Goal: Task Accomplishment & Management: Use online tool/utility

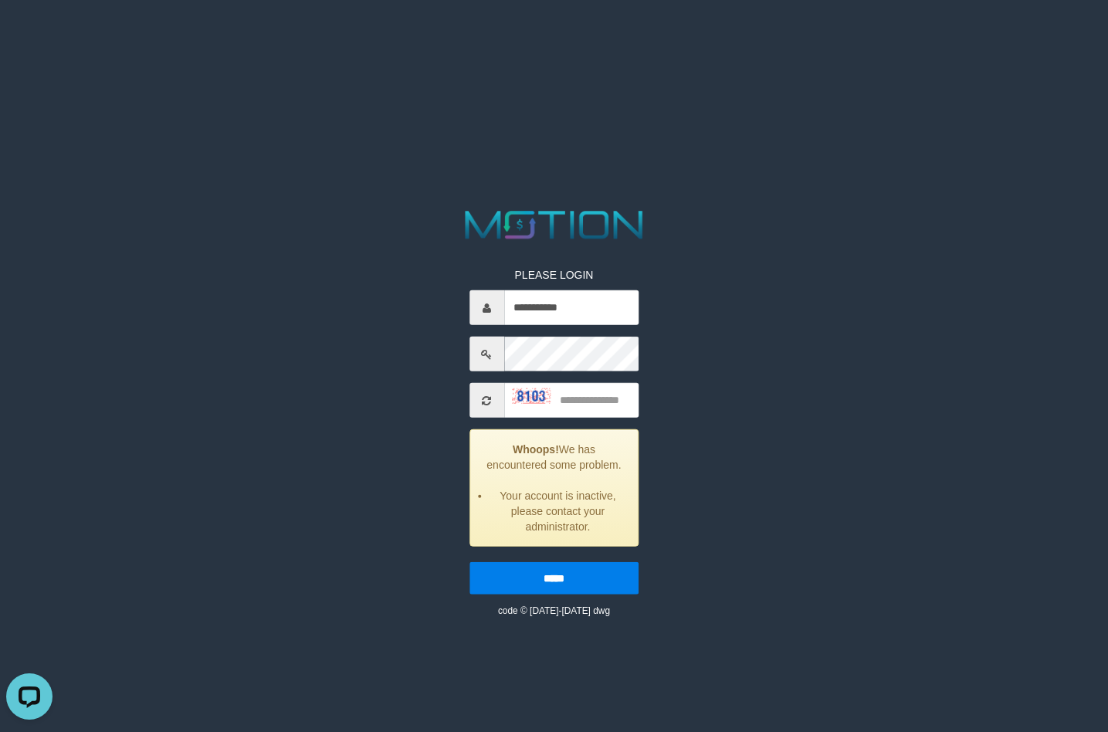
type input "**********"
type input "****"
click at [469, 562] on input "*****" at bounding box center [553, 578] width 169 height 32
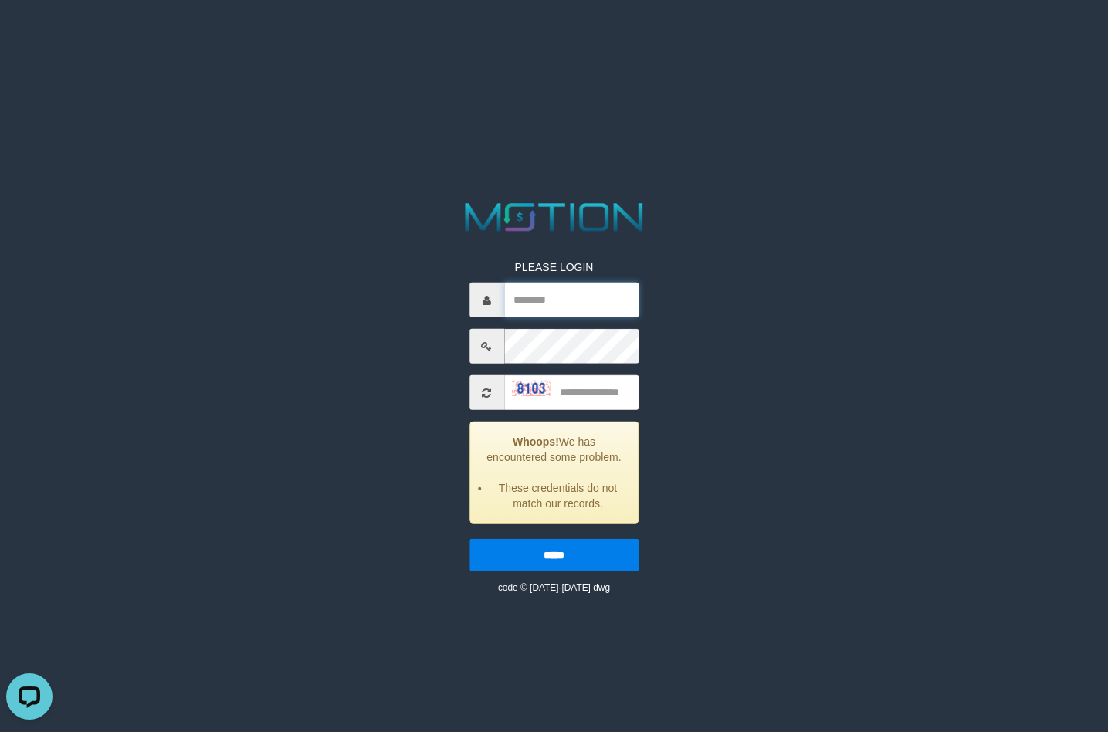
click at [546, 302] on input "text" at bounding box center [571, 299] width 134 height 35
type input "**********"
type input "****"
click at [469, 539] on input "*****" at bounding box center [553, 555] width 169 height 32
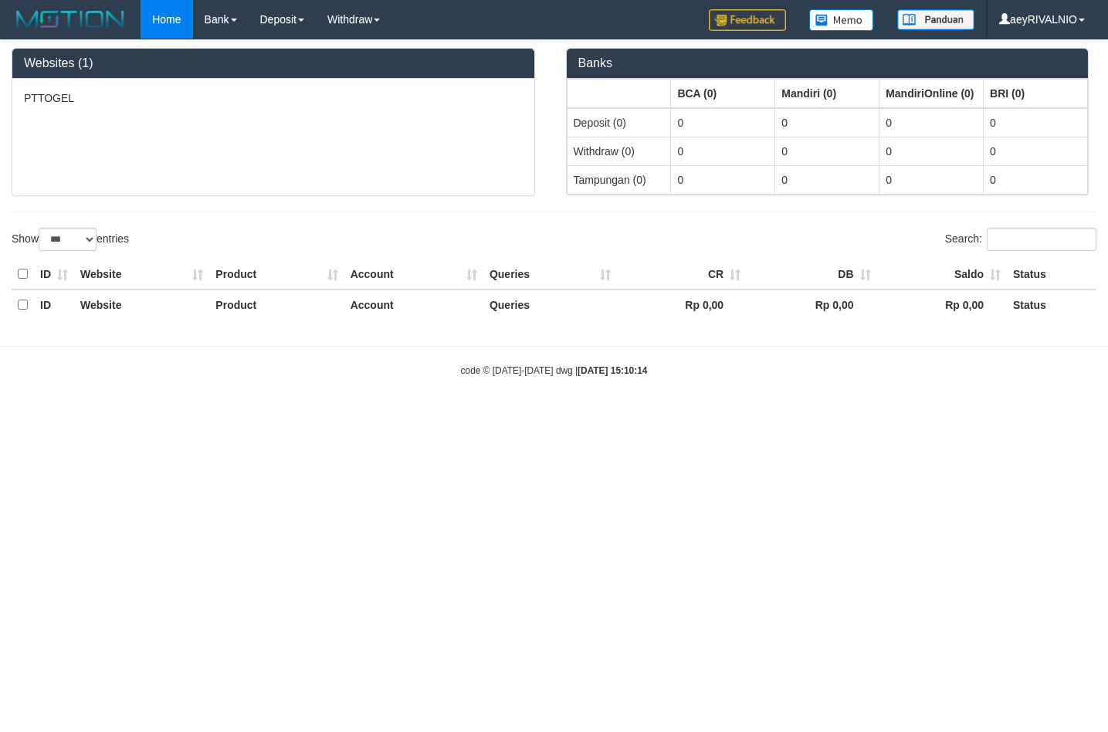
select select "***"
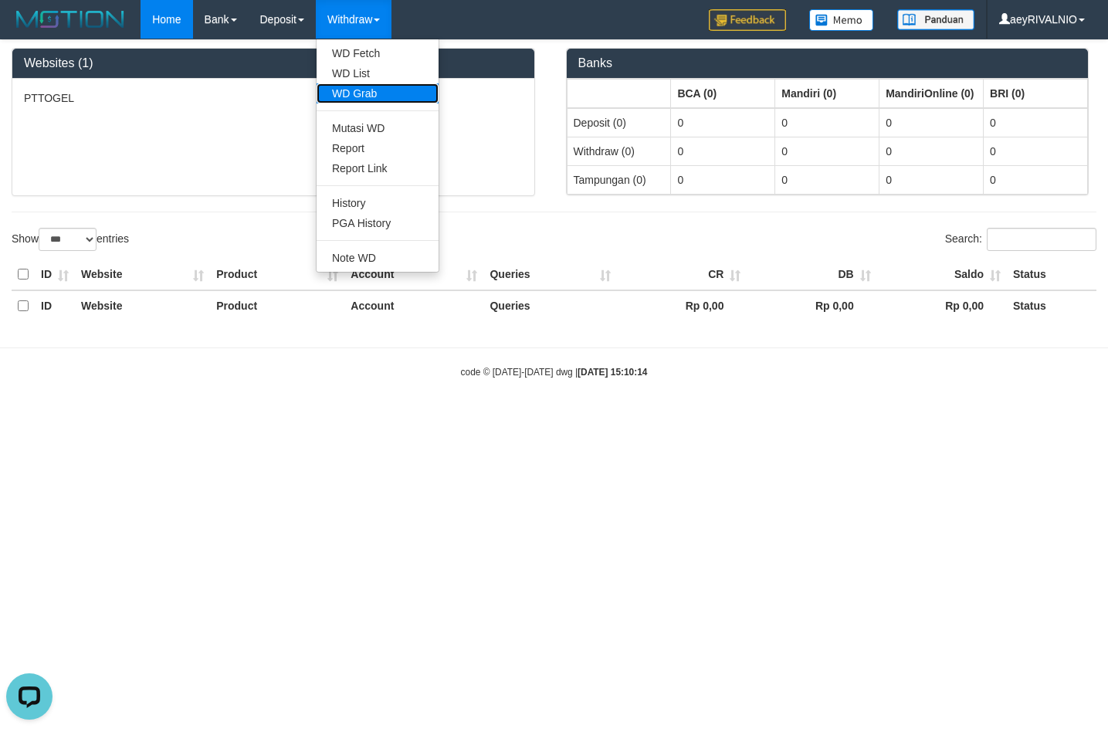
click at [347, 101] on link "WD Grab" at bounding box center [377, 93] width 122 height 20
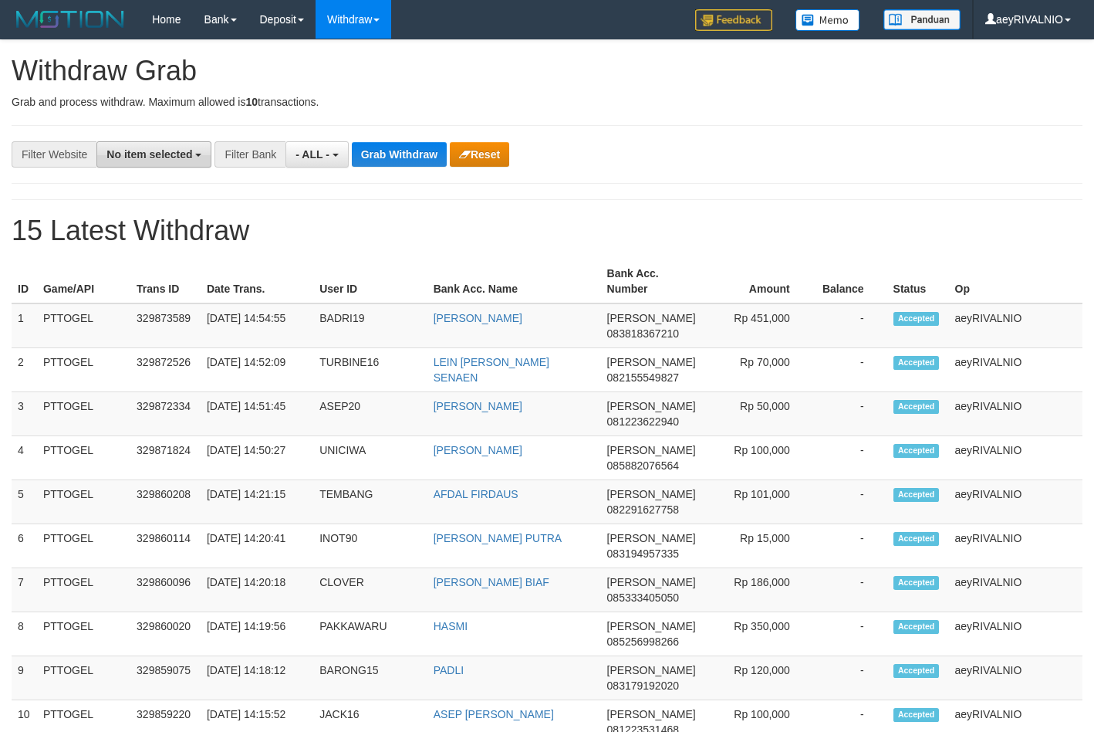
click at [176, 162] on button "No item selected" at bounding box center [153, 154] width 115 height 26
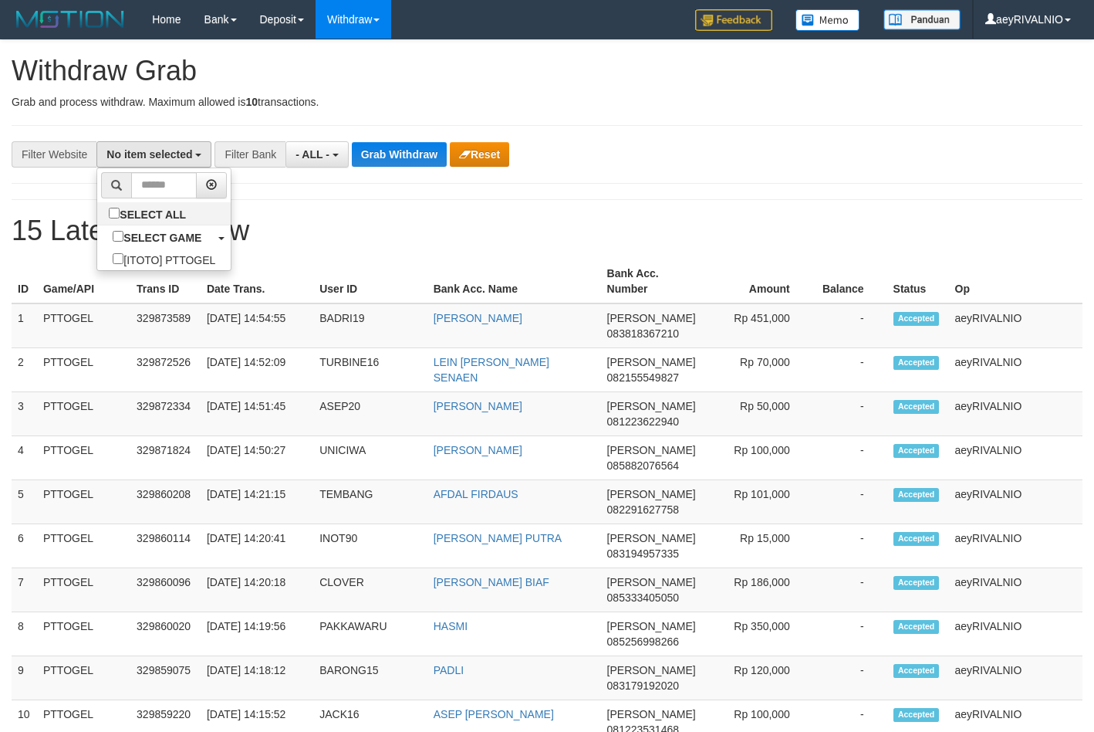
click at [61, 272] on th "Game/API" at bounding box center [83, 281] width 93 height 44
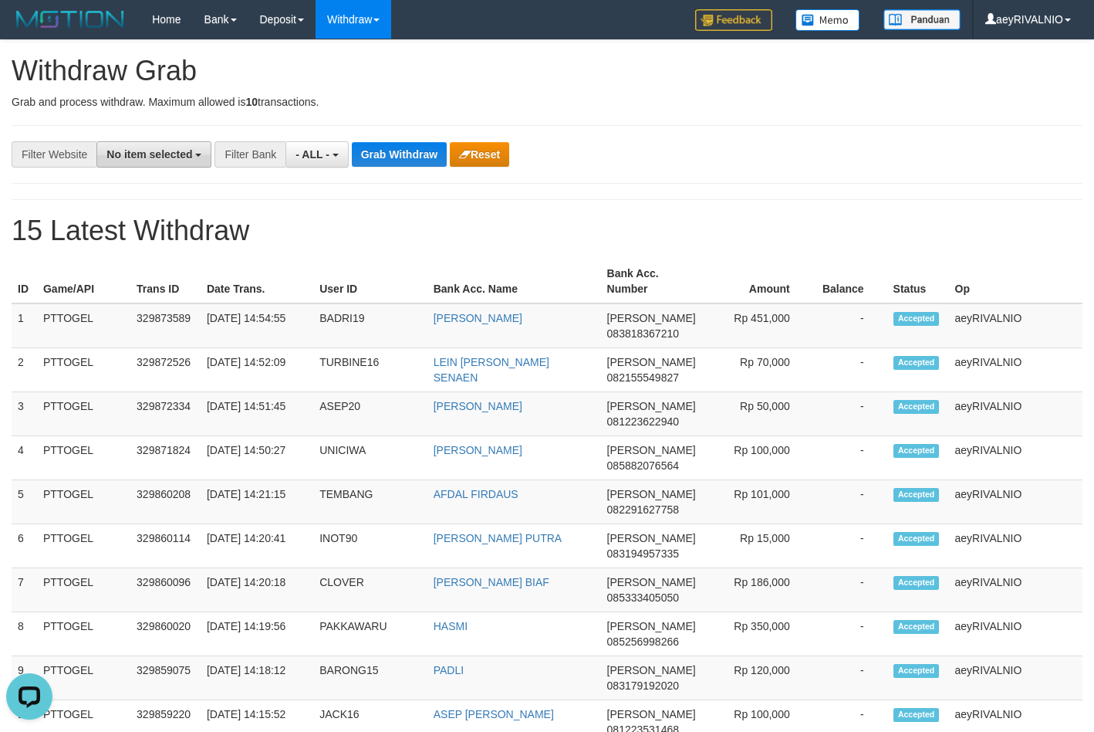
click at [147, 156] on span "No item selected" at bounding box center [150, 154] width 86 height 12
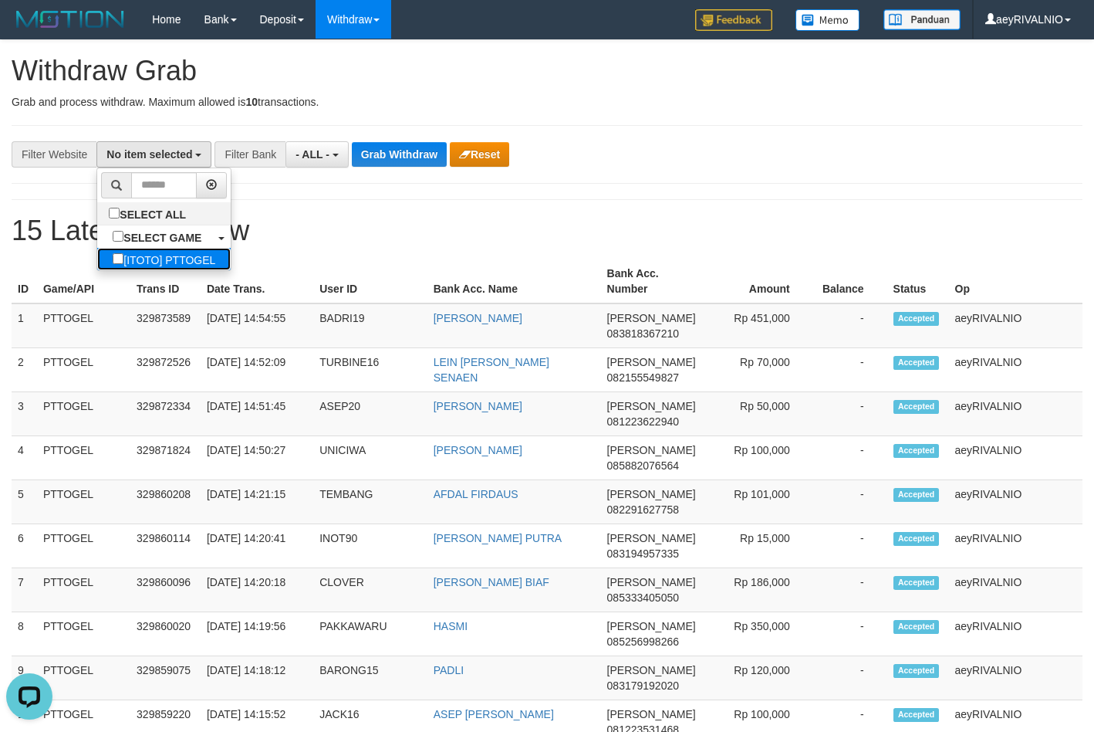
click at [97, 251] on label "[ITOTO] PTTOGEL" at bounding box center [164, 259] width 134 height 22
select select "***"
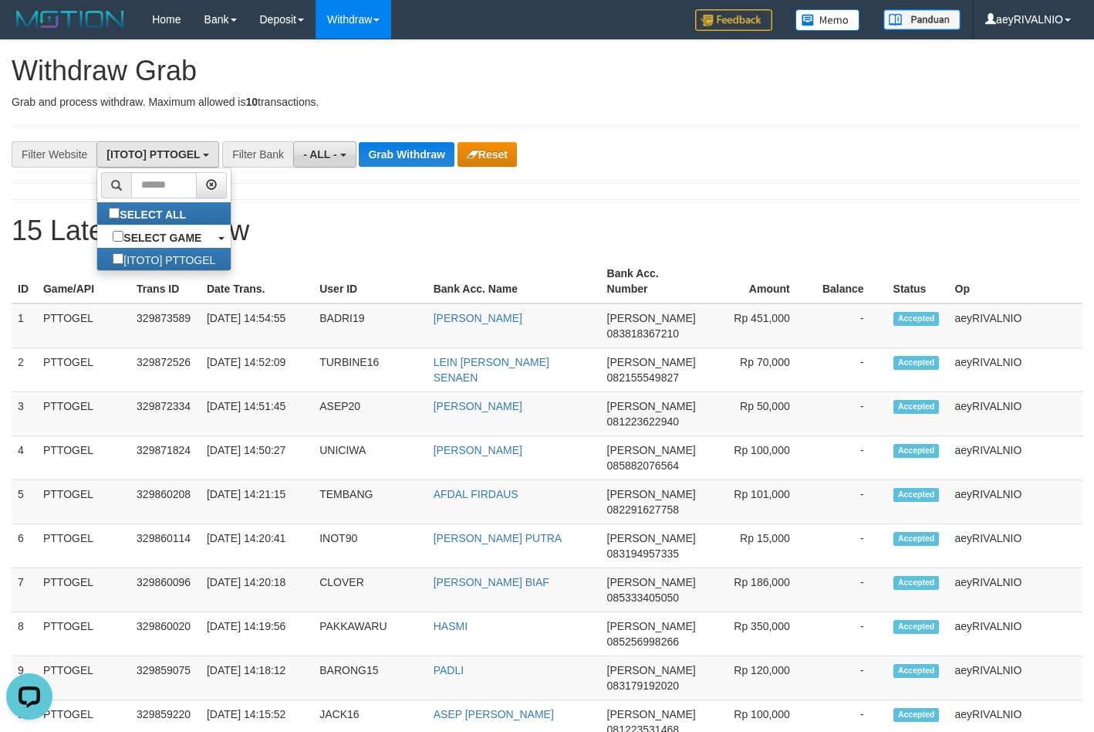
click at [323, 153] on span "- ALL -" at bounding box center [320, 154] width 34 height 12
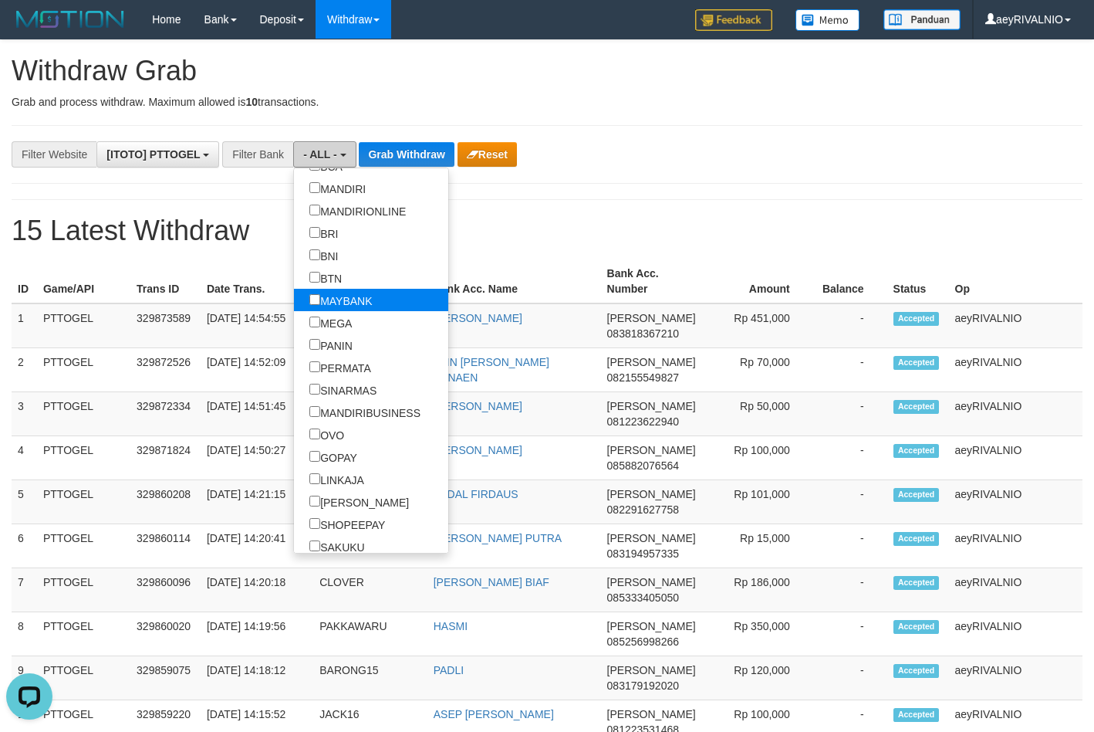
scroll to position [296, 0]
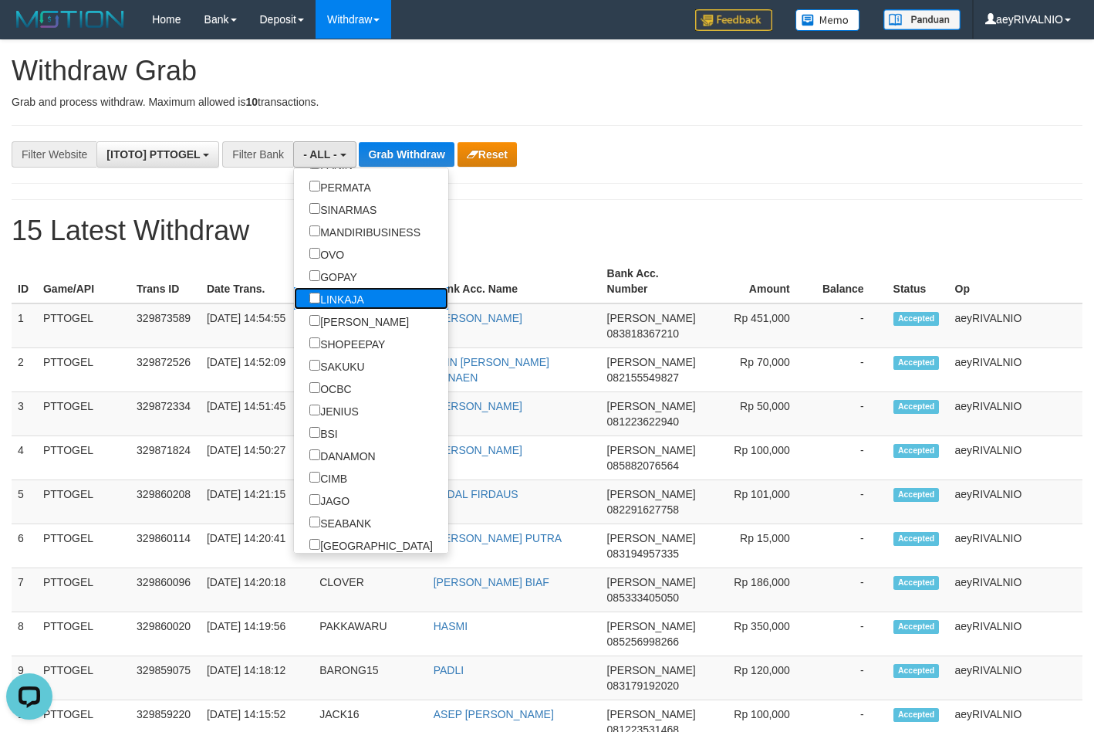
click at [294, 304] on label "LINKAJA" at bounding box center [337, 298] width 86 height 22
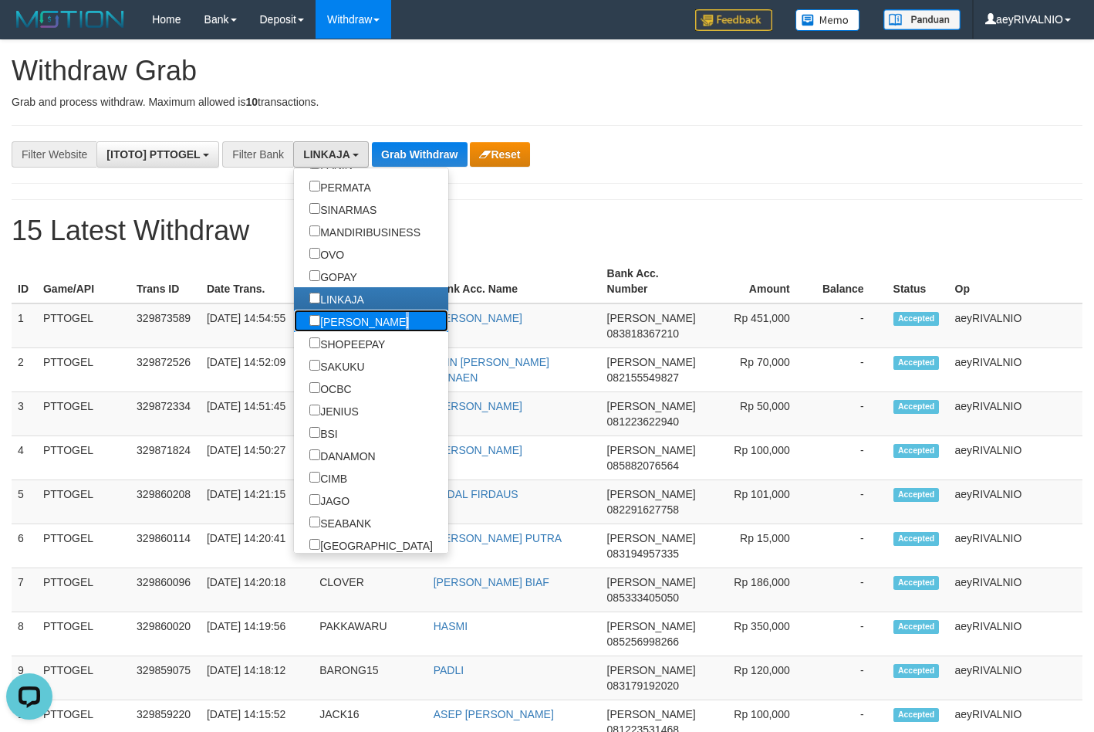
click at [294, 318] on label "[PERSON_NAME]" at bounding box center [359, 320] width 130 height 22
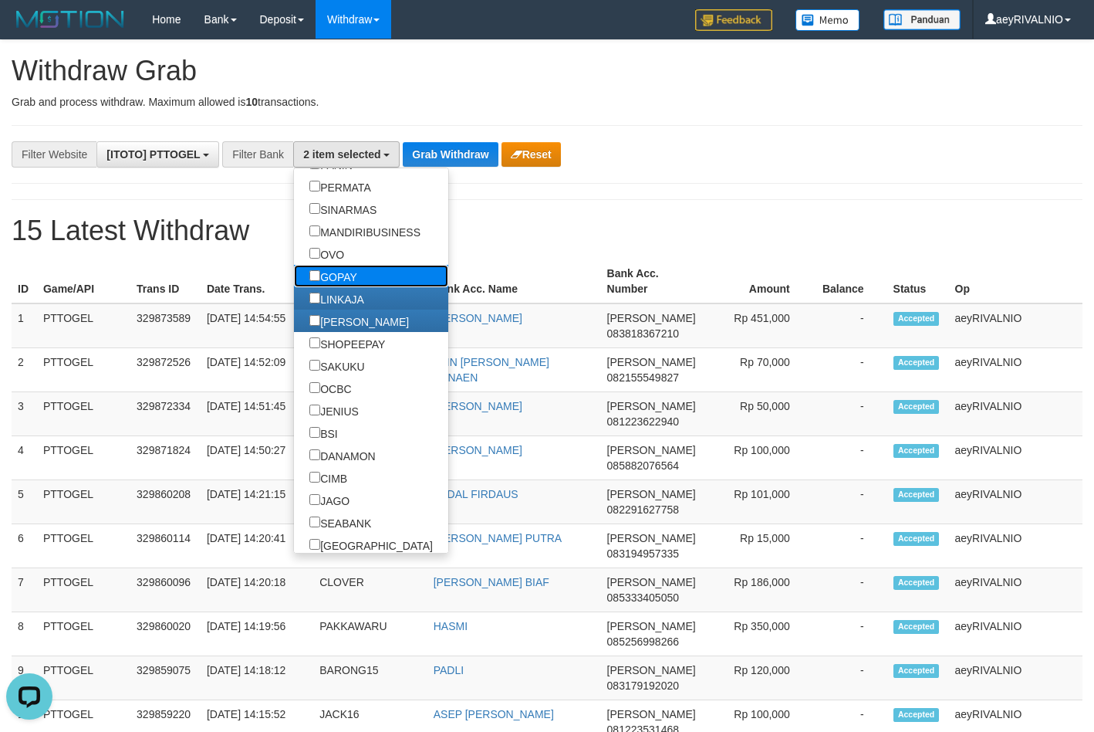
click at [294, 267] on label "GOPAY" at bounding box center [333, 276] width 79 height 22
click at [294, 244] on label "OVO" at bounding box center [327, 253] width 66 height 22
select select "***"
click at [476, 150] on button "Grab Withdraw" at bounding box center [450, 154] width 95 height 25
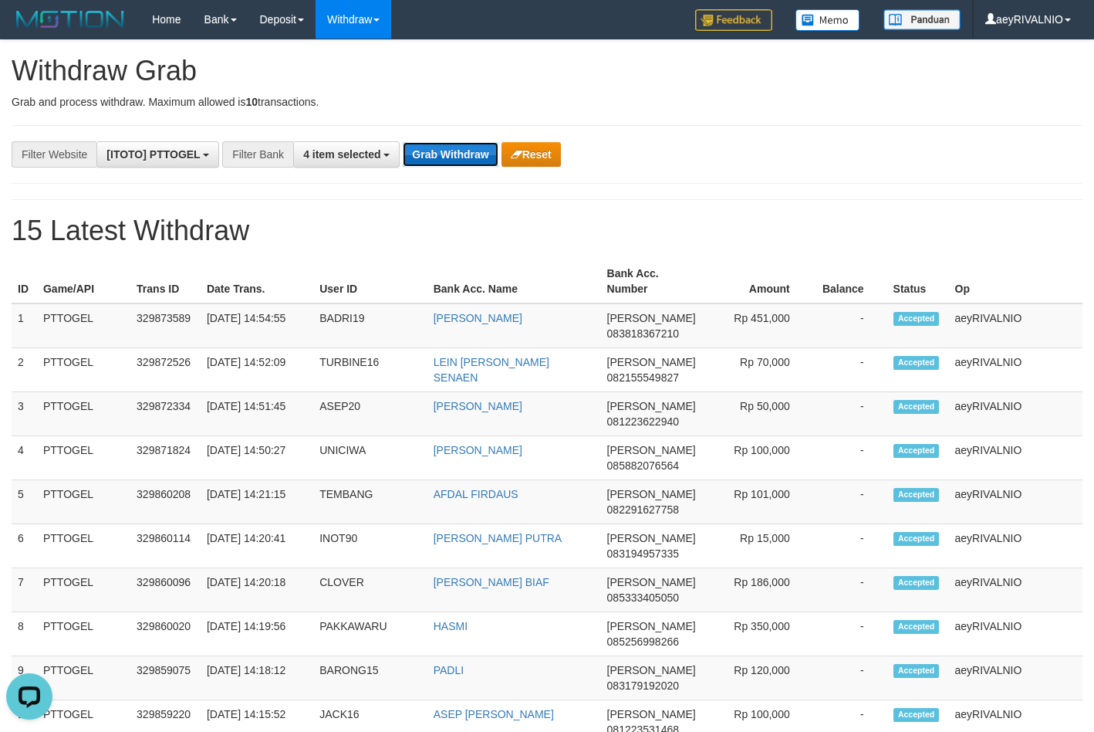
click at [473, 150] on button "Grab Withdraw" at bounding box center [450, 154] width 95 height 25
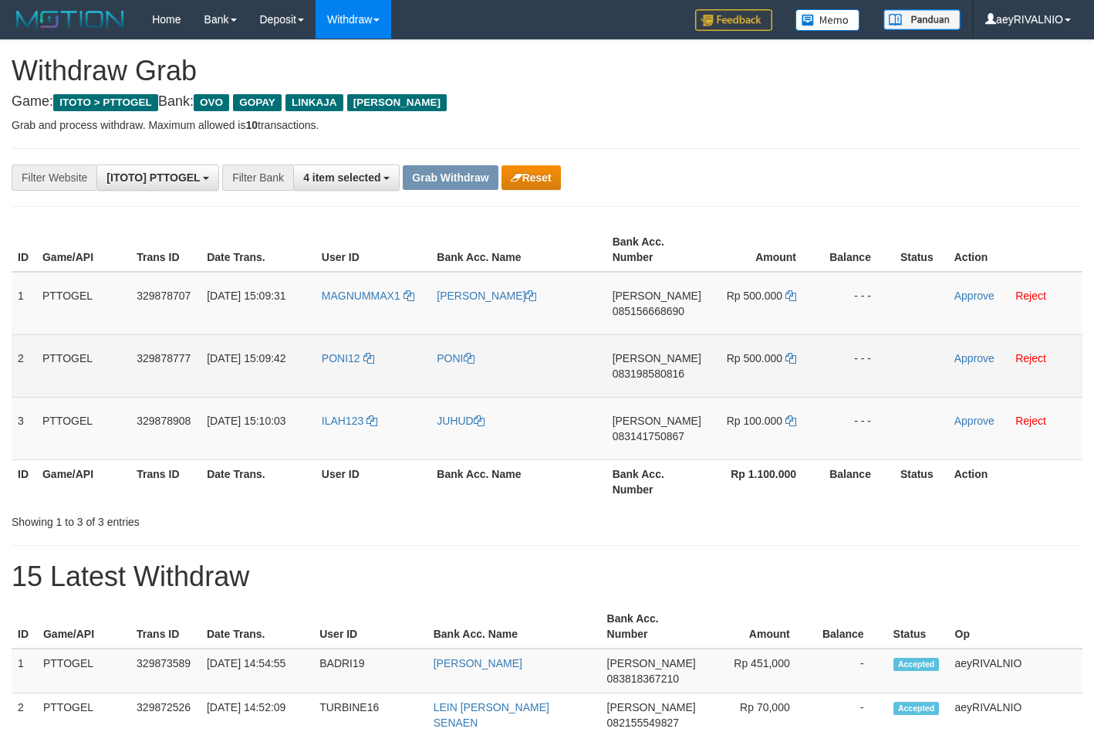
scroll to position [224, 0]
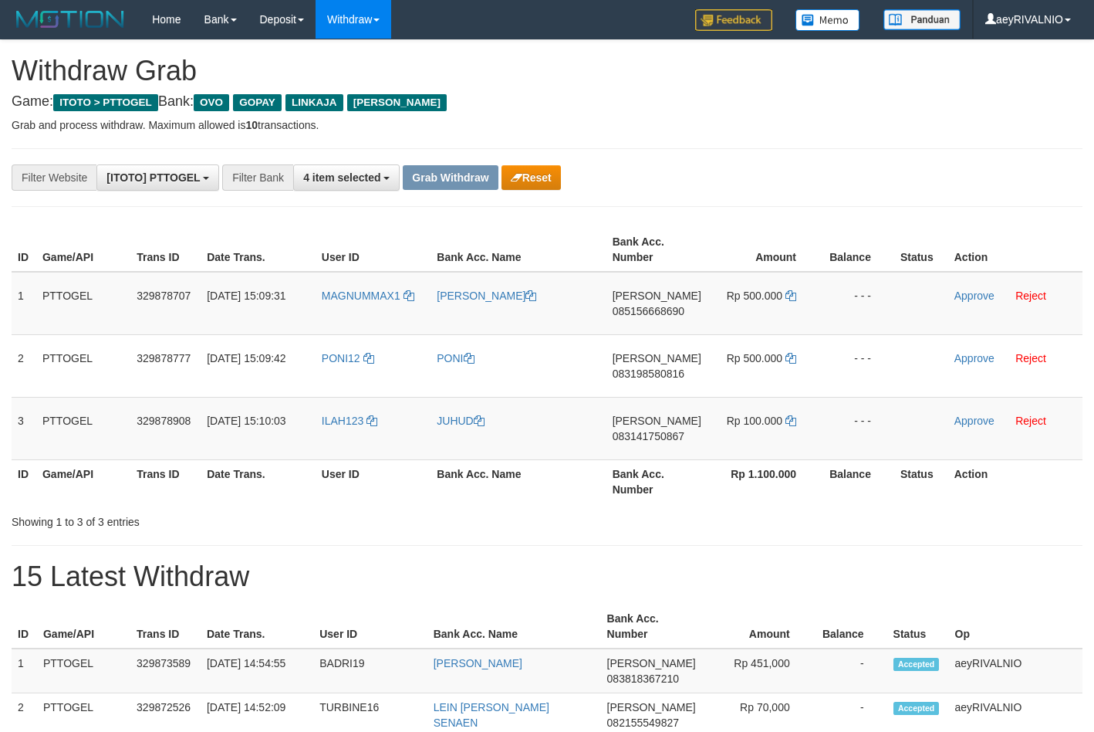
click at [546, 230] on th "Bank Acc. Name" at bounding box center [518, 250] width 175 height 44
copy tr
drag, startPoint x: 358, startPoint y: 441, endPoint x: 761, endPoint y: 294, distance: 428.7
click at [761, 294] on tbody "1 PTTOGEL 329878707 31/08/2025 15:09:31 MAGNUMMAX1 IOBAL TAOFIK HIDAYAT DANA 08…" at bounding box center [547, 366] width 1071 height 188
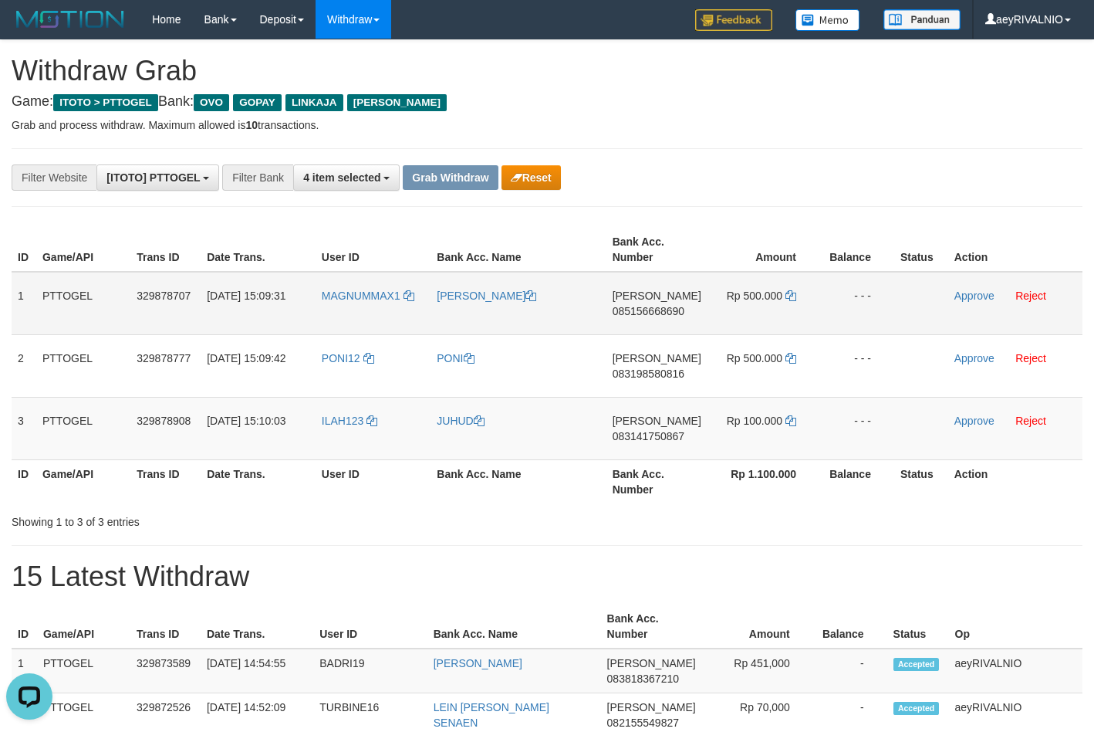
click at [644, 309] on span "085156668690" at bounding box center [649, 311] width 72 height 12
copy tr
click at [644, 309] on span "085156668690" at bounding box center [649, 311] width 72 height 12
copy span "085156668690"
click at [784, 298] on td "Rp 500.000" at bounding box center [764, 303] width 112 height 63
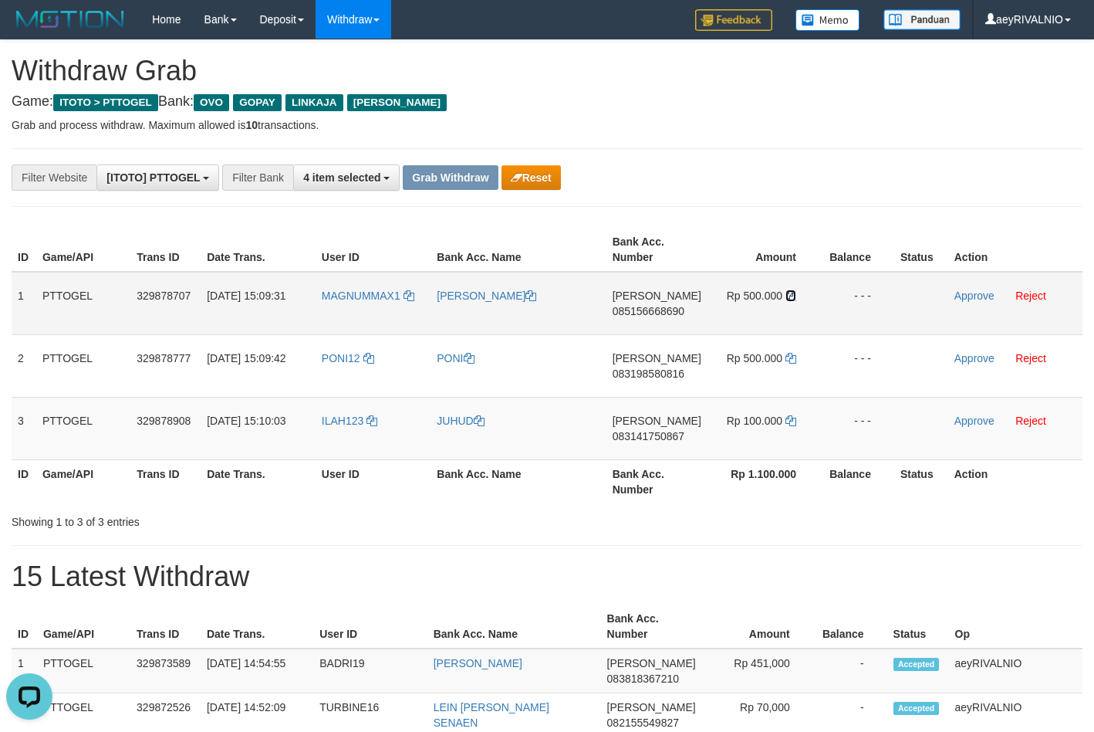
click at [787, 298] on icon at bounding box center [791, 295] width 11 height 11
click at [972, 295] on link "Approve" at bounding box center [975, 295] width 40 height 12
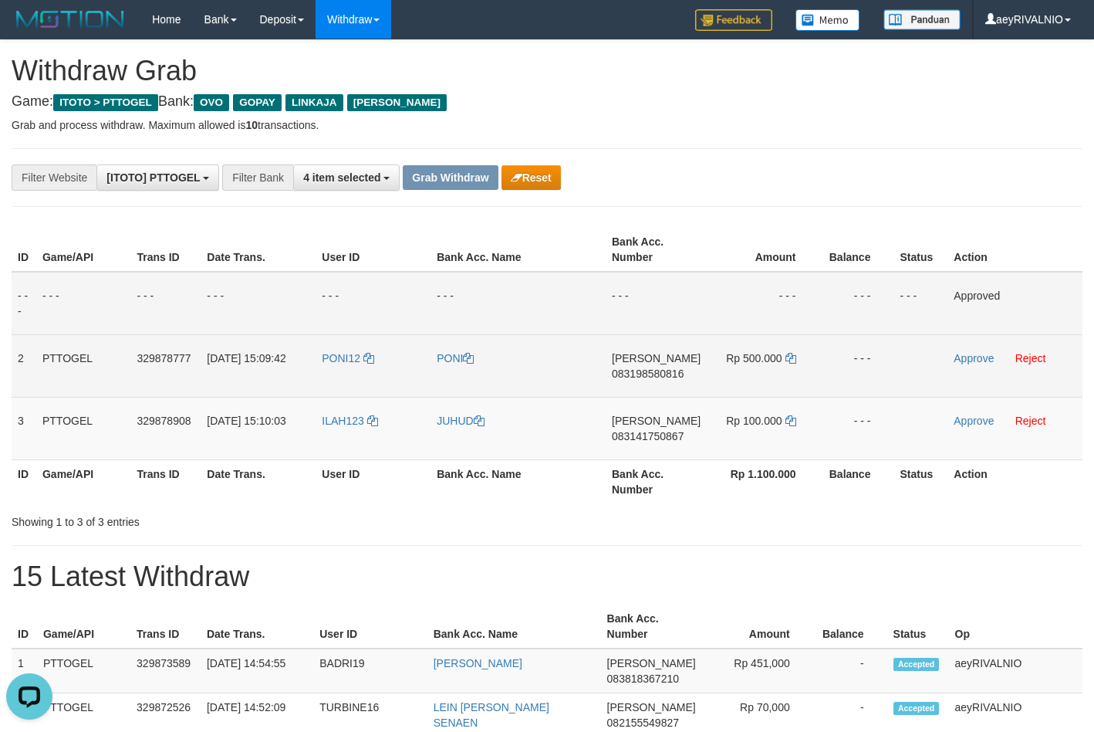
click at [659, 380] on td "DANA 083198580816" at bounding box center [656, 365] width 101 height 63
click at [662, 377] on span "083198580816" at bounding box center [648, 373] width 72 height 12
copy span "083198580816"
click at [662, 377] on span "083198580816" at bounding box center [648, 373] width 72 height 12
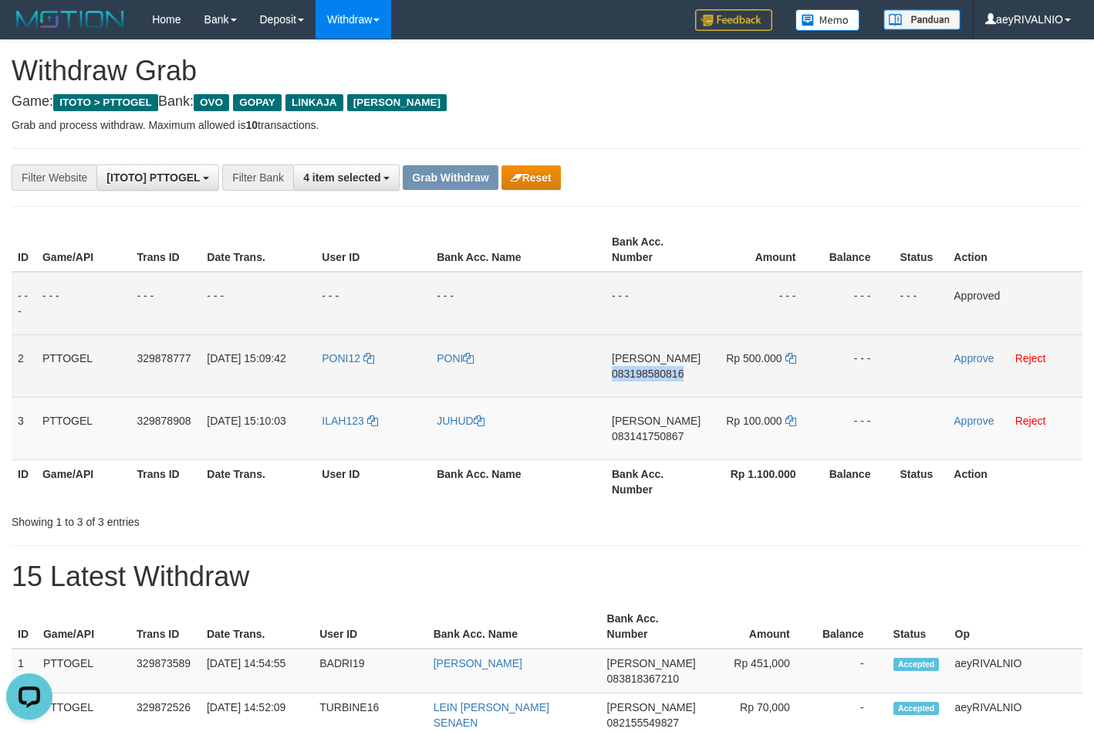
copy span "083198580816"
click at [790, 361] on icon at bounding box center [791, 358] width 11 height 11
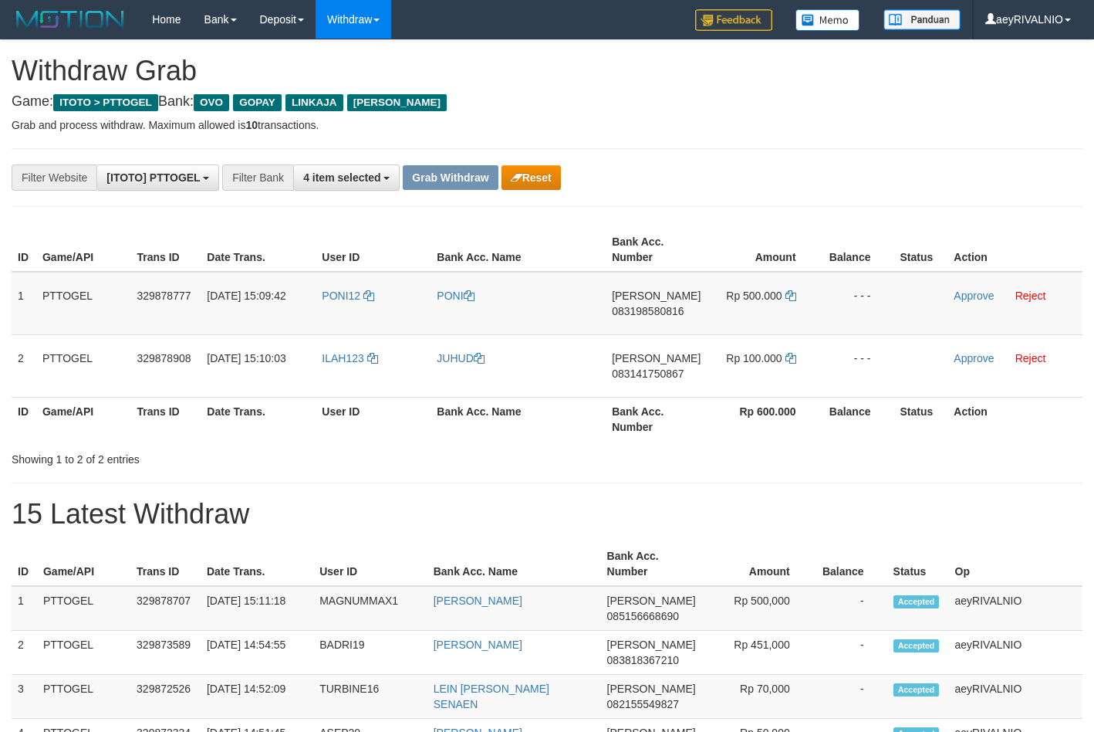
scroll to position [224, 0]
click at [968, 293] on link "Approve" at bounding box center [974, 295] width 40 height 12
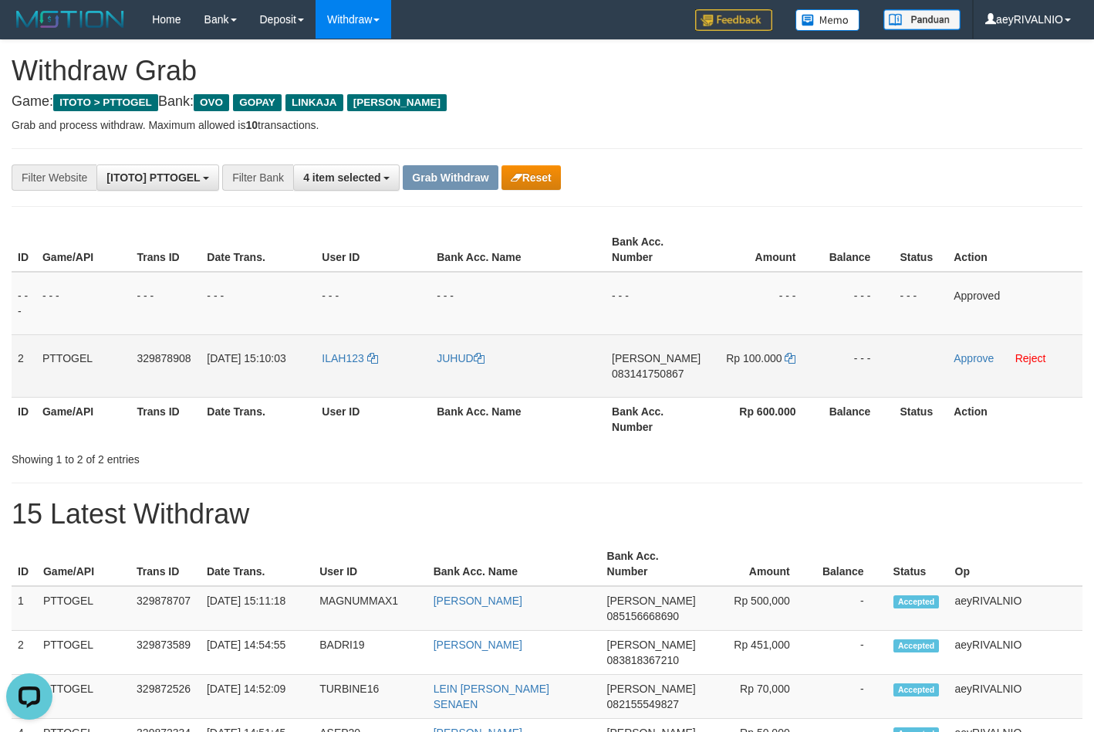
click at [634, 377] on span "083141750867" at bounding box center [648, 373] width 72 height 12
copy span "083141750867"
click at [790, 362] on icon at bounding box center [790, 358] width 11 height 11
click at [790, 361] on icon at bounding box center [790, 358] width 11 height 11
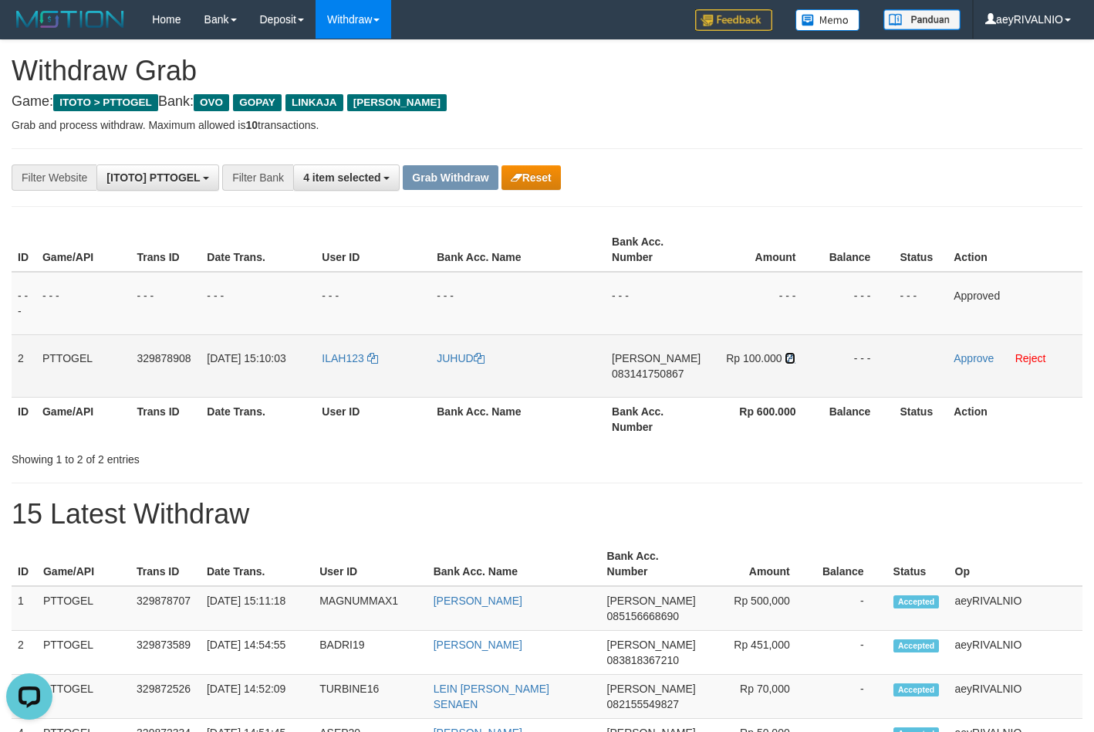
click at [790, 361] on icon at bounding box center [790, 358] width 11 height 11
click at [980, 353] on link "Approve" at bounding box center [974, 358] width 40 height 12
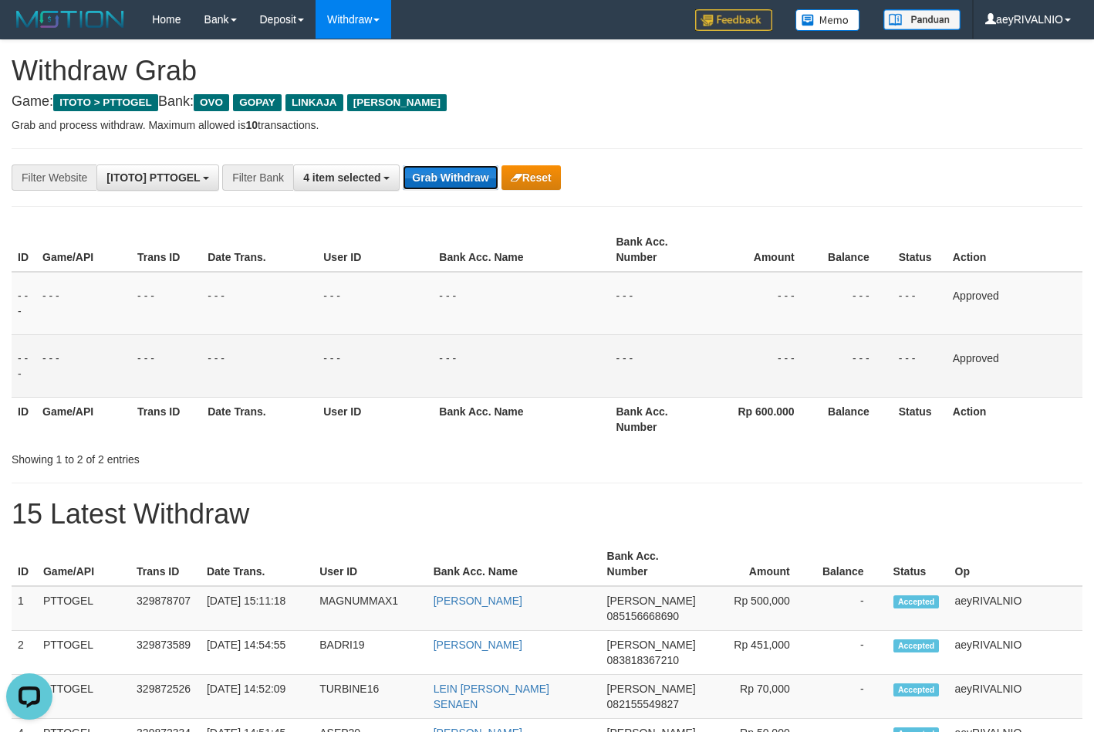
click at [435, 171] on button "Grab Withdraw" at bounding box center [450, 177] width 95 height 25
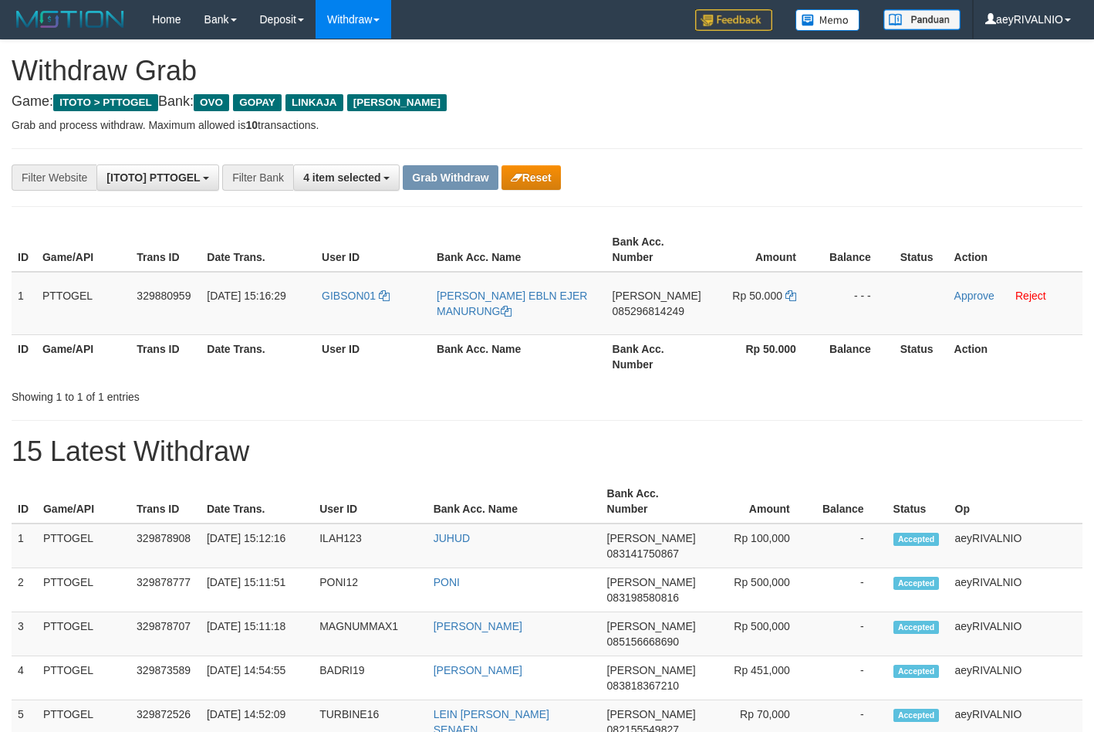
scroll to position [224, 0]
drag, startPoint x: 347, startPoint y: 326, endPoint x: 763, endPoint y: 333, distance: 415.3
click at [763, 333] on tr "1 PTTOGEL 329880959 [DATE] 15:16:29 GIBSON01 [PERSON_NAME] EBLN EJER [PERSON_NA…" at bounding box center [547, 303] width 1071 height 63
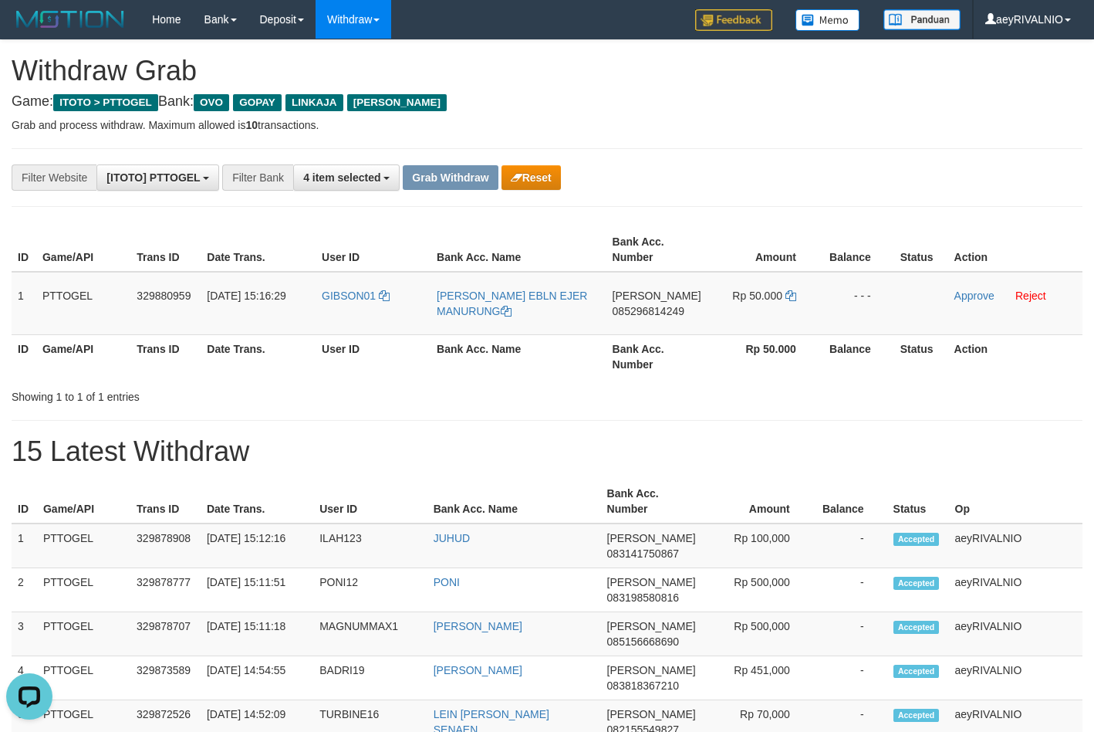
copy tr
click at [669, 308] on span "085296814249" at bounding box center [649, 311] width 72 height 12
copy tr
click at [669, 308] on span "085296814249" at bounding box center [649, 311] width 72 height 12
copy span "085296814249"
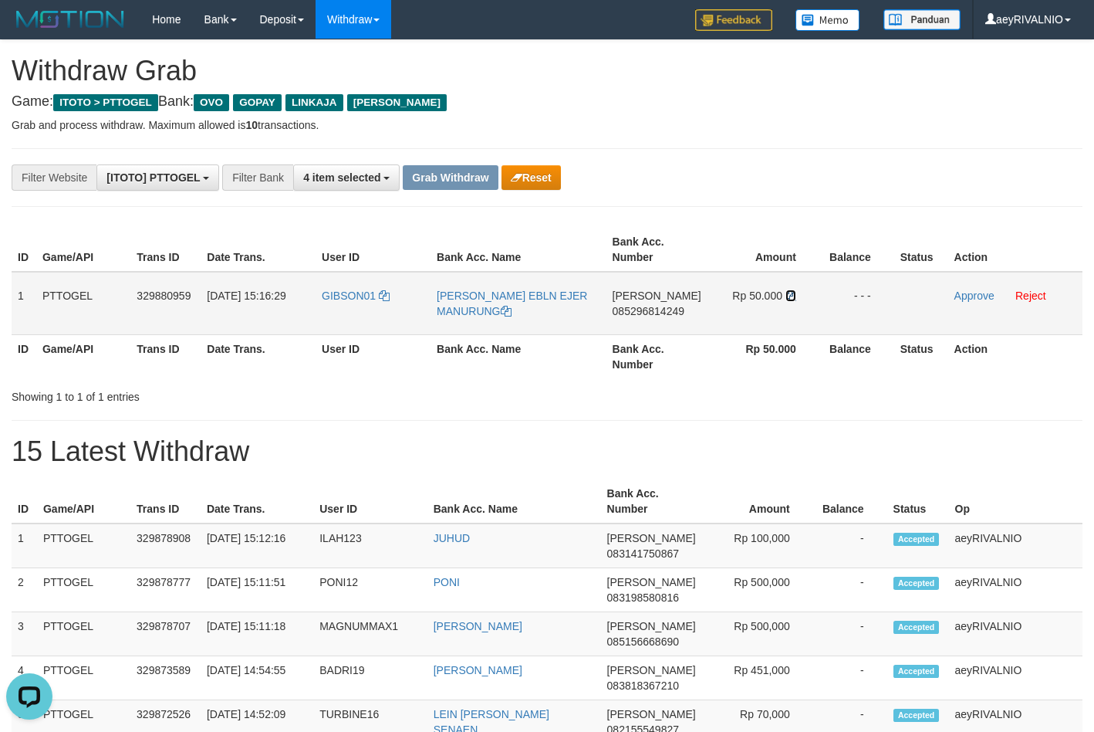
click at [786, 294] on icon at bounding box center [791, 295] width 11 height 11
click at [982, 292] on link "Approve" at bounding box center [975, 295] width 40 height 12
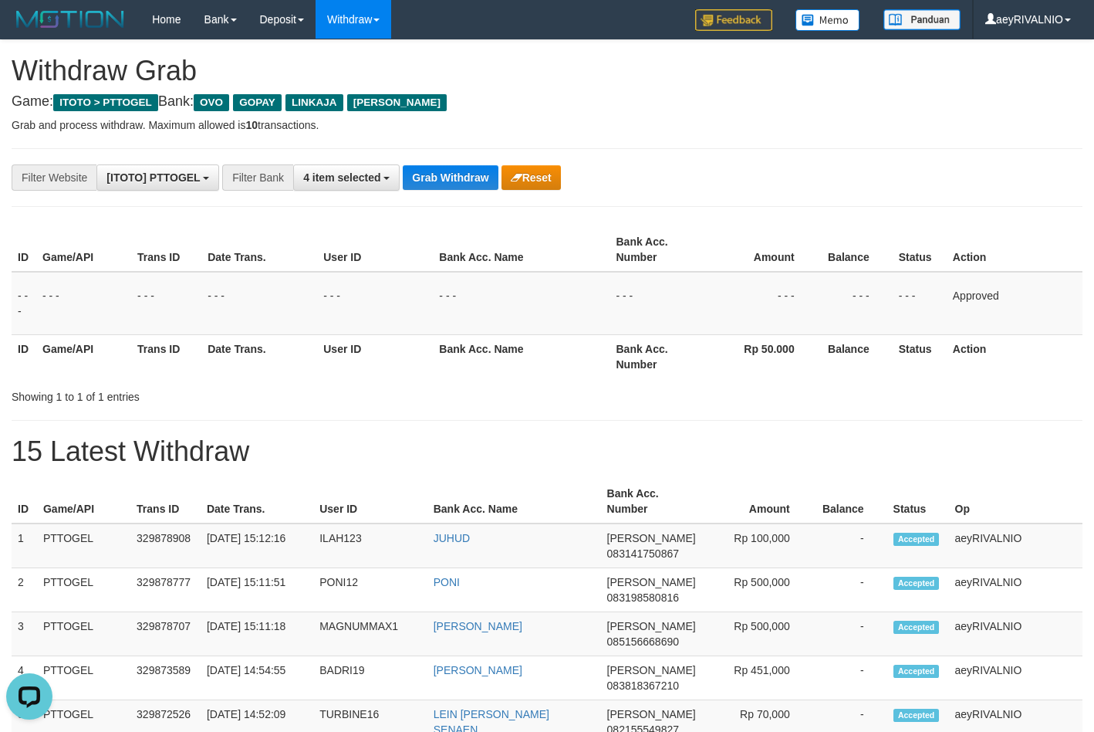
drag, startPoint x: 482, startPoint y: 313, endPoint x: 457, endPoint y: 228, distance: 87.7
click at [481, 313] on td "- - -" at bounding box center [521, 303] width 177 height 63
click at [468, 173] on button "Grab Withdraw" at bounding box center [450, 177] width 95 height 25
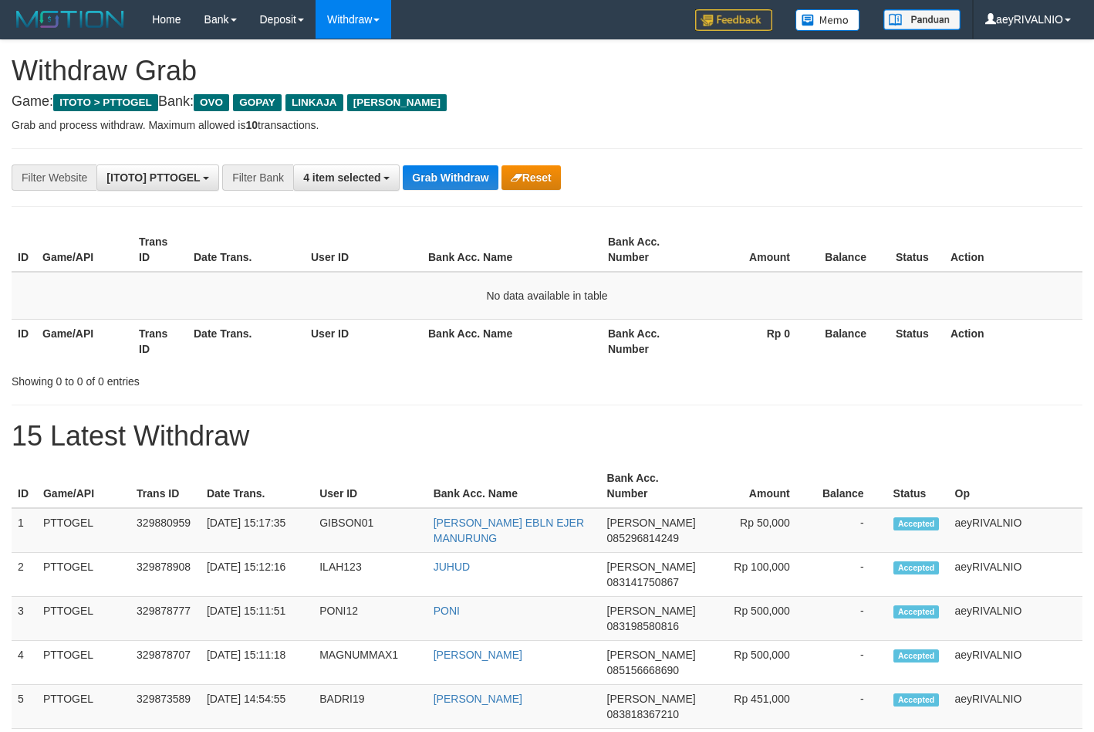
click at [692, 180] on div "**********" at bounding box center [456, 177] width 912 height 26
click at [446, 175] on button "Grab Withdraw" at bounding box center [450, 177] width 95 height 25
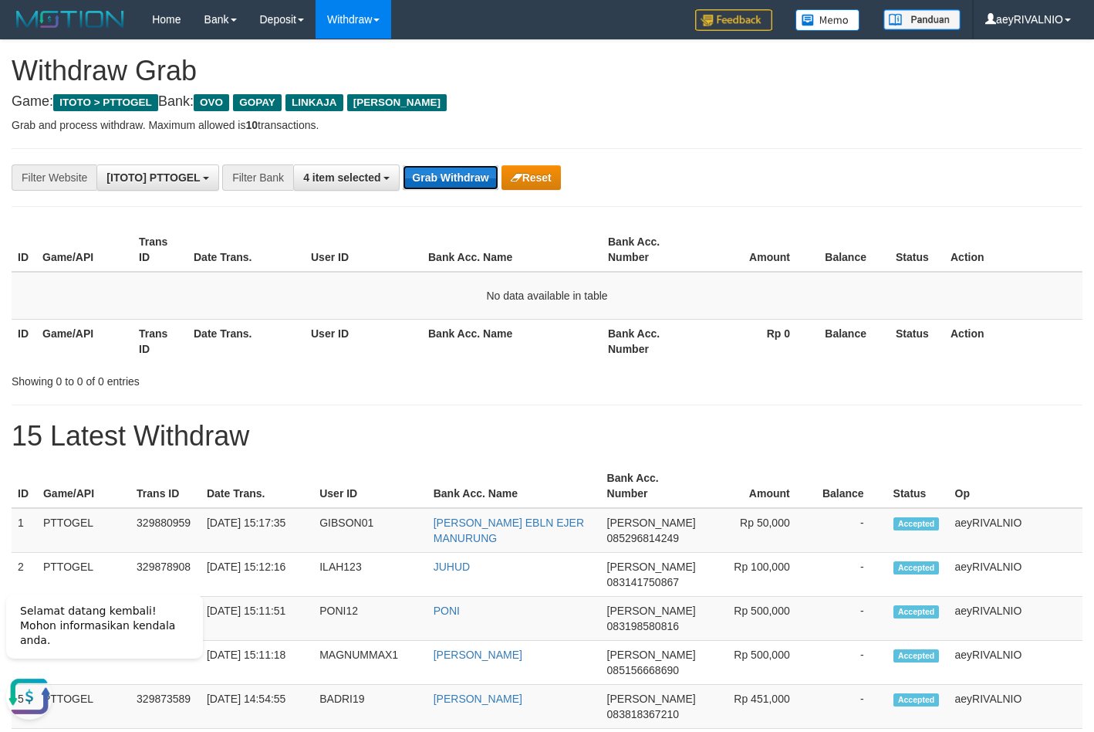
click at [430, 177] on button "Grab Withdraw" at bounding box center [450, 177] width 95 height 25
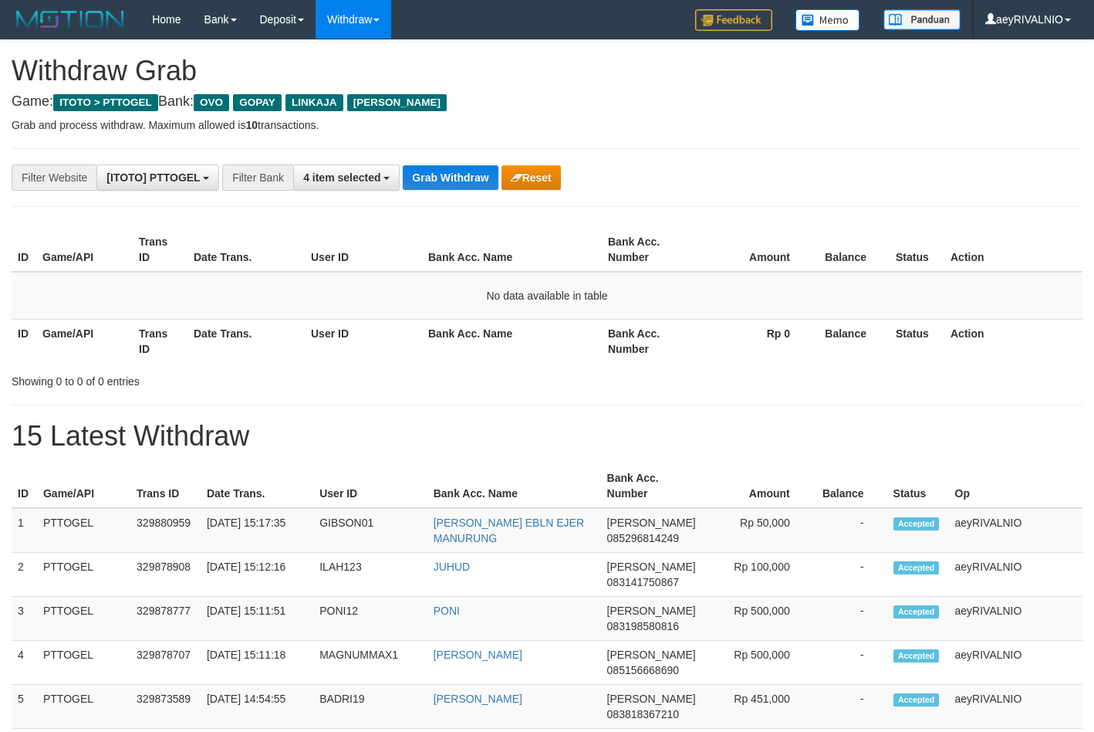
drag, startPoint x: 0, startPoint y: 0, endPoint x: 479, endPoint y: 198, distance: 517.7
click at [639, 165] on div "**********" at bounding box center [456, 177] width 912 height 26
click at [474, 176] on button "Grab Withdraw" at bounding box center [450, 177] width 95 height 25
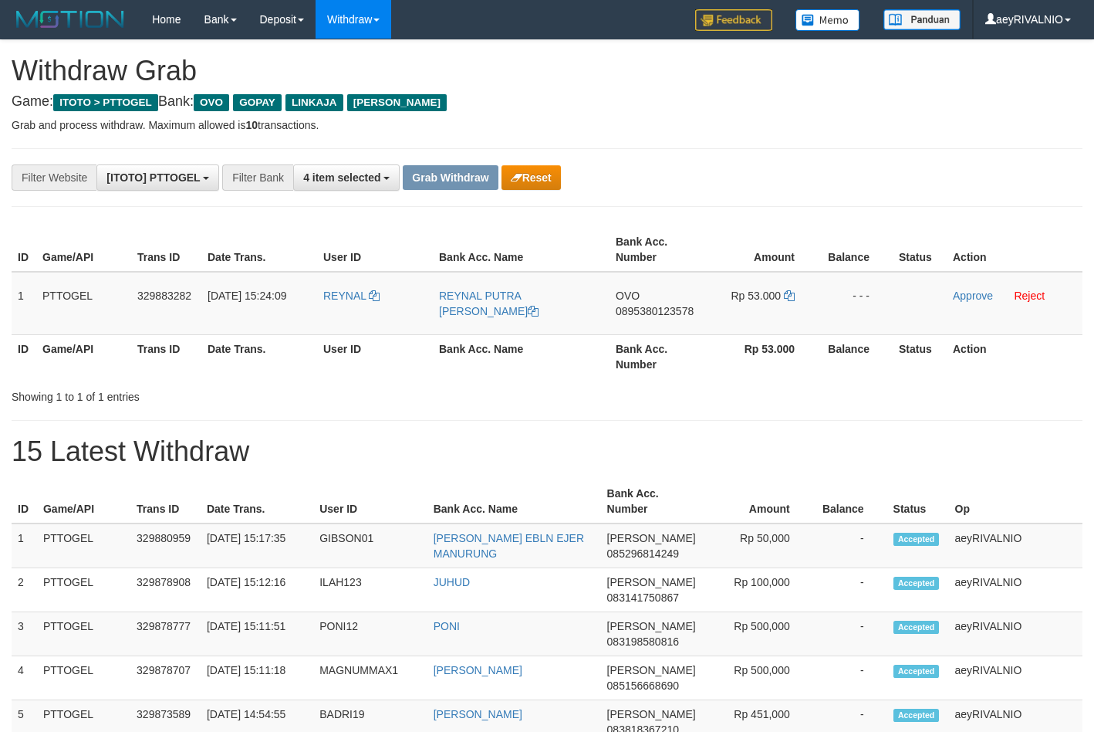
scroll to position [224, 0]
drag, startPoint x: 654, startPoint y: 182, endPoint x: 428, endPoint y: 309, distance: 258.5
click at [651, 182] on div "**********" at bounding box center [456, 177] width 912 height 26
drag, startPoint x: 338, startPoint y: 325, endPoint x: 739, endPoint y: 316, distance: 401.4
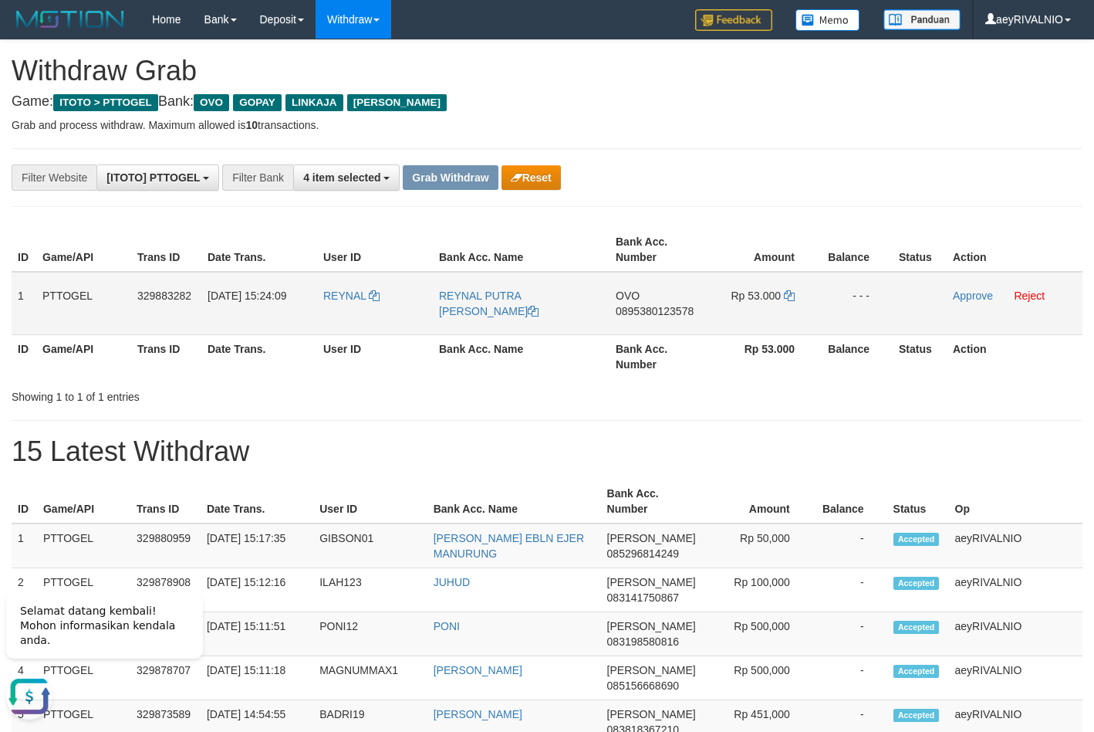
click at [739, 316] on tr "1 PTTOGEL 329883282 31/08/2025 15:24:09 REYNAL REYNAL PUTRA PRATAMA OVO 0895380…" at bounding box center [547, 303] width 1071 height 63
copy tr
drag, startPoint x: 413, startPoint y: 394, endPoint x: 580, endPoint y: 326, distance: 180.7
click at [414, 394] on div "Showing 1 to 1 of 1 entries" at bounding box center [228, 394] width 433 height 22
click at [625, 319] on td "OVO 0895380123578" at bounding box center [658, 303] width 96 height 63
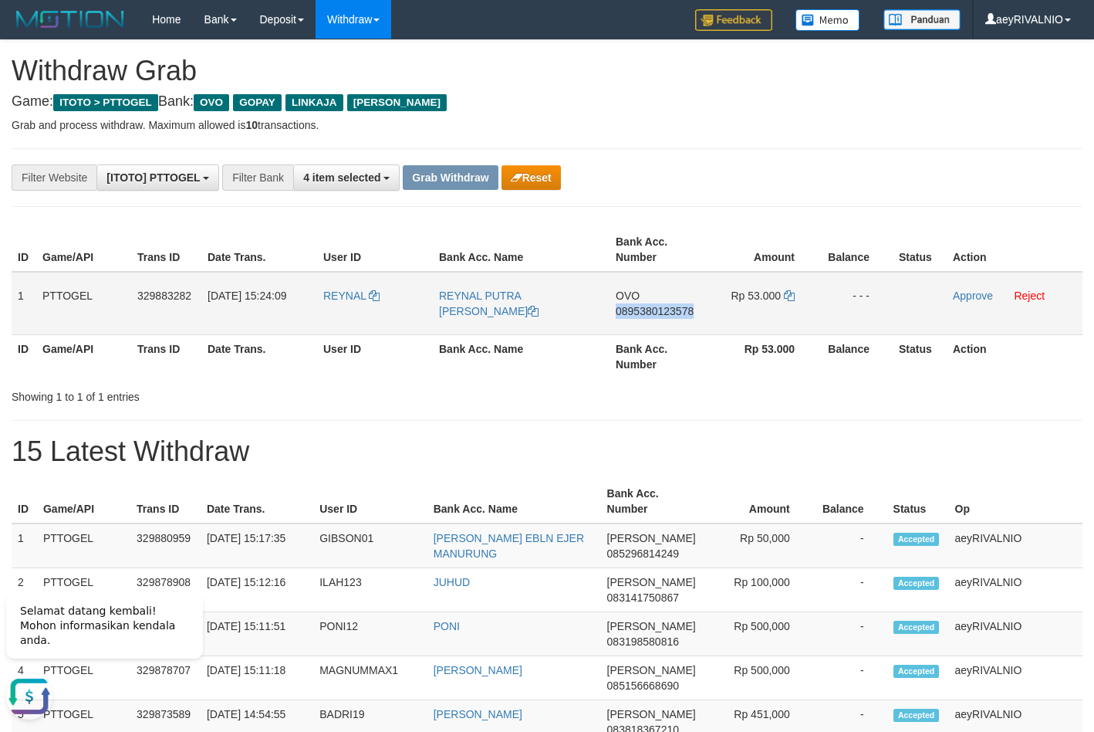
click at [625, 319] on td "OVO 0895380123578" at bounding box center [658, 303] width 96 height 63
click at [635, 313] on span "0895380123578" at bounding box center [655, 311] width 78 height 12
copy span "0895380123578"
click at [636, 313] on span "0895380123578" at bounding box center [655, 311] width 78 height 12
copy span "0895380123578"
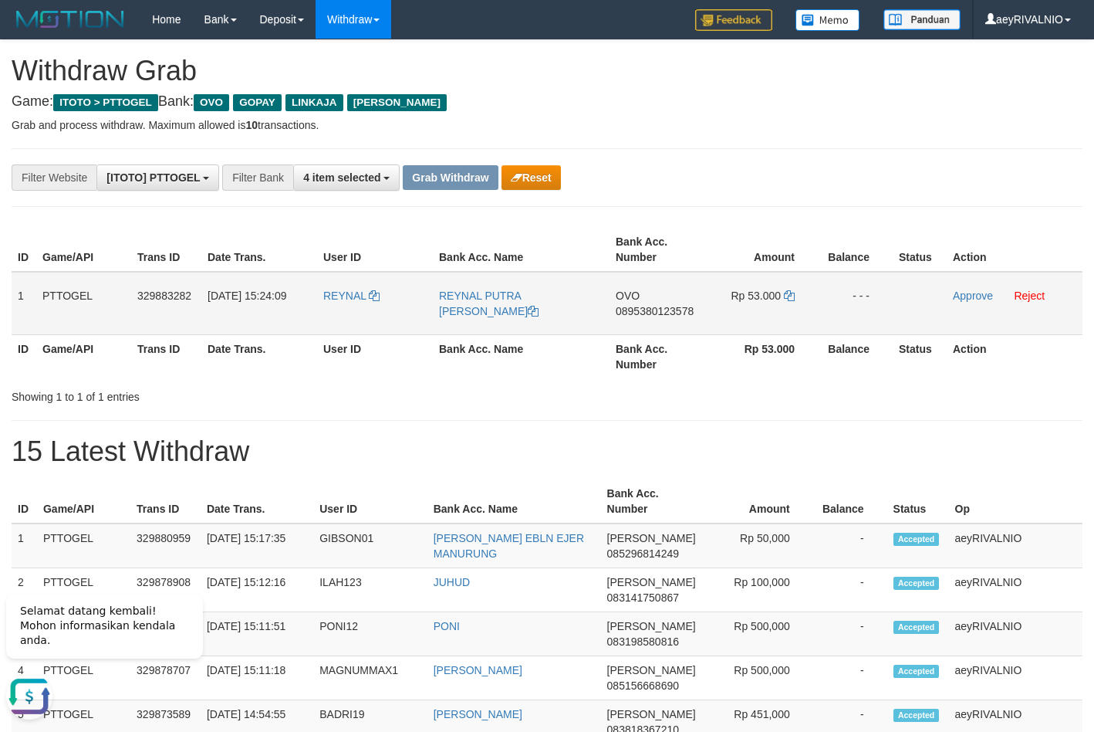
click at [675, 311] on span "0895380123578" at bounding box center [655, 311] width 78 height 12
copy span "0895380123578"
click at [793, 293] on icon at bounding box center [789, 295] width 11 height 11
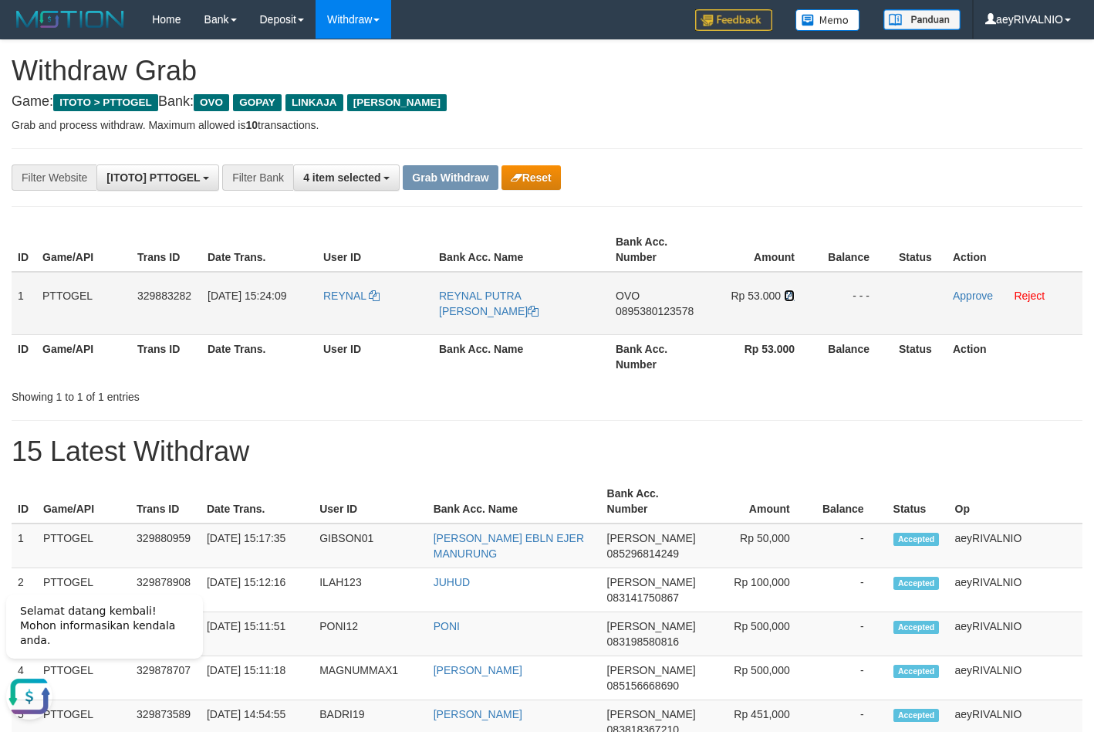
click at [793, 293] on icon at bounding box center [789, 295] width 11 height 11
click at [960, 301] on link "Approve" at bounding box center [973, 295] width 40 height 12
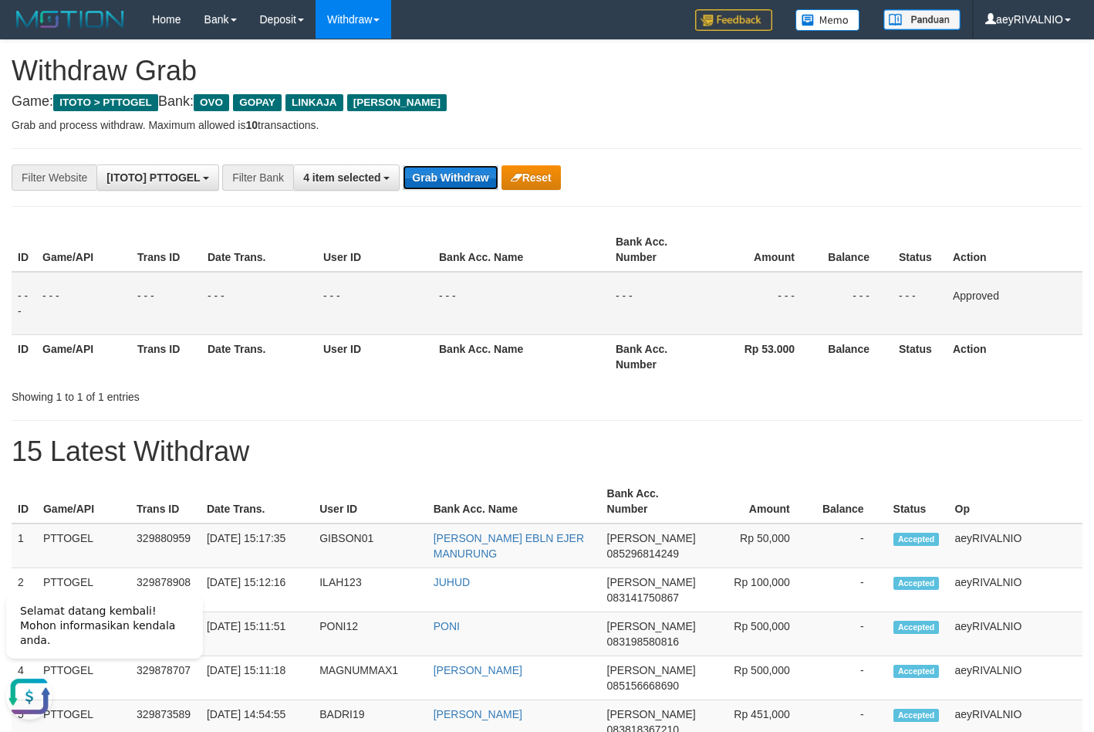
click at [431, 182] on button "Grab Withdraw" at bounding box center [450, 177] width 95 height 25
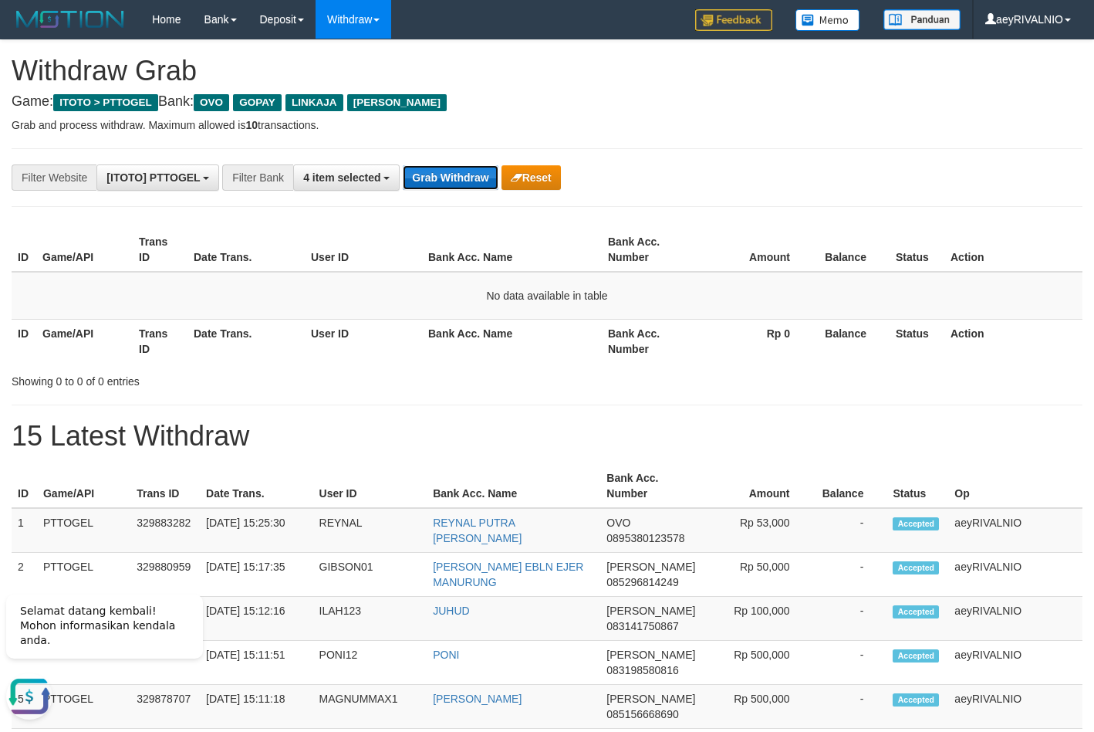
click at [438, 184] on button "Grab Withdraw" at bounding box center [450, 177] width 95 height 25
click at [414, 186] on button "Grab Withdraw" at bounding box center [450, 177] width 95 height 25
click at [437, 184] on button "Grab Withdraw" at bounding box center [450, 177] width 95 height 25
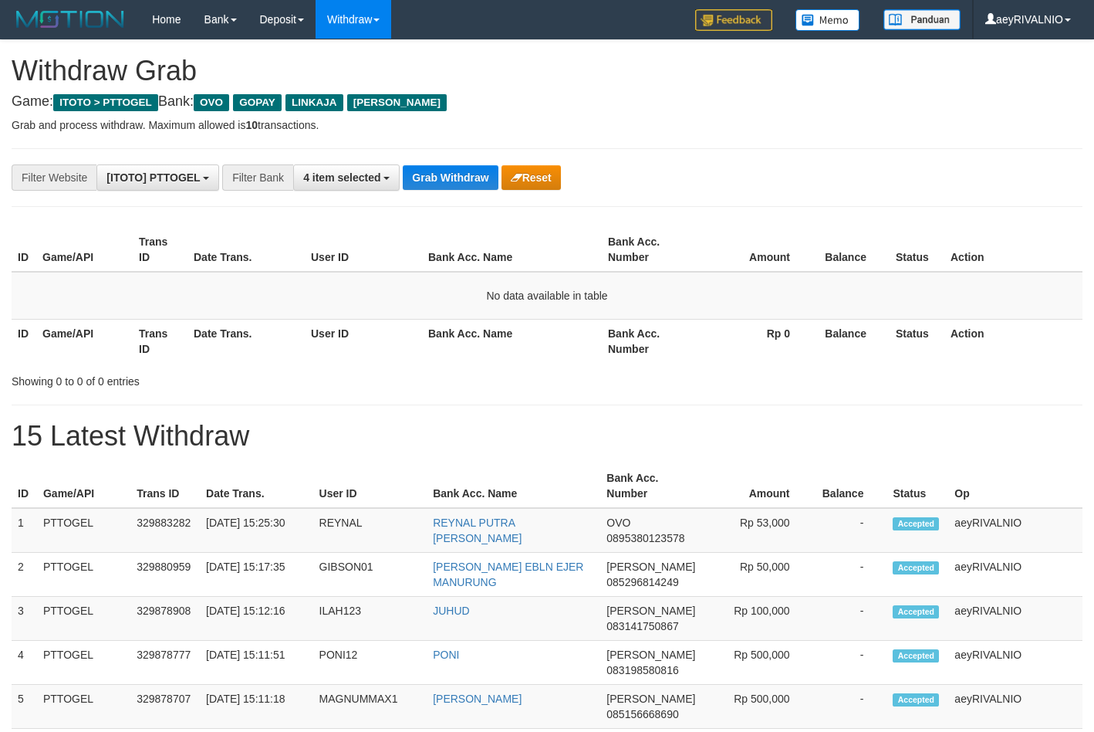
scroll to position [224, 0]
click at [428, 184] on button "Grab Withdraw" at bounding box center [450, 177] width 95 height 25
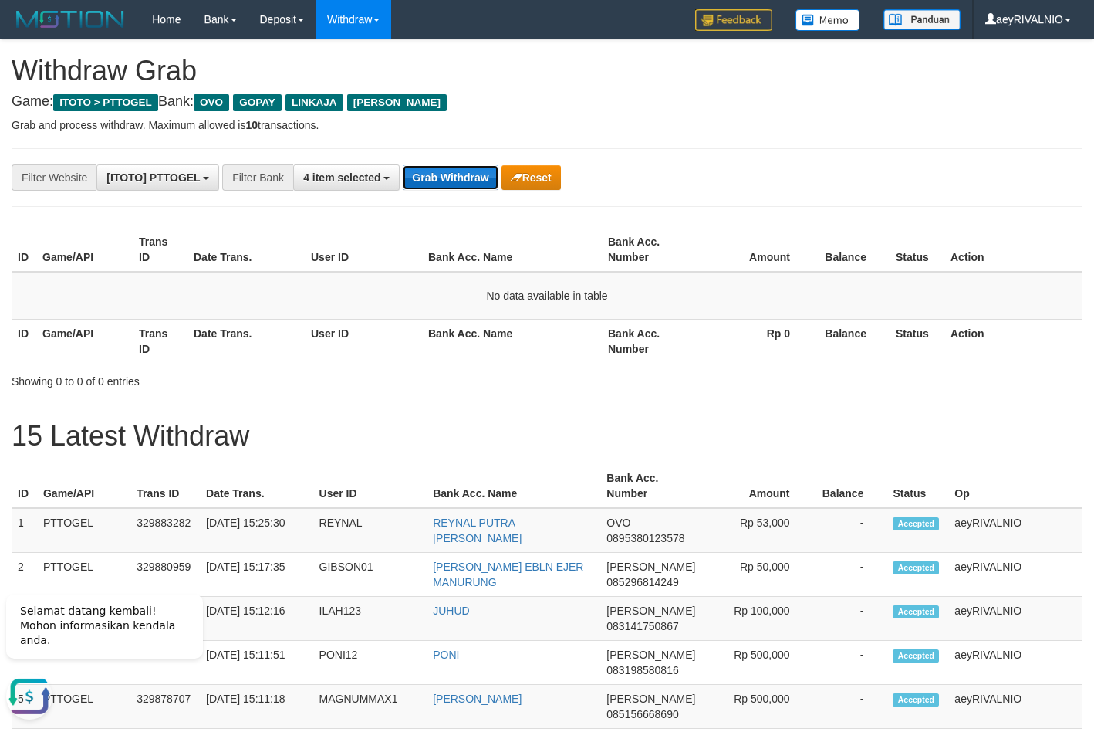
click at [467, 176] on button "Grab Withdraw" at bounding box center [450, 177] width 95 height 25
click at [436, 175] on button "Grab Withdraw" at bounding box center [450, 177] width 95 height 25
click at [437, 175] on button "Grab Withdraw" at bounding box center [450, 177] width 95 height 25
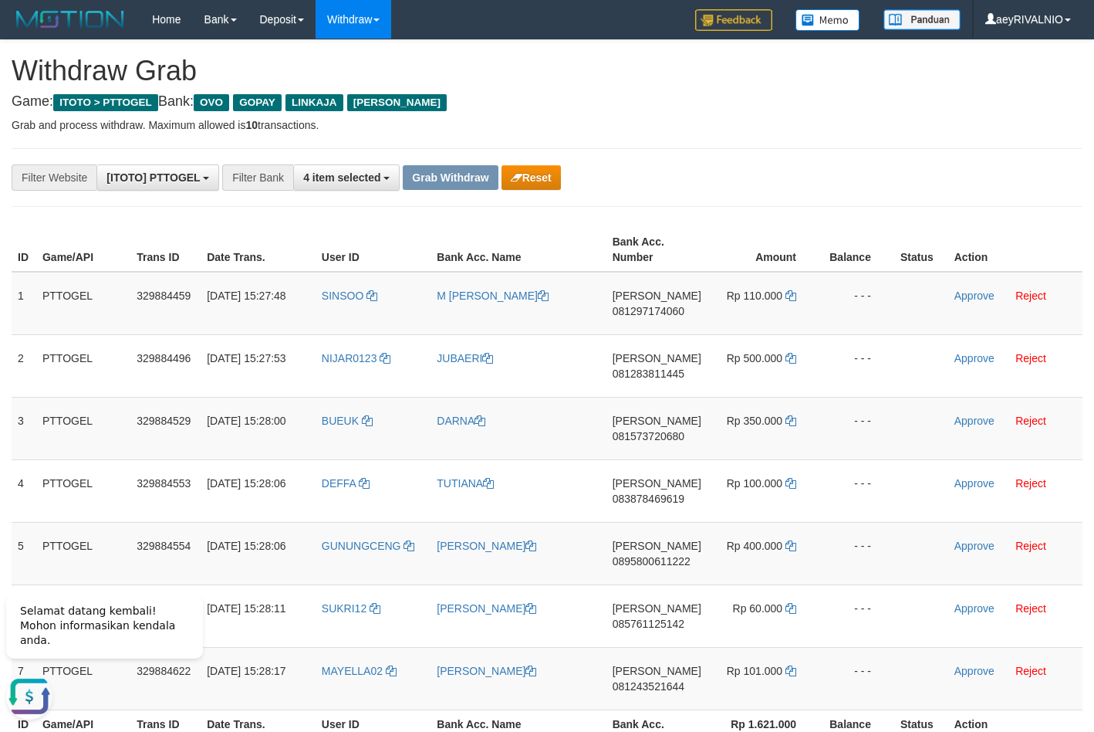
scroll to position [157, 0]
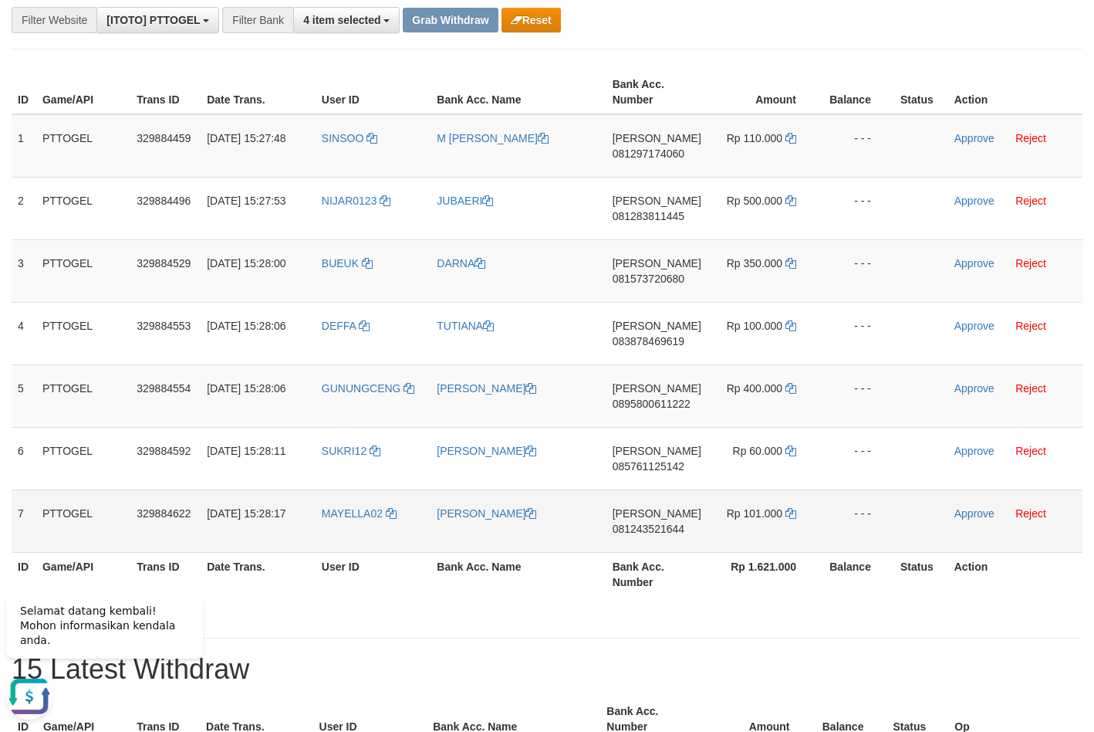
drag, startPoint x: 337, startPoint y: 126, endPoint x: 771, endPoint y: 514, distance: 582.7
click at [772, 514] on tbody "1 PTTOGEL 329884459 31/08/2025 15:27:48 SINSOO M KHAIRUL ANWAR DANA 08129717406…" at bounding box center [547, 333] width 1071 height 438
click at [651, 147] on span "081297174060" at bounding box center [649, 153] width 72 height 12
copy span "081297174060"
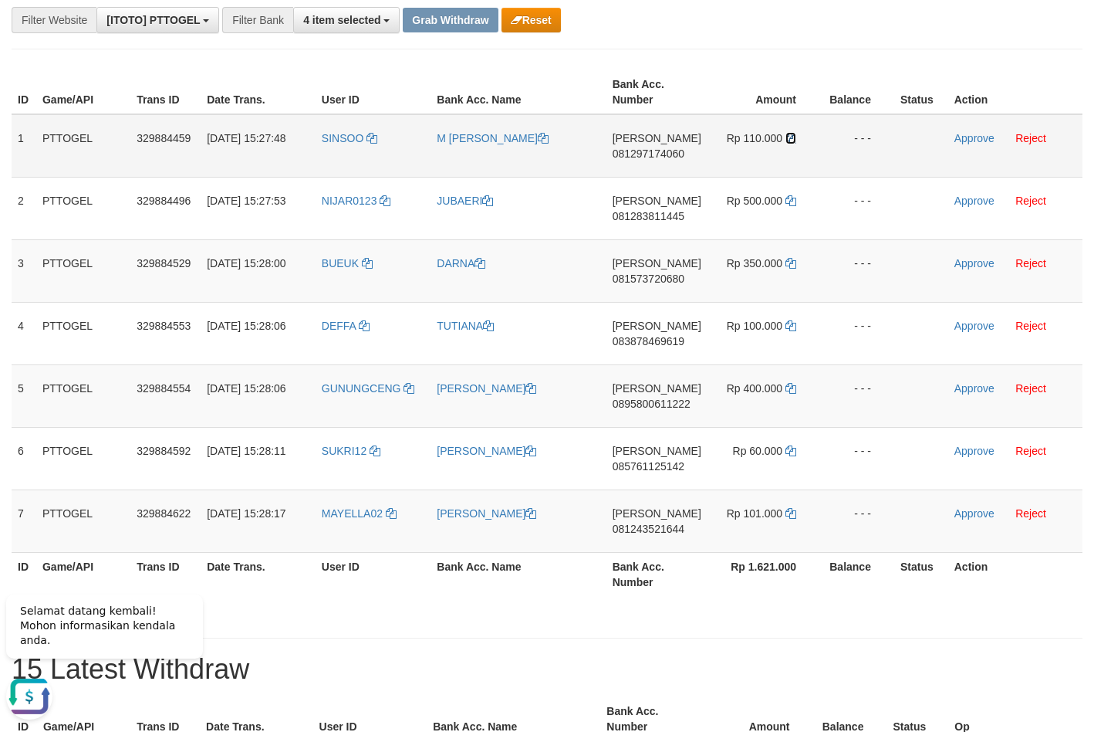
click at [789, 137] on icon at bounding box center [791, 138] width 11 height 11
click at [969, 130] on td "Approve Reject" at bounding box center [1016, 145] width 134 height 63
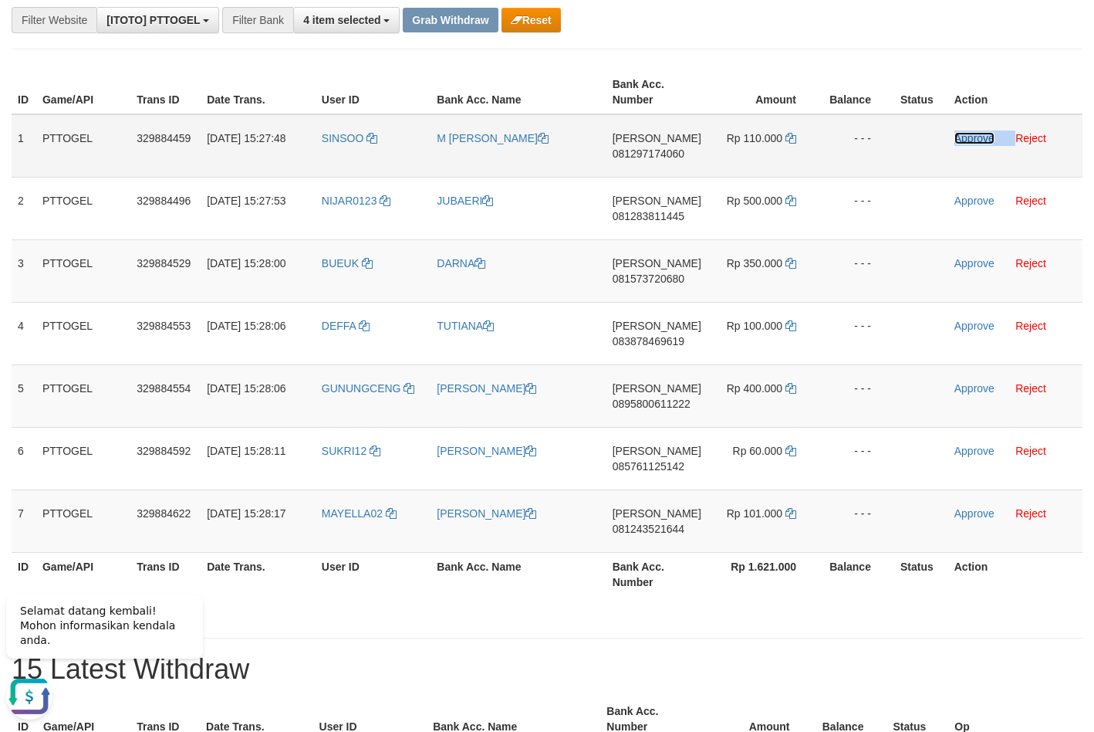
click at [972, 140] on link "Approve" at bounding box center [975, 138] width 40 height 12
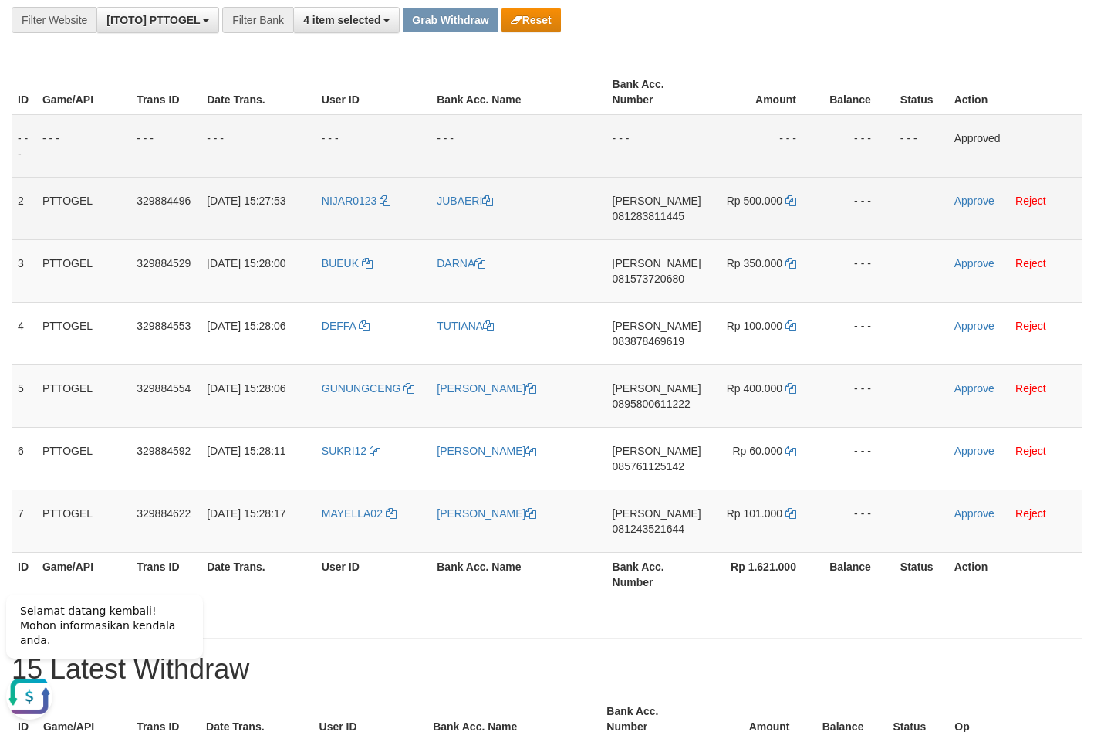
click at [661, 215] on span "081283811445" at bounding box center [649, 216] width 72 height 12
copy span "081283811445"
click at [793, 201] on icon at bounding box center [791, 200] width 11 height 11
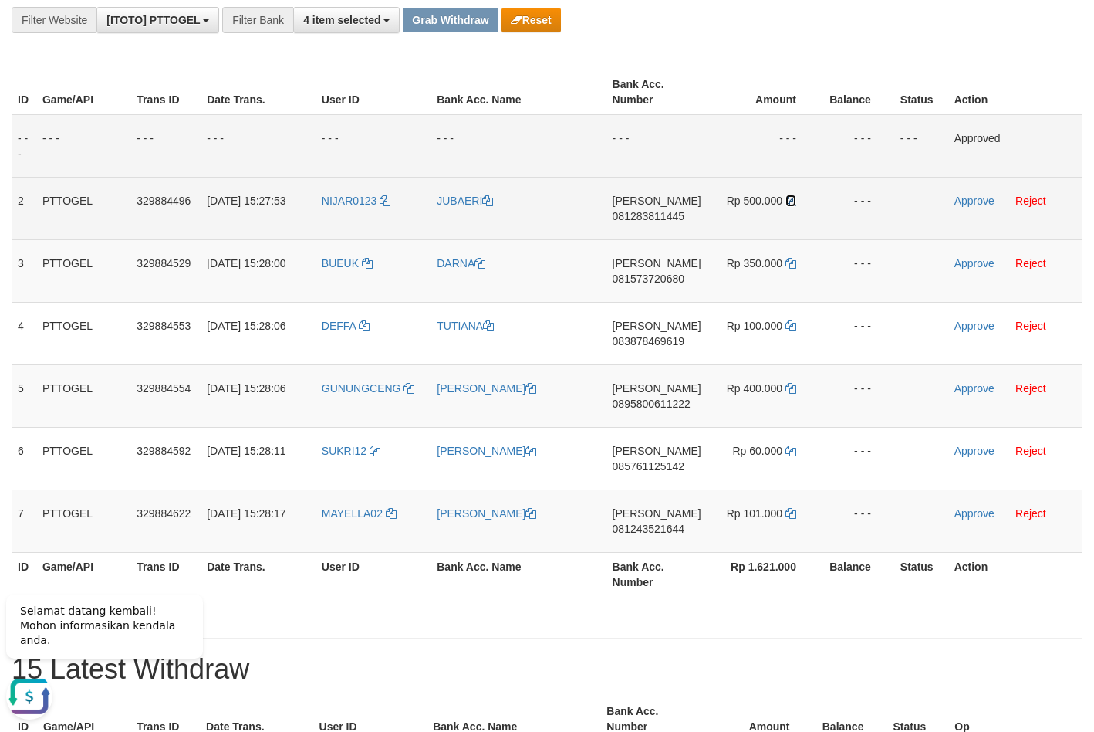
click at [793, 201] on icon at bounding box center [791, 200] width 11 height 11
click at [983, 202] on link "Approve" at bounding box center [975, 200] width 40 height 12
click at [645, 274] on span "081573720680" at bounding box center [649, 278] width 72 height 12
drag, startPoint x: 645, startPoint y: 274, endPoint x: 734, endPoint y: 287, distance: 89.7
click at [646, 274] on span "081573720680" at bounding box center [649, 278] width 72 height 12
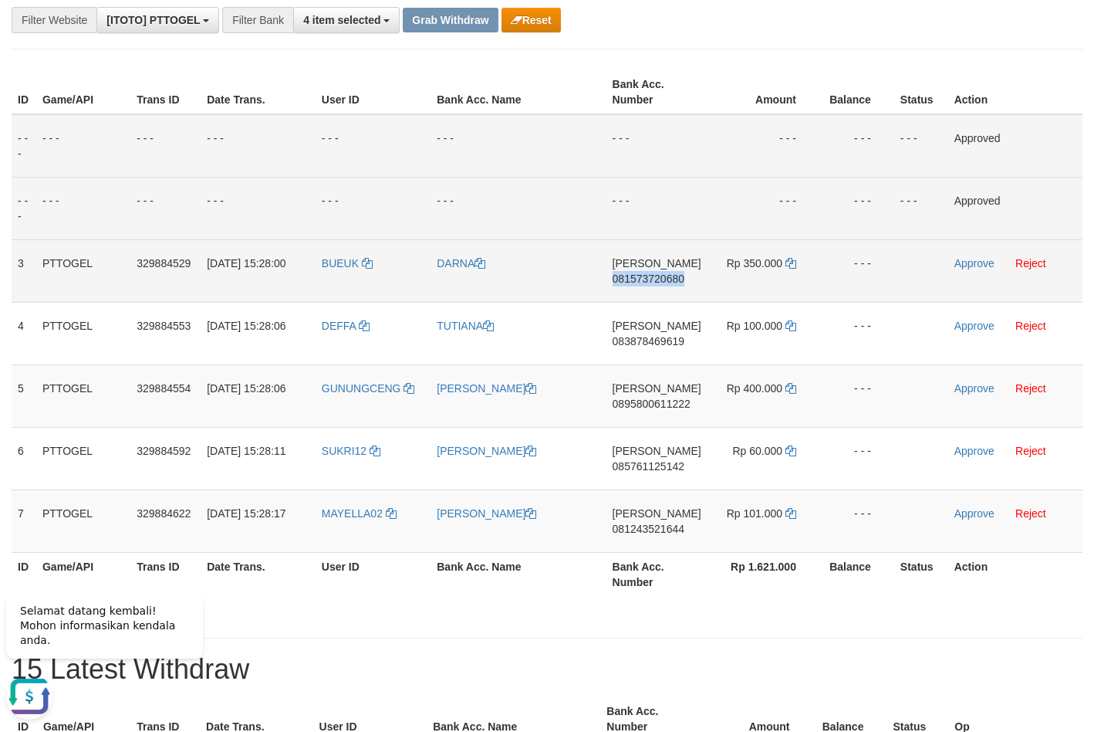
copy span "081573720680"
click at [792, 266] on icon at bounding box center [791, 263] width 11 height 11
click at [959, 264] on link "Approve" at bounding box center [975, 263] width 40 height 12
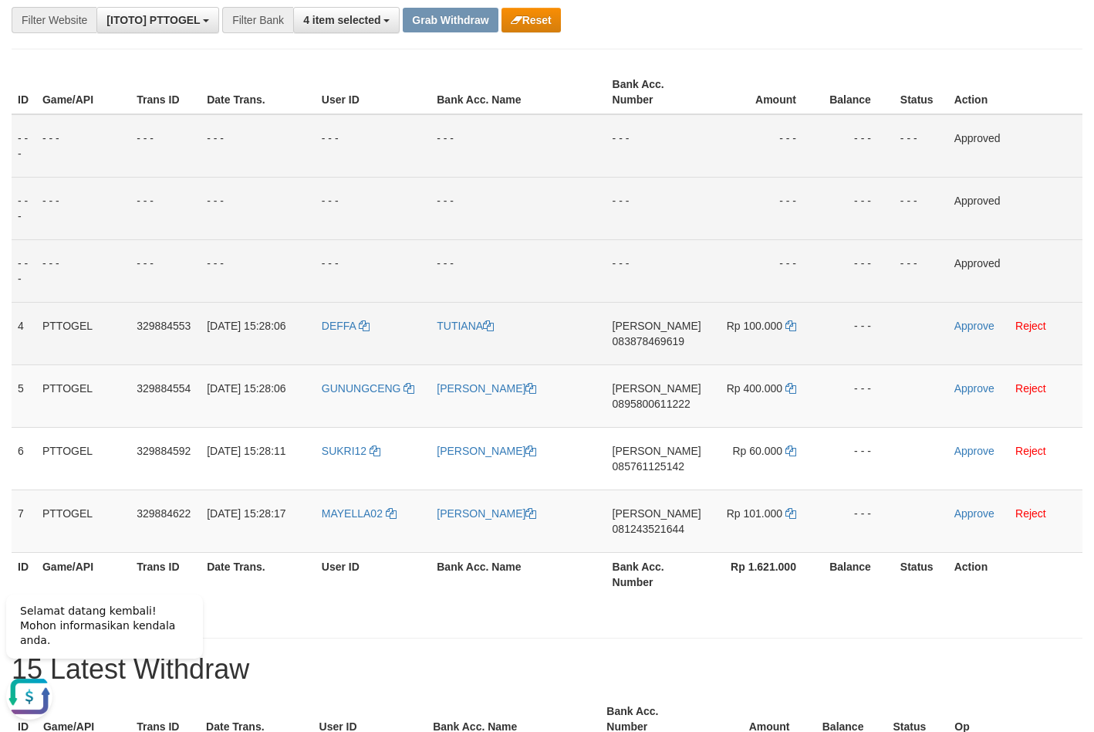
click at [657, 344] on span "083878469619" at bounding box center [649, 341] width 72 height 12
copy span "083878469619"
click at [791, 325] on icon at bounding box center [791, 325] width 11 height 11
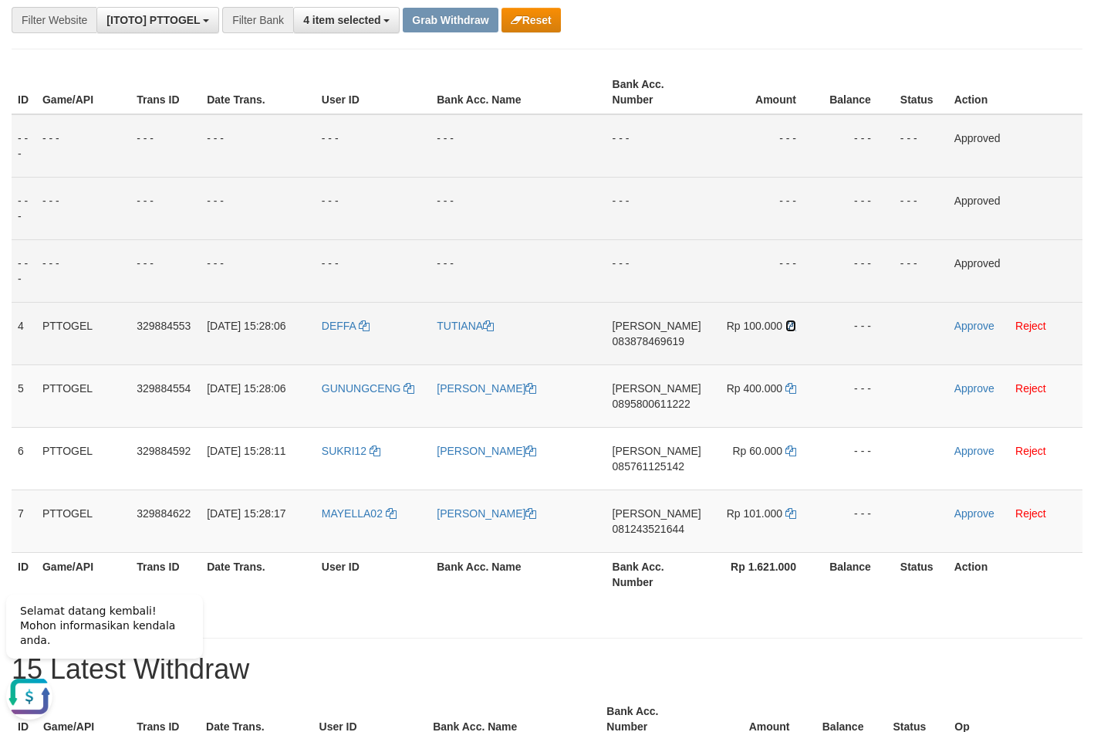
click at [791, 326] on icon at bounding box center [791, 325] width 11 height 11
click at [972, 328] on link "Approve" at bounding box center [975, 326] width 40 height 12
click at [639, 404] on span "0895800611222" at bounding box center [652, 403] width 78 height 12
copy span "0895800611222"
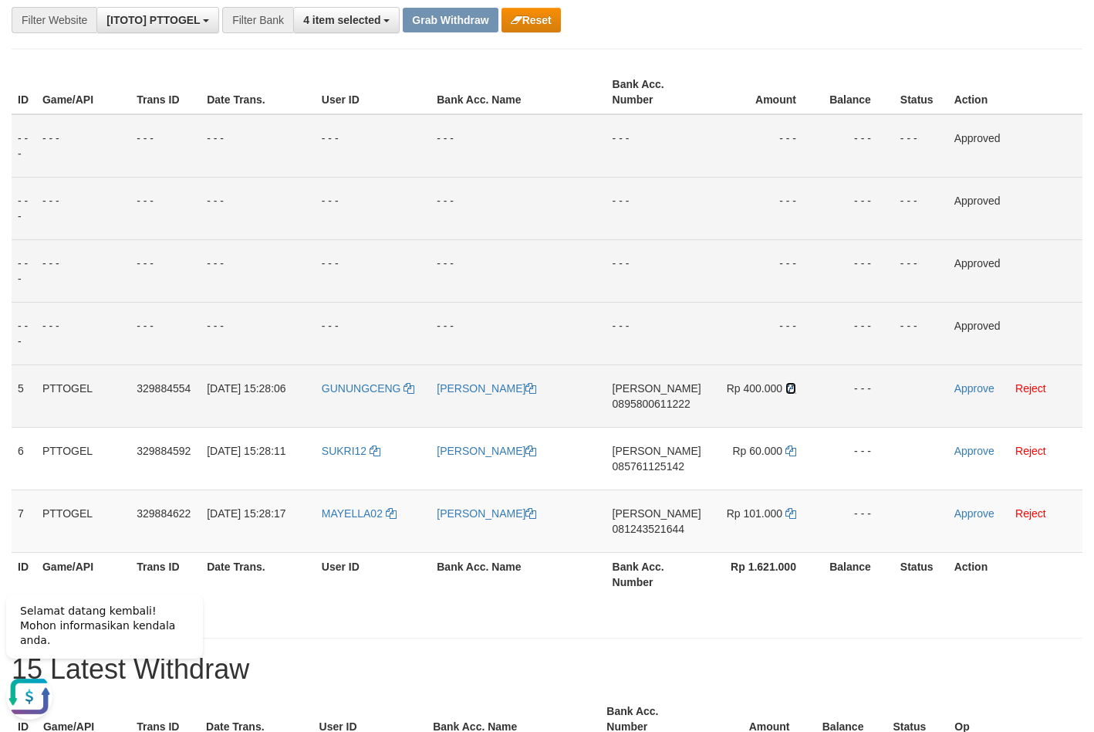
click at [792, 388] on icon at bounding box center [791, 388] width 11 height 11
click at [972, 392] on link "Approve" at bounding box center [975, 388] width 40 height 12
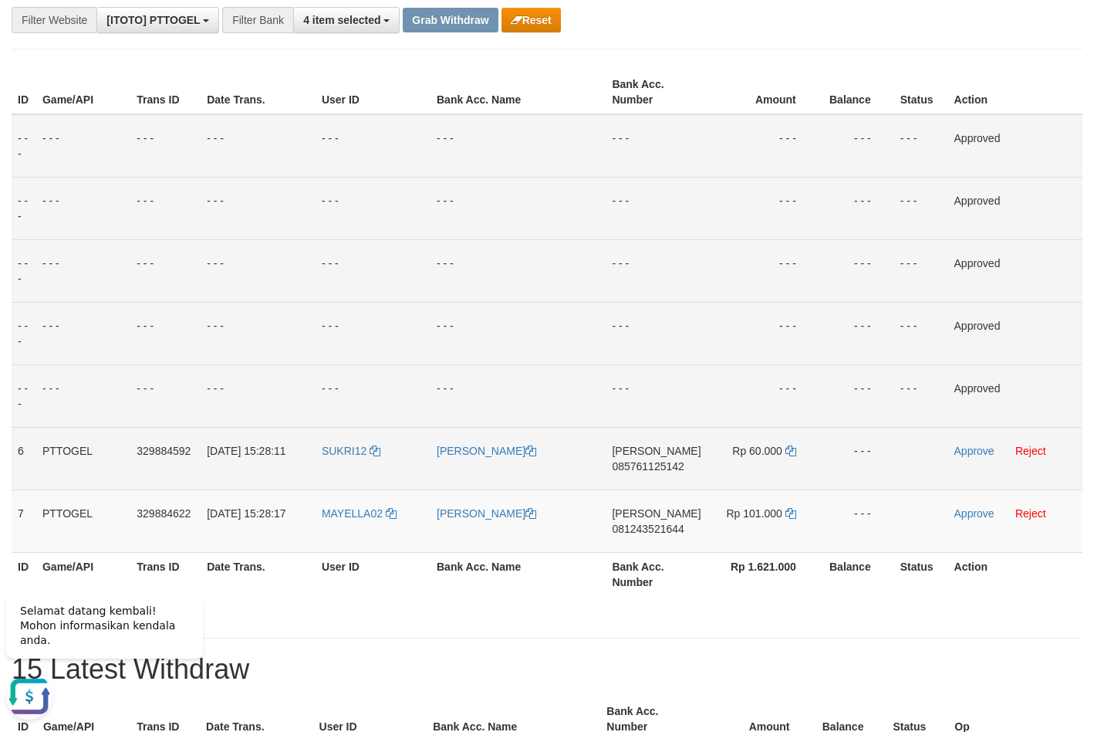
click at [625, 467] on span "085761125142" at bounding box center [648, 466] width 72 height 12
copy span "085761125142"
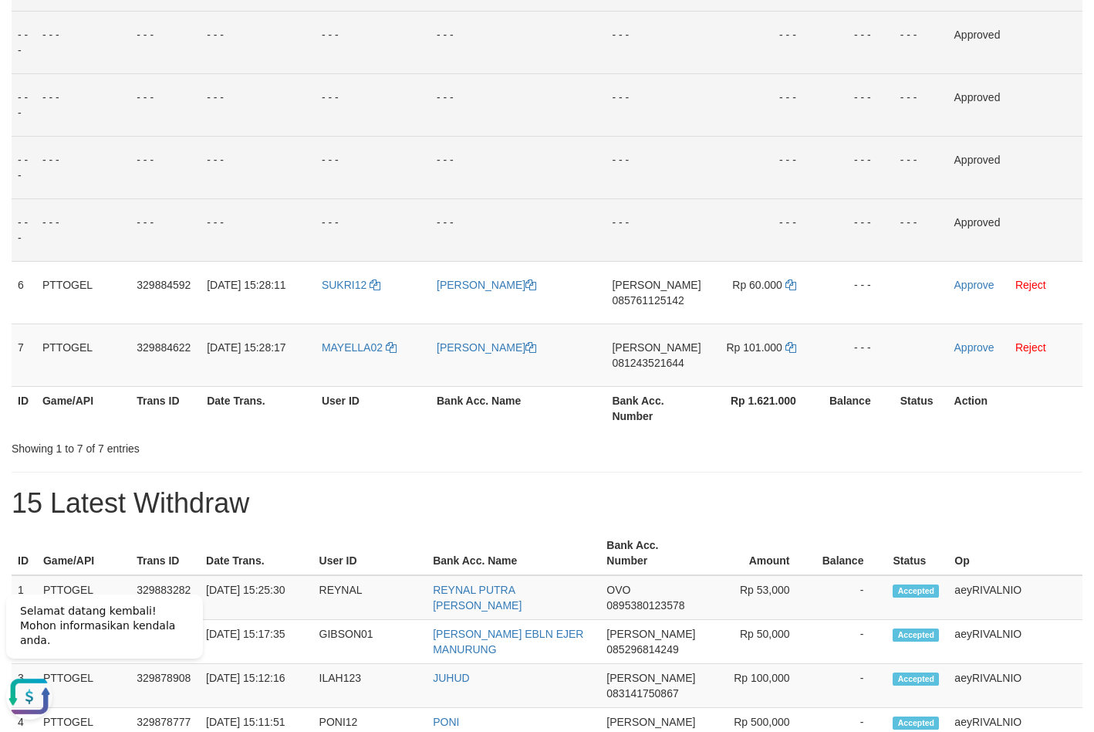
scroll to position [0, 0]
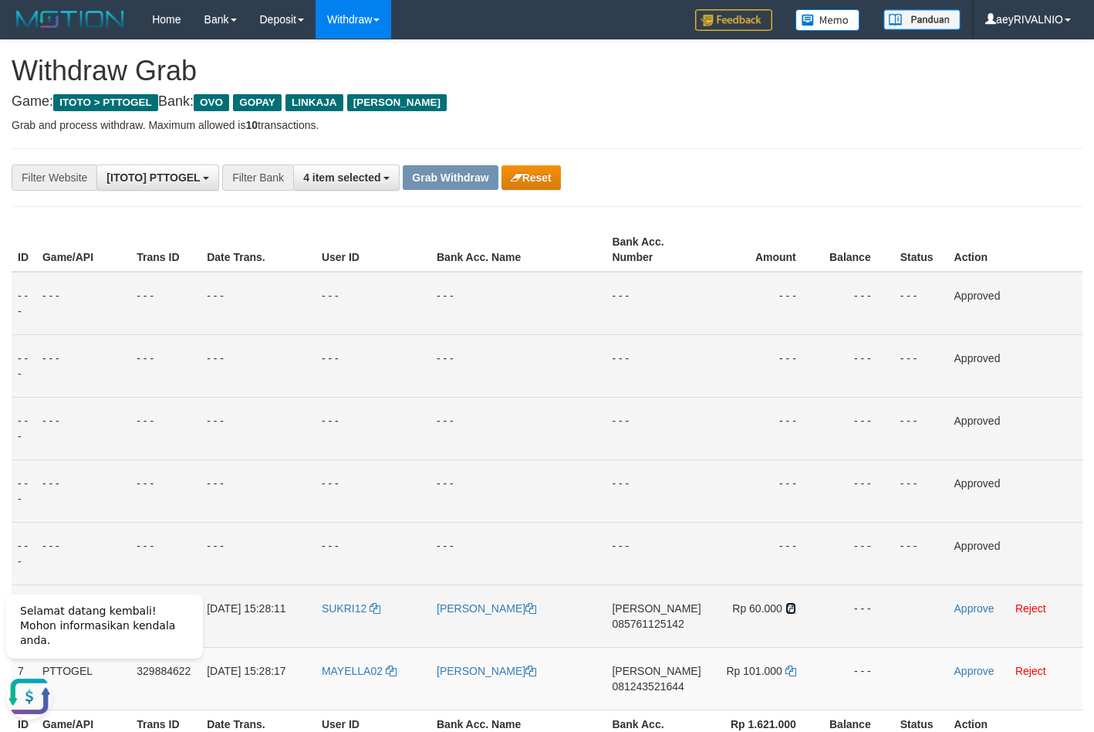
click at [790, 609] on icon at bounding box center [791, 608] width 11 height 11
click at [970, 614] on link "Approve" at bounding box center [975, 608] width 40 height 12
click at [628, 692] on td "DANA 081243521644" at bounding box center [656, 678] width 101 height 63
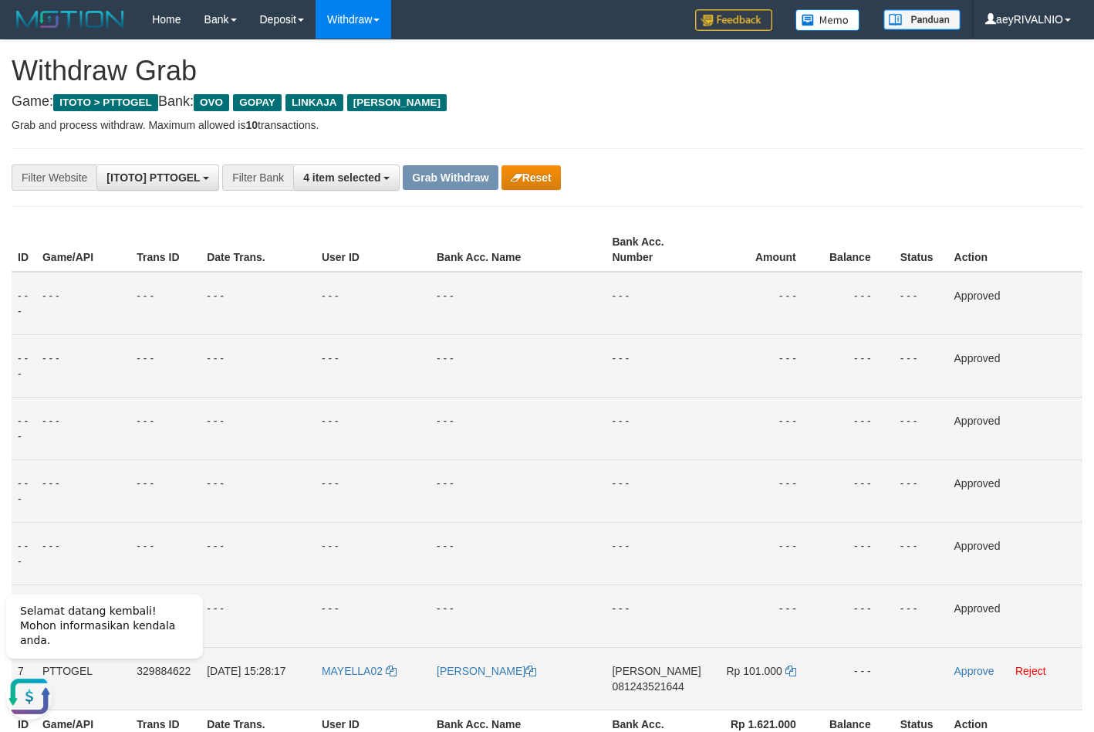
click at [631, 687] on span "081243521644" at bounding box center [648, 686] width 72 height 12
copy span "081243521644"
click at [787, 667] on icon at bounding box center [791, 670] width 11 height 11
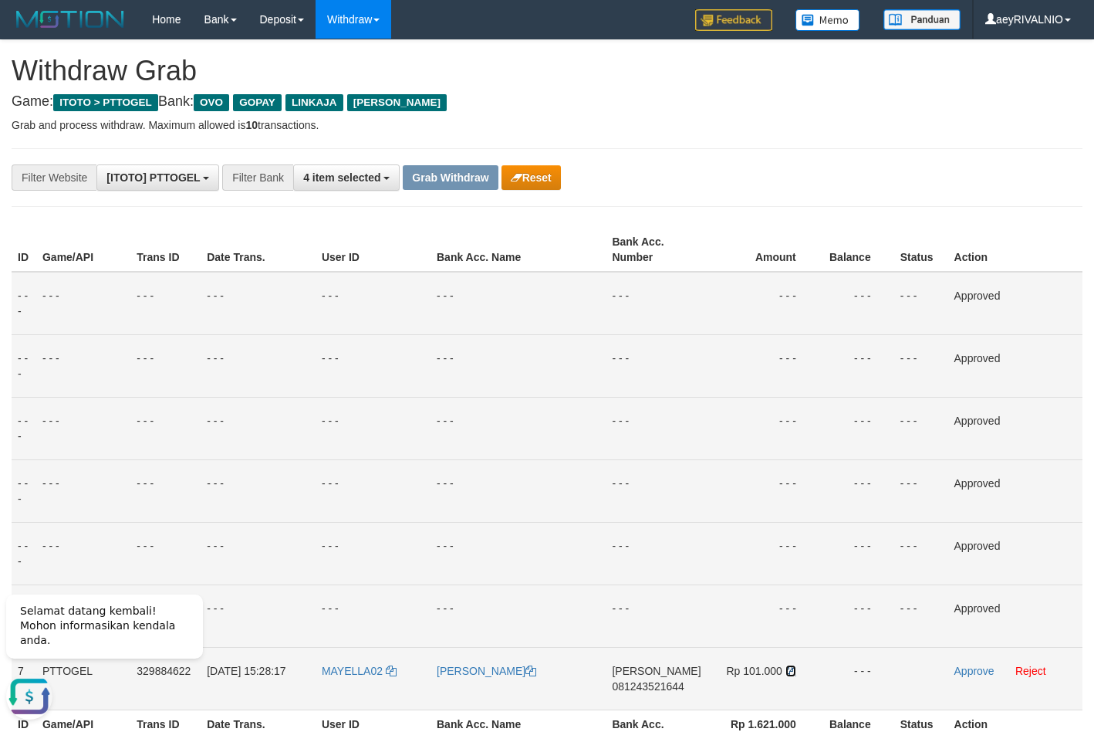
click at [787, 668] on icon at bounding box center [791, 670] width 11 height 11
click at [976, 670] on link "Approve" at bounding box center [975, 671] width 40 height 12
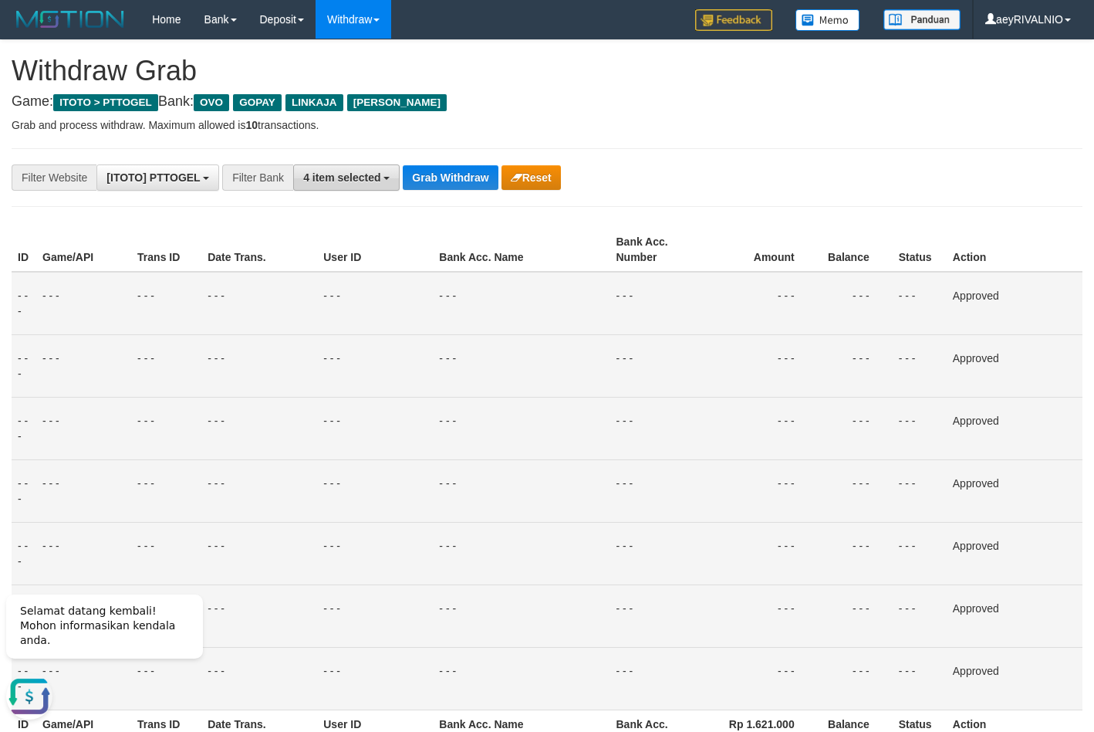
click at [375, 180] on span "4 item selected" at bounding box center [341, 177] width 77 height 12
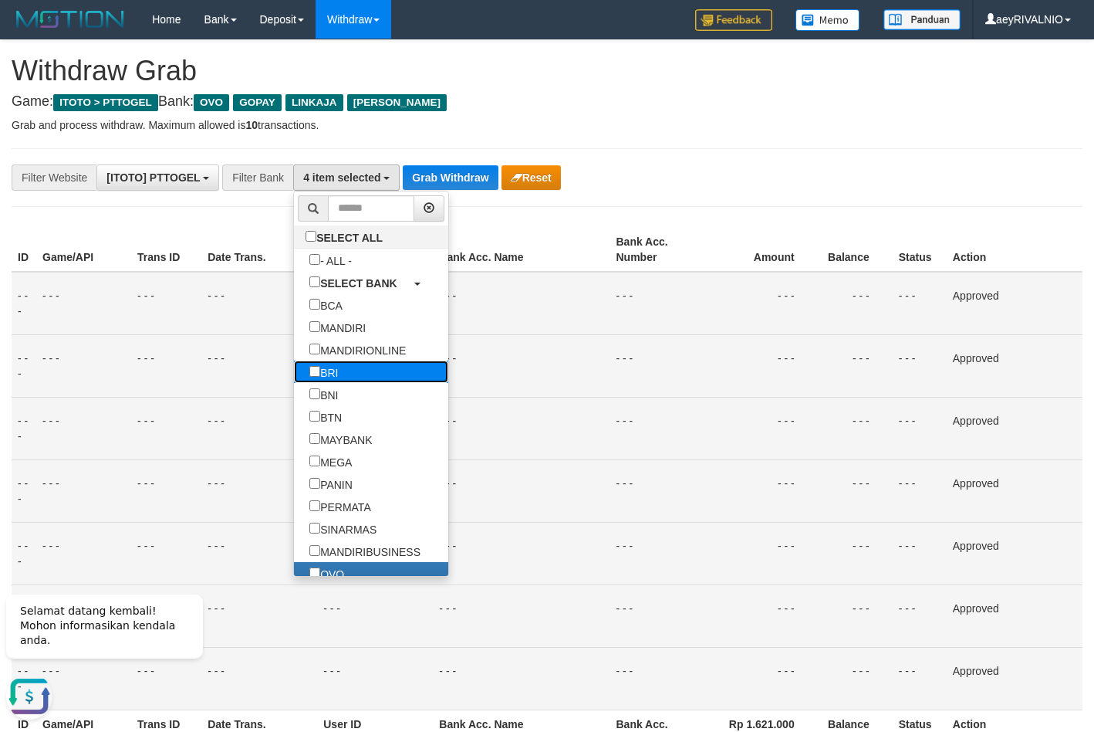
click at [294, 372] on label "BRI" at bounding box center [323, 371] width 59 height 22
select select "***"
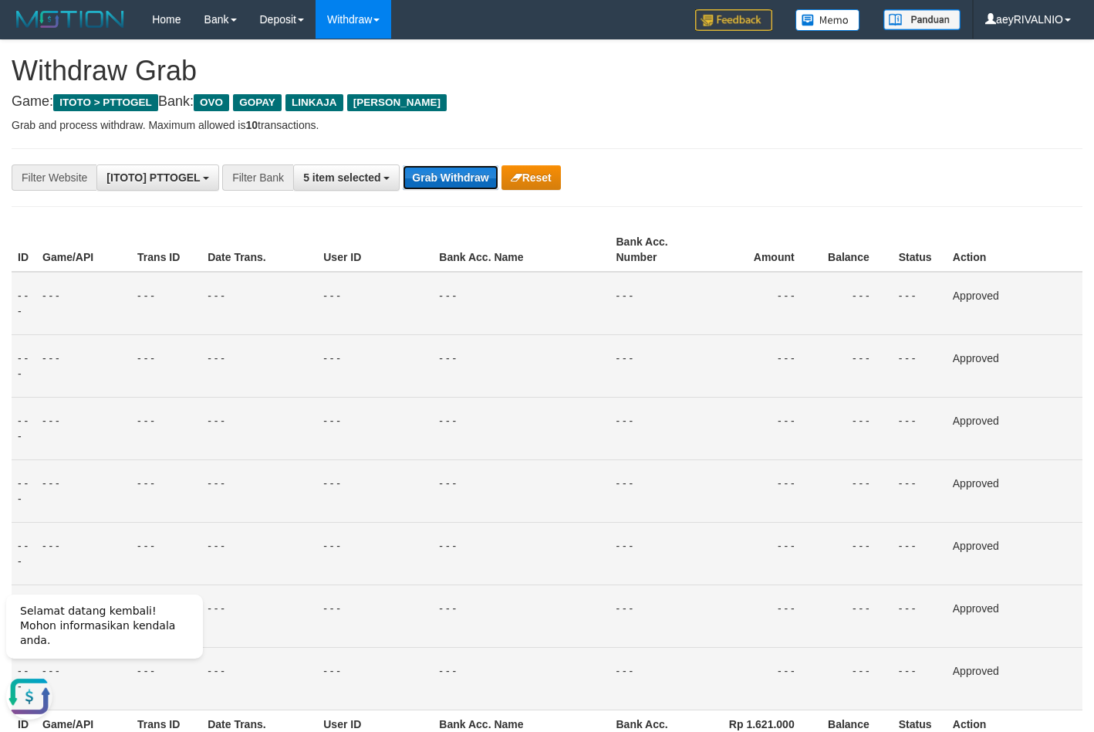
click at [440, 181] on button "Grab Withdraw" at bounding box center [450, 177] width 95 height 25
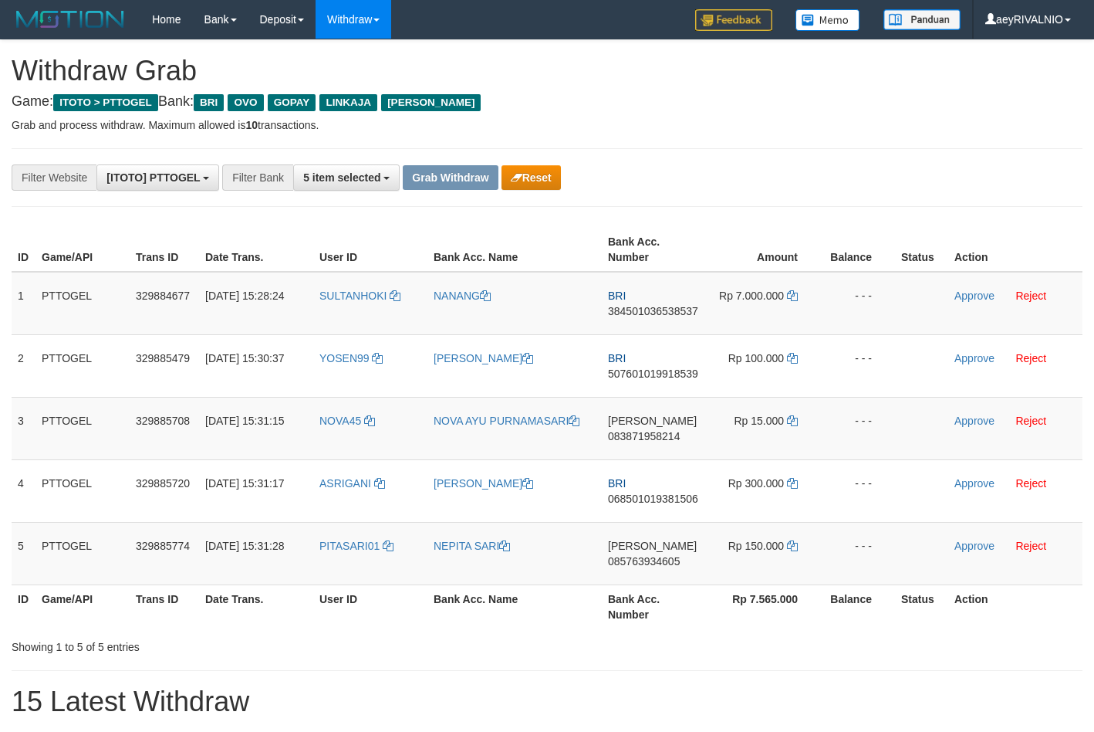
scroll to position [78, 0]
click at [519, 186] on button "Reset" at bounding box center [531, 177] width 59 height 25
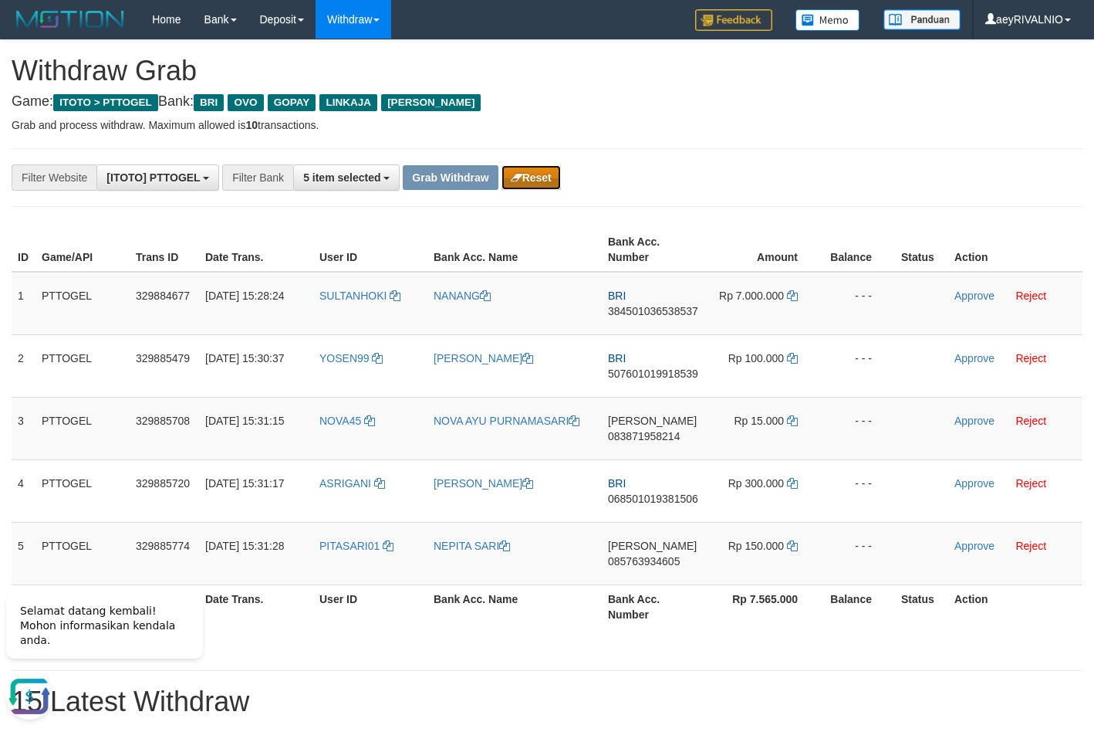
scroll to position [0, 0]
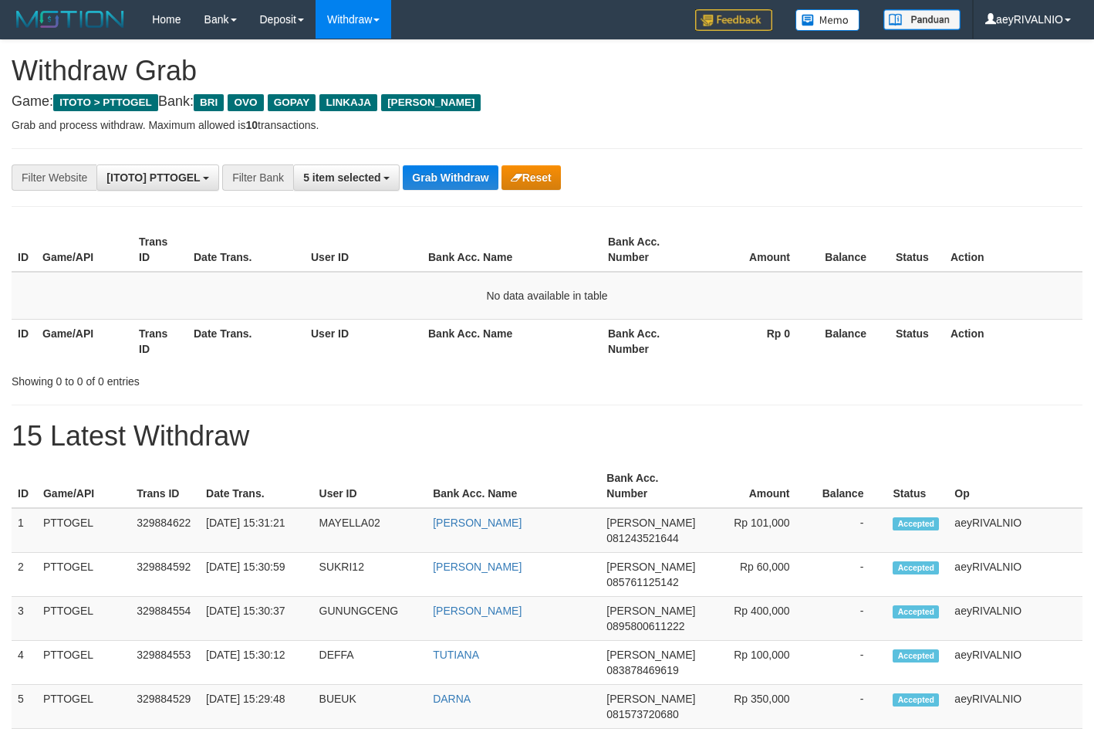
scroll to position [78, 0]
click at [386, 188] on button "5 item selected" at bounding box center [346, 177] width 107 height 26
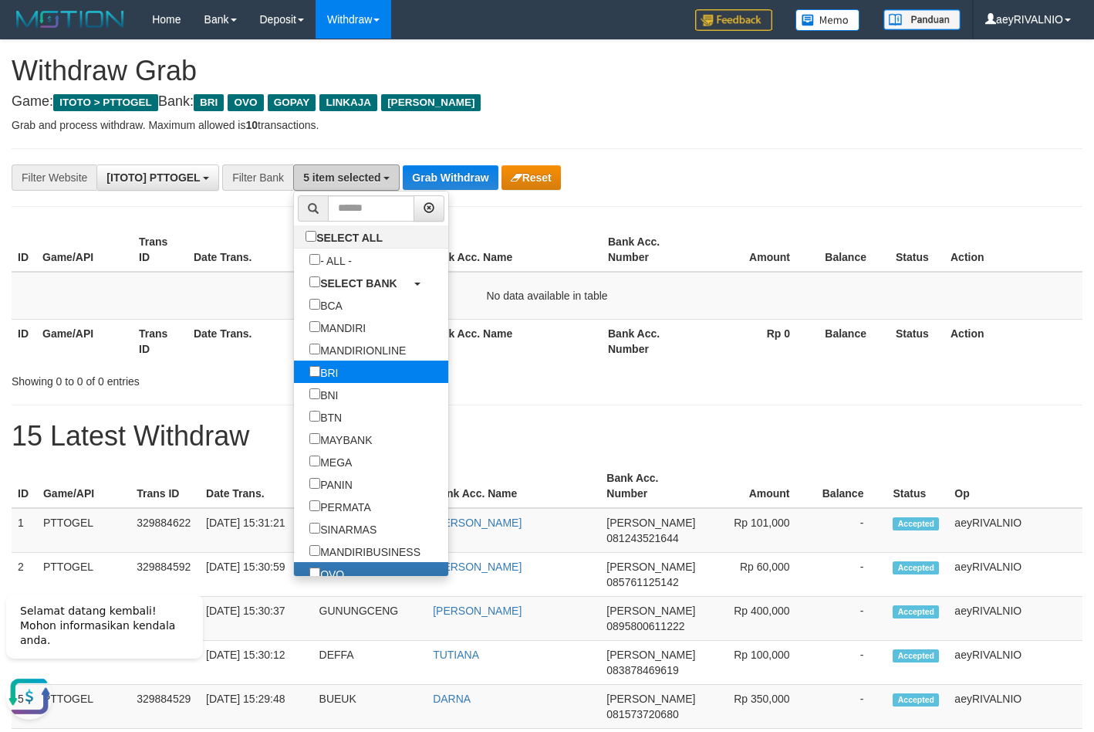
scroll to position [0, 0]
click at [294, 374] on label "BRI" at bounding box center [323, 371] width 59 height 22
select select "***"
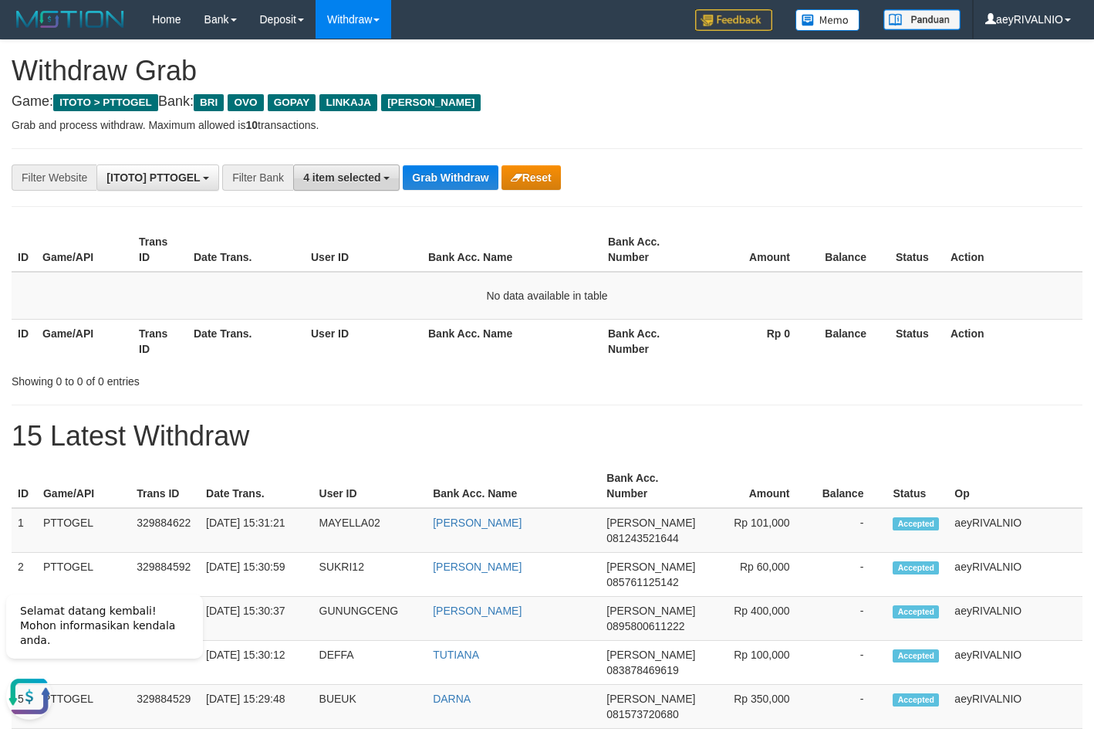
drag, startPoint x: 378, startPoint y: 179, endPoint x: 356, endPoint y: 272, distance: 95.3
click at [378, 180] on span "4 item selected" at bounding box center [341, 177] width 77 height 12
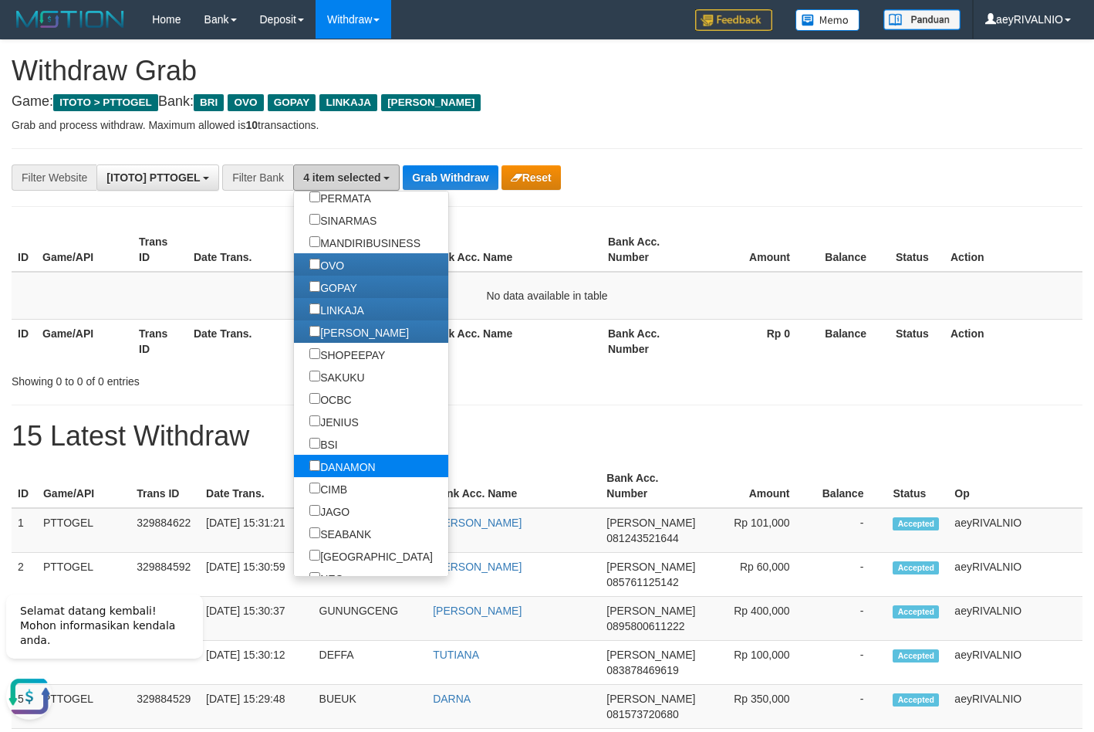
scroll to position [370, 0]
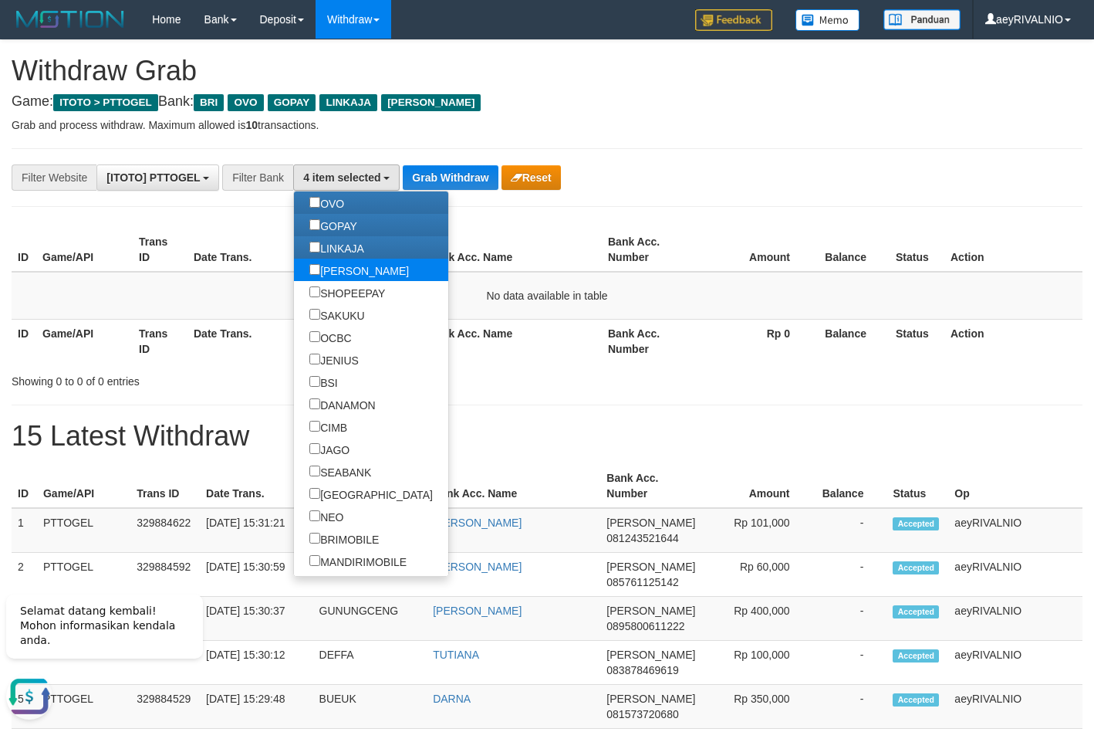
click at [294, 265] on label "[PERSON_NAME]" at bounding box center [359, 270] width 130 height 22
click at [445, 174] on button "Grab Withdraw" at bounding box center [450, 177] width 95 height 25
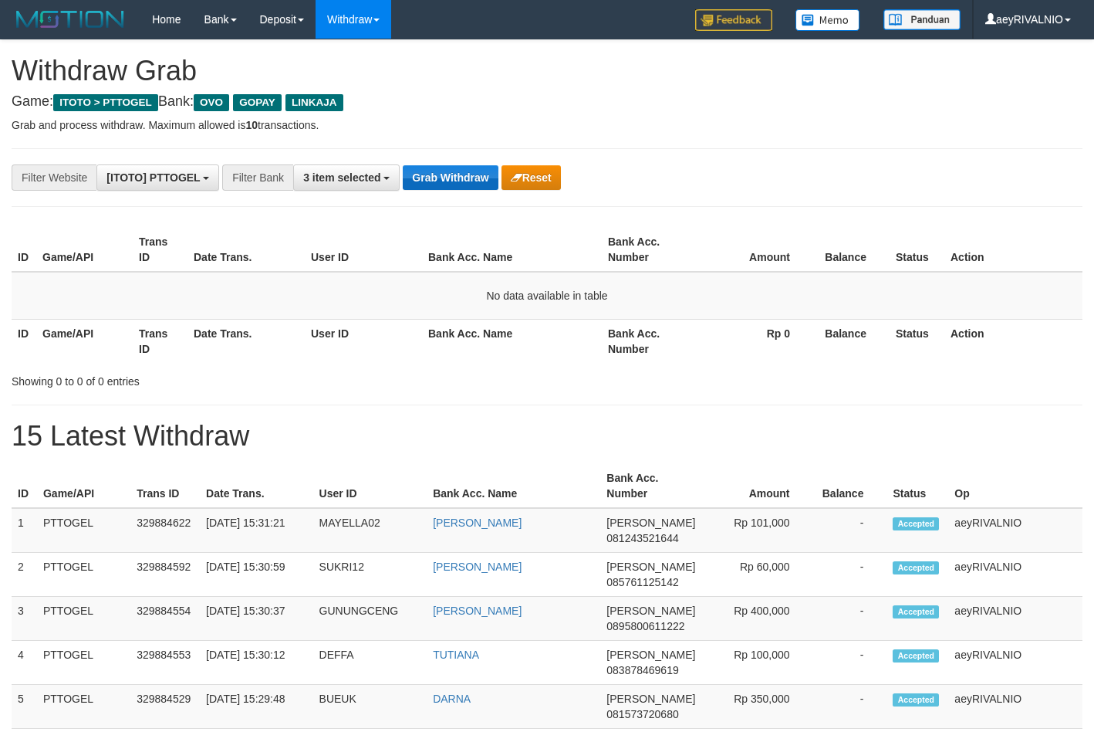
scroll to position [224, 0]
click at [382, 182] on button "3 item selected" at bounding box center [346, 177] width 107 height 26
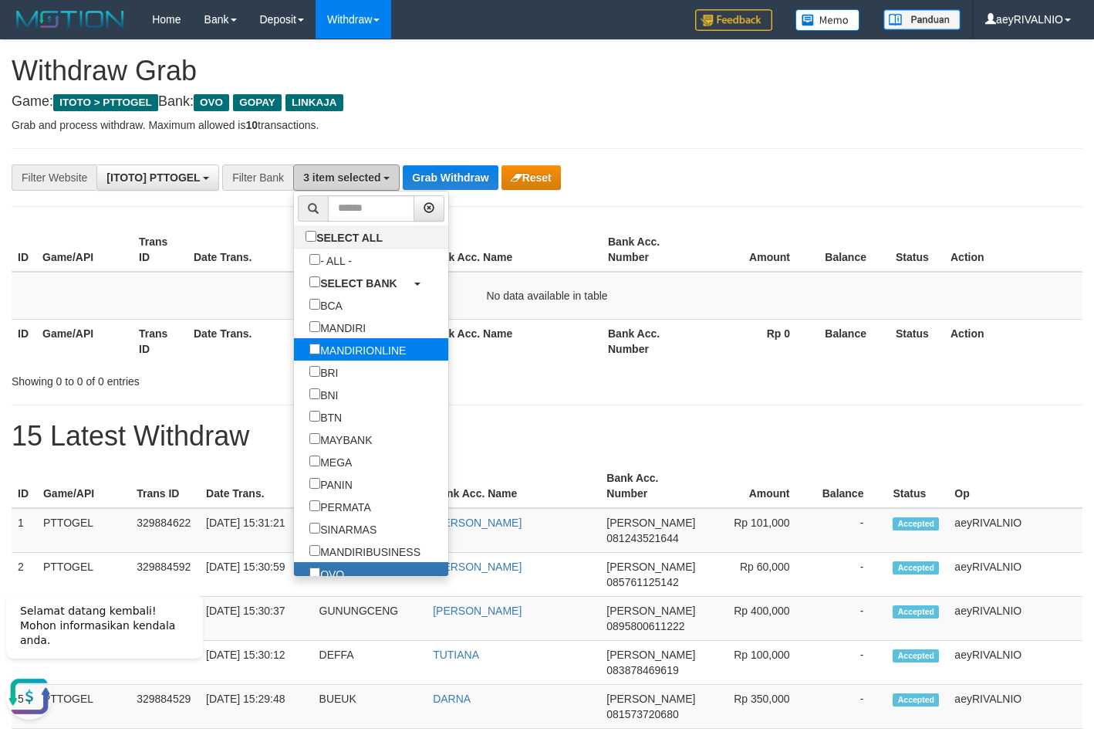
scroll to position [0, 0]
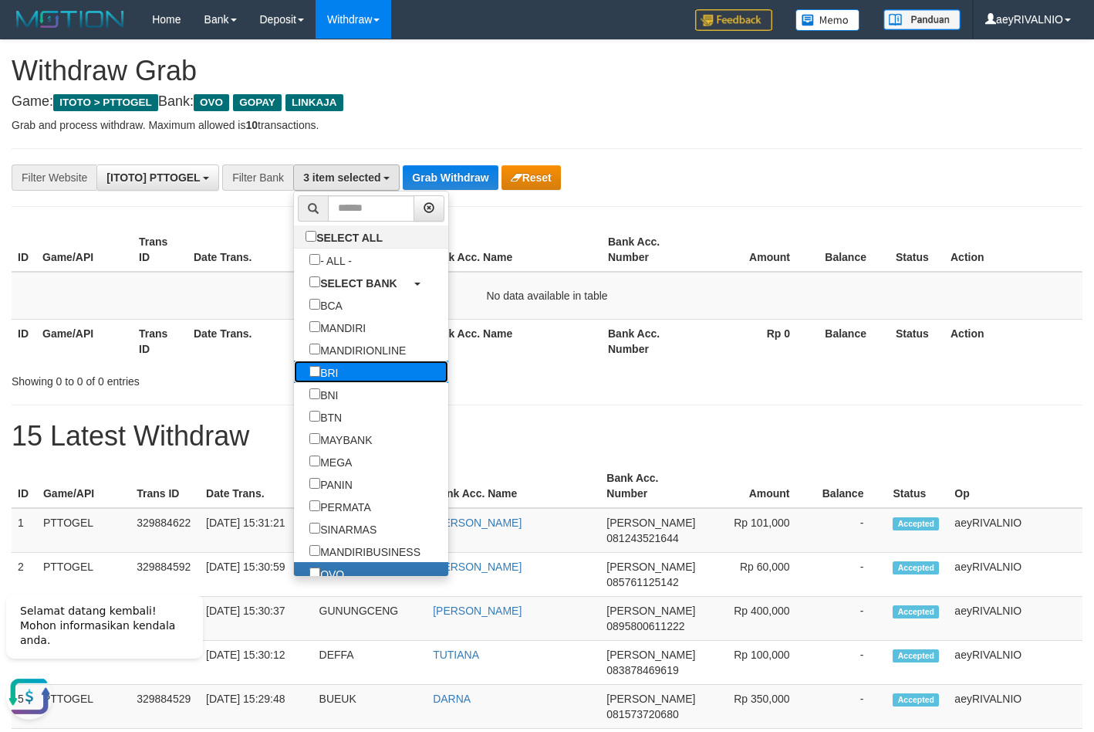
click at [294, 365] on label "BRI" at bounding box center [323, 371] width 59 height 22
select select "***"
click at [435, 183] on button "Grab Withdraw" at bounding box center [450, 177] width 95 height 25
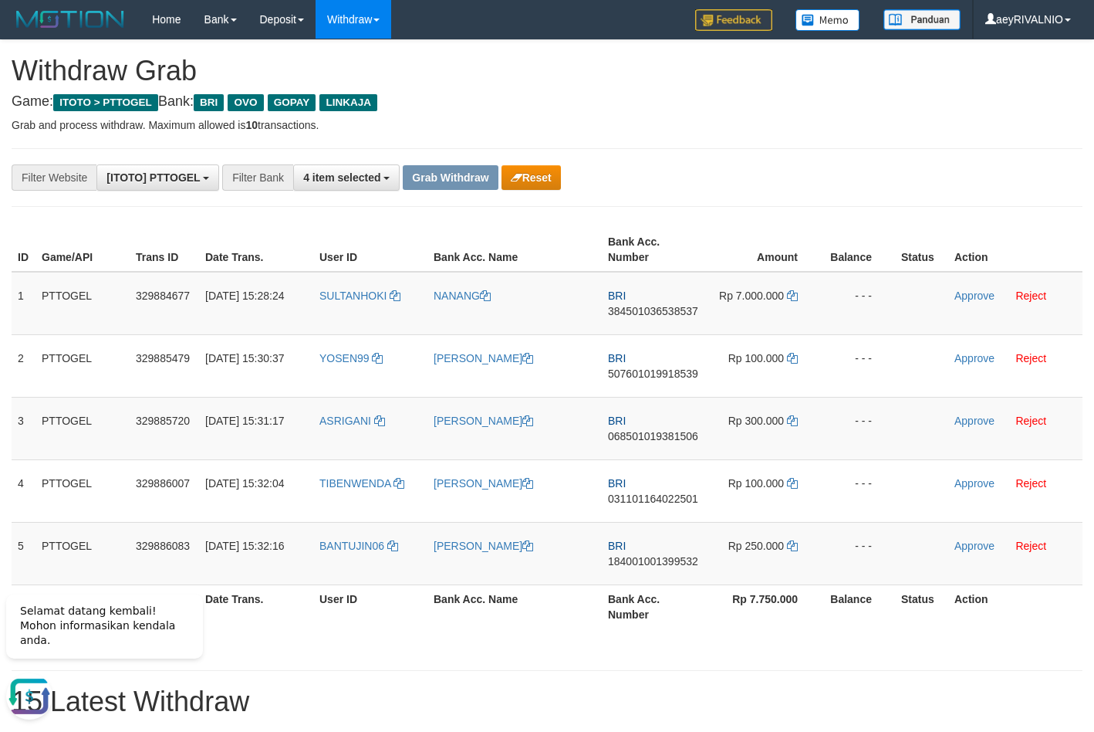
drag, startPoint x: 343, startPoint y: 347, endPoint x: 677, endPoint y: 605, distance: 421.5
click at [732, 566] on tbody "1 PTTOGEL 329884677 [DATE] 15:28:24 [GEOGRAPHIC_DATA] [GEOGRAPHIC_DATA] BRI 384…" at bounding box center [547, 428] width 1071 height 313
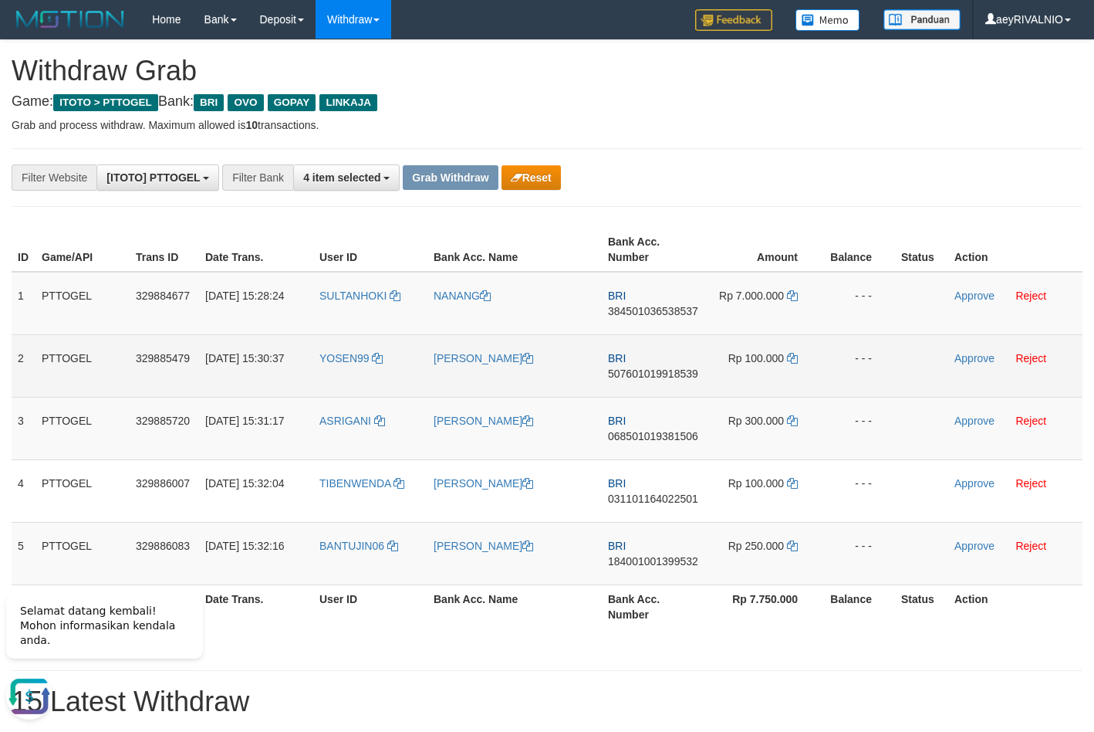
click at [681, 364] on td "BRI 507601019918539" at bounding box center [655, 365] width 107 height 63
click at [682, 374] on span "507601019918539" at bounding box center [653, 373] width 90 height 12
click at [648, 357] on td "BRI 507601019918539" at bounding box center [655, 365] width 107 height 63
click at [656, 377] on span "507601019918539" at bounding box center [653, 373] width 90 height 12
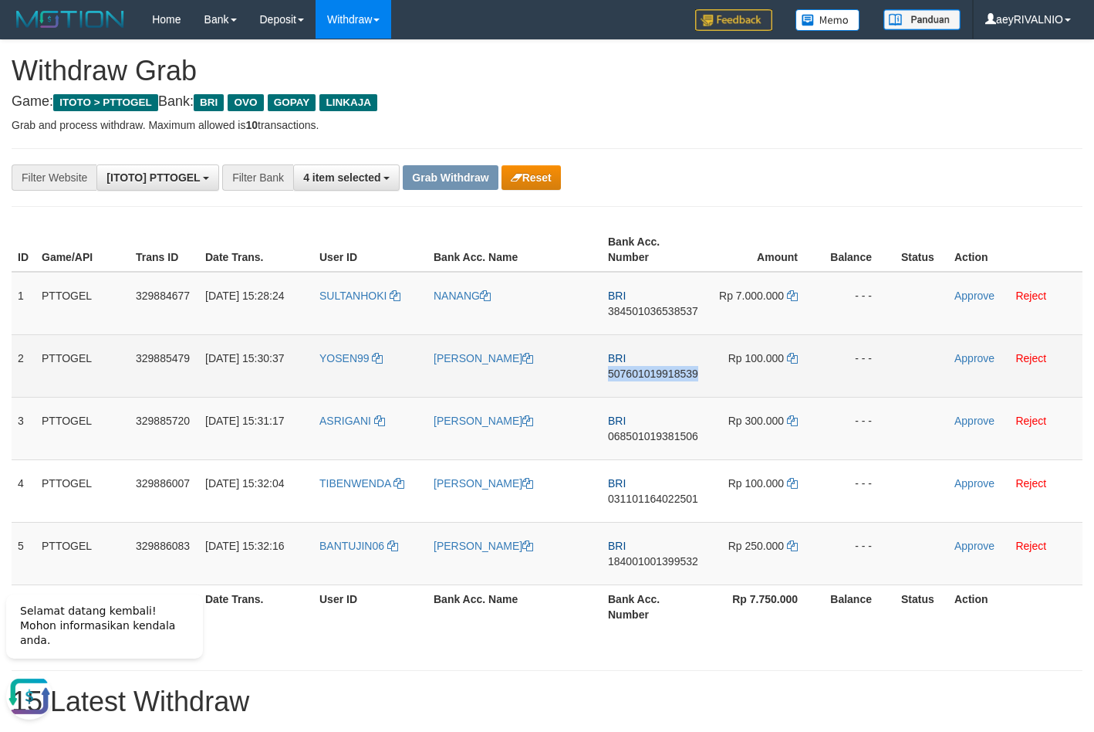
click at [656, 377] on span "507601019918539" at bounding box center [653, 373] width 90 height 12
copy span "507601019918539"
click at [657, 378] on span "507601019918539" at bounding box center [653, 373] width 90 height 12
copy td "BRI 507601019918539"
click at [791, 361] on icon at bounding box center [792, 358] width 11 height 11
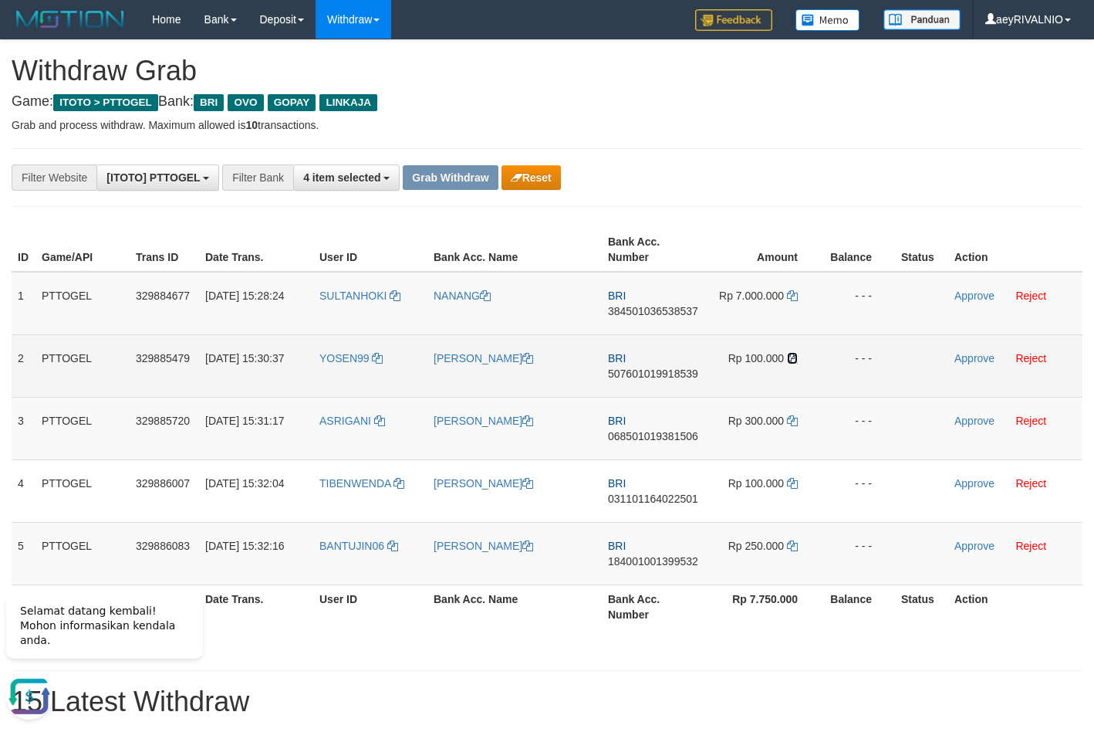
click at [791, 361] on icon at bounding box center [792, 358] width 11 height 11
click at [969, 355] on link "Approve" at bounding box center [975, 358] width 40 height 12
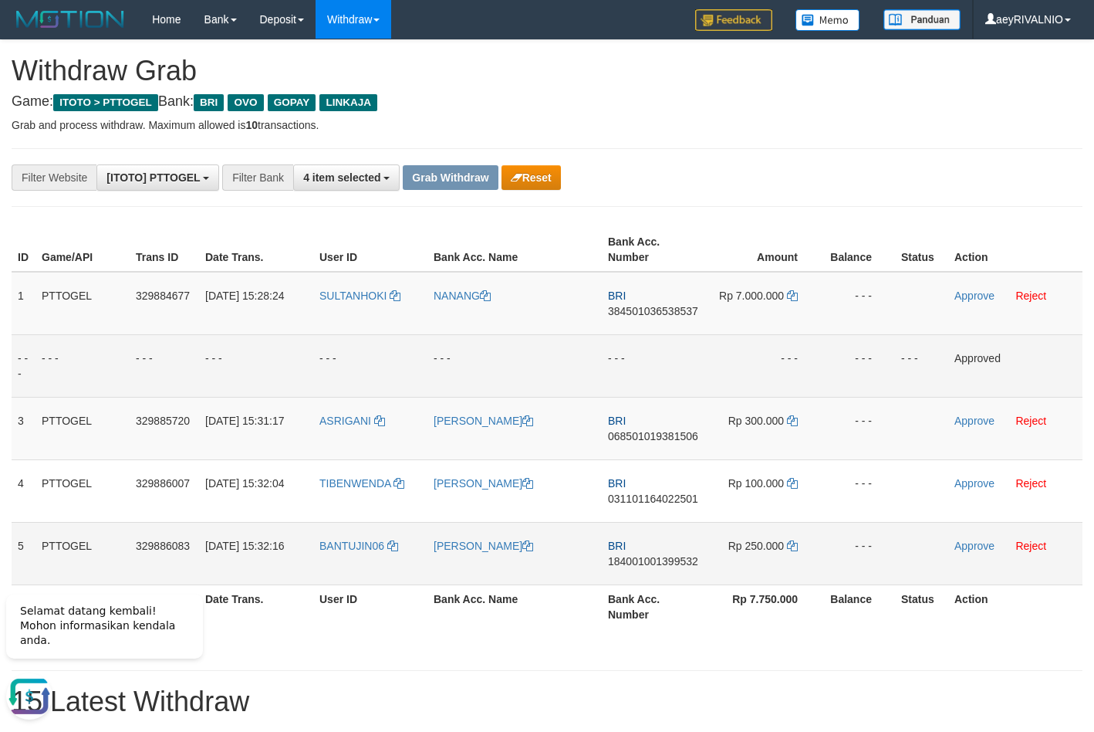
drag, startPoint x: 360, startPoint y: 398, endPoint x: 746, endPoint y: 556, distance: 416.8
click at [749, 554] on tbody "1 PTTOGEL 329884677 31/08/2025 15:28:24 SULTANHOKI NANANG BRI 384501036538537 R…" at bounding box center [547, 428] width 1071 height 313
copy tr
click at [965, 420] on link "Approve" at bounding box center [975, 420] width 40 height 12
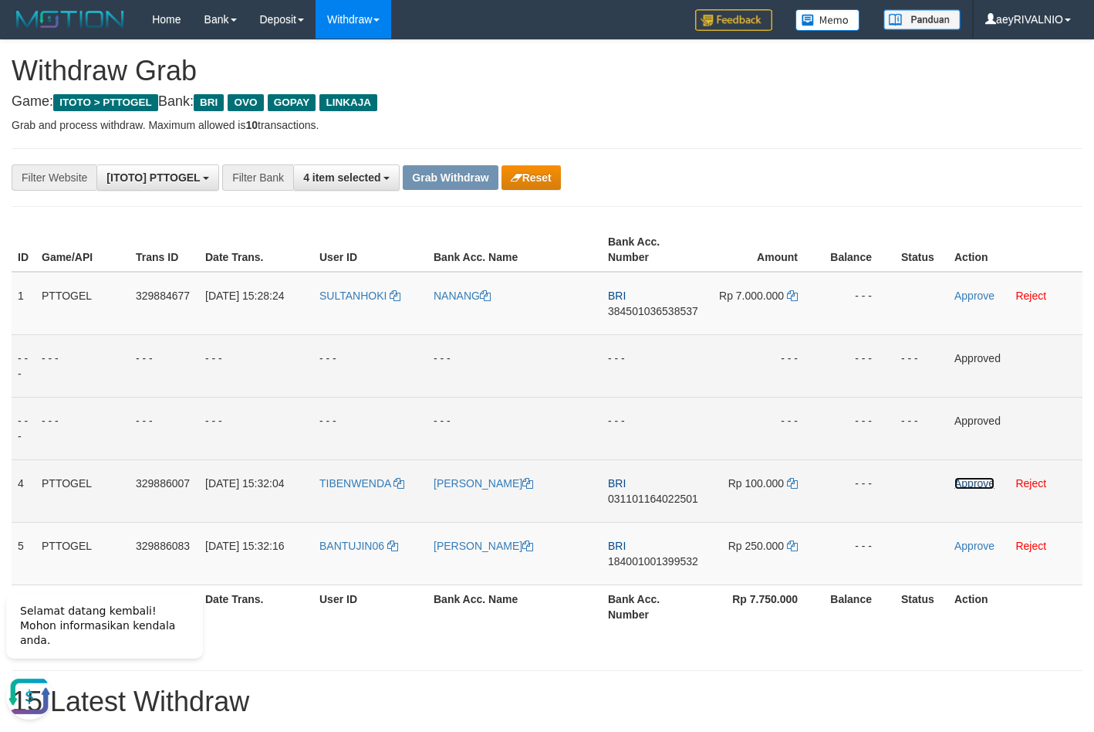
click at [965, 485] on link "Approve" at bounding box center [975, 483] width 40 height 12
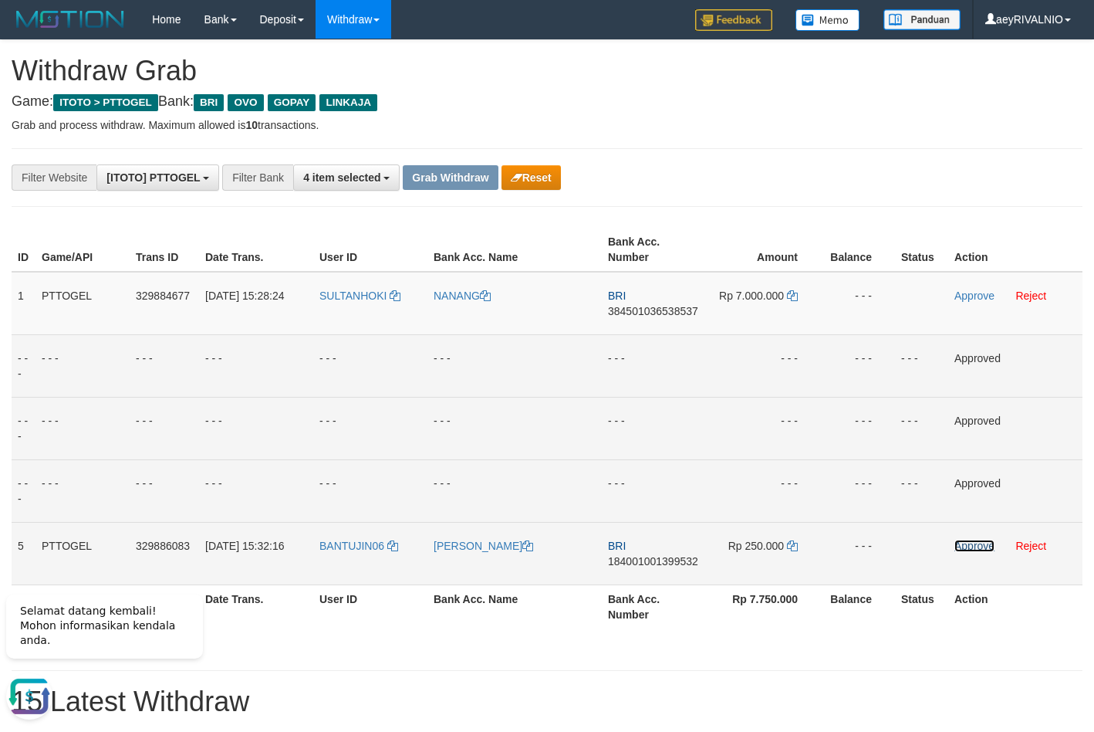
click at [966, 548] on link "Approve" at bounding box center [975, 545] width 40 height 12
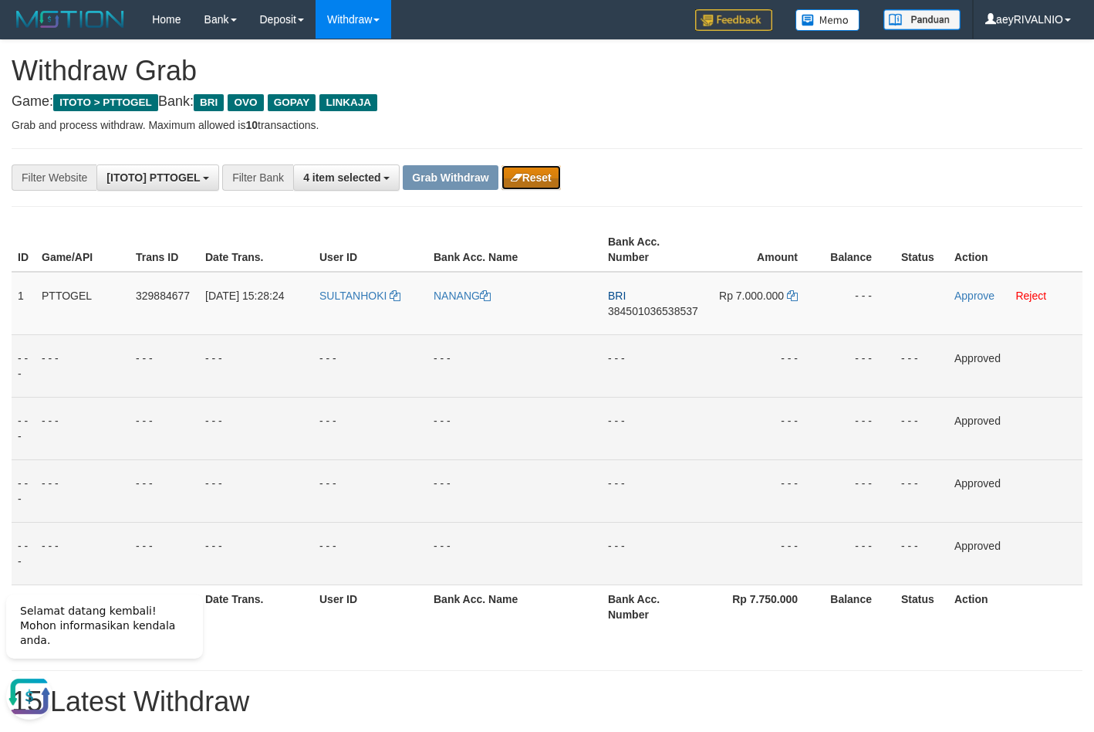
click at [519, 177] on icon "button" at bounding box center [517, 177] width 12 height 11
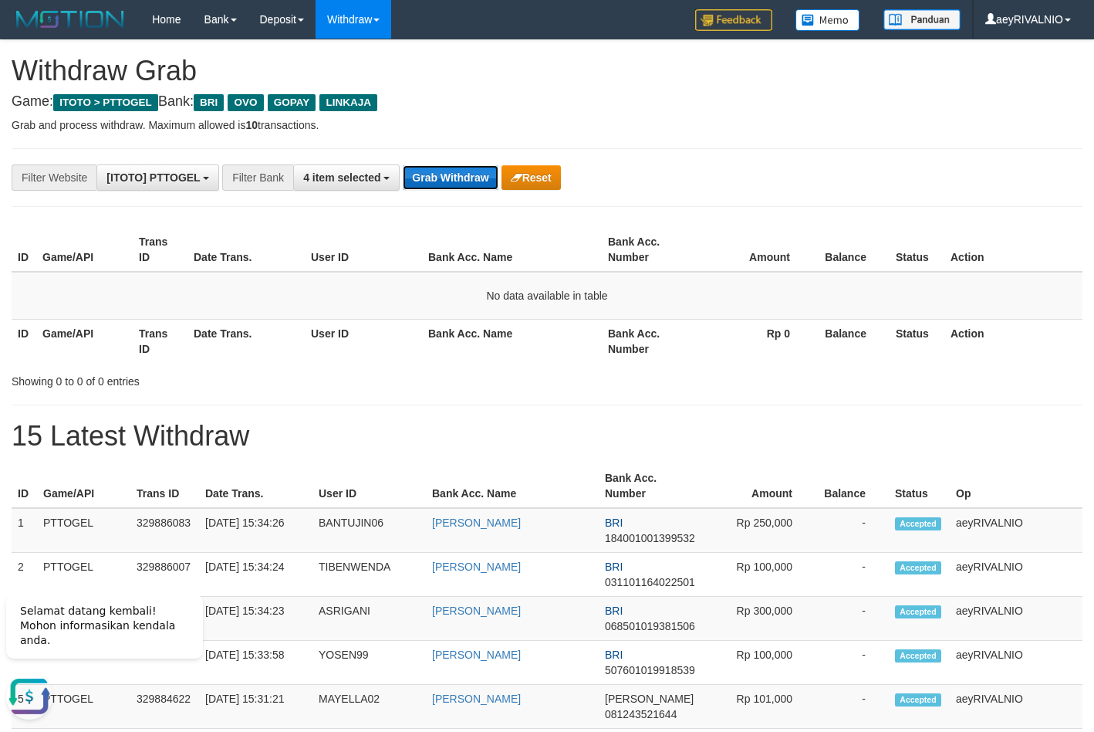
click at [443, 181] on button "Grab Withdraw" at bounding box center [450, 177] width 95 height 25
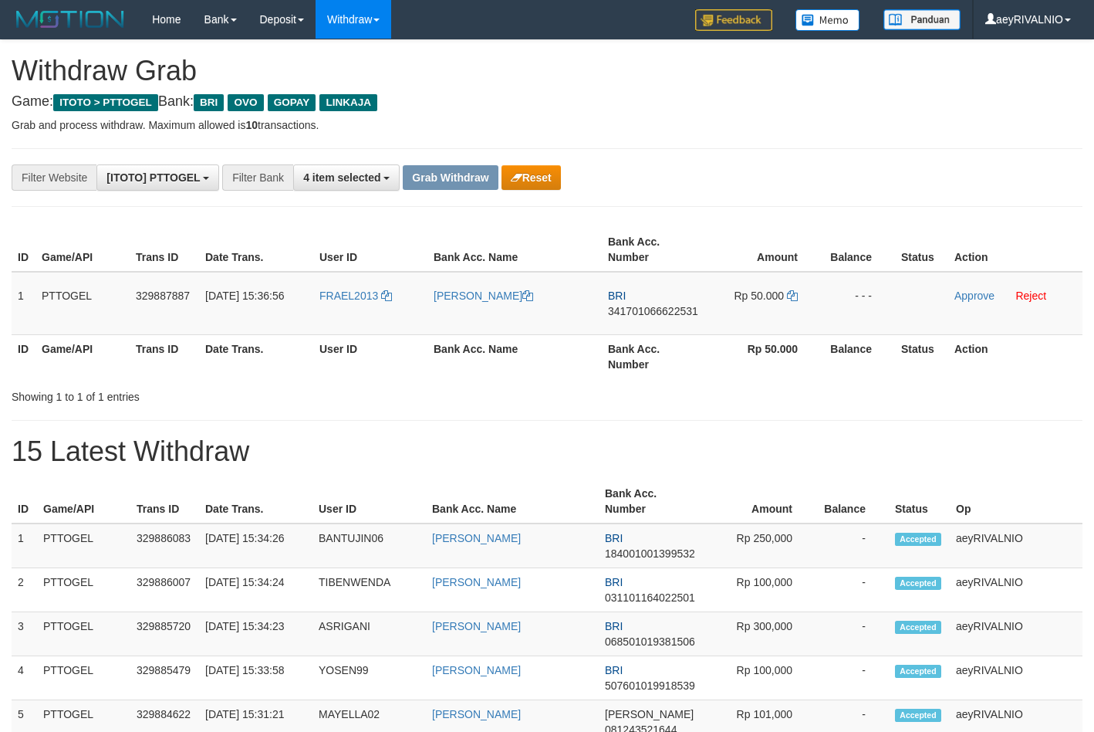
scroll to position [78, 0]
click at [360, 182] on span "4 item selected" at bounding box center [341, 177] width 77 height 12
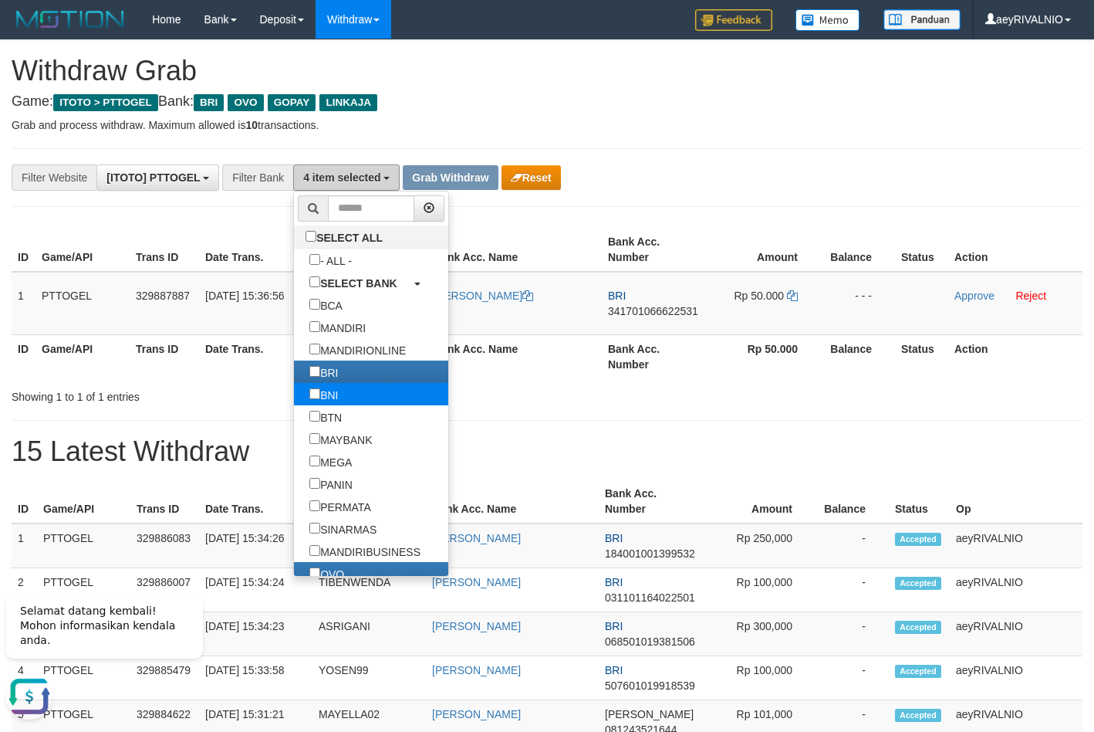
scroll to position [0, 0]
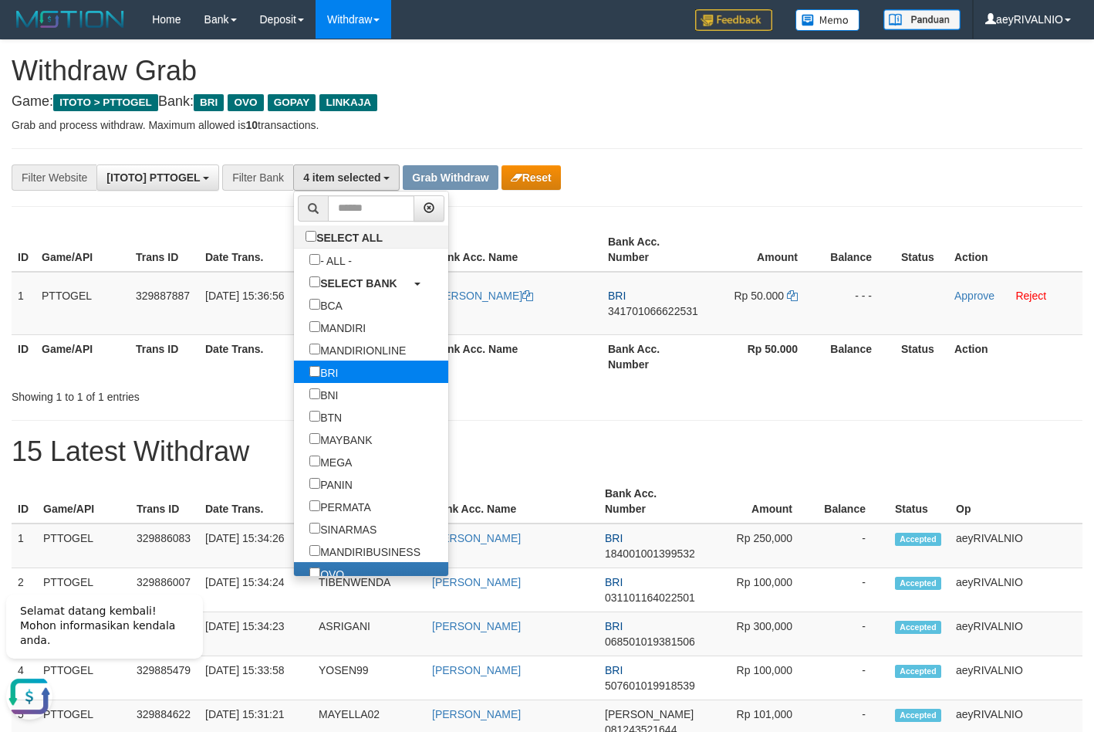
click at [294, 364] on label "BRI" at bounding box center [323, 371] width 59 height 22
select select "***"
click at [524, 182] on button "Reset" at bounding box center [531, 177] width 59 height 25
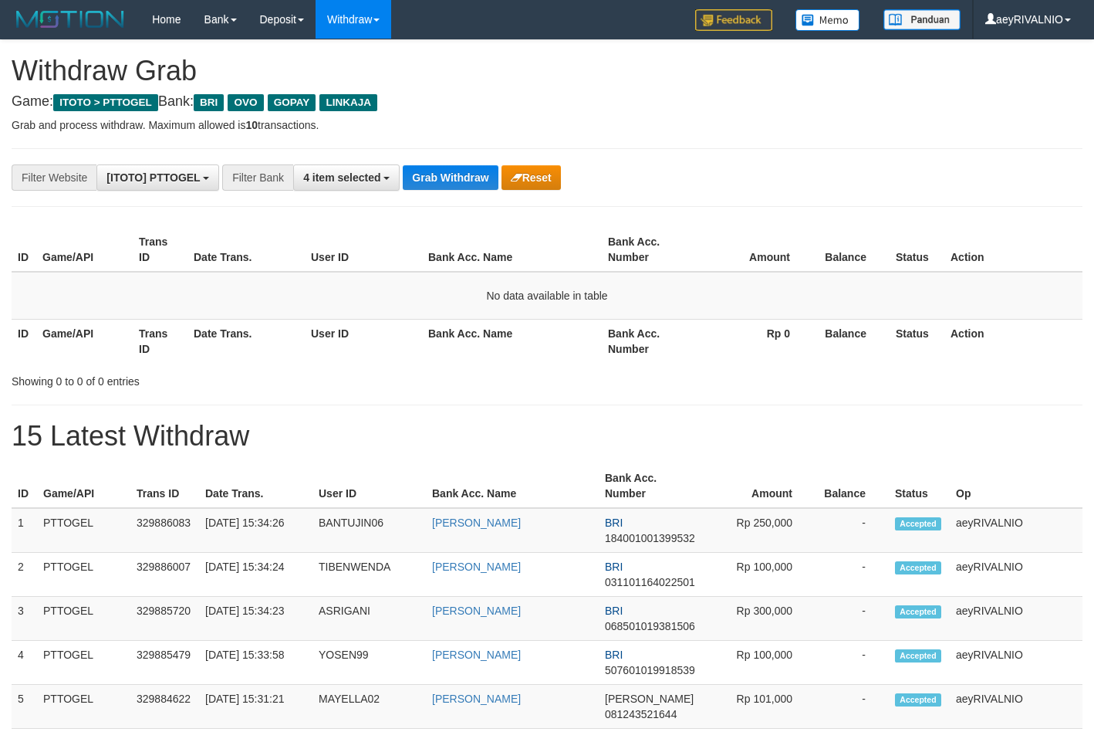
scroll to position [78, 0]
click at [360, 188] on button "4 item selected" at bounding box center [346, 177] width 107 height 26
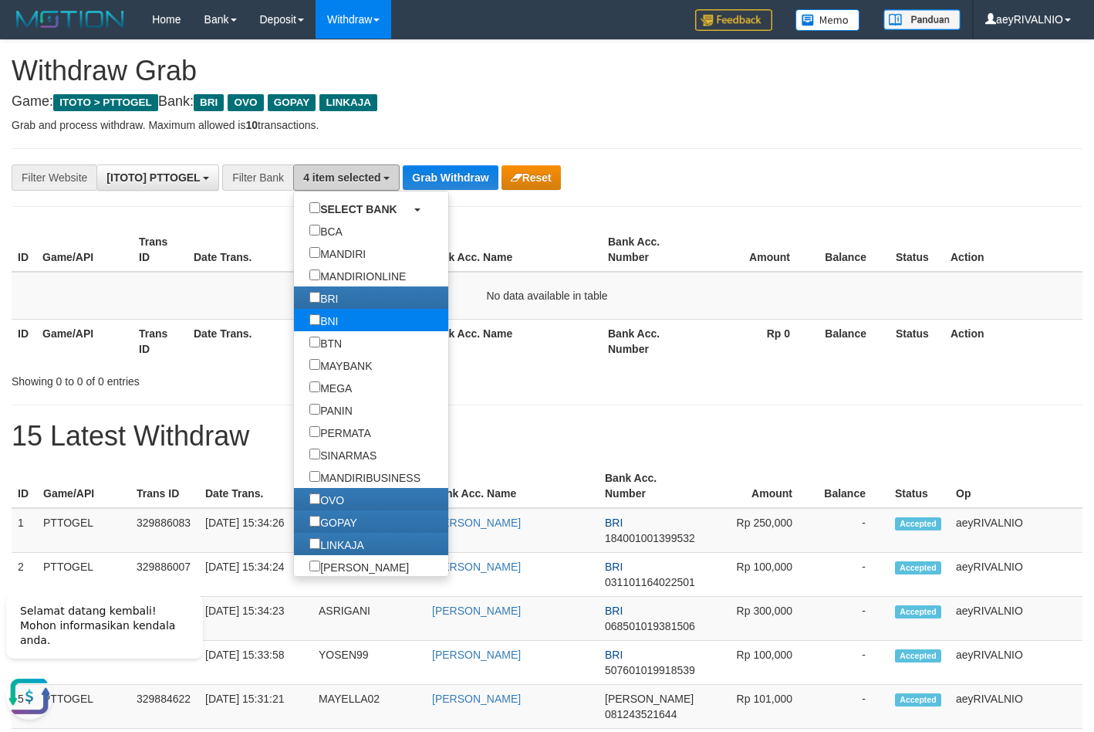
scroll to position [0, 0]
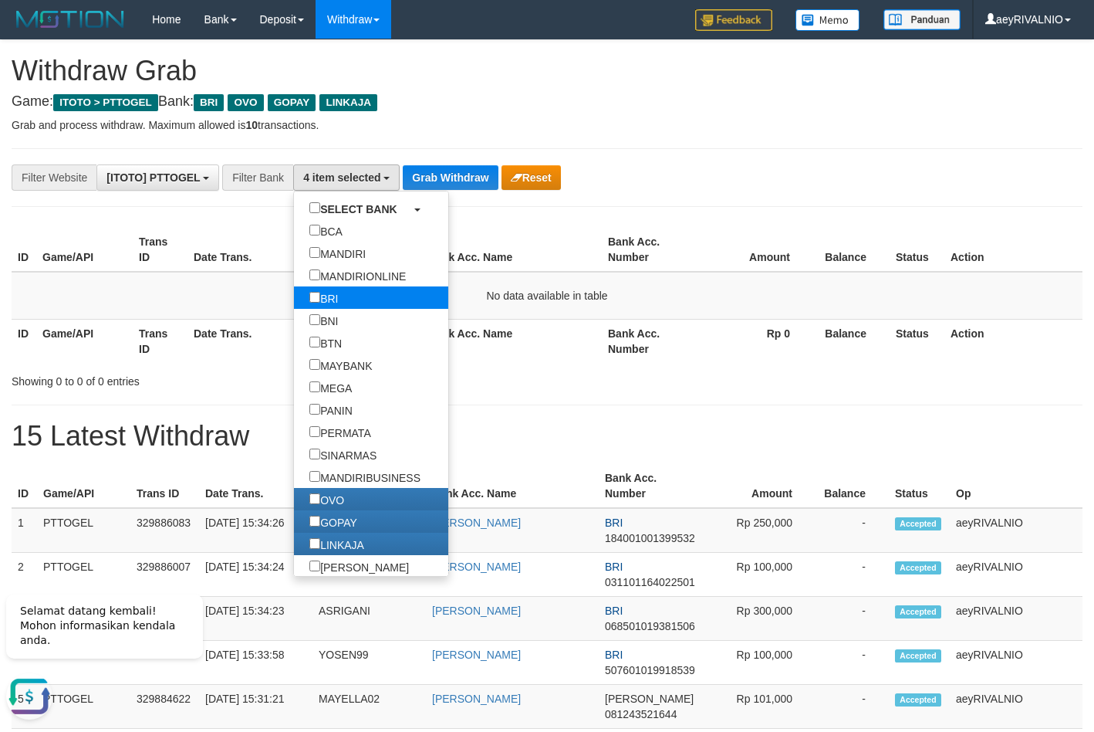
click at [294, 305] on label "BRI" at bounding box center [323, 297] width 59 height 22
select select "***"
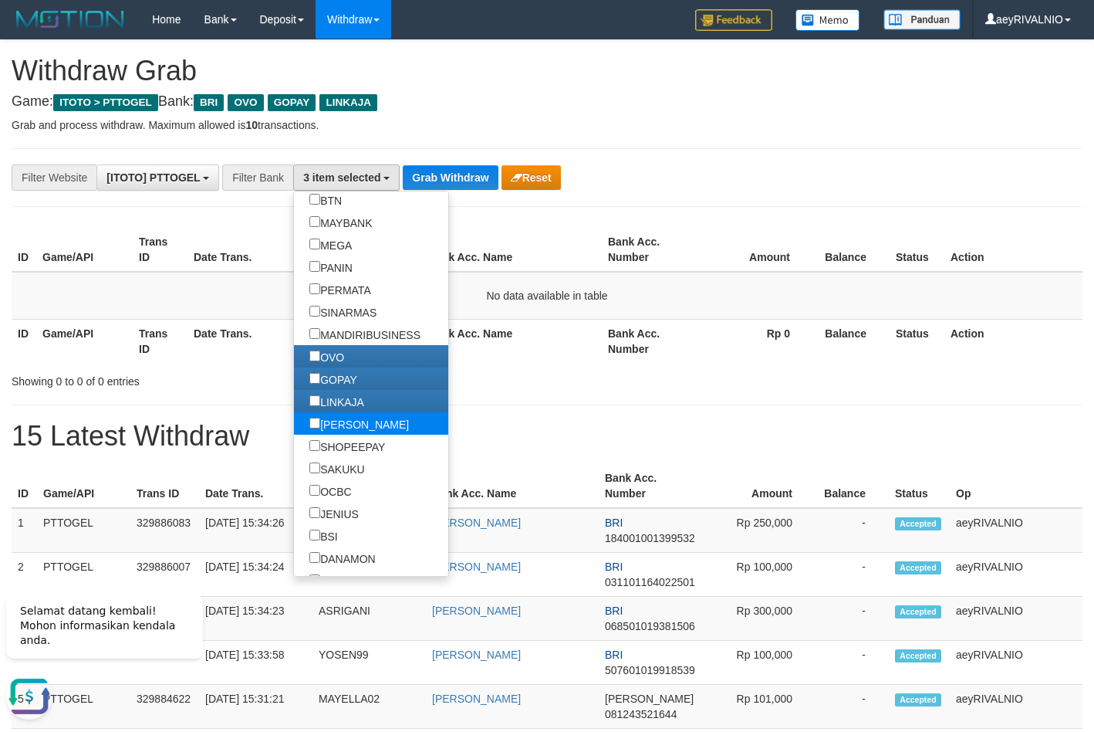
scroll to position [222, 0]
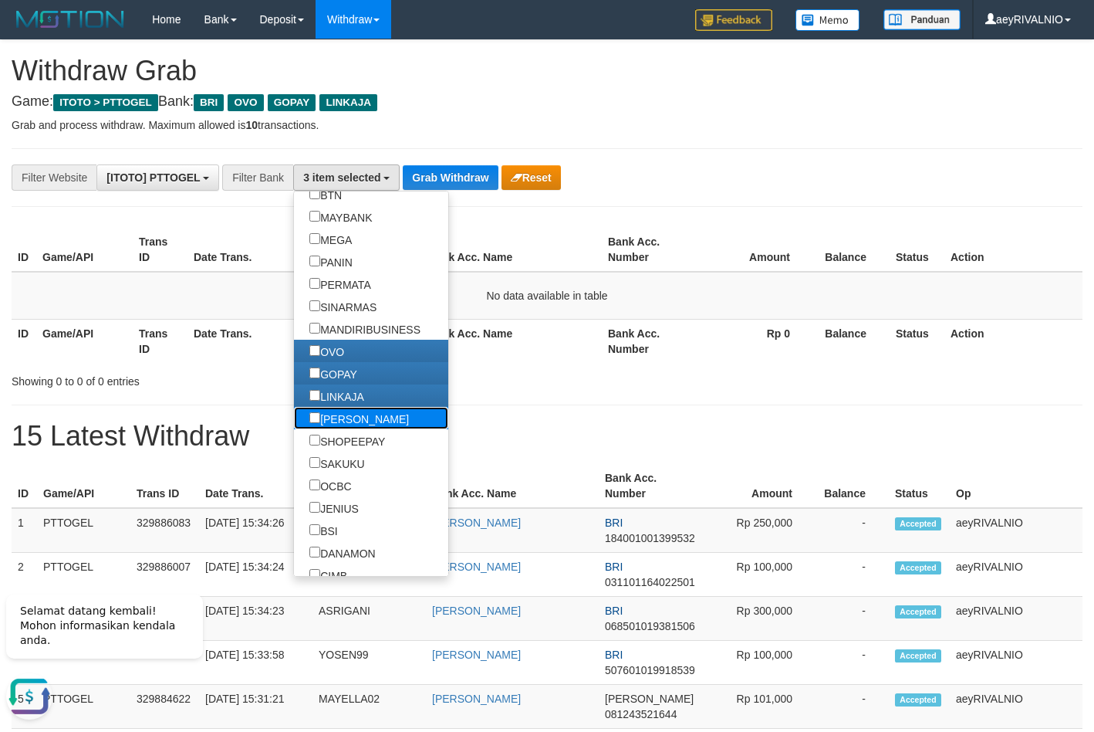
drag, startPoint x: 259, startPoint y: 418, endPoint x: 357, endPoint y: 270, distance: 177.2
click at [294, 418] on label "[PERSON_NAME]" at bounding box center [359, 418] width 130 height 22
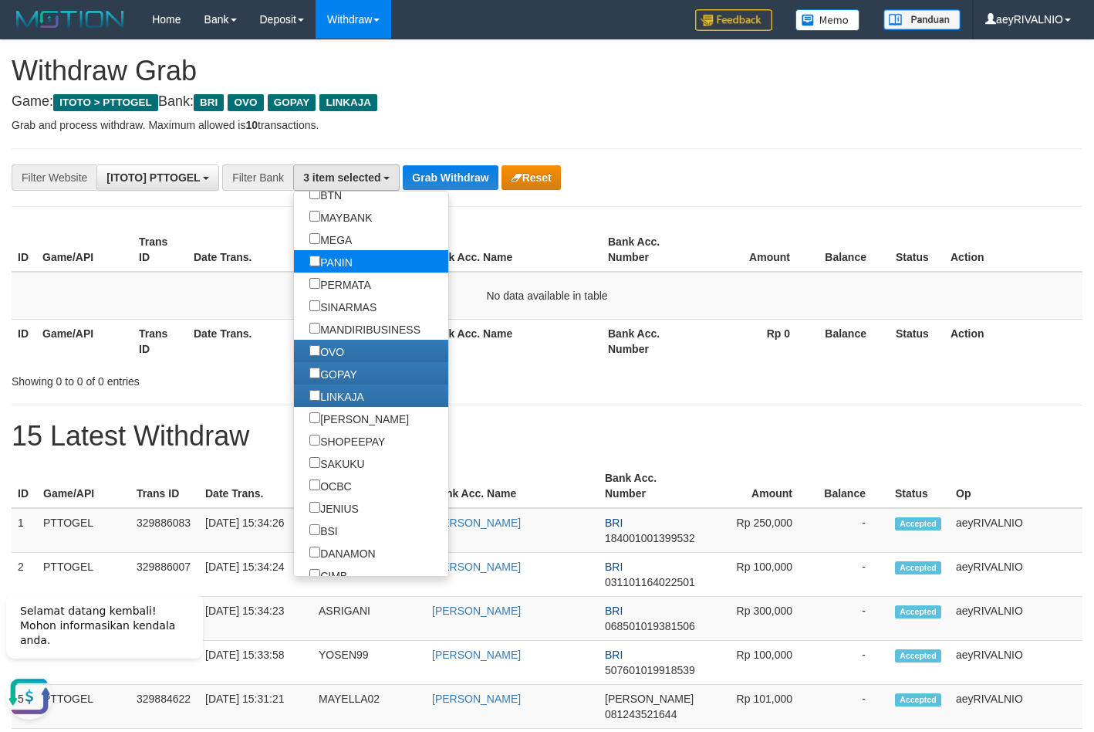
scroll to position [272, 0]
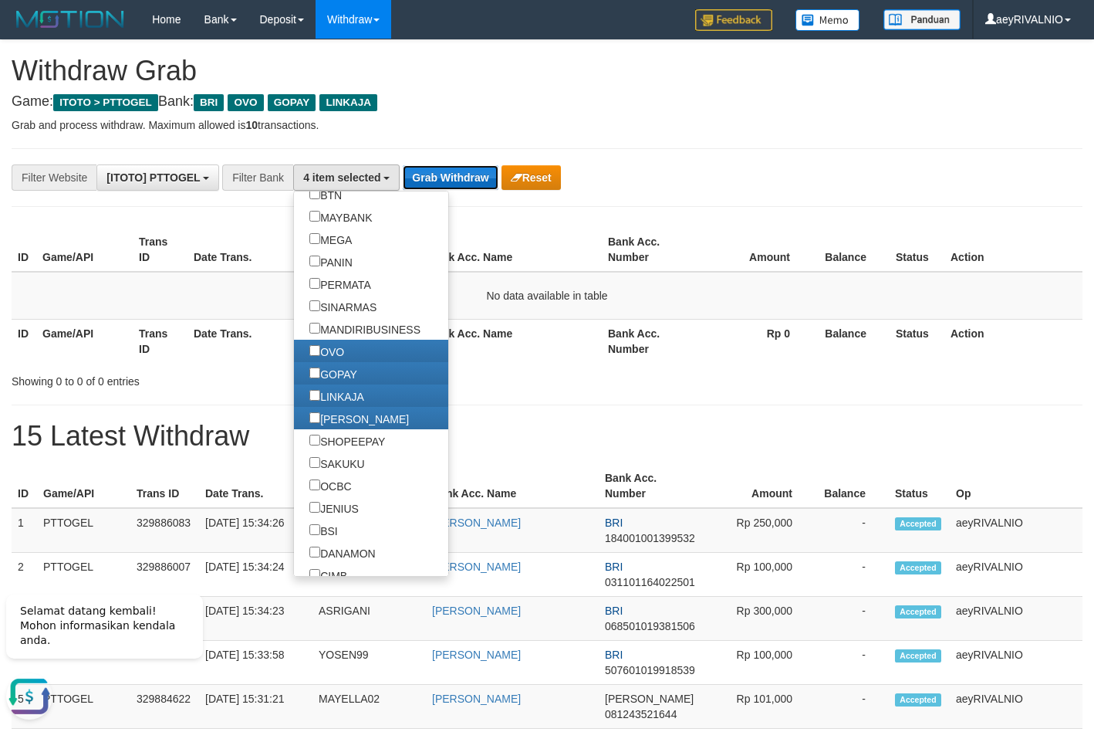
click at [430, 182] on button "Grab Withdraw" at bounding box center [450, 177] width 95 height 25
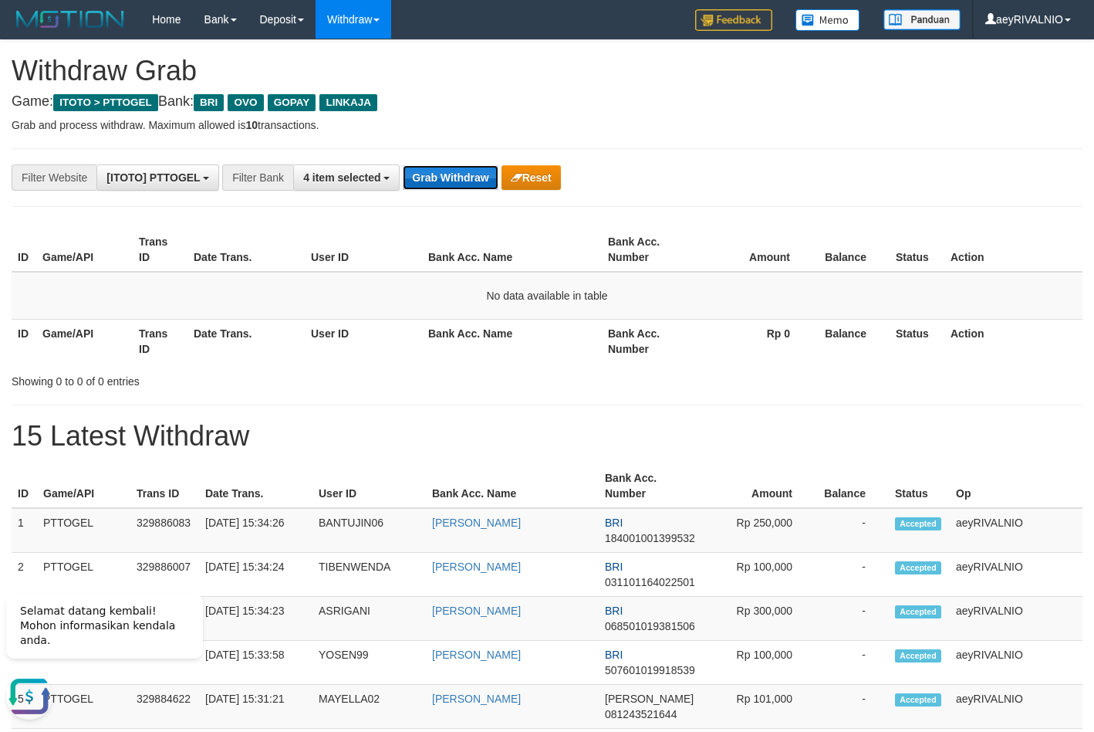
click at [430, 182] on button "Grab Withdraw" at bounding box center [450, 177] width 95 height 25
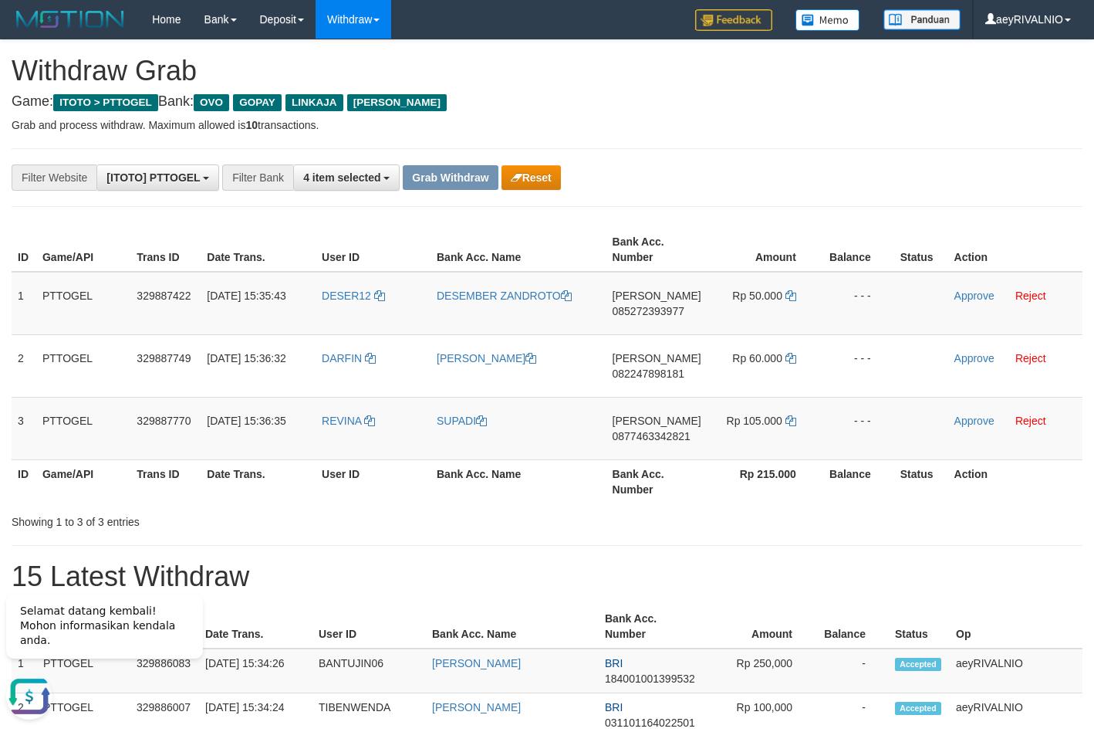
click at [648, 228] on th "Bank Acc. Number" at bounding box center [657, 250] width 101 height 44
drag, startPoint x: 368, startPoint y: 451, endPoint x: 758, endPoint y: 287, distance: 422.7
click at [758, 287] on tbody "1 PTTOGEL 329887422 [DATE] 15:35:43 DESER12 DESEMBER ZANDROTO DANA 085272393977…" at bounding box center [547, 366] width 1071 height 188
copy tr
click at [647, 306] on span "085272393977" at bounding box center [649, 311] width 72 height 12
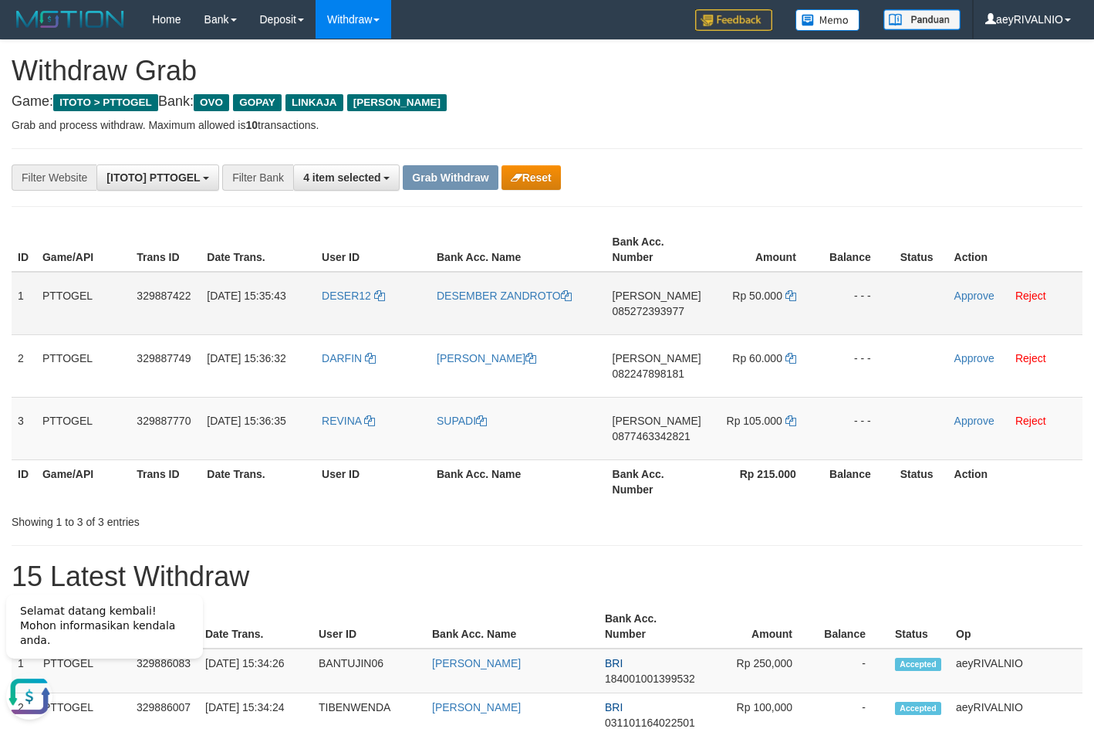
copy tr
click at [647, 307] on span "085272393977" at bounding box center [649, 311] width 72 height 12
copy span "085272393977"
click at [790, 296] on icon at bounding box center [791, 295] width 11 height 11
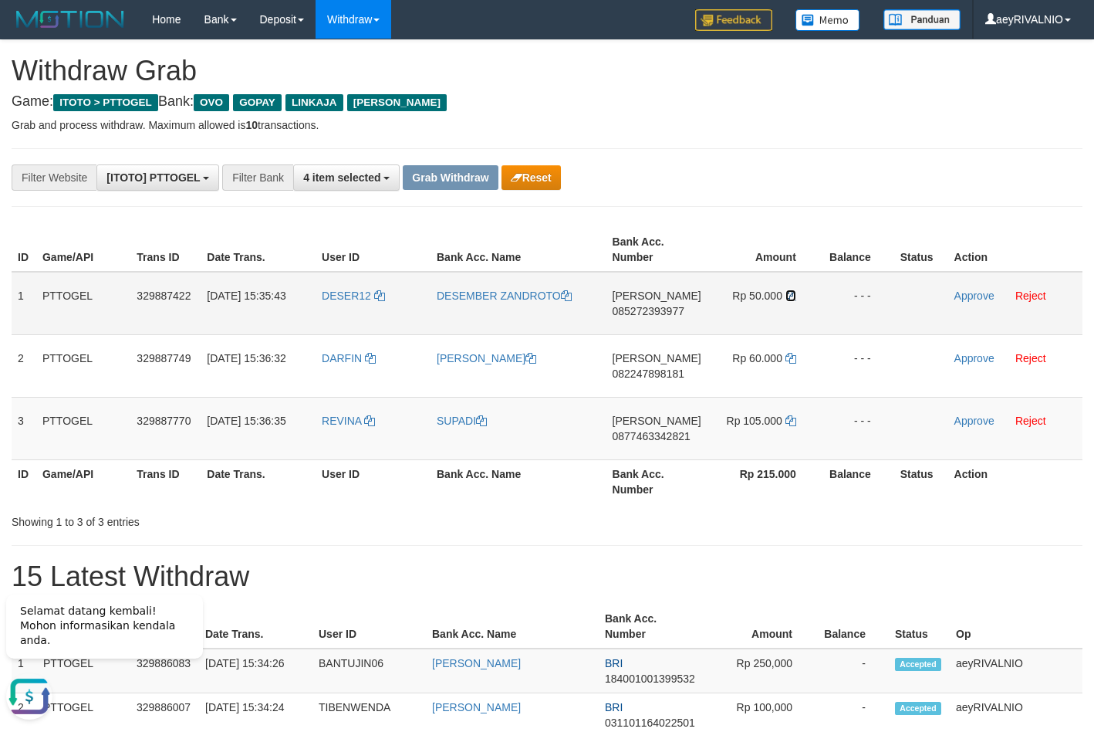
click at [790, 296] on icon at bounding box center [791, 295] width 11 height 11
click at [963, 296] on link "Approve" at bounding box center [975, 295] width 40 height 12
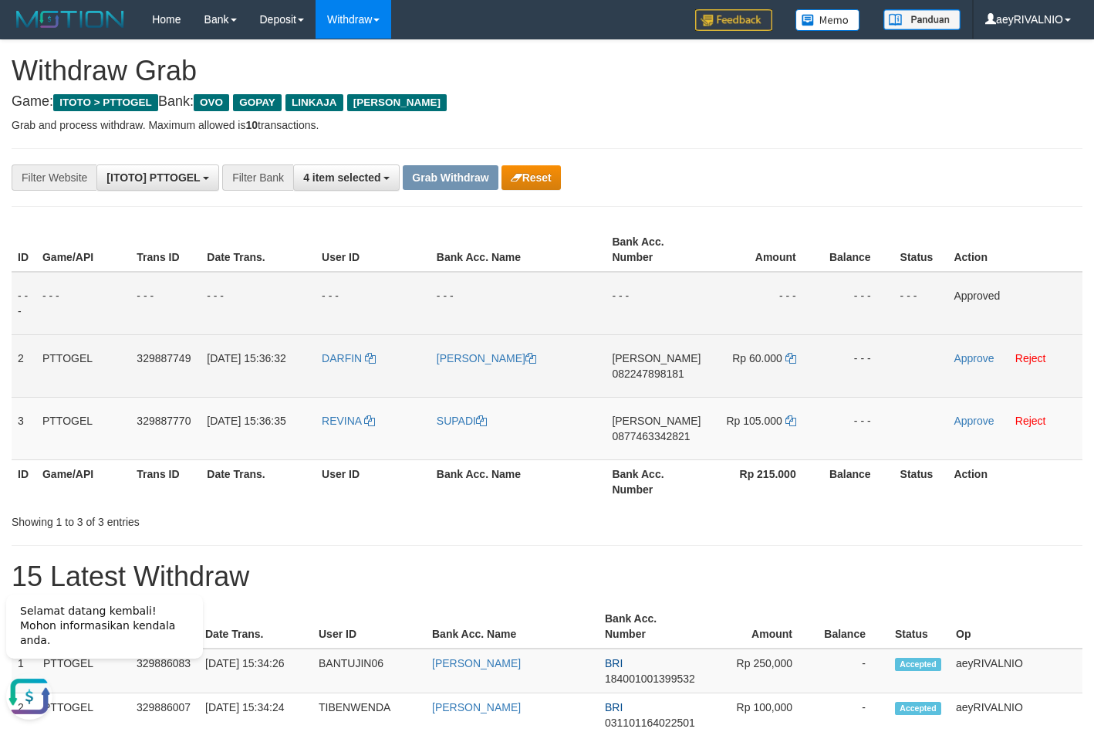
click at [654, 369] on span "082247898181" at bounding box center [648, 373] width 72 height 12
click at [654, 370] on span "082247898181" at bounding box center [648, 373] width 72 height 12
copy span "082247898181"
click at [786, 357] on icon at bounding box center [791, 358] width 11 height 11
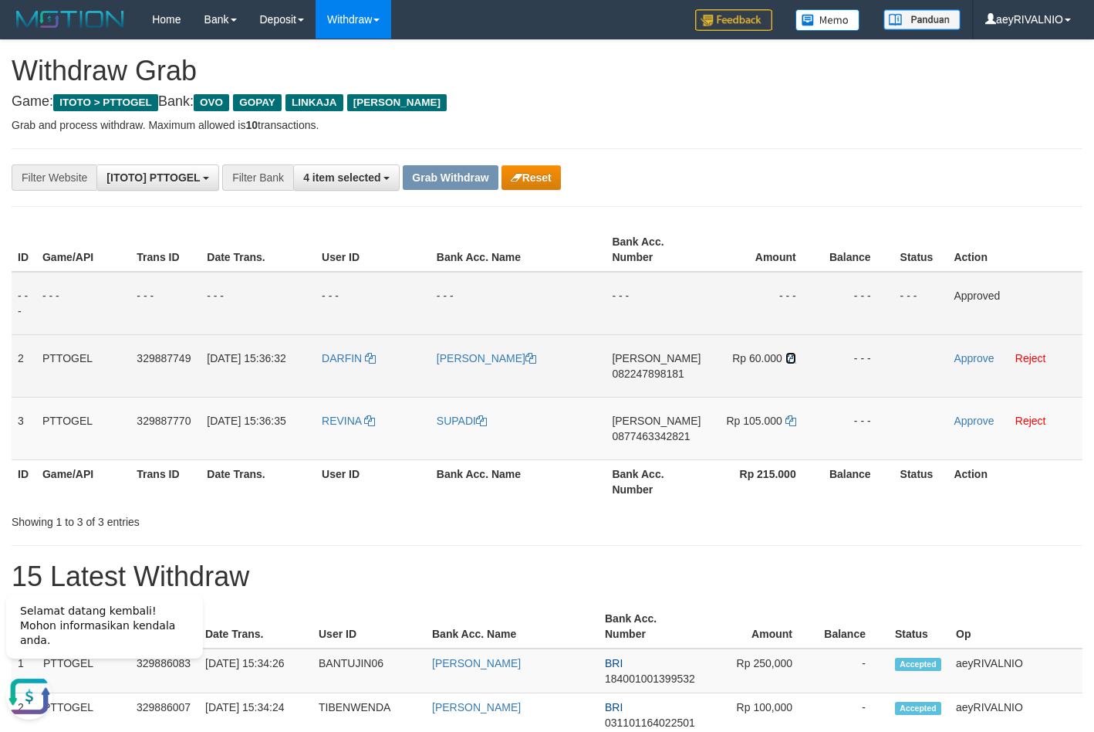
click at [786, 357] on icon at bounding box center [791, 358] width 11 height 11
click at [966, 359] on link "Approve" at bounding box center [974, 358] width 40 height 12
click at [671, 435] on span "0877463342821" at bounding box center [651, 436] width 78 height 12
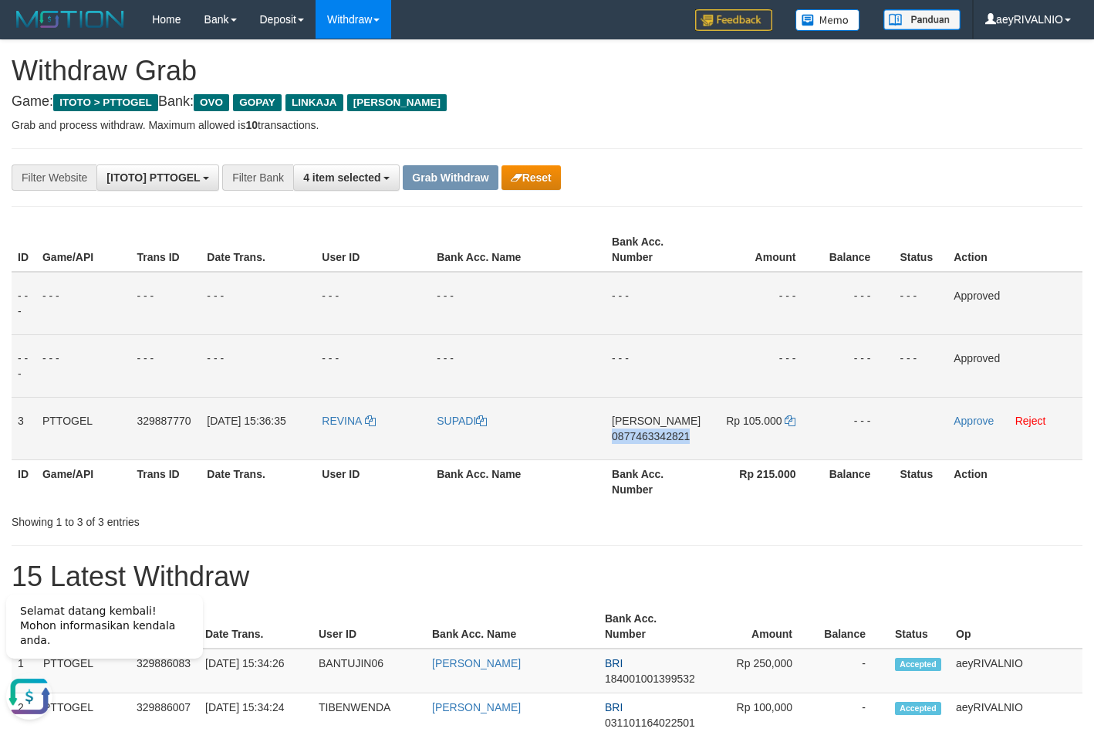
click at [671, 435] on span "0877463342821" at bounding box center [651, 436] width 78 height 12
copy span "0877463342821"
click at [790, 422] on icon at bounding box center [790, 420] width 11 height 11
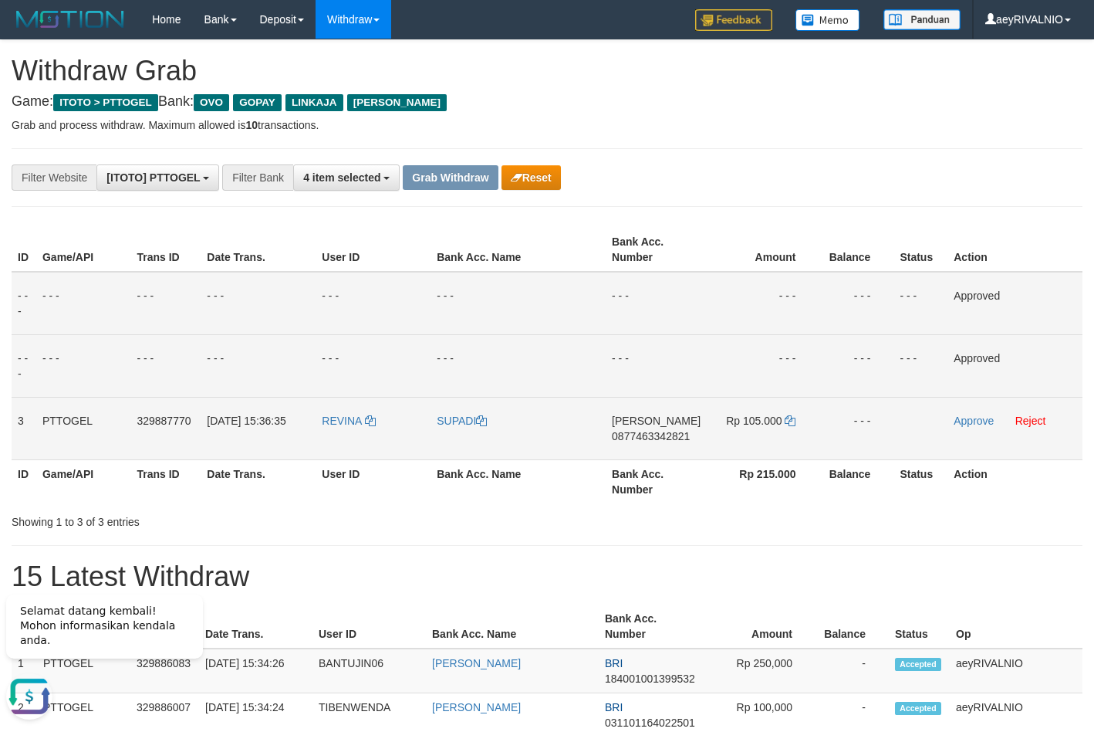
click at [333, 411] on td "REVINA" at bounding box center [373, 428] width 115 height 63
click at [333, 421] on span "REVINA" at bounding box center [341, 420] width 39 height 12
click at [580, 342] on td "- - -" at bounding box center [518, 365] width 175 height 63
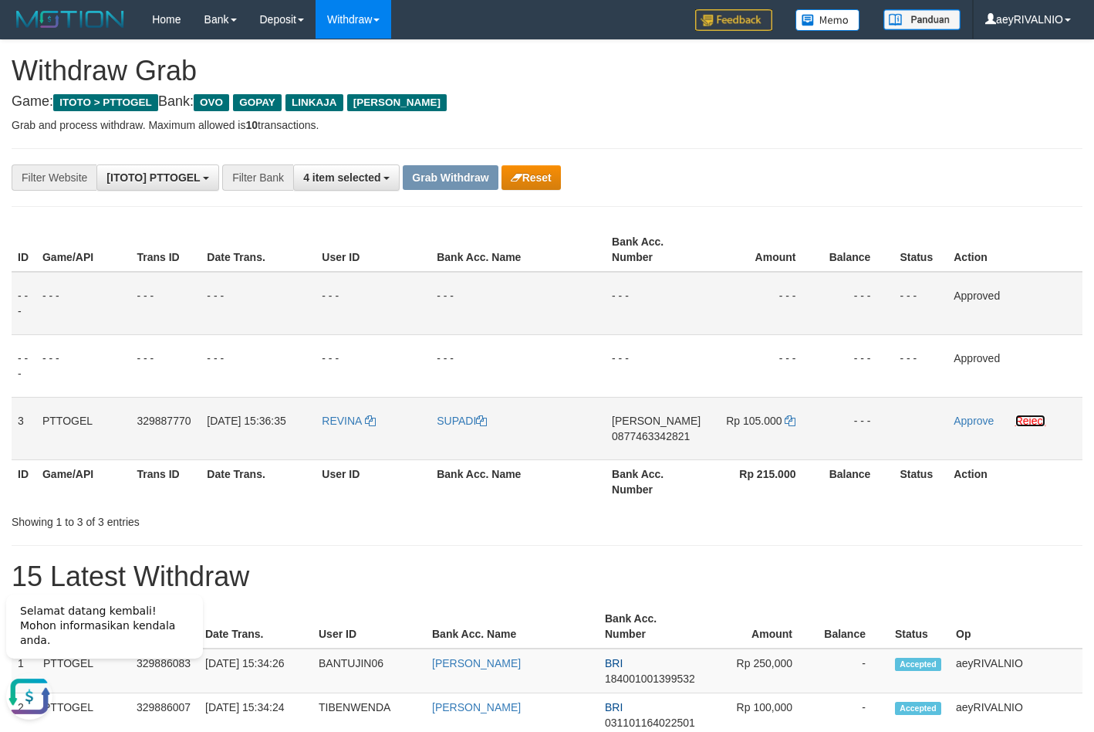
click at [1025, 424] on link "Reject" at bounding box center [1031, 420] width 31 height 12
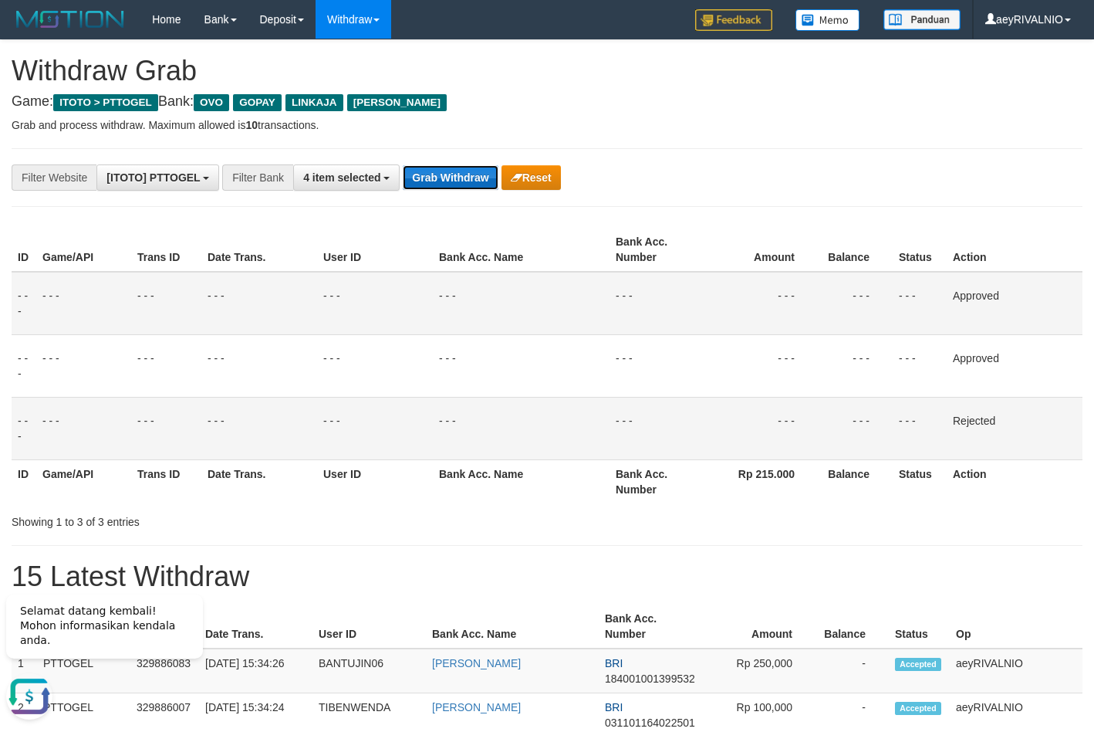
click at [473, 184] on button "Grab Withdraw" at bounding box center [450, 177] width 95 height 25
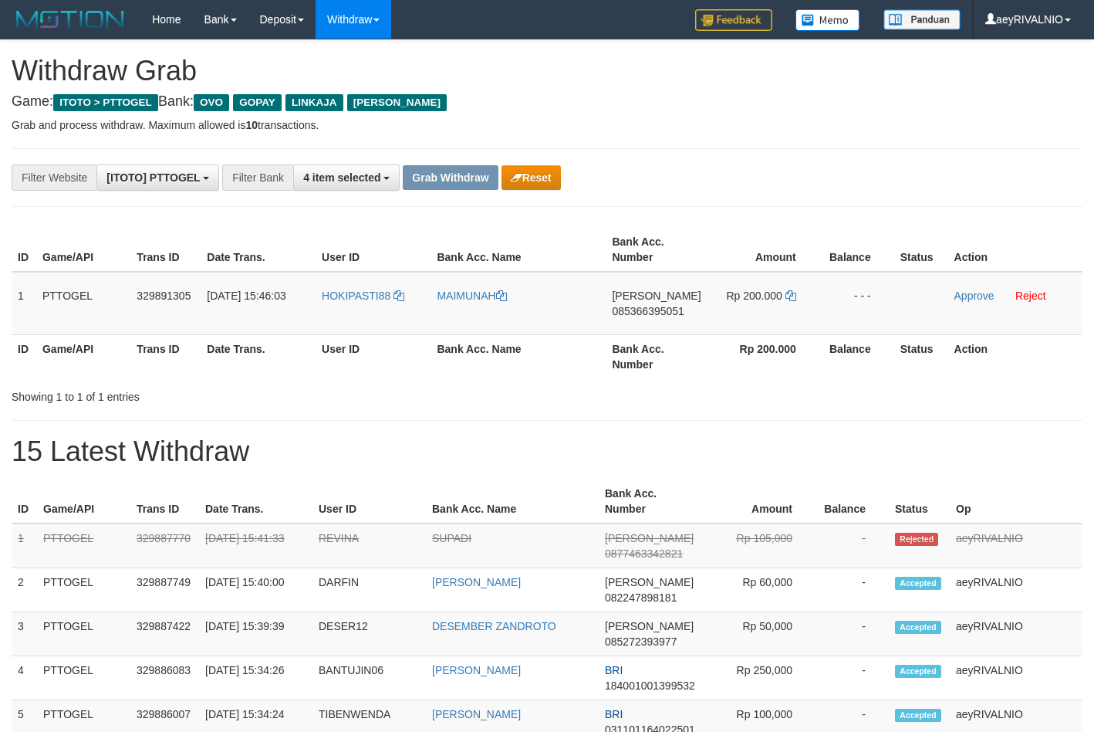
scroll to position [224, 0]
drag, startPoint x: 391, startPoint y: 323, endPoint x: 711, endPoint y: 282, distance: 322.9
click at [711, 282] on tr "1 PTTOGEL 329891305 [DATE] 15:46:03 HOKIPASTI88 [GEOGRAPHIC_DATA][PERSON_NAME] …" at bounding box center [547, 303] width 1071 height 63
click at [664, 316] on span "085366395051" at bounding box center [648, 311] width 72 height 12
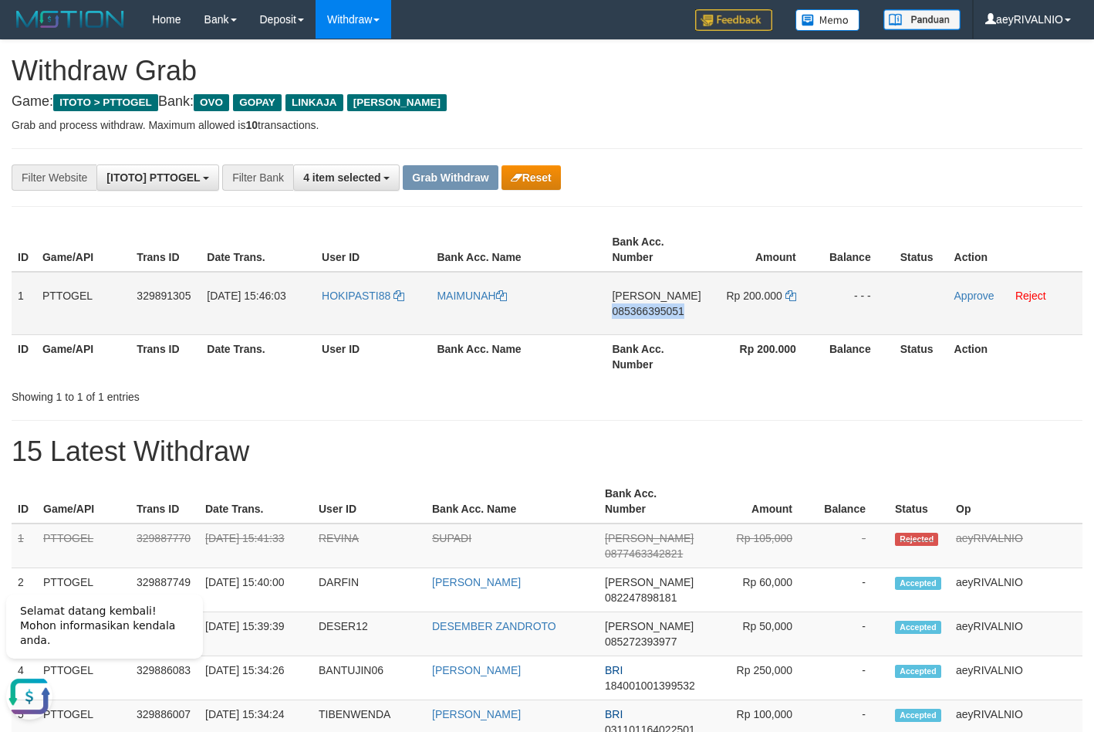
click at [664, 316] on span "085366395051" at bounding box center [648, 311] width 72 height 12
copy span "085366395051"
click at [789, 299] on icon at bounding box center [791, 295] width 11 height 11
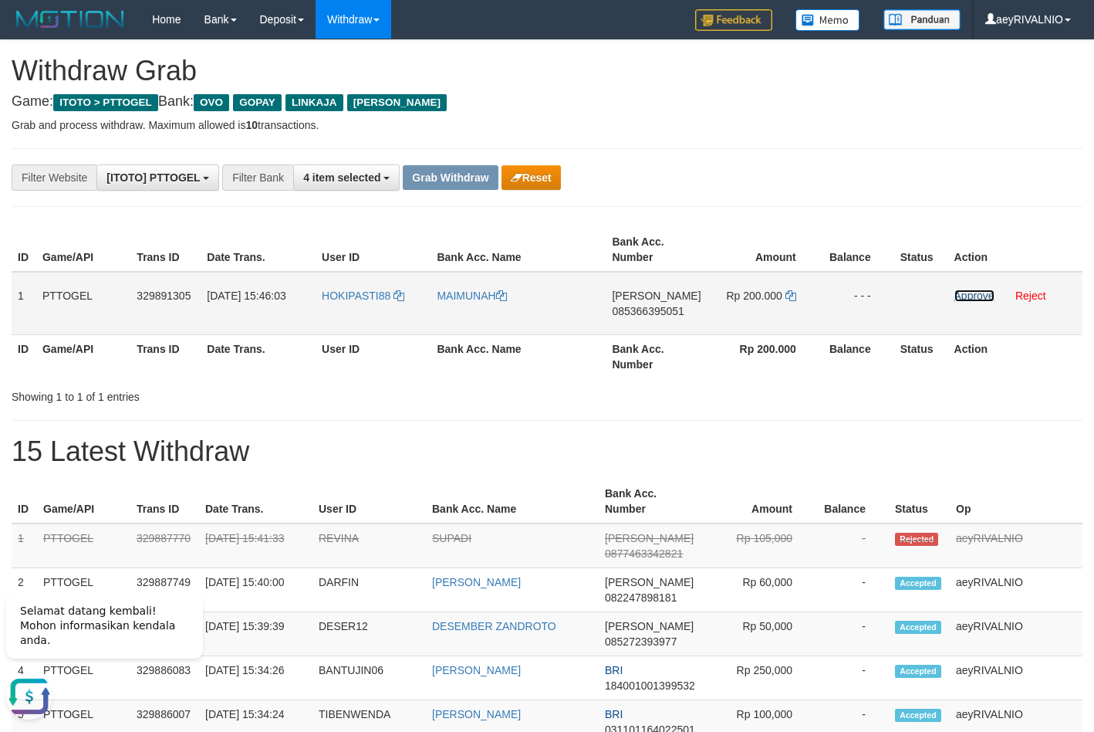
click at [963, 296] on link "Approve" at bounding box center [975, 295] width 40 height 12
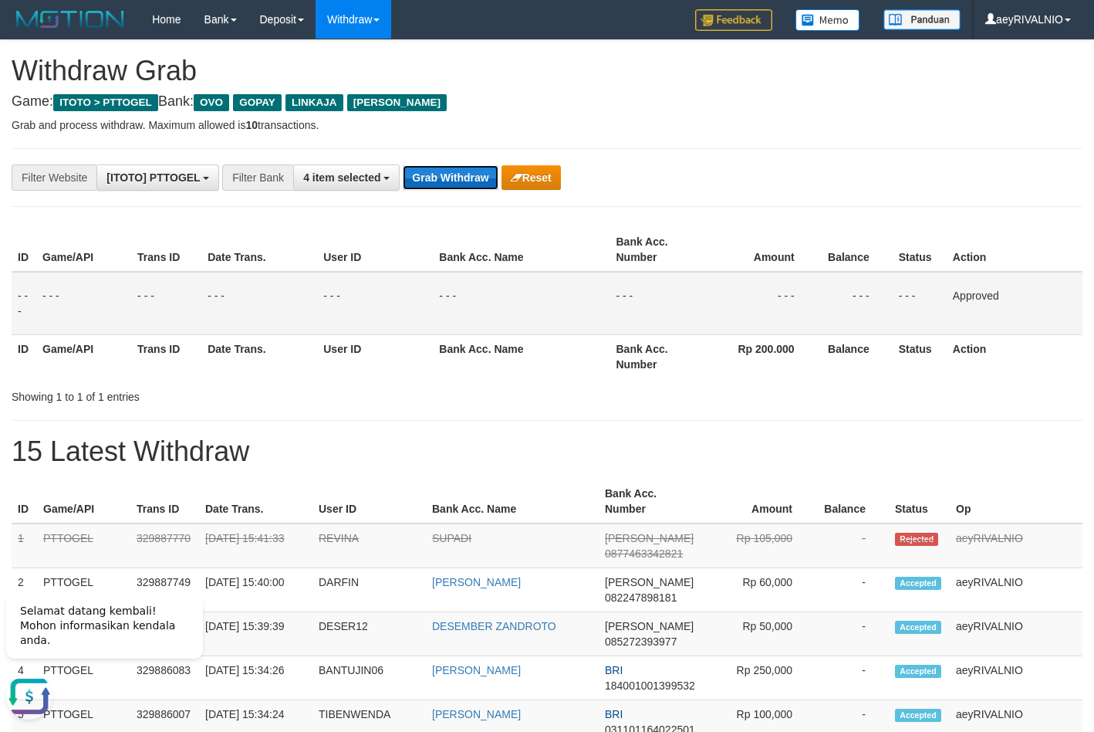
click at [413, 181] on button "Grab Withdraw" at bounding box center [450, 177] width 95 height 25
click at [414, 179] on button "Grab Withdraw" at bounding box center [450, 177] width 95 height 25
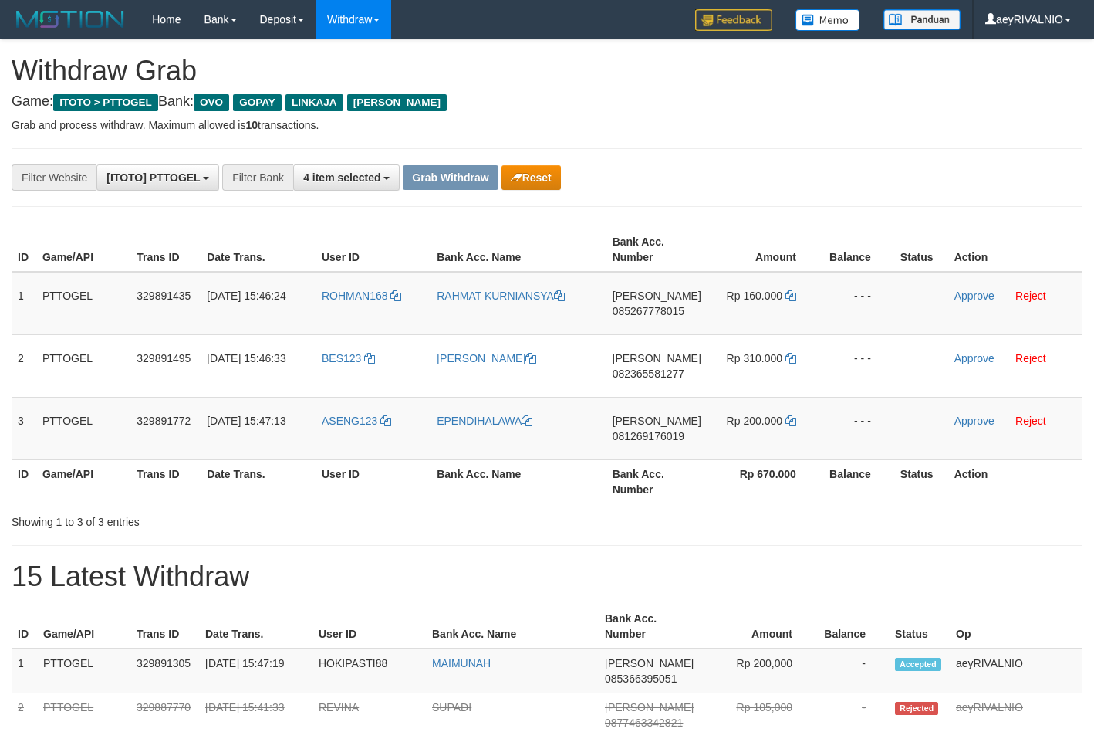
scroll to position [224, 0]
drag, startPoint x: 373, startPoint y: 435, endPoint x: 734, endPoint y: 295, distance: 387.3
click at [734, 295] on tbody "1 PTTOGEL 329891435 [DATE] 15:46:24 ROHMAN168 RAHMAT KURNIANSYA [PERSON_NAME] 0…" at bounding box center [547, 366] width 1071 height 188
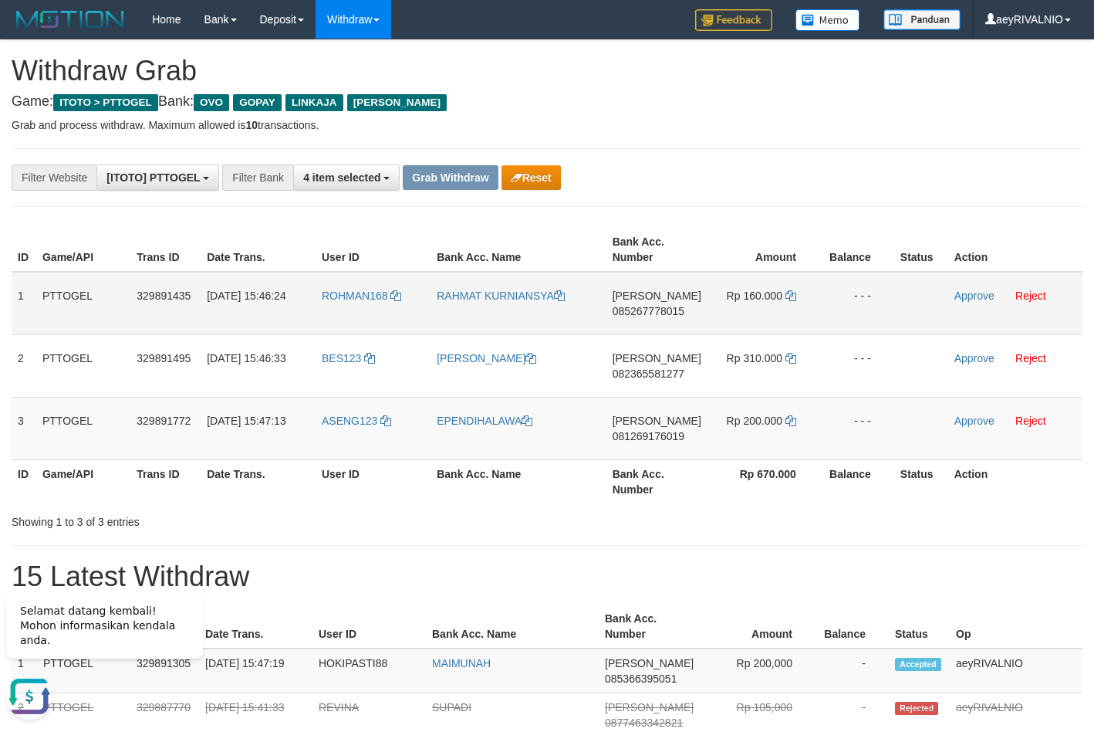
copy tr
click at [668, 309] on span "085267778015" at bounding box center [649, 311] width 72 height 12
copy tr
click at [668, 309] on span "085267778015" at bounding box center [649, 311] width 72 height 12
copy span "085267778015"
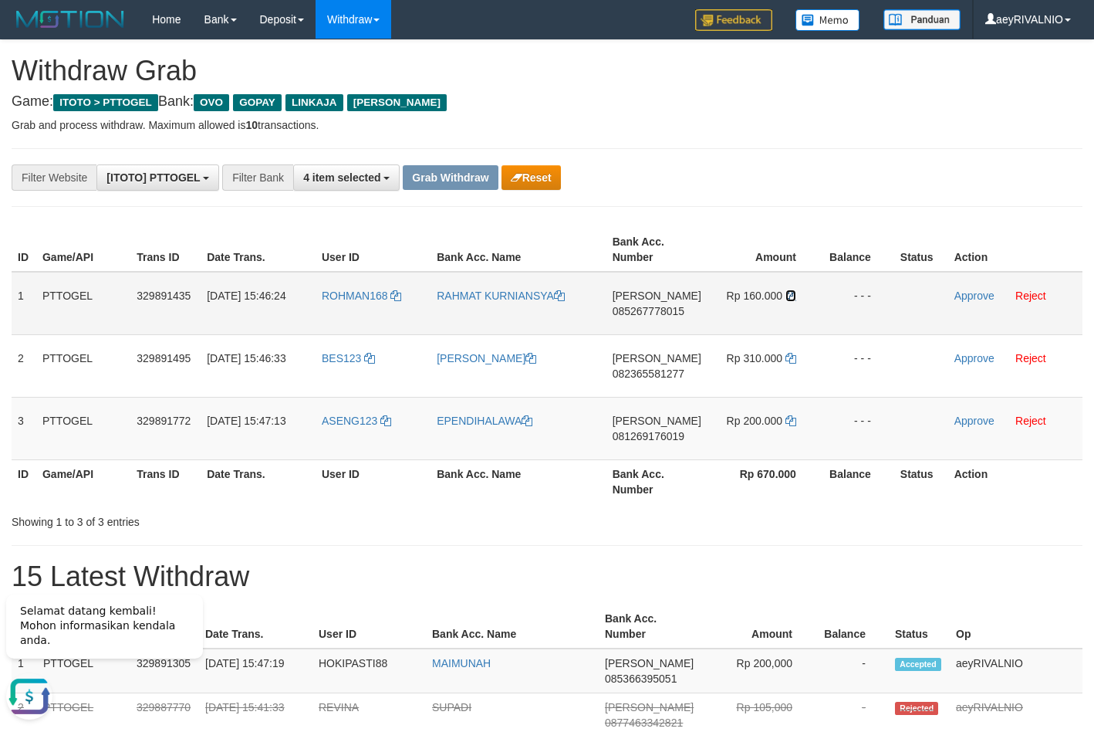
click at [789, 297] on icon at bounding box center [791, 295] width 11 height 11
click at [959, 295] on link "Approve" at bounding box center [975, 295] width 40 height 12
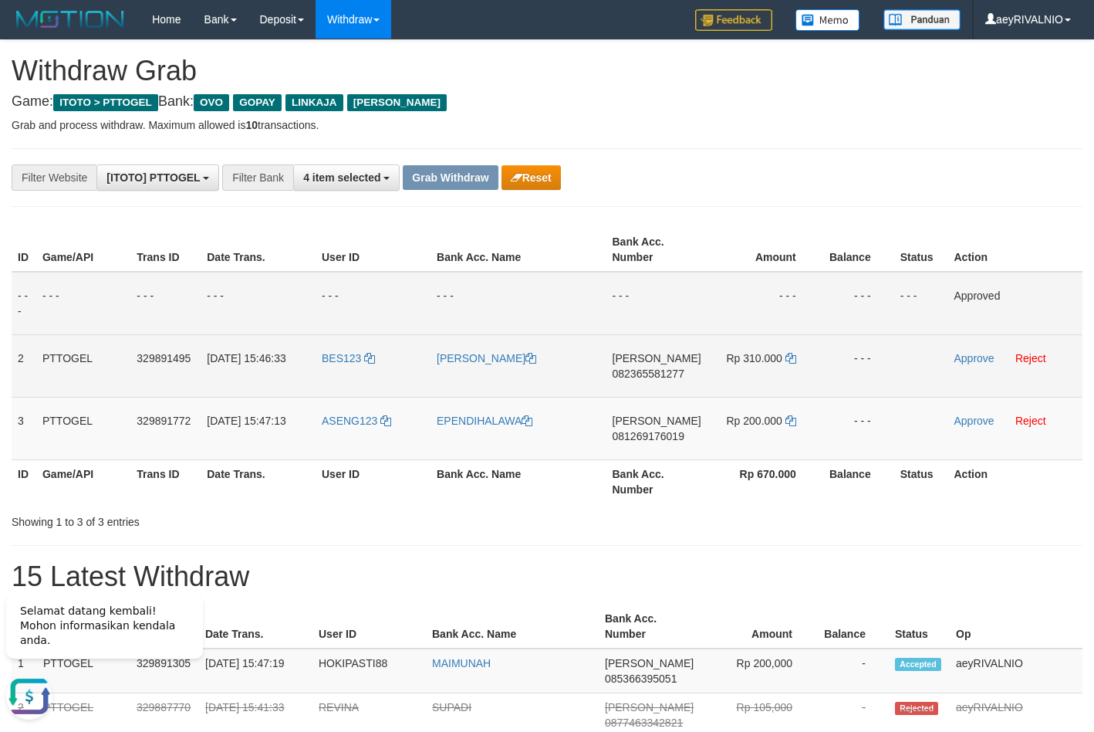
click at [649, 372] on span "082365581277" at bounding box center [649, 373] width 72 height 12
copy span "082365581277"
click at [790, 356] on icon at bounding box center [791, 358] width 11 height 11
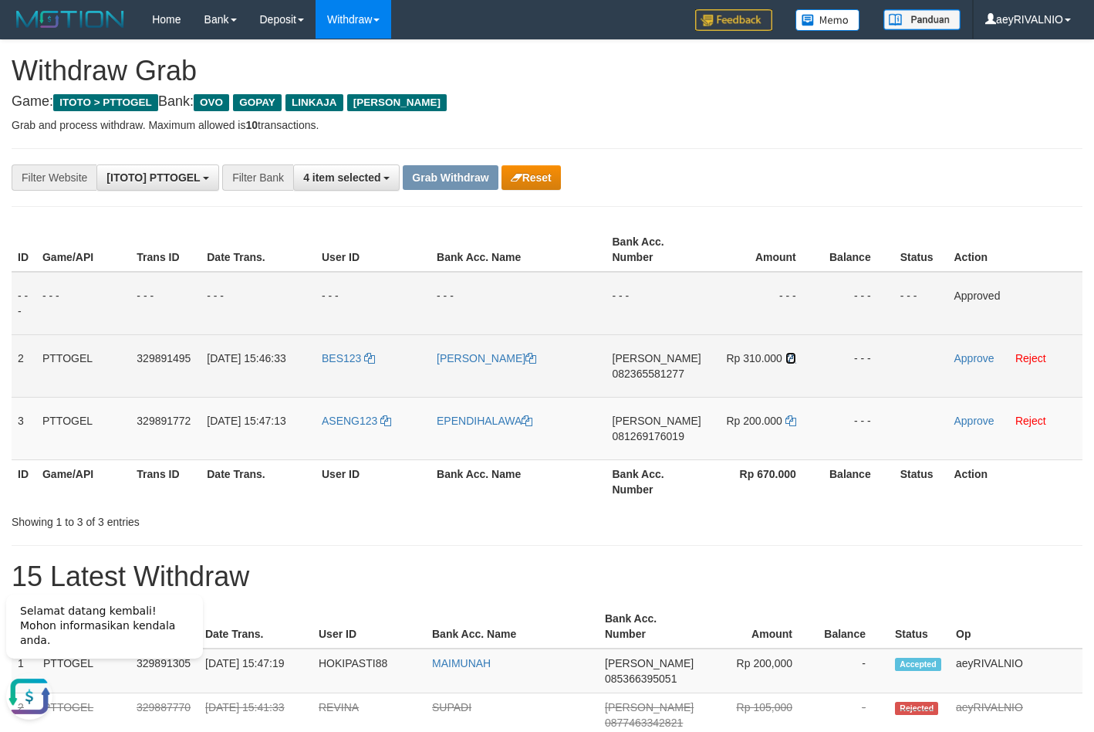
click at [790, 356] on icon at bounding box center [791, 358] width 11 height 11
click at [969, 357] on link "Approve" at bounding box center [975, 358] width 40 height 12
click at [624, 435] on span "081269176019" at bounding box center [648, 436] width 72 height 12
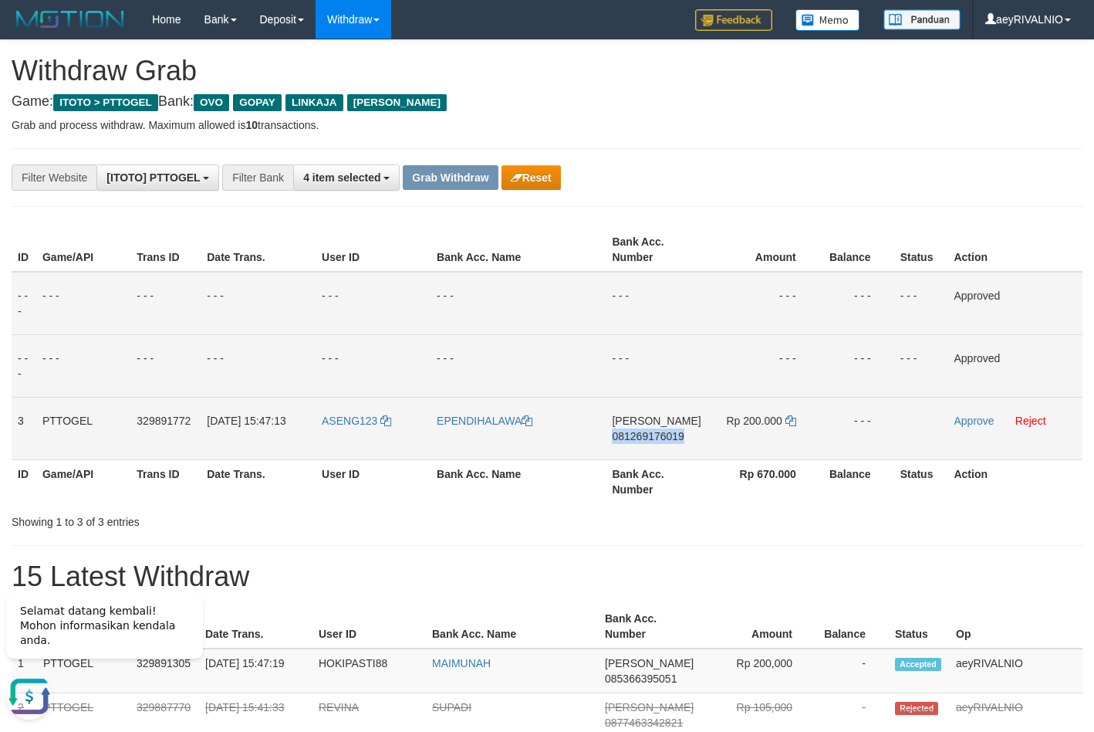
click at [624, 435] on span "081269176019" at bounding box center [648, 436] width 72 height 12
copy span "081269176019"
click at [781, 421] on td "Rp 200.000" at bounding box center [764, 428] width 112 height 63
click at [788, 421] on icon at bounding box center [791, 420] width 11 height 11
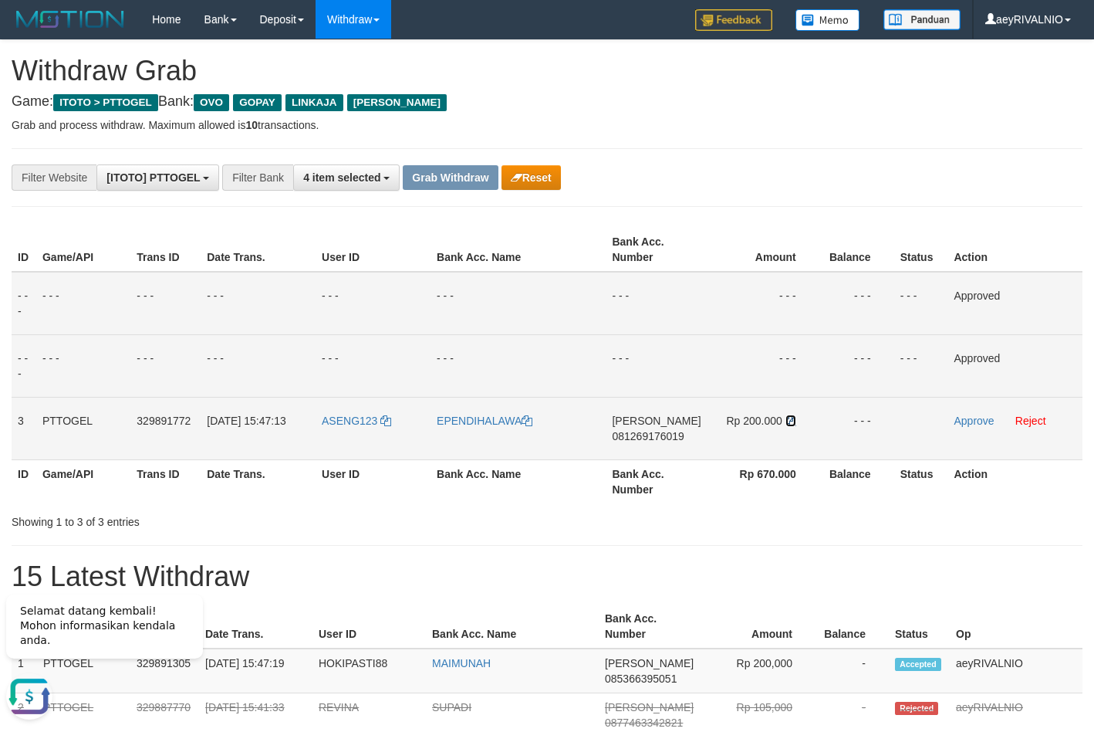
click at [788, 420] on icon at bounding box center [791, 420] width 11 height 11
click at [787, 420] on icon at bounding box center [791, 420] width 11 height 11
click at [786, 420] on icon at bounding box center [791, 420] width 11 height 11
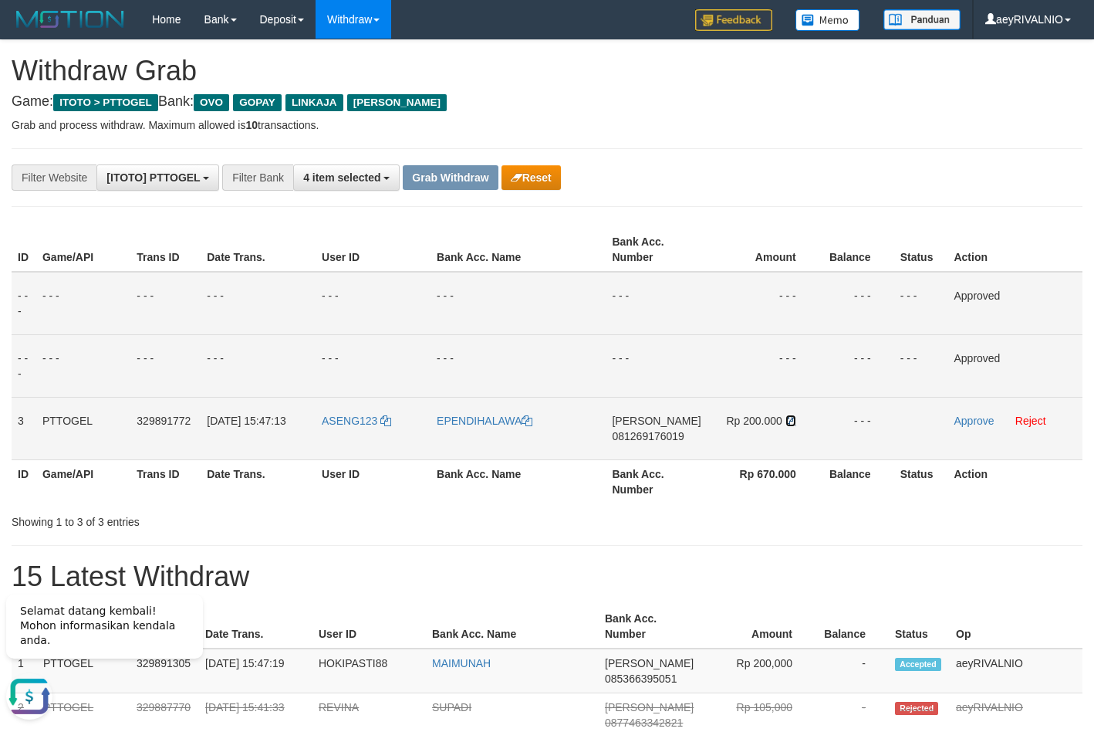
click at [786, 419] on icon at bounding box center [791, 420] width 11 height 11
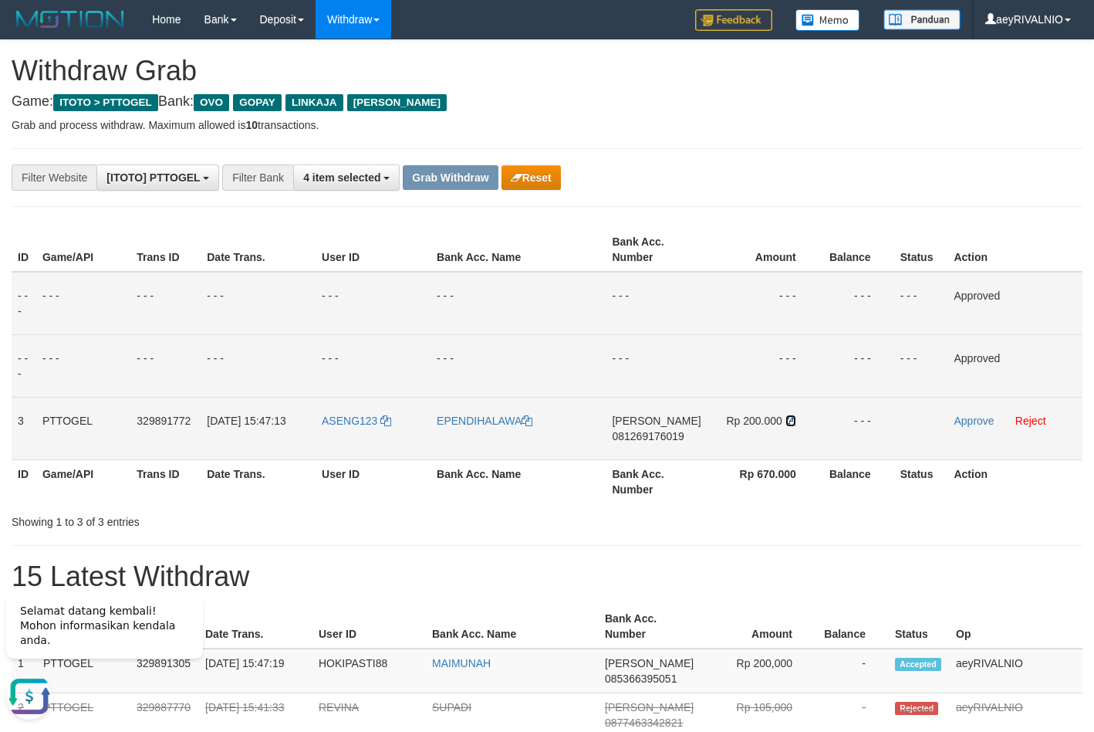
click at [786, 419] on icon at bounding box center [791, 420] width 11 height 11
click at [969, 422] on link "Approve" at bounding box center [974, 420] width 40 height 12
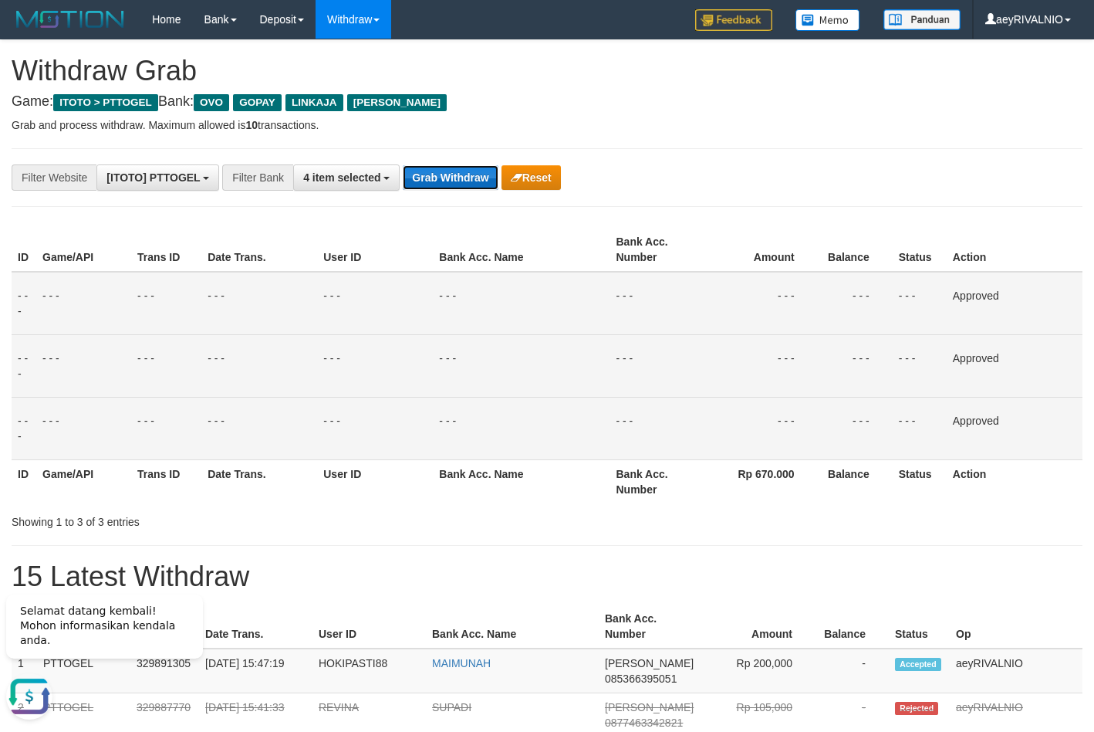
click at [469, 175] on button "Grab Withdraw" at bounding box center [450, 177] width 95 height 25
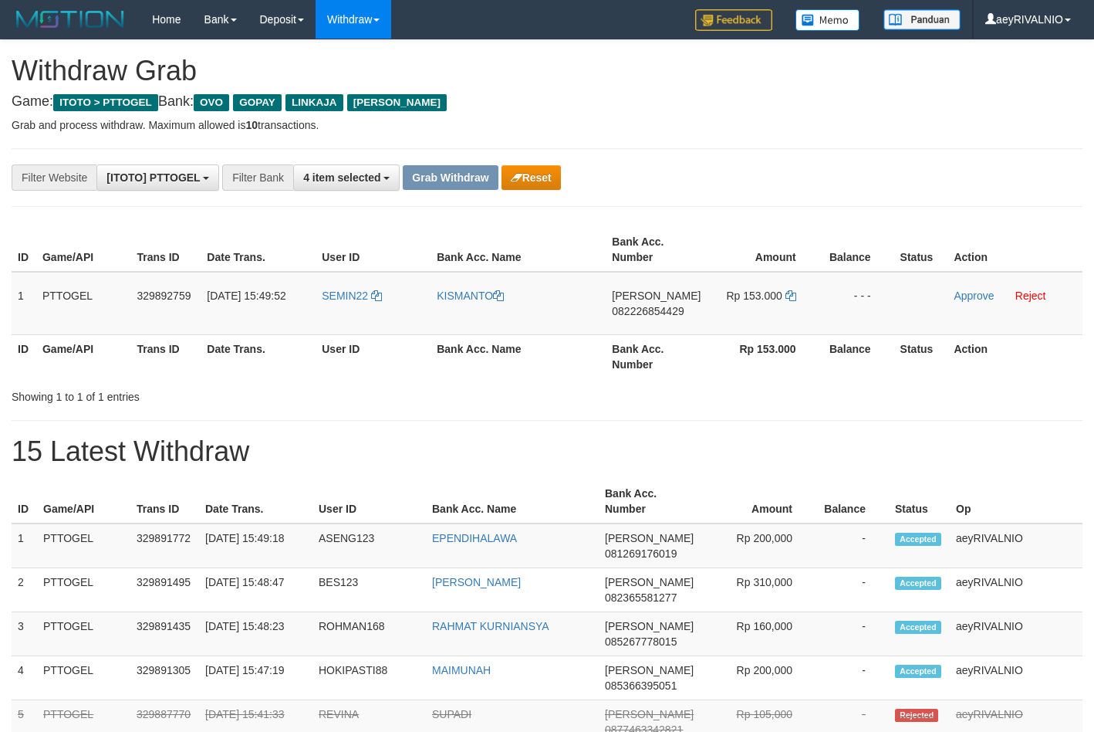
scroll to position [224, 0]
drag, startPoint x: 747, startPoint y: 173, endPoint x: 534, endPoint y: 298, distance: 247.0
click at [748, 189] on div "**********" at bounding box center [456, 177] width 912 height 26
drag, startPoint x: 363, startPoint y: 324, endPoint x: 752, endPoint y: 313, distance: 389.1
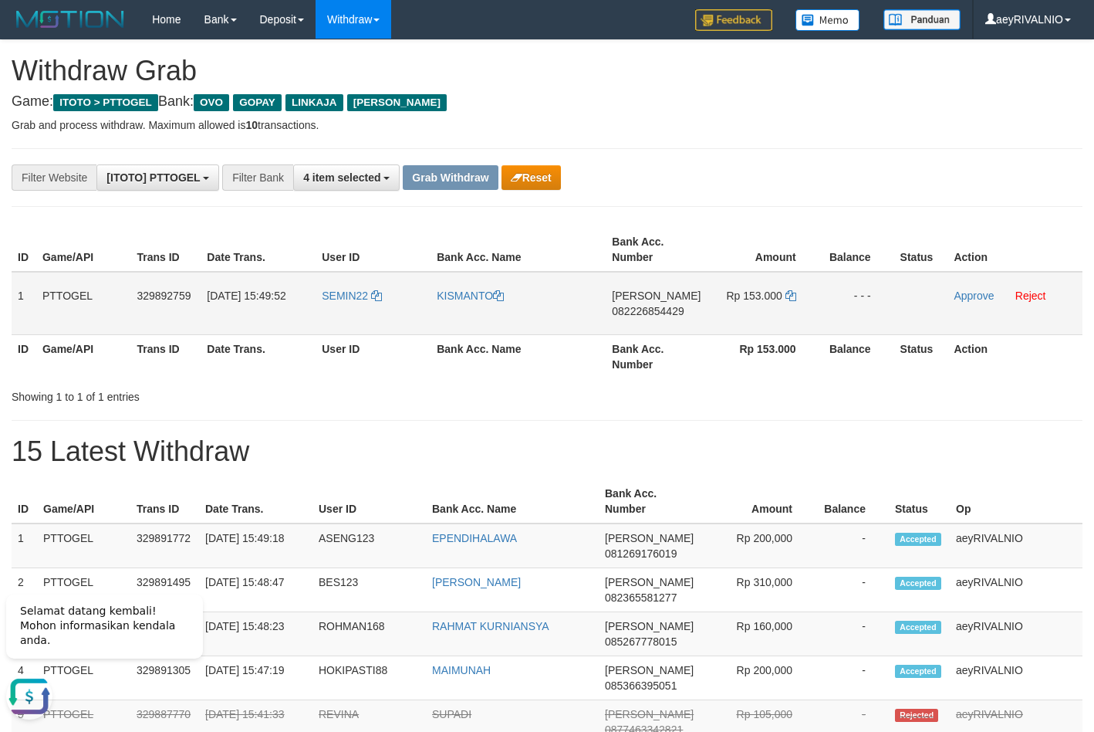
click at [752, 313] on tr "1 PTTOGEL 329892759 [DATE] 15:49:52 SEMIN22 [GEOGRAPHIC_DATA] [PERSON_NAME] 082…" at bounding box center [547, 303] width 1071 height 63
copy tr
click at [675, 315] on span "082226854429" at bounding box center [648, 311] width 72 height 12
copy tr
click at [675, 315] on span "082226854429" at bounding box center [648, 311] width 72 height 12
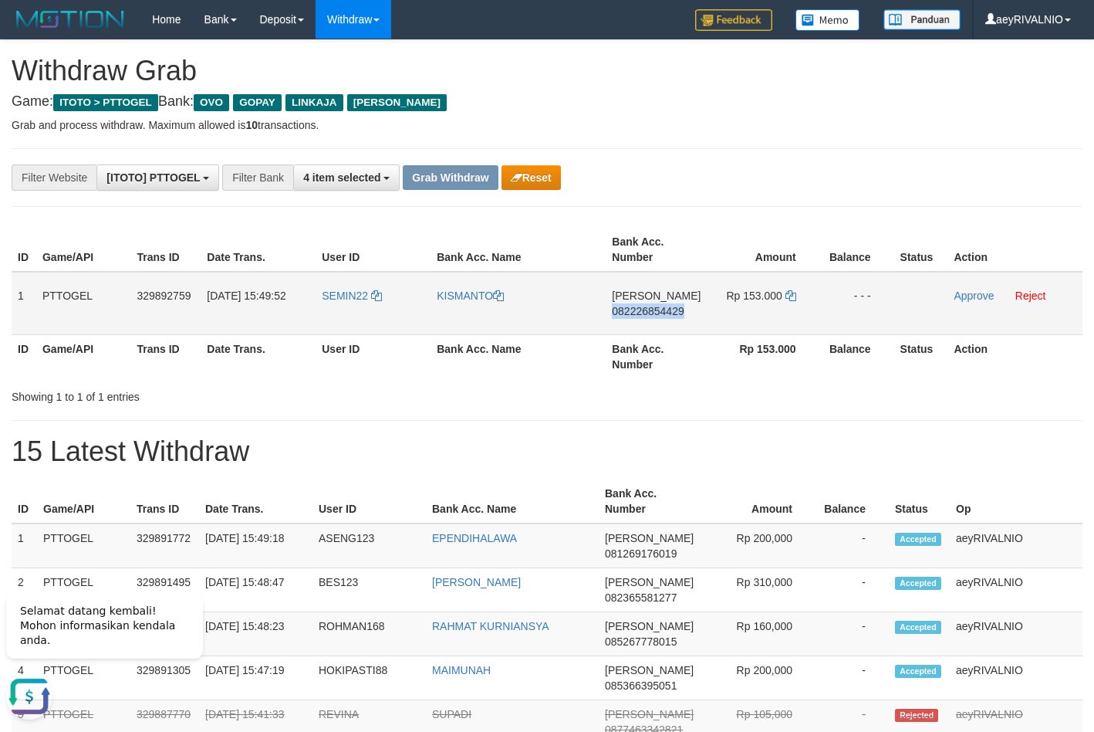
copy span "082226854429"
click at [790, 297] on icon at bounding box center [791, 295] width 11 height 11
click at [790, 298] on icon at bounding box center [791, 295] width 11 height 11
click at [964, 296] on link "Approve" at bounding box center [974, 295] width 40 height 12
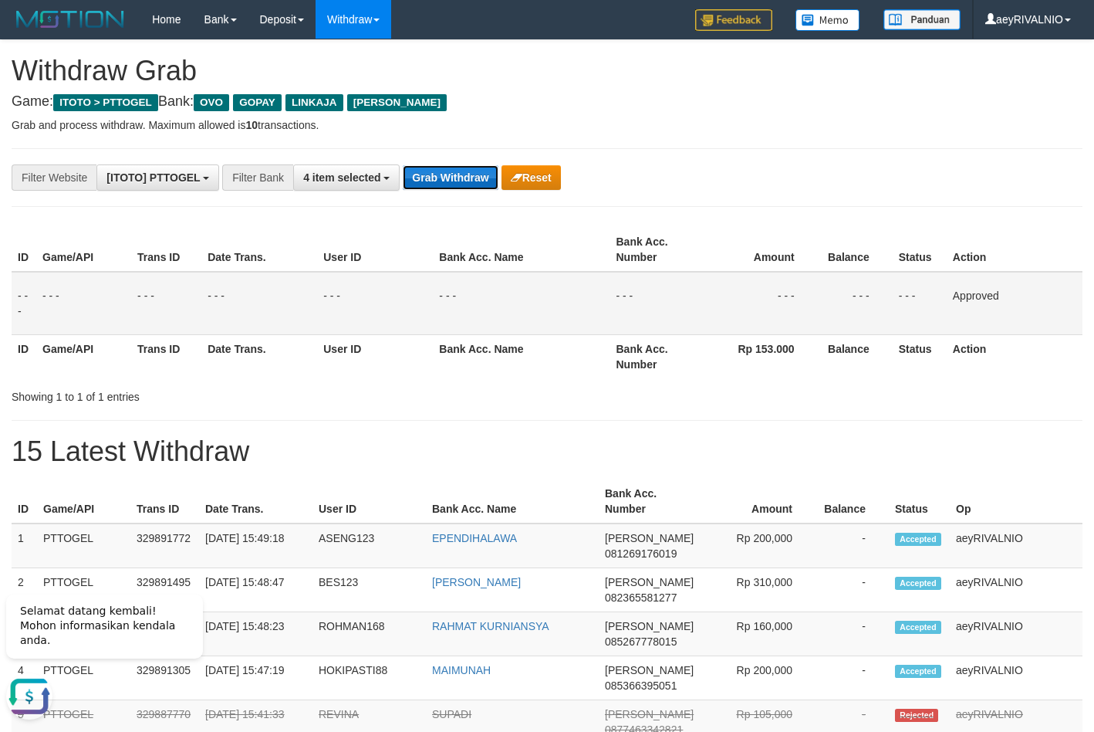
click at [460, 181] on button "Grab Withdraw" at bounding box center [450, 177] width 95 height 25
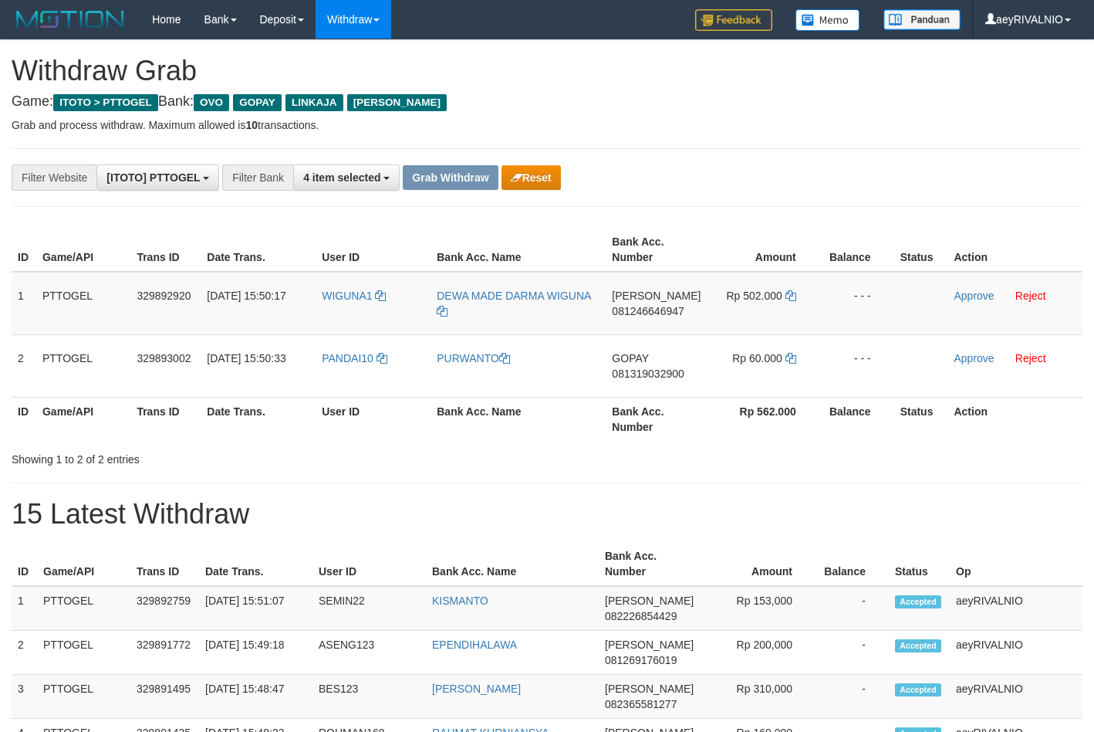
scroll to position [224, 0]
drag, startPoint x: 384, startPoint y: 379, endPoint x: 736, endPoint y: 299, distance: 361.7
click at [736, 299] on tbody "1 PTTOGEL 329892920 31/08/2025 15:50:17 WIGUNA1 DEWA MADE DARMA WIGUNA DANA 081…" at bounding box center [547, 335] width 1071 height 126
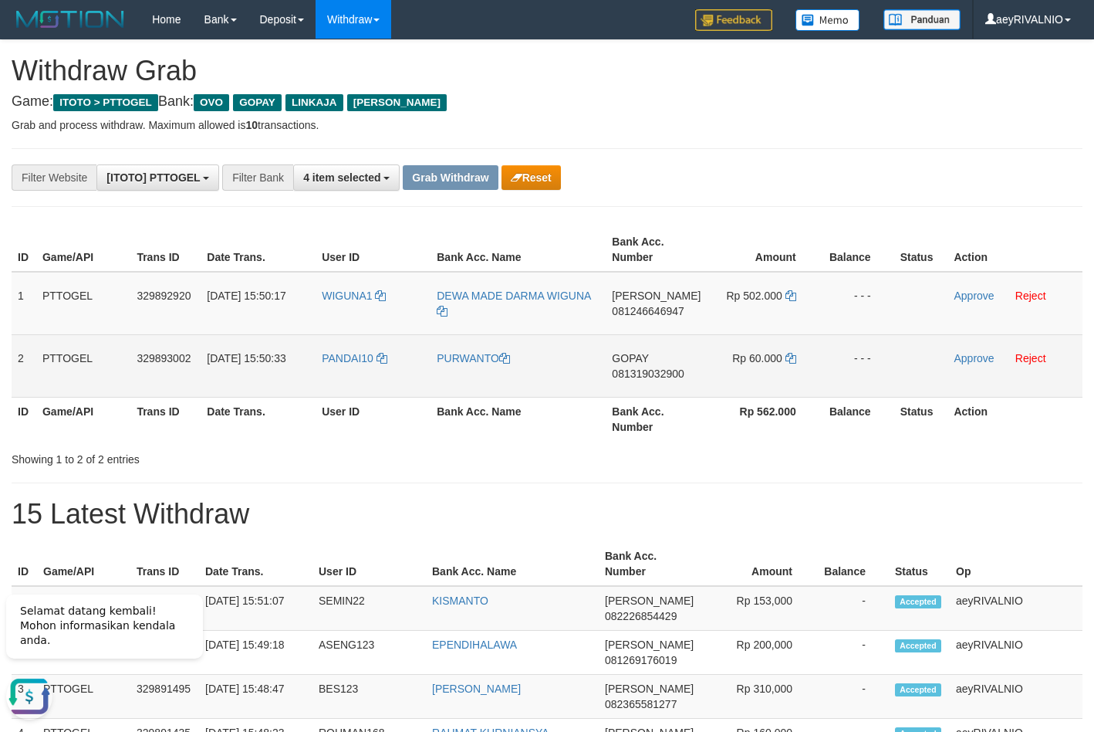
click at [666, 369] on span "081319032900" at bounding box center [648, 373] width 72 height 12
copy span "081319032900"
click at [790, 360] on icon at bounding box center [791, 358] width 11 height 11
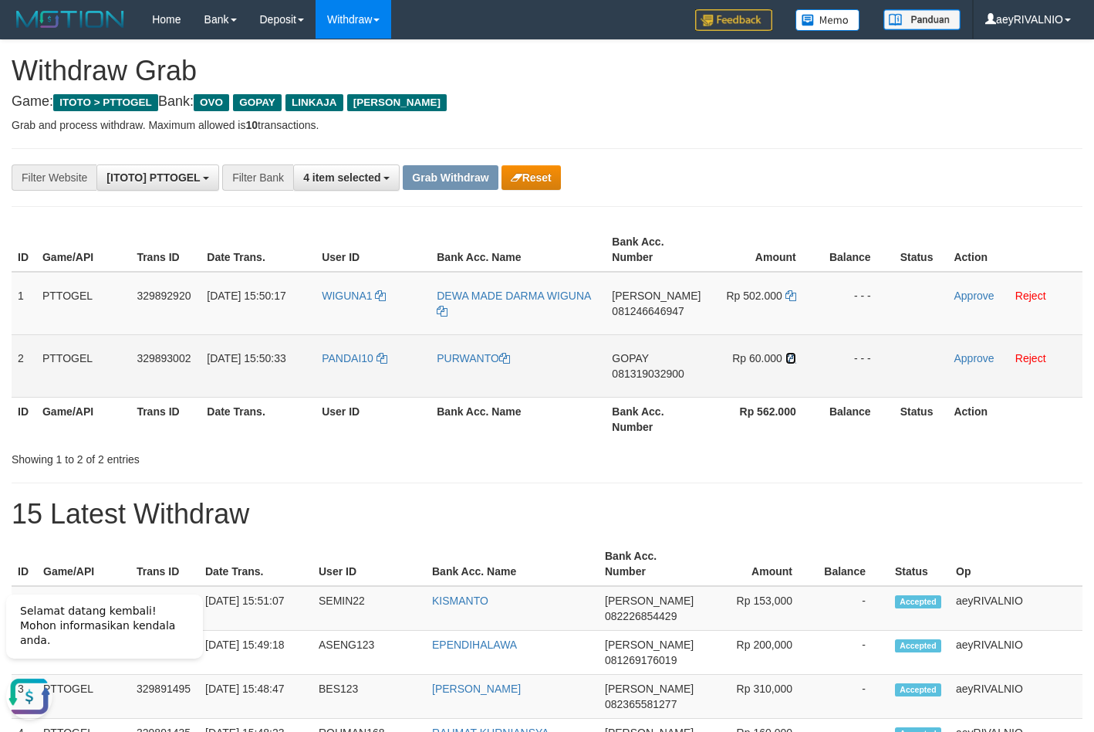
click at [790, 360] on icon at bounding box center [791, 358] width 11 height 11
click at [969, 360] on link "Approve" at bounding box center [974, 358] width 40 height 12
click at [664, 313] on span "081246646947" at bounding box center [648, 311] width 72 height 12
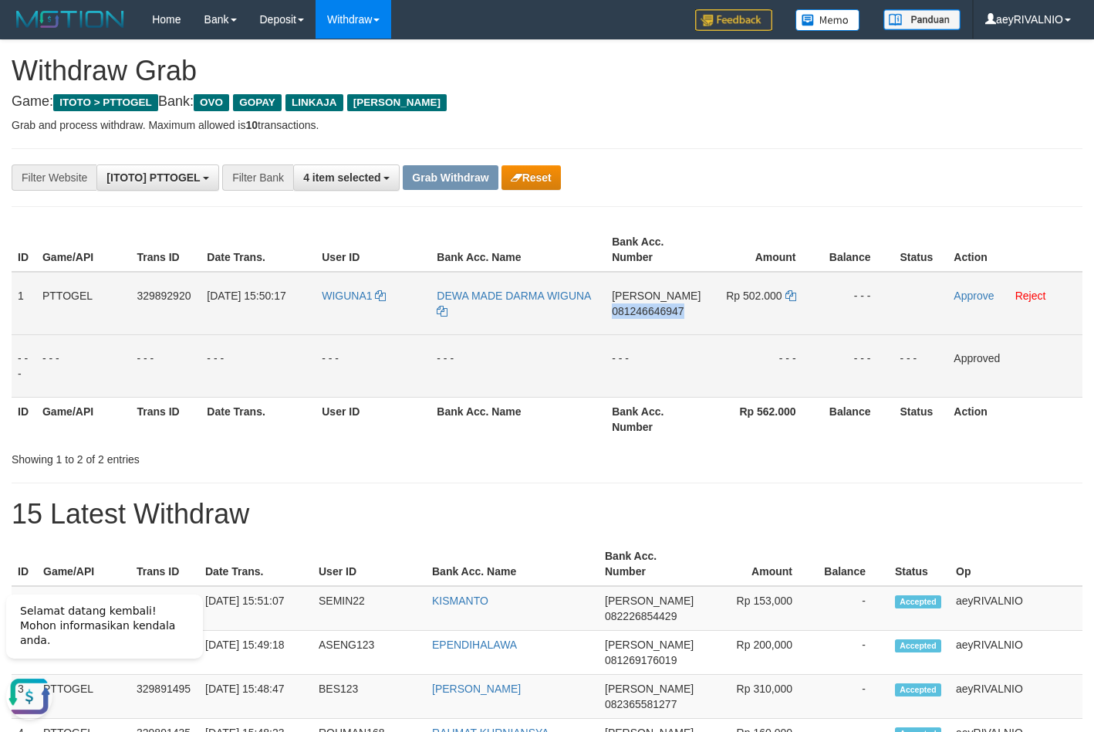
click at [664, 313] on span "081246646947" at bounding box center [648, 311] width 72 height 12
copy span "081246646947"
click at [791, 296] on icon at bounding box center [791, 295] width 11 height 11
click at [791, 297] on icon at bounding box center [791, 295] width 11 height 11
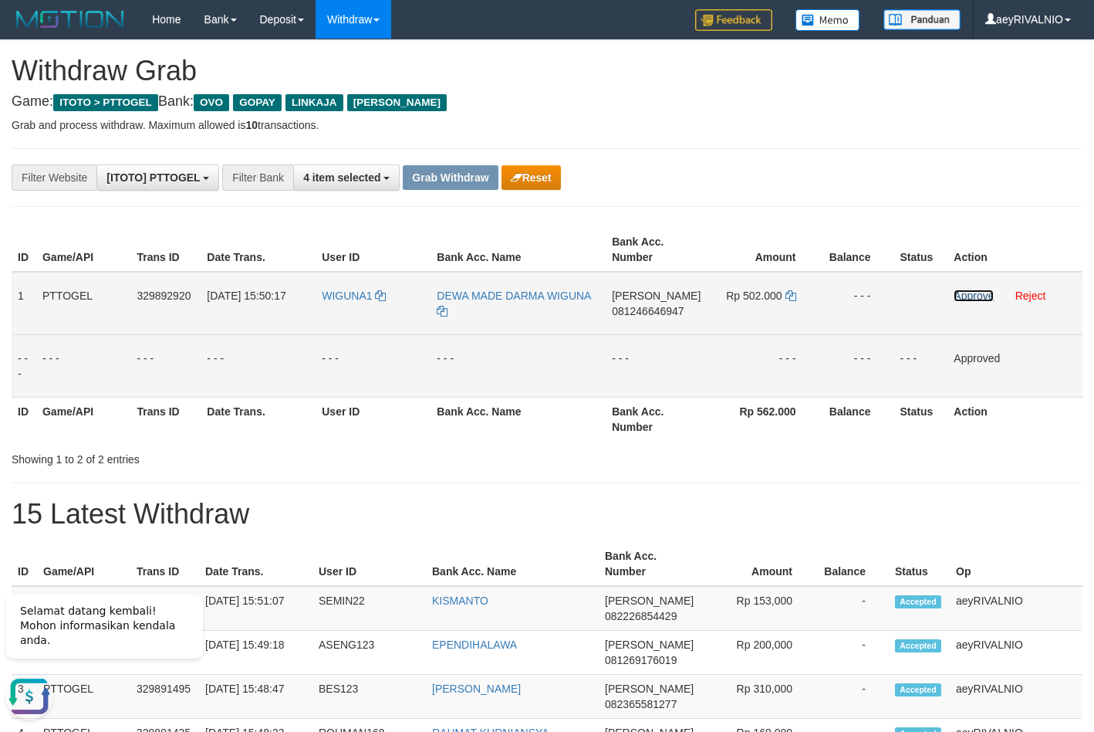
click at [967, 296] on link "Approve" at bounding box center [974, 295] width 40 height 12
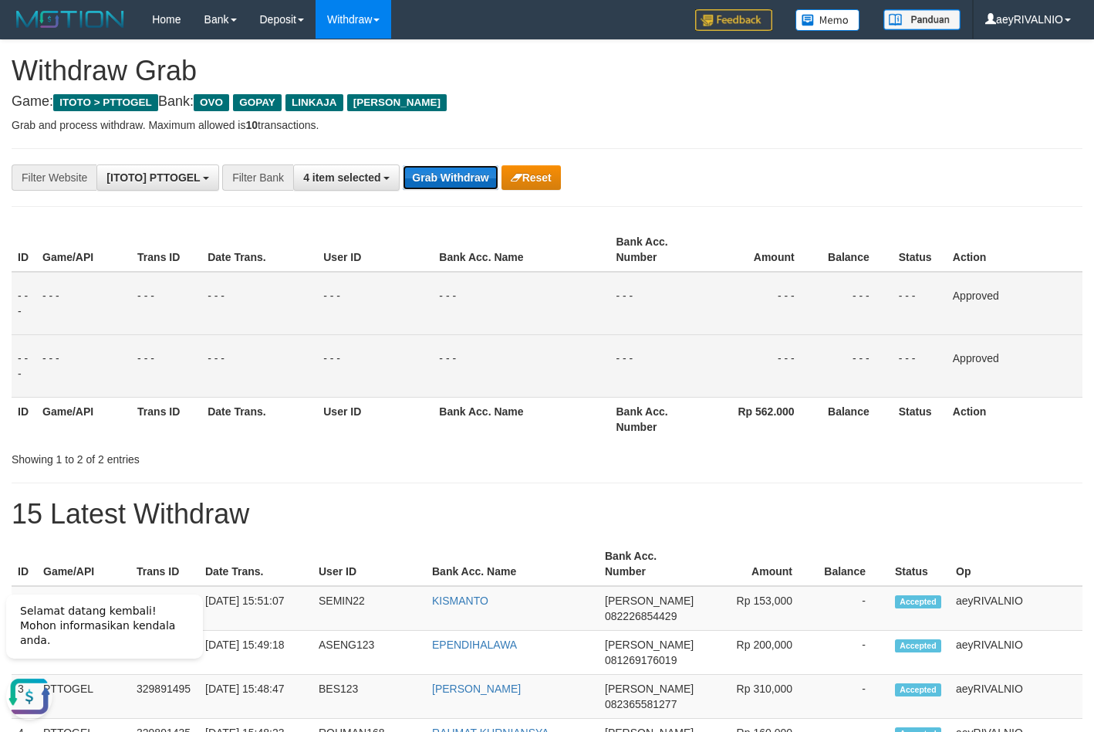
click at [450, 169] on button "Grab Withdraw" at bounding box center [450, 177] width 95 height 25
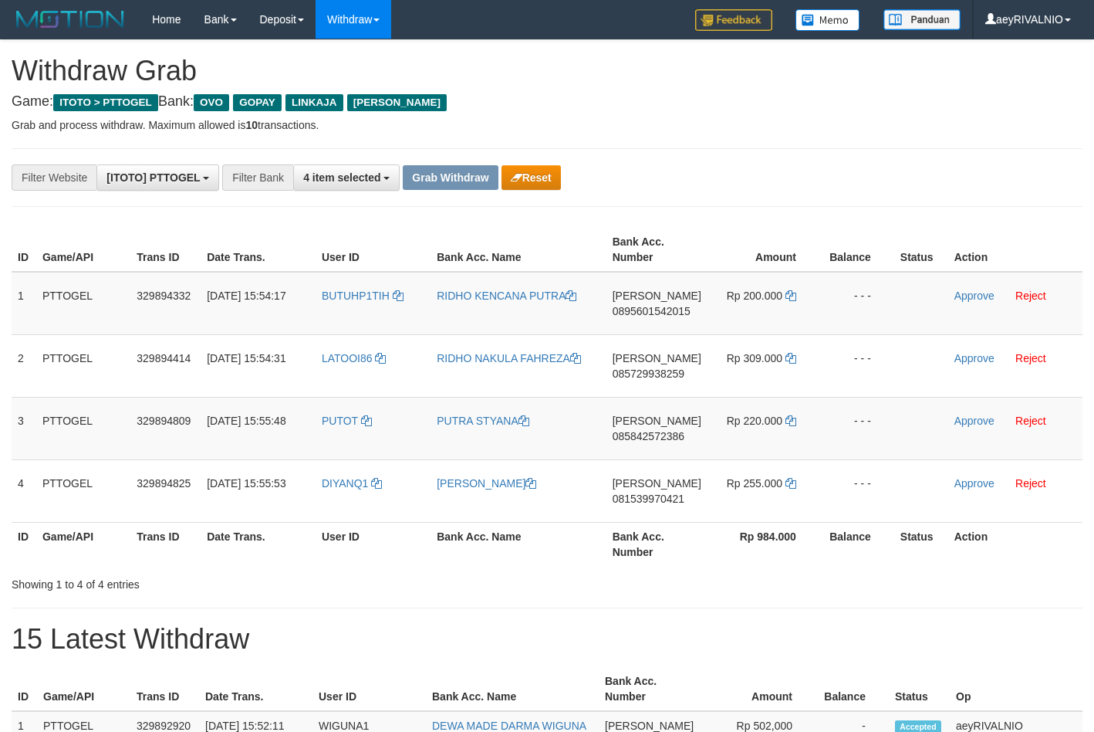
click at [727, 174] on div "**********" at bounding box center [456, 177] width 912 height 26
drag, startPoint x: 374, startPoint y: 514, endPoint x: 789, endPoint y: 299, distance: 466.7
click at [789, 299] on tbody "1 PTTOGEL 329894332 31/08/2025 15:54:17 BUTUHP1TIH RIDHO KENCANA PUTRA DANA 089…" at bounding box center [547, 397] width 1071 height 251
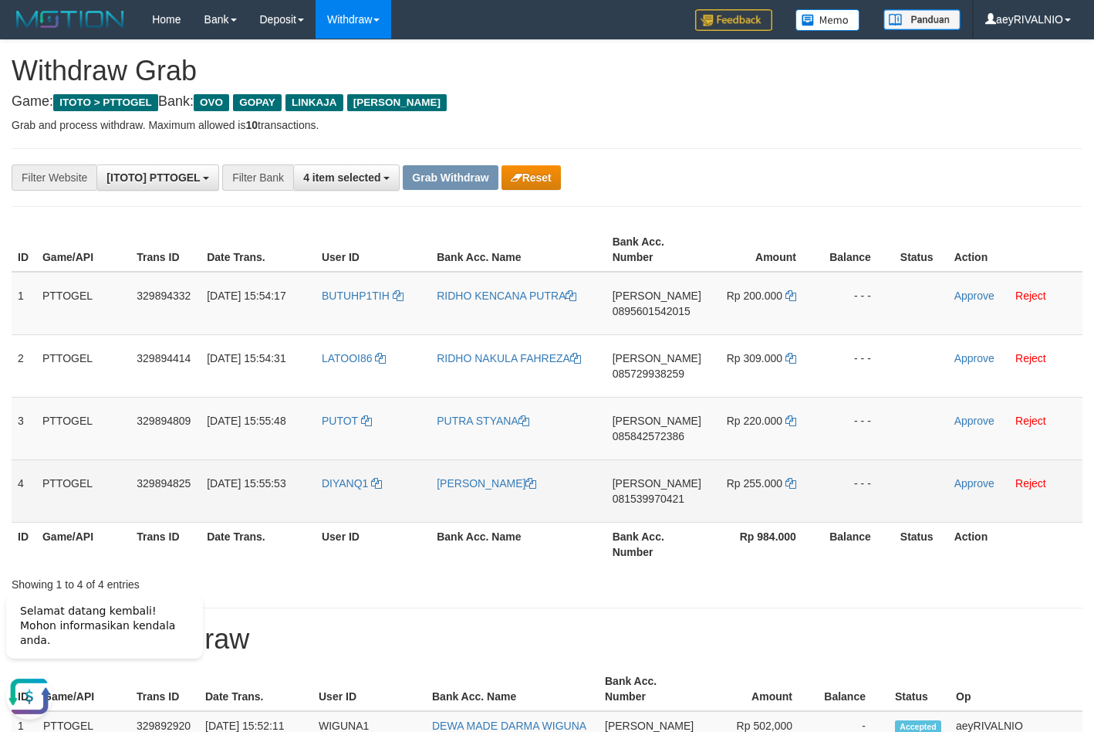
copy tr
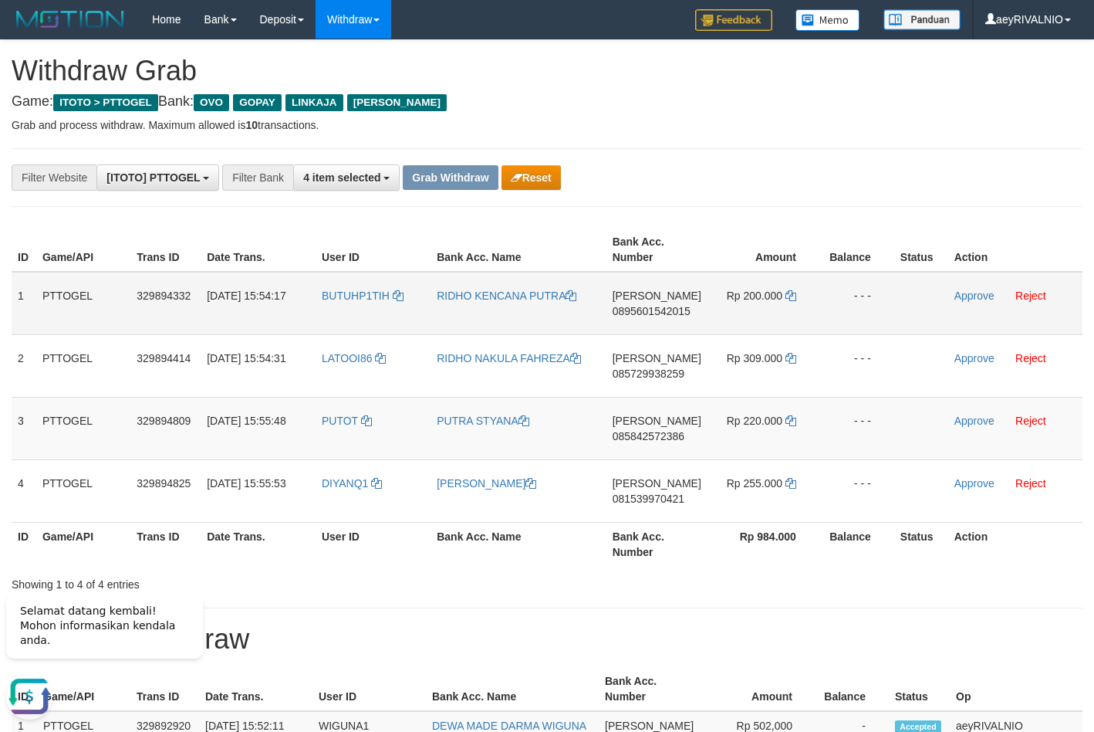
click at [668, 317] on td "DANA 0895601542015" at bounding box center [657, 303] width 101 height 63
click at [674, 311] on span "0895601542015" at bounding box center [652, 311] width 78 height 12
copy td "DANA 0895601542015"
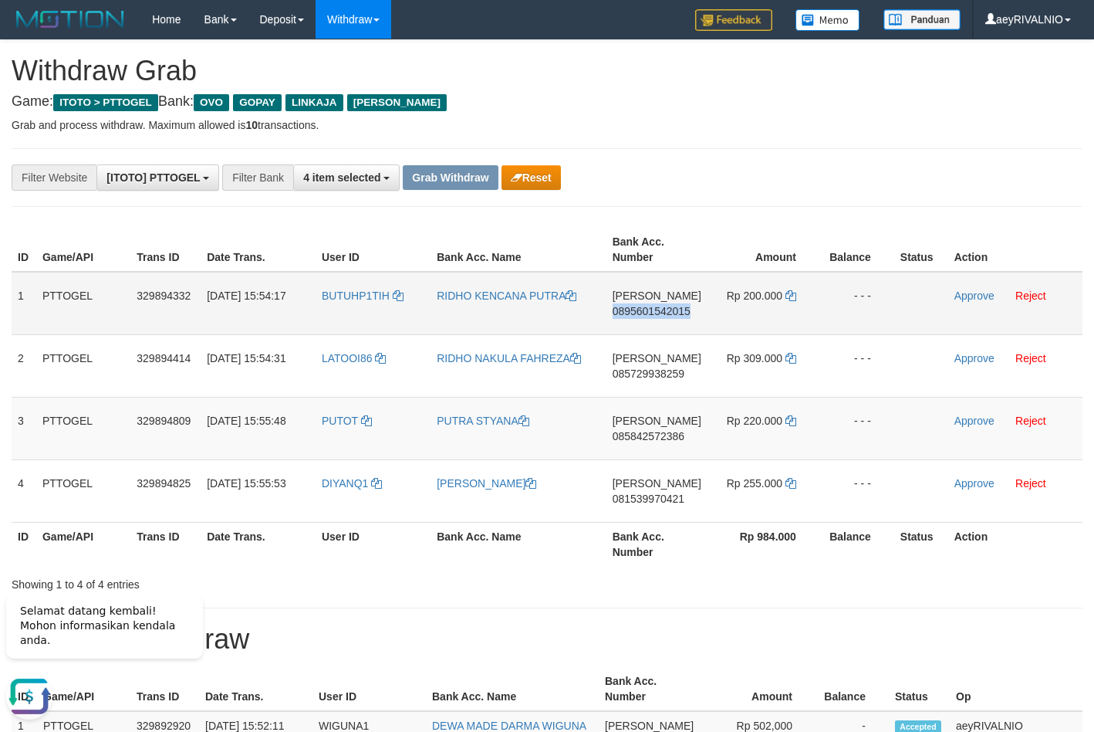
click at [674, 311] on span "0895601542015" at bounding box center [652, 311] width 78 height 12
copy span "0895601542015"
click at [793, 293] on icon at bounding box center [791, 295] width 11 height 11
click at [972, 295] on link "Approve" at bounding box center [975, 295] width 40 height 12
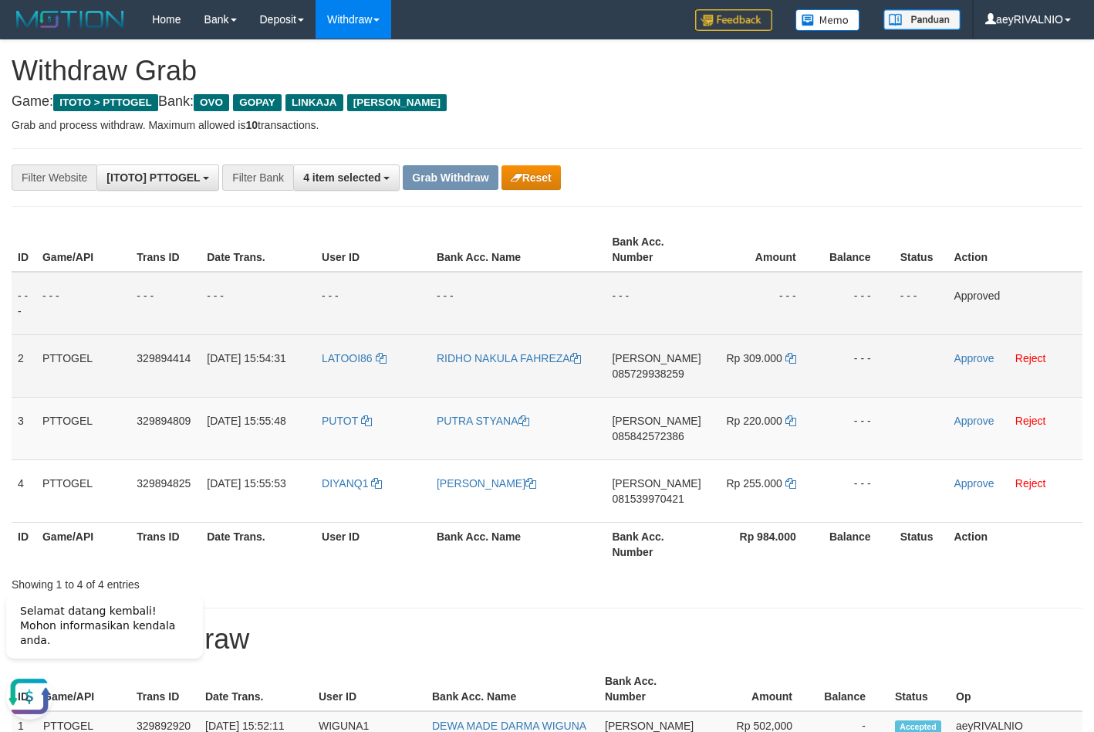
click at [620, 375] on span "085729938259" at bounding box center [648, 373] width 72 height 12
copy span "085729938259"
click at [788, 360] on icon at bounding box center [791, 358] width 11 height 11
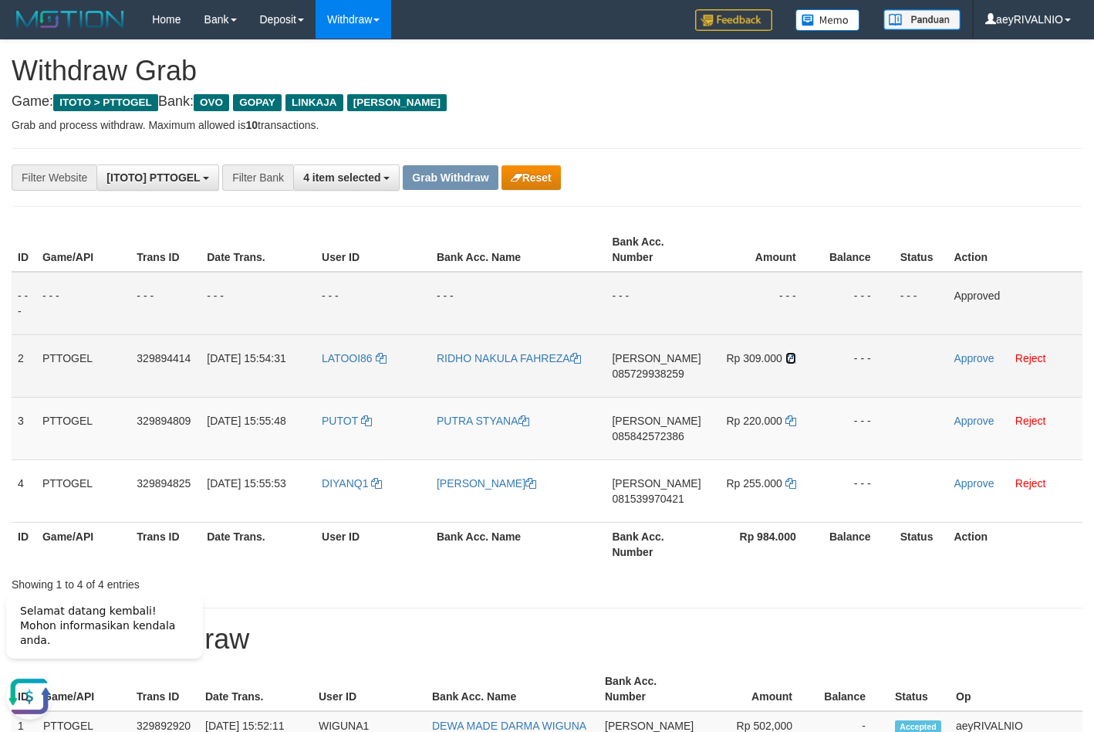
click at [788, 360] on icon at bounding box center [791, 358] width 11 height 11
click at [972, 358] on link "Approve" at bounding box center [974, 358] width 40 height 12
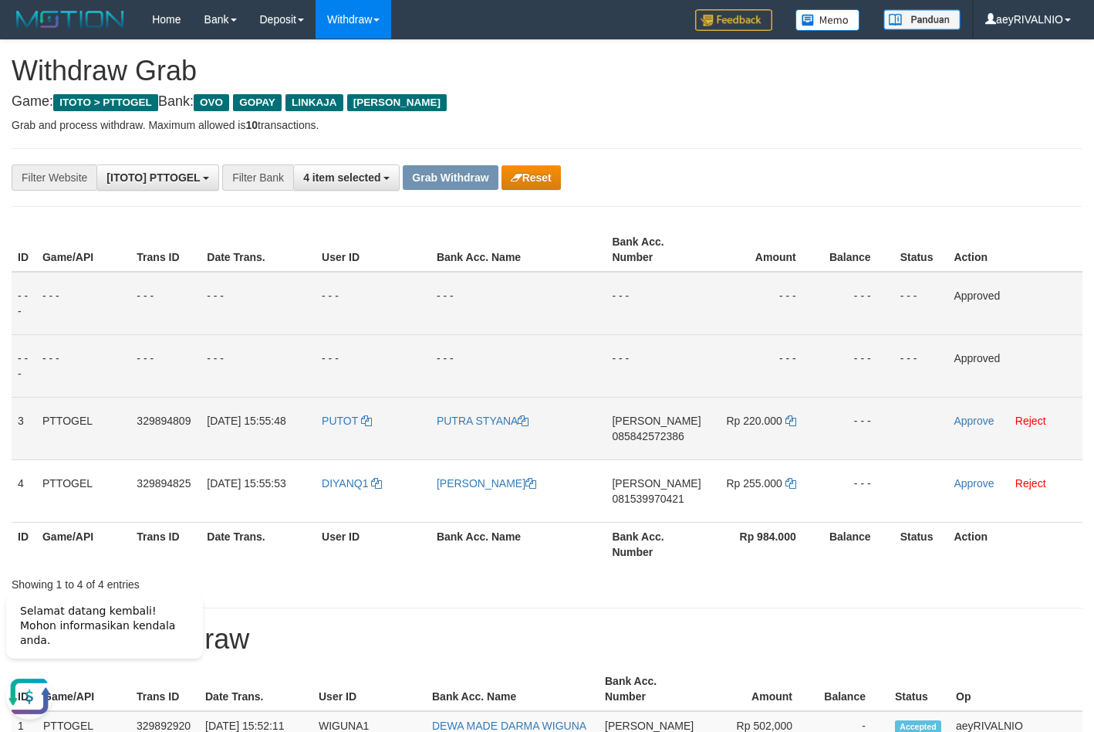
click at [644, 433] on span "085842572386" at bounding box center [648, 436] width 72 height 12
copy span "085842572386"
click at [644, 436] on span "085842572386" at bounding box center [648, 436] width 72 height 12
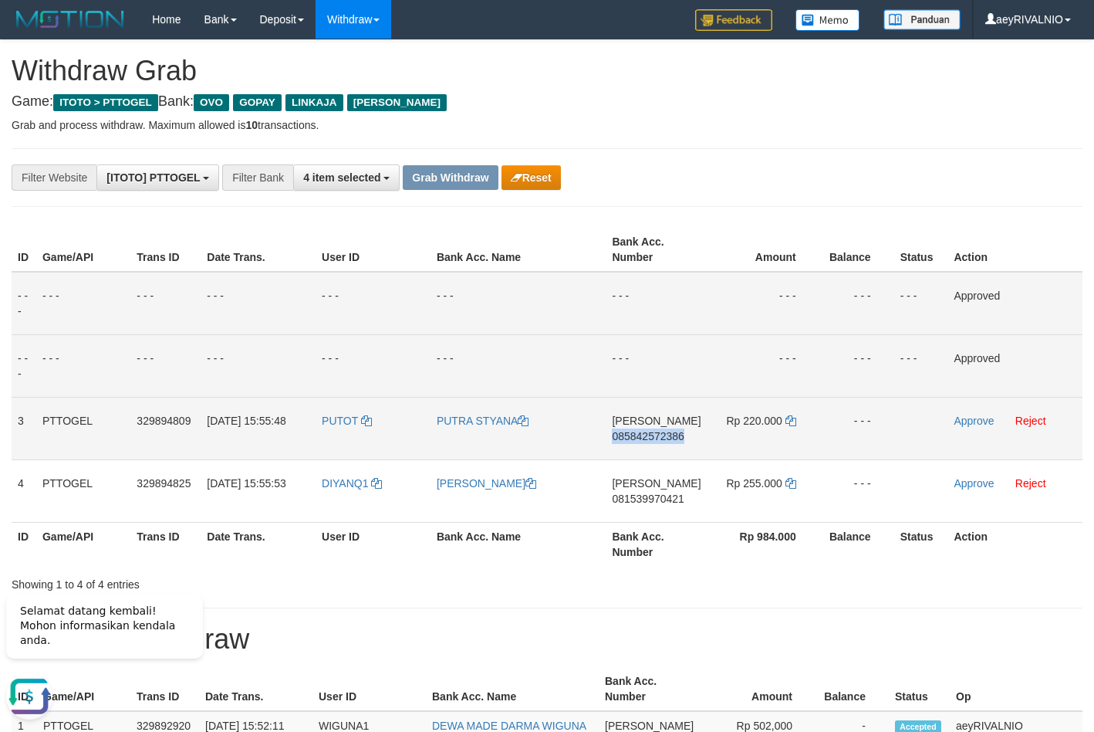
copy span "085842572386"
click at [790, 418] on icon at bounding box center [791, 420] width 11 height 11
click at [979, 420] on link "Approve" at bounding box center [974, 420] width 40 height 12
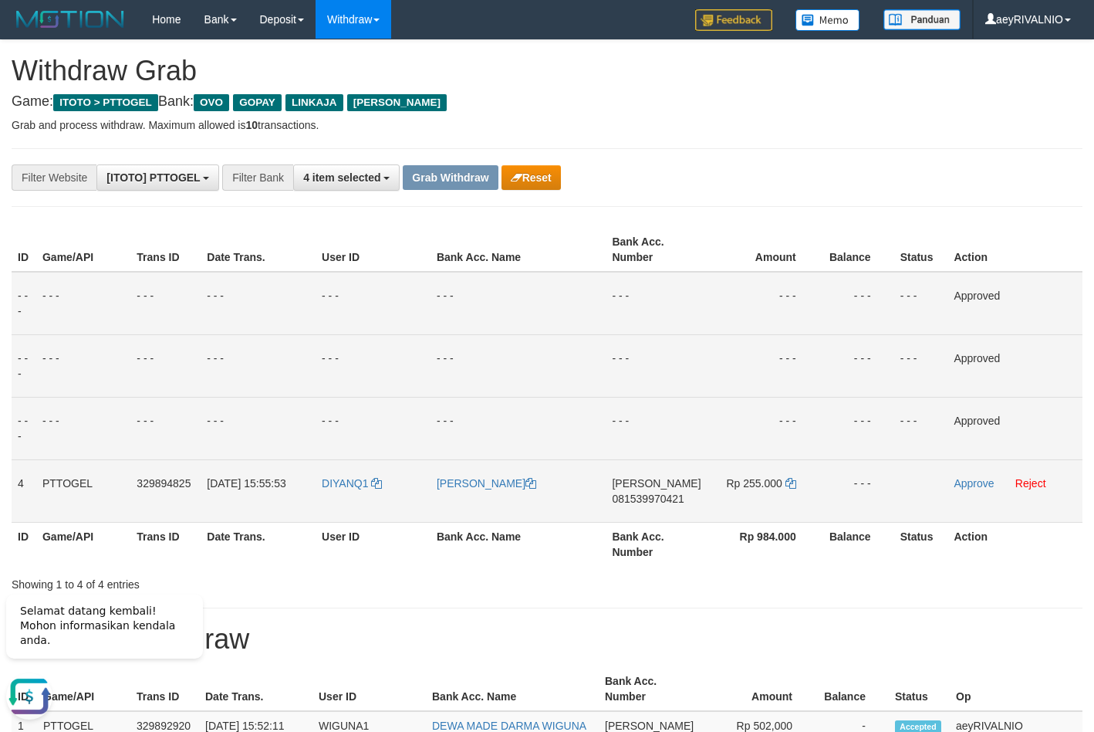
click at [636, 495] on span "081539970421" at bounding box center [648, 498] width 72 height 12
copy span "081539970421"
click at [790, 483] on icon at bounding box center [791, 483] width 11 height 11
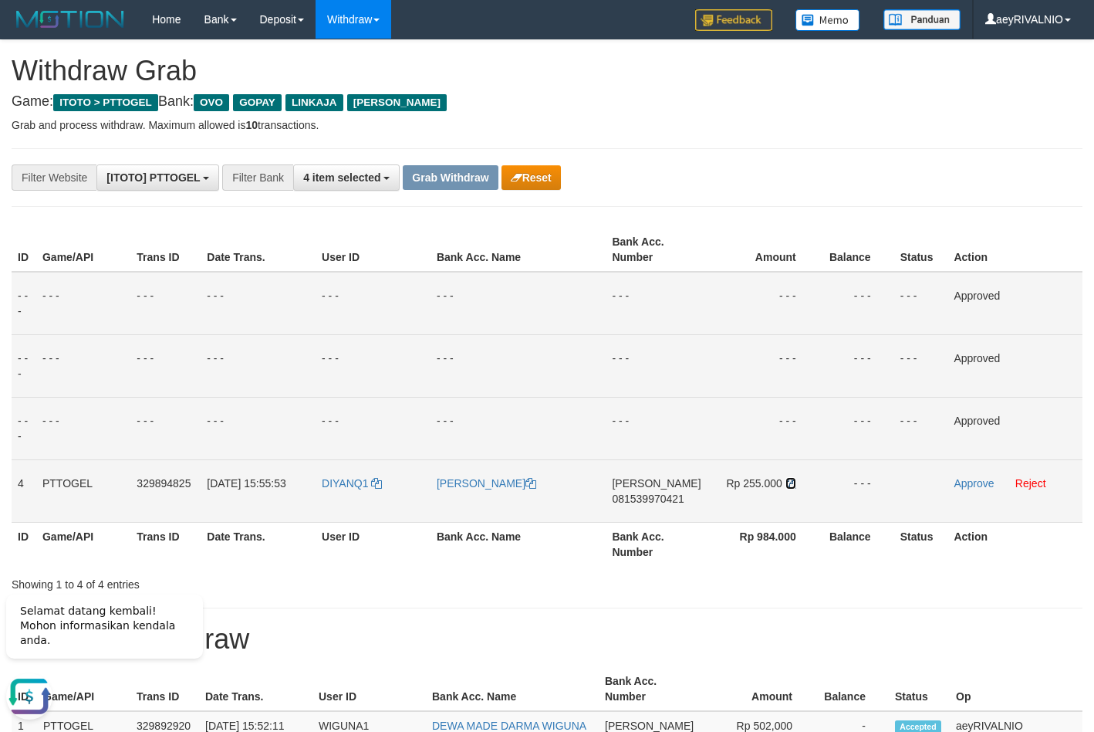
click at [790, 483] on icon at bounding box center [791, 483] width 11 height 11
click at [974, 486] on link "Approve" at bounding box center [974, 483] width 40 height 12
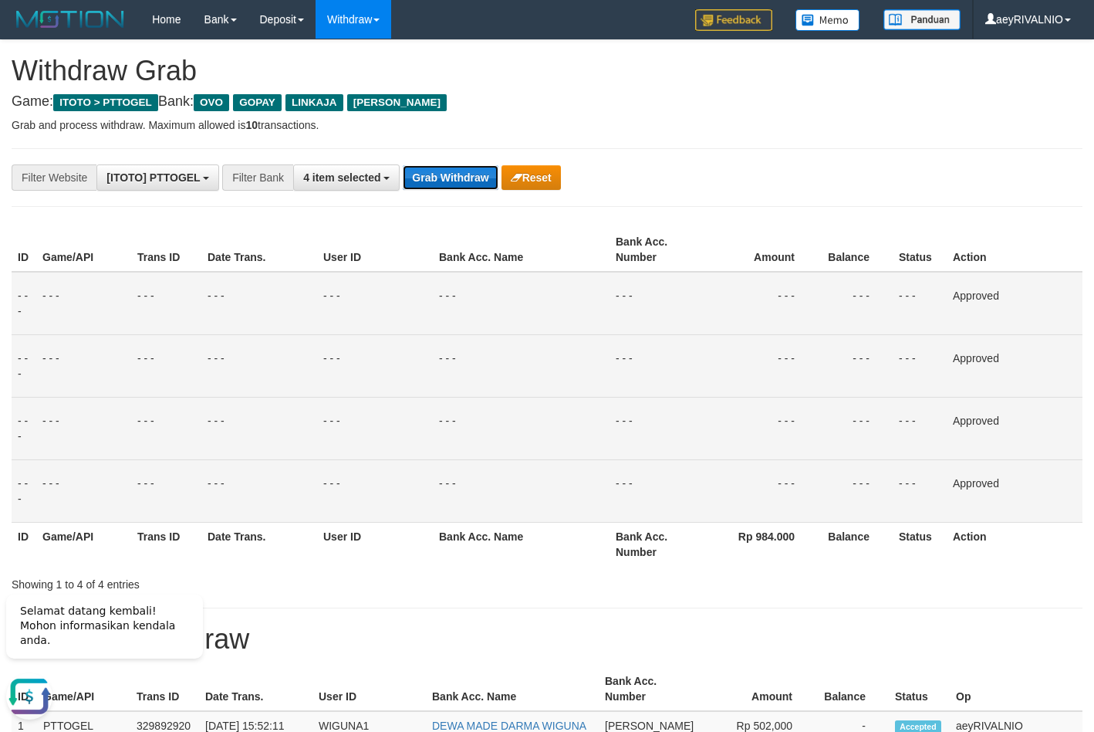
click at [448, 178] on button "Grab Withdraw" at bounding box center [450, 177] width 95 height 25
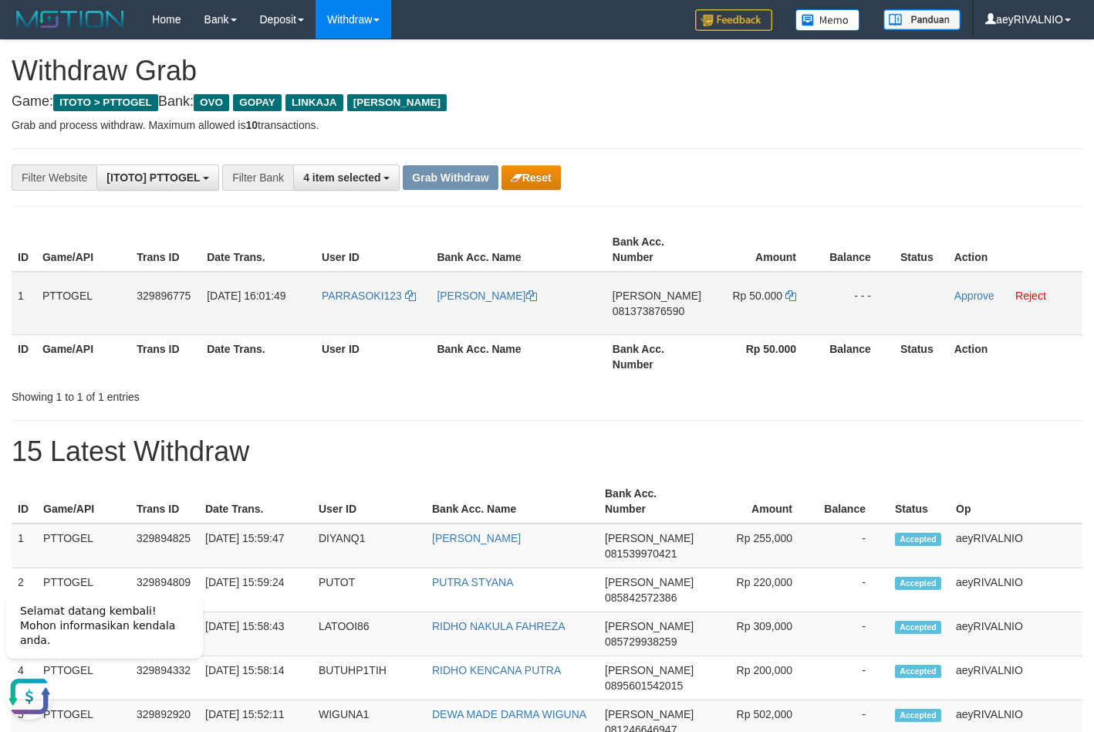
drag, startPoint x: 343, startPoint y: 323, endPoint x: 786, endPoint y: 305, distance: 443.4
click at [786, 305] on tr "1 PTTOGEL 329896775 [DATE] 16:01:49 PARRASOKI123 [PERSON_NAME] 081373876590 Rp …" at bounding box center [547, 303] width 1071 height 63
click at [678, 313] on span "081373876590" at bounding box center [649, 311] width 72 height 12
copy span "081373876590"
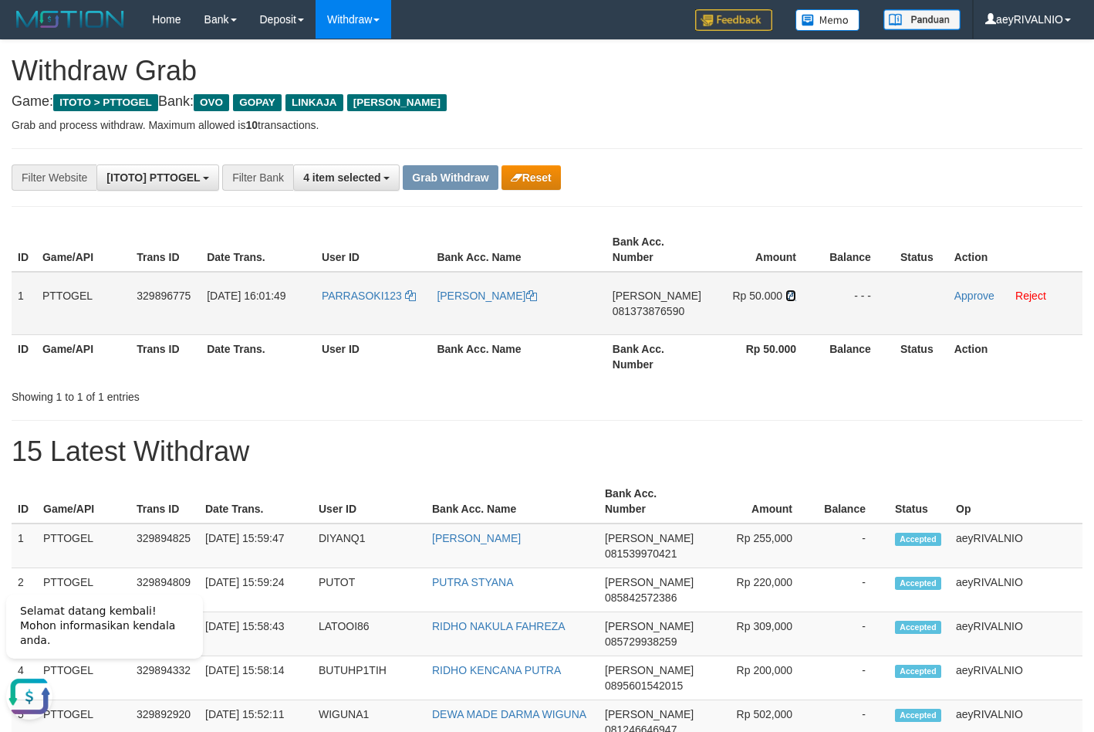
click at [794, 297] on icon at bounding box center [791, 295] width 11 height 11
click at [969, 296] on link "Approve" at bounding box center [975, 295] width 40 height 12
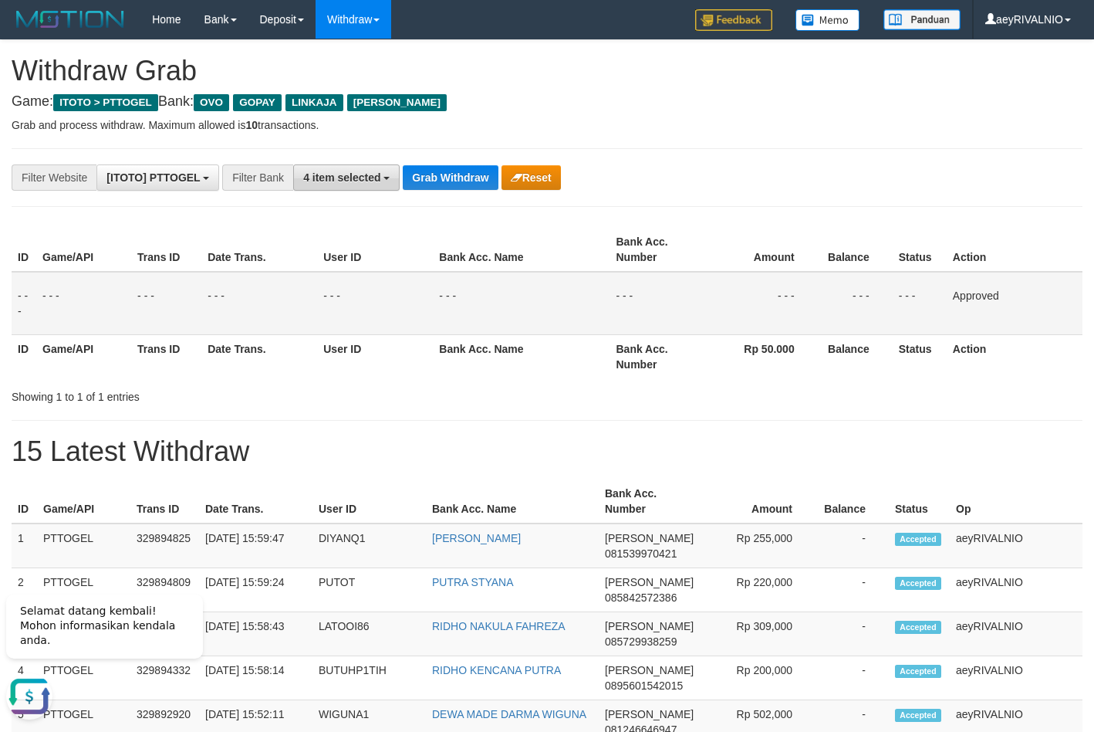
click at [370, 176] on span "4 item selected" at bounding box center [341, 177] width 77 height 12
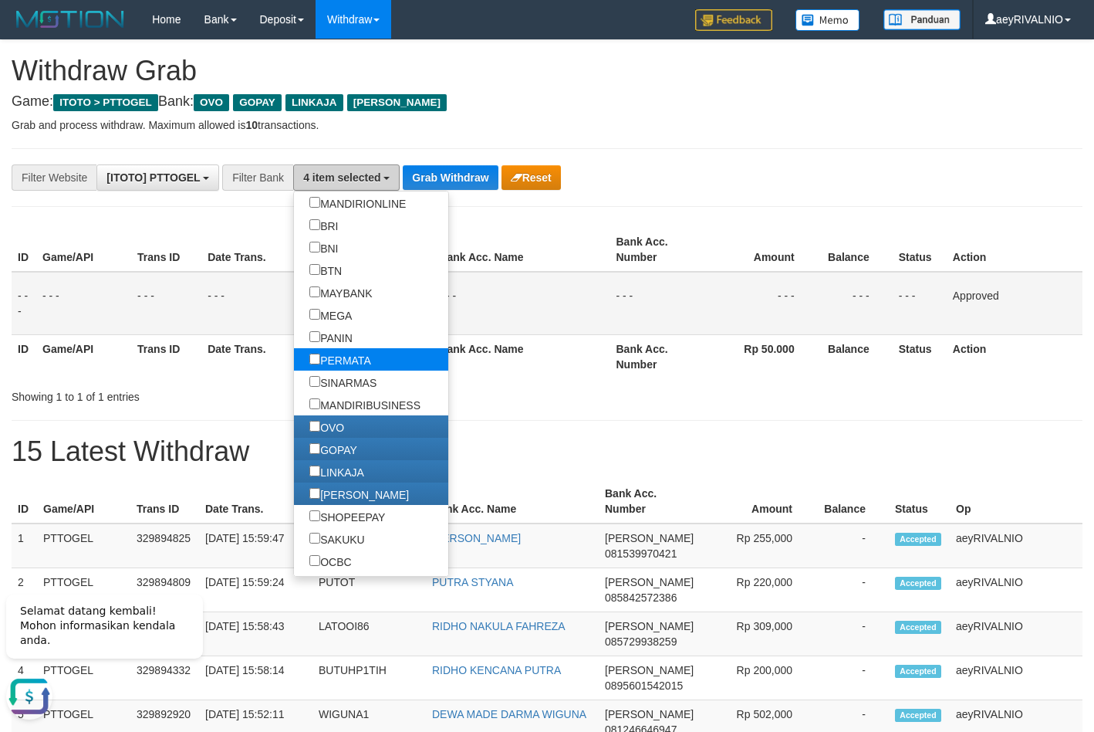
scroll to position [222, 0]
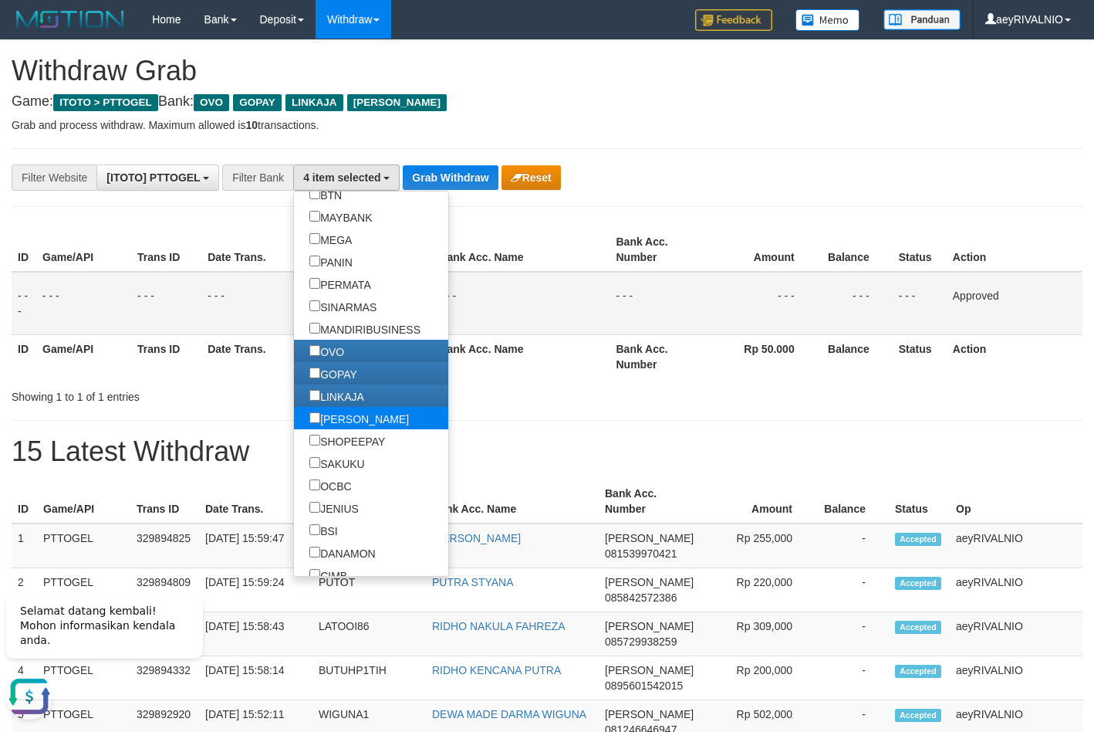
click at [294, 418] on label "[PERSON_NAME]" at bounding box center [359, 418] width 130 height 22
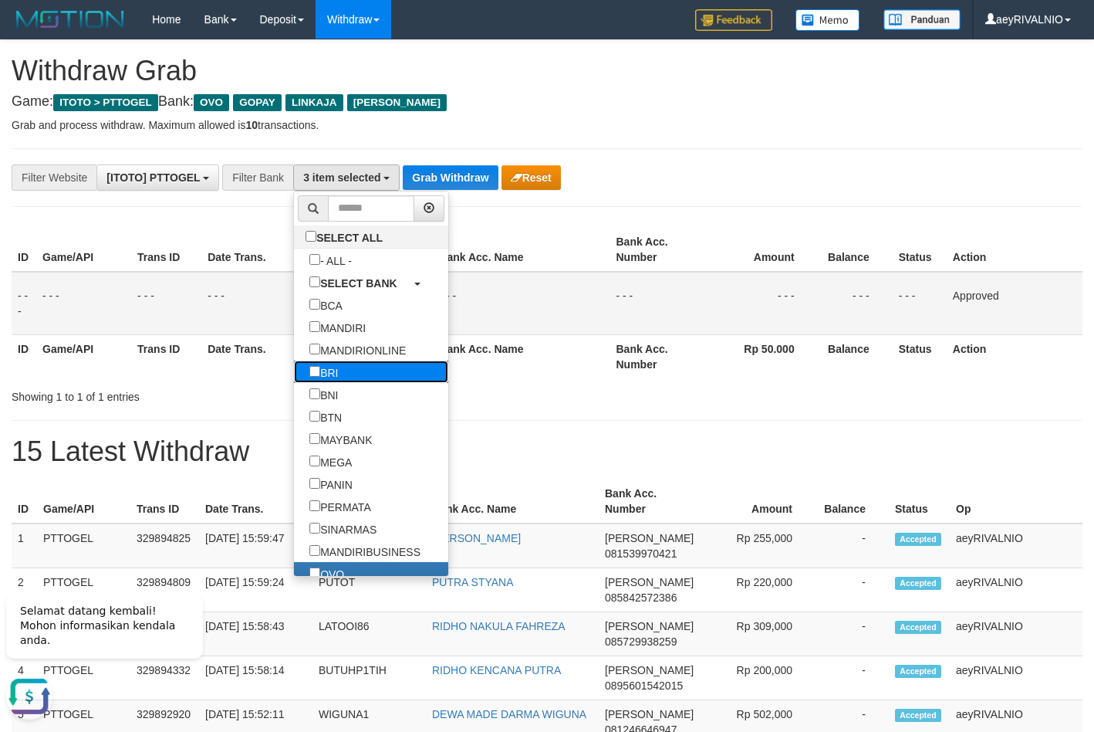
click at [294, 375] on label "BRI" at bounding box center [323, 371] width 59 height 22
select select "***"
click at [468, 179] on button "Grab Withdraw" at bounding box center [450, 177] width 95 height 25
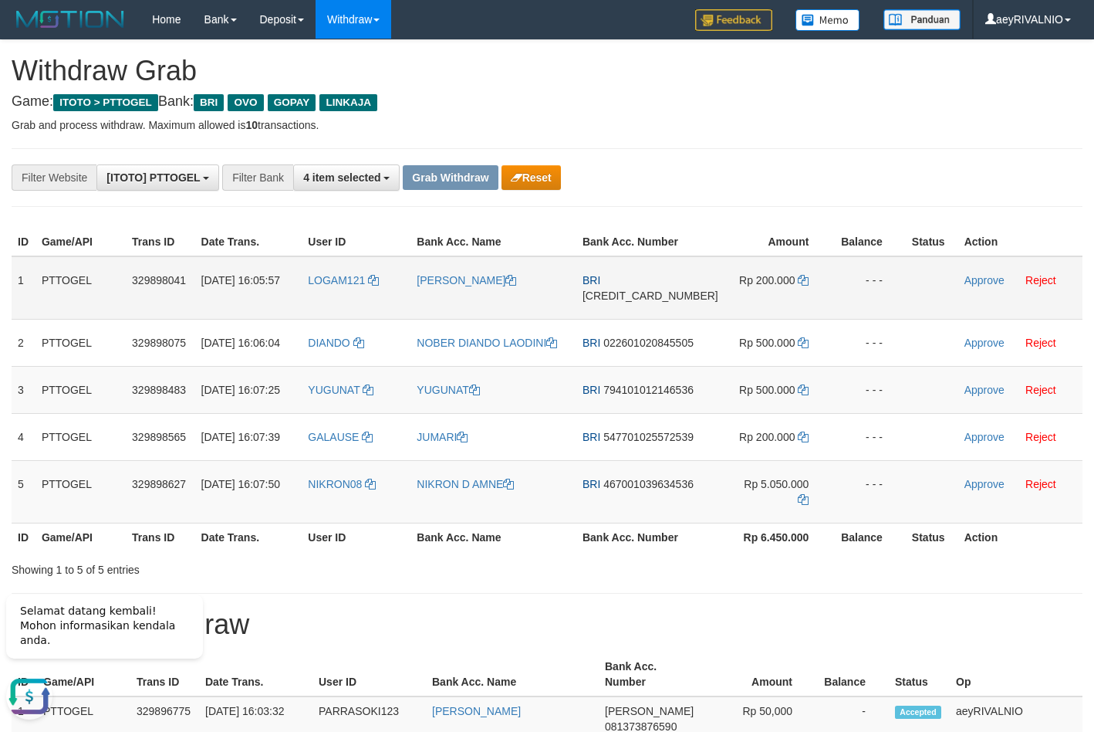
drag, startPoint x: 764, startPoint y: 183, endPoint x: 624, endPoint y: 307, distance: 187.5
click at [762, 183] on div "**********" at bounding box center [456, 177] width 912 height 26
drag, startPoint x: 391, startPoint y: 568, endPoint x: 776, endPoint y: 320, distance: 457.7
click at [776, 320] on tbody "1 PTTOGEL 329898041 [DATE] 16:05:57 LOGAM121 [PERSON_NAME] BRI [CREDIT_CARD_NUM…" at bounding box center [547, 389] width 1071 height 267
copy tr
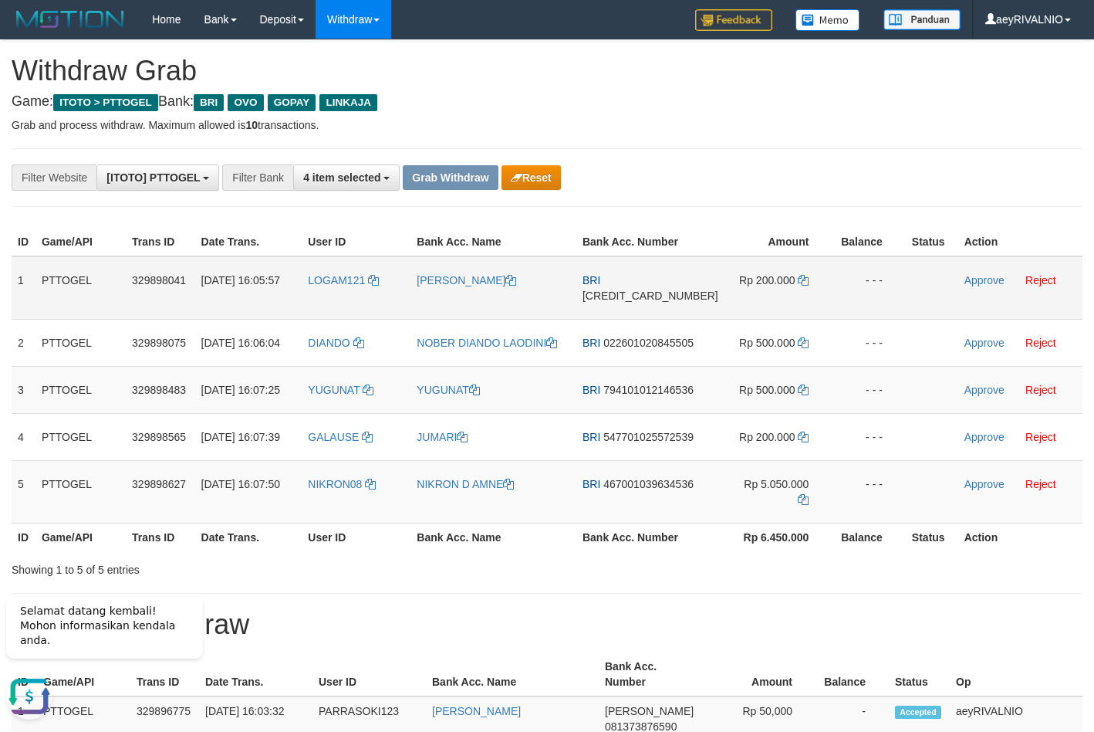
click at [643, 302] on span "[CREDIT_CARD_NUMBER]" at bounding box center [651, 295] width 136 height 12
copy tr
click at [643, 302] on span "[CREDIT_CARD_NUMBER]" at bounding box center [651, 295] width 136 height 12
copy span "[CREDIT_CARD_NUMBER]"
click at [798, 286] on icon at bounding box center [803, 280] width 11 height 11
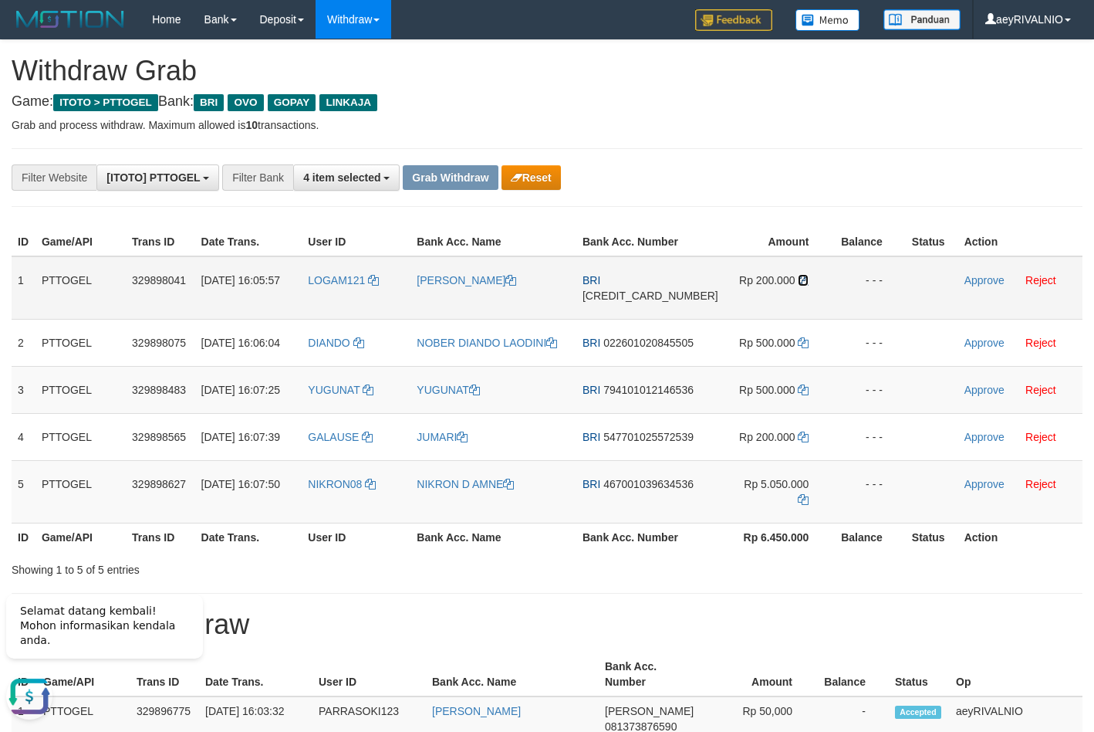
click at [798, 286] on icon at bounding box center [803, 280] width 11 height 11
click at [965, 286] on link "Approve" at bounding box center [985, 280] width 40 height 12
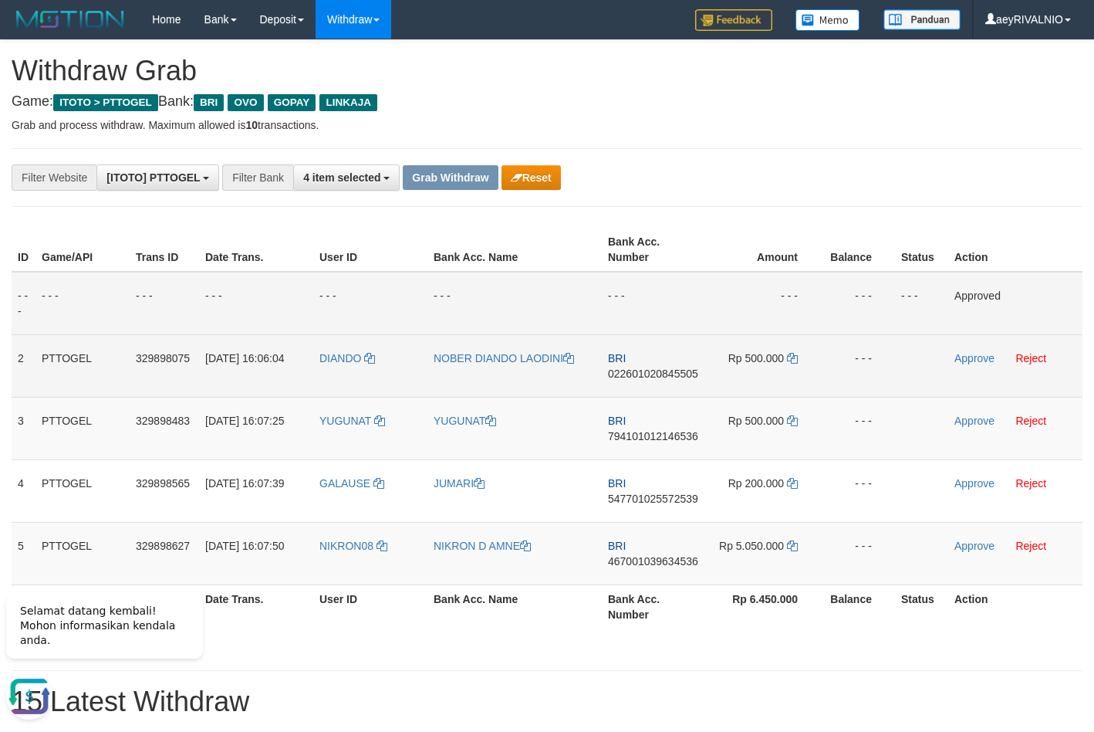
click at [665, 374] on span "022601020845505" at bounding box center [653, 373] width 90 height 12
copy span "022601020845505"
click at [793, 357] on icon at bounding box center [792, 358] width 11 height 11
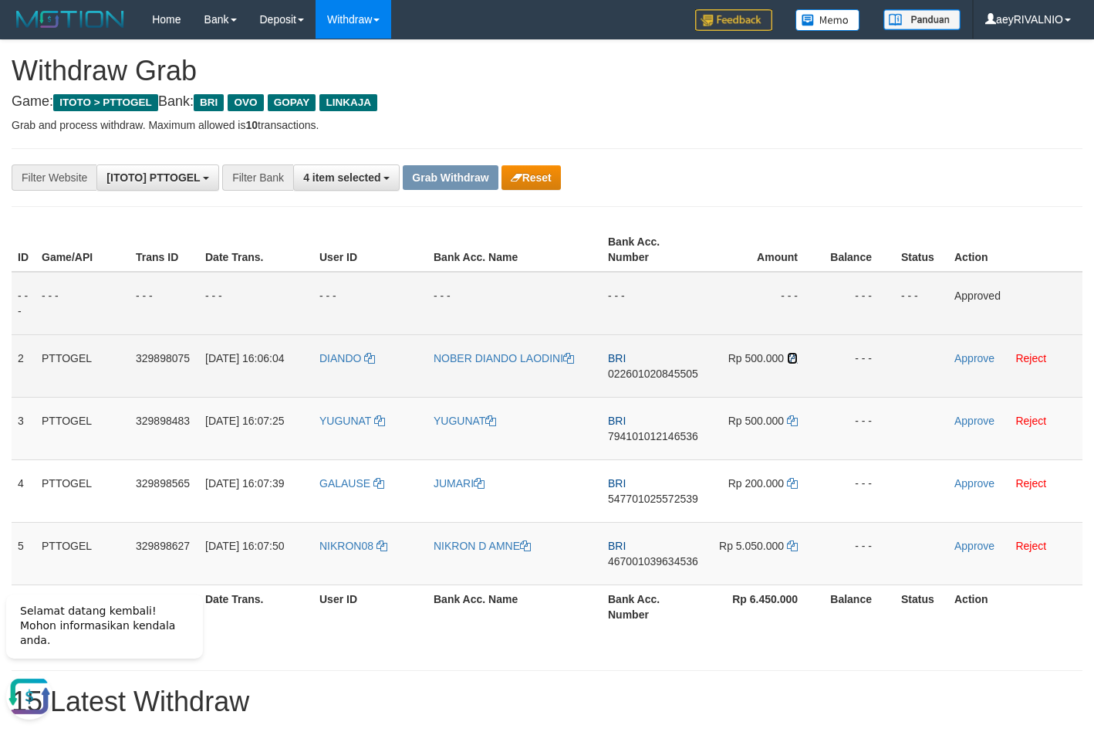
click at [793, 357] on icon at bounding box center [792, 358] width 11 height 11
click at [977, 359] on link "Approve" at bounding box center [975, 358] width 40 height 12
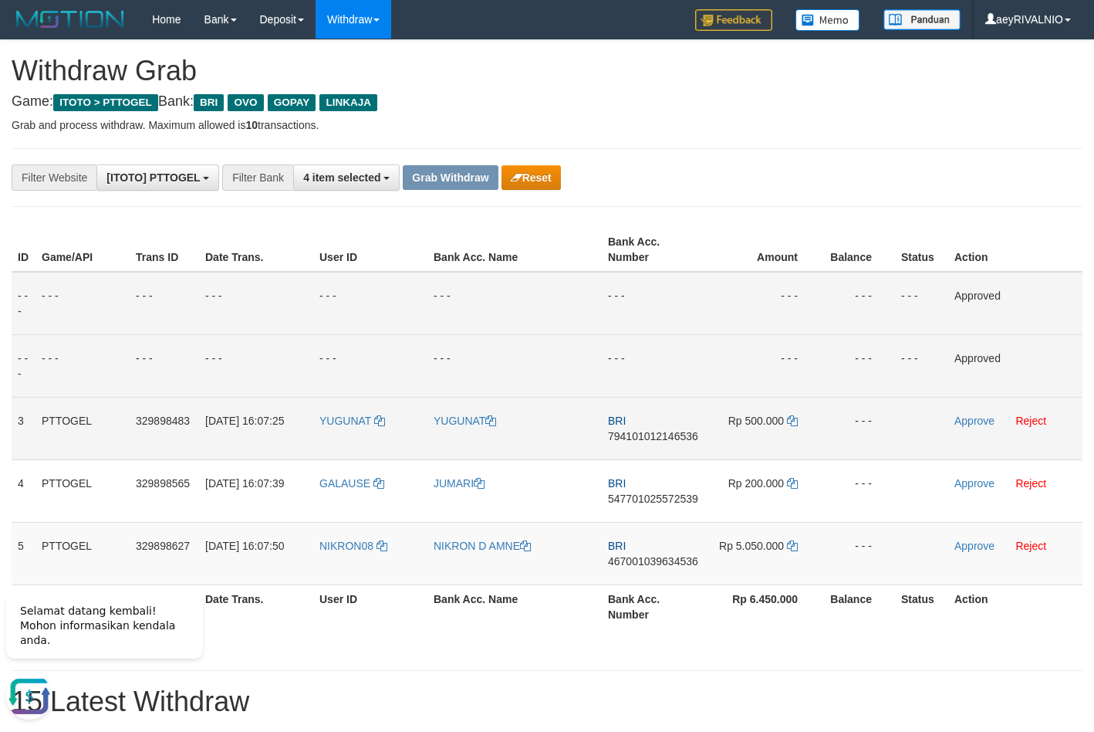
click at [659, 436] on span "794101012146536" at bounding box center [653, 436] width 90 height 12
copy span "794101012146536"
click at [609, 433] on span "794101012146536" at bounding box center [653, 436] width 90 height 12
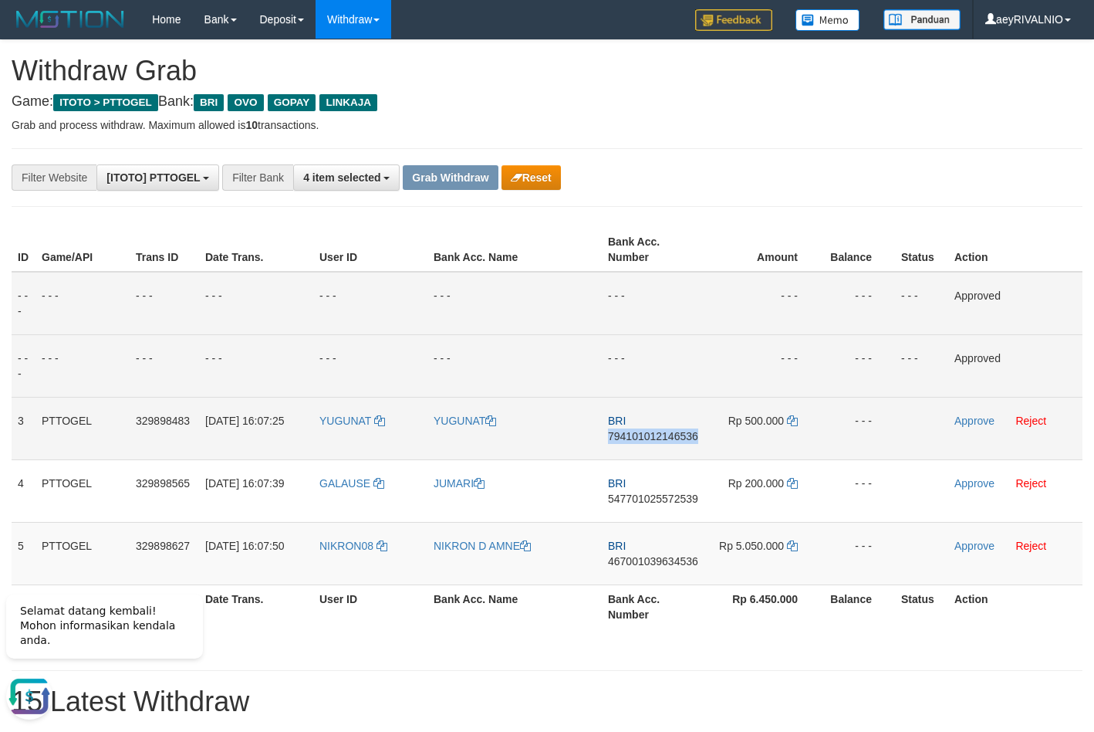
copy span "794101012146536"
click at [790, 420] on icon at bounding box center [792, 420] width 11 height 11
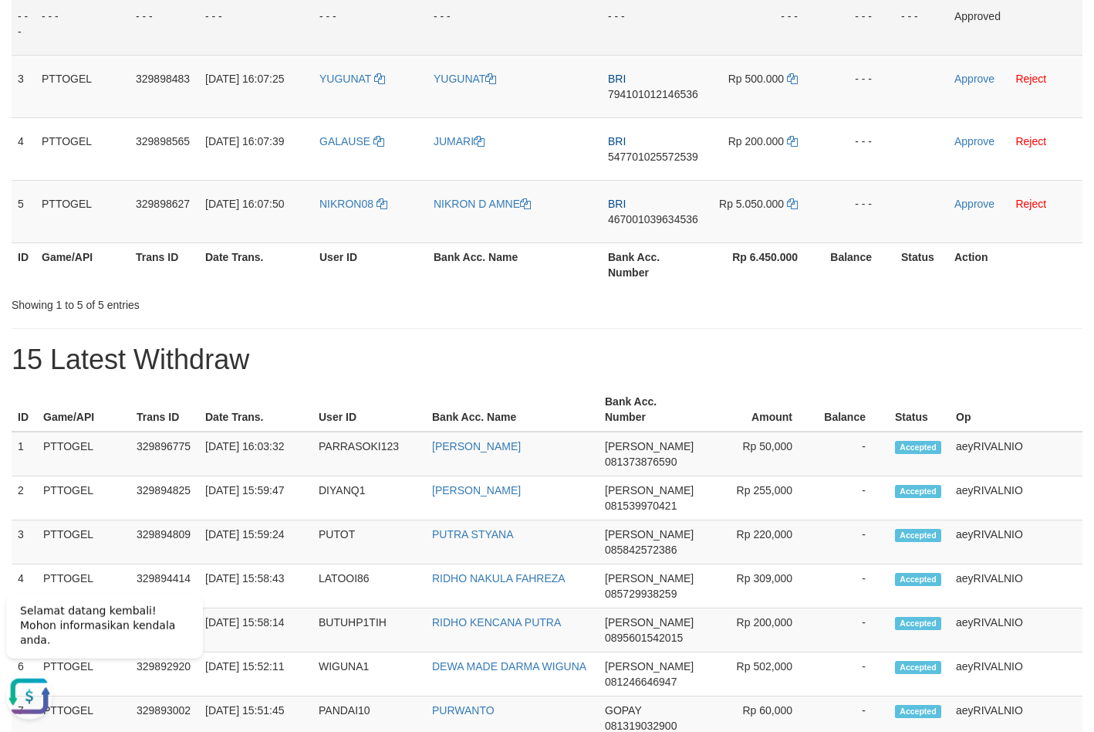
scroll to position [315, 0]
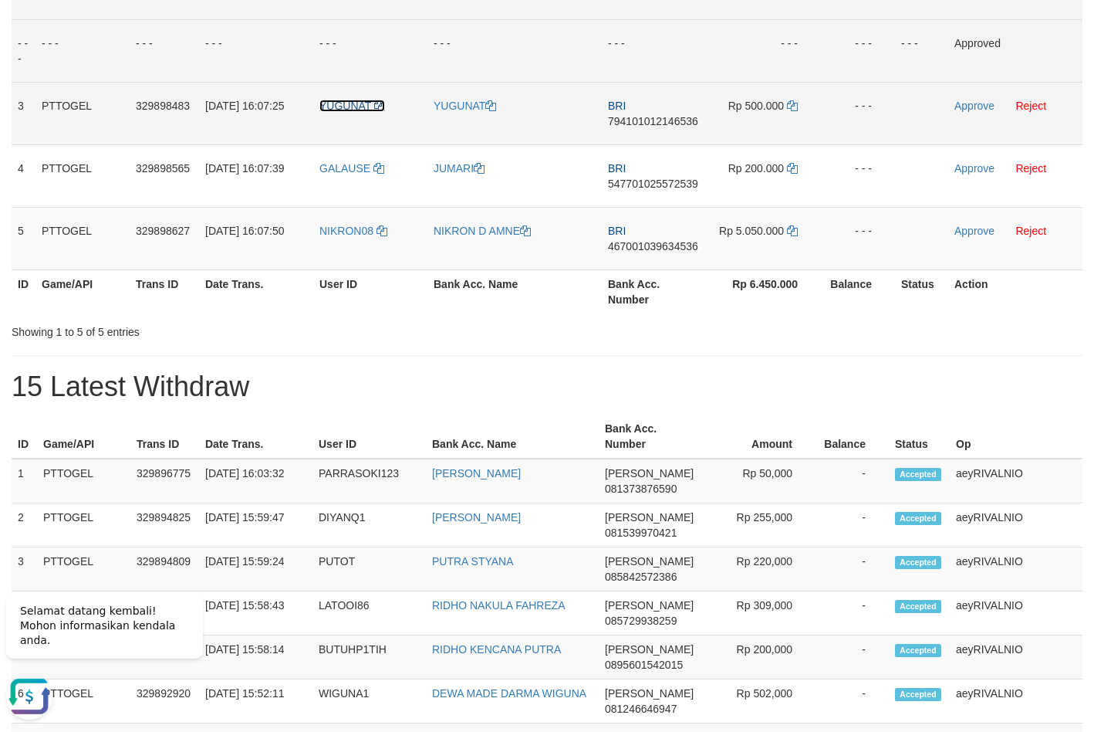
click at [350, 107] on span "YUGUNAT" at bounding box center [346, 106] width 52 height 12
click at [591, 60] on td "- - -" at bounding box center [515, 50] width 174 height 63
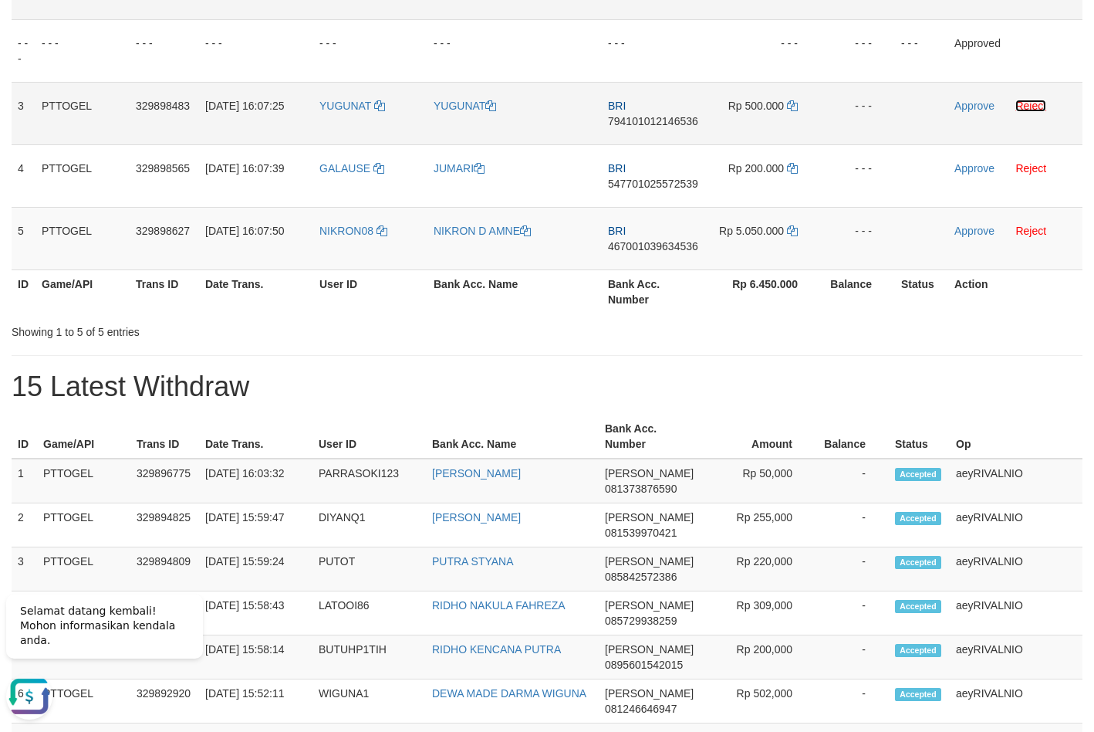
click at [1039, 110] on link "Reject" at bounding box center [1031, 106] width 31 height 12
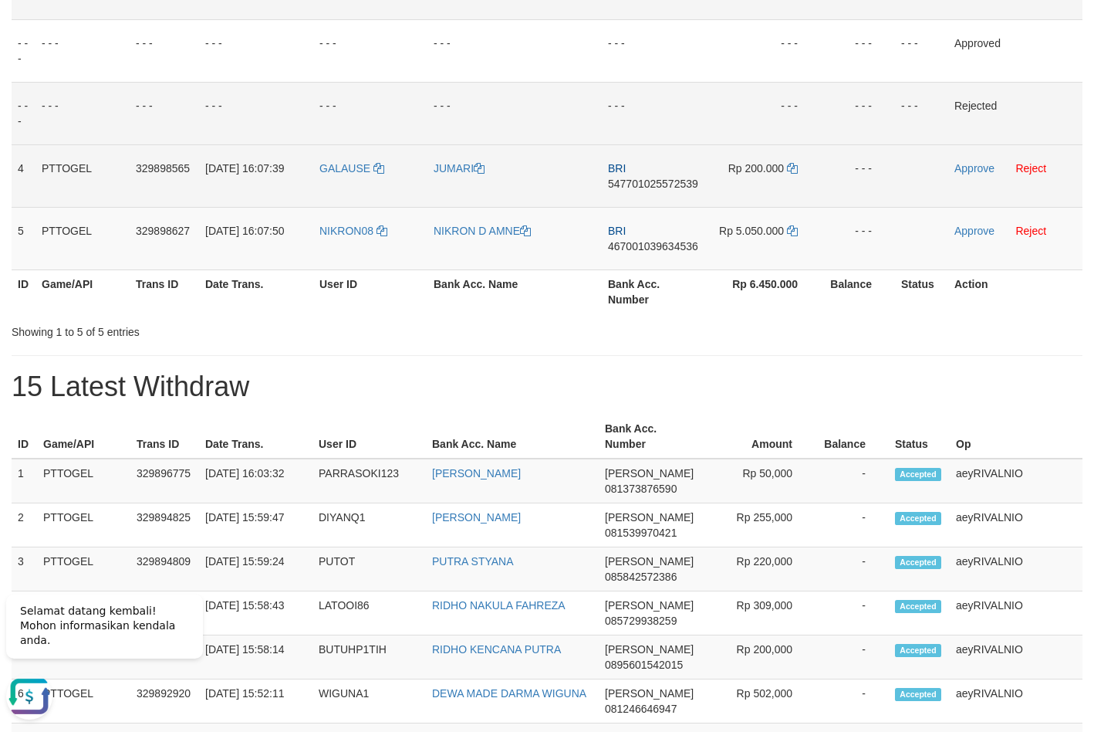
click at [651, 184] on span "547701025572539" at bounding box center [653, 184] width 90 height 12
click at [649, 187] on span "547701025572539" at bounding box center [653, 184] width 90 height 12
copy span "547701025572539"
click at [790, 171] on icon at bounding box center [792, 168] width 11 height 11
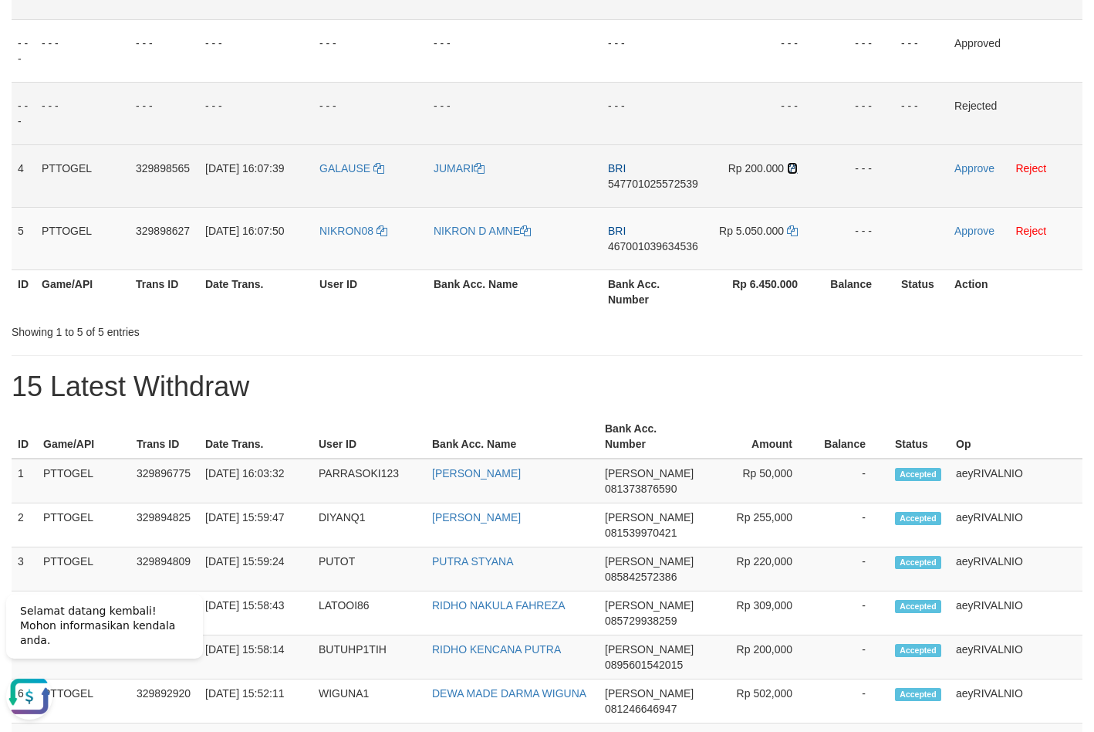
click at [790, 171] on icon at bounding box center [792, 168] width 11 height 11
click at [979, 171] on link "Approve" at bounding box center [975, 168] width 40 height 12
click at [658, 249] on span "467001039634536" at bounding box center [653, 246] width 90 height 12
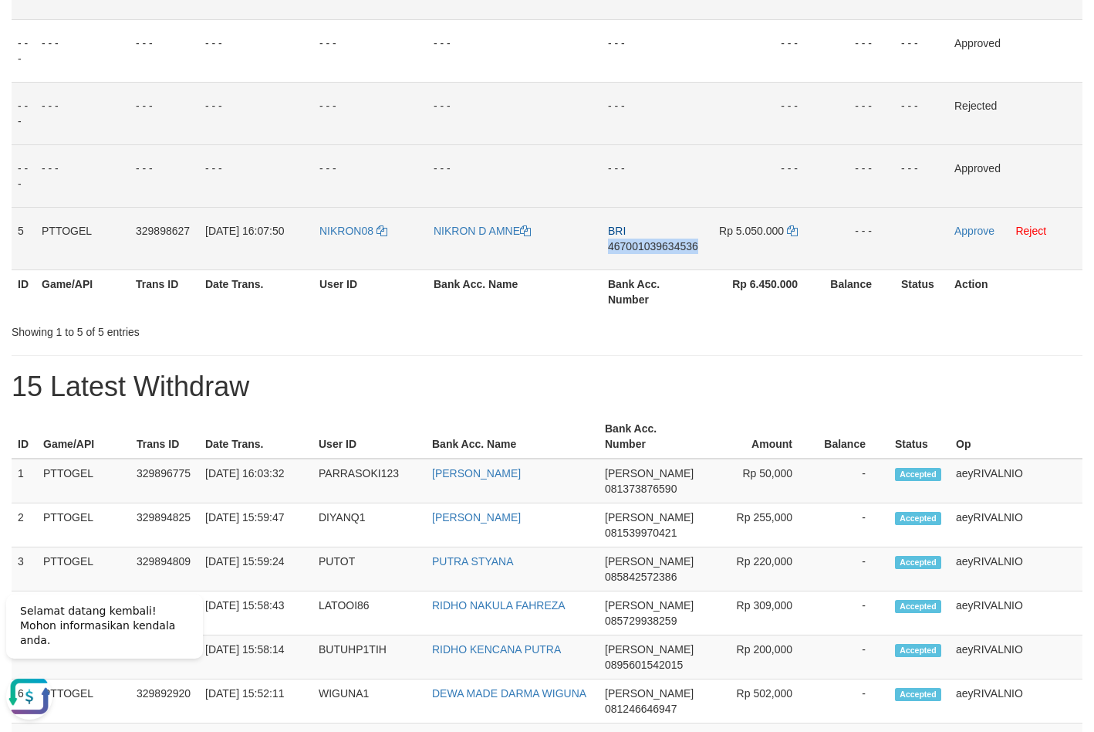
click at [658, 249] on span "467001039634536" at bounding box center [653, 246] width 90 height 12
copy span "467001039634536"
click at [795, 232] on icon at bounding box center [792, 230] width 11 height 11
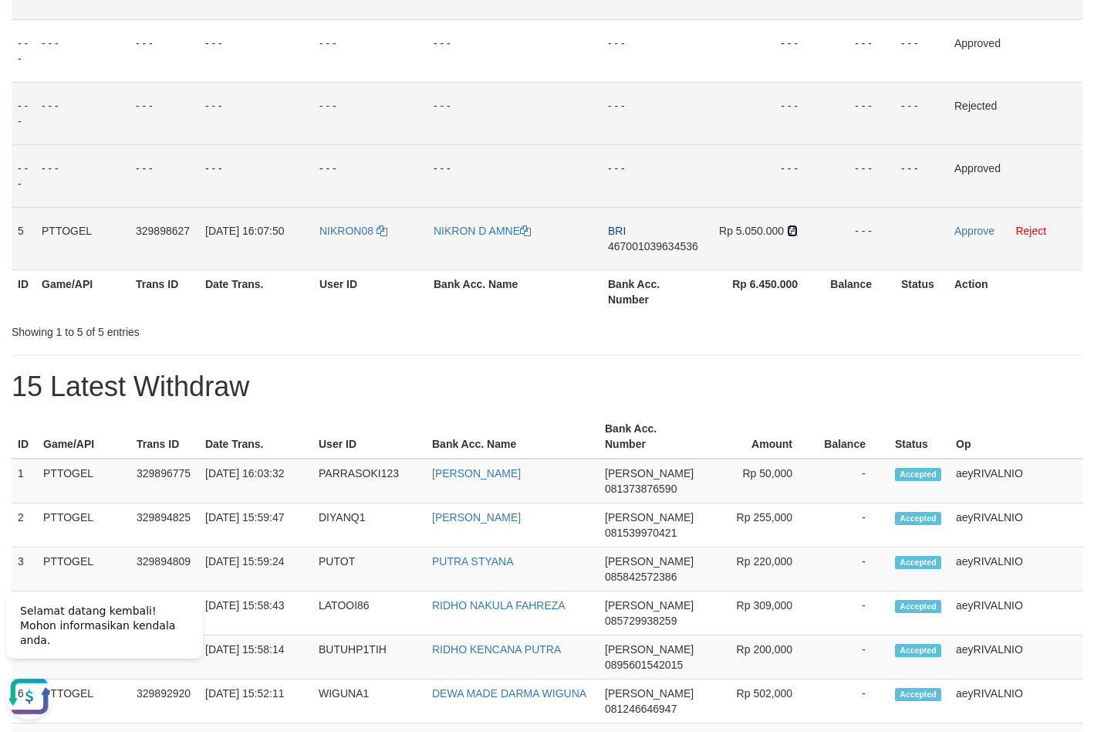
click at [795, 232] on icon at bounding box center [792, 230] width 11 height 11
click at [983, 232] on link "Approve" at bounding box center [975, 231] width 40 height 12
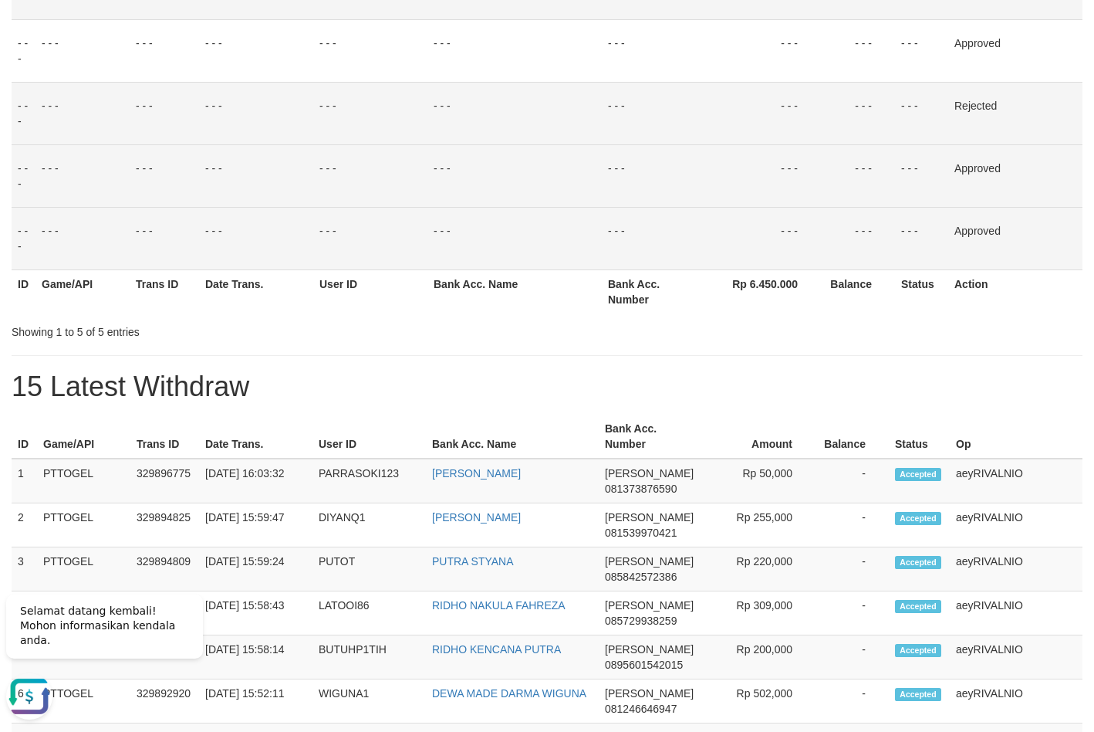
click at [685, 403] on div "**********" at bounding box center [547, 676] width 1094 height 1903
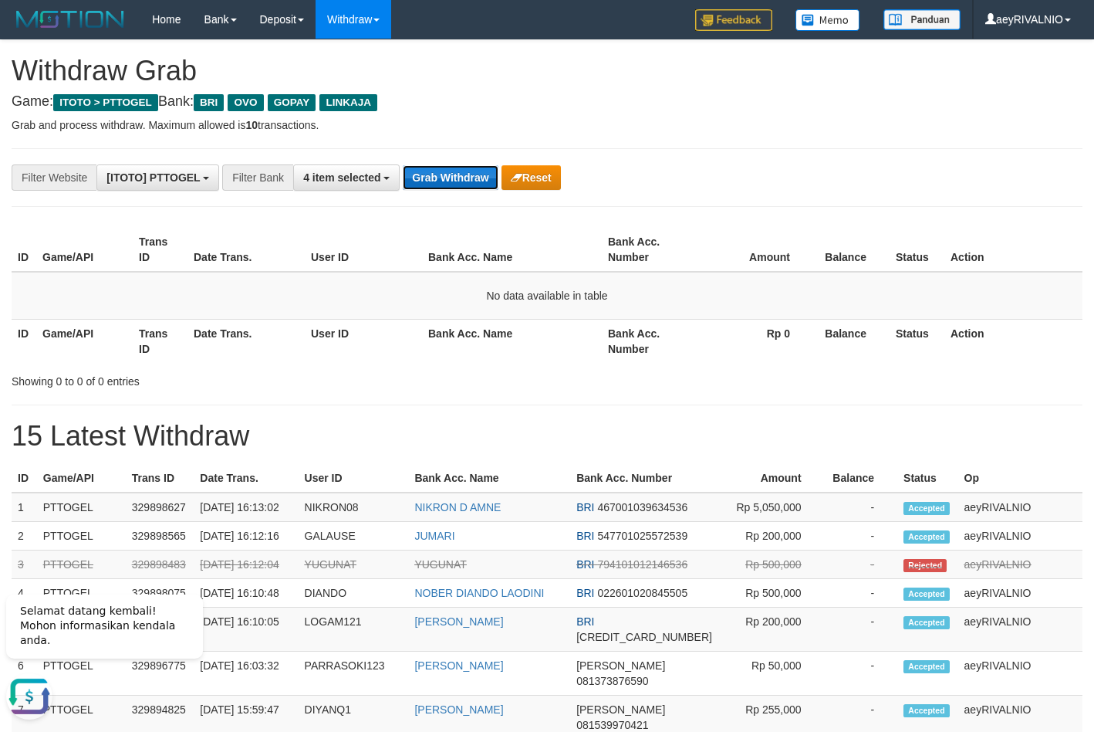
click at [468, 168] on button "Grab Withdraw" at bounding box center [450, 177] width 95 height 25
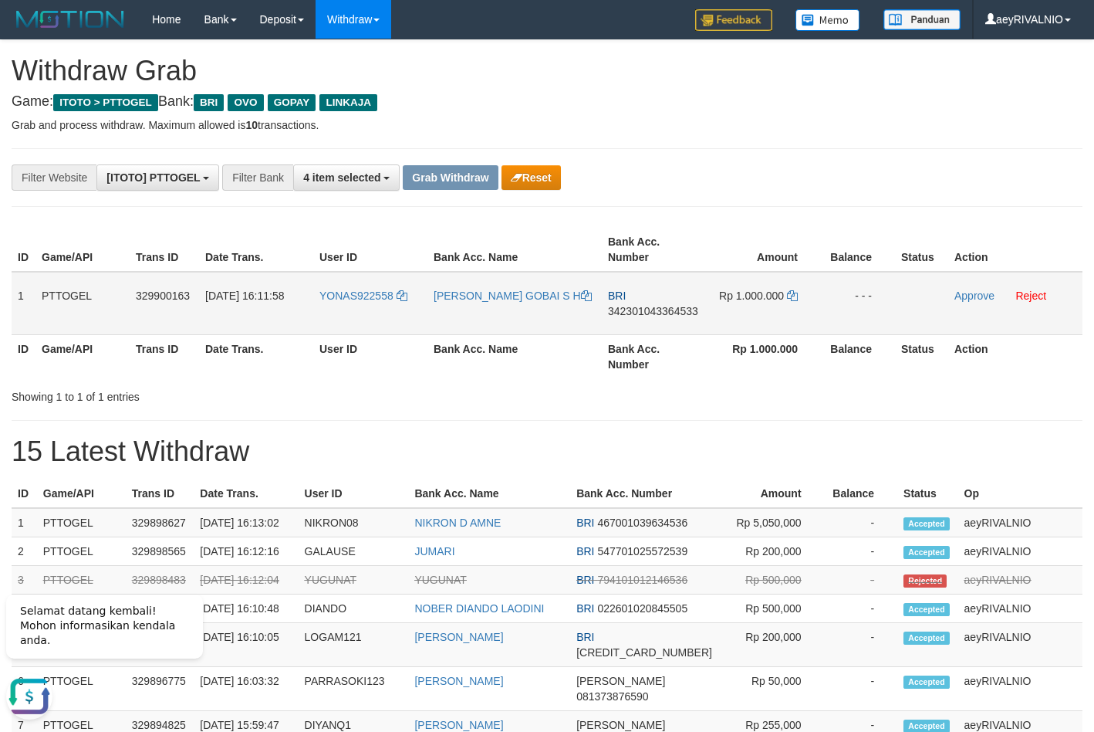
drag, startPoint x: 368, startPoint y: 308, endPoint x: 749, endPoint y: 295, distance: 380.7
click at [748, 294] on tr "1 PTTOGEL 329900163 [DATE] 16:11:58 YONAS922558 [PERSON_NAME] GOBAI S H BRI 342…" at bounding box center [547, 303] width 1071 height 63
click at [641, 309] on span "342301043364533" at bounding box center [653, 311] width 90 height 12
copy span "342301043364533"
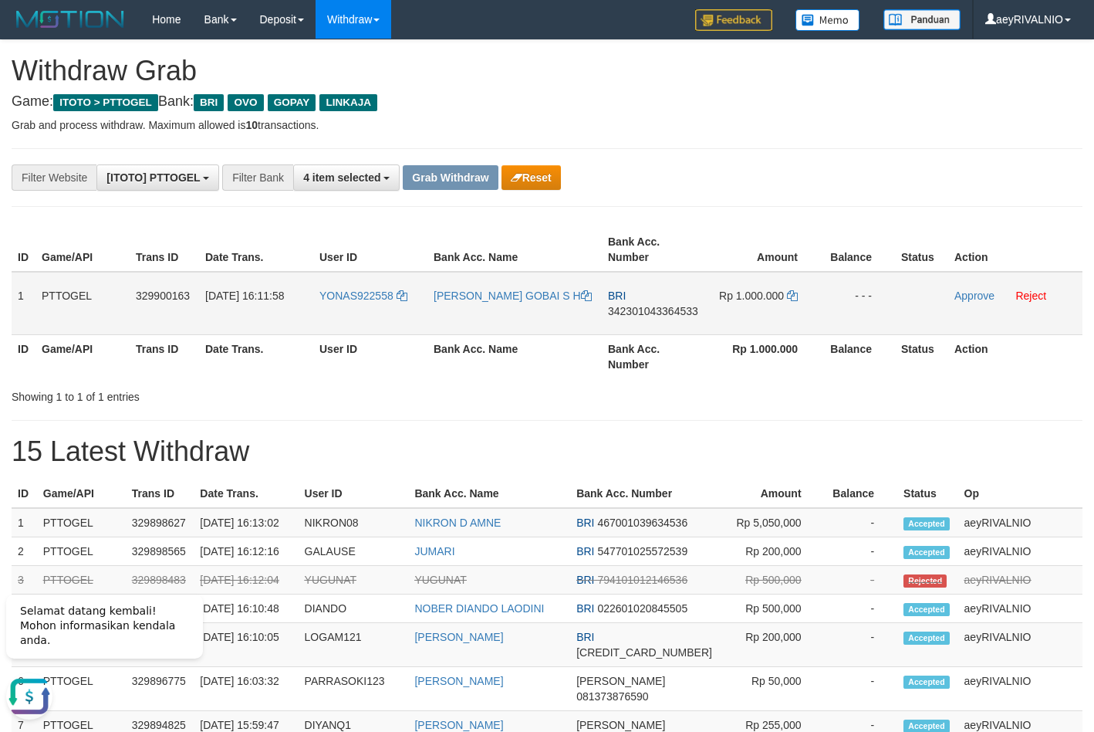
click at [681, 306] on span "342301043364533" at bounding box center [653, 311] width 90 height 12
copy span "342301043364533"
click at [793, 298] on icon at bounding box center [792, 295] width 11 height 11
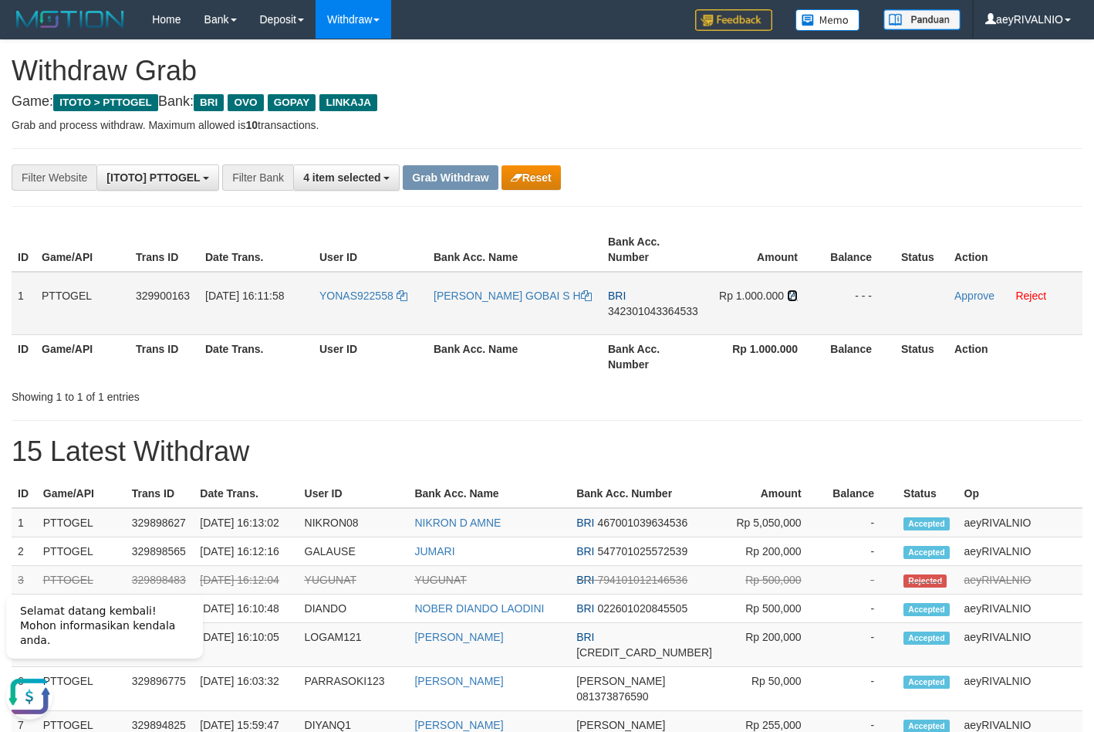
click at [793, 298] on icon at bounding box center [792, 295] width 11 height 11
click at [981, 293] on link "Approve" at bounding box center [975, 295] width 40 height 12
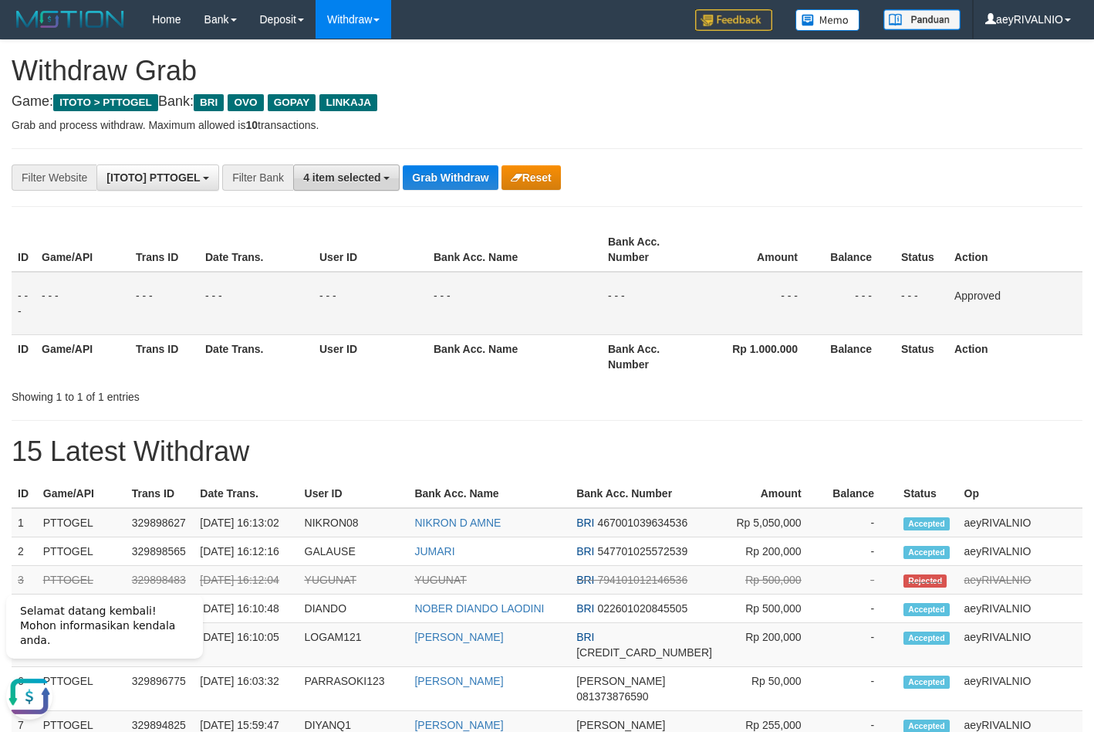
click at [375, 181] on span "4 item selected" at bounding box center [341, 177] width 77 height 12
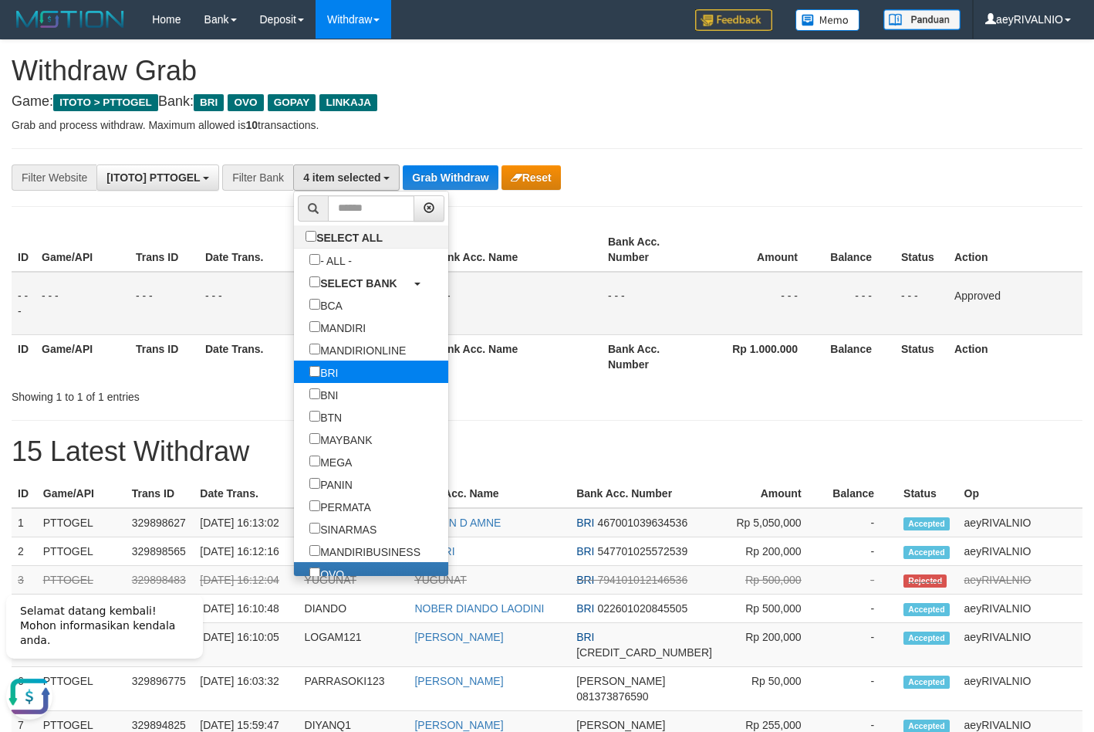
click at [294, 365] on label "BRI" at bounding box center [323, 371] width 59 height 22
select select "***"
click at [475, 172] on button "Grab Withdraw" at bounding box center [450, 177] width 95 height 25
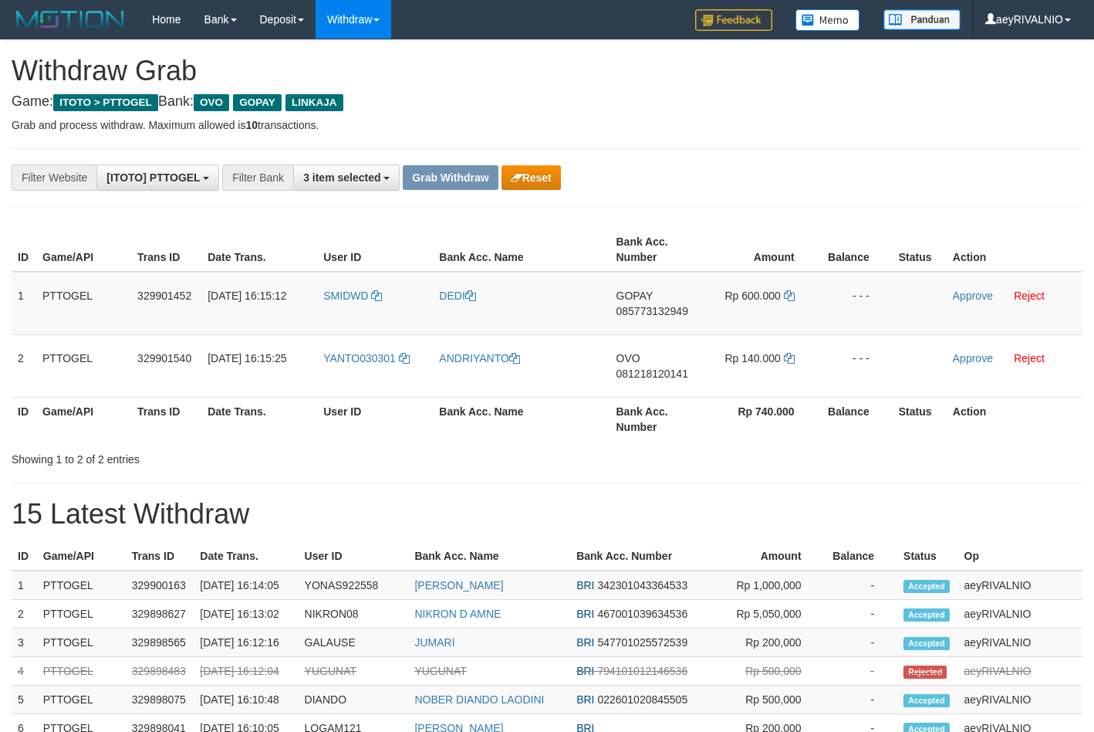
scroll to position [224, 0]
drag, startPoint x: 349, startPoint y: 383, endPoint x: 710, endPoint y: 316, distance: 367.4
click at [721, 286] on tbody "1 PTTOGEL 329901452 [DATE] 16:15:12 SMIDWD DEDI GOPAY 085773132949 Rp 600.000 -…" at bounding box center [547, 335] width 1071 height 126
click at [675, 311] on span "085773132949" at bounding box center [653, 311] width 72 height 12
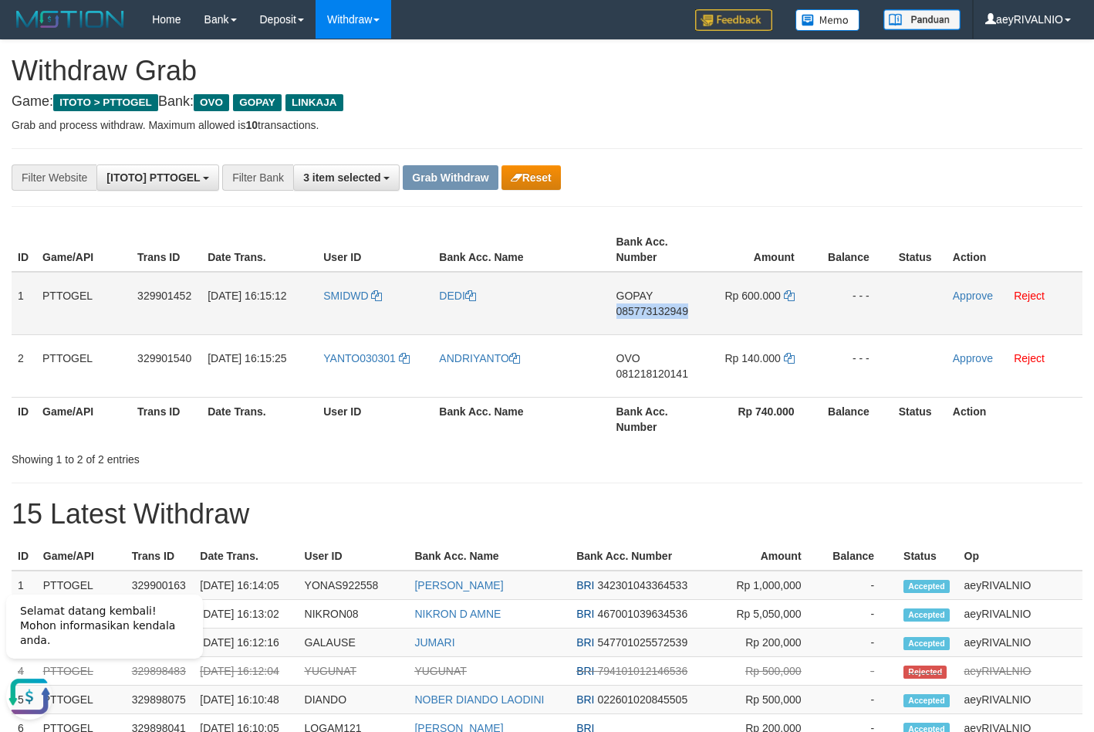
click at [675, 311] on span "085773132949" at bounding box center [653, 311] width 72 height 12
copy span "085773132949"
click at [788, 295] on icon at bounding box center [789, 295] width 11 height 11
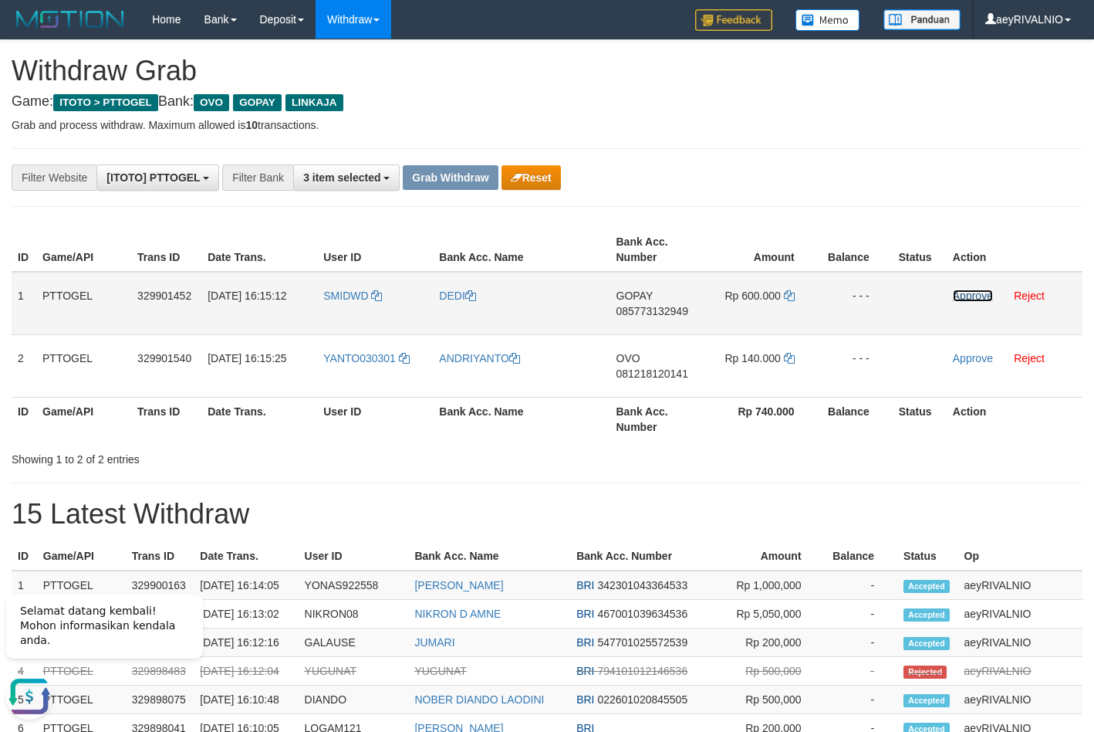
click at [968, 296] on link "Approve" at bounding box center [973, 295] width 40 height 12
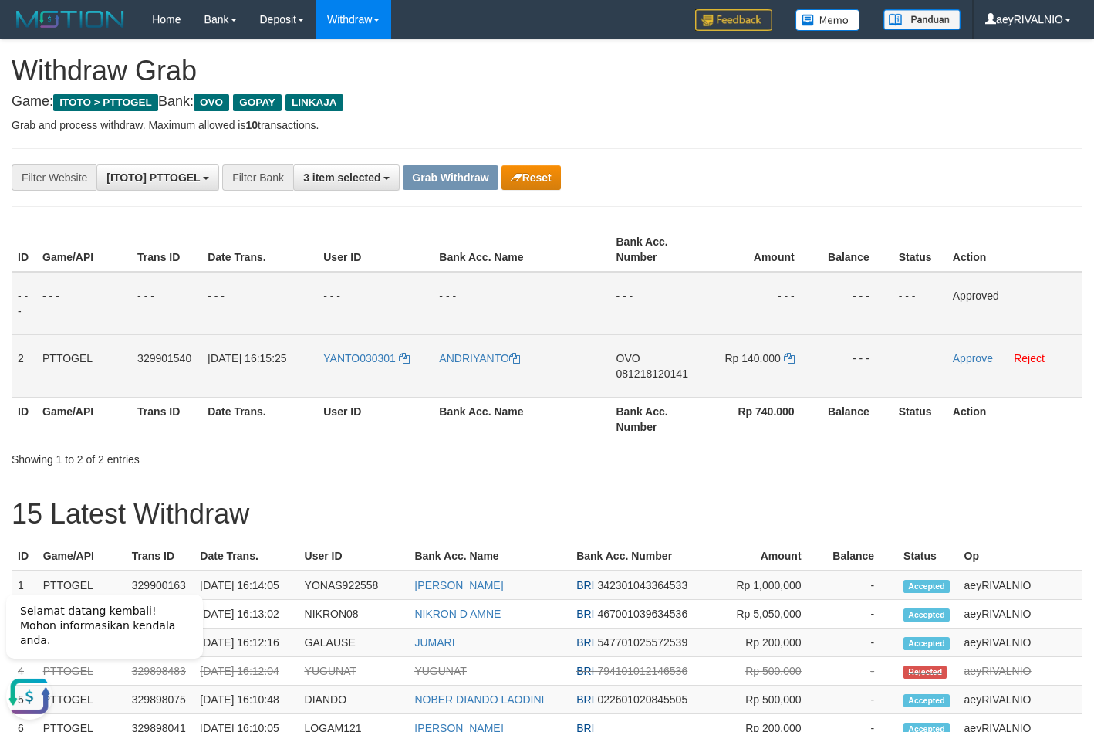
click at [661, 373] on span "081218120141" at bounding box center [653, 373] width 72 height 12
copy span "081218120141"
click at [790, 364] on link at bounding box center [789, 358] width 11 height 12
click at [790, 363] on icon at bounding box center [789, 358] width 11 height 11
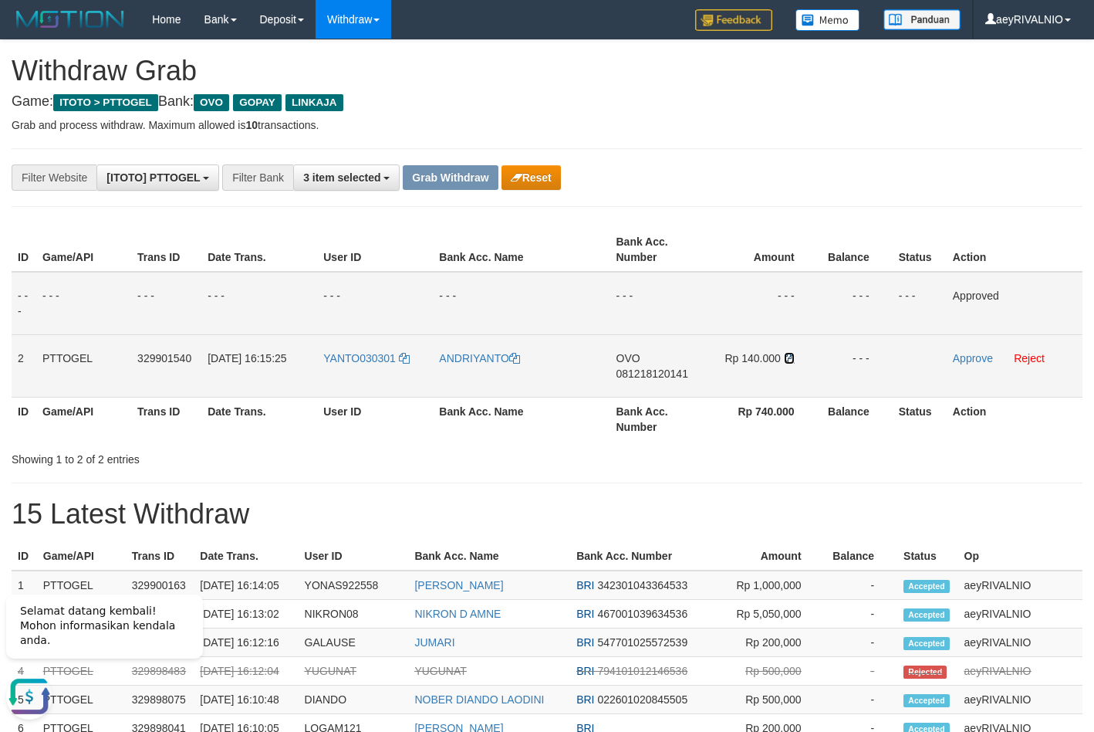
click at [790, 363] on icon at bounding box center [789, 358] width 11 height 11
click at [970, 361] on link "Approve" at bounding box center [973, 358] width 40 height 12
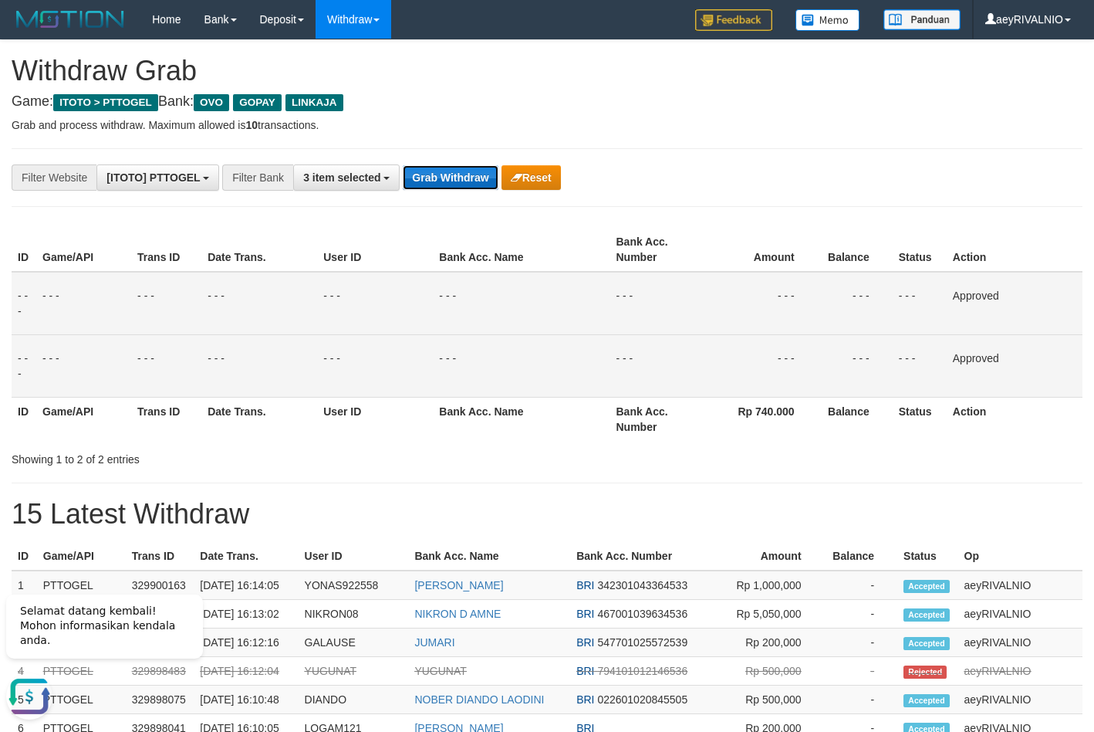
click at [448, 186] on button "Grab Withdraw" at bounding box center [450, 177] width 95 height 25
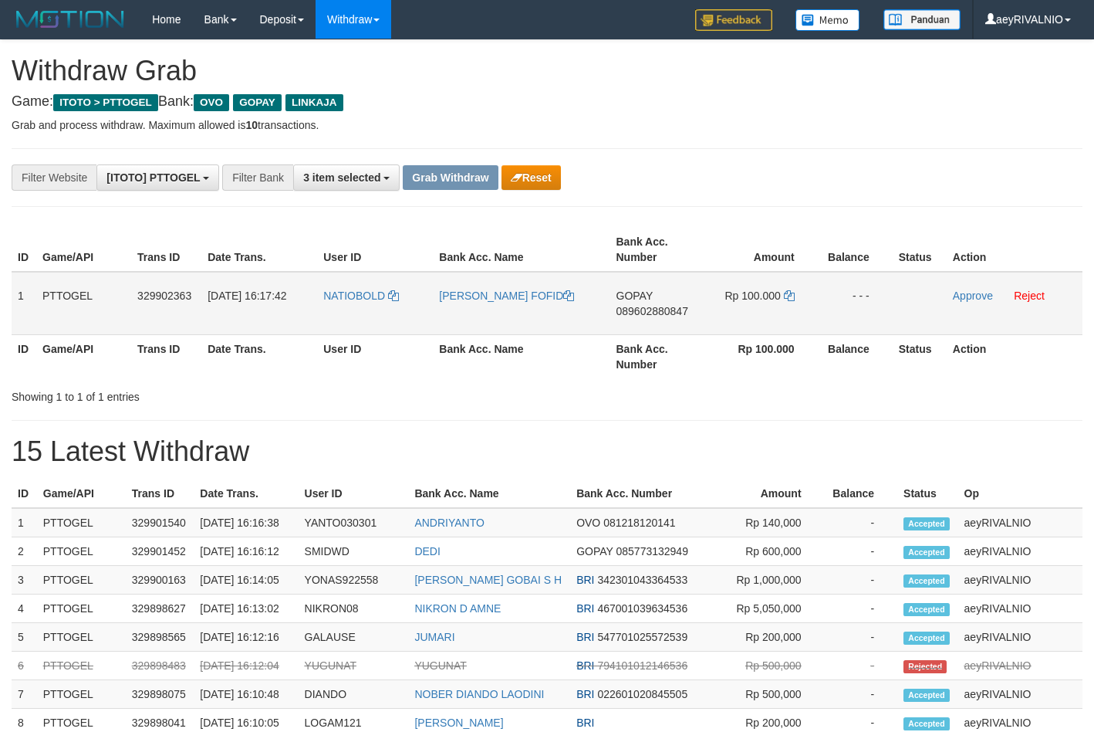
scroll to position [224, 0]
drag, startPoint x: 346, startPoint y: 310, endPoint x: 786, endPoint y: 309, distance: 440.7
click at [786, 309] on tr "1 PTTOGEL 329902363 [DATE] 16:17:42 NATIOBOLD [PERSON_NAME] FOFID GOPAY 0896028…" at bounding box center [547, 303] width 1071 height 63
click at [665, 316] on span "089602880847" at bounding box center [653, 311] width 72 height 12
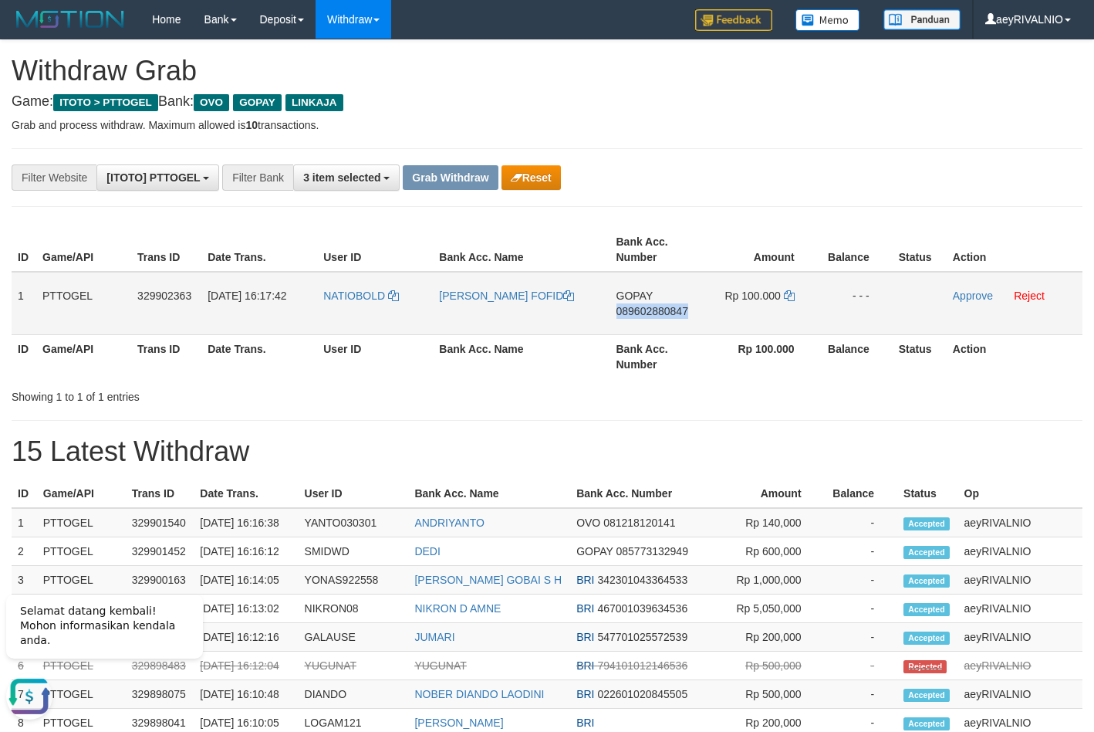
click at [664, 316] on span "089602880847" at bounding box center [653, 311] width 72 height 12
copy span "089602880847"
click at [789, 299] on icon at bounding box center [789, 295] width 11 height 11
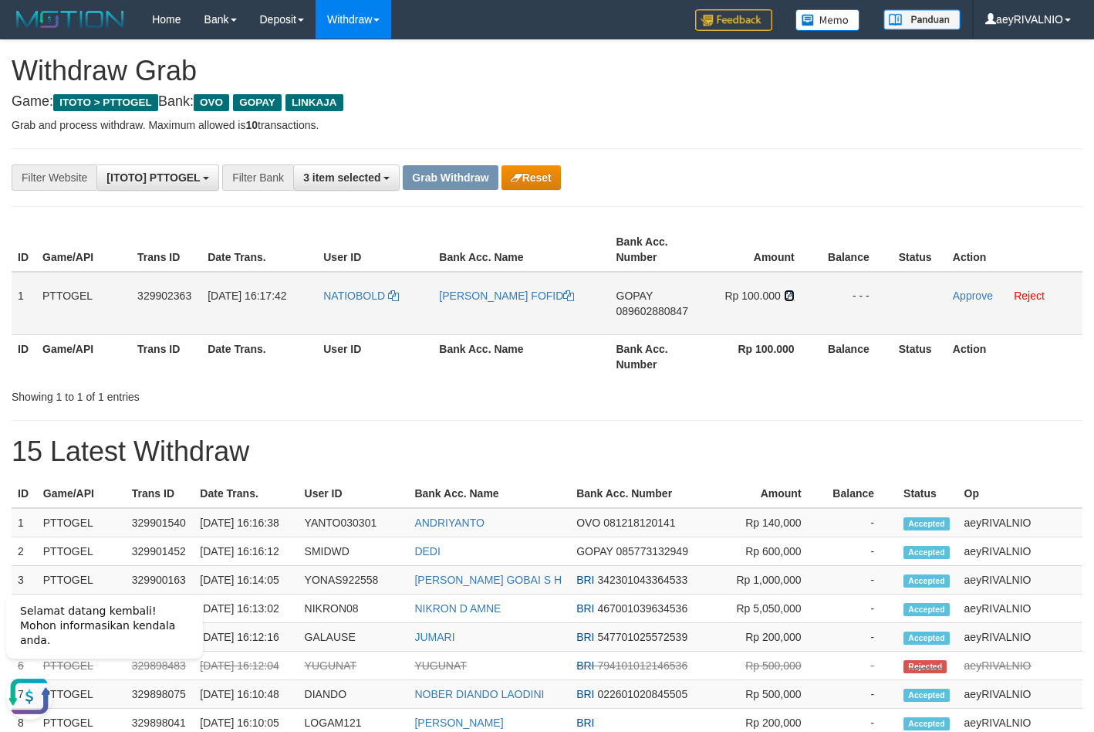
click at [789, 299] on icon at bounding box center [789, 295] width 11 height 11
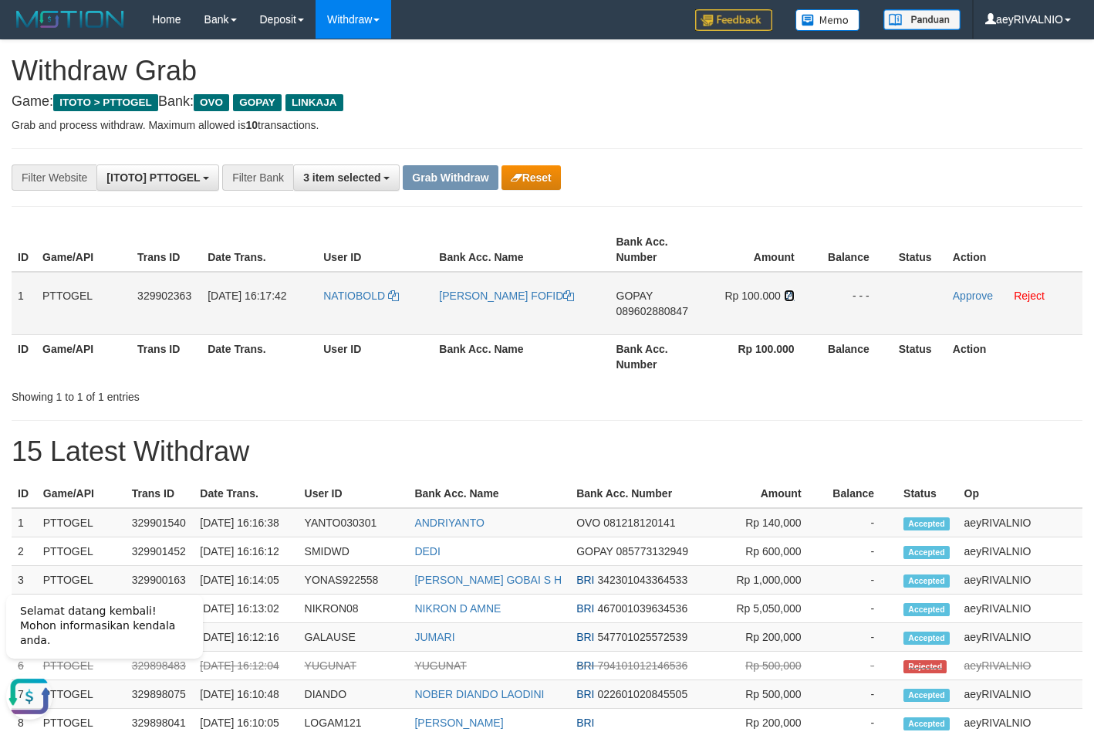
click at [789, 299] on icon at bounding box center [789, 295] width 11 height 11
click at [980, 296] on link "Approve" at bounding box center [973, 295] width 40 height 12
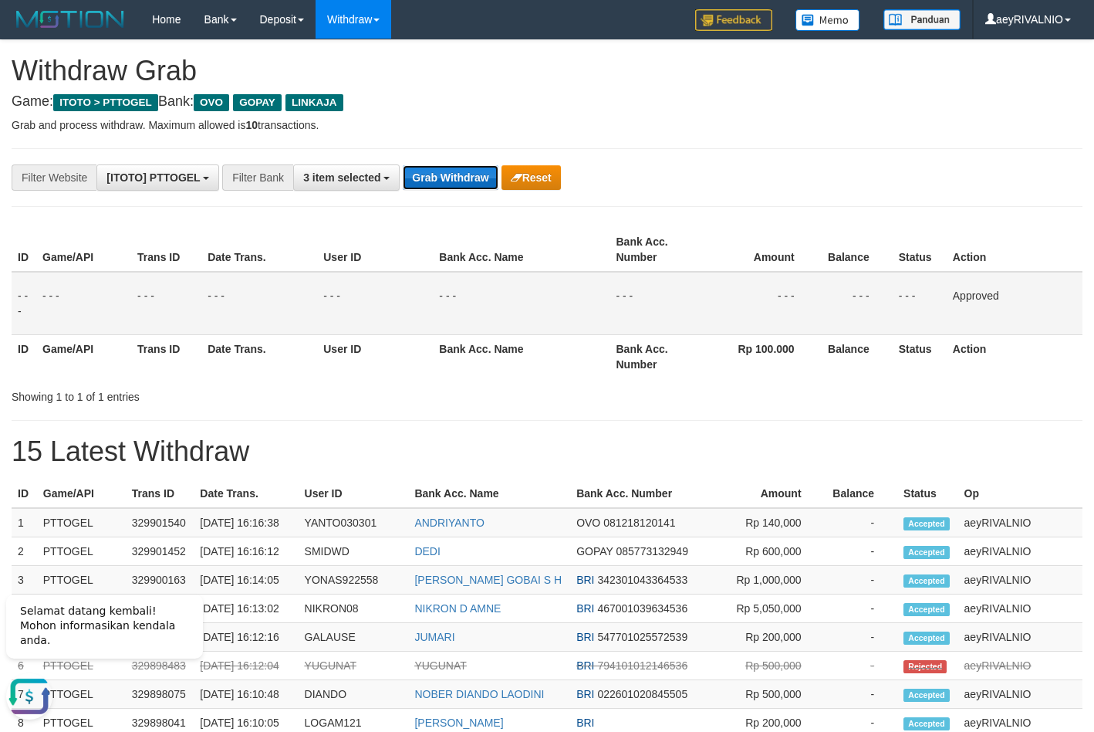
click at [456, 181] on button "Grab Withdraw" at bounding box center [450, 177] width 95 height 25
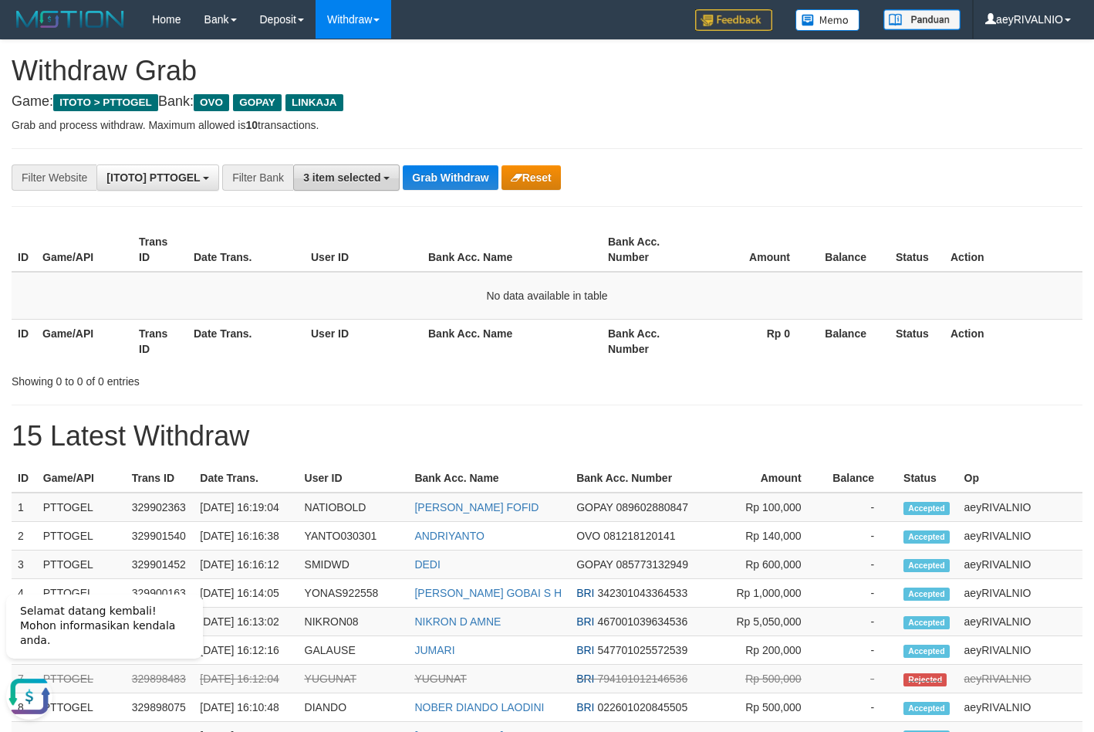
click at [320, 178] on span "3 item selected" at bounding box center [341, 177] width 77 height 12
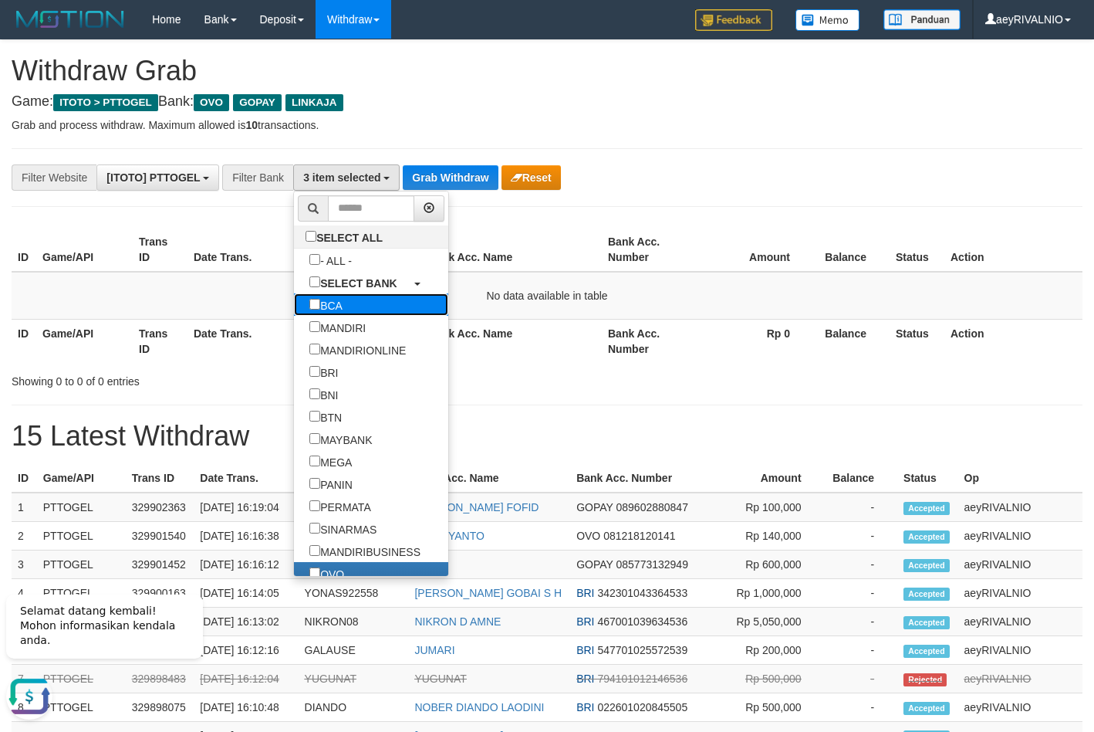
click at [294, 299] on label "BCA" at bounding box center [326, 304] width 64 height 22
select select "***"
click at [444, 174] on button "Grab Withdraw" at bounding box center [450, 177] width 95 height 25
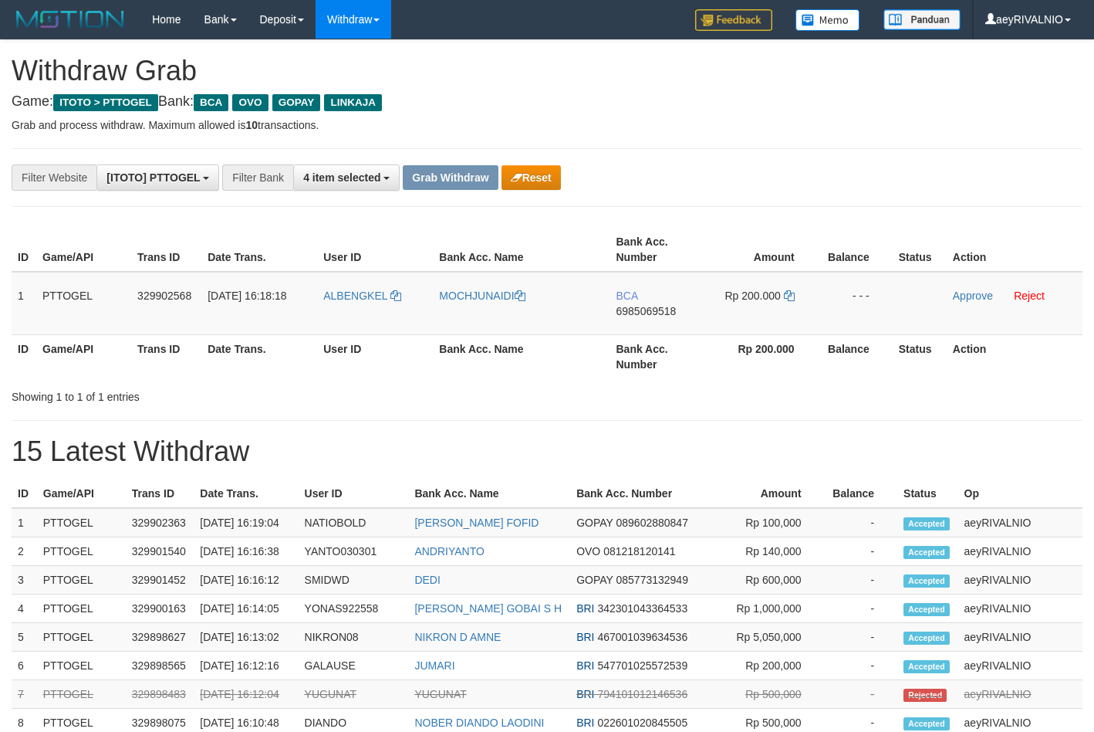
scroll to position [29, 0]
drag, startPoint x: 383, startPoint y: 323, endPoint x: 752, endPoint y: 318, distance: 369.0
click at [752, 318] on tr "1 PTTOGEL 329902568 31/08/2025 16:18:18 ALBENGKEL MOCHJUNAIDI BCA 6985069518 Rp…" at bounding box center [547, 303] width 1071 height 63
copy tr
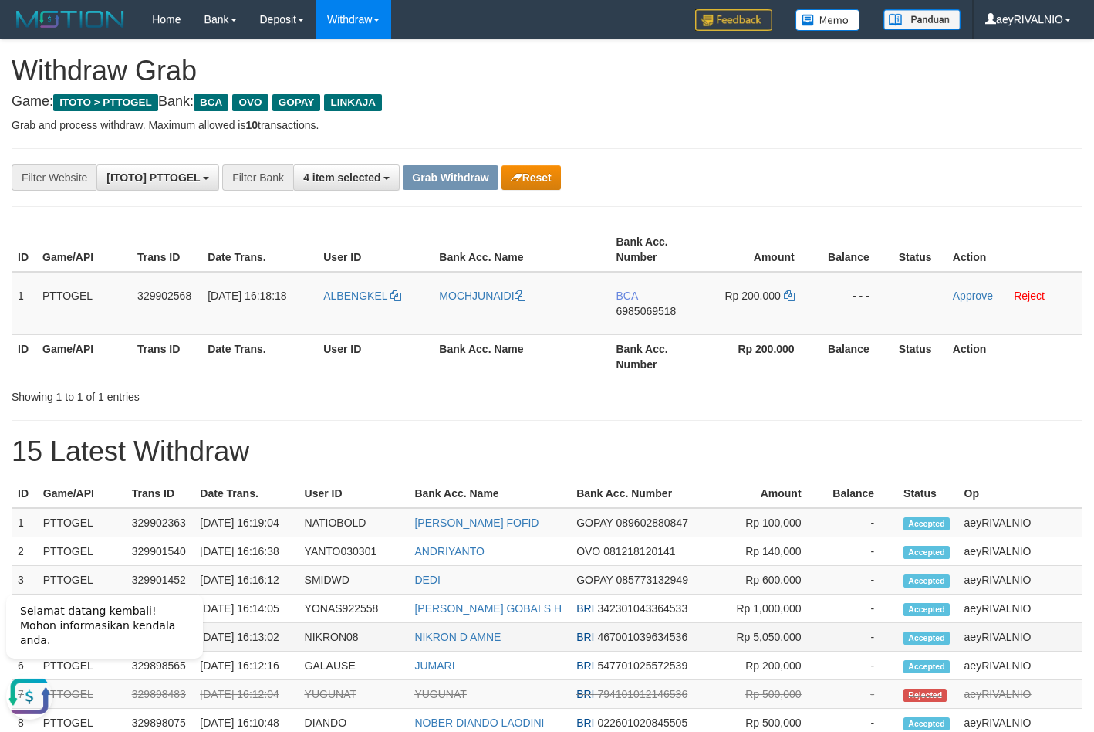
scroll to position [0, 0]
click at [672, 309] on span "6985069518" at bounding box center [647, 311] width 60 height 12
copy tr
drag, startPoint x: 672, startPoint y: 309, endPoint x: 680, endPoint y: 303, distance: 10.4
click at [671, 309] on span "6985069518" at bounding box center [647, 311] width 60 height 12
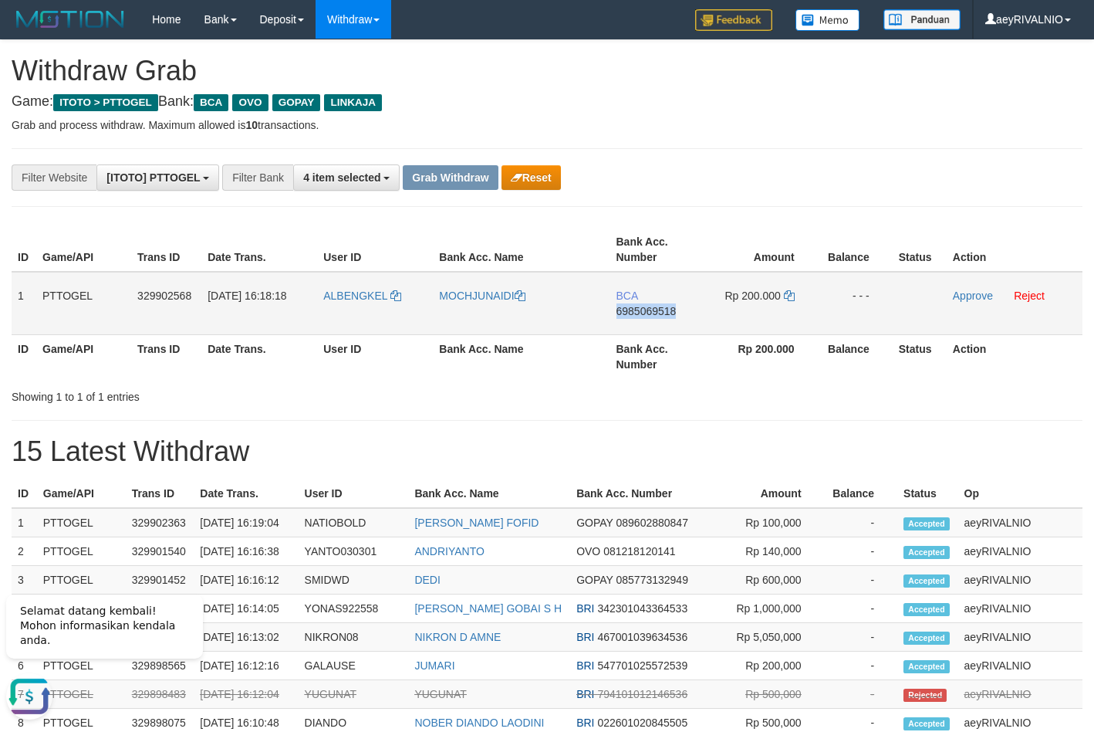
copy span "6985069518"
click at [790, 296] on icon at bounding box center [789, 295] width 11 height 11
click at [955, 295] on link "Approve" at bounding box center [973, 295] width 40 height 12
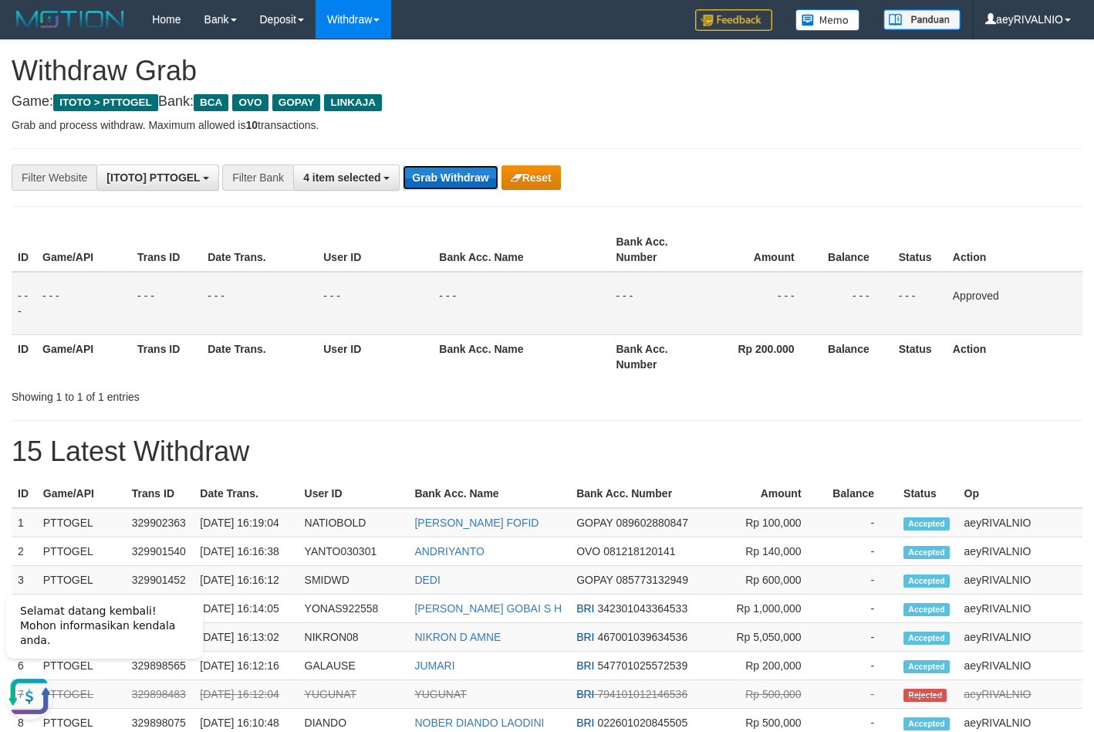
click at [473, 183] on button "Grab Withdraw" at bounding box center [450, 177] width 95 height 25
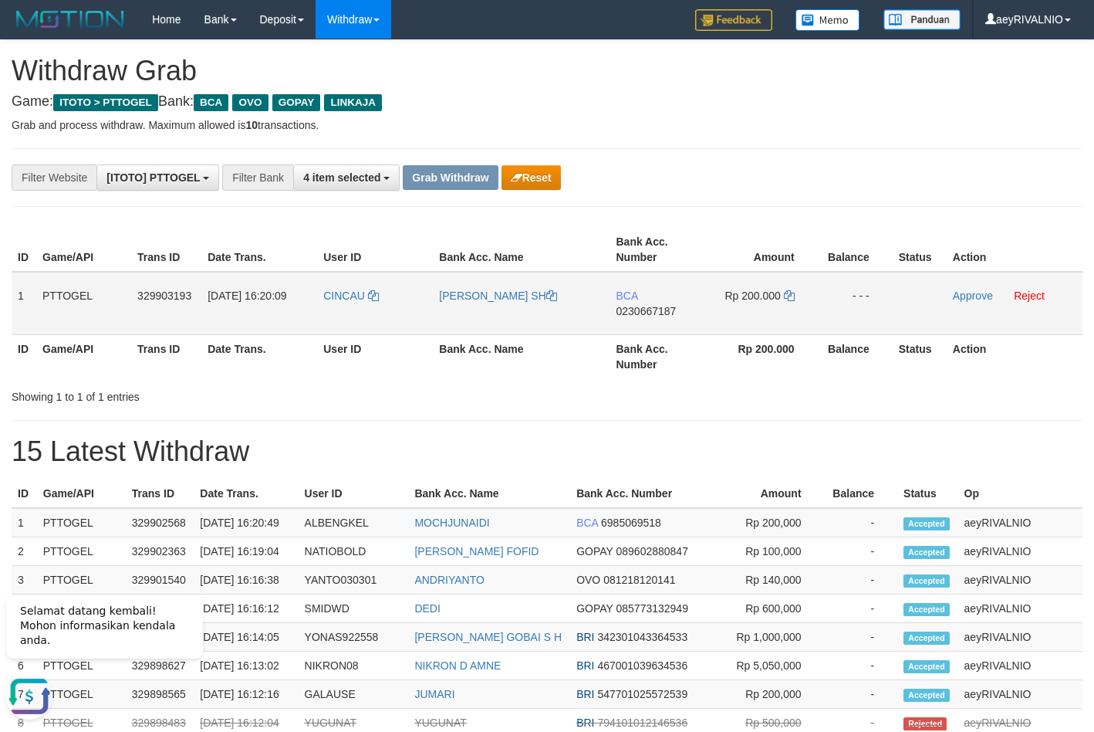
drag, startPoint x: 337, startPoint y: 311, endPoint x: 753, endPoint y: 331, distance: 416.5
click at [753, 331] on tr "1 PTTOGEL 329903193 31/08/2025 16:20:09 CINCAU MULYADI HARTONO SH BCA 023066718…" at bounding box center [547, 303] width 1071 height 63
click at [625, 310] on span "0230667187" at bounding box center [647, 311] width 60 height 12
copy span "0230667187"
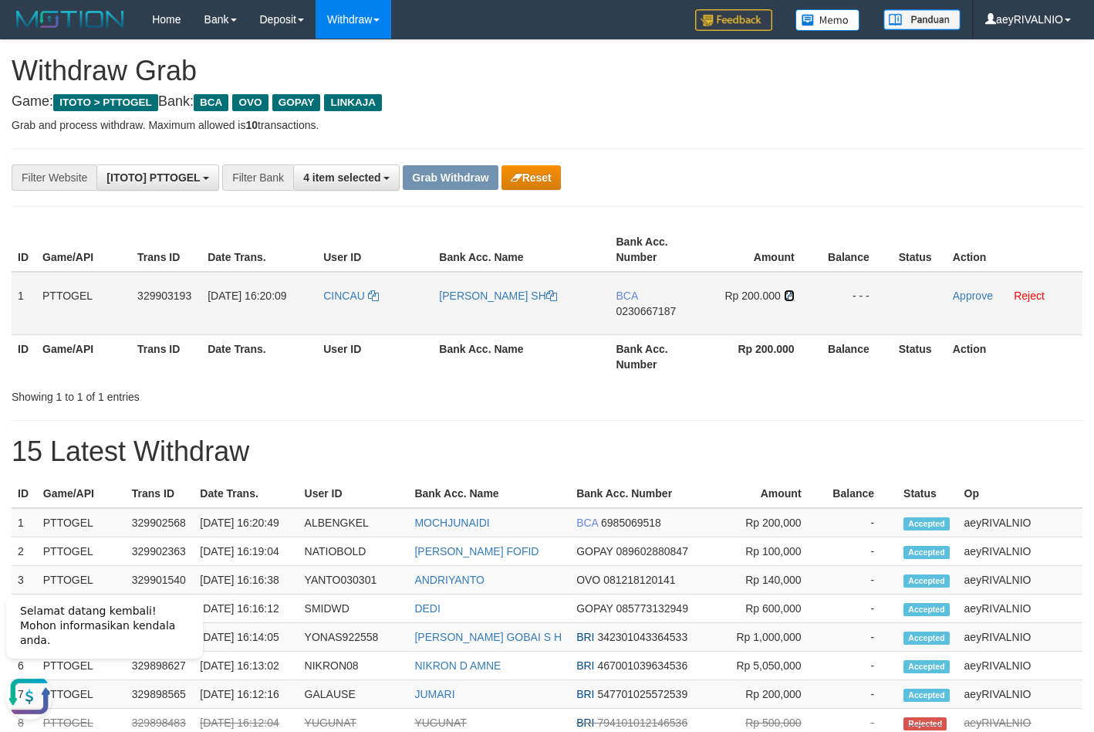
click at [793, 296] on icon at bounding box center [789, 295] width 11 height 11
click at [791, 296] on icon at bounding box center [789, 295] width 11 height 11
click at [789, 297] on icon at bounding box center [789, 295] width 11 height 11
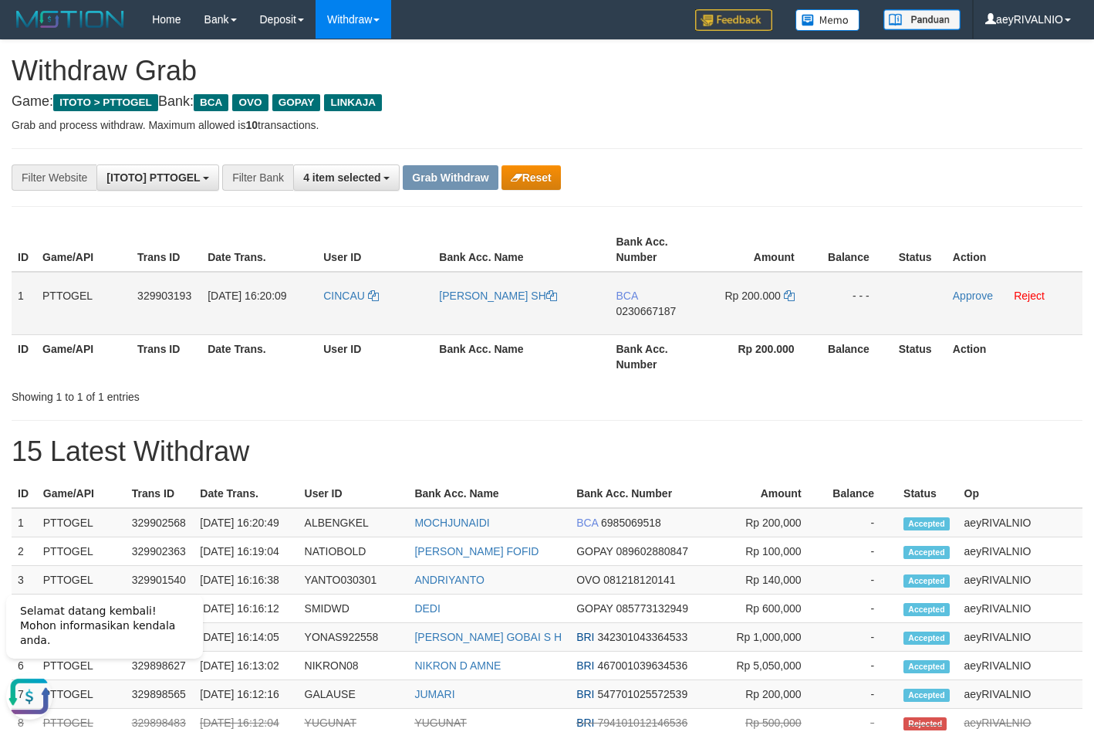
click at [961, 302] on td "Approve Reject" at bounding box center [1015, 303] width 136 height 63
click at [964, 302] on td "Approve Reject" at bounding box center [1015, 303] width 136 height 63
click at [965, 293] on link "Approve" at bounding box center [973, 295] width 40 height 12
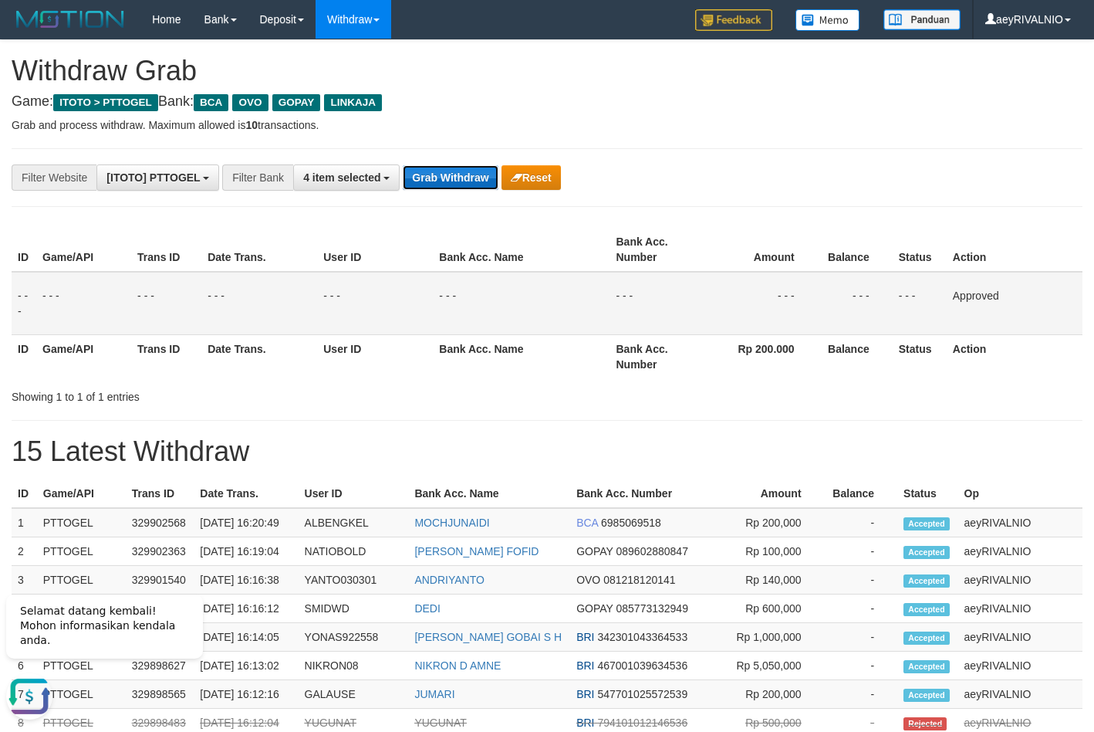
click at [454, 181] on button "Grab Withdraw" at bounding box center [450, 177] width 95 height 25
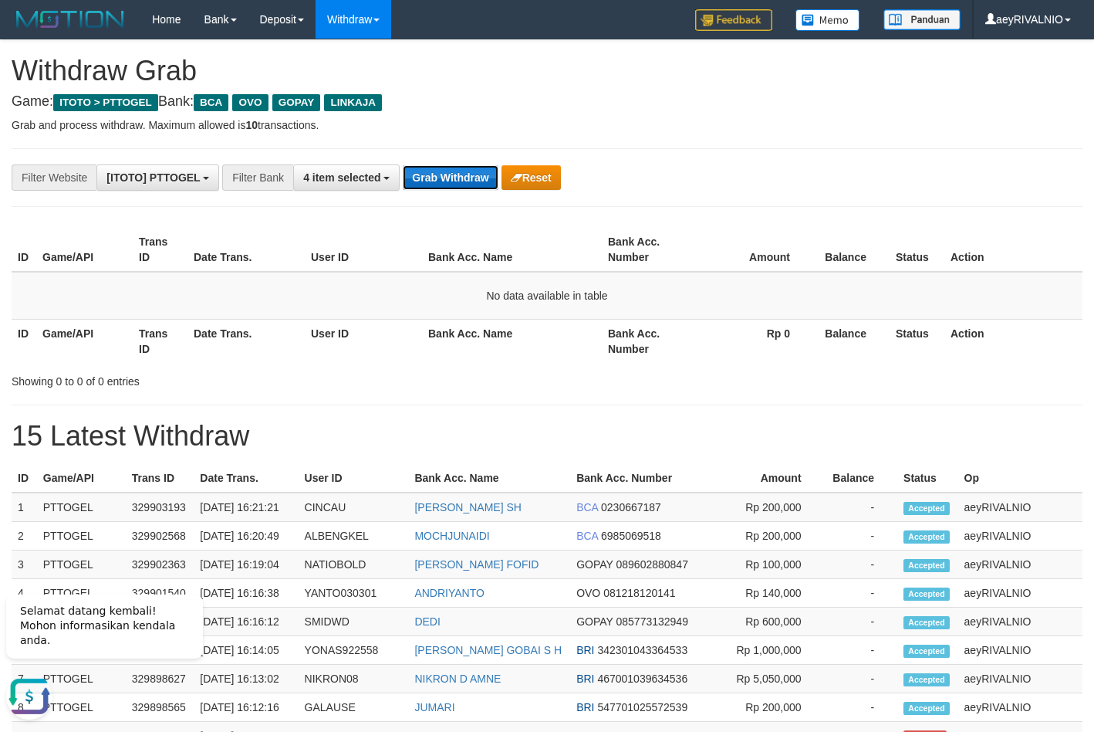
click at [455, 166] on button "Grab Withdraw" at bounding box center [450, 177] width 95 height 25
click at [370, 185] on button "4 item selected" at bounding box center [346, 177] width 107 height 26
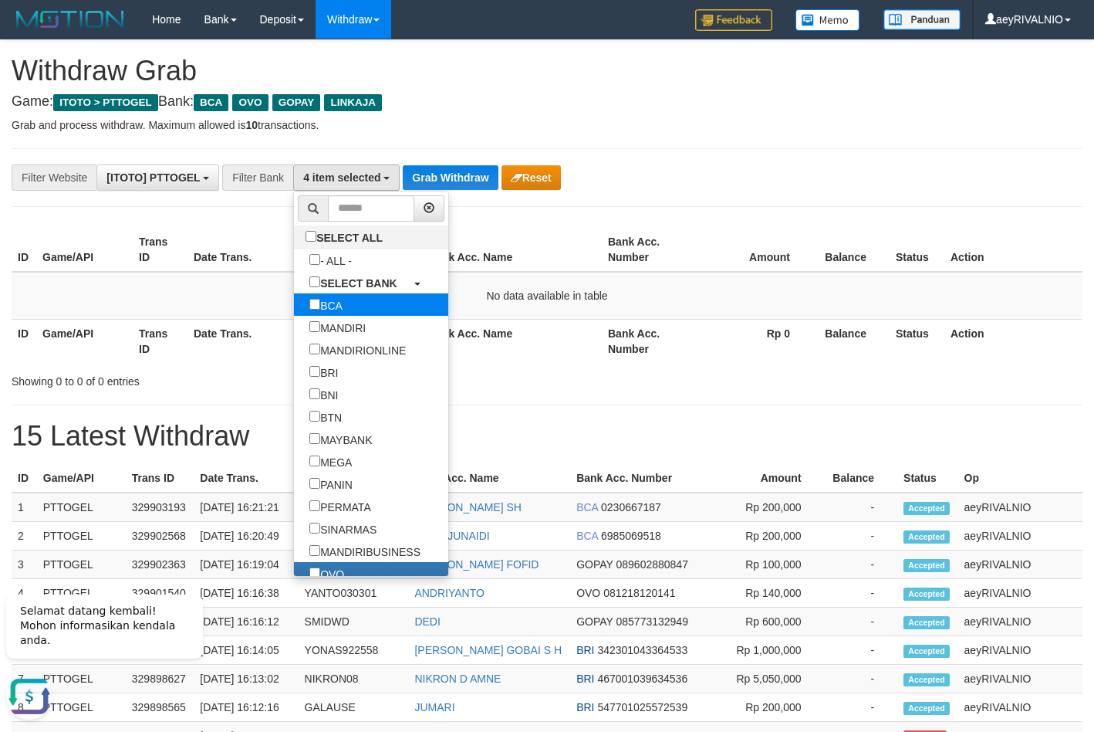
click at [294, 306] on label "BCA" at bounding box center [326, 304] width 64 height 22
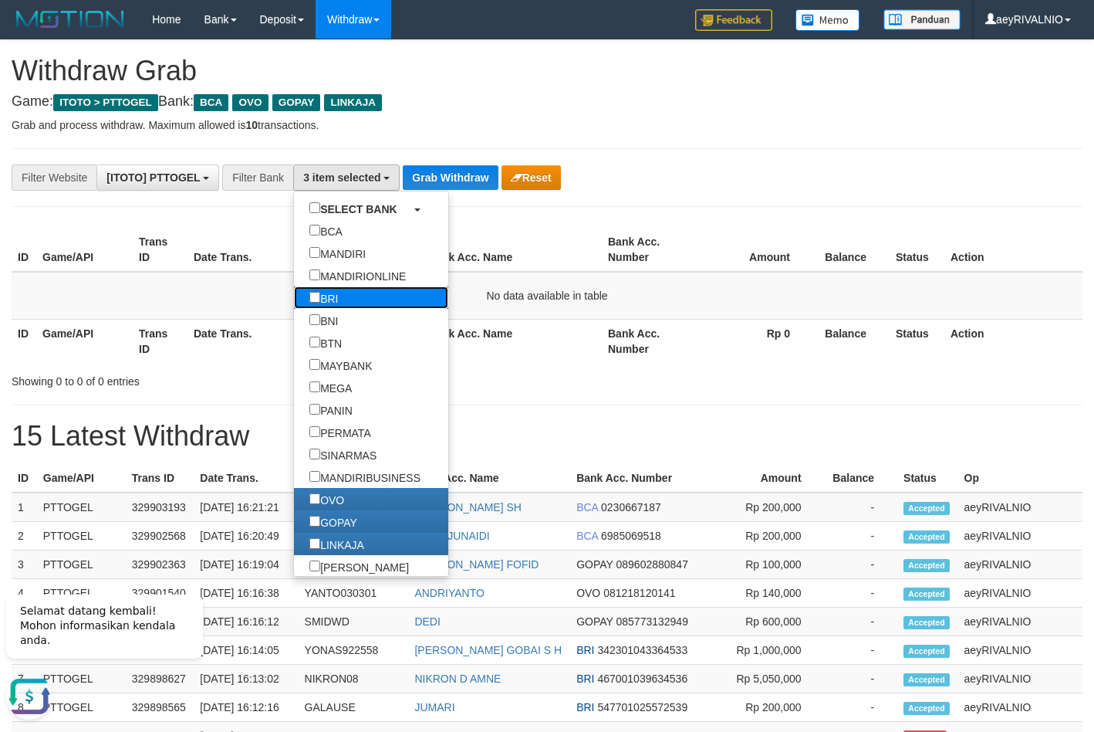
click at [294, 303] on label "BRI" at bounding box center [323, 297] width 59 height 22
select select "***"
click at [463, 174] on button "Grab Withdraw" at bounding box center [450, 177] width 95 height 25
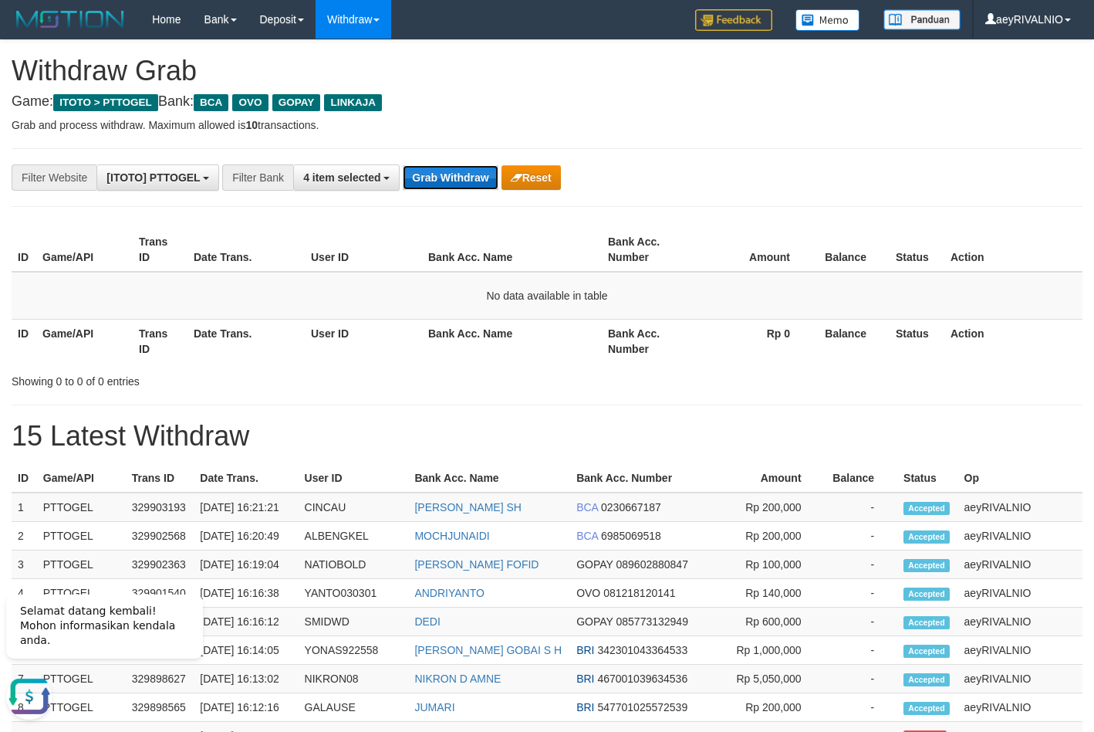
click at [463, 174] on button "Grab Withdraw" at bounding box center [450, 177] width 95 height 25
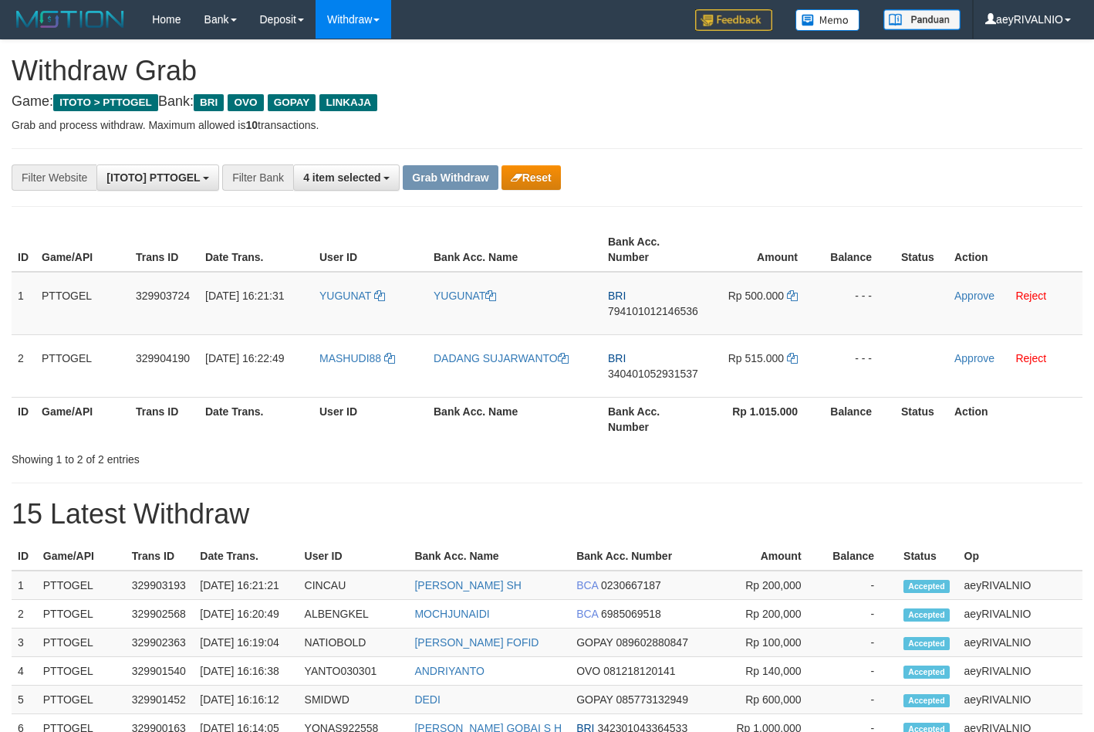
drag, startPoint x: 355, startPoint y: 375, endPoint x: 766, endPoint y: 279, distance: 422.4
click at [766, 279] on tbody "1 PTTOGEL 329903724 31/08/2025 16:21:31 YUGUNAT YUGUNAT BRI 794101012146536 Rp …" at bounding box center [547, 335] width 1071 height 126
copy tr
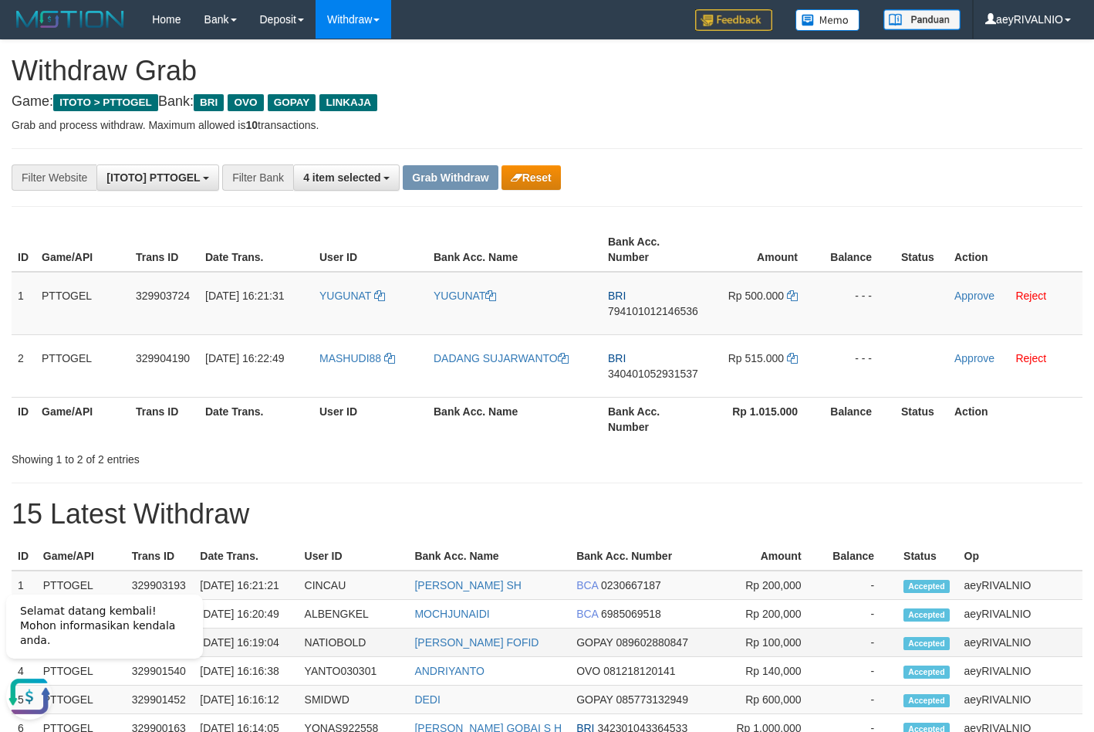
scroll to position [0, 0]
click at [661, 316] on span "794101012146536" at bounding box center [653, 311] width 90 height 12
copy tr
click at [661, 316] on span "794101012146536" at bounding box center [653, 311] width 90 height 12
copy span "794101012146536"
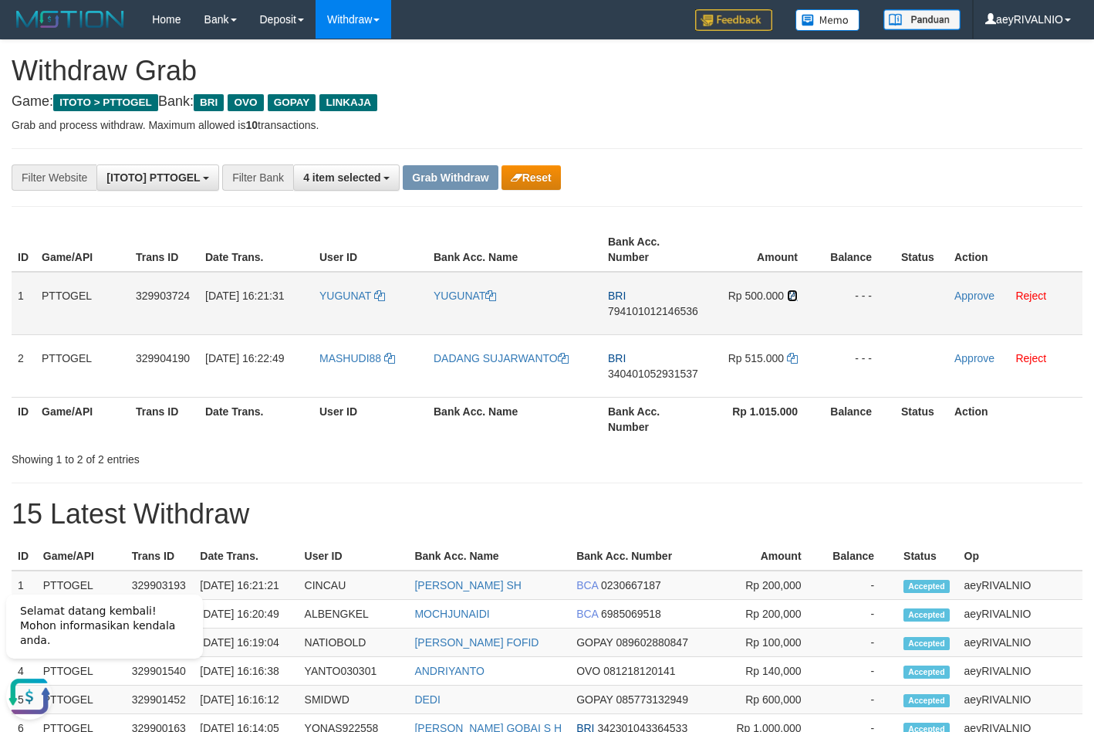
click at [790, 293] on icon at bounding box center [792, 295] width 11 height 11
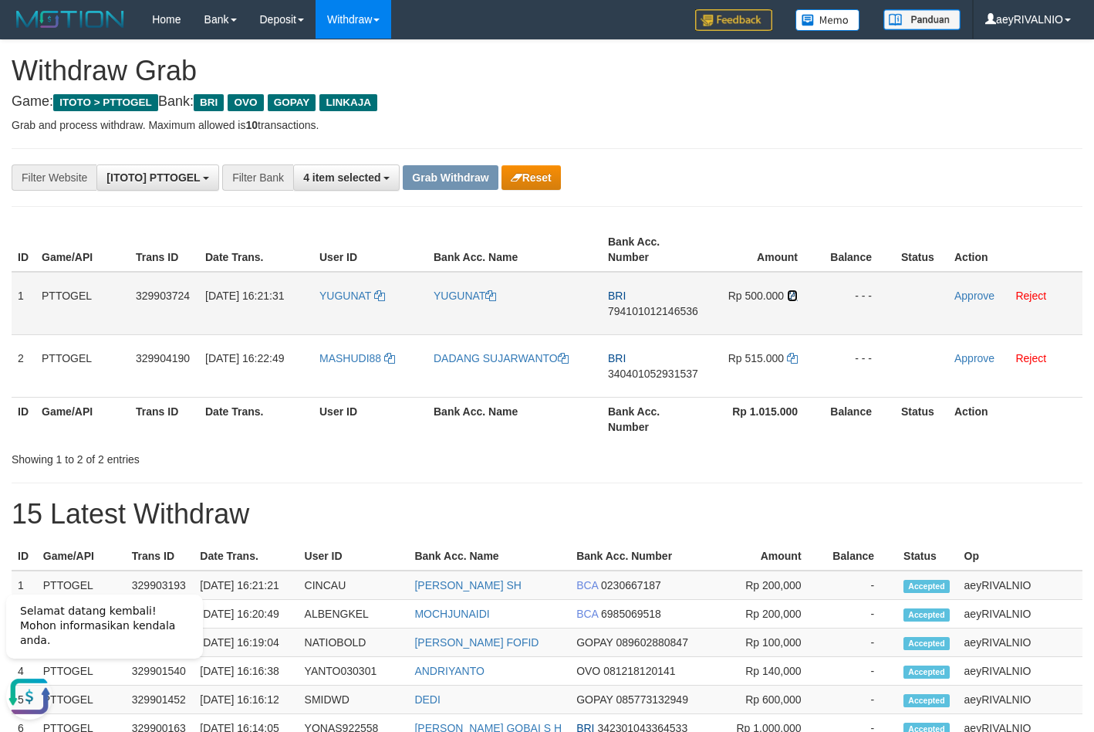
click at [790, 293] on icon at bounding box center [792, 295] width 11 height 11
click at [1035, 299] on link "Reject" at bounding box center [1031, 295] width 31 height 12
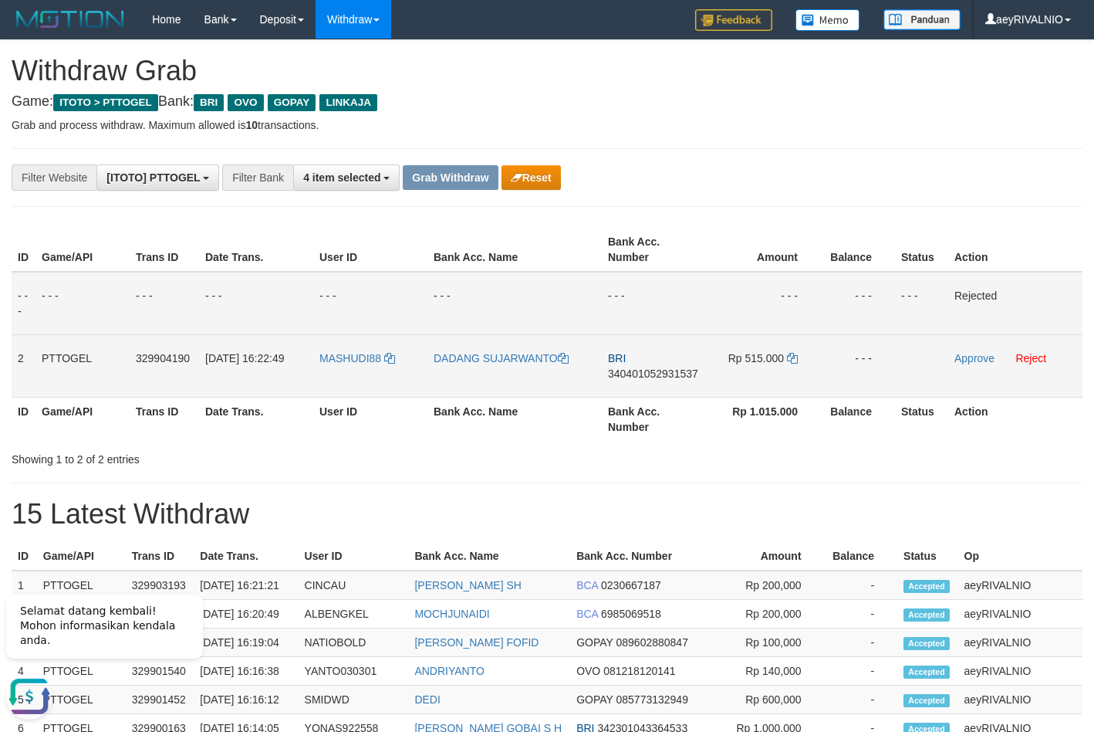
click at [650, 374] on span "340401052931537" at bounding box center [653, 373] width 90 height 12
copy span "340401052931537"
click at [797, 359] on icon at bounding box center [792, 358] width 11 height 11
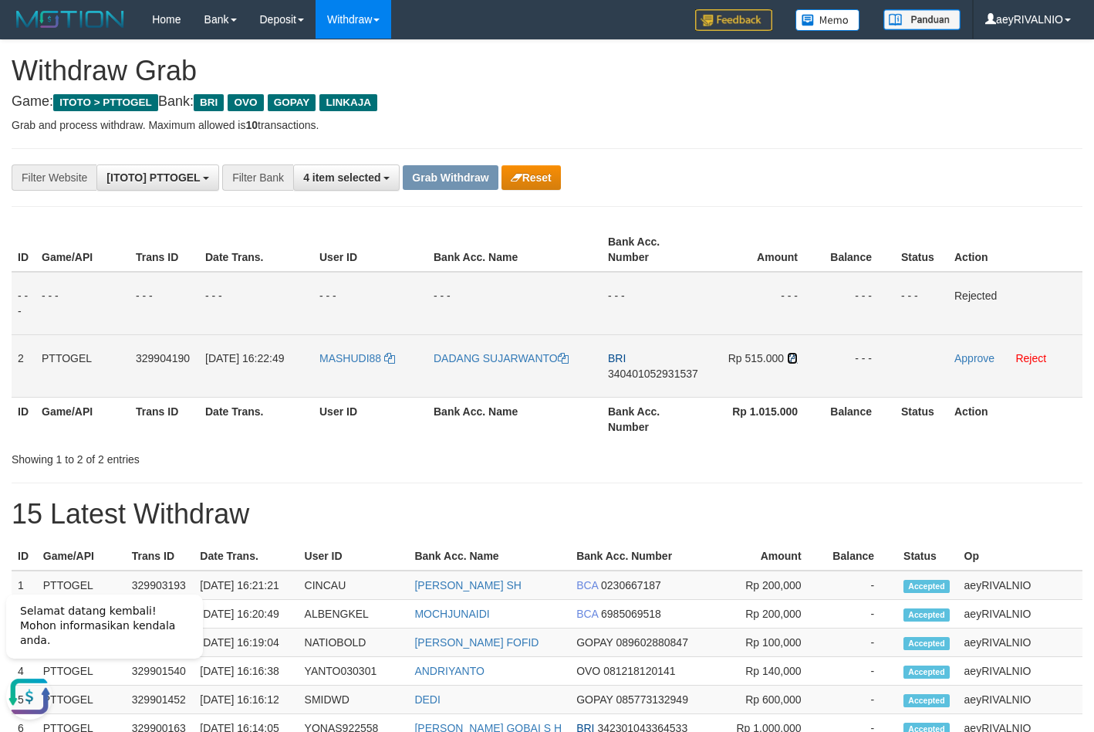
click at [797, 359] on icon at bounding box center [792, 358] width 11 height 11
click at [971, 359] on link "Approve" at bounding box center [975, 358] width 40 height 12
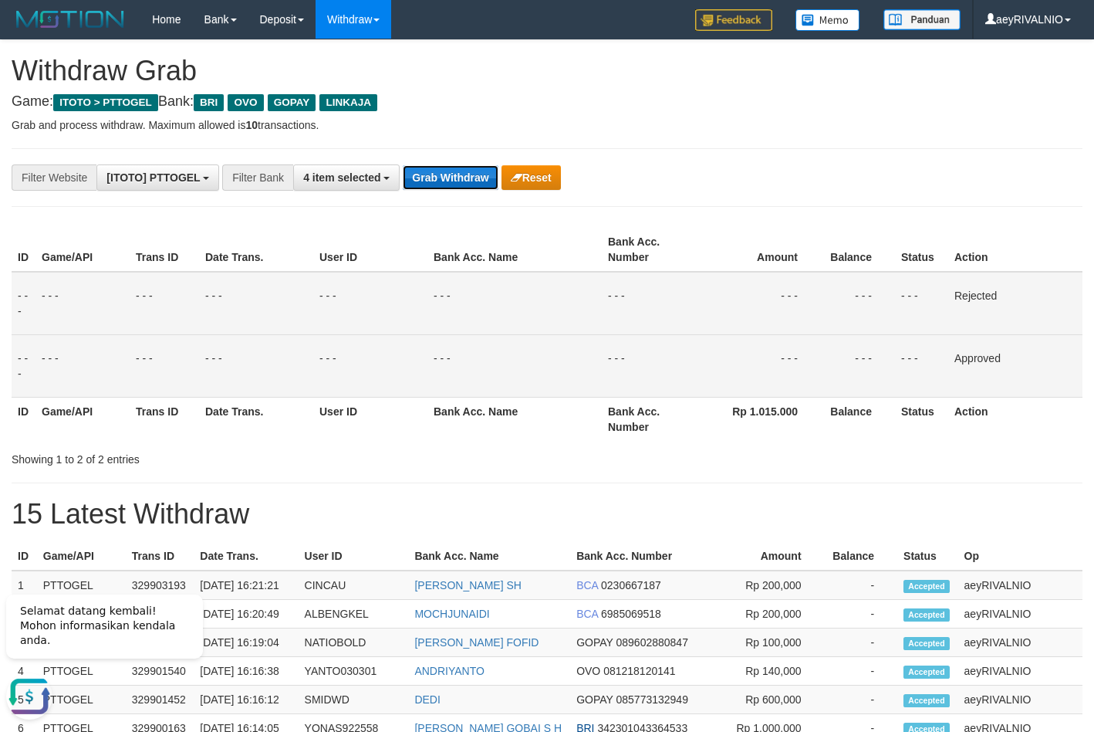
click at [485, 171] on button "Grab Withdraw" at bounding box center [450, 177] width 95 height 25
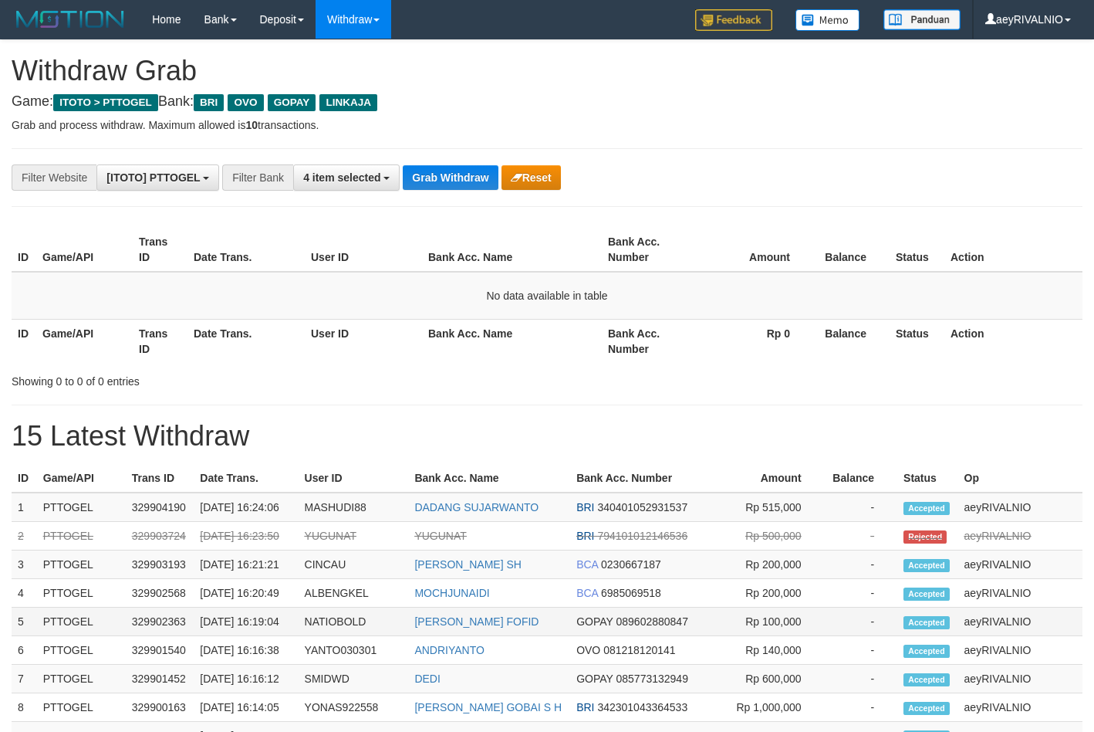
drag, startPoint x: 0, startPoint y: 0, endPoint x: 434, endPoint y: 686, distance: 811.8
click at [760, 233] on div "**********" at bounding box center [547, 743] width 1094 height 1406
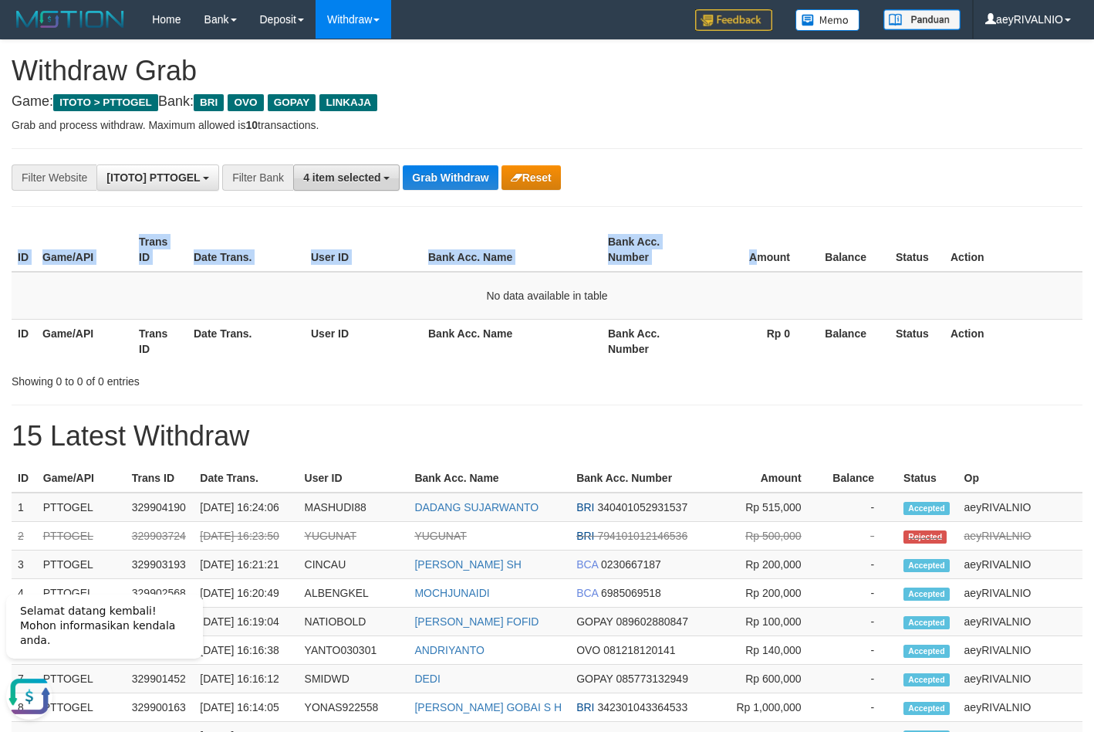
click at [349, 174] on span "4 item selected" at bounding box center [341, 177] width 77 height 12
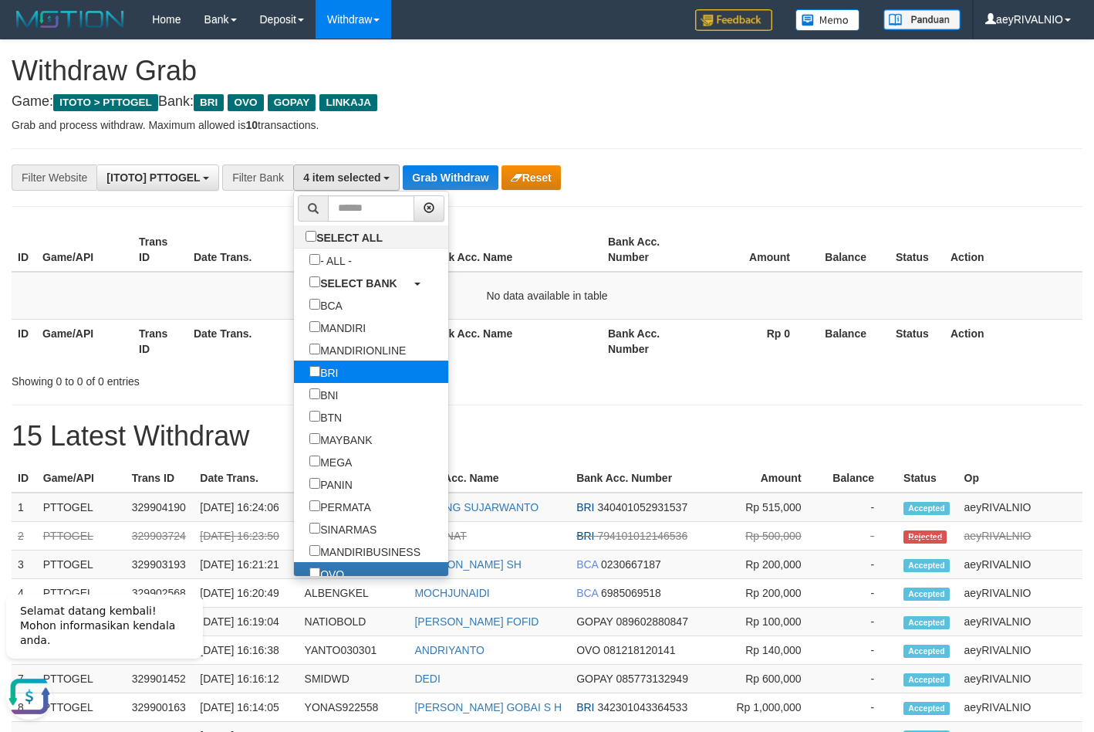
click at [294, 379] on label "BRI" at bounding box center [323, 371] width 59 height 22
select select "***"
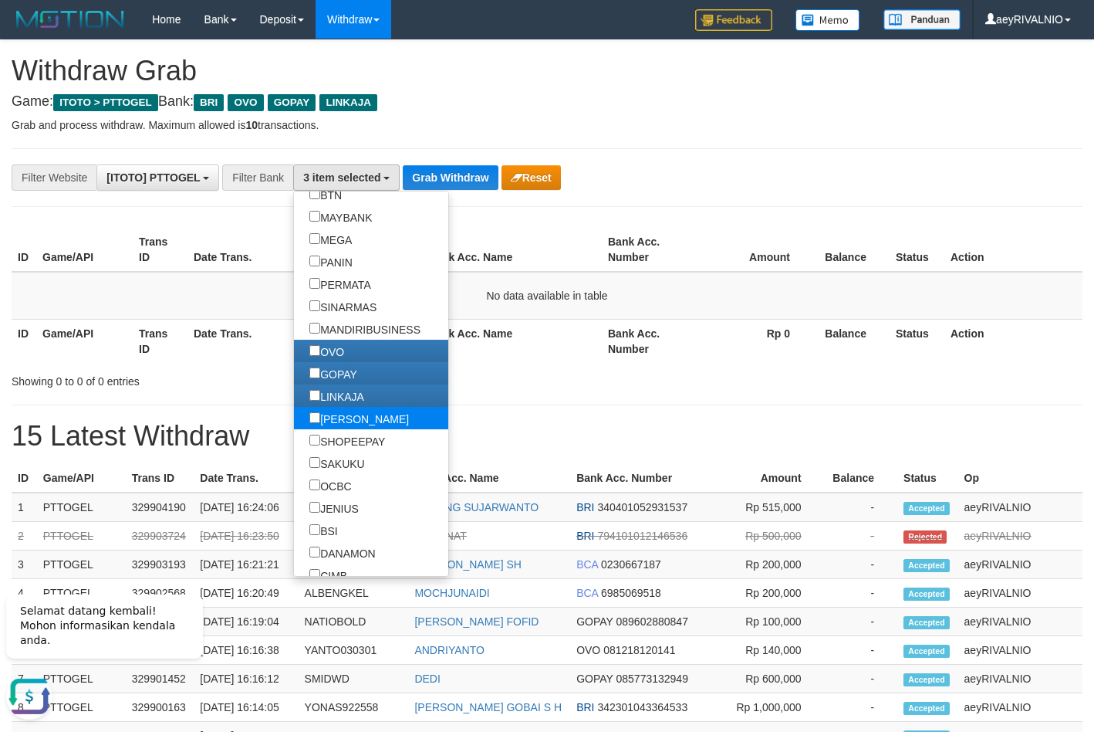
scroll to position [296, 0]
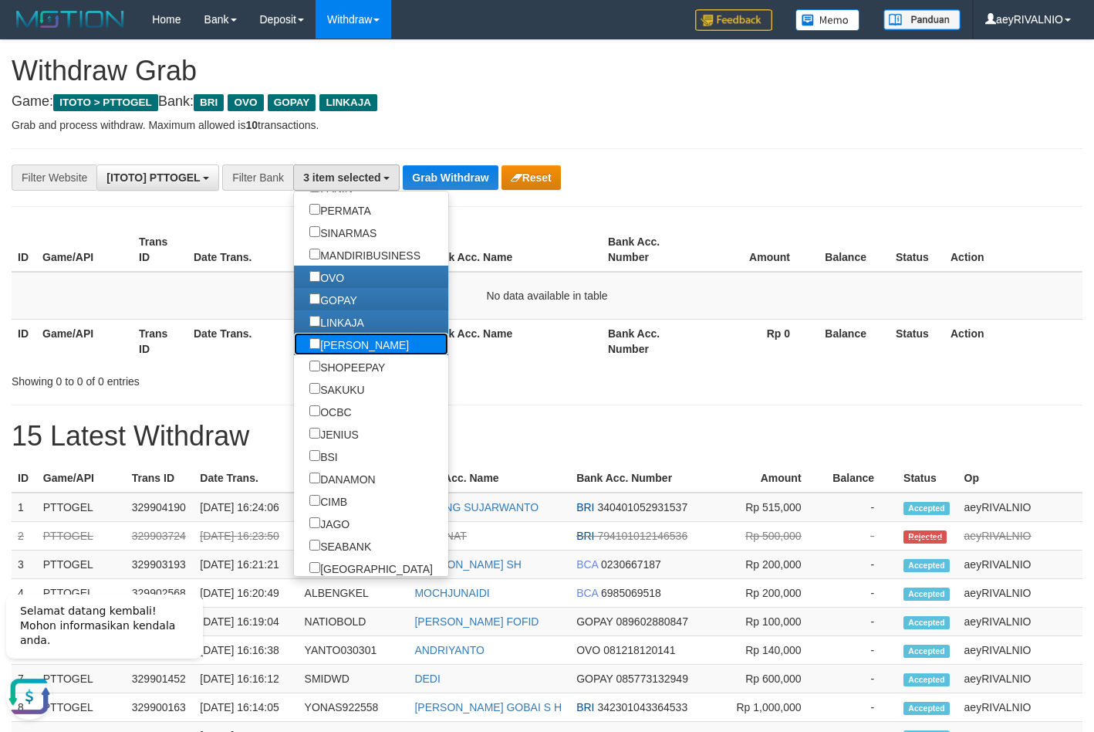
click at [294, 348] on label "[PERSON_NAME]" at bounding box center [359, 344] width 130 height 22
click at [478, 174] on button "Grab Withdraw" at bounding box center [450, 177] width 95 height 25
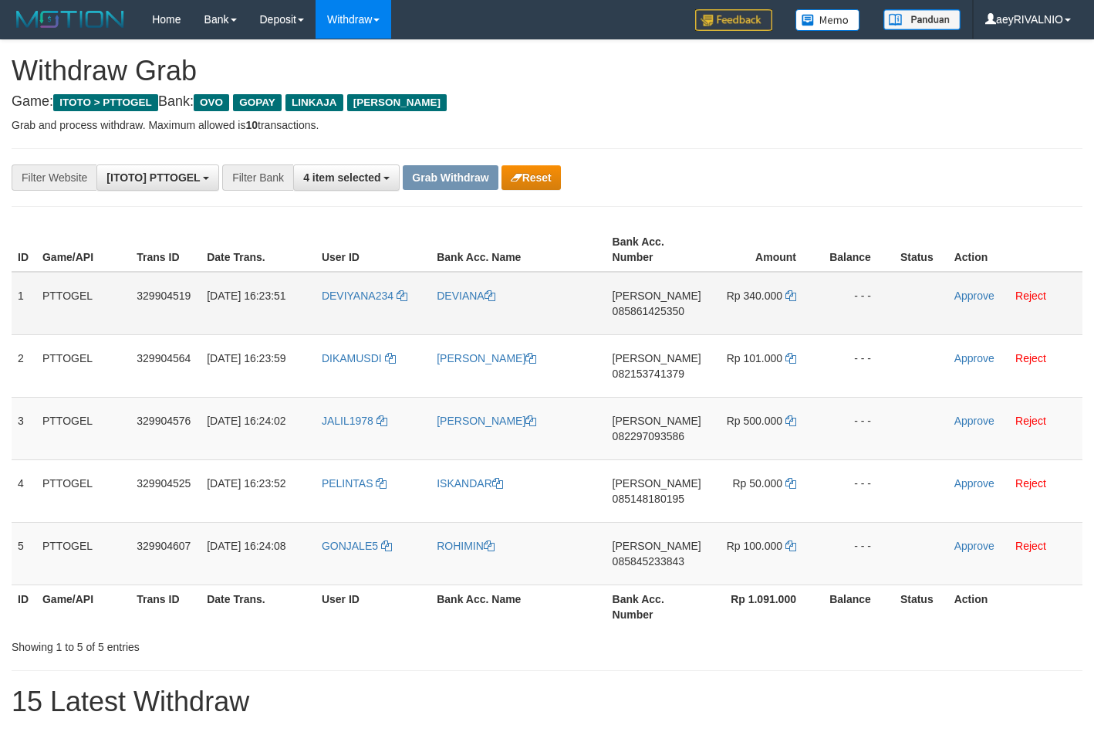
drag, startPoint x: 363, startPoint y: 560, endPoint x: 762, endPoint y: 306, distance: 473.0
click at [762, 306] on tbody "1 PTTOGEL 329904519 31/08/2025 16:23:51 DEVIYANA234 DEVIANA DANA 085861425350 R…" at bounding box center [547, 428] width 1071 height 313
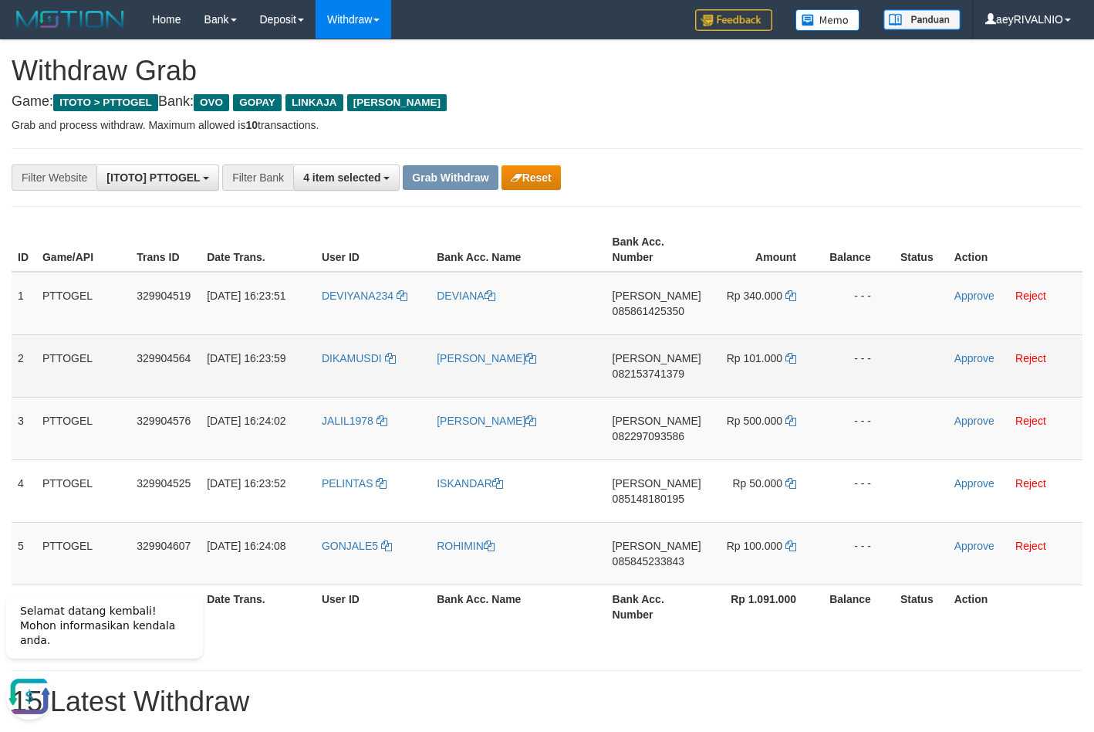
copy tr
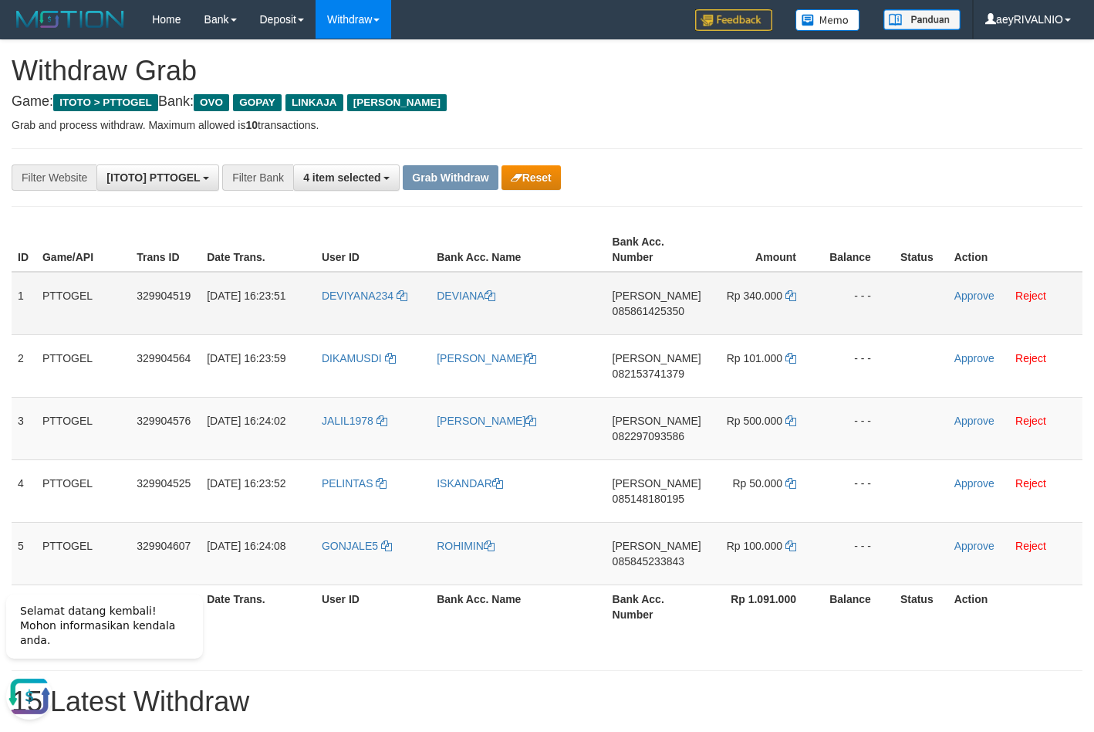
click at [672, 312] on span "085861425350" at bounding box center [649, 311] width 72 height 12
copy tr
click at [672, 313] on span "085861425350" at bounding box center [649, 311] width 72 height 12
copy span "085861425350"
click at [793, 297] on icon at bounding box center [791, 295] width 11 height 11
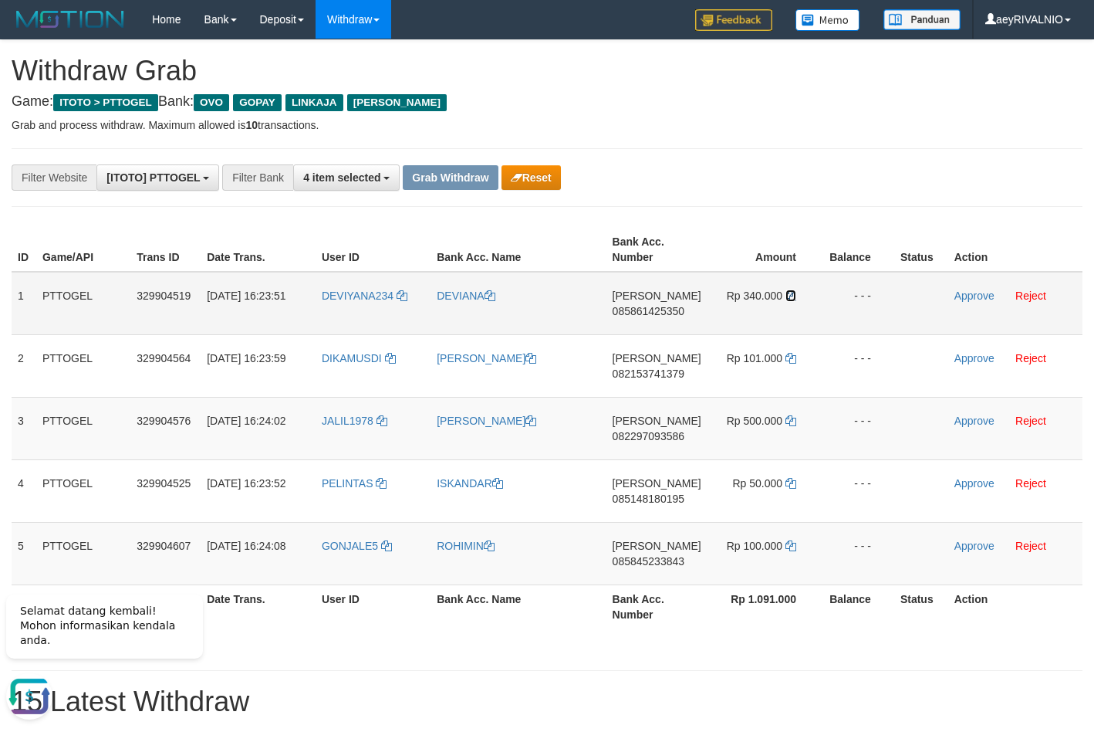
click at [793, 297] on icon at bounding box center [791, 295] width 11 height 11
click at [982, 296] on link "Approve" at bounding box center [975, 295] width 40 height 12
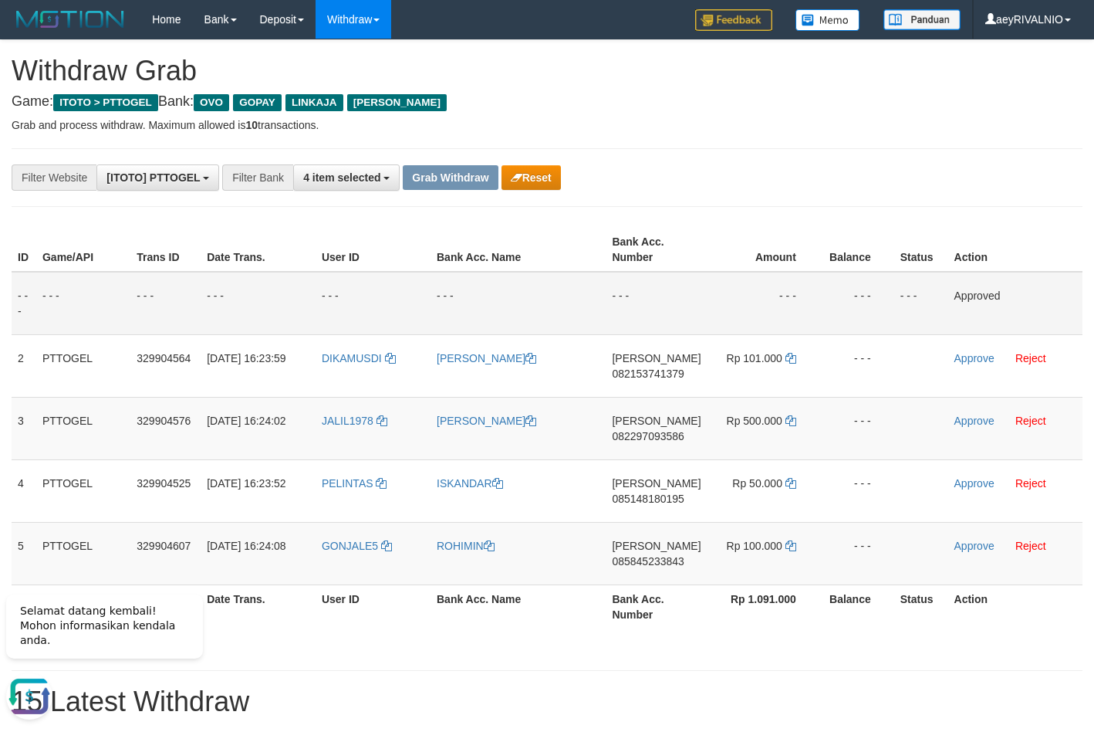
click at [732, 167] on div "**********" at bounding box center [456, 177] width 912 height 26
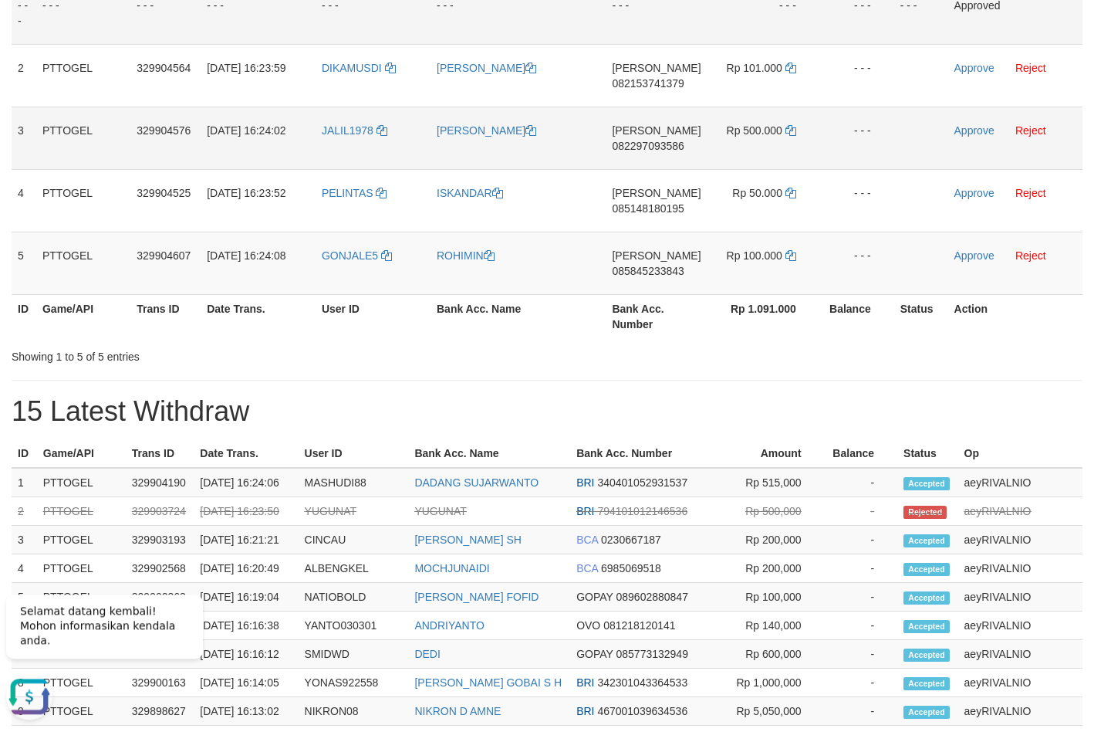
scroll to position [315, 0]
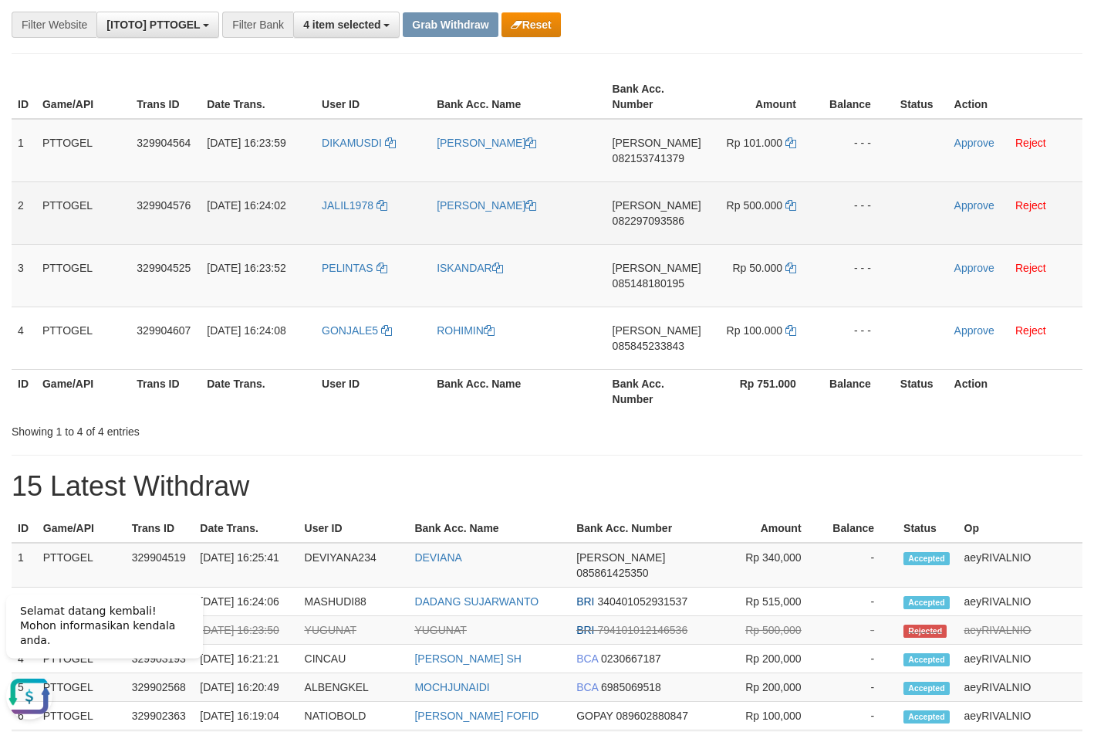
scroll to position [79, 0]
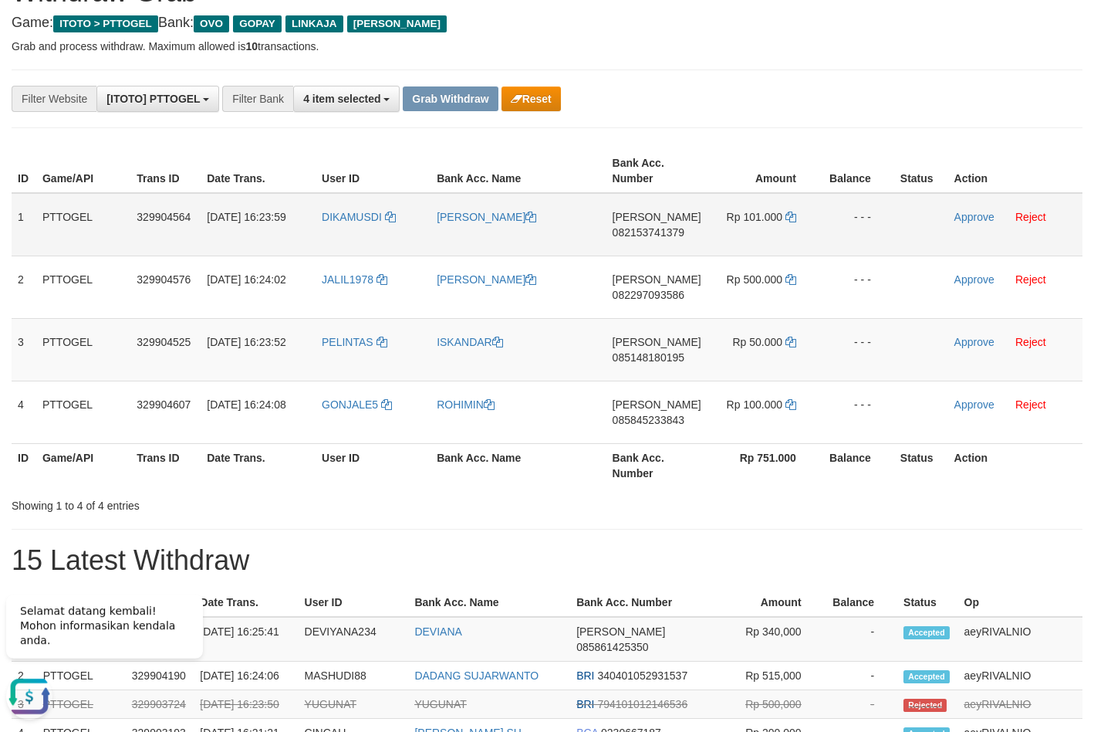
click at [665, 231] on span "082153741379" at bounding box center [649, 232] width 72 height 12
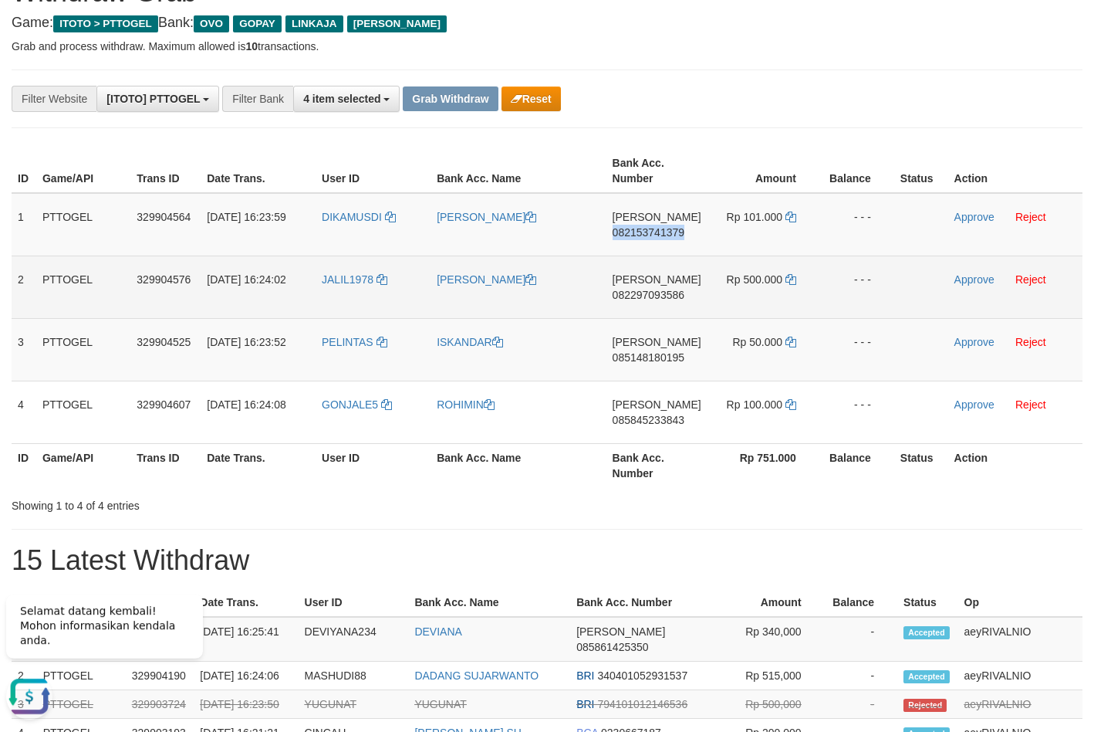
drag, startPoint x: 665, startPoint y: 231, endPoint x: 752, endPoint y: 279, distance: 99.5
click at [665, 231] on span "082153741379" at bounding box center [649, 232] width 72 height 12
copy span "082153741379"
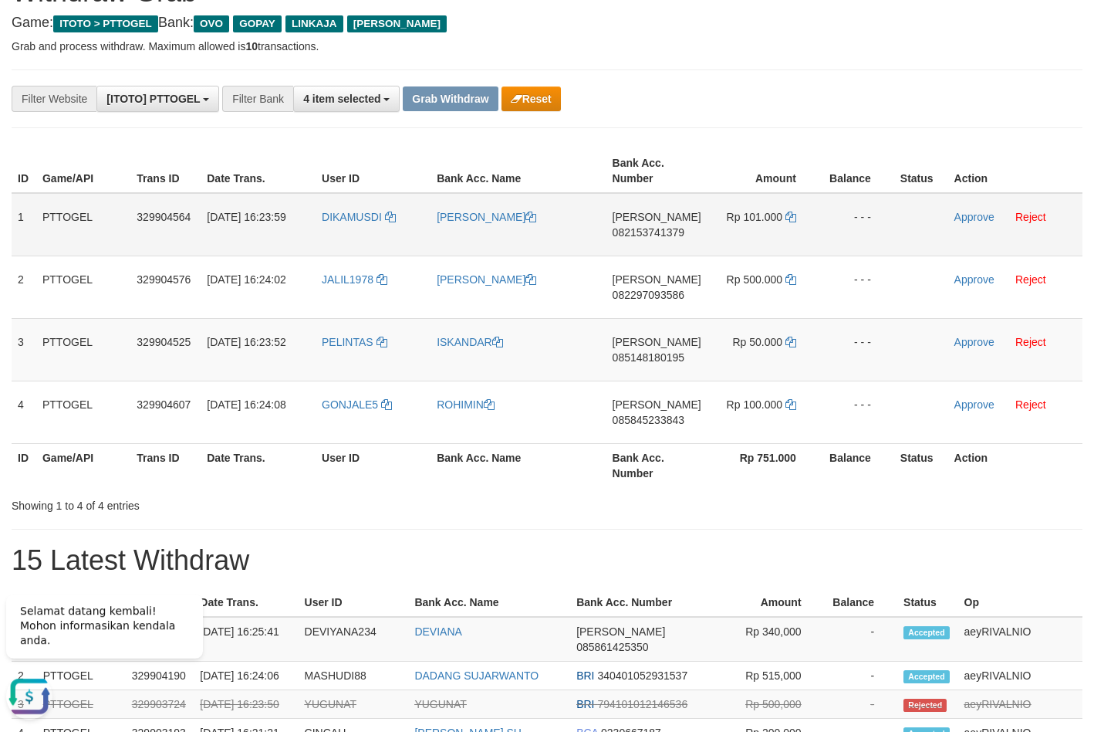
click at [684, 235] on span "082153741379" at bounding box center [649, 232] width 72 height 12
copy span "082153741379"
click at [790, 216] on icon at bounding box center [791, 216] width 11 height 11
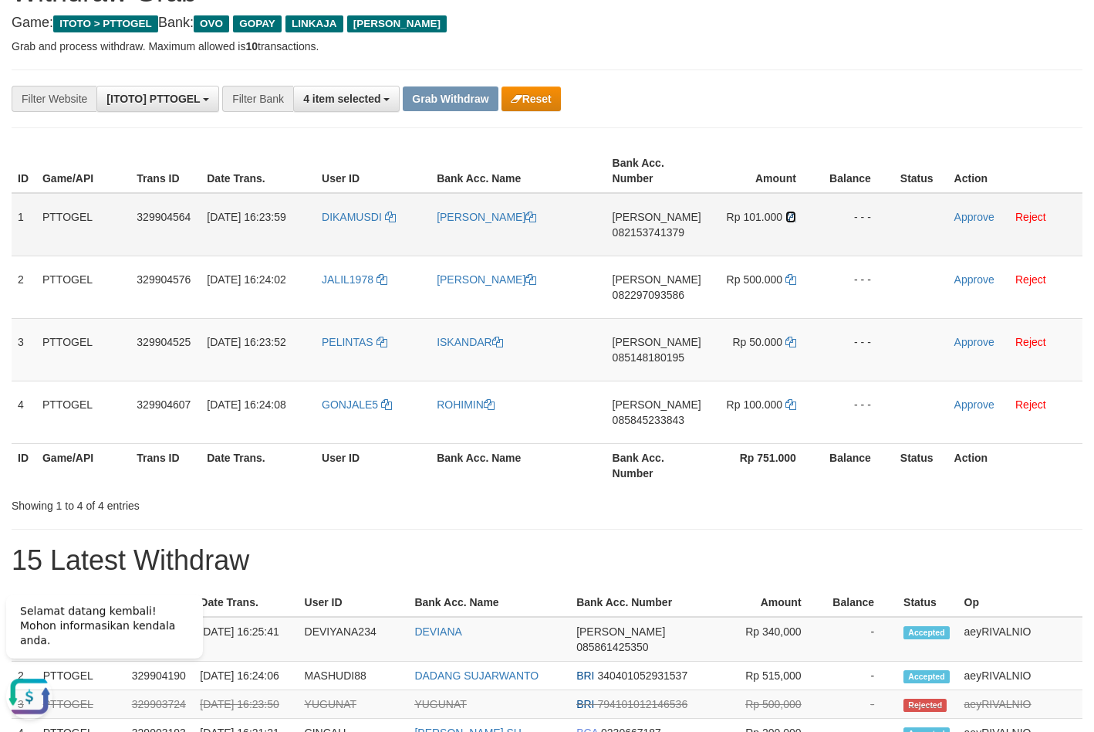
click at [790, 216] on icon at bounding box center [791, 216] width 11 height 11
click at [988, 220] on link "Approve" at bounding box center [975, 217] width 40 height 12
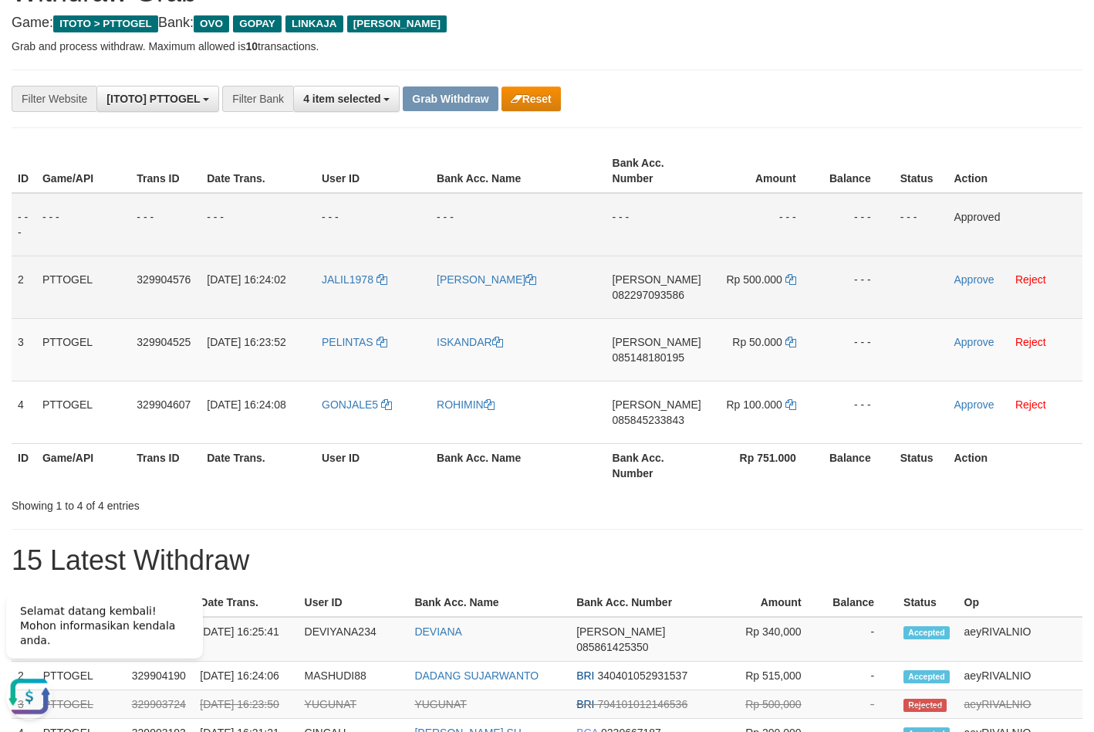
click at [664, 289] on span "082297093586" at bounding box center [649, 295] width 72 height 12
copy span "082297093586"
click at [791, 280] on icon at bounding box center [791, 279] width 11 height 11
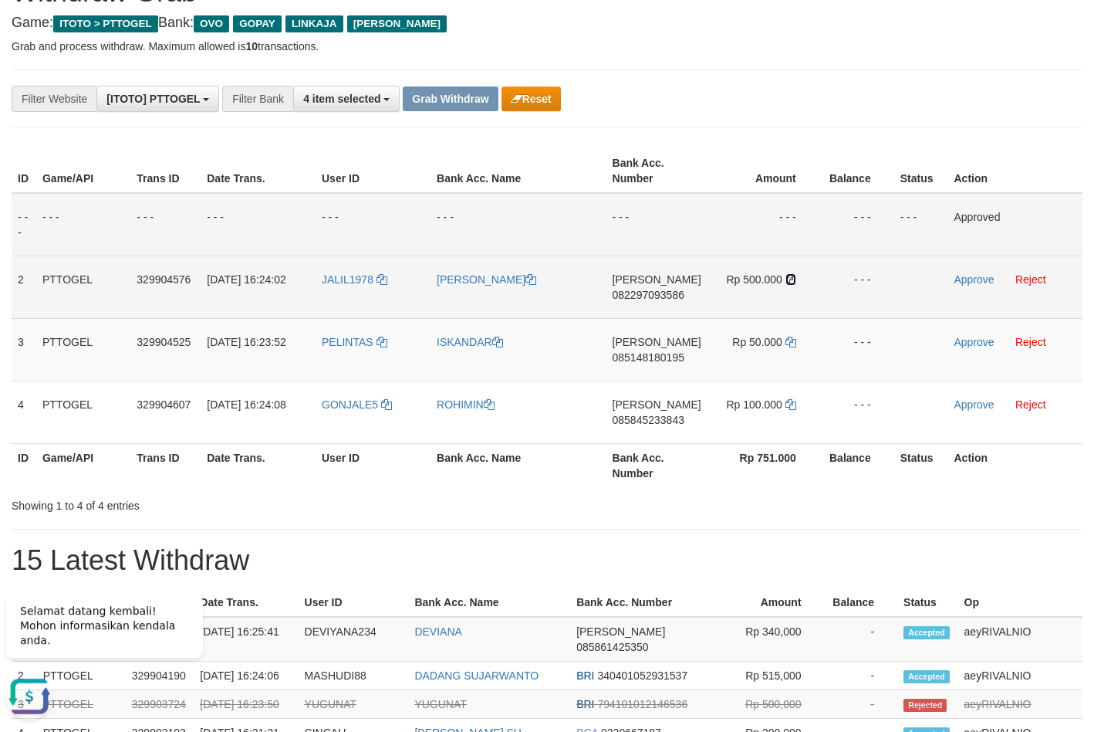
click at [790, 281] on icon at bounding box center [791, 279] width 11 height 11
click at [970, 280] on link "Approve" at bounding box center [975, 279] width 40 height 12
click at [640, 356] on span "085148180195" at bounding box center [648, 357] width 72 height 12
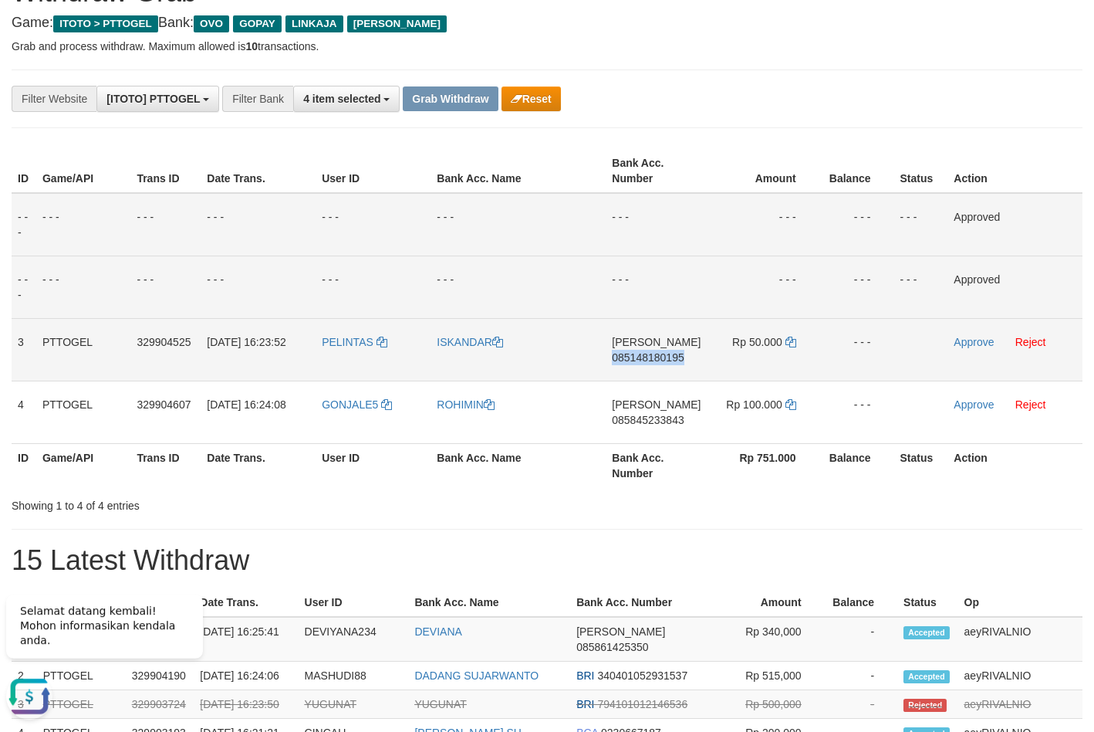
click at [640, 356] on span "085148180195" at bounding box center [648, 357] width 72 height 12
copy span "085148180195"
click at [787, 343] on icon at bounding box center [791, 342] width 11 height 11
click at [787, 345] on icon at bounding box center [791, 342] width 11 height 11
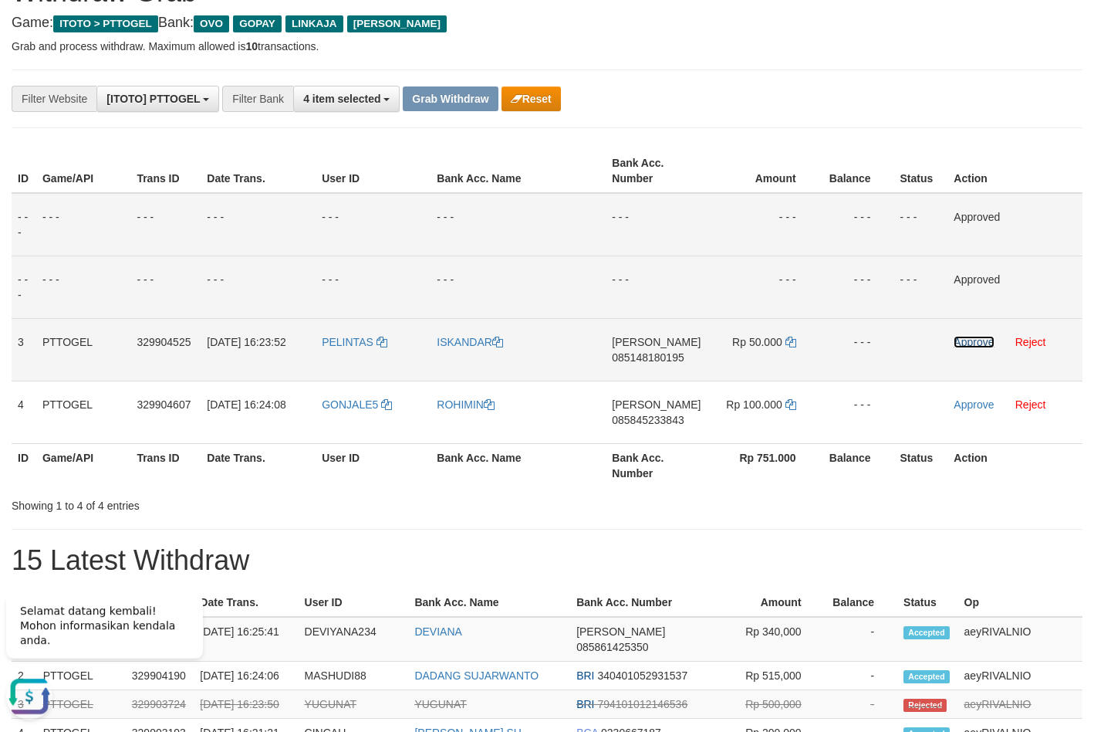
click at [972, 341] on link "Approve" at bounding box center [974, 342] width 40 height 12
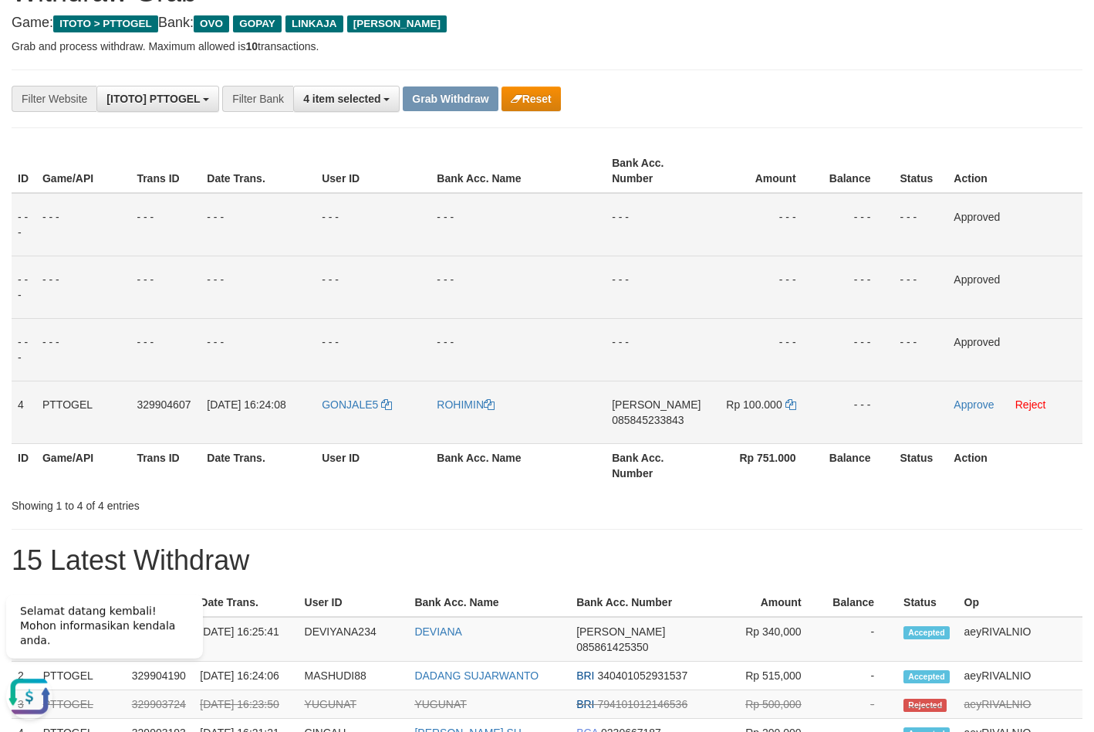
click at [631, 421] on span "085845233843" at bounding box center [648, 420] width 72 height 12
copy span "085845233843"
click at [788, 404] on icon at bounding box center [791, 404] width 11 height 11
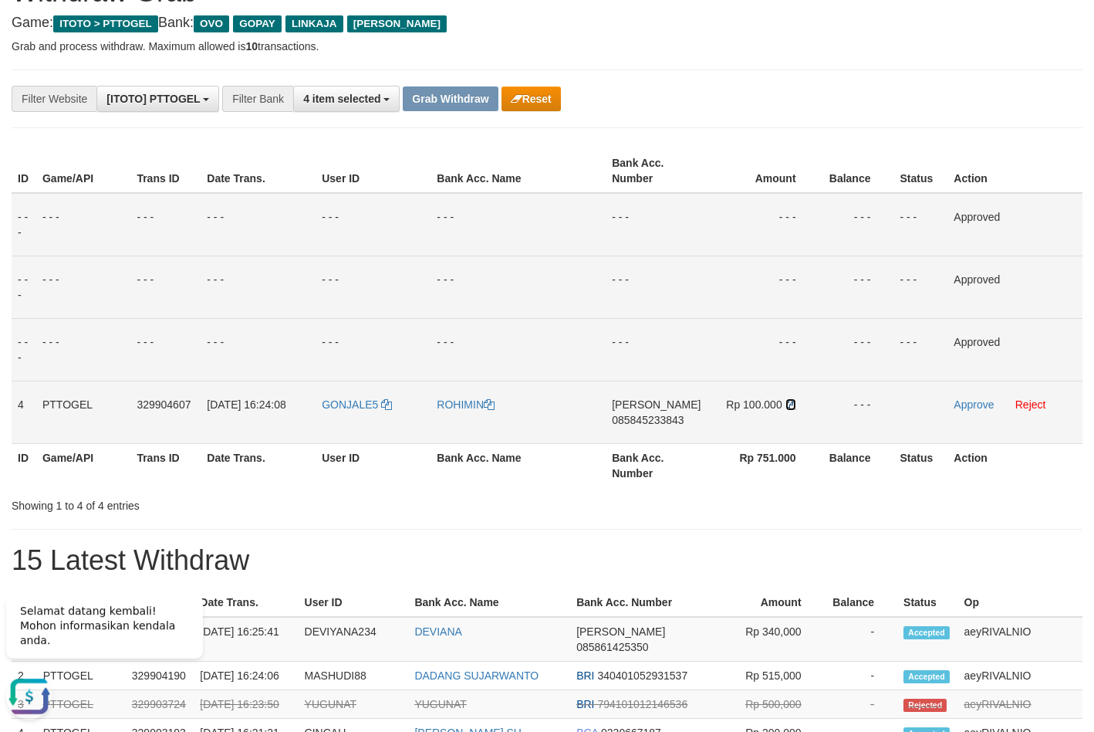
click at [788, 404] on icon at bounding box center [791, 404] width 11 height 11
click at [969, 407] on link "Approve" at bounding box center [974, 404] width 40 height 12
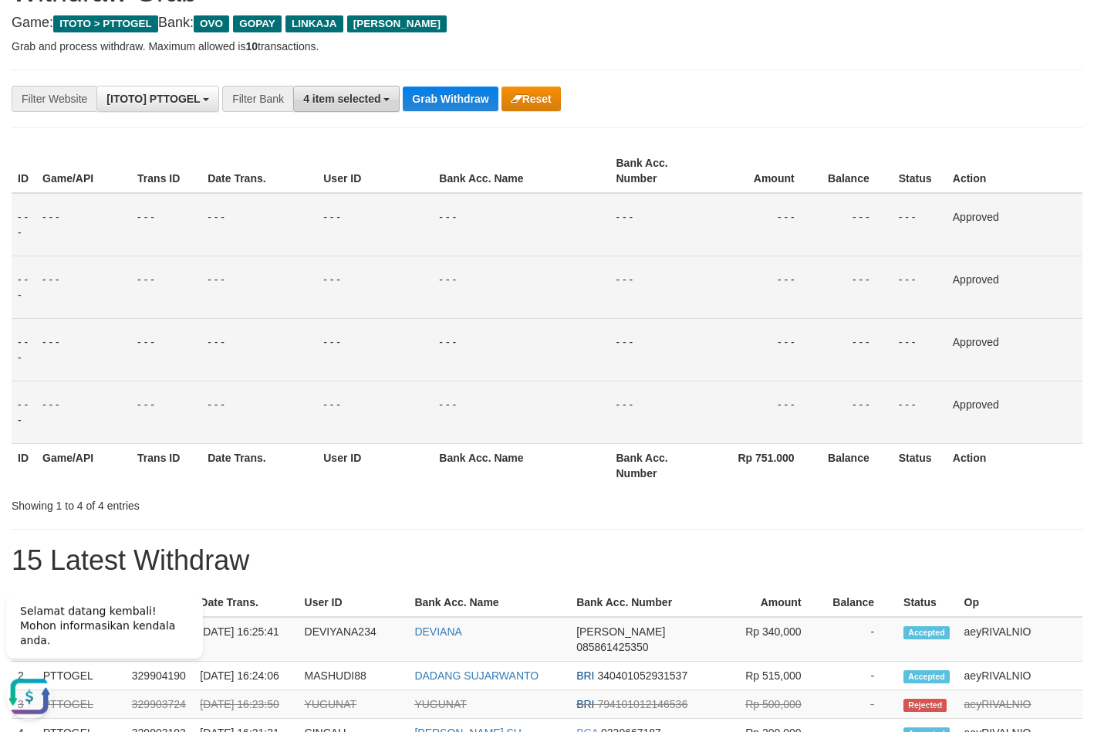
click at [381, 101] on button "4 item selected" at bounding box center [346, 99] width 107 height 26
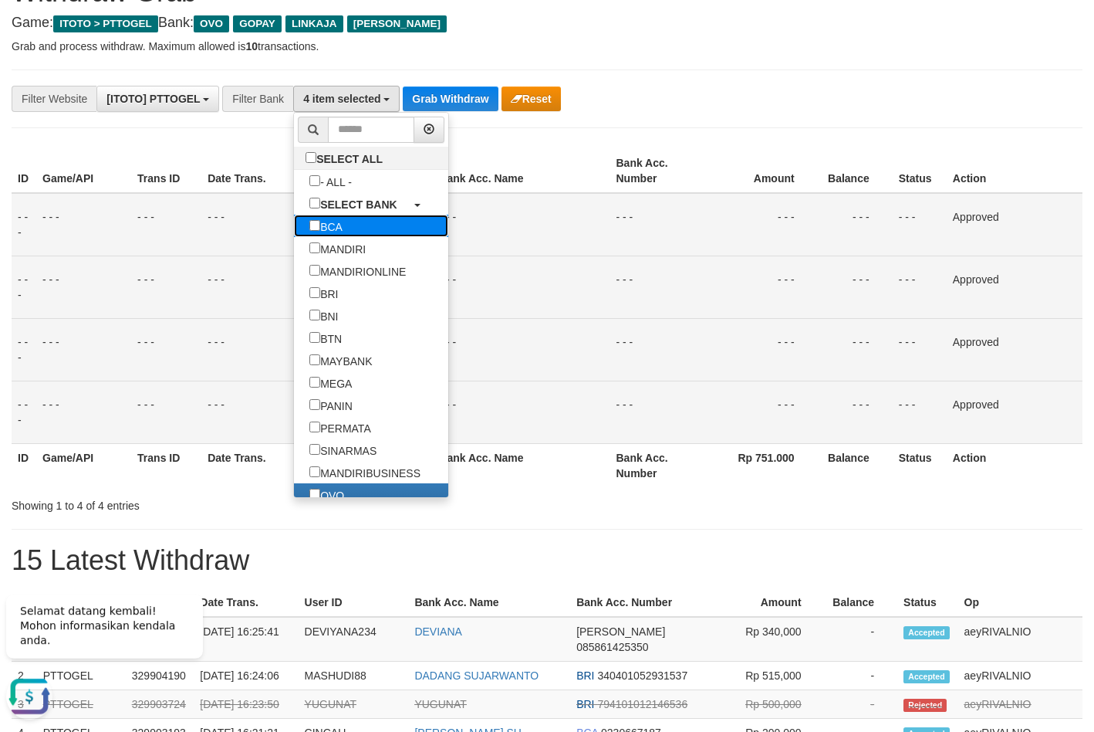
click at [294, 229] on label "BCA" at bounding box center [326, 226] width 64 height 22
select select "***"
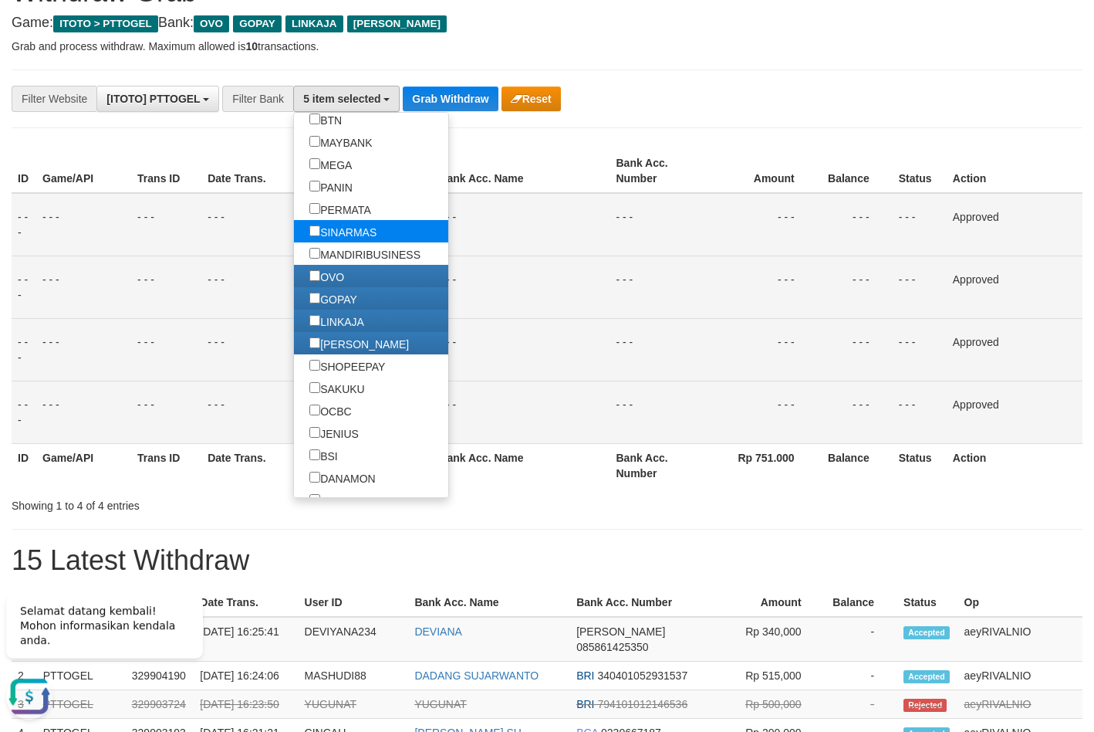
scroll to position [222, 0]
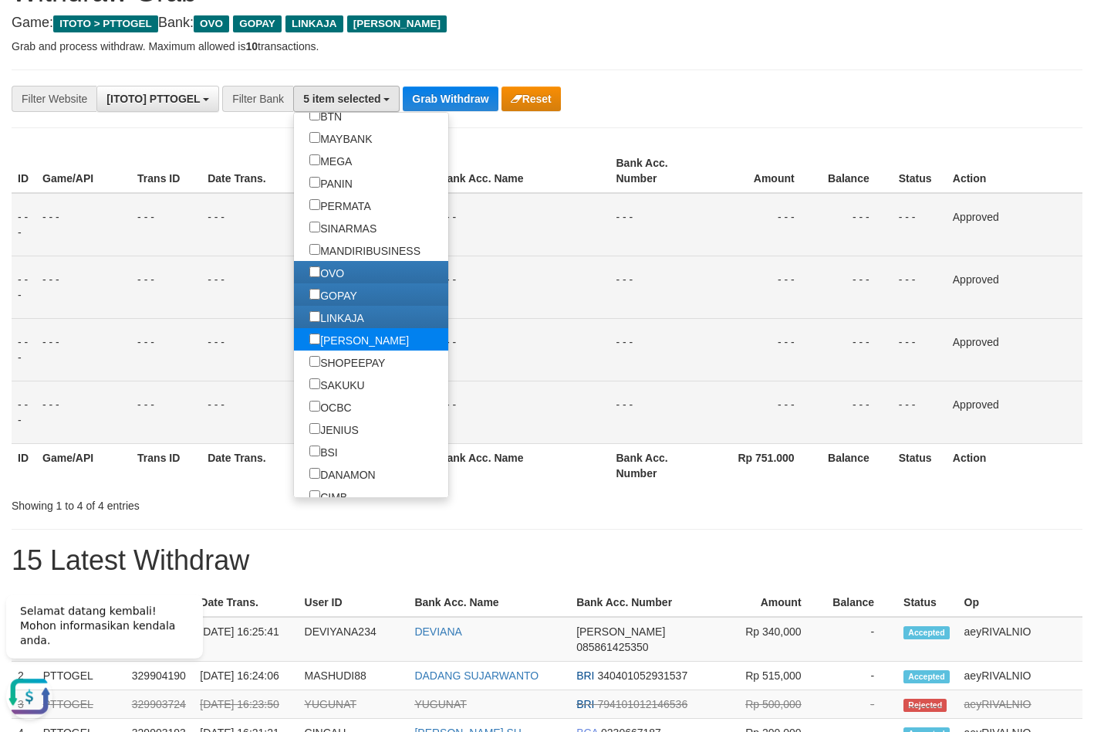
click at [294, 344] on label "[PERSON_NAME]" at bounding box center [359, 339] width 130 height 22
click at [468, 102] on button "Grab Withdraw" at bounding box center [450, 98] width 95 height 25
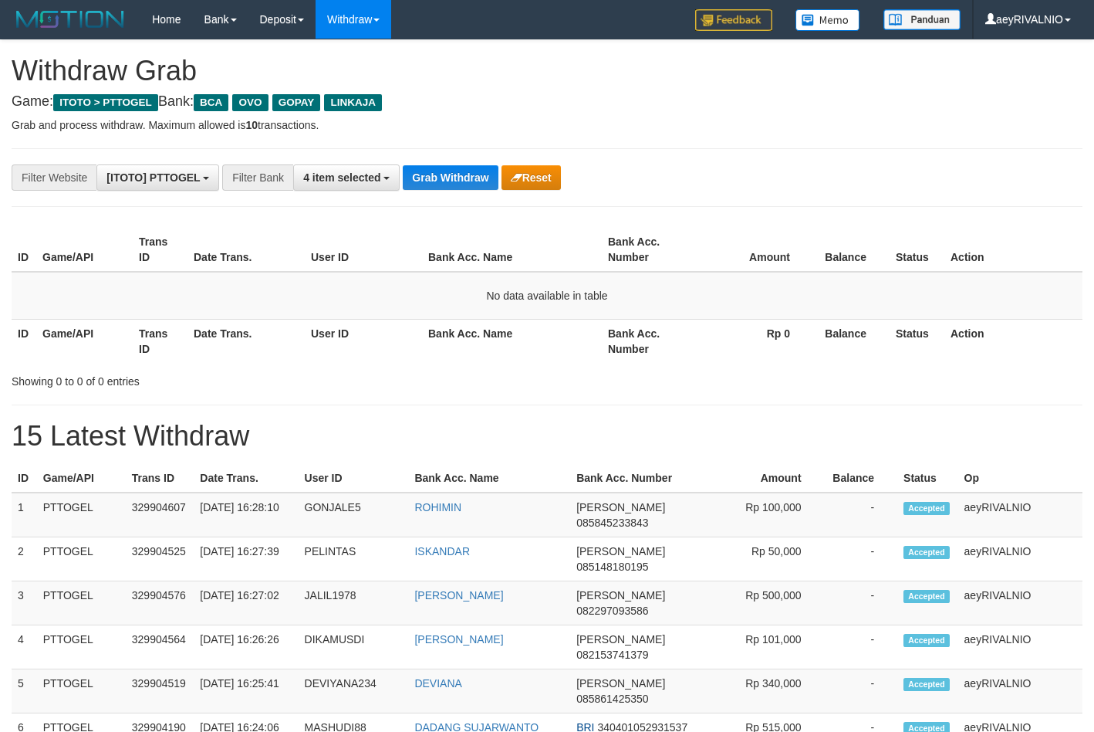
scroll to position [29, 0]
drag, startPoint x: 650, startPoint y: 161, endPoint x: 641, endPoint y: 174, distance: 15.6
click at [651, 163] on div "**********" at bounding box center [547, 743] width 1094 height 1406
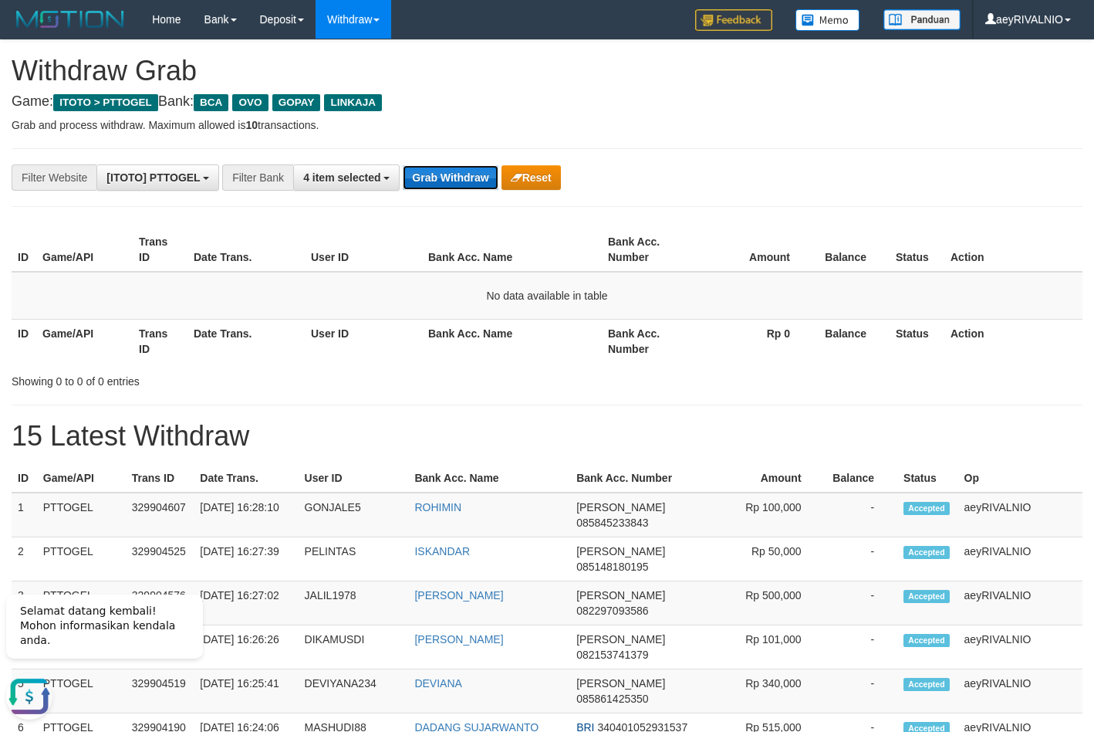
click at [474, 184] on button "Grab Withdraw" at bounding box center [450, 177] width 95 height 25
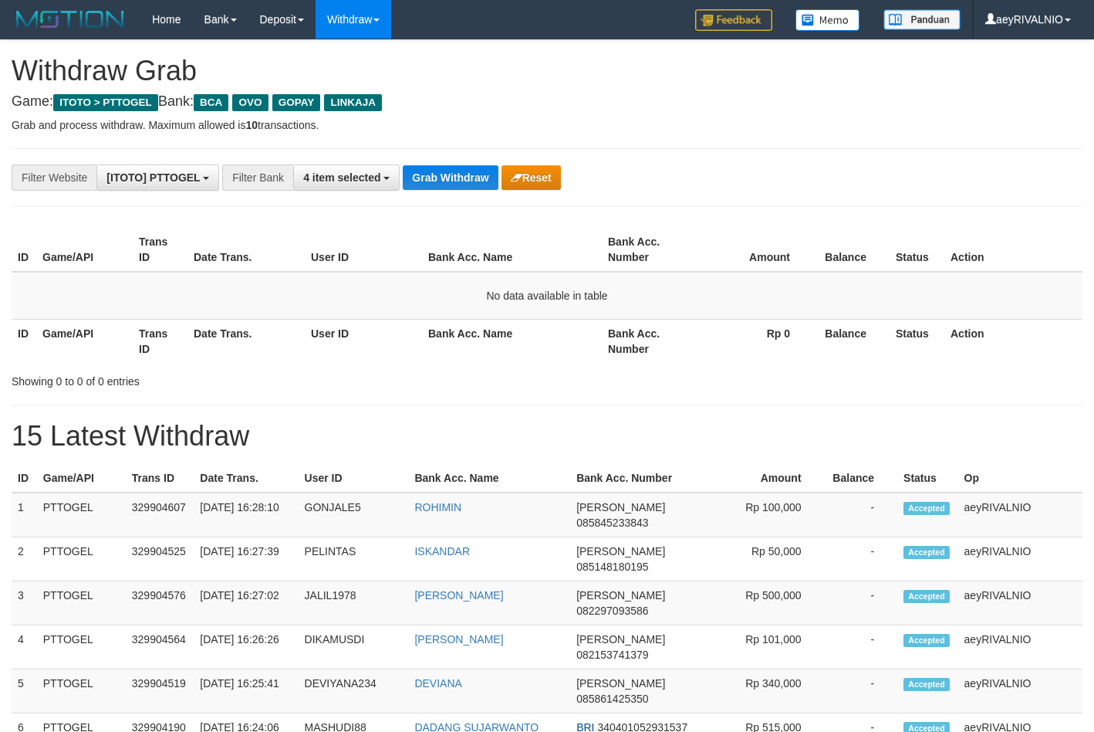
scroll to position [29, 0]
click at [479, 177] on button "Grab Withdraw" at bounding box center [450, 177] width 95 height 25
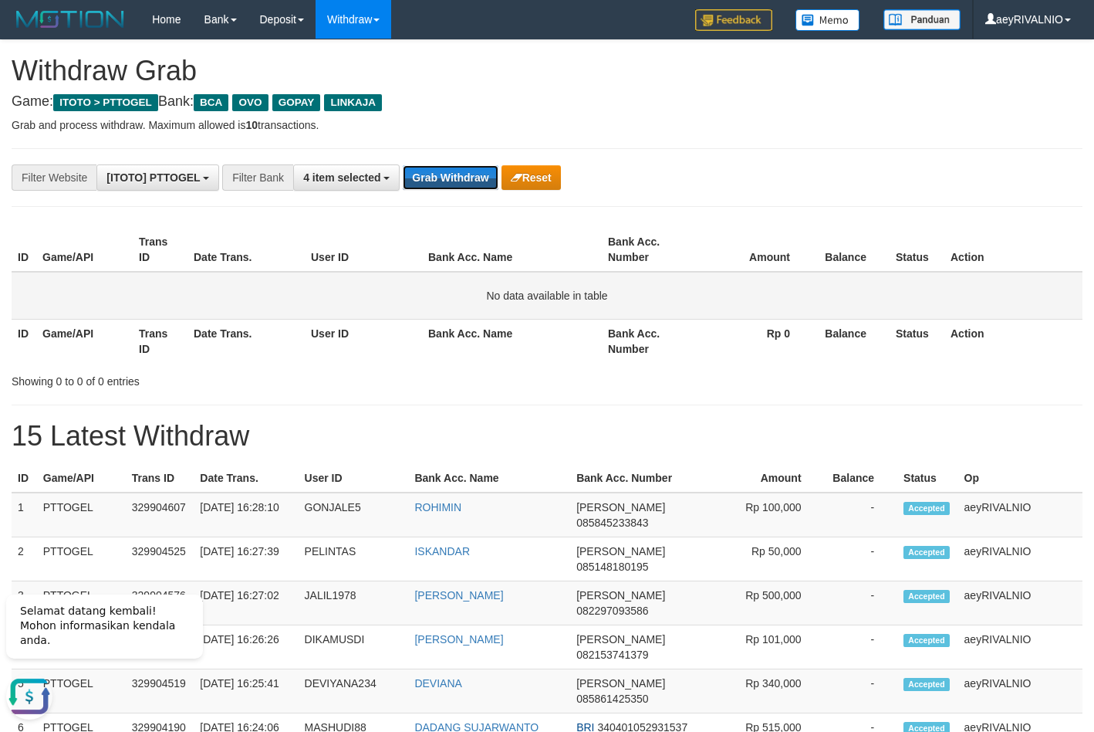
scroll to position [0, 0]
click at [364, 189] on button "4 item selected" at bounding box center [346, 177] width 107 height 26
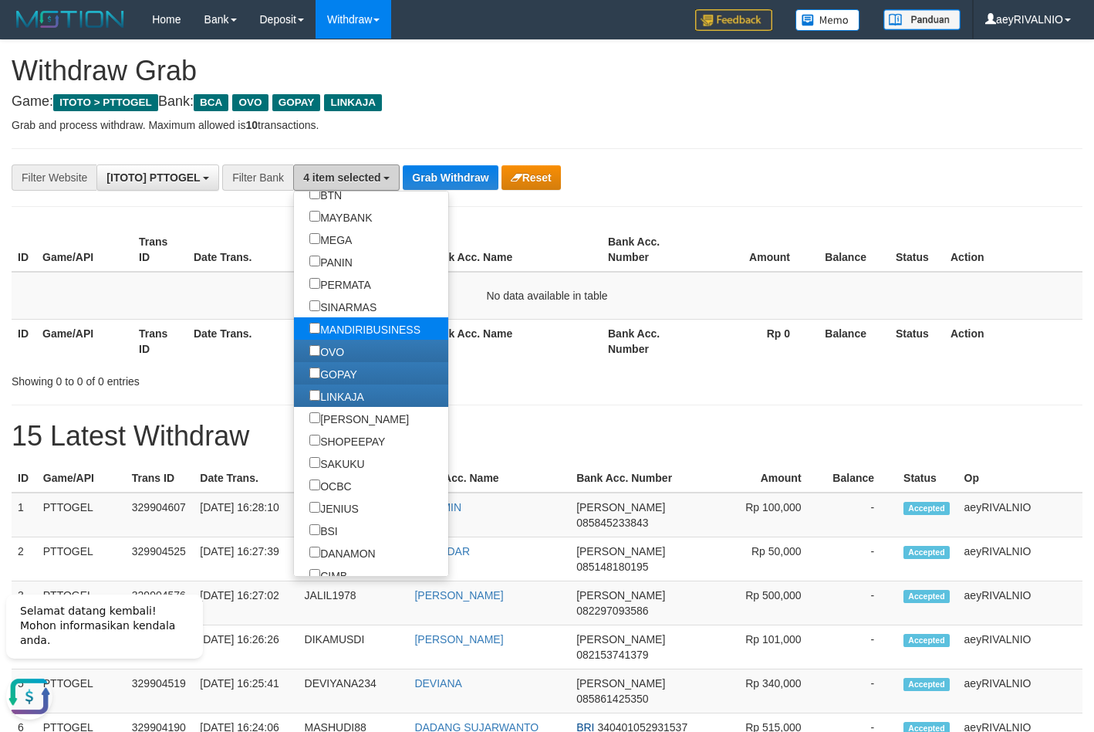
scroll to position [74, 0]
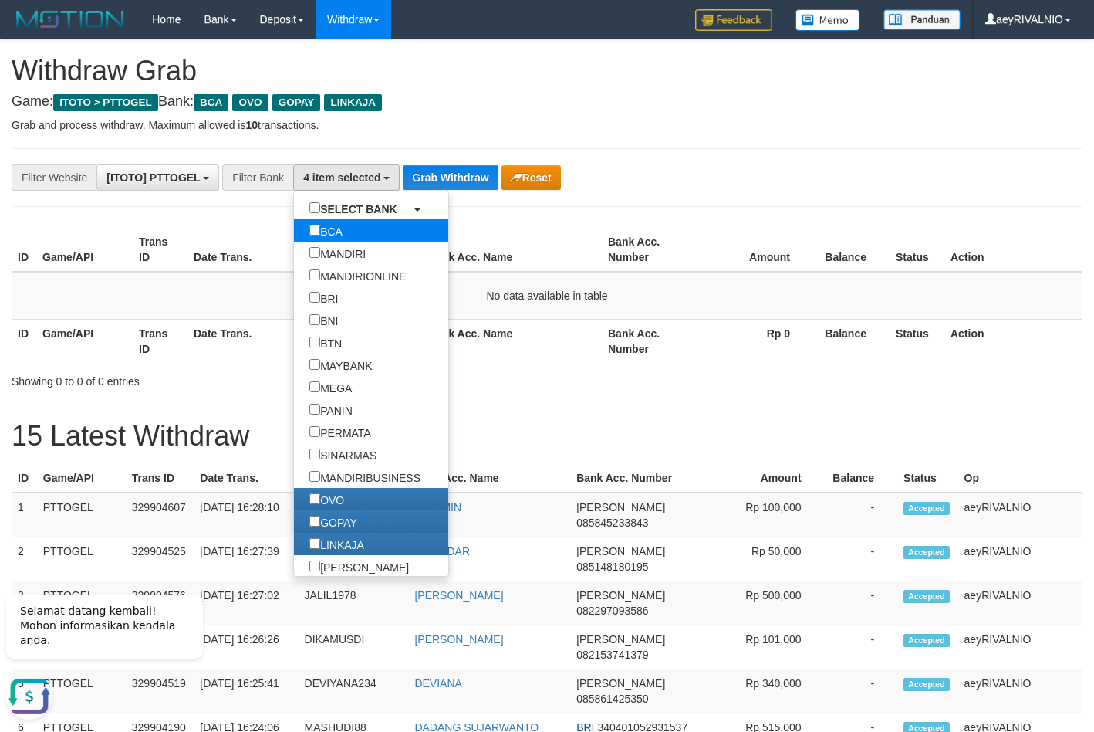
click at [294, 234] on label "BCA" at bounding box center [326, 230] width 64 height 22
select select "***"
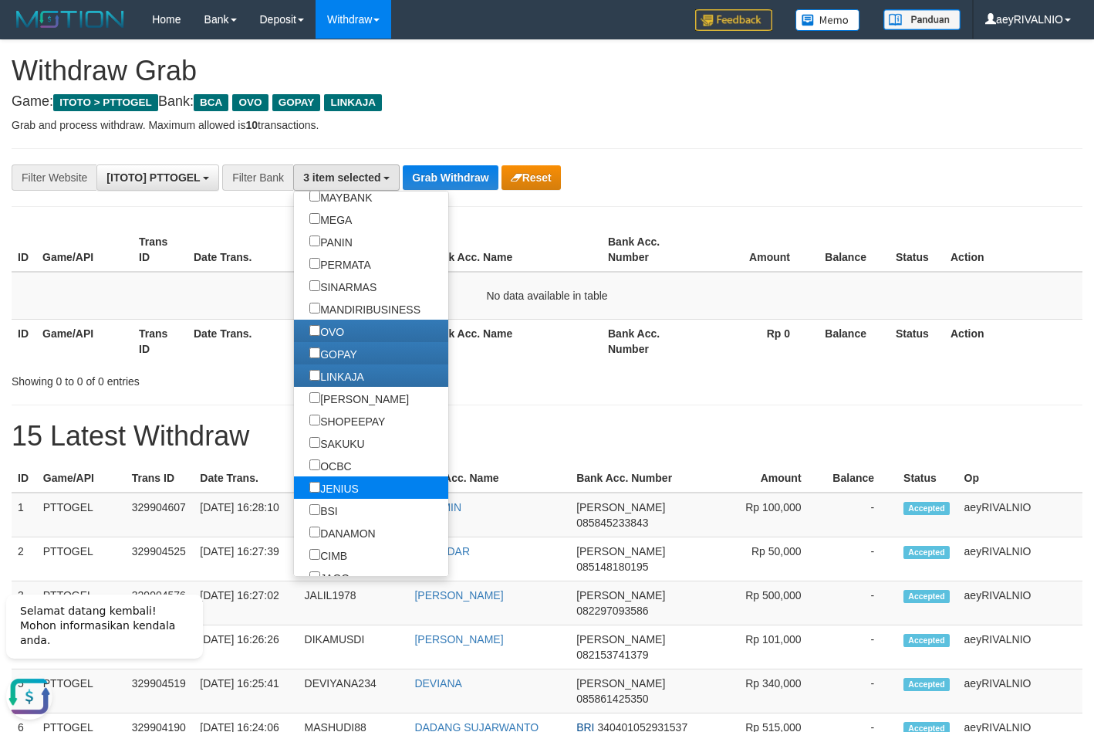
scroll to position [370, 0]
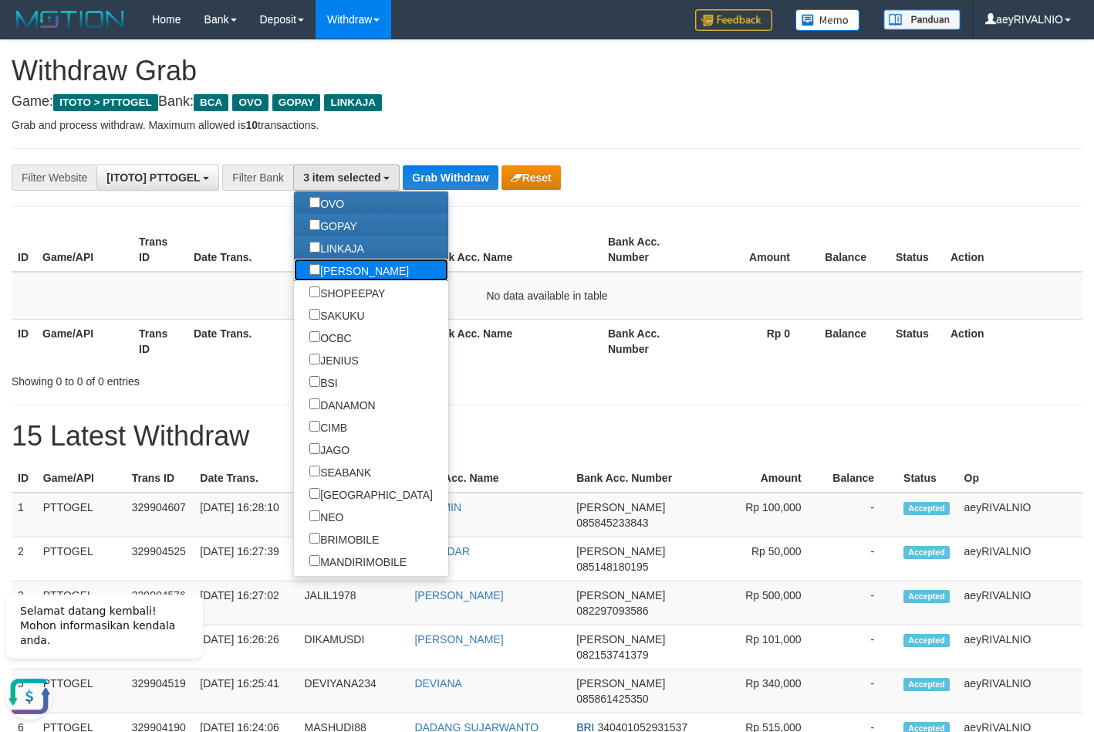
click at [294, 273] on label "[PERSON_NAME]" at bounding box center [359, 270] width 130 height 22
click at [472, 176] on button "Grab Withdraw" at bounding box center [450, 177] width 95 height 25
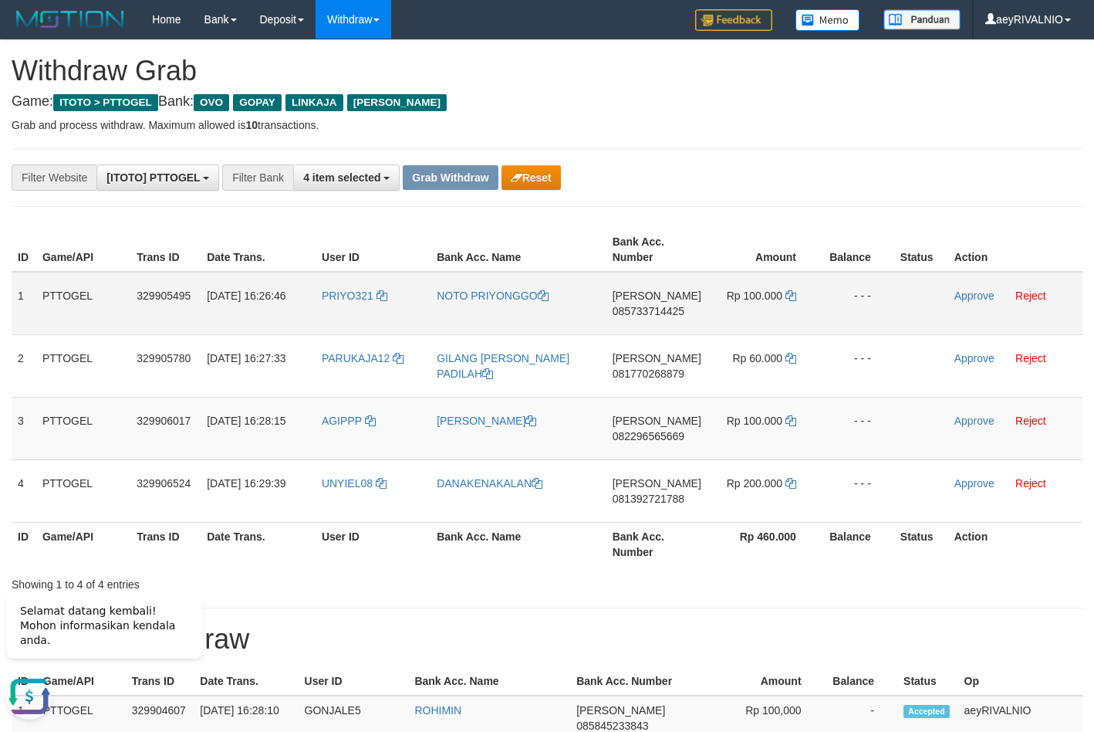
drag, startPoint x: 596, startPoint y: 472, endPoint x: 775, endPoint y: 311, distance: 240.5
click at [775, 311] on tbody "1 PTTOGEL 329905495 [DATE] 16:26:46 PRIYO321 [PERSON_NAME] [PERSON_NAME] 085733…" at bounding box center [547, 397] width 1071 height 251
click at [658, 312] on span "085733714425" at bounding box center [649, 311] width 72 height 12
drag, startPoint x: 658, startPoint y: 312, endPoint x: 665, endPoint y: 307, distance: 8.3
click at [658, 313] on span "085733714425" at bounding box center [649, 311] width 72 height 12
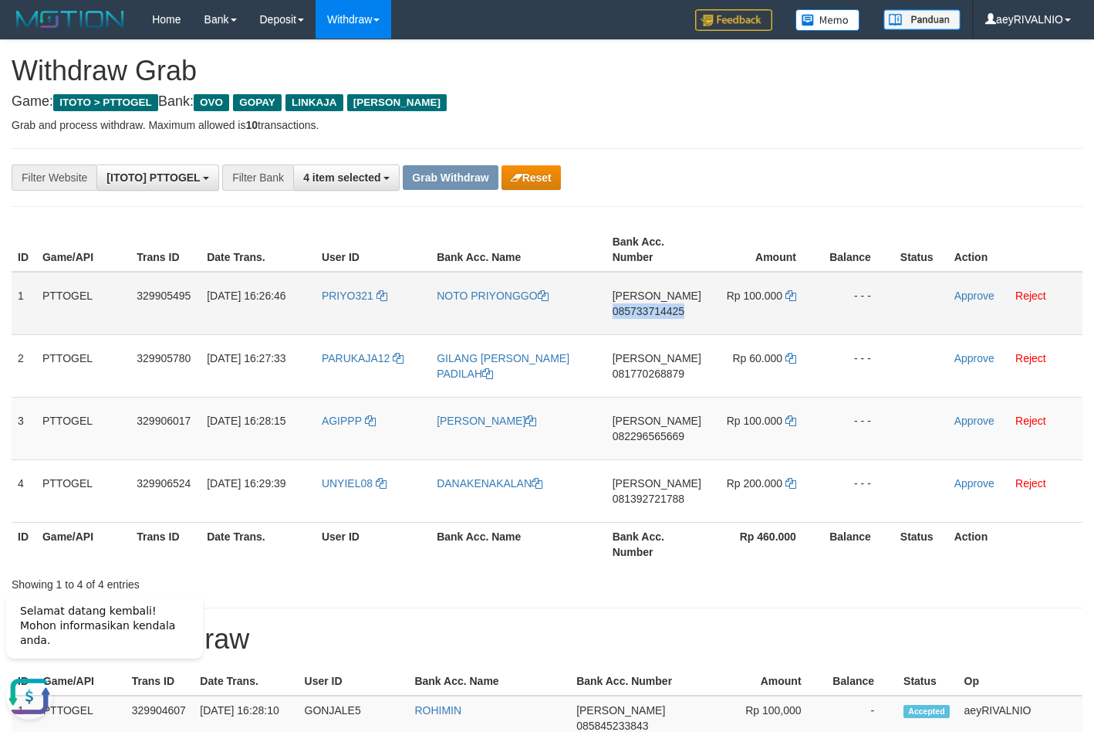
copy span "085733714425"
click at [787, 301] on link at bounding box center [791, 295] width 11 height 12
click at [966, 299] on link "Approve" at bounding box center [975, 295] width 40 height 12
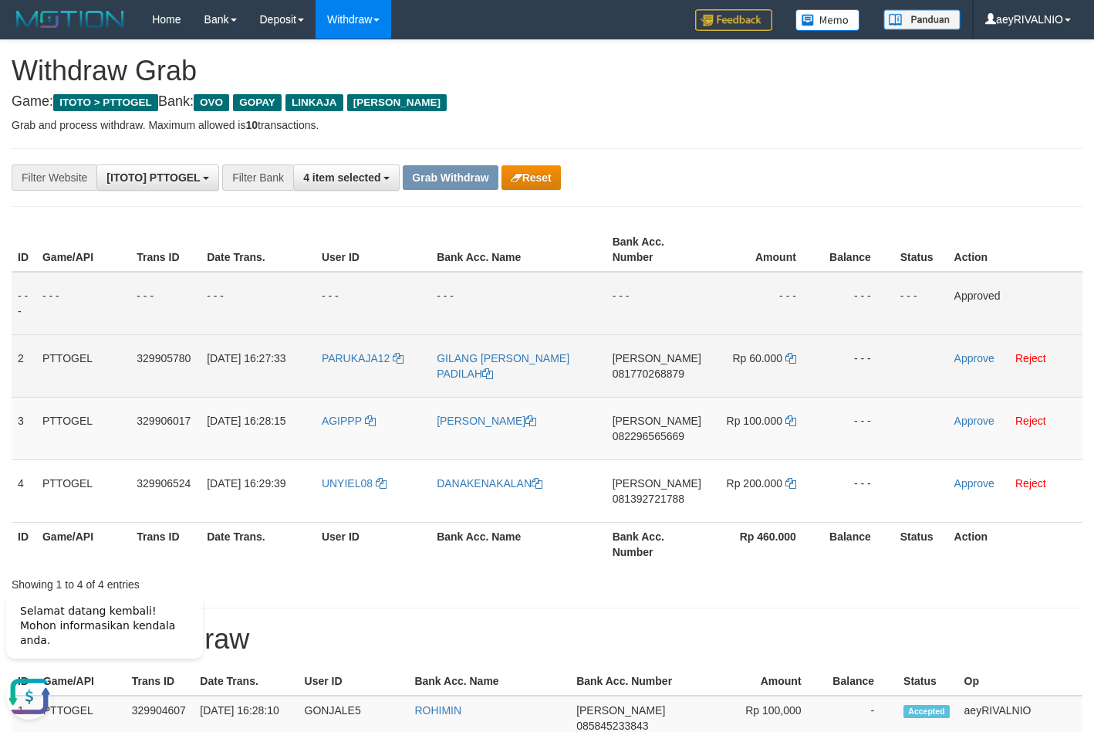
click at [652, 370] on span "081770268879" at bounding box center [649, 373] width 72 height 12
copy span "081770268879"
click at [793, 360] on icon at bounding box center [791, 358] width 11 height 11
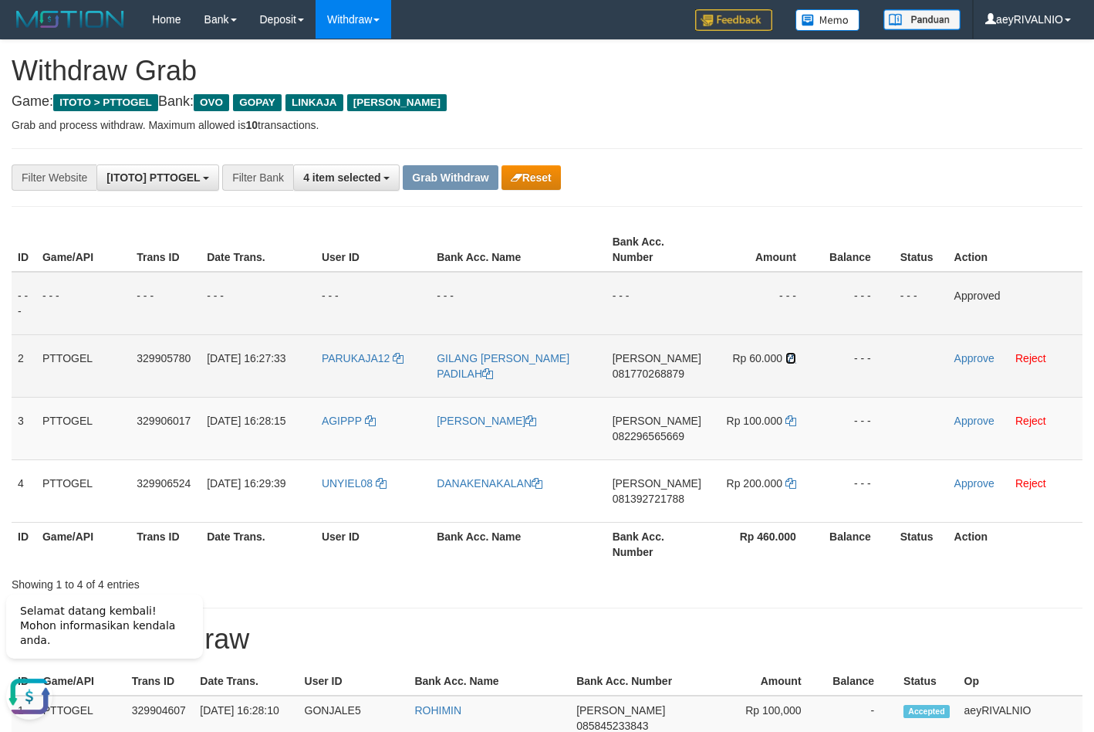
click at [793, 360] on icon at bounding box center [791, 358] width 11 height 11
click at [962, 357] on link "Approve" at bounding box center [975, 358] width 40 height 12
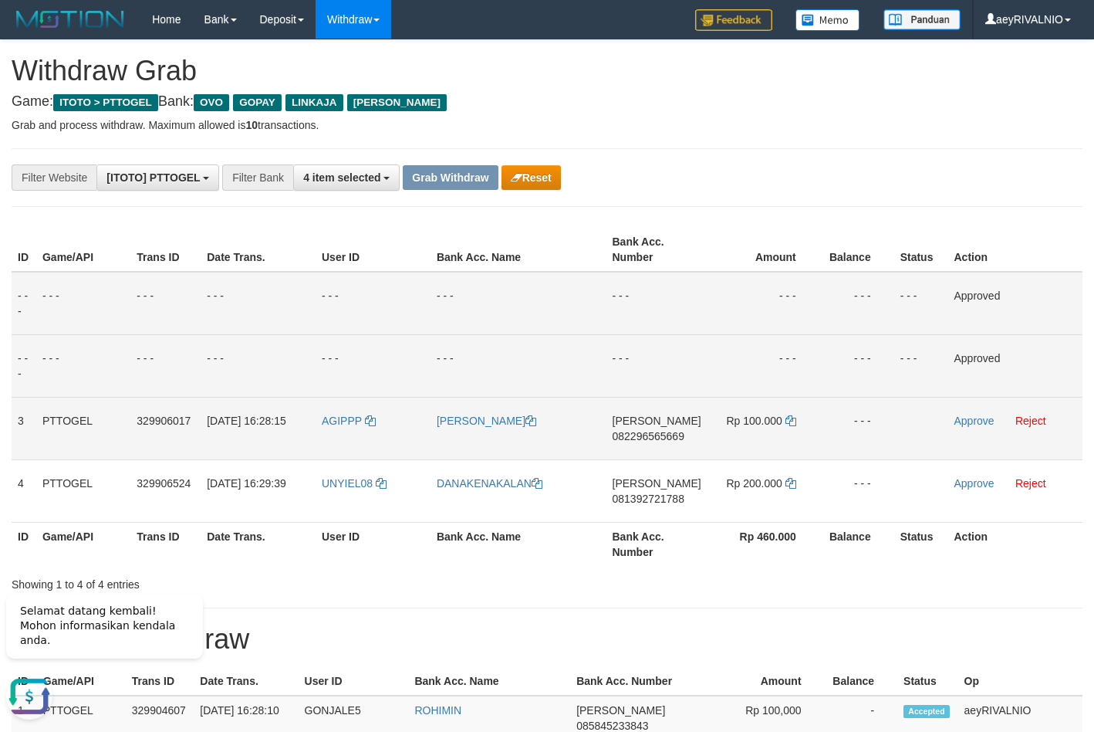
click at [647, 442] on td "DANA 082296565669" at bounding box center [657, 428] width 101 height 63
click at [645, 441] on span "082296565669" at bounding box center [649, 436] width 72 height 12
copy span "082296565669"
click at [648, 435] on span "082296565669" at bounding box center [649, 436] width 72 height 12
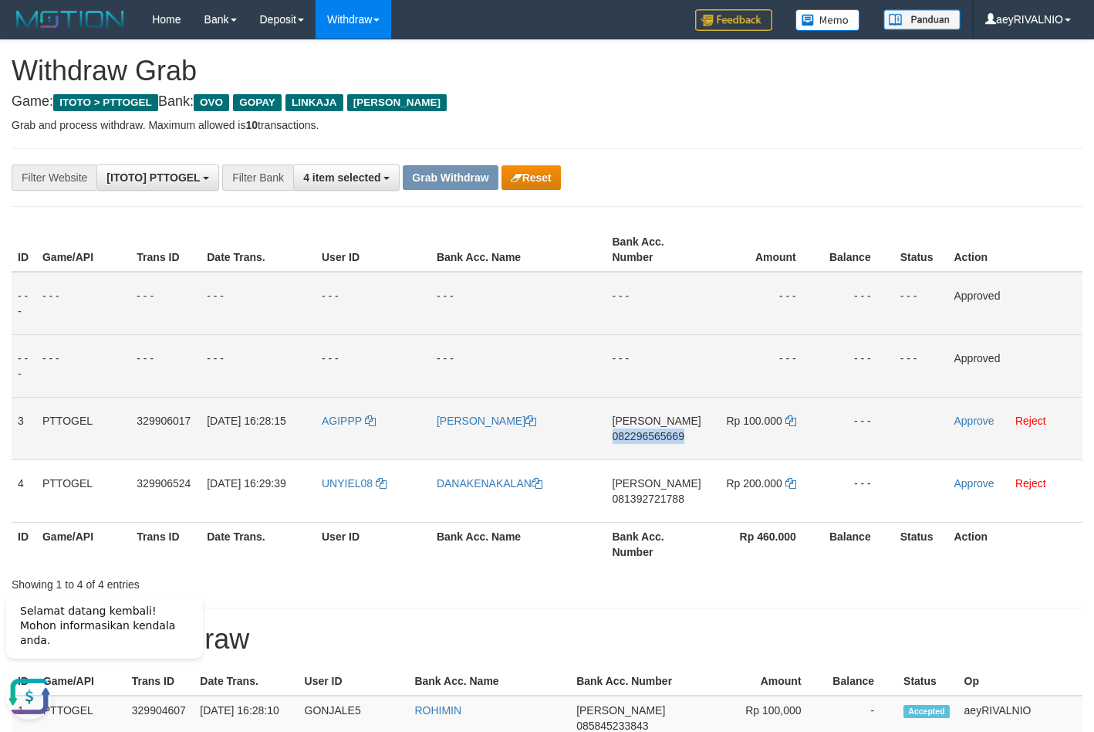
copy span "082296565669"
click at [786, 420] on icon at bounding box center [791, 420] width 11 height 11
click at [786, 419] on icon at bounding box center [791, 420] width 11 height 11
click at [971, 420] on link "Approve" at bounding box center [974, 420] width 40 height 12
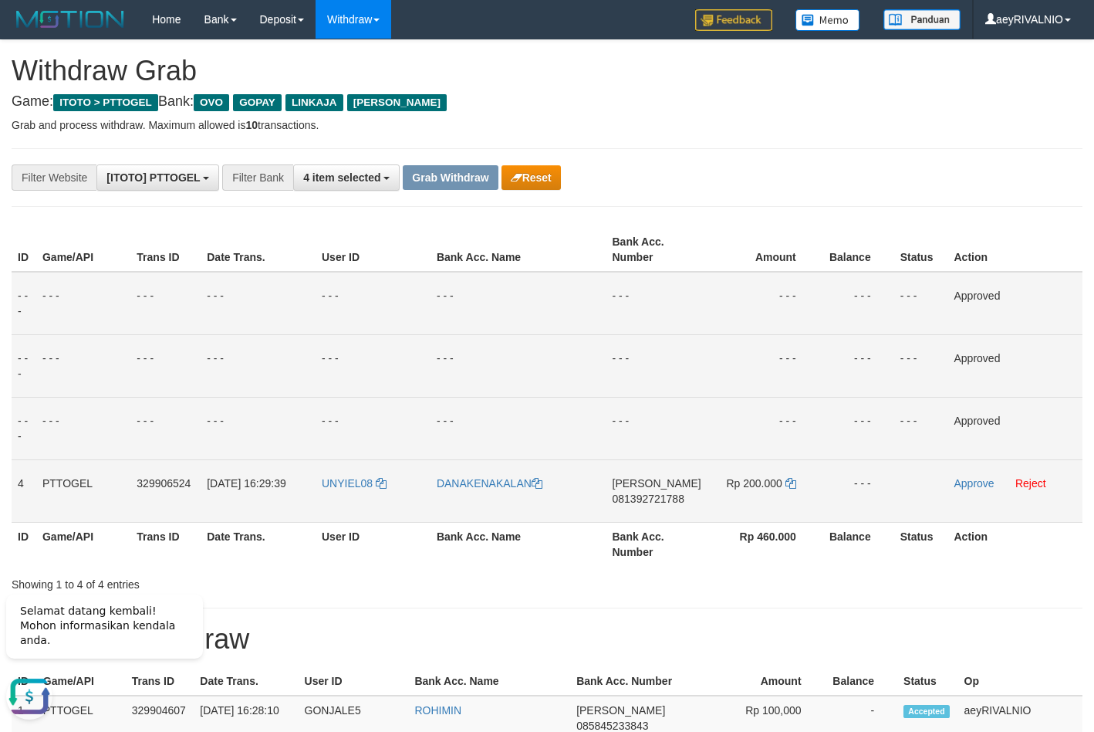
click at [643, 499] on span "081392721788" at bounding box center [649, 498] width 72 height 12
copy span "081392721788"
click at [792, 485] on icon at bounding box center [791, 483] width 11 height 11
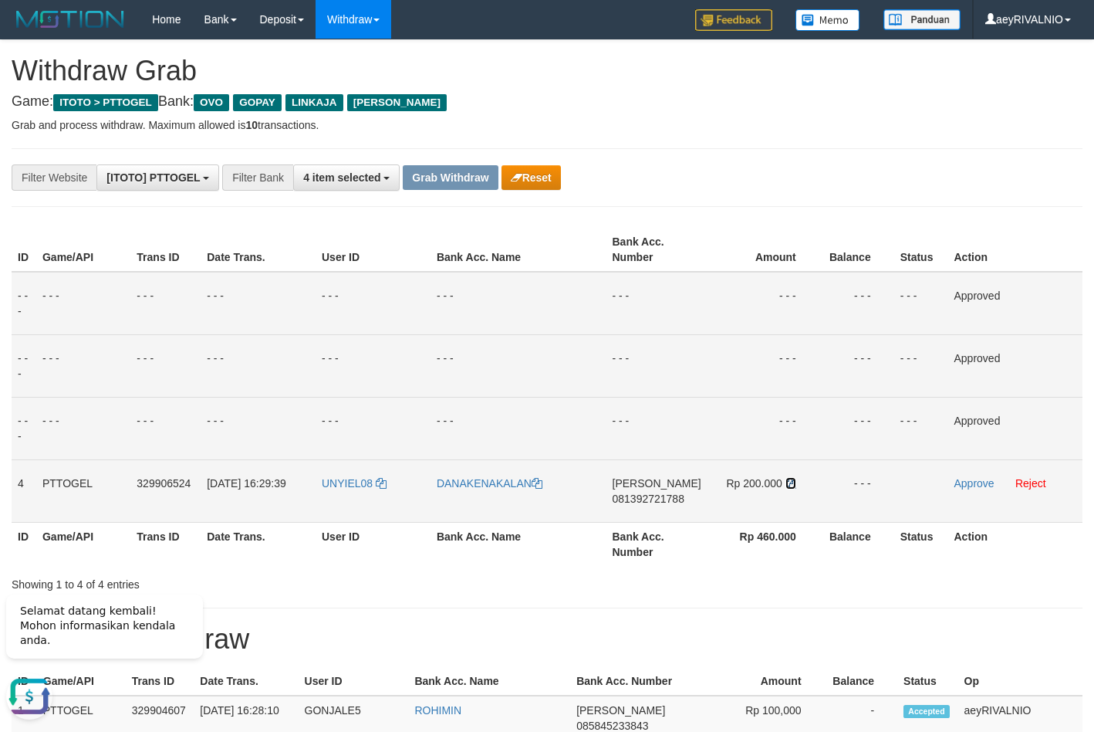
click at [792, 485] on icon at bounding box center [791, 483] width 11 height 11
click at [790, 485] on icon at bounding box center [791, 483] width 11 height 11
click at [350, 483] on span "UNYIEL08" at bounding box center [347, 483] width 51 height 12
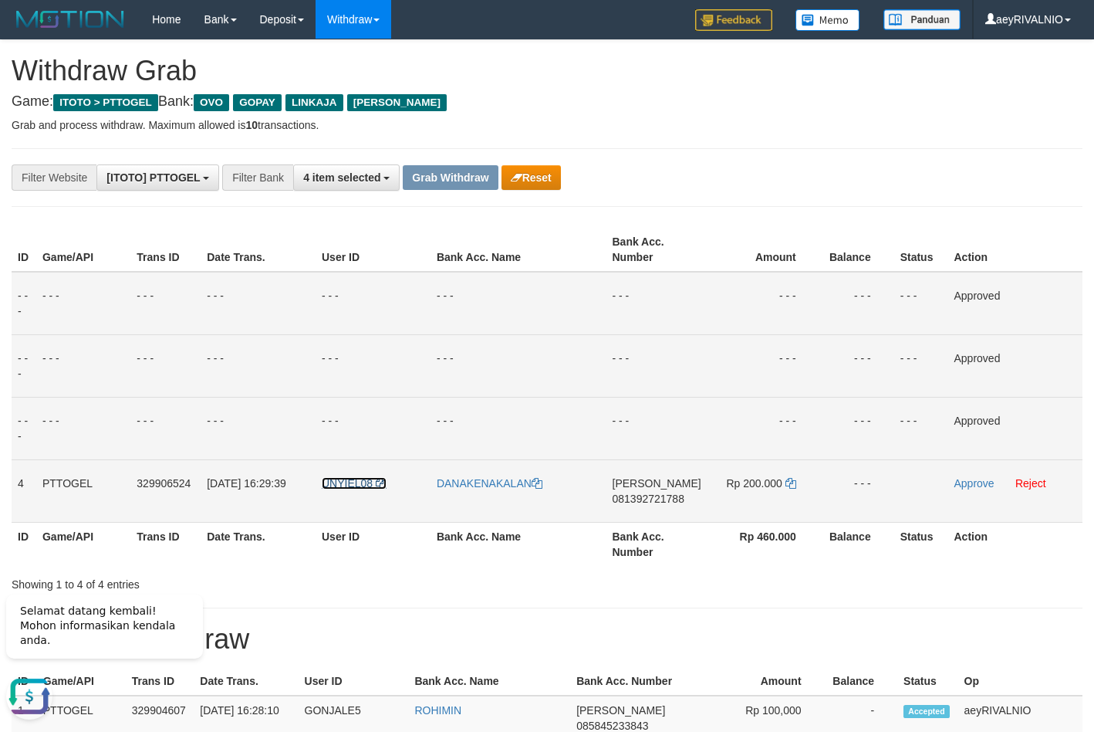
click at [350, 483] on span "UNYIEL08" at bounding box center [347, 483] width 51 height 12
click at [330, 488] on span "UNYIEL08" at bounding box center [347, 483] width 51 height 12
drag, startPoint x: 330, startPoint y: 486, endPoint x: 338, endPoint y: 488, distance: 7.9
click at [331, 486] on span "UNYIEL08" at bounding box center [347, 483] width 51 height 12
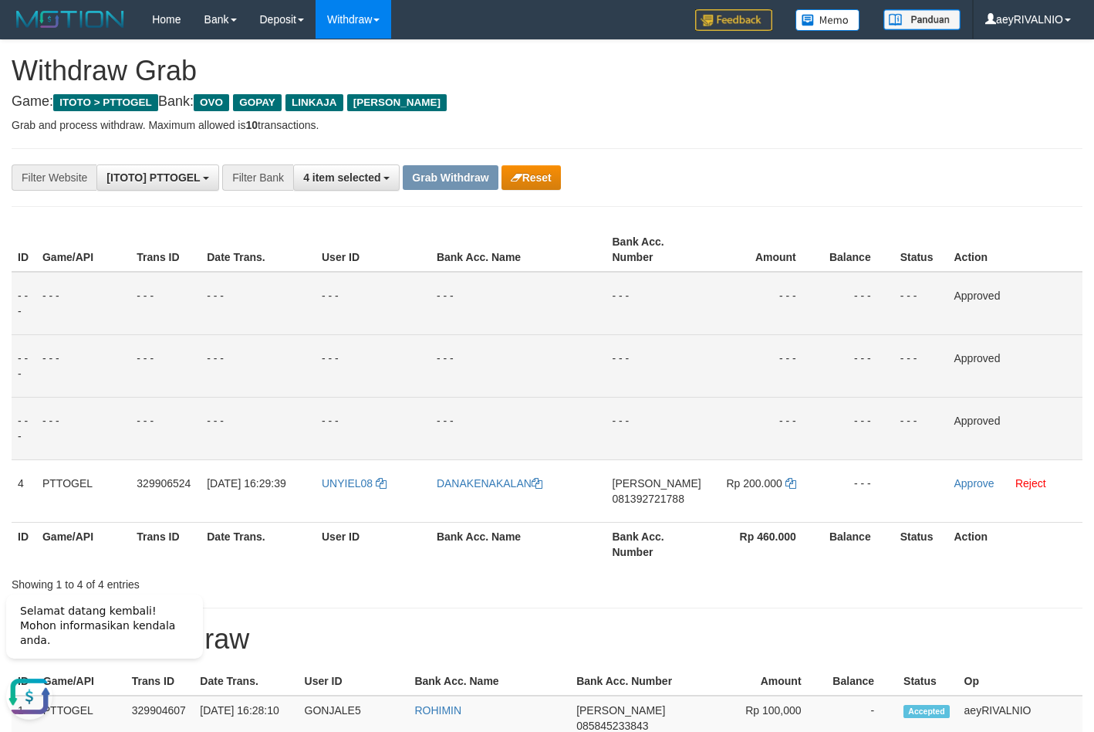
click at [549, 626] on h1 "15 Latest Withdraw" at bounding box center [547, 639] width 1071 height 31
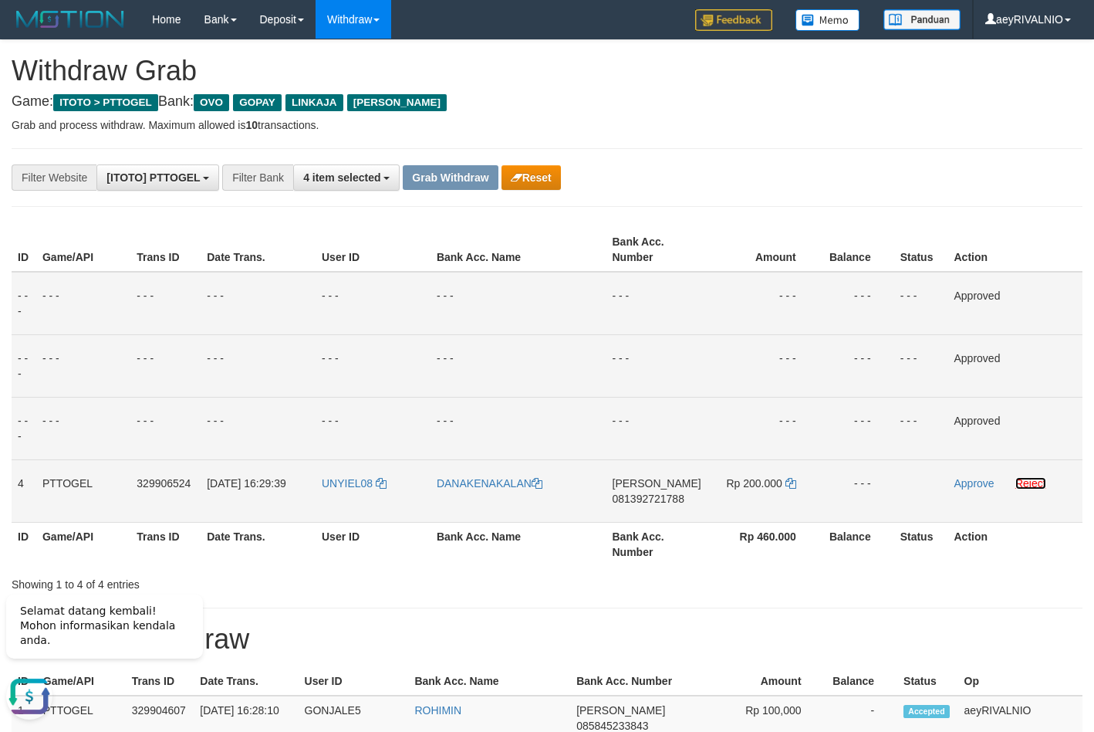
click at [1027, 479] on link "Reject" at bounding box center [1031, 483] width 31 height 12
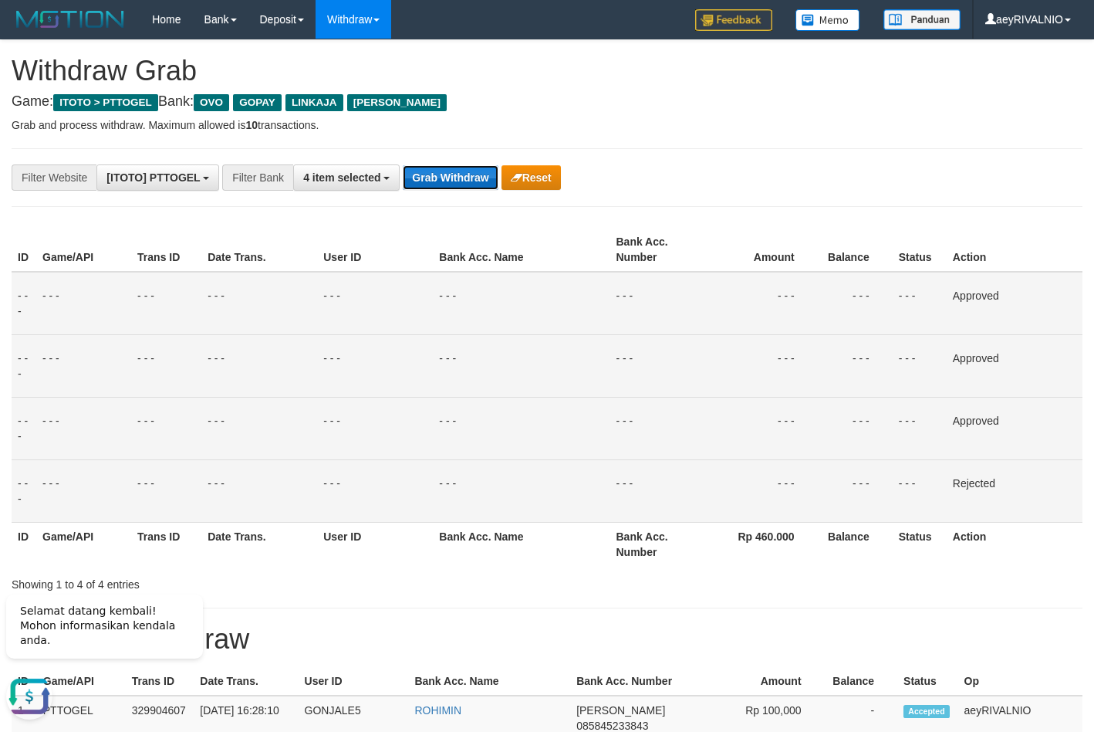
click at [412, 175] on button "Grab Withdraw" at bounding box center [450, 177] width 95 height 25
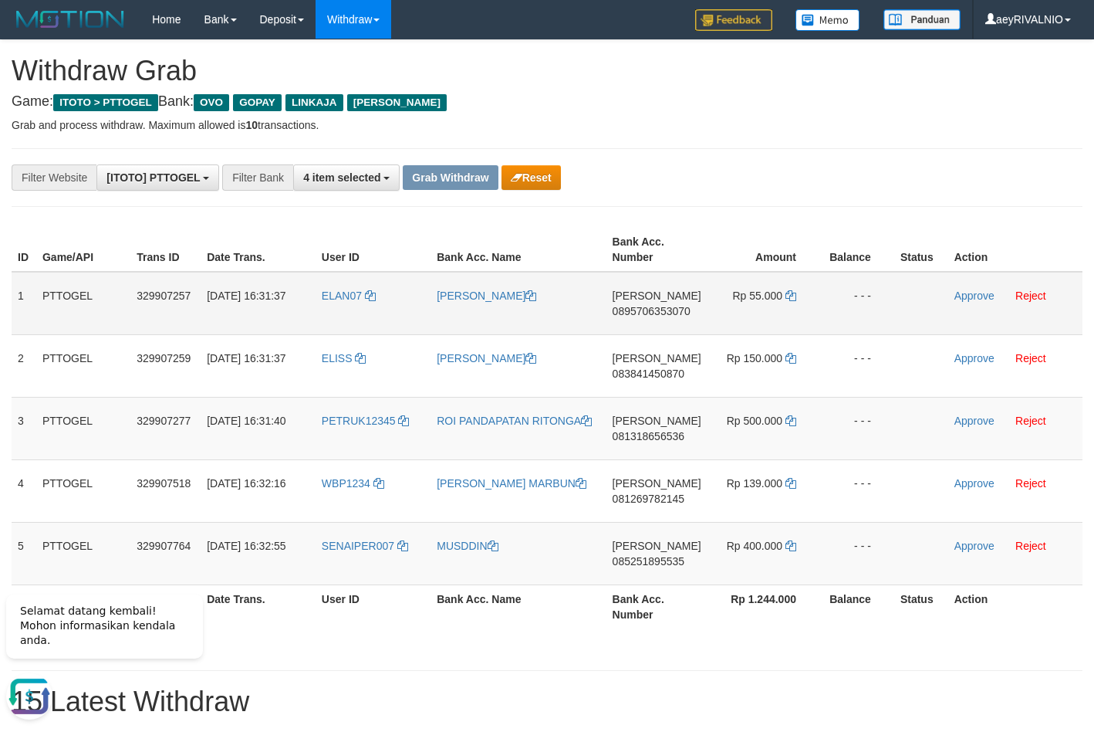
drag, startPoint x: 365, startPoint y: 574, endPoint x: 752, endPoint y: 313, distance: 466.9
click at [751, 313] on tbody "1 PTTOGEL 329907257 [DATE] 16:31:37 ELAN07 [PERSON_NAME] [PERSON_NAME] 08957063…" at bounding box center [547, 428] width 1071 height 313
click at [642, 310] on span "0895706353070" at bounding box center [652, 311] width 78 height 12
copy span "0895706353070"
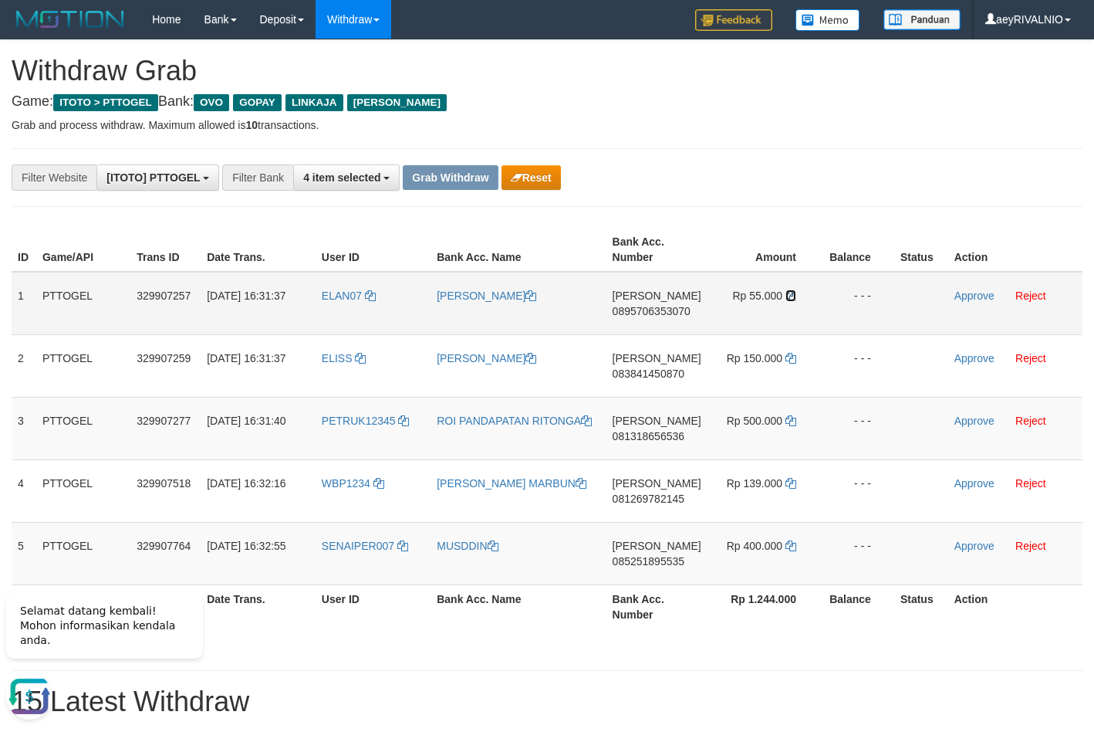
click at [786, 295] on icon at bounding box center [791, 295] width 11 height 11
click at [963, 292] on link "Approve" at bounding box center [975, 295] width 40 height 12
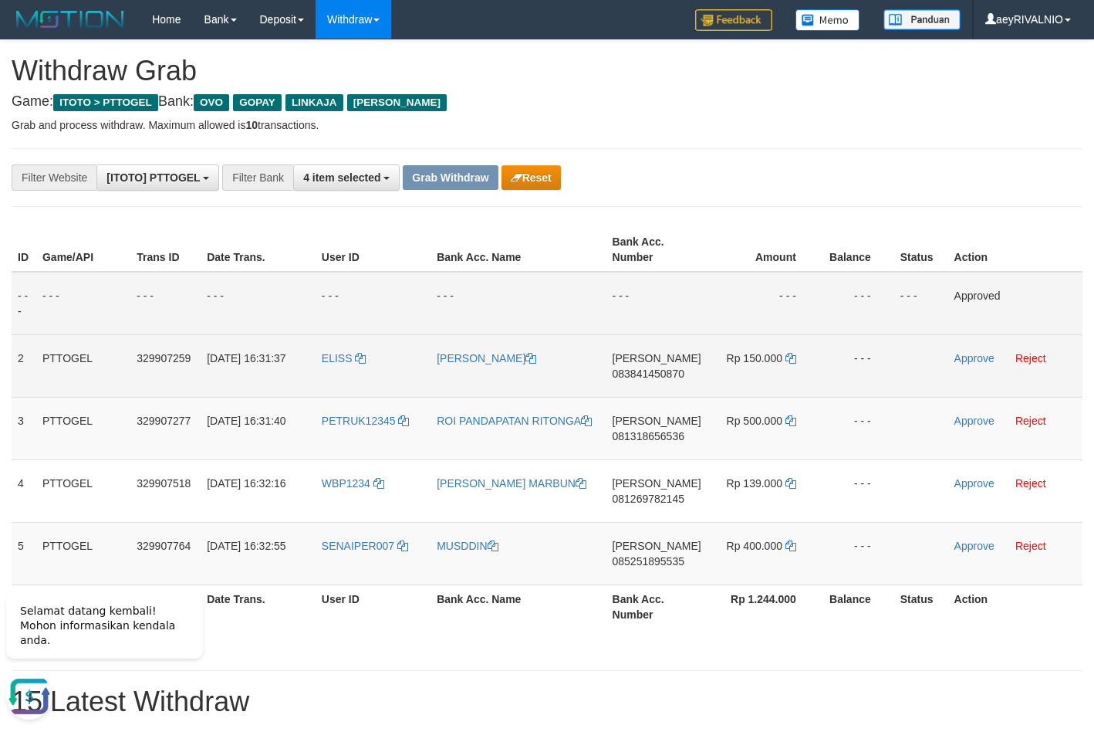
click at [624, 375] on span "083841450870" at bounding box center [649, 373] width 72 height 12
copy span "083841450870"
click at [634, 375] on span "083841450870" at bounding box center [649, 373] width 72 height 12
click at [634, 374] on span "083841450870" at bounding box center [649, 373] width 72 height 12
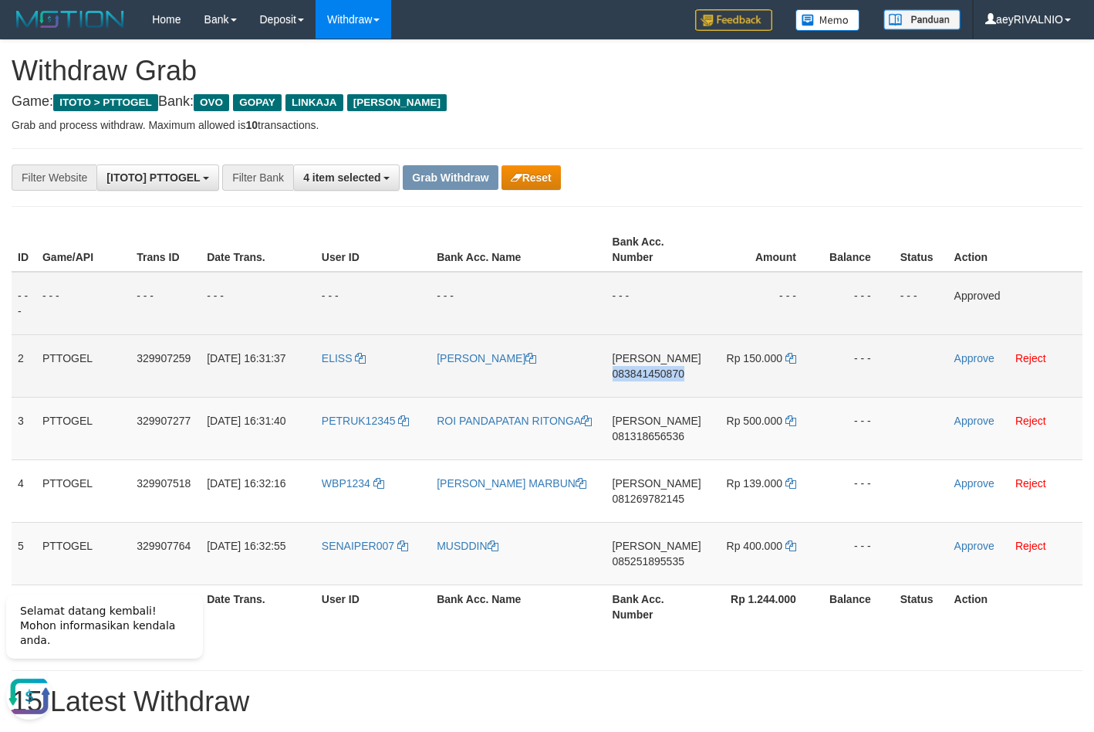
copy span "083841450870"
click at [793, 356] on icon at bounding box center [791, 358] width 11 height 11
click at [969, 358] on link "Approve" at bounding box center [975, 358] width 40 height 12
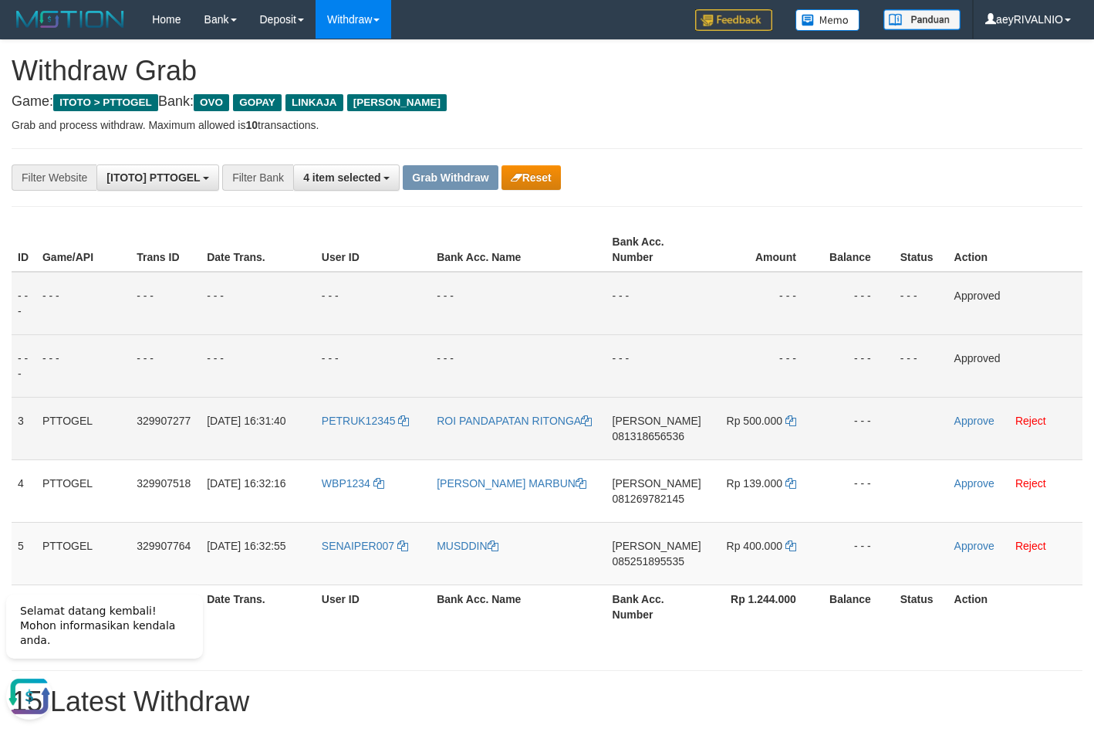
click at [650, 443] on td "DANA 081318656536" at bounding box center [657, 428] width 101 height 63
click at [656, 431] on span "081318656536" at bounding box center [649, 436] width 72 height 12
copy span "081318656536"
click at [786, 421] on icon at bounding box center [791, 420] width 11 height 11
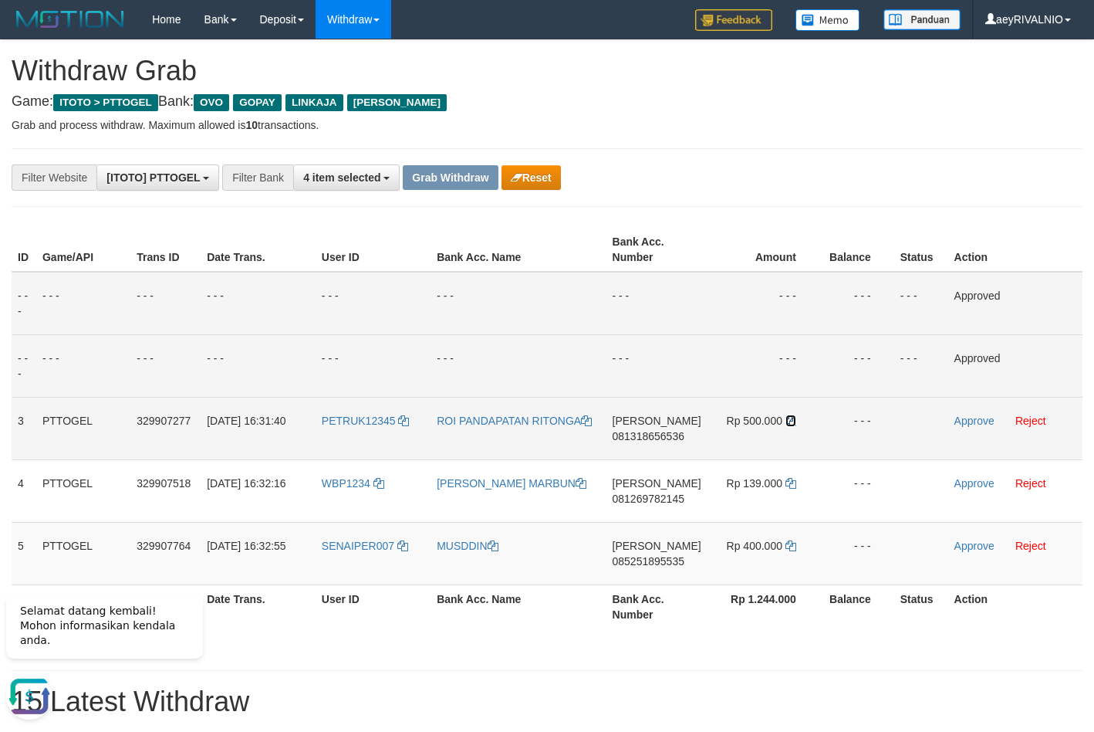
click at [786, 421] on icon at bounding box center [791, 420] width 11 height 11
click at [986, 420] on link "Approve" at bounding box center [975, 420] width 40 height 12
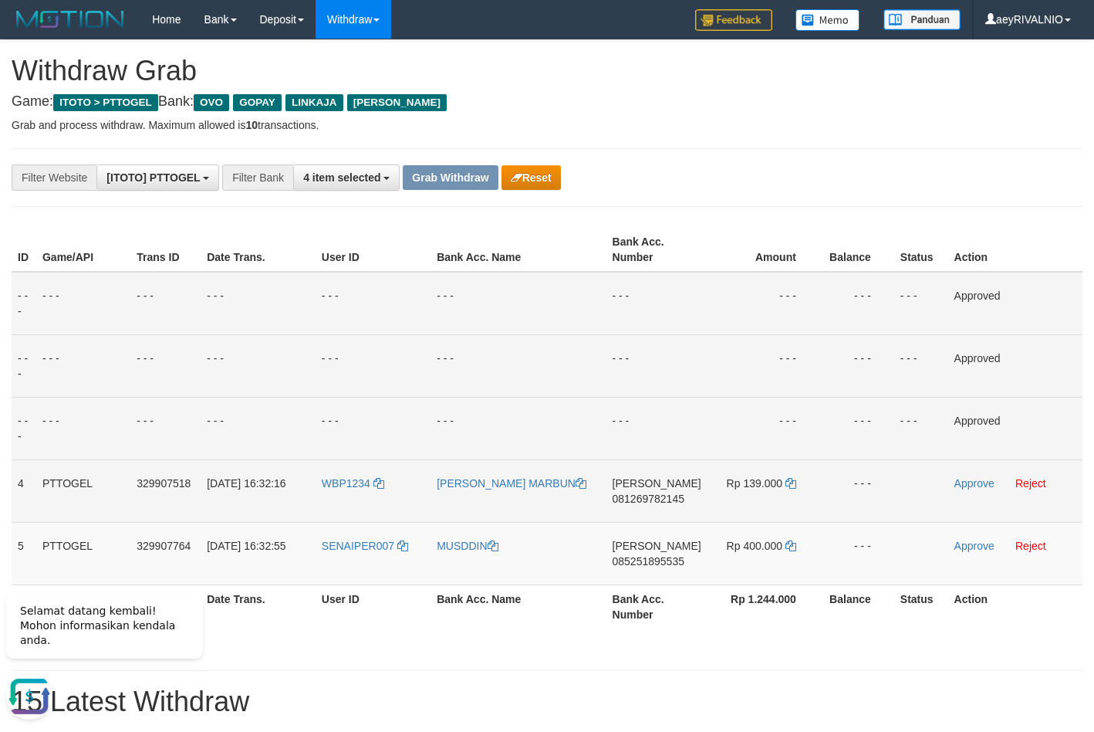
click at [629, 496] on span "081269782145" at bounding box center [649, 498] width 72 height 12
copy span "081269782145"
click at [790, 481] on icon at bounding box center [791, 483] width 11 height 11
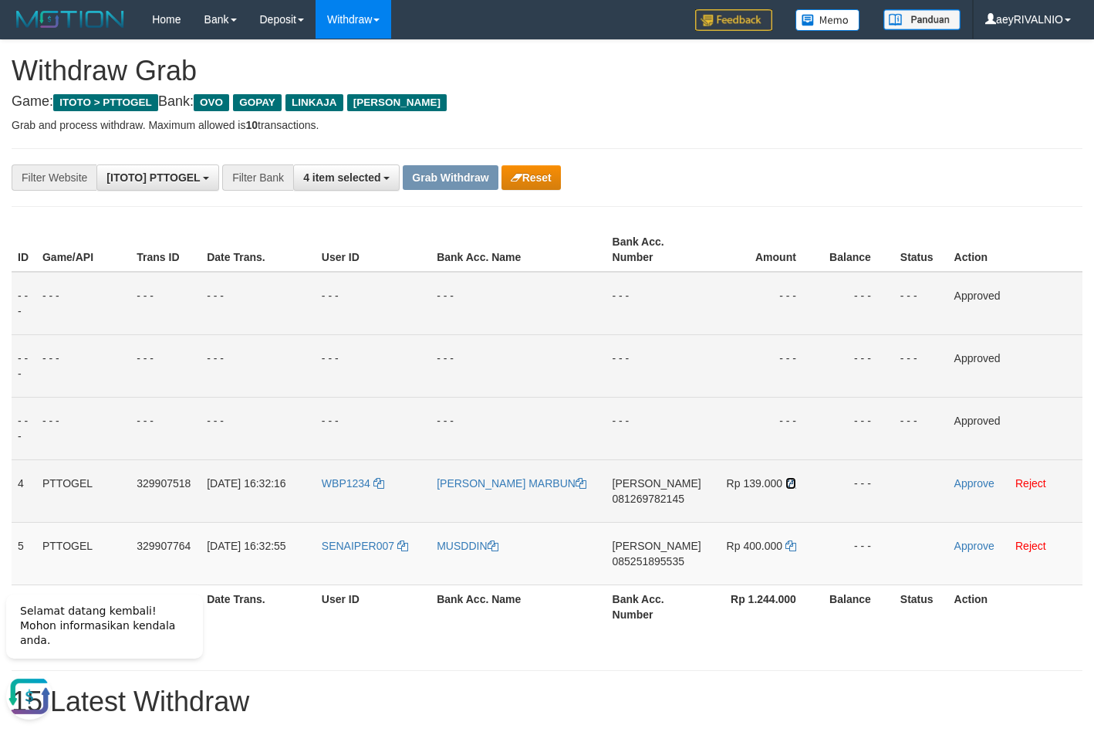
click at [790, 481] on icon at bounding box center [791, 483] width 11 height 11
click at [962, 485] on link "Approve" at bounding box center [975, 483] width 40 height 12
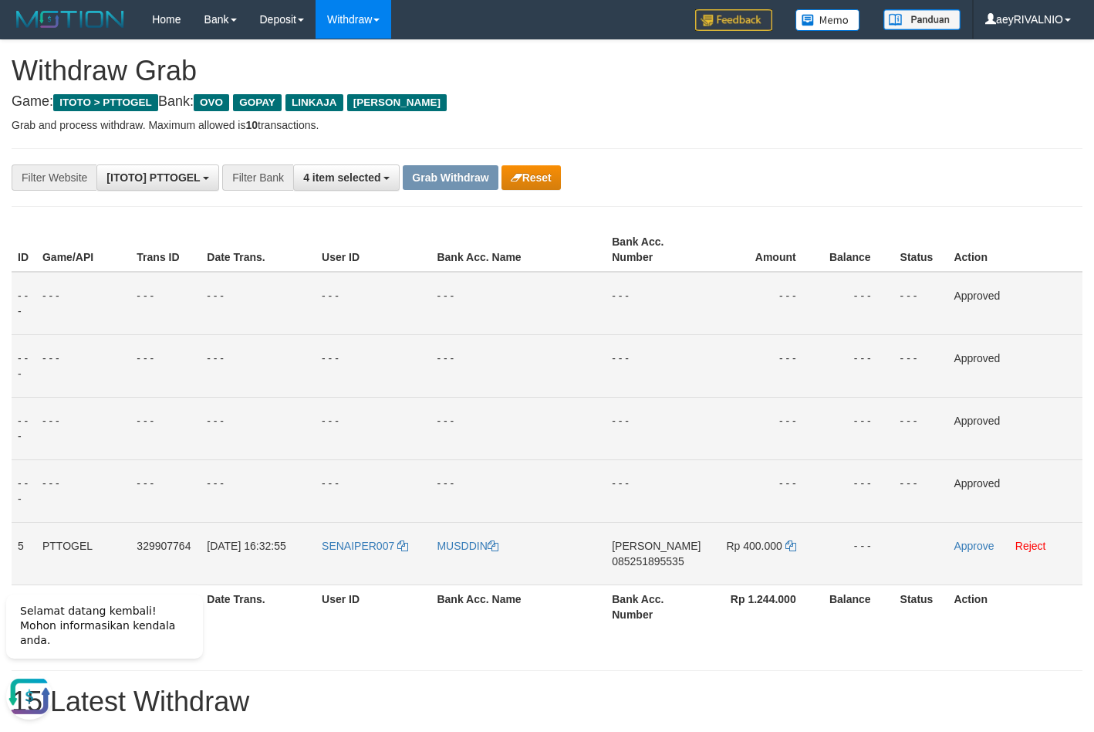
click at [637, 556] on span "085251895535" at bounding box center [648, 561] width 72 height 12
click at [638, 556] on span "085251895535" at bounding box center [648, 561] width 72 height 12
copy span "085251895535"
click at [792, 546] on icon at bounding box center [791, 545] width 11 height 11
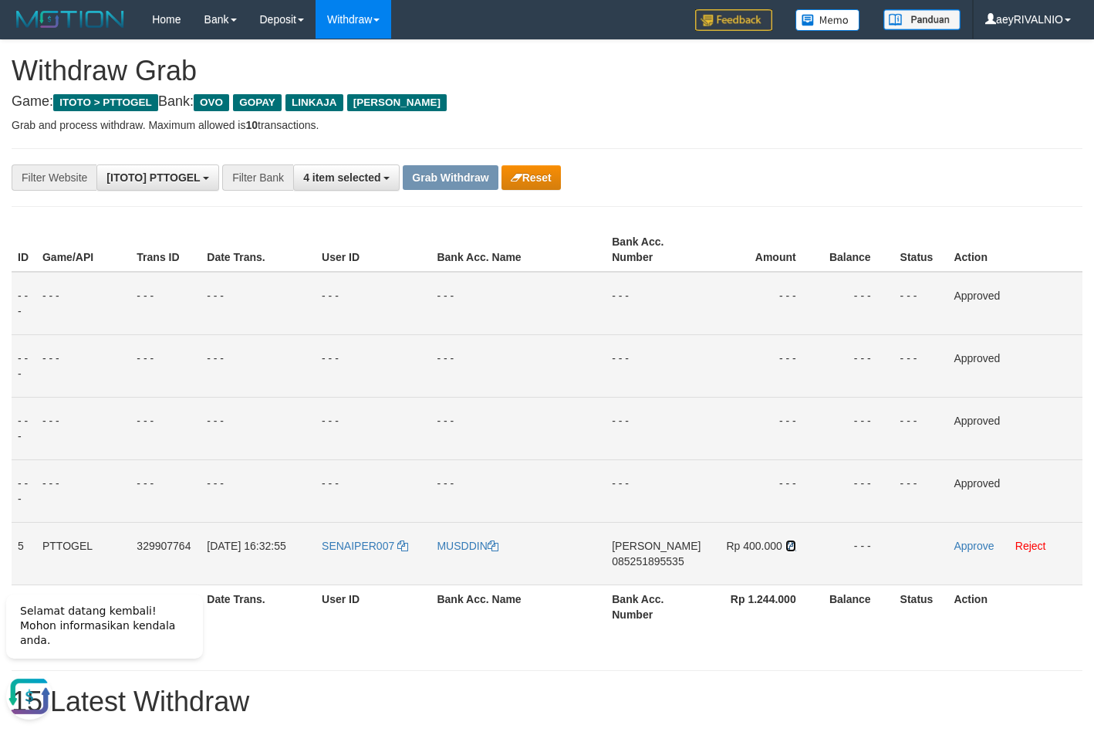
drag, startPoint x: 792, startPoint y: 546, endPoint x: 916, endPoint y: 560, distance: 125.0
click at [792, 546] on icon at bounding box center [791, 545] width 11 height 11
click at [974, 546] on link "Approve" at bounding box center [974, 545] width 40 height 12
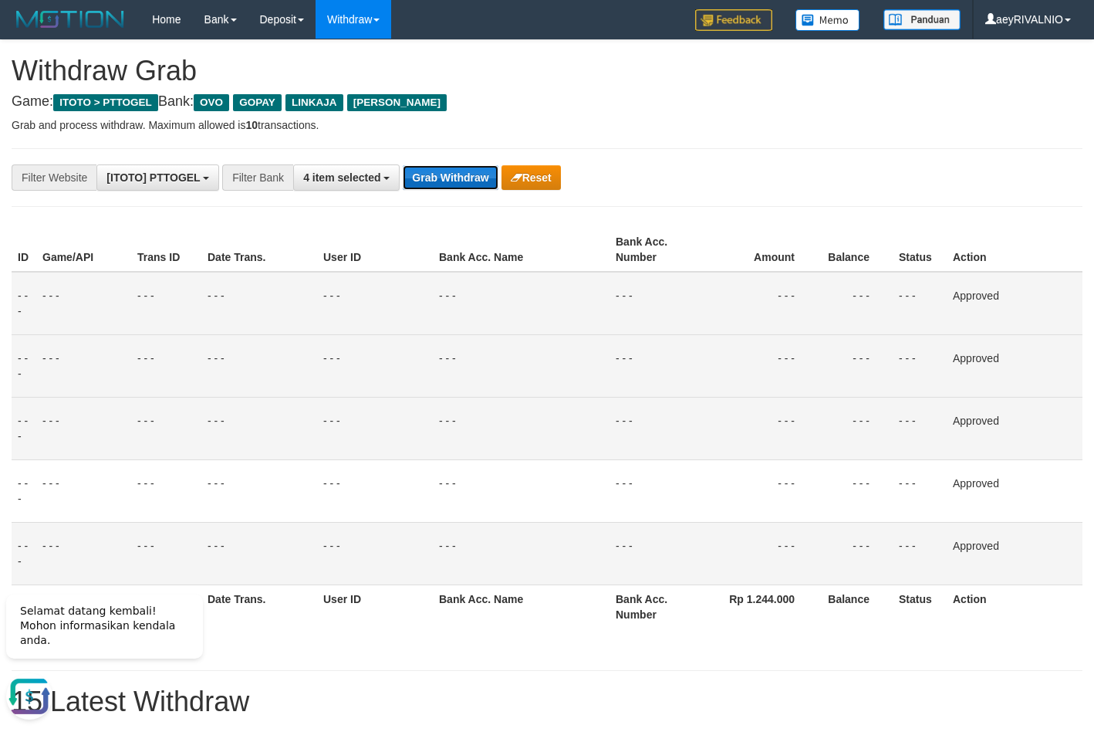
click at [462, 172] on button "Grab Withdraw" at bounding box center [450, 177] width 95 height 25
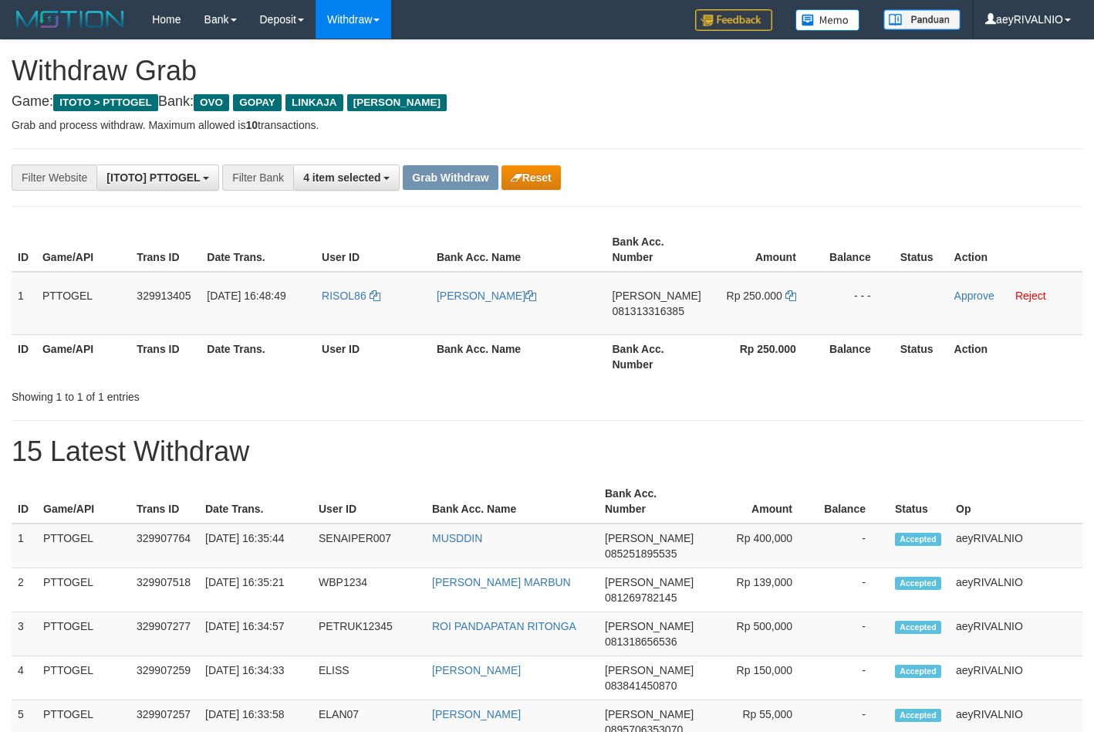
scroll to position [224, 0]
drag, startPoint x: 364, startPoint y: 321, endPoint x: 773, endPoint y: 296, distance: 409.0
click at [773, 296] on tr "1 PTTOGEL 329913405 [DATE] 16:48:49 RISOL86 BAMBANG [PERSON_NAME] 081313316385 …" at bounding box center [547, 303] width 1071 height 63
click at [671, 309] on span "081313316385" at bounding box center [649, 311] width 72 height 12
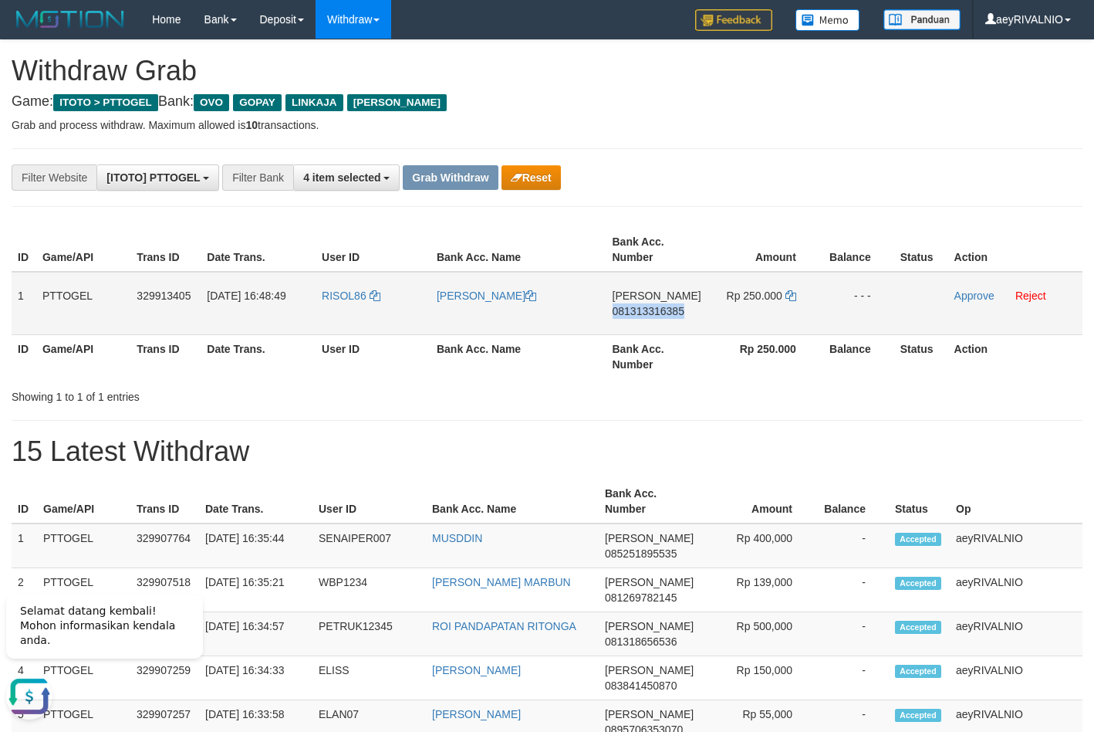
click at [671, 309] on span "081313316385" at bounding box center [649, 311] width 72 height 12
copy span "081313316385"
click at [787, 292] on icon at bounding box center [791, 295] width 11 height 11
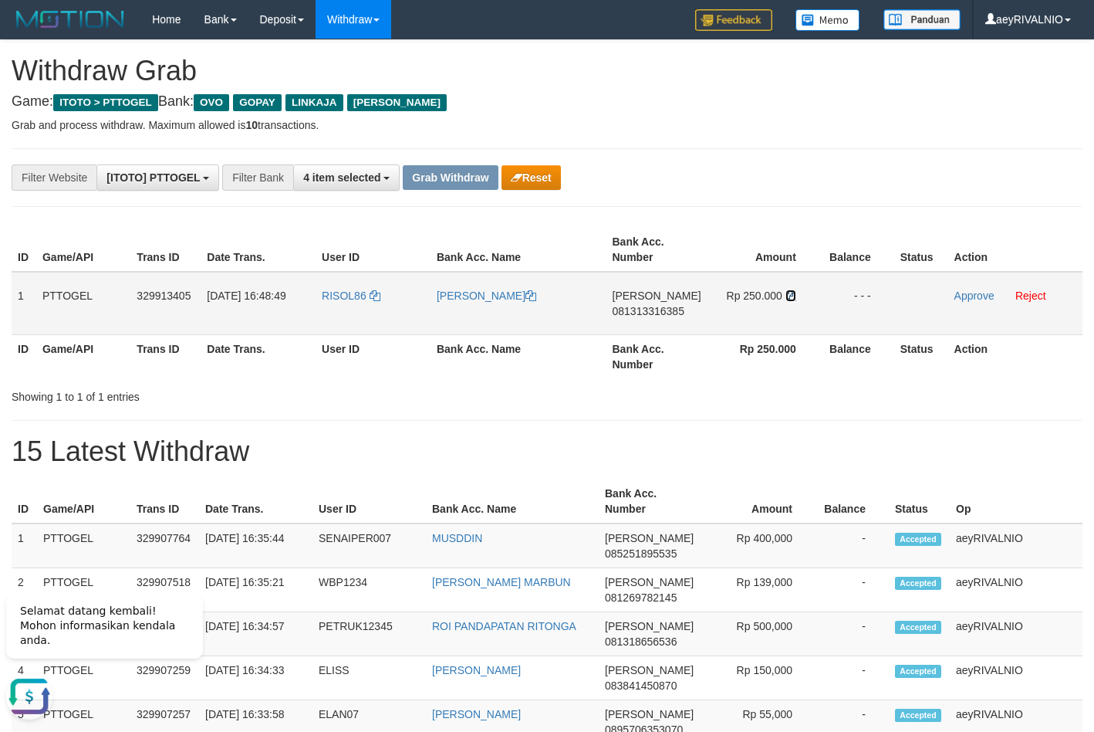
click at [787, 292] on icon at bounding box center [791, 295] width 11 height 11
click at [965, 293] on link "Approve" at bounding box center [975, 295] width 40 height 12
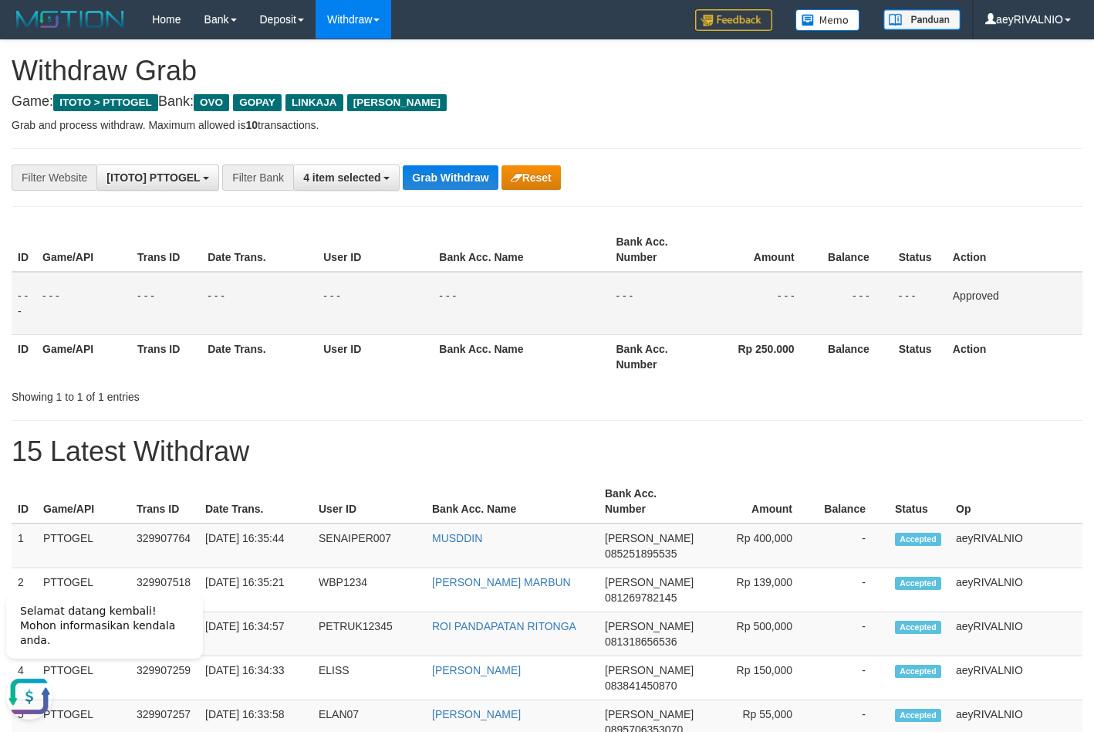
click at [484, 181] on button "Grab Withdraw" at bounding box center [450, 177] width 95 height 25
click at [687, 188] on div "**********" at bounding box center [456, 177] width 912 height 26
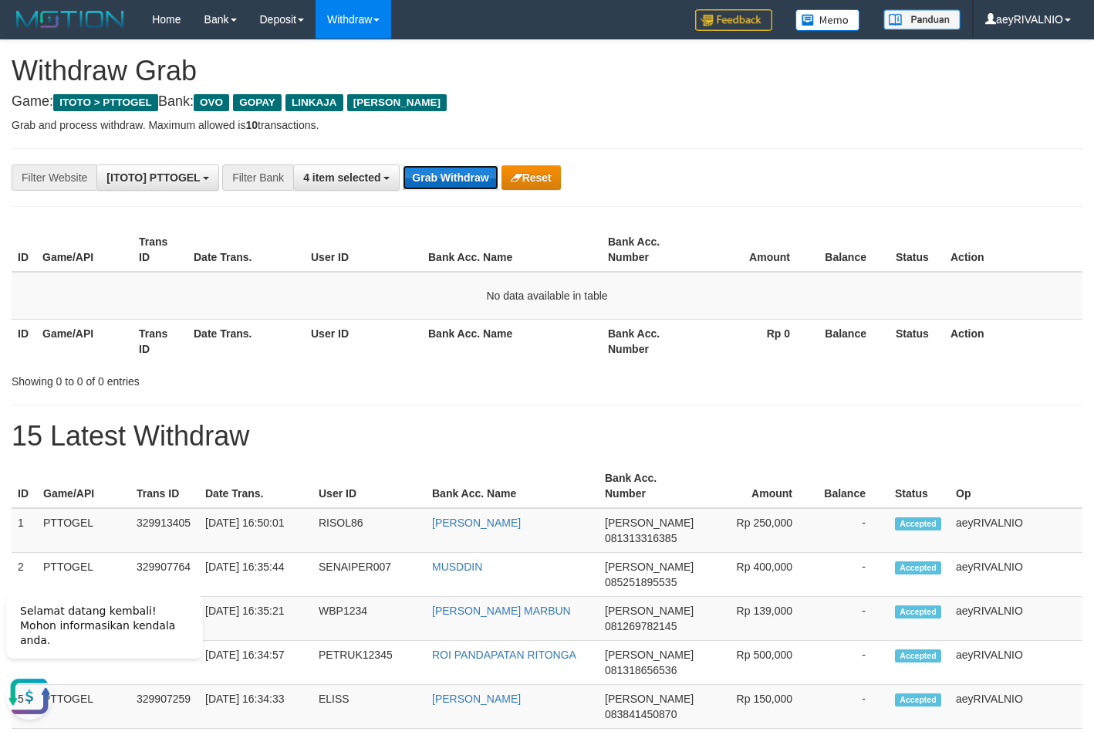
click at [445, 174] on button "Grab Withdraw" at bounding box center [450, 177] width 95 height 25
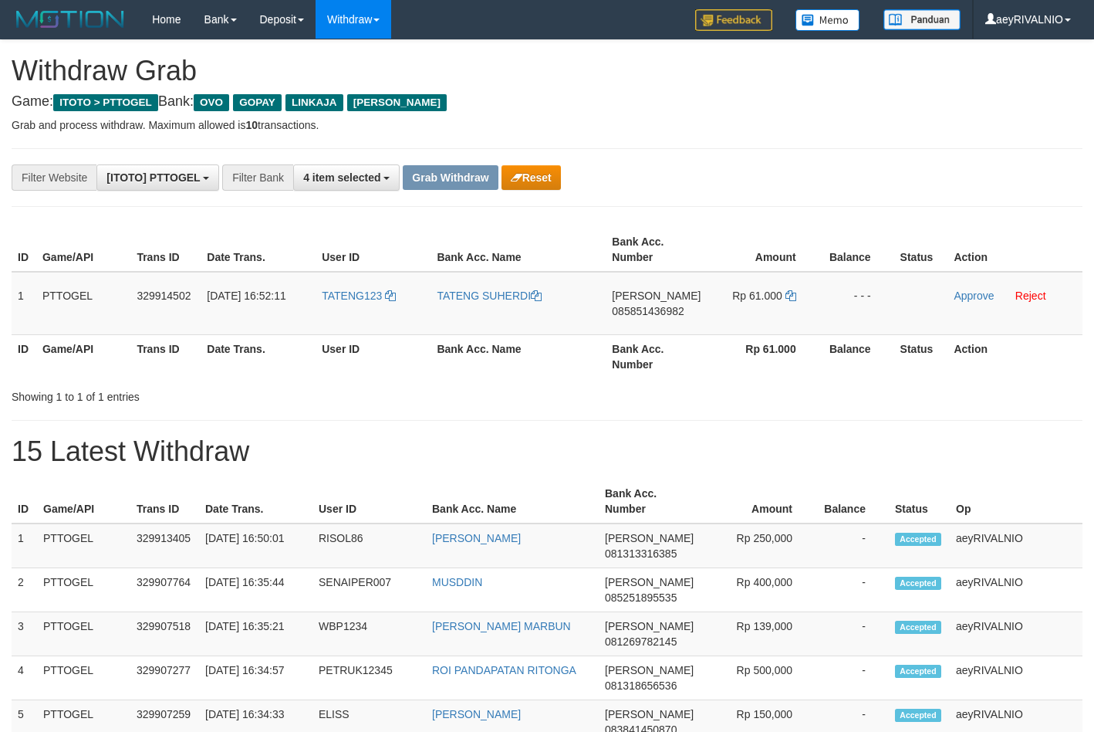
scroll to position [224, 0]
click at [748, 176] on div "**********" at bounding box center [456, 177] width 912 height 26
click at [550, 177] on button "Reset" at bounding box center [531, 177] width 59 height 25
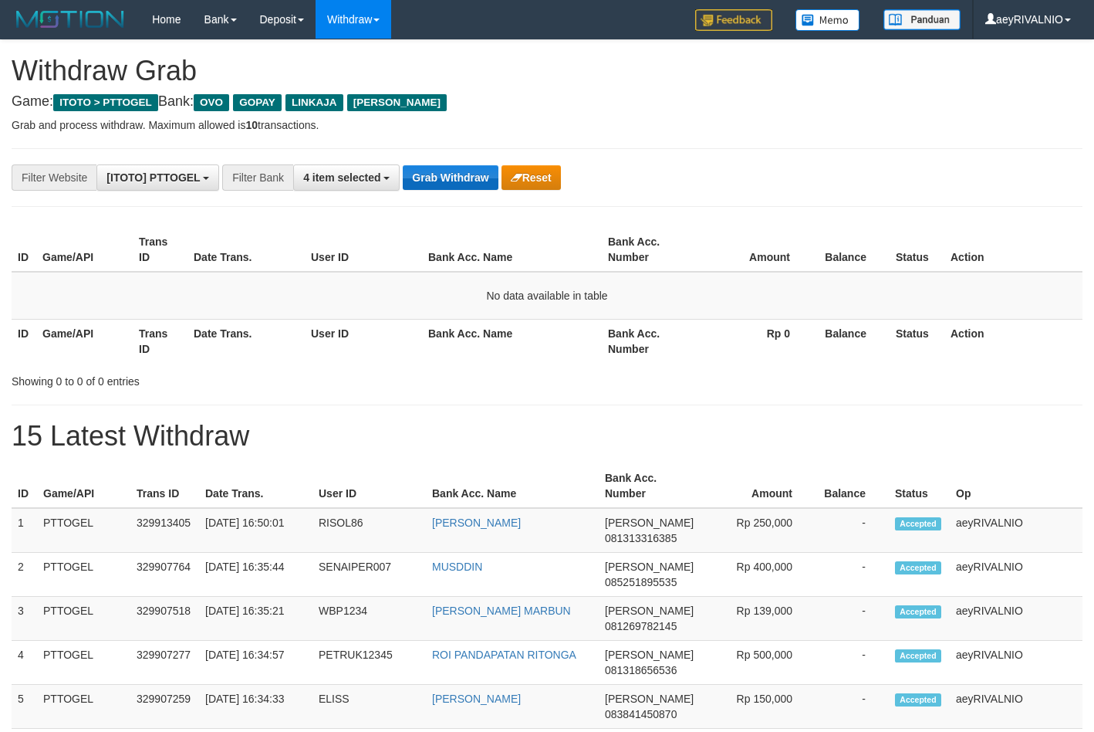
scroll to position [224, 0]
click at [450, 184] on button "Grab Withdraw" at bounding box center [450, 177] width 95 height 25
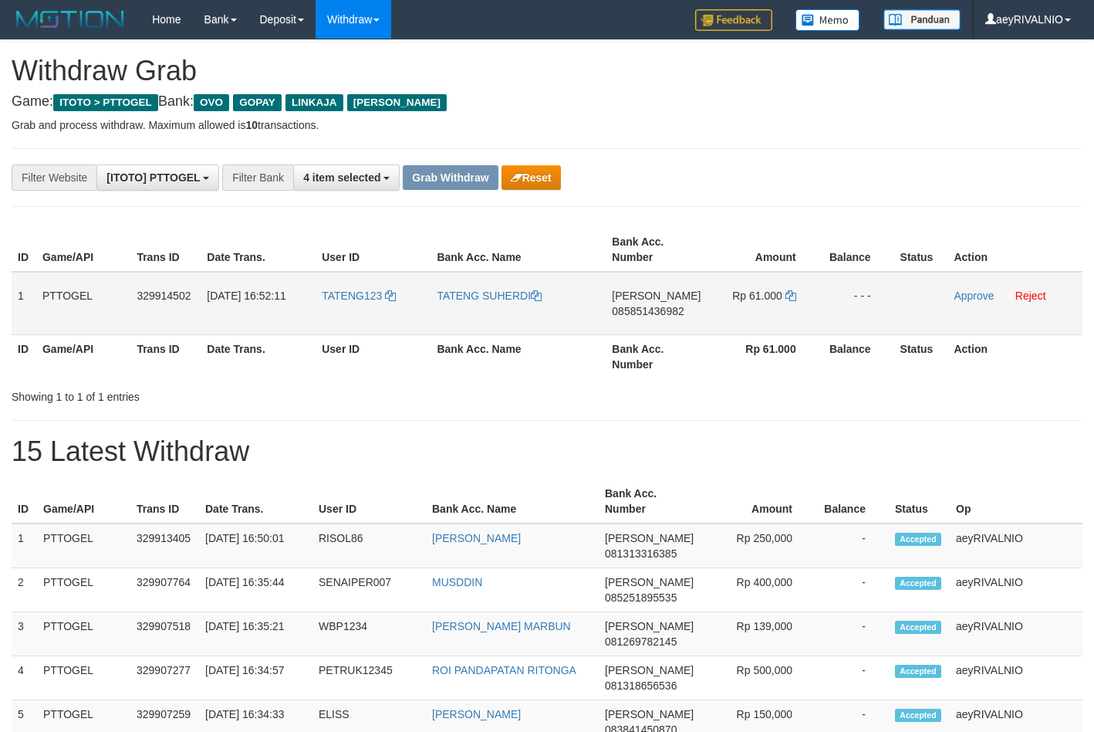
scroll to position [224, 0]
drag, startPoint x: 345, startPoint y: 326, endPoint x: 778, endPoint y: 308, distance: 433.4
click at [778, 308] on tr "1 PTTOGEL 329914502 31/08/2025 16:52:11 TATENG123 TATENG SUHERDI DANA 085851436…" at bounding box center [547, 303] width 1071 height 63
click at [651, 316] on span "085851436982" at bounding box center [648, 311] width 72 height 12
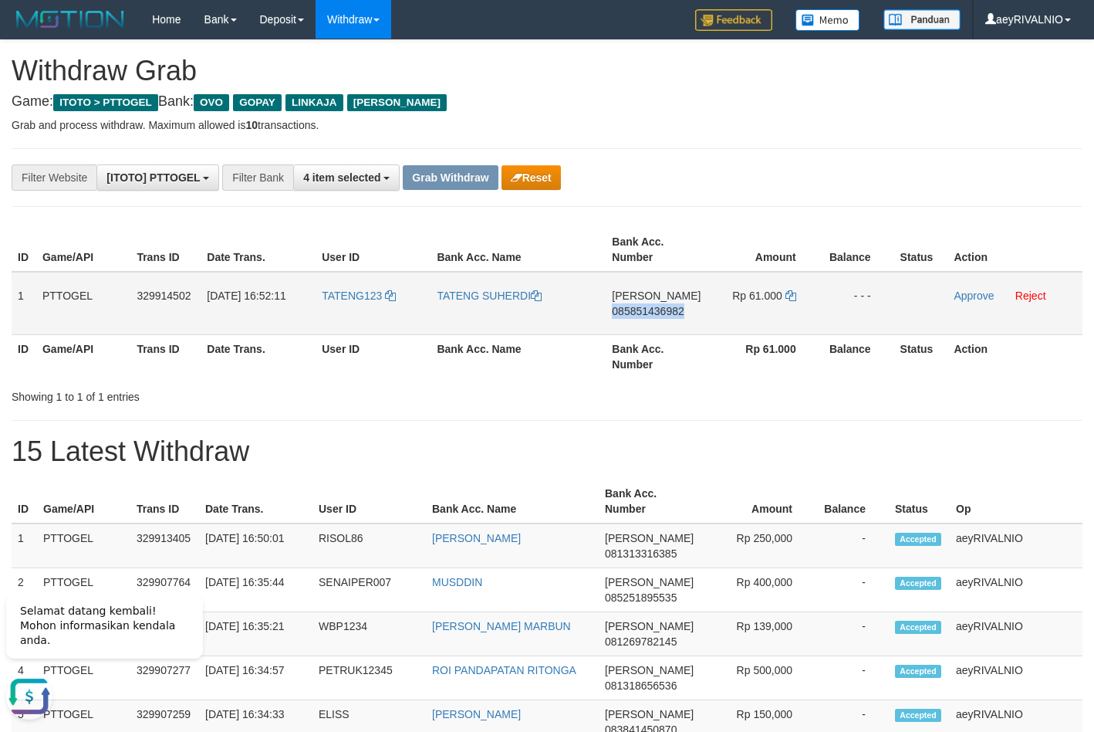
click at [651, 316] on span "085851436982" at bounding box center [648, 311] width 72 height 12
copy span "085851436982"
click at [791, 294] on icon at bounding box center [791, 295] width 11 height 11
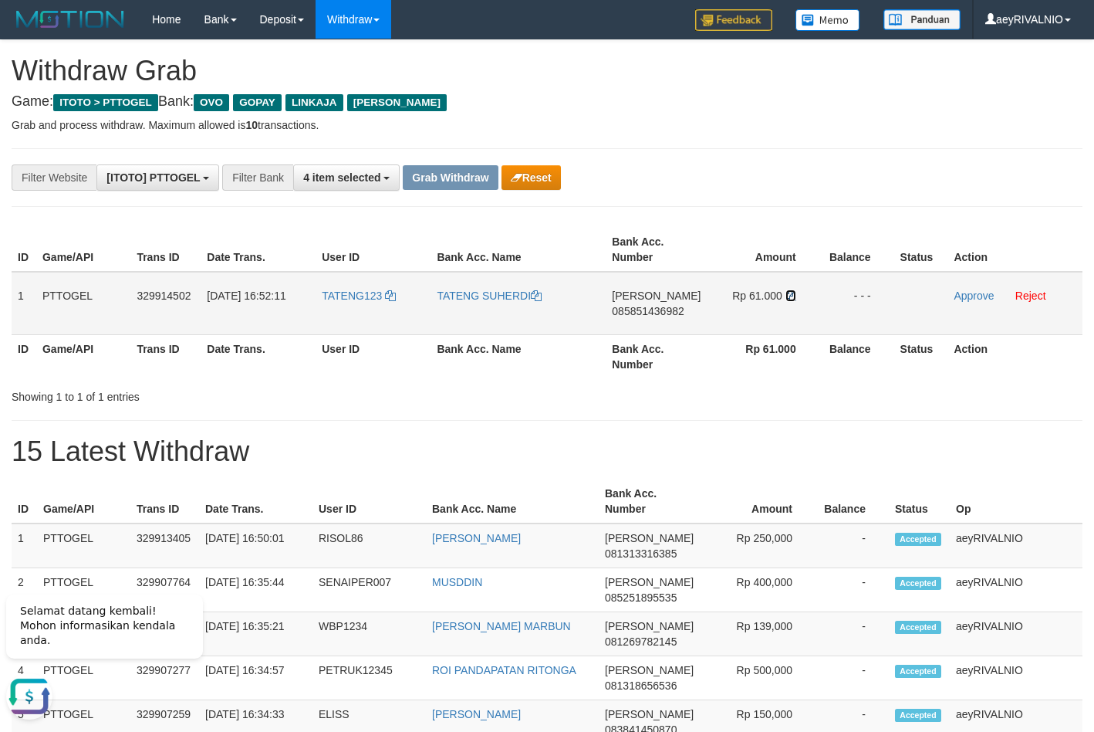
click at [791, 294] on icon at bounding box center [791, 295] width 11 height 11
click at [978, 294] on link "Approve" at bounding box center [974, 295] width 40 height 12
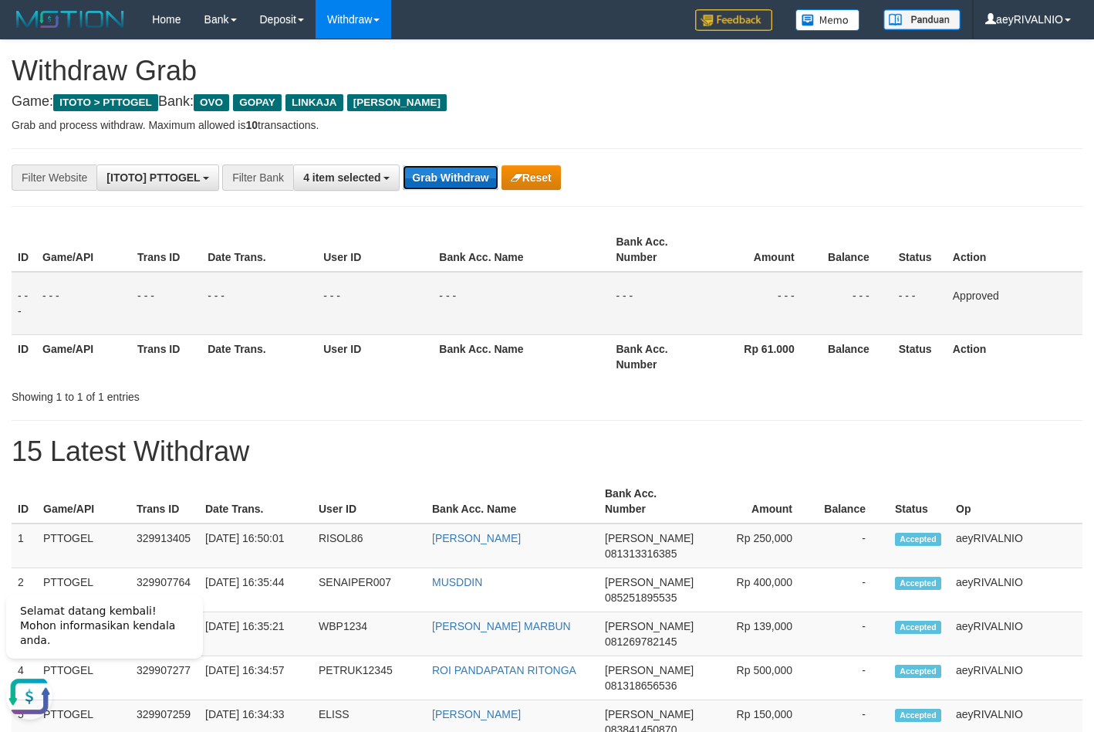
click at [437, 171] on button "Grab Withdraw" at bounding box center [450, 177] width 95 height 25
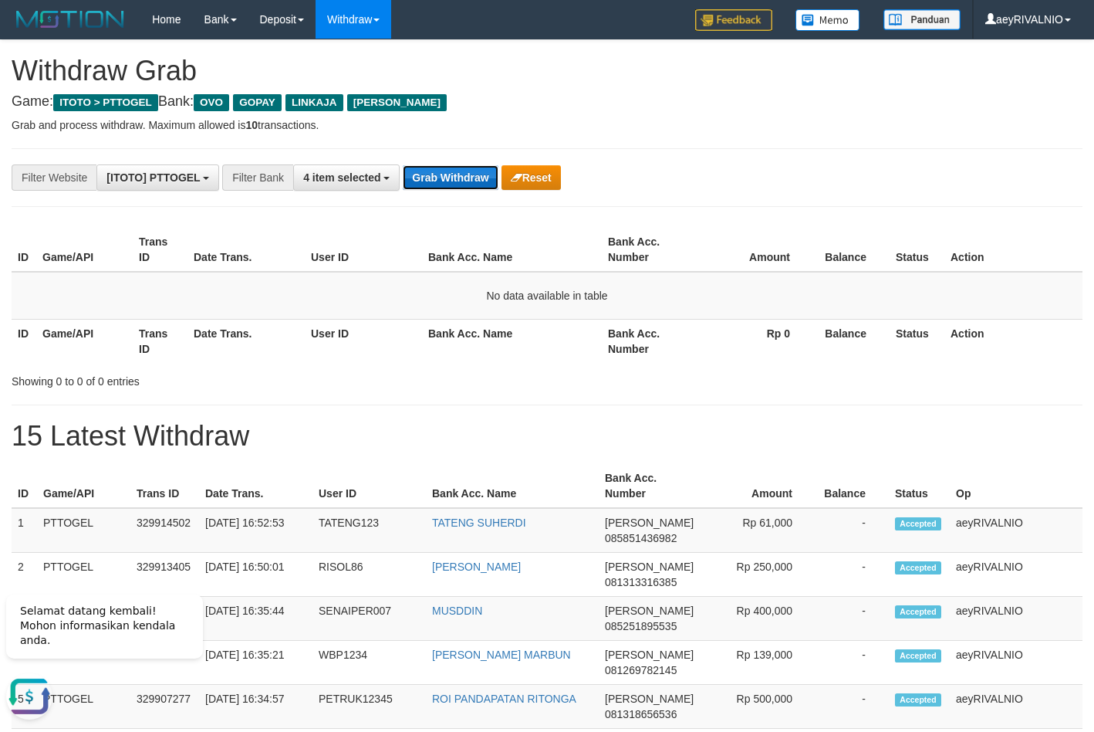
click at [483, 175] on button "Grab Withdraw" at bounding box center [450, 177] width 95 height 25
click at [482, 177] on button "Grab Withdraw" at bounding box center [450, 177] width 95 height 25
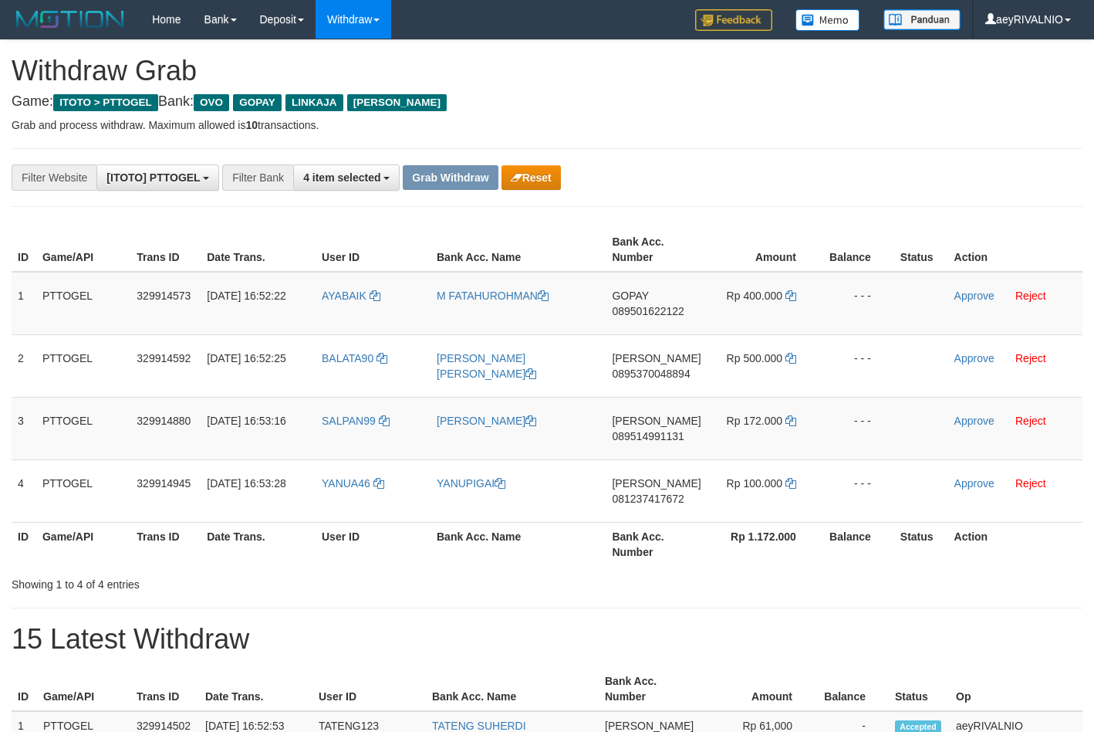
scroll to position [224, 0]
drag, startPoint x: 355, startPoint y: 325, endPoint x: 754, endPoint y: 308, distance: 399.4
click at [754, 308] on tr "1 PTTOGEL 329914573 31/08/2025 16:52:22 AYABAIK M FATAHUROHMAN GOPAY 0895016221…" at bounding box center [547, 303] width 1071 height 63
copy tr
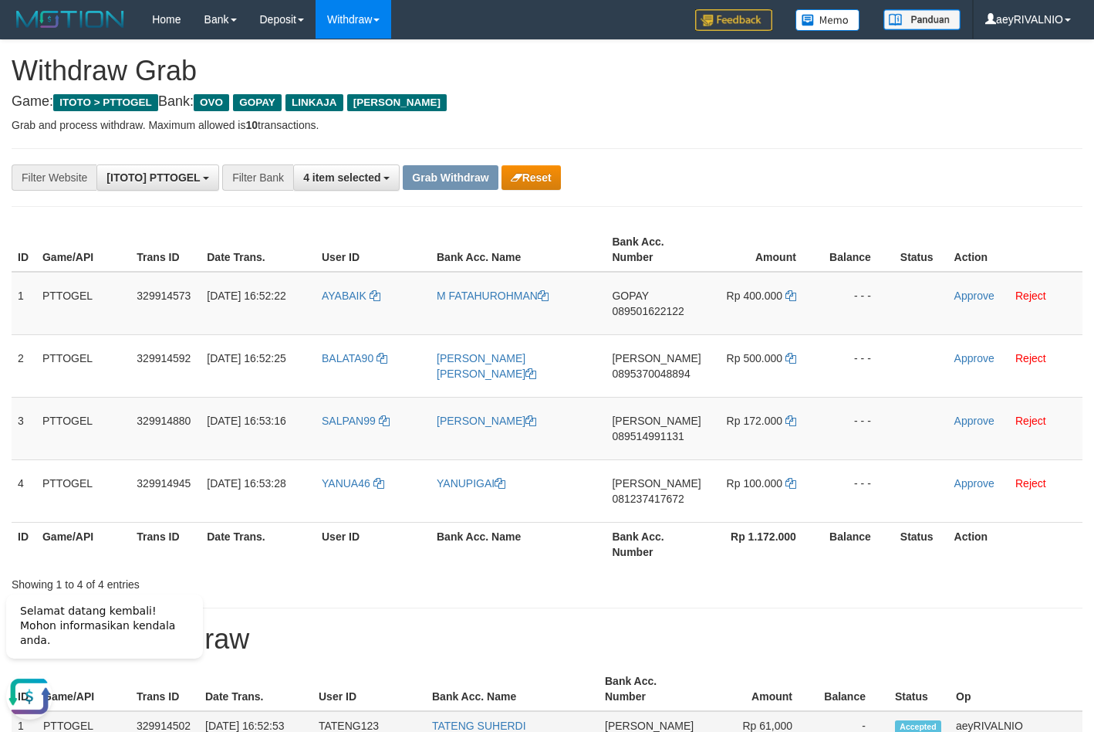
scroll to position [0, 0]
click at [638, 313] on span "089501622122" at bounding box center [648, 311] width 72 height 12
copy tr
click at [638, 309] on span "089501622122" at bounding box center [648, 311] width 72 height 12
click at [789, 296] on icon at bounding box center [791, 295] width 11 height 11
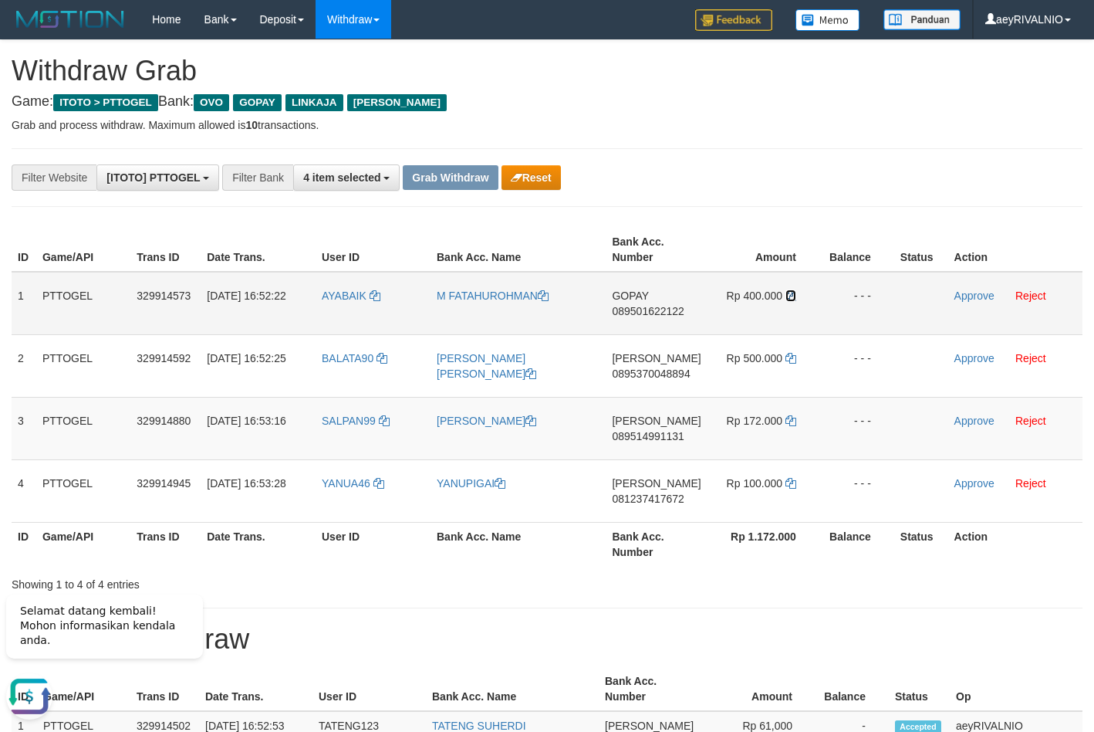
click at [790, 296] on icon at bounding box center [791, 295] width 11 height 11
click at [972, 298] on link "Approve" at bounding box center [975, 295] width 40 height 12
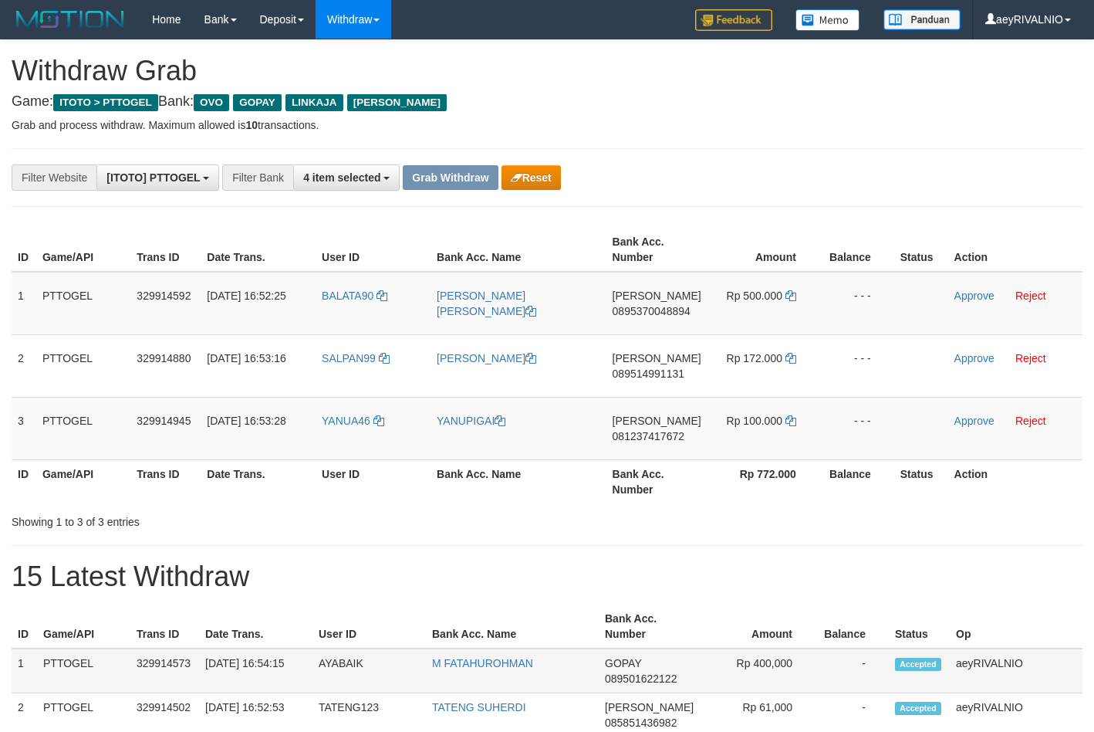
scroll to position [224, 0]
click at [624, 680] on span "089501622122" at bounding box center [641, 678] width 72 height 12
copy span "089501622122"
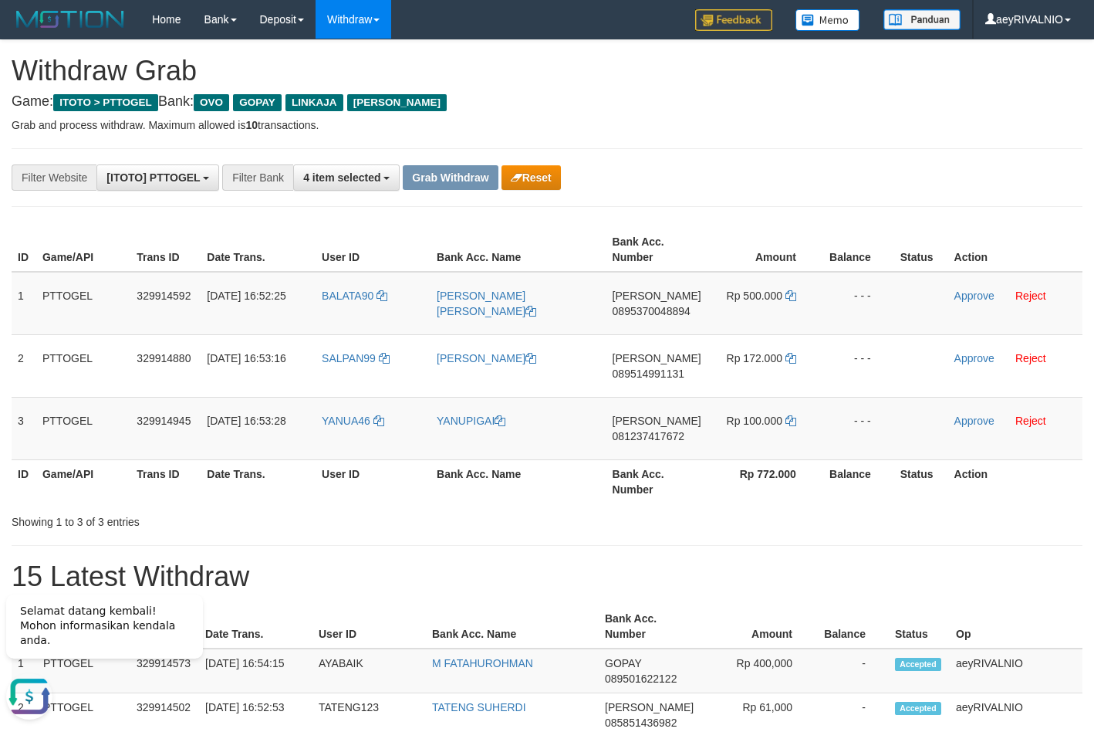
click at [782, 573] on h1 "15 Latest Withdraw" at bounding box center [547, 576] width 1071 height 31
click at [763, 661] on td "Rp 400,000" at bounding box center [760, 670] width 110 height 45
drag, startPoint x: 763, startPoint y: 661, endPoint x: 790, endPoint y: 653, distance: 28.3
click at [790, 653] on td "Rp 400,000" at bounding box center [760, 670] width 110 height 45
copy td "400,000"
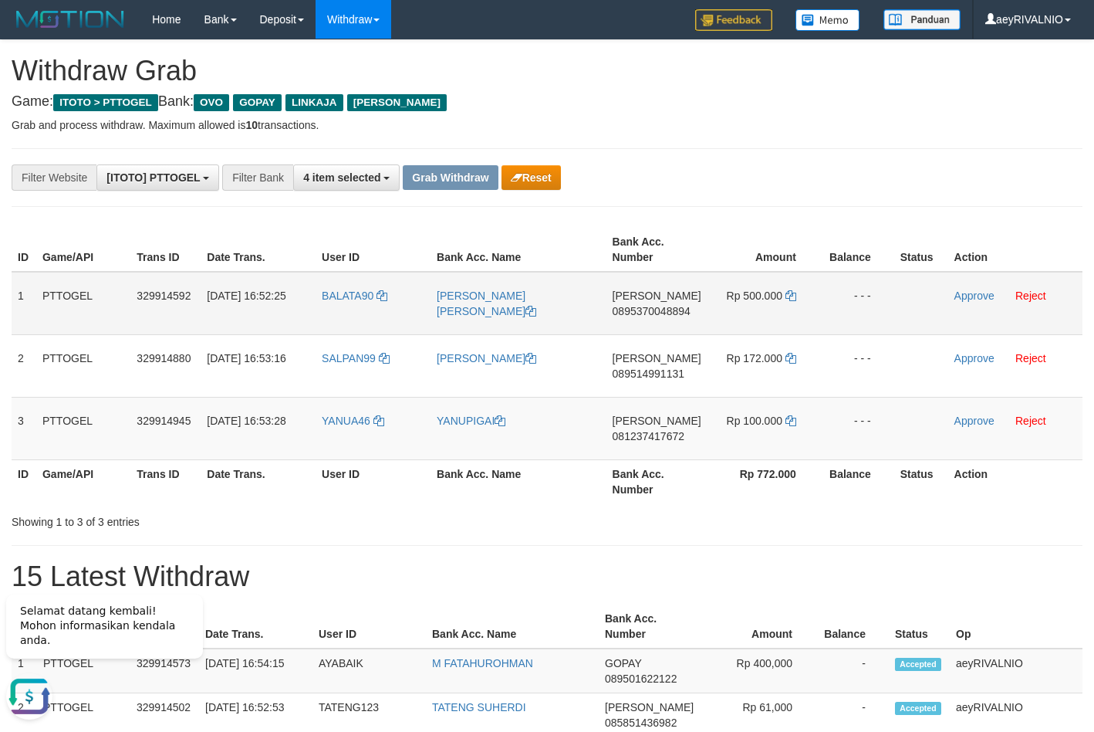
drag, startPoint x: 364, startPoint y: 444, endPoint x: 748, endPoint y: 299, distance: 410.8
click at [748, 299] on tbody "1 PTTOGEL 329914592 [DATE] 16:52:25 BALATA90 [PERSON_NAME] [PERSON_NAME] 089537…" at bounding box center [547, 366] width 1071 height 188
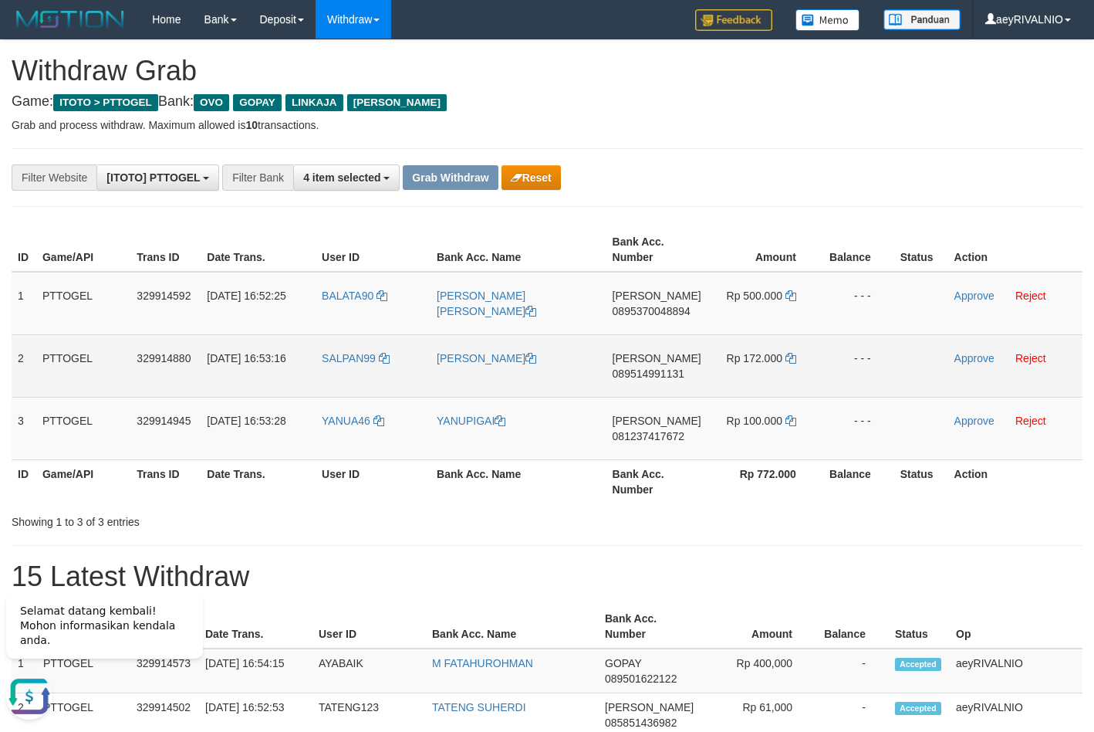
copy tr
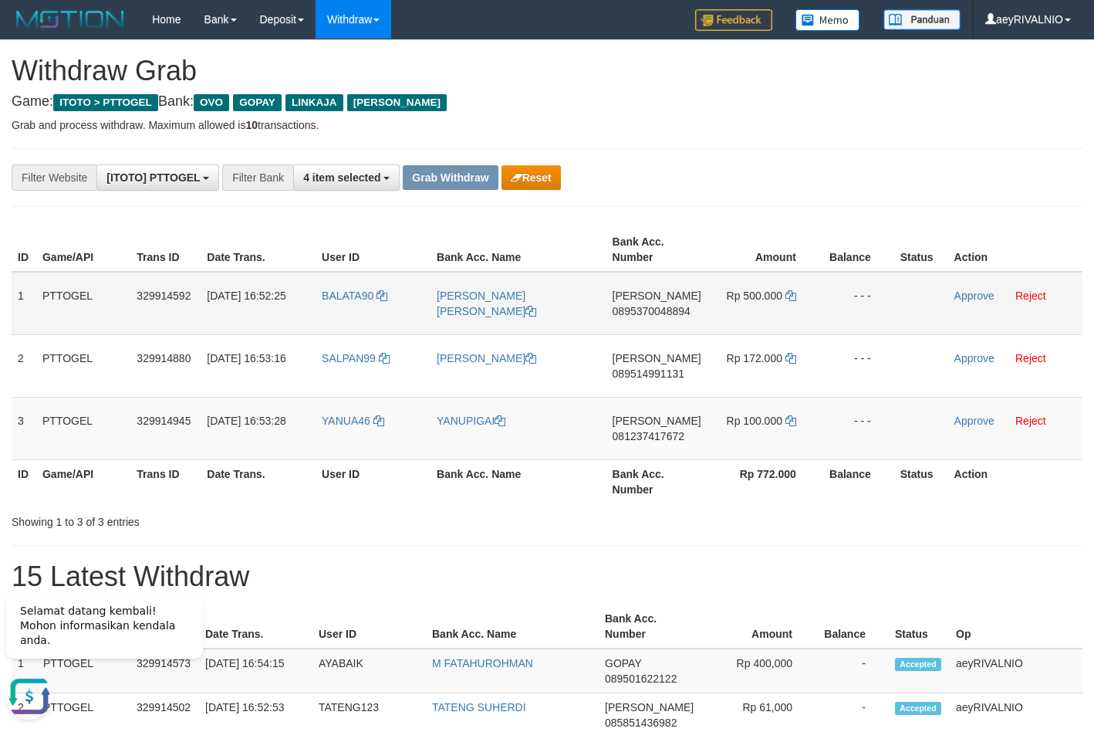
click at [666, 309] on span "0895370048894" at bounding box center [652, 311] width 78 height 12
copy tr
click at [666, 309] on span "0895370048894" at bounding box center [652, 311] width 78 height 12
copy span "0895370048894"
drag, startPoint x: 713, startPoint y: 224, endPoint x: 809, endPoint y: 306, distance: 126.4
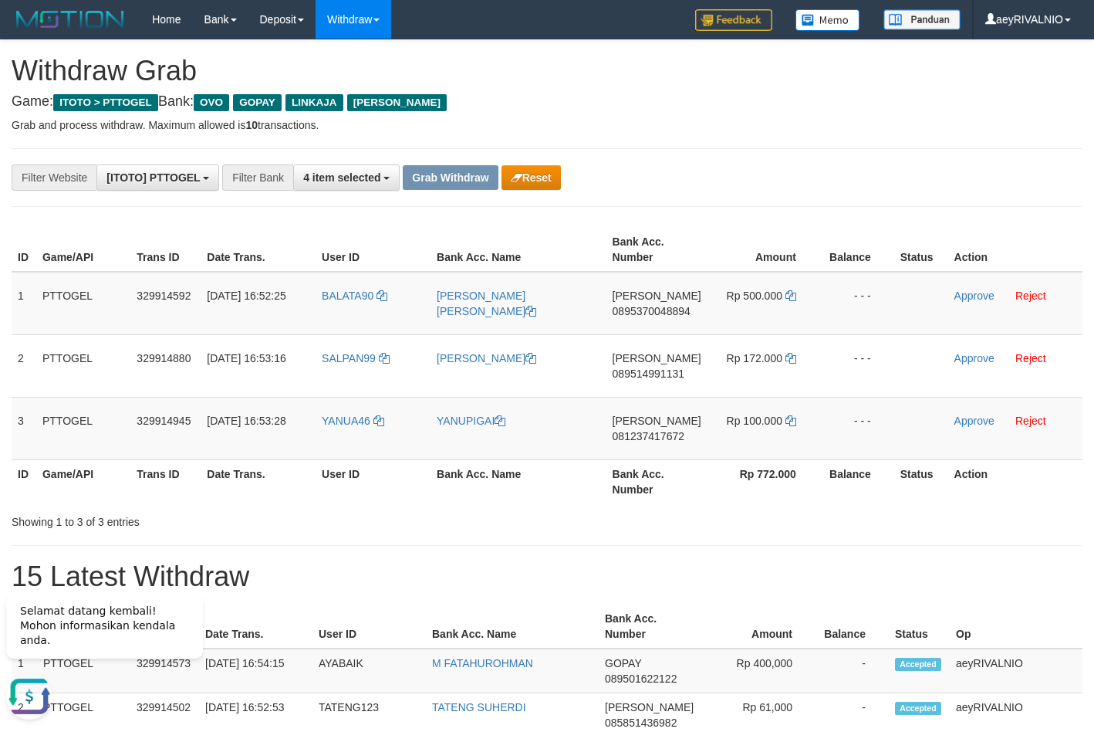
click at [713, 226] on div "ID Game/API Trans ID Date Trans. User ID Bank Acc. Name Bank Acc. Number Amount…" at bounding box center [547, 365] width 1094 height 285
click at [787, 293] on icon at bounding box center [791, 295] width 11 height 11
click at [791, 293] on icon at bounding box center [791, 295] width 11 height 11
click at [982, 296] on link "Approve" at bounding box center [975, 295] width 40 height 12
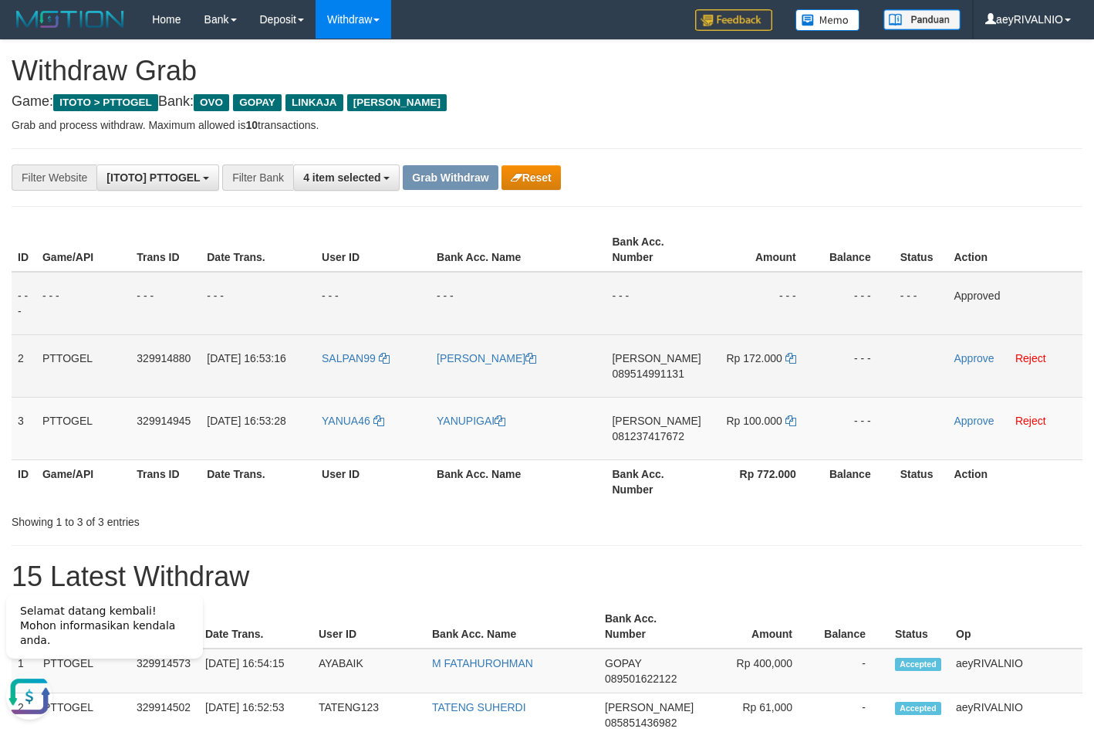
click at [654, 374] on span "089514991131" at bounding box center [648, 373] width 72 height 12
copy span "089514991131"
click at [791, 355] on icon at bounding box center [791, 358] width 11 height 11
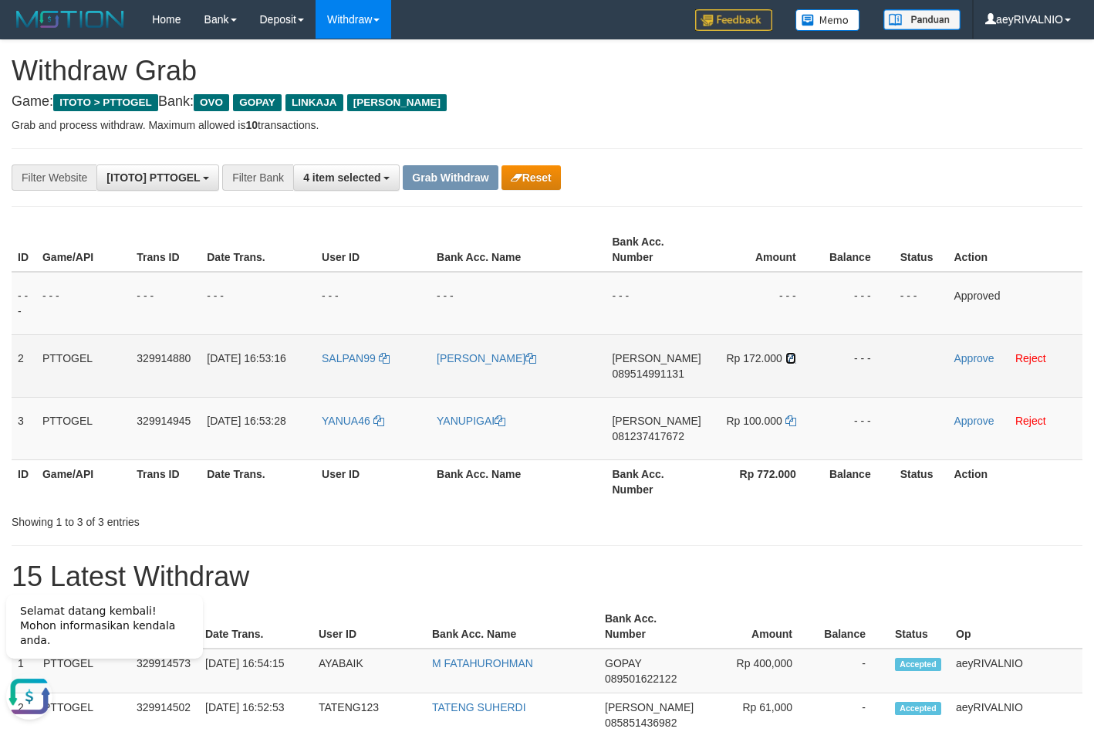
click at [791, 355] on icon at bounding box center [791, 358] width 11 height 11
click at [969, 360] on link "Approve" at bounding box center [974, 358] width 40 height 12
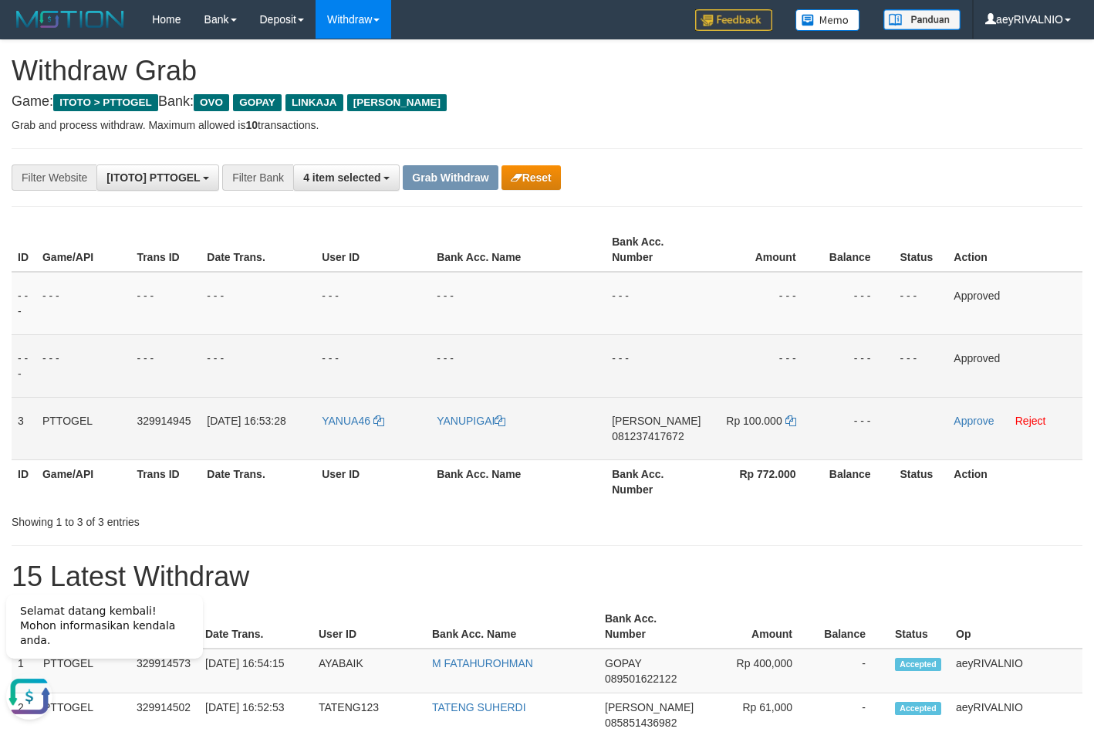
click at [671, 435] on span "081237417672" at bounding box center [648, 436] width 72 height 12
click at [672, 435] on span "081237417672" at bounding box center [648, 436] width 72 height 12
click at [645, 439] on span "081237417672" at bounding box center [648, 436] width 72 height 12
copy span "081237417672"
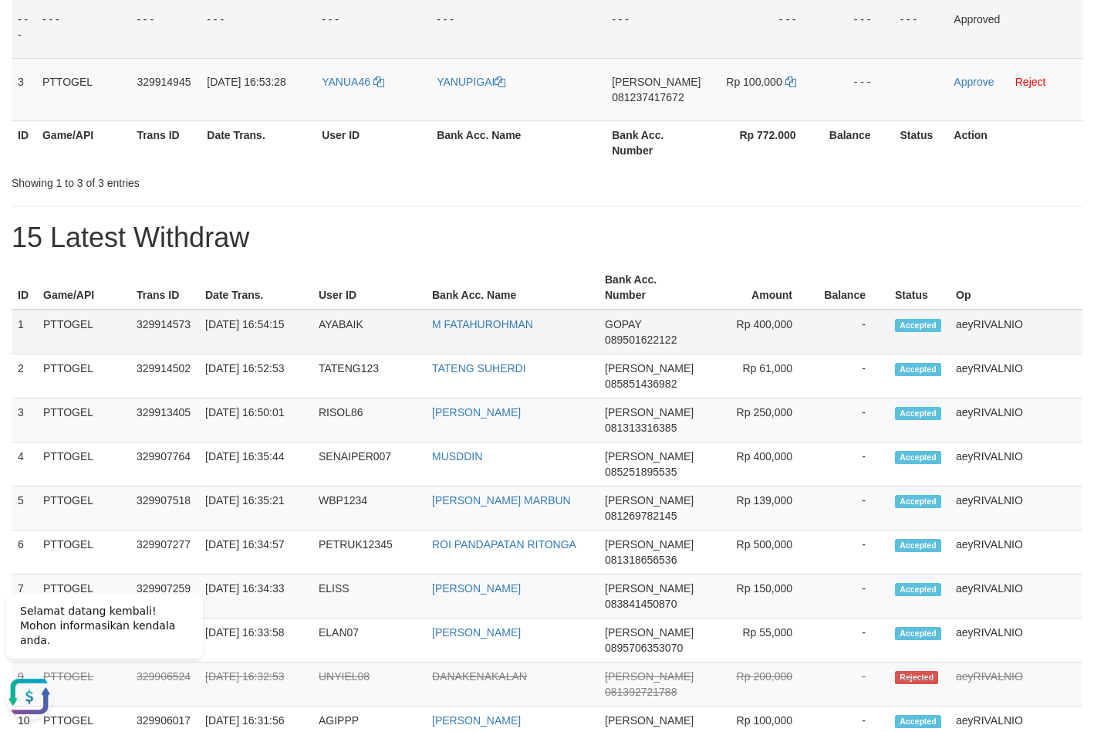
scroll to position [315, 0]
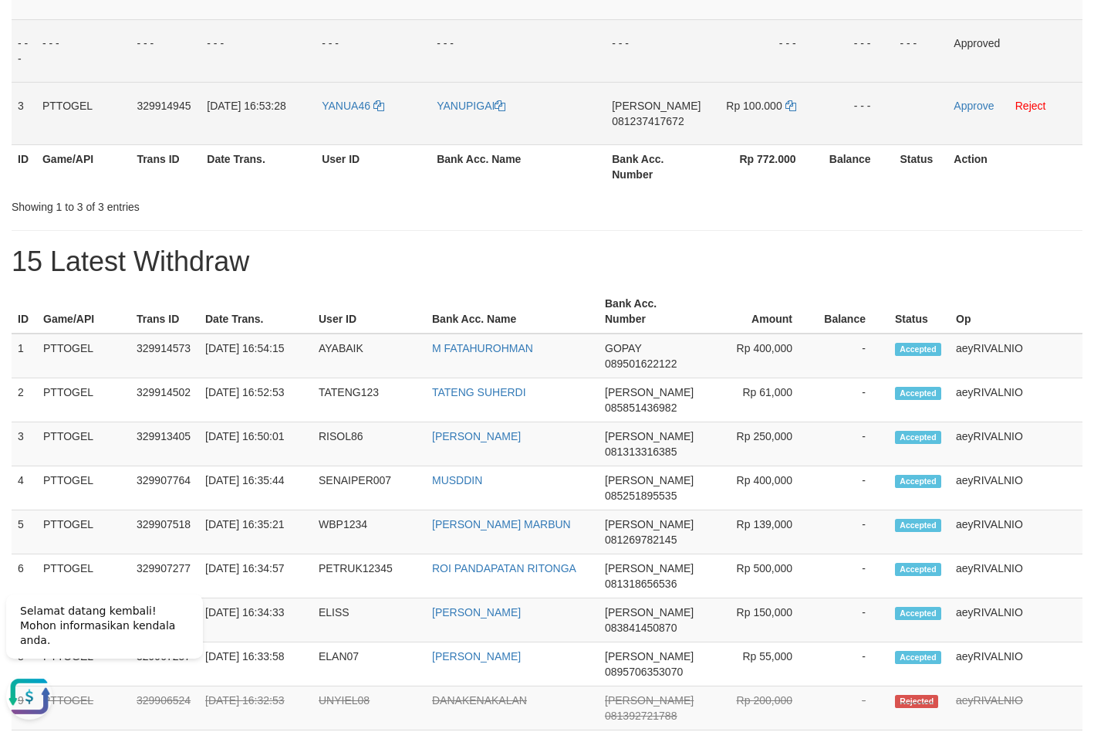
click at [340, 113] on td "YANUA46" at bounding box center [373, 113] width 115 height 63
click at [340, 112] on td "YANUA46" at bounding box center [373, 113] width 115 height 63
click at [343, 108] on span "YANUA46" at bounding box center [346, 106] width 49 height 12
copy link "YANUA46"
click at [343, 108] on span "YANUA46" at bounding box center [346, 106] width 49 height 12
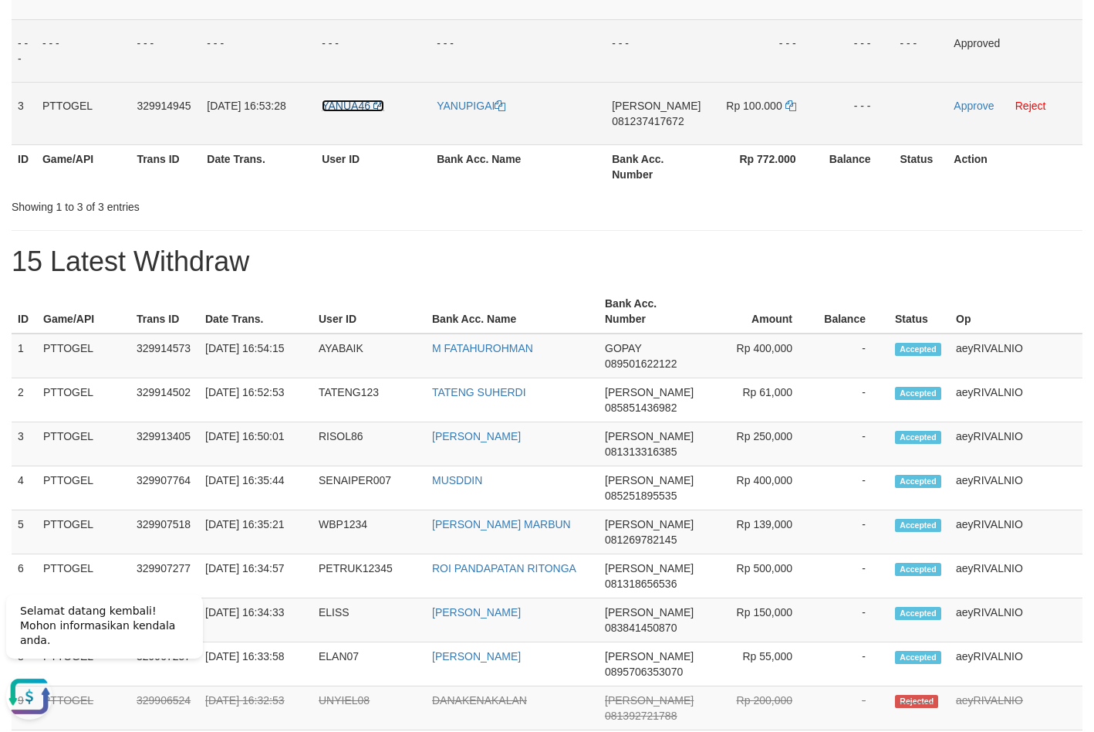
click at [363, 111] on span "YANUA46" at bounding box center [346, 106] width 49 height 12
click at [1036, 103] on link "Reject" at bounding box center [1031, 106] width 31 height 12
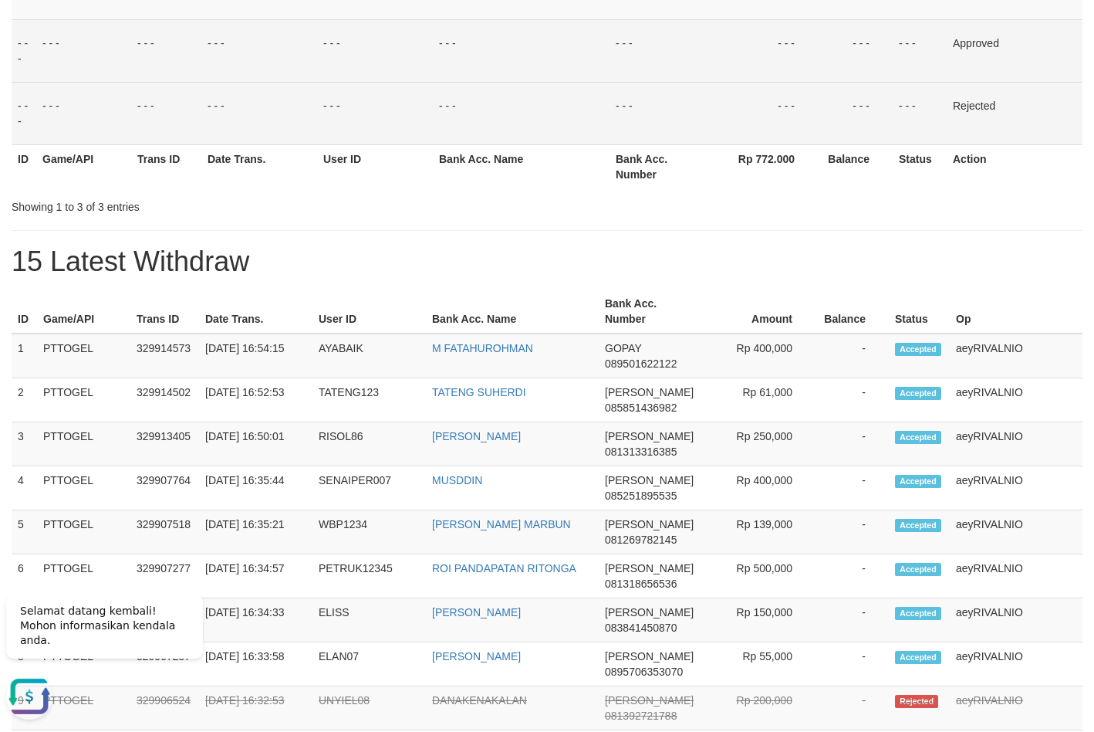
scroll to position [0, 0]
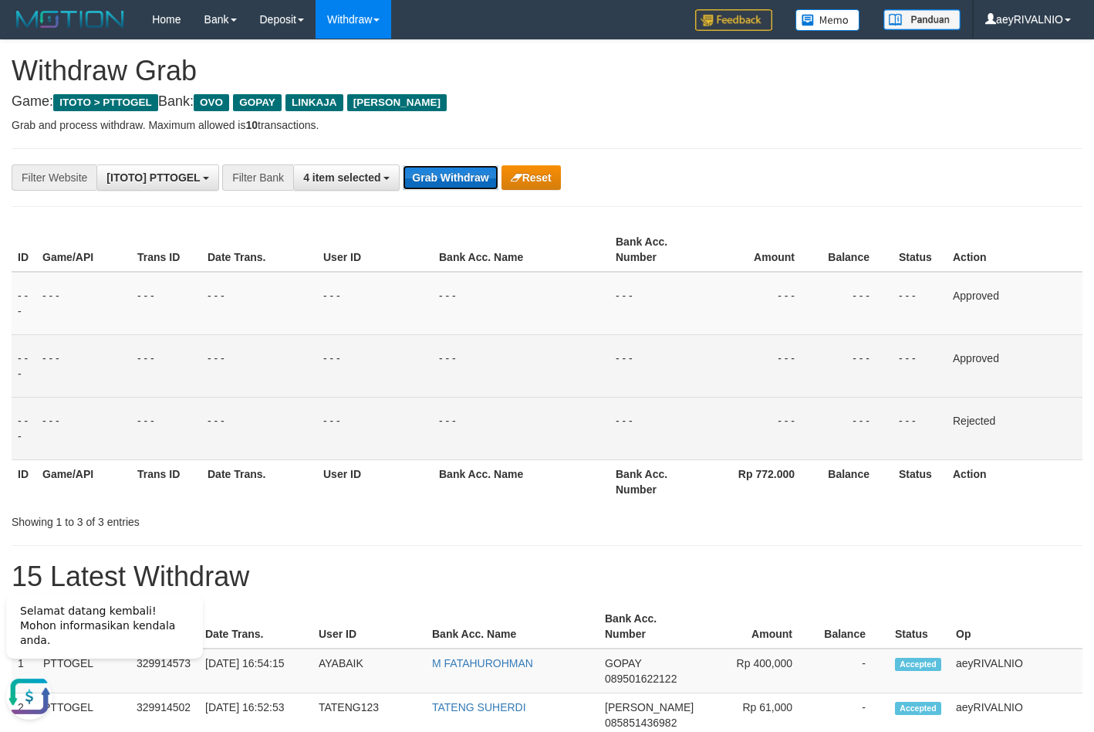
click at [415, 167] on button "Grab Withdraw" at bounding box center [450, 177] width 95 height 25
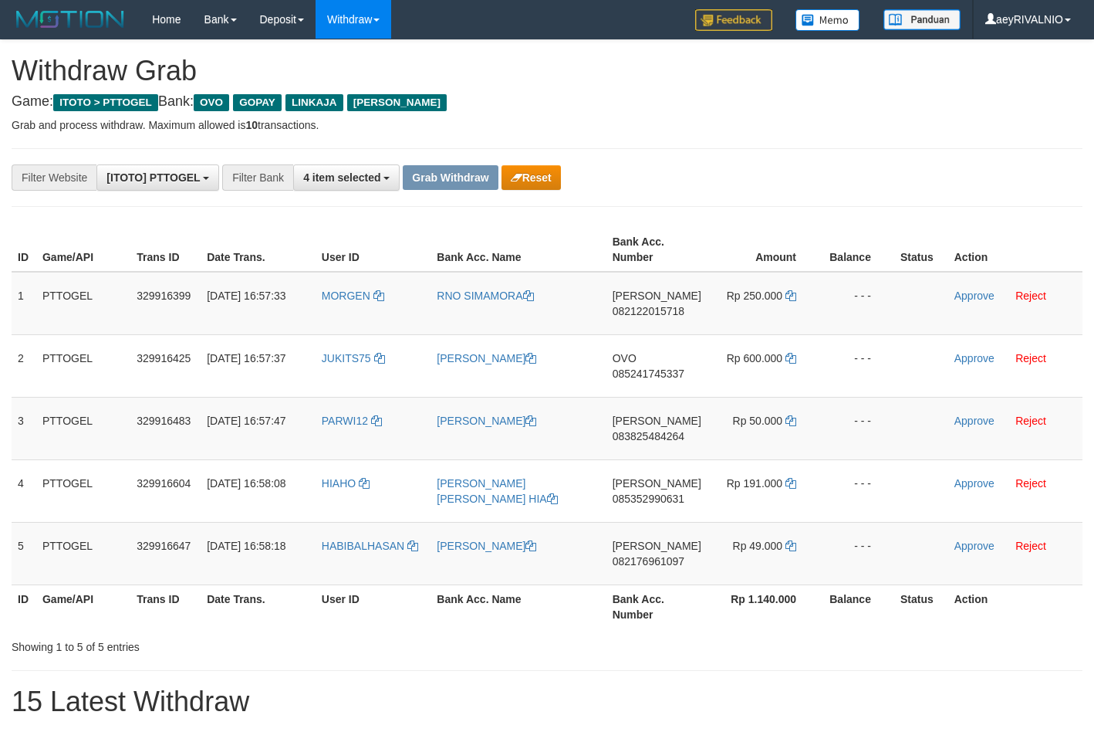
scroll to position [224, 0]
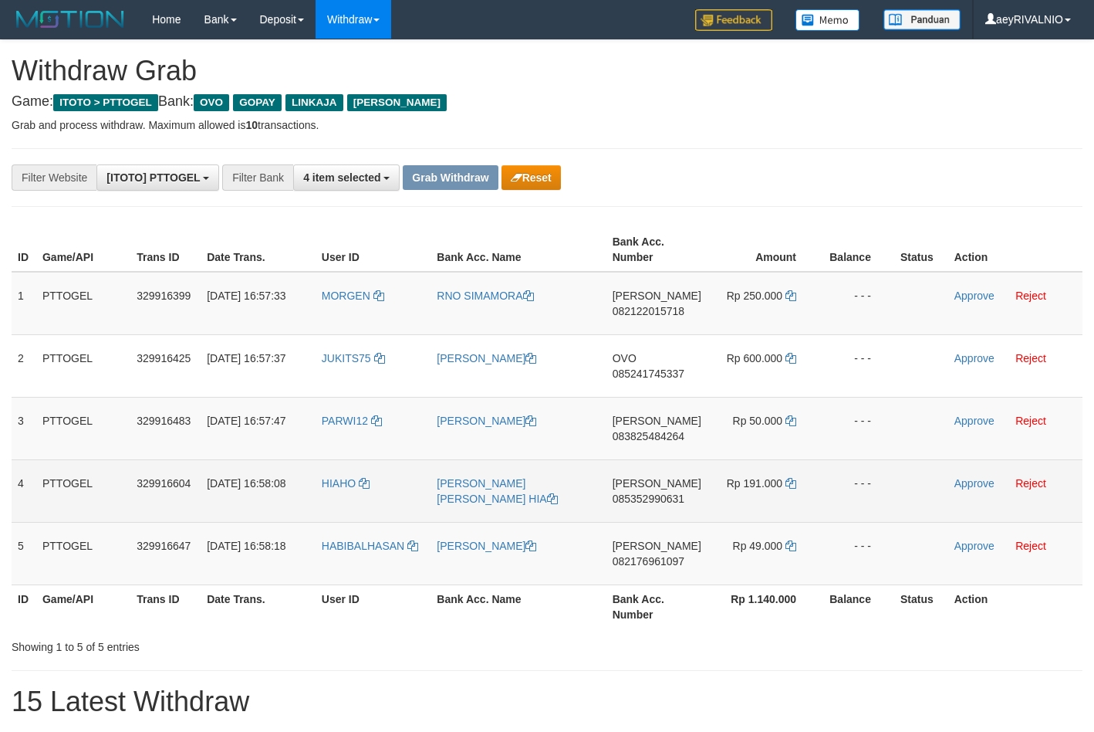
drag, startPoint x: 483, startPoint y: 377, endPoint x: 665, endPoint y: 469, distance: 204.3
click at [784, 374] on tr "2 PTTOGEL 329916425 31/08/2025 16:57:37 JUKITS75 YAHYA M WAHID OVO 085241745337…" at bounding box center [547, 365] width 1071 height 63
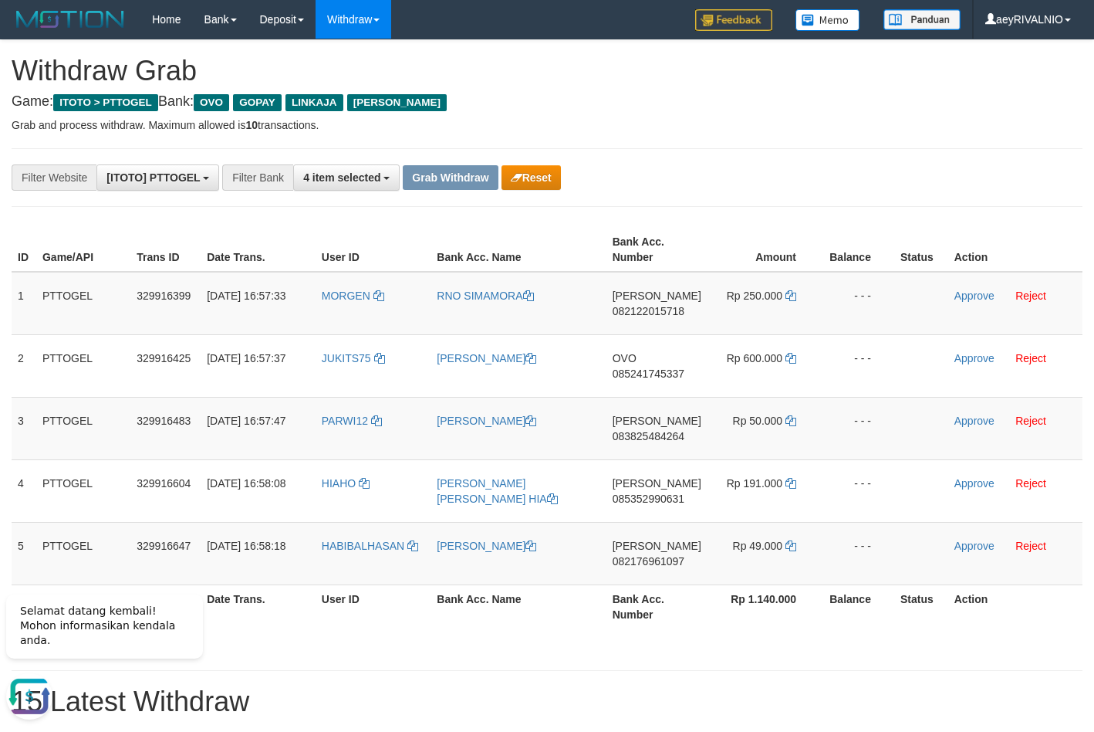
scroll to position [0, 0]
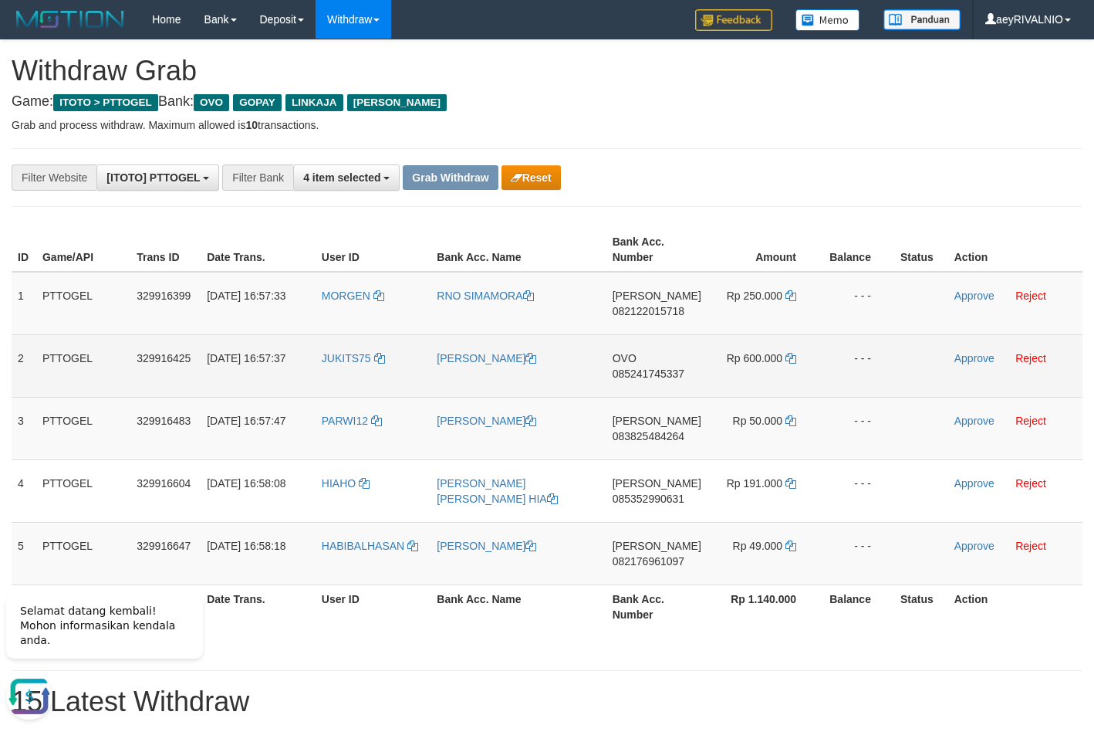
click at [656, 377] on span "085241745337" at bounding box center [649, 373] width 72 height 12
copy span "085241745337"
click at [791, 357] on icon at bounding box center [791, 358] width 11 height 11
click at [793, 347] on td "Rp 600.000" at bounding box center [764, 365] width 112 height 63
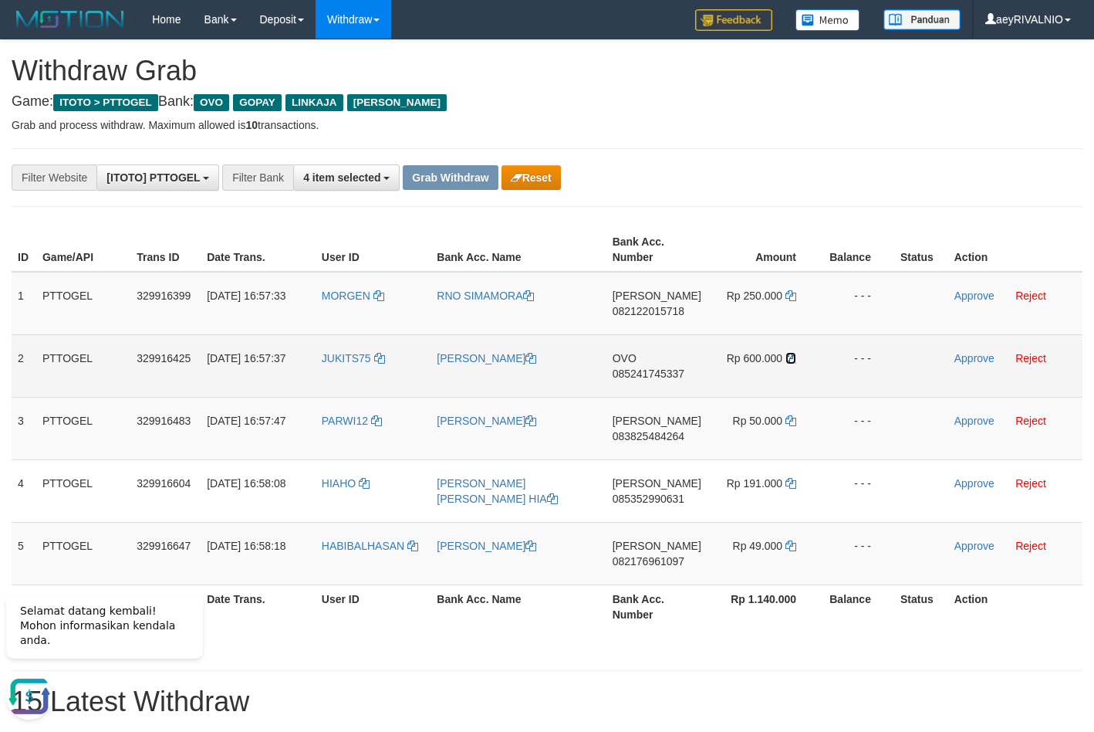
click at [786, 356] on icon at bounding box center [791, 358] width 11 height 11
click at [968, 361] on link "Approve" at bounding box center [975, 358] width 40 height 12
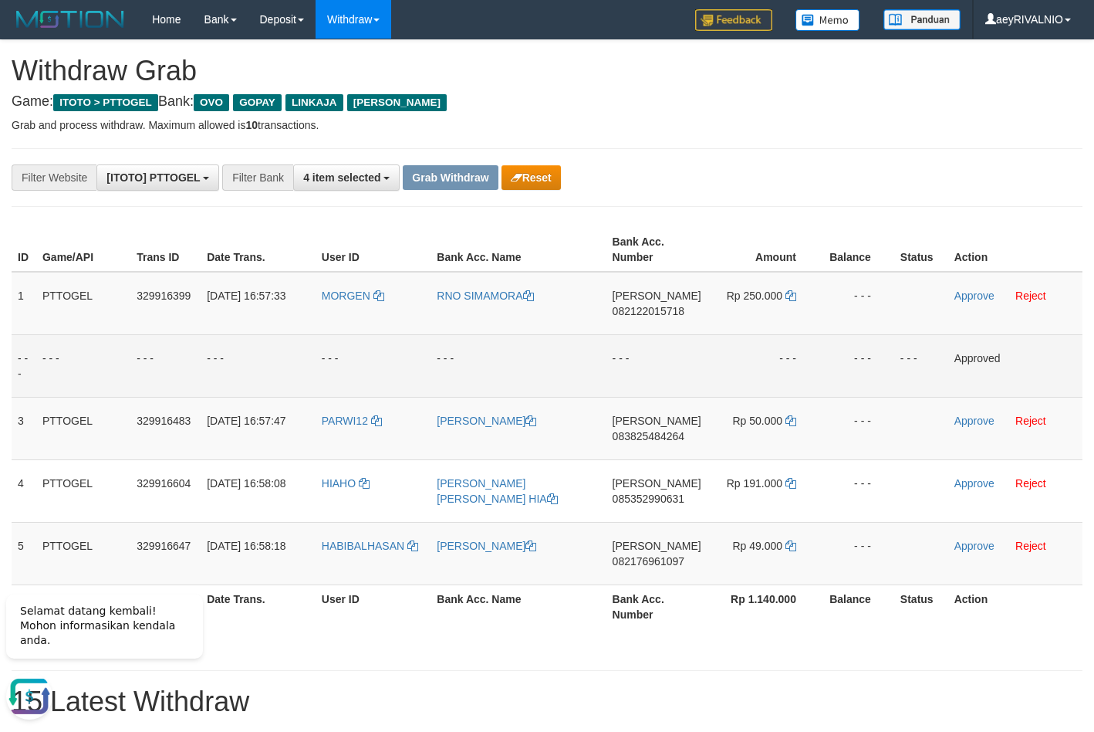
click at [731, 232] on th "Amount" at bounding box center [764, 250] width 112 height 44
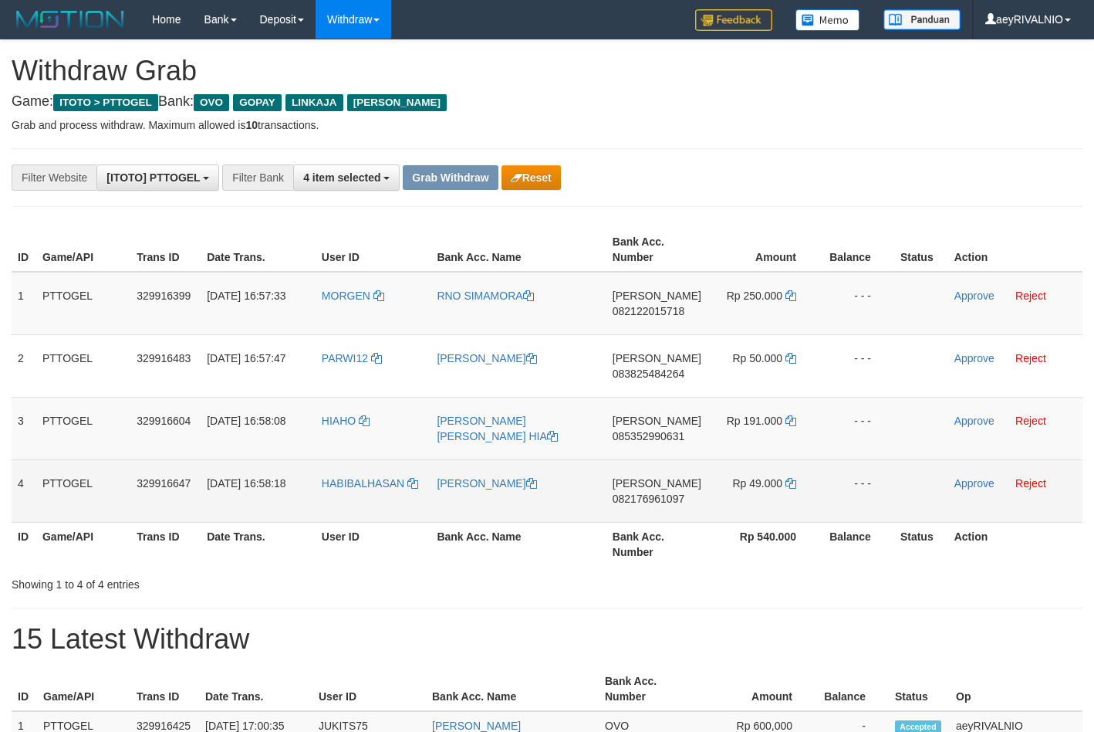
scroll to position [224, 0]
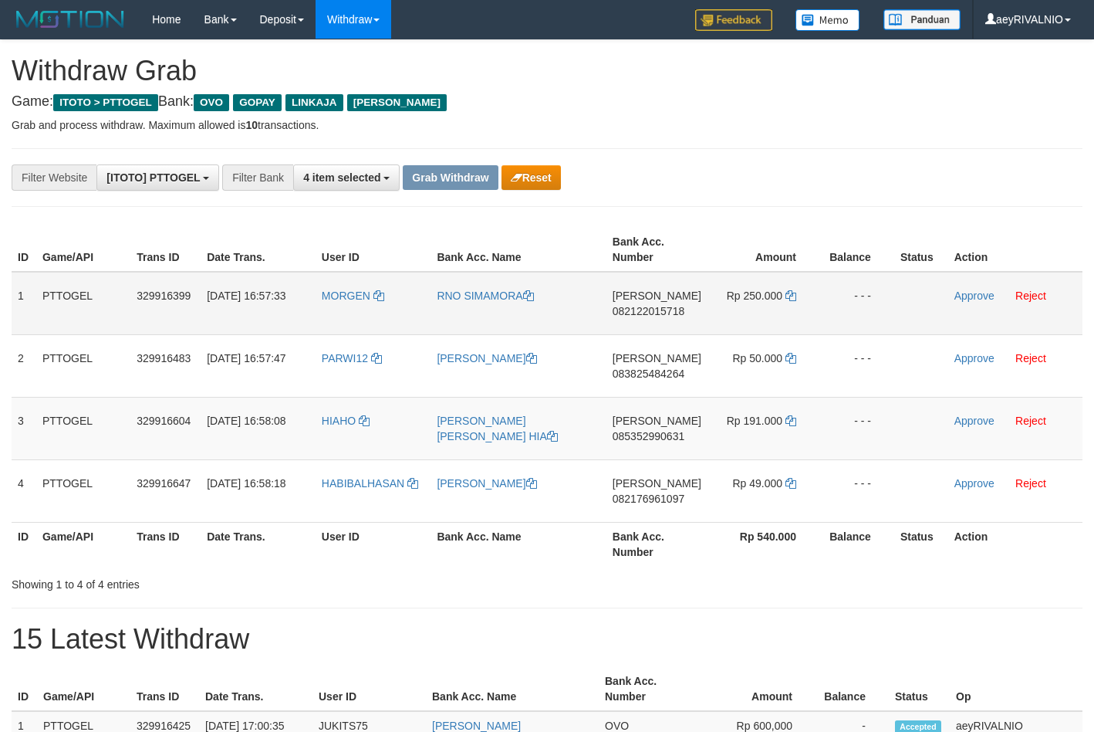
drag, startPoint x: 347, startPoint y: 505, endPoint x: 772, endPoint y: 296, distance: 472.9
click at [772, 296] on tbody "1 PTTOGEL 329916399 31/08/2025 16:57:33 MORGEN RNO SIMAMORA DANA 082122015718 R…" at bounding box center [547, 397] width 1071 height 251
click at [640, 311] on span "082122015718" at bounding box center [649, 311] width 72 height 12
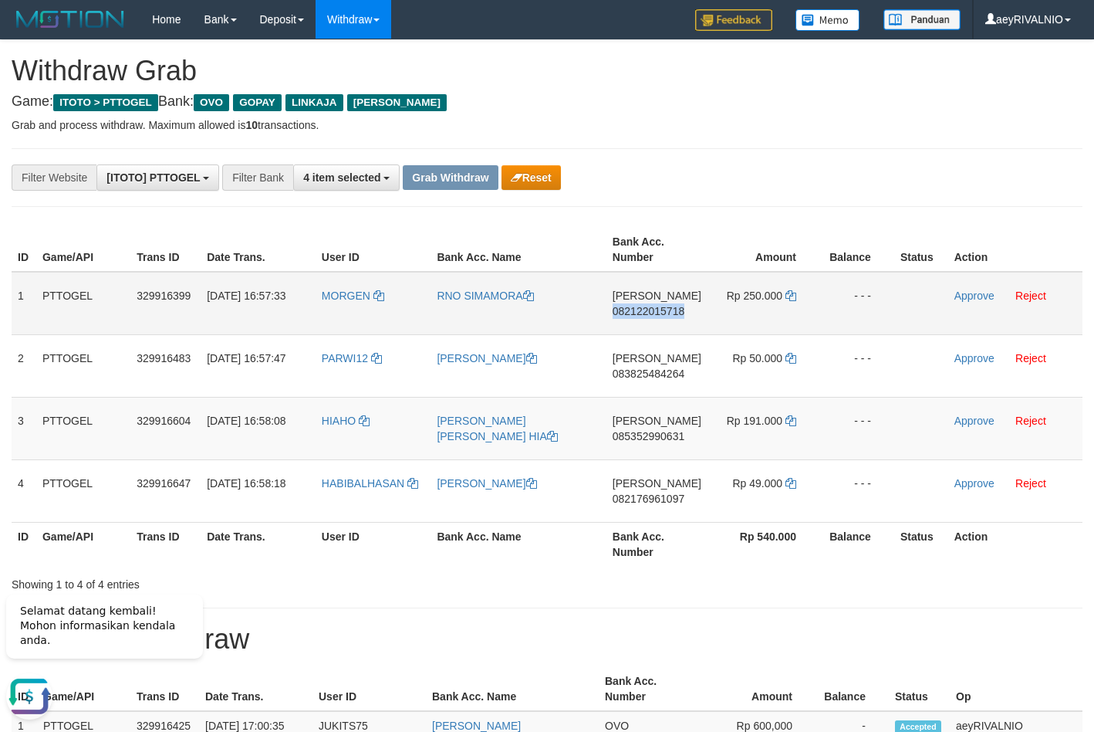
click at [641, 311] on span "082122015718" at bounding box center [649, 311] width 72 height 12
copy span "082122015718"
click at [687, 235] on th "Bank Acc. Number" at bounding box center [657, 250] width 101 height 44
click at [790, 298] on icon at bounding box center [791, 295] width 11 height 11
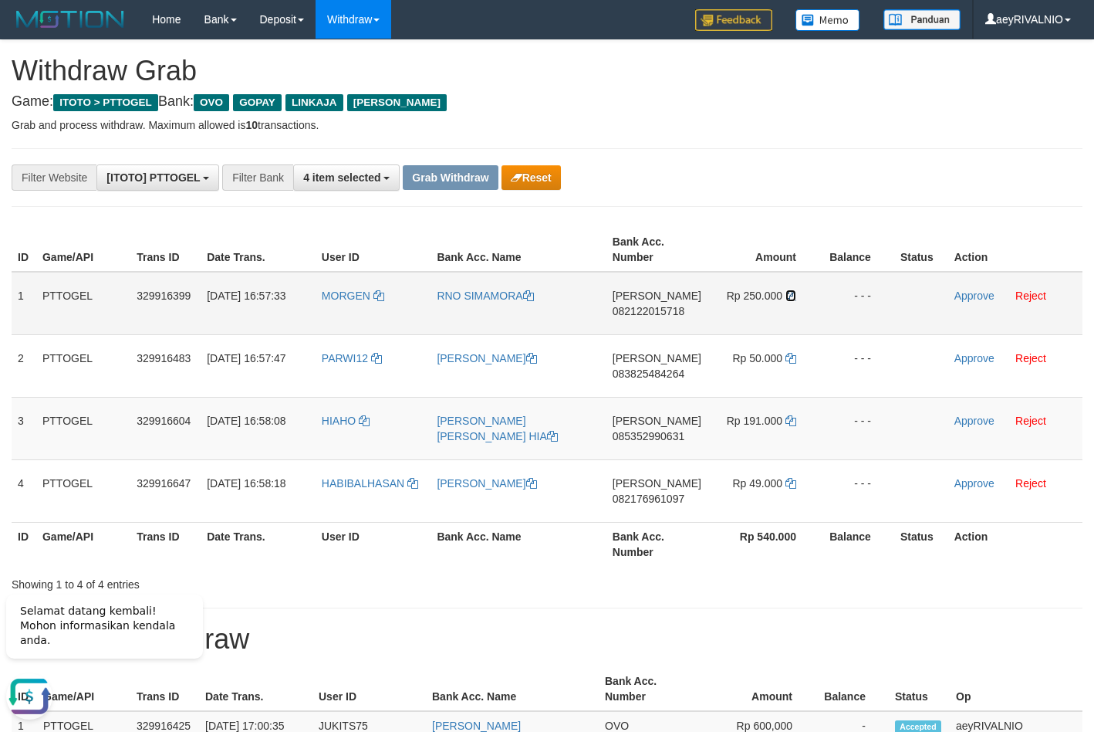
click at [790, 298] on icon at bounding box center [791, 295] width 11 height 11
click at [973, 297] on link "Approve" at bounding box center [975, 295] width 40 height 12
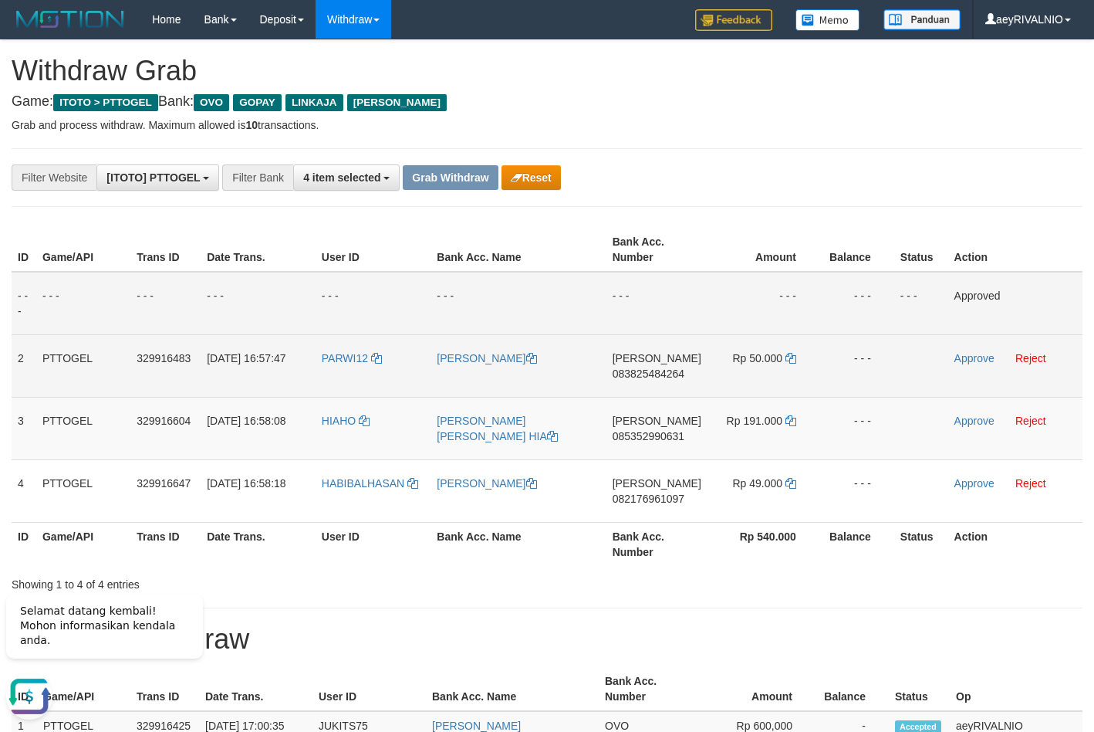
click at [641, 373] on span "083825484264" at bounding box center [649, 373] width 72 height 12
click at [641, 372] on span "083825484264" at bounding box center [649, 373] width 72 height 12
copy span "083825484264"
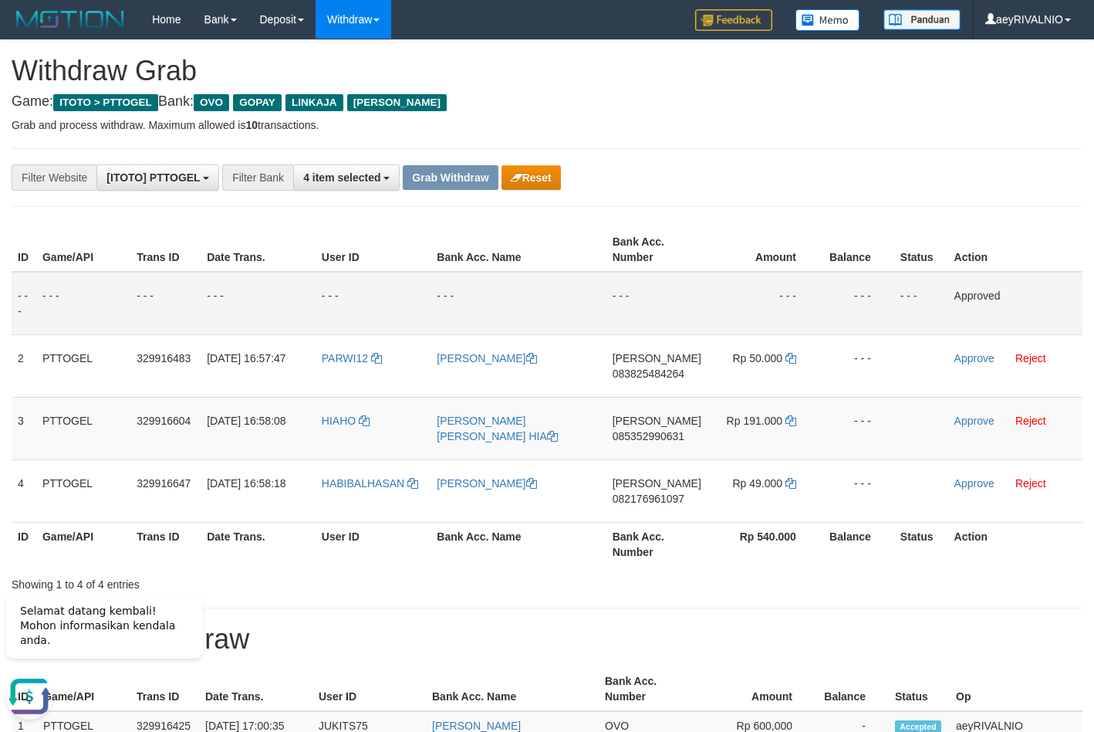
click at [675, 304] on td "- - -" at bounding box center [657, 303] width 101 height 63
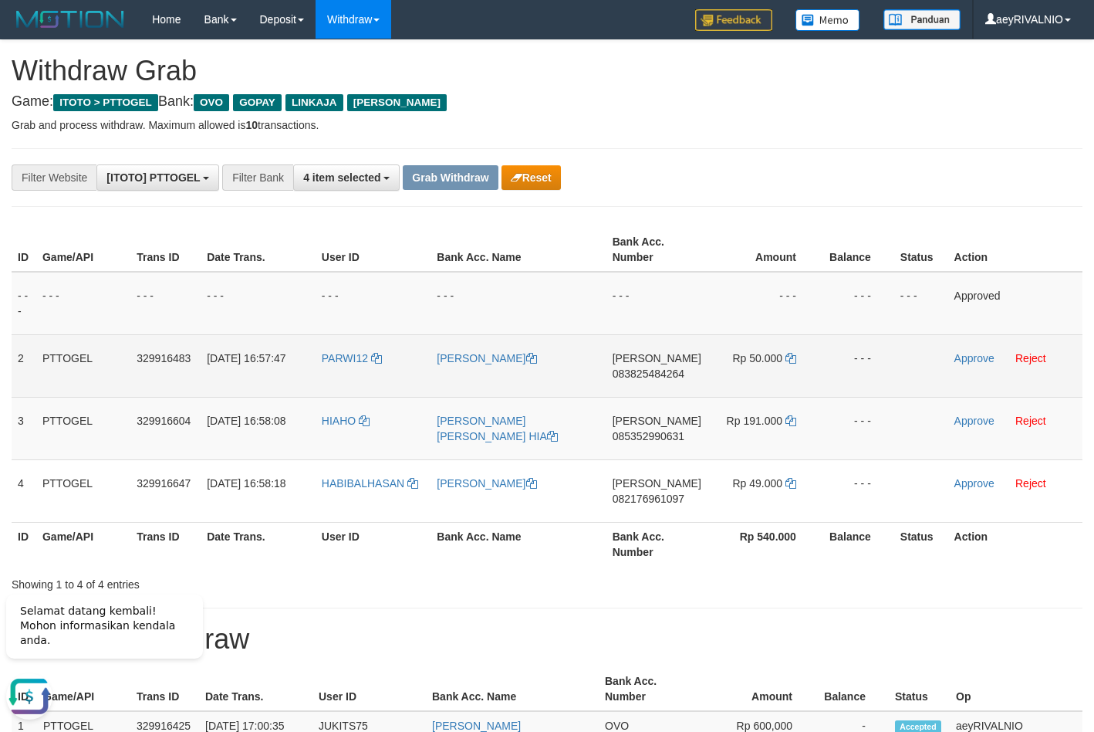
click at [796, 360] on td "Rp 50.000" at bounding box center [764, 365] width 112 height 63
click at [791, 354] on icon at bounding box center [791, 358] width 11 height 11
click at [983, 357] on link "Approve" at bounding box center [975, 358] width 40 height 12
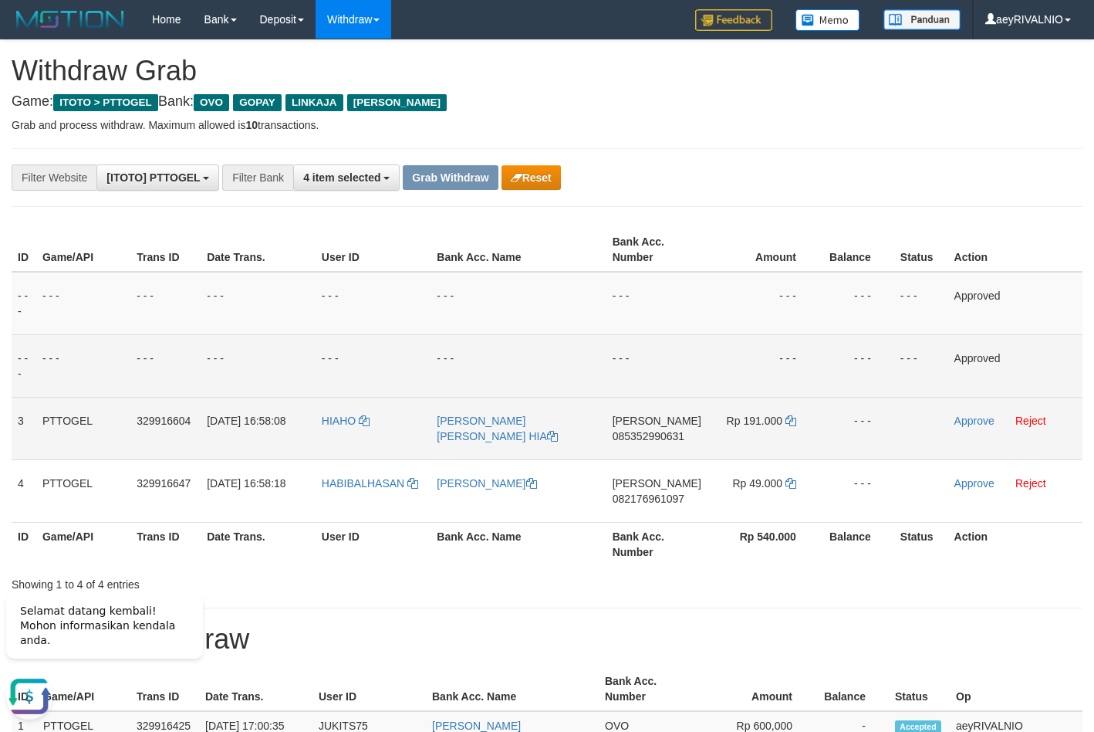
click at [644, 436] on span "085352990631" at bounding box center [649, 436] width 72 height 12
copy span "085352990631"
click at [790, 421] on icon at bounding box center [791, 420] width 11 height 11
click at [853, 390] on td "- - -" at bounding box center [857, 365] width 75 height 63
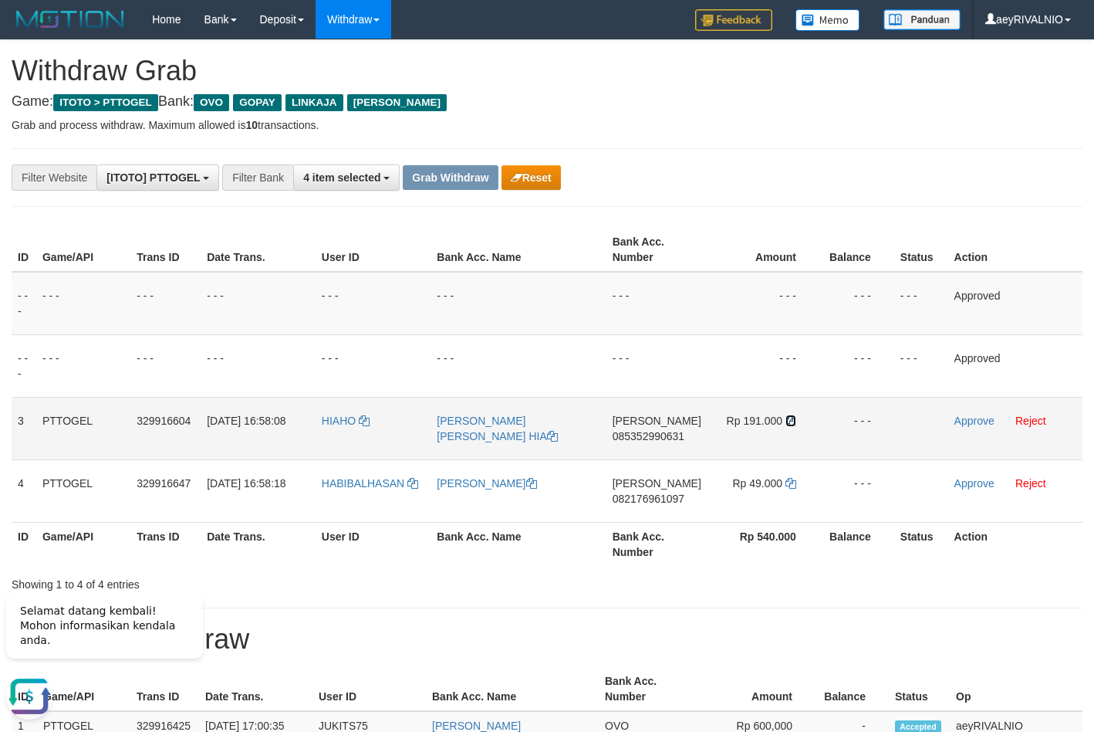
click at [793, 421] on icon at bounding box center [791, 420] width 11 height 11
click at [972, 421] on link "Approve" at bounding box center [975, 420] width 40 height 12
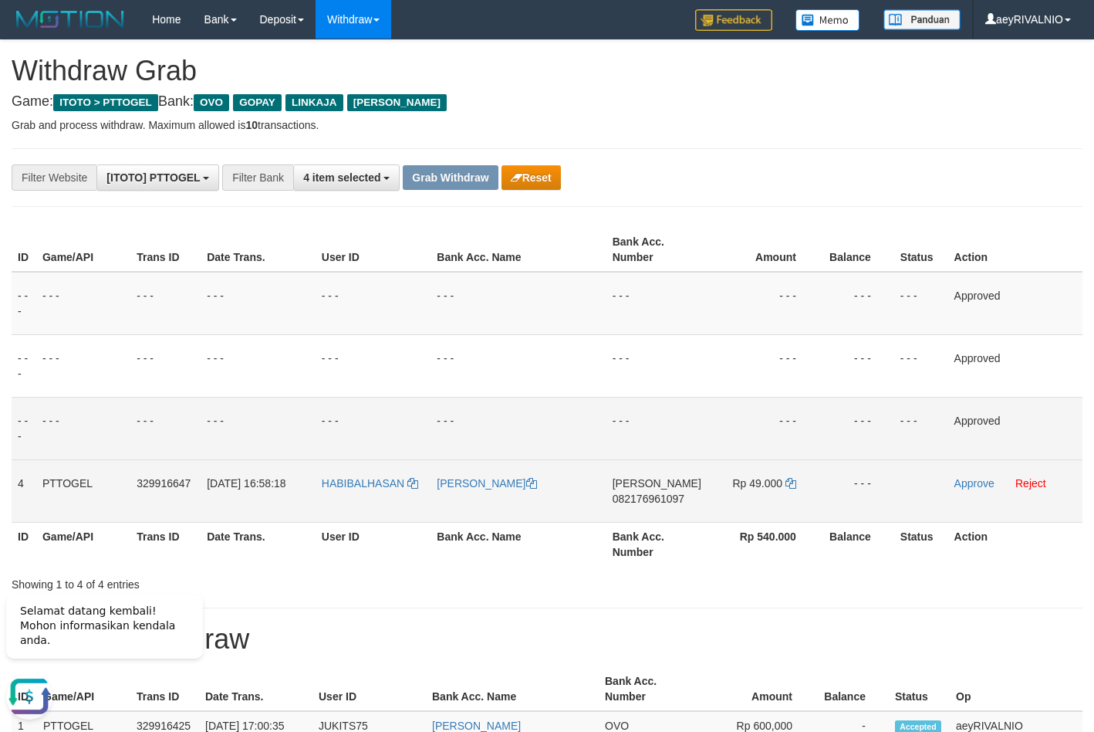
click at [658, 501] on span "082176961097" at bounding box center [649, 498] width 72 height 12
copy span "082176961097"
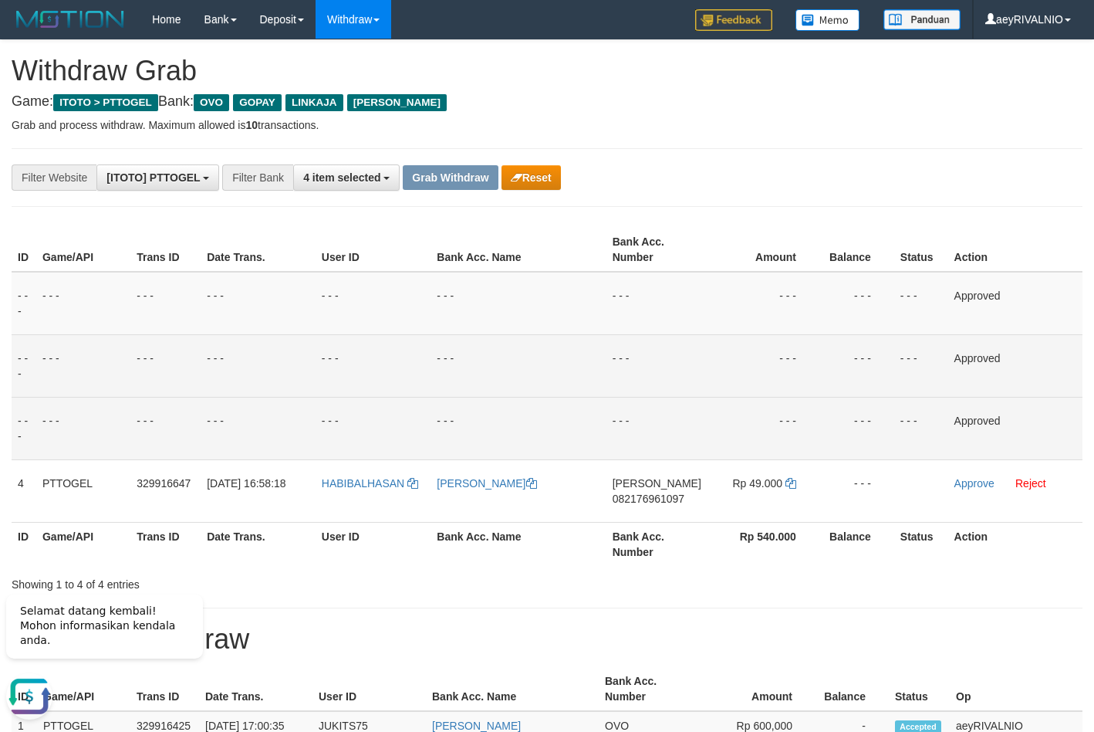
click at [587, 387] on td "- - -" at bounding box center [518, 365] width 175 height 63
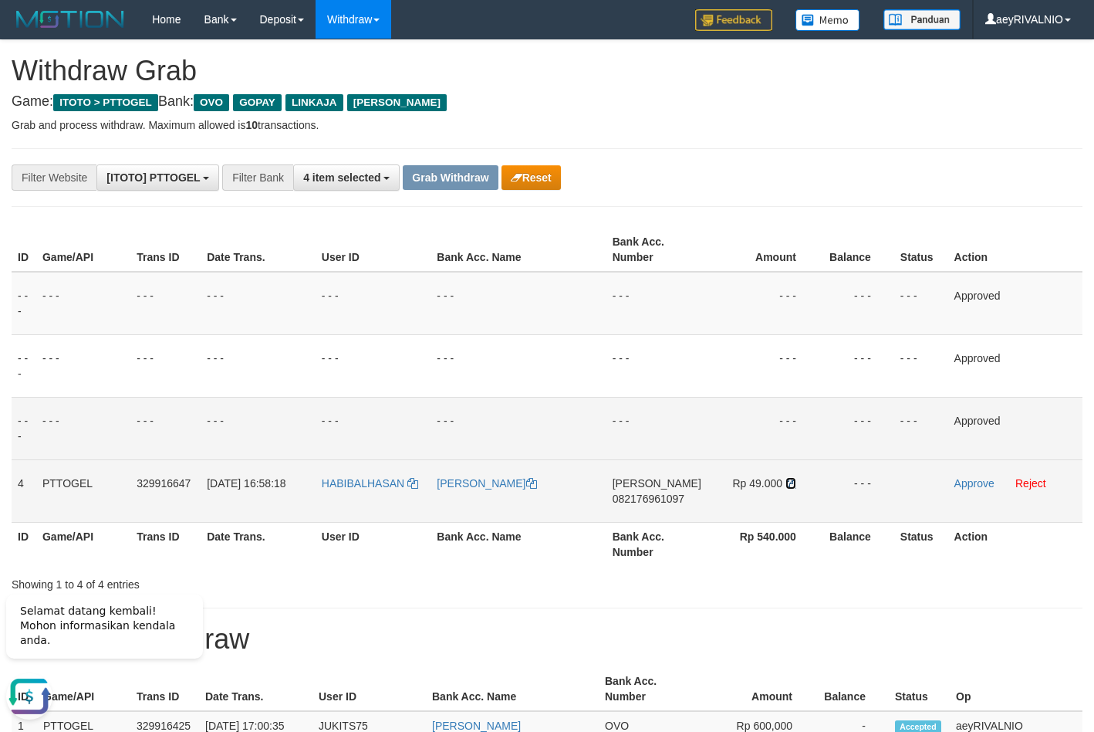
click at [792, 485] on icon at bounding box center [791, 483] width 11 height 11
click at [971, 485] on link "Approve" at bounding box center [975, 483] width 40 height 12
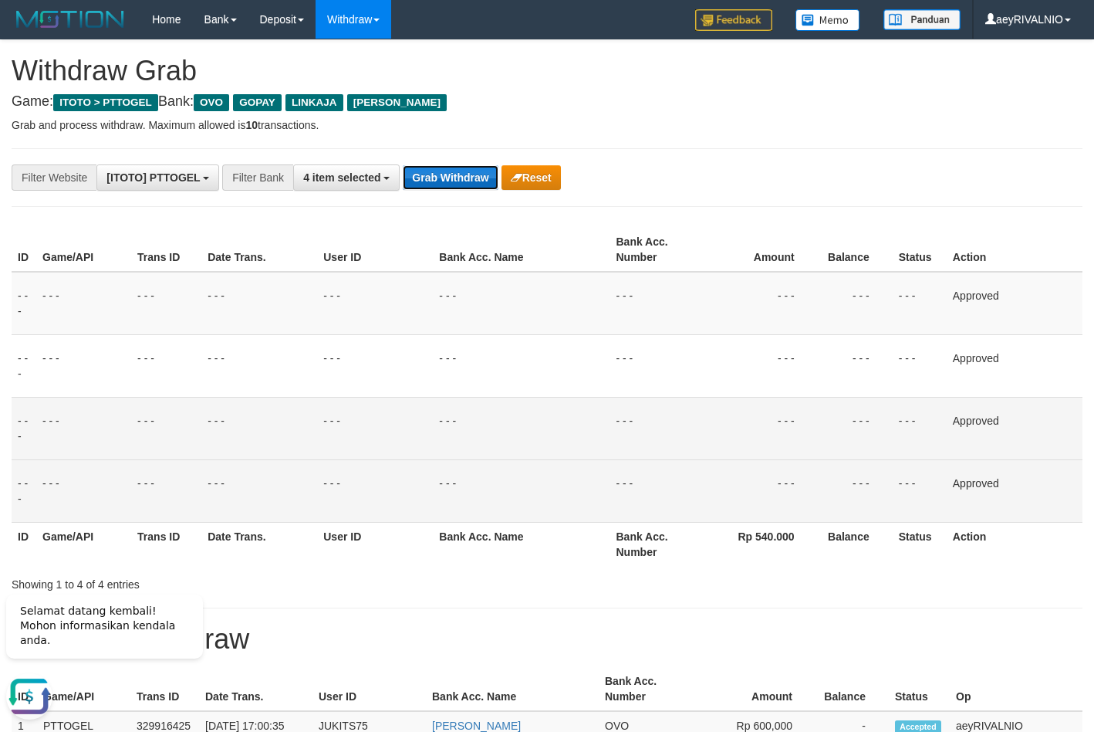
click at [449, 184] on button "Grab Withdraw" at bounding box center [450, 177] width 95 height 25
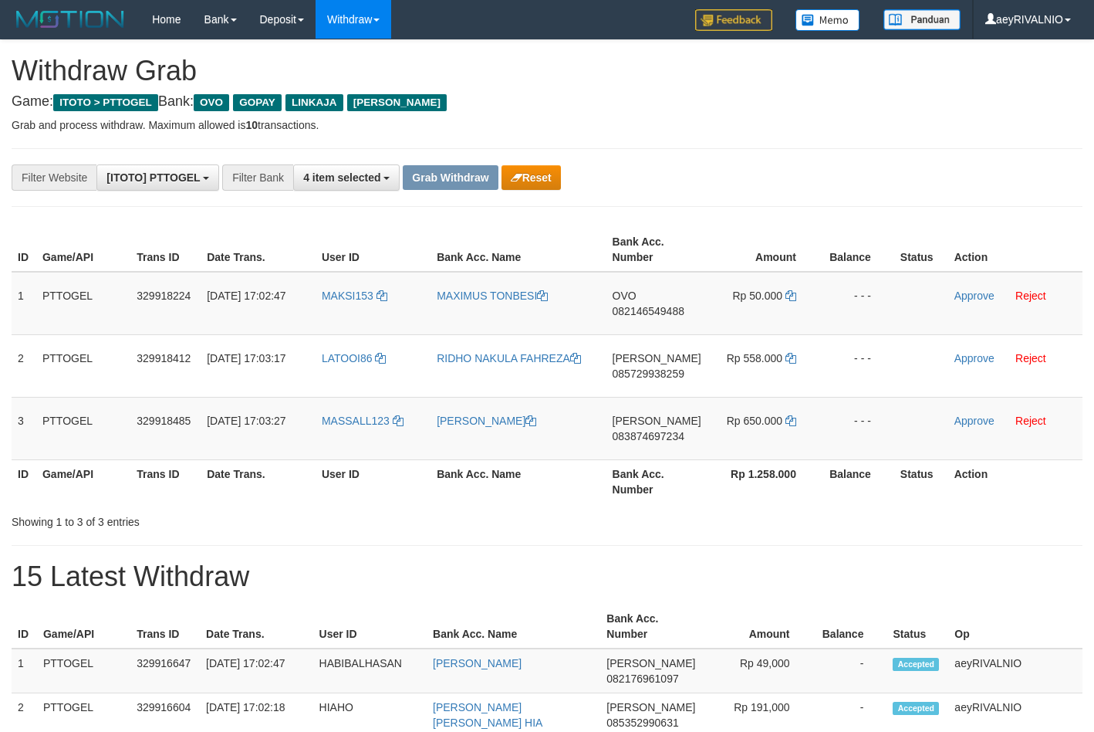
scroll to position [224, 0]
drag, startPoint x: 369, startPoint y: 438, endPoint x: 766, endPoint y: 303, distance: 419.1
click at [766, 303] on tbody "1 PTTOGEL 329918224 [DATE] 17:02:47 MAKSI153 MAXIMUS TONBESI OVO 082146549488 R…" at bounding box center [547, 366] width 1071 height 188
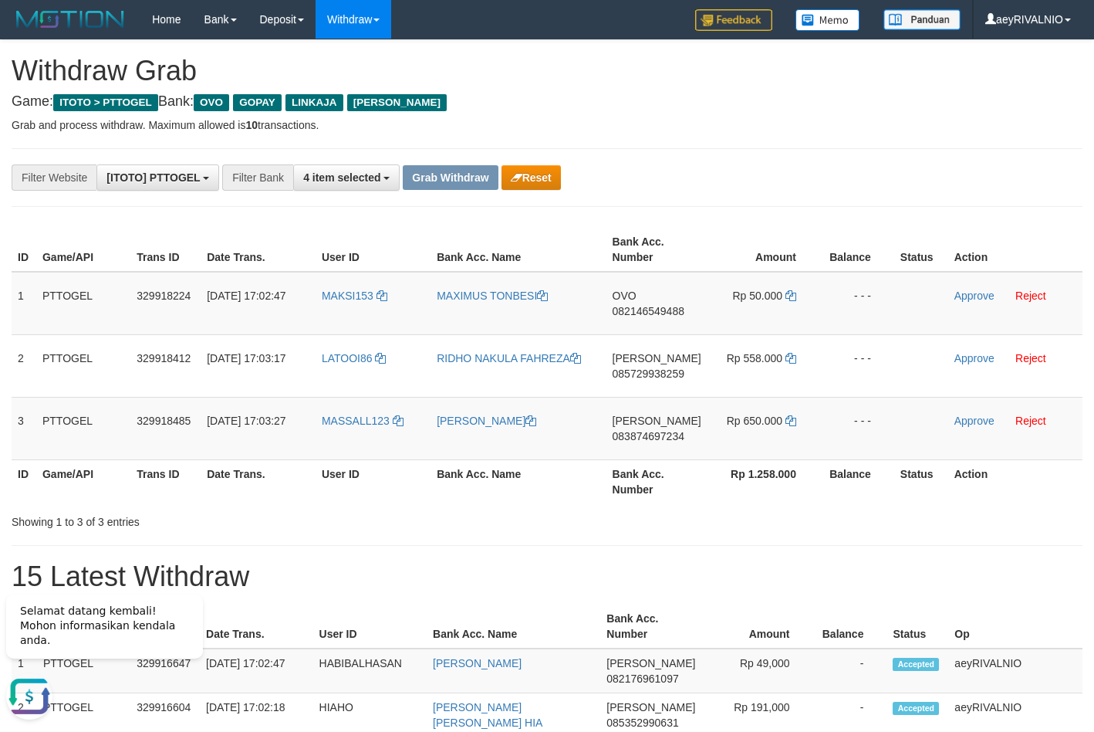
copy tr
click at [671, 310] on span "082146549488" at bounding box center [649, 311] width 72 height 12
copy tr
click at [671, 310] on span "082146549488" at bounding box center [649, 311] width 72 height 12
copy span "082146549488"
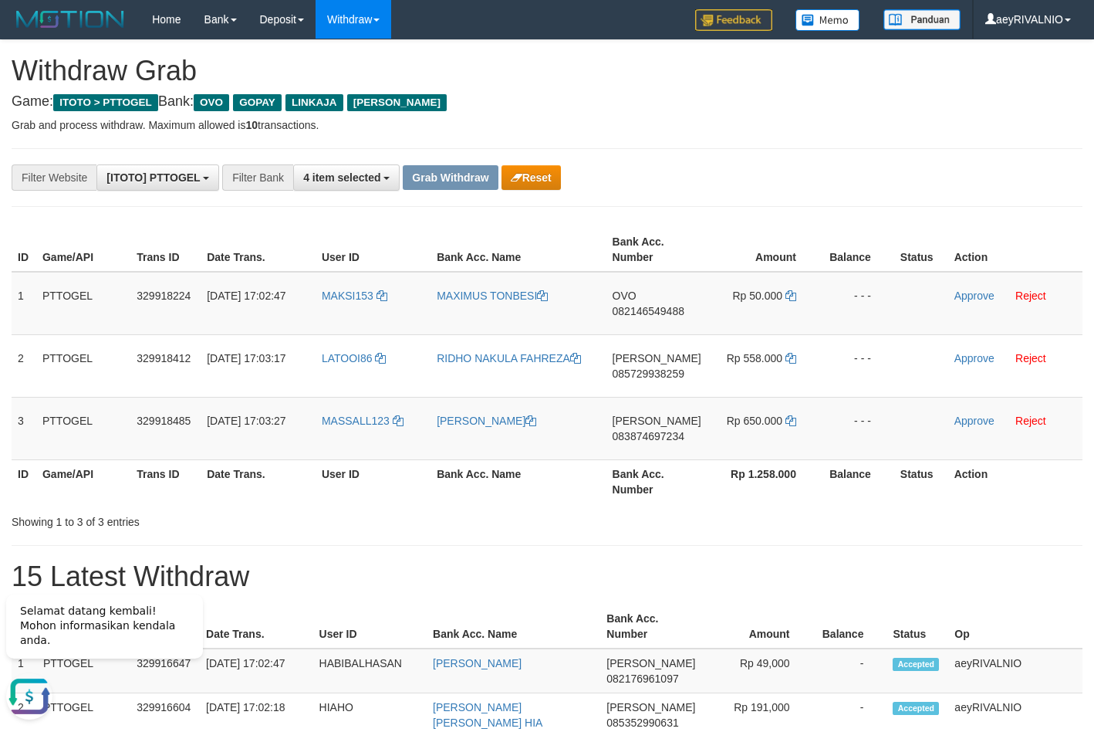
click at [786, 294] on icon at bounding box center [791, 295] width 11 height 11
click at [971, 301] on link "Approve" at bounding box center [975, 295] width 40 height 12
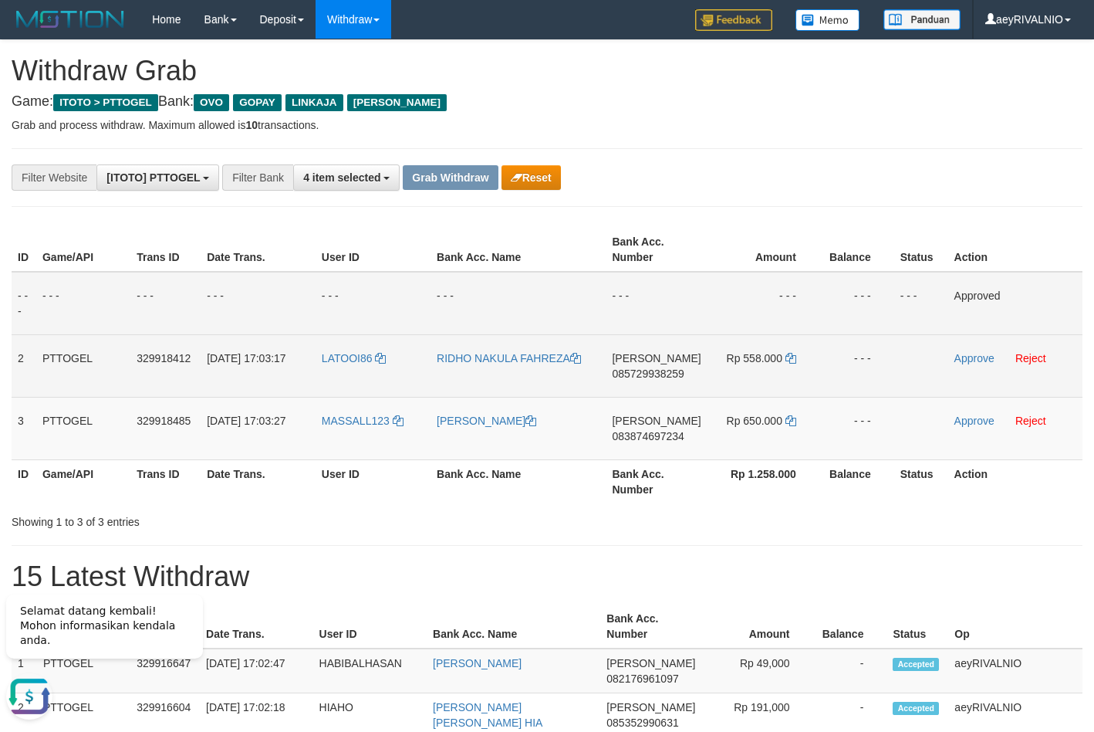
click at [662, 369] on span "085729938259" at bounding box center [648, 373] width 72 height 12
copy span "085729938259"
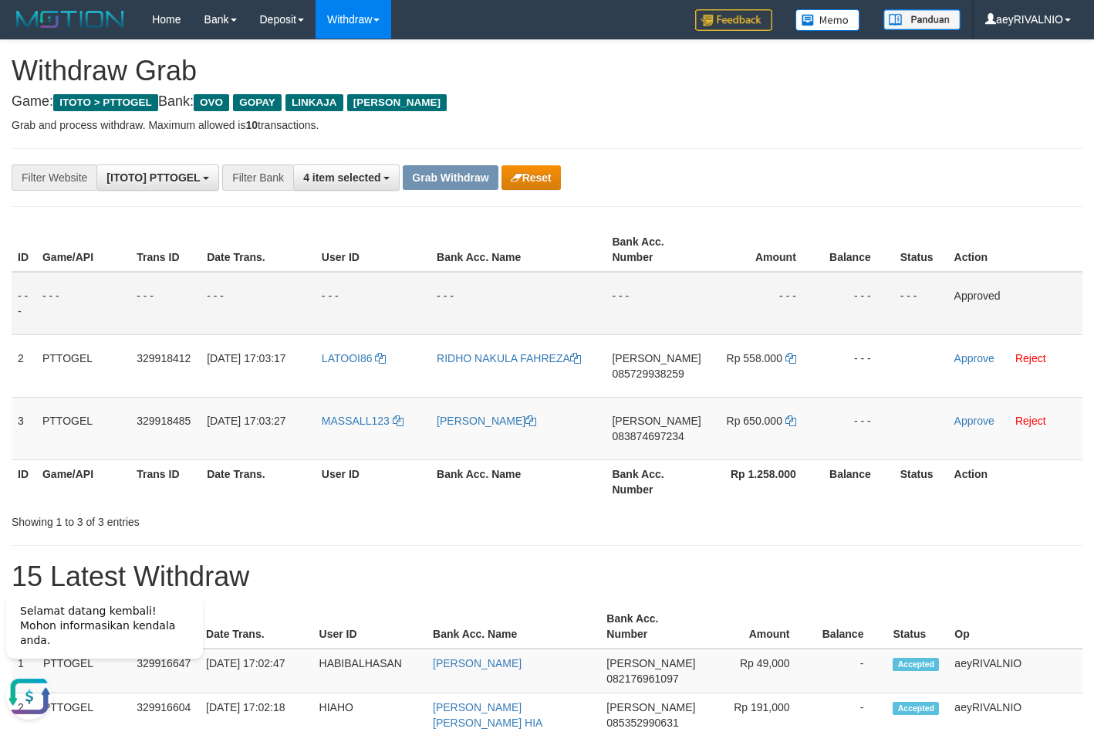
click at [698, 286] on td "- - -" at bounding box center [656, 303] width 101 height 63
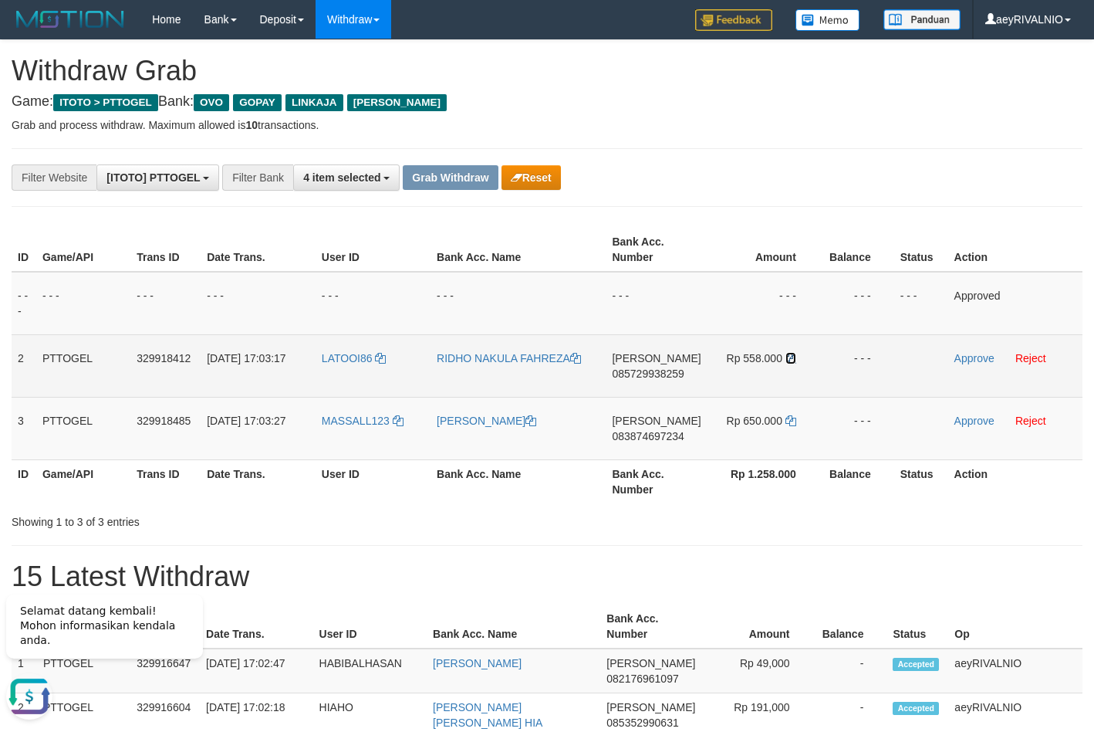
click at [790, 362] on icon at bounding box center [791, 358] width 11 height 11
click at [790, 361] on icon at bounding box center [791, 358] width 11 height 11
click at [963, 359] on link "Approve" at bounding box center [975, 358] width 40 height 12
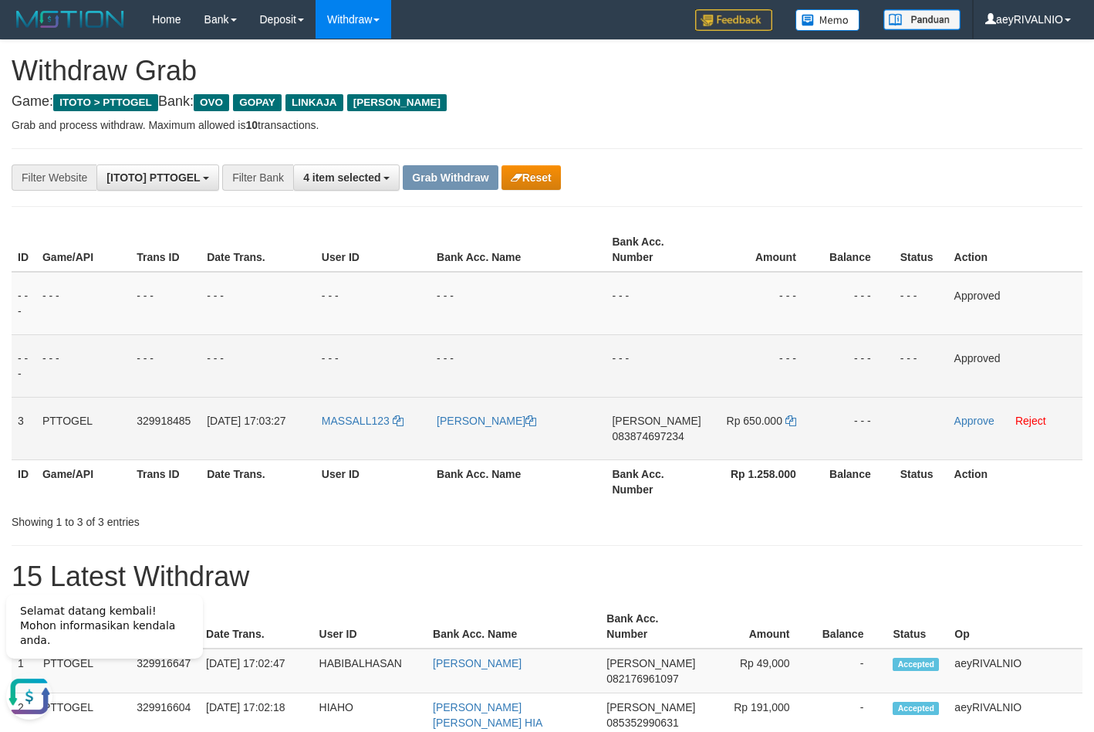
click at [654, 432] on span "083874697234" at bounding box center [648, 436] width 72 height 12
click at [652, 435] on span "083874697234" at bounding box center [648, 436] width 72 height 12
copy span "083874697234"
click at [652, 435] on span "083874697234" at bounding box center [648, 436] width 72 height 12
click at [652, 434] on span "083874697234" at bounding box center [648, 436] width 72 height 12
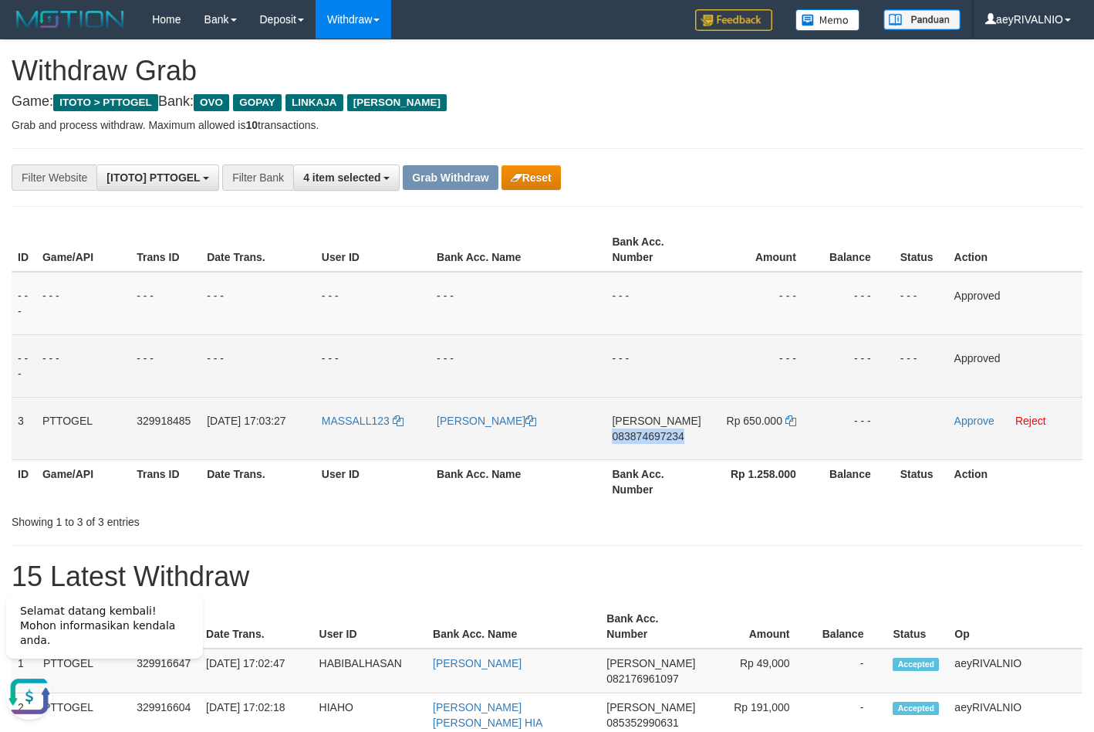
copy span "083874697234"
click at [594, 367] on td "- - -" at bounding box center [518, 365] width 175 height 63
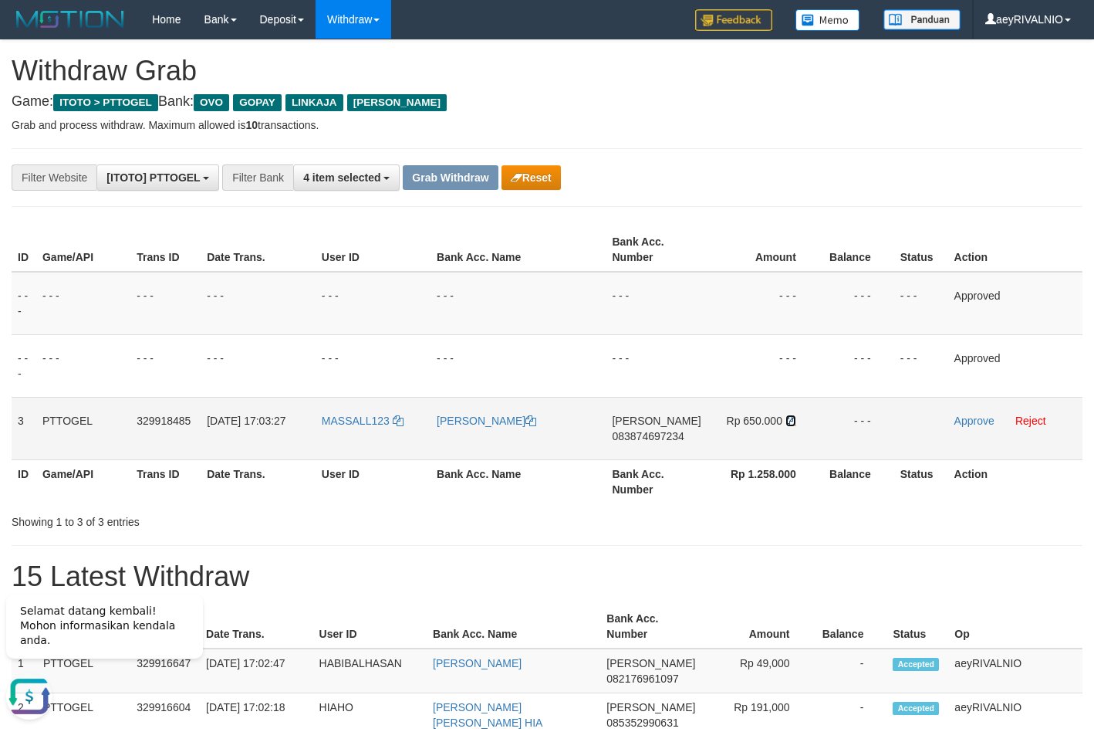
click at [786, 421] on icon at bounding box center [791, 420] width 11 height 11
click at [957, 425] on link "Approve" at bounding box center [975, 420] width 40 height 12
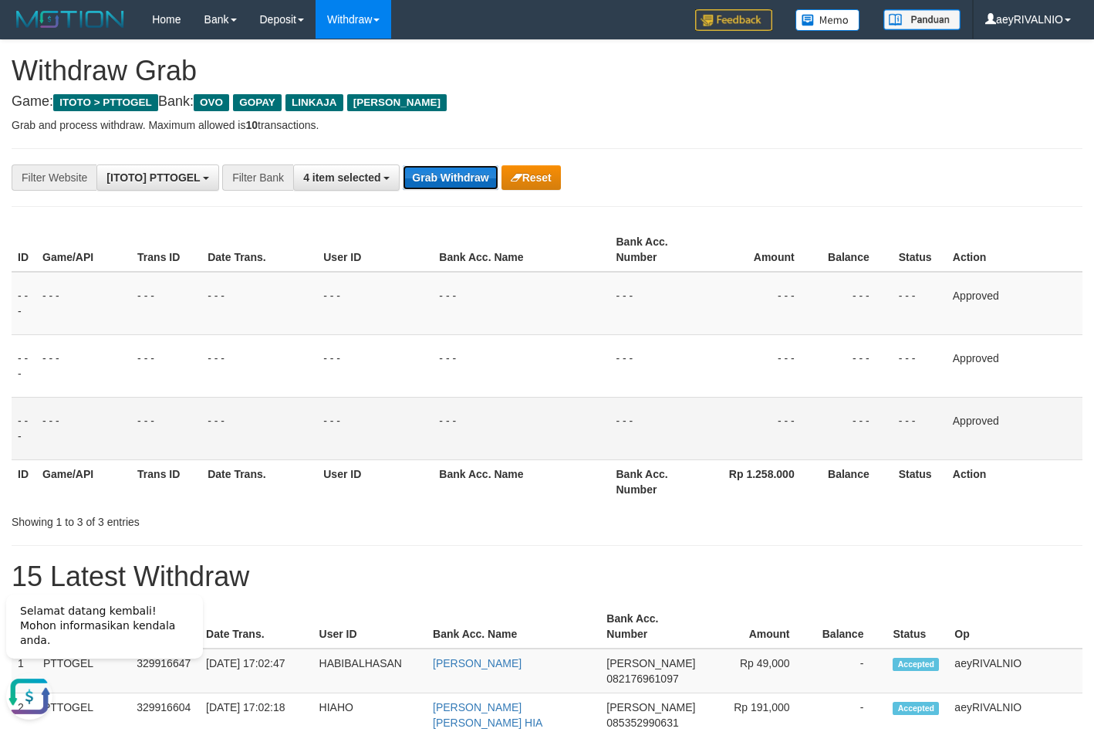
click at [443, 184] on button "Grab Withdraw" at bounding box center [450, 177] width 95 height 25
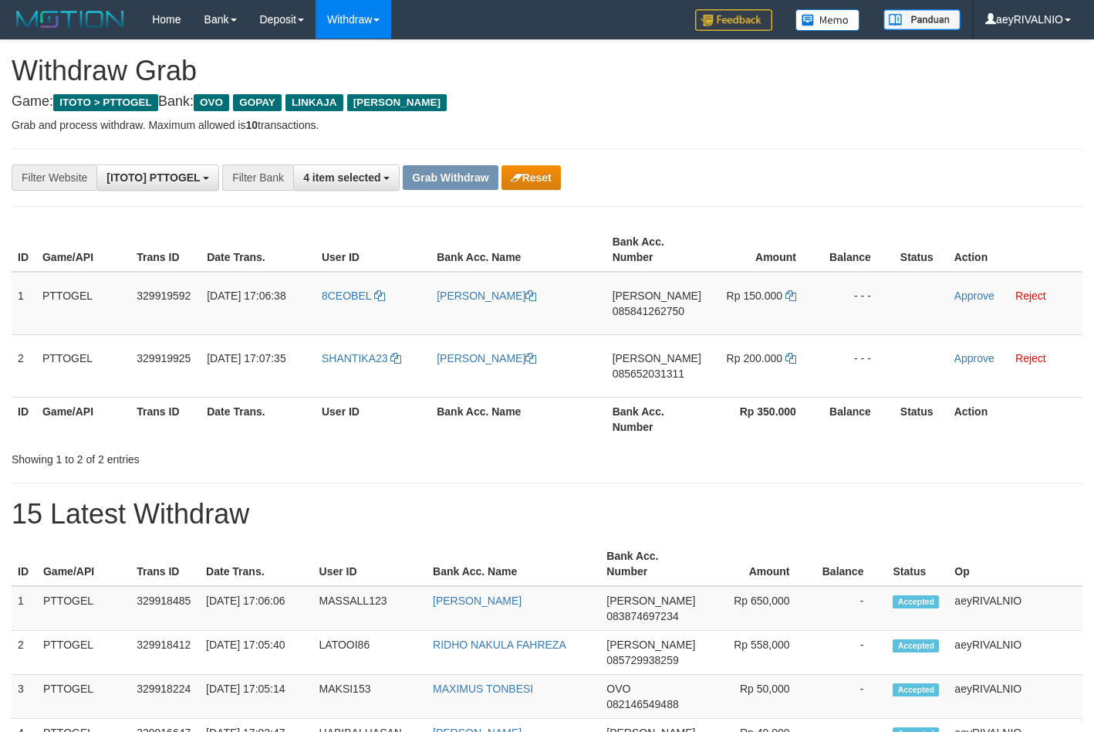
scroll to position [224, 0]
click at [670, 184] on div "**********" at bounding box center [456, 177] width 912 height 26
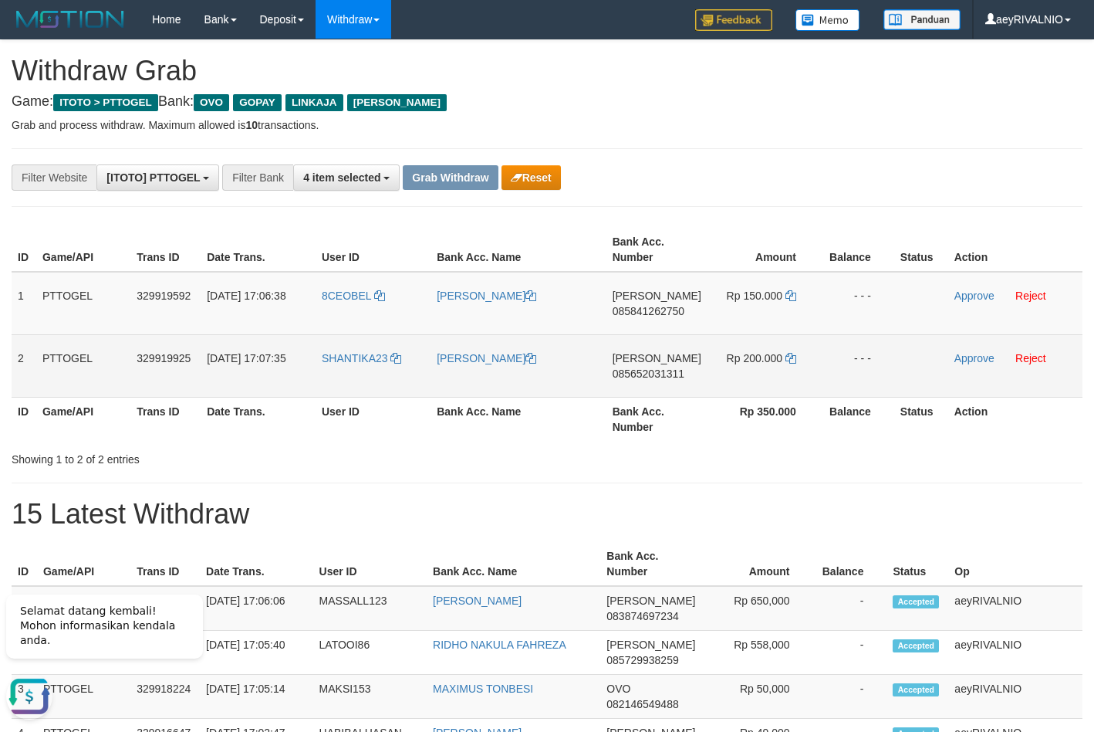
scroll to position [0, 0]
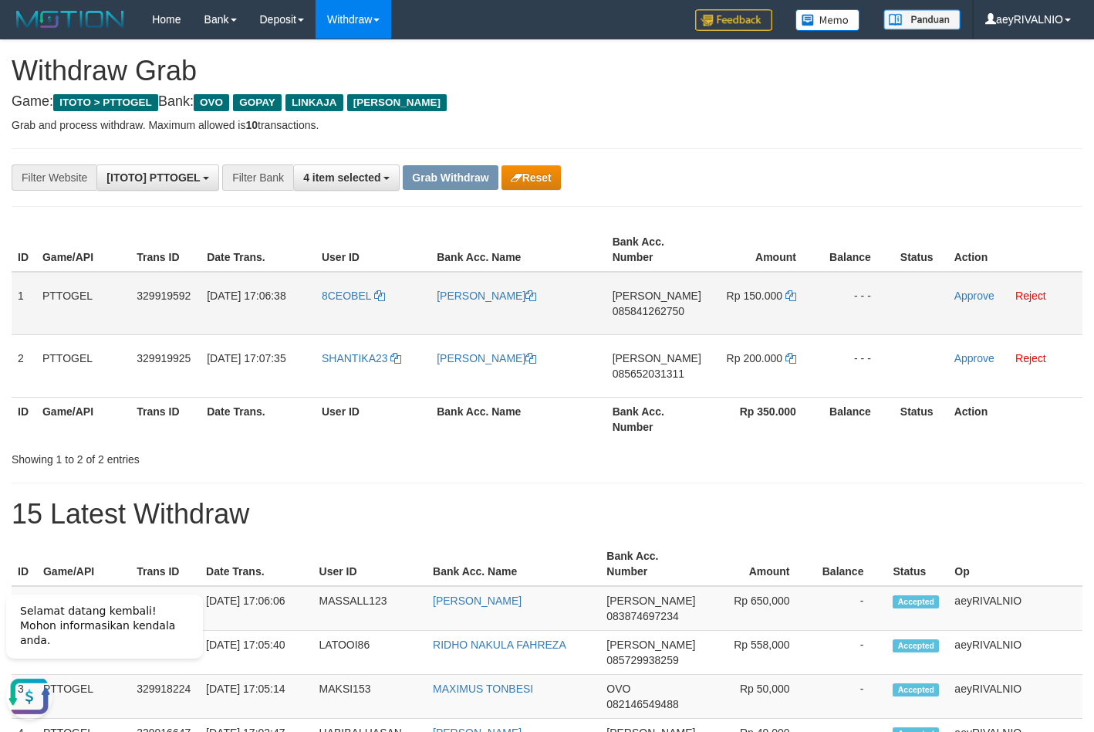
drag, startPoint x: 374, startPoint y: 391, endPoint x: 729, endPoint y: 316, distance: 361.9
click at [729, 316] on tbody "1 PTTOGEL 329919592 [DATE] 17:06:38 8CEOBEL HENGKI [PERSON_NAME] 085841262750 R…" at bounding box center [547, 335] width 1071 height 126
copy tr
click at [1081, 560] on th "Op" at bounding box center [1016, 564] width 134 height 44
click at [651, 302] on td "[PERSON_NAME] 085841262750" at bounding box center [657, 303] width 101 height 63
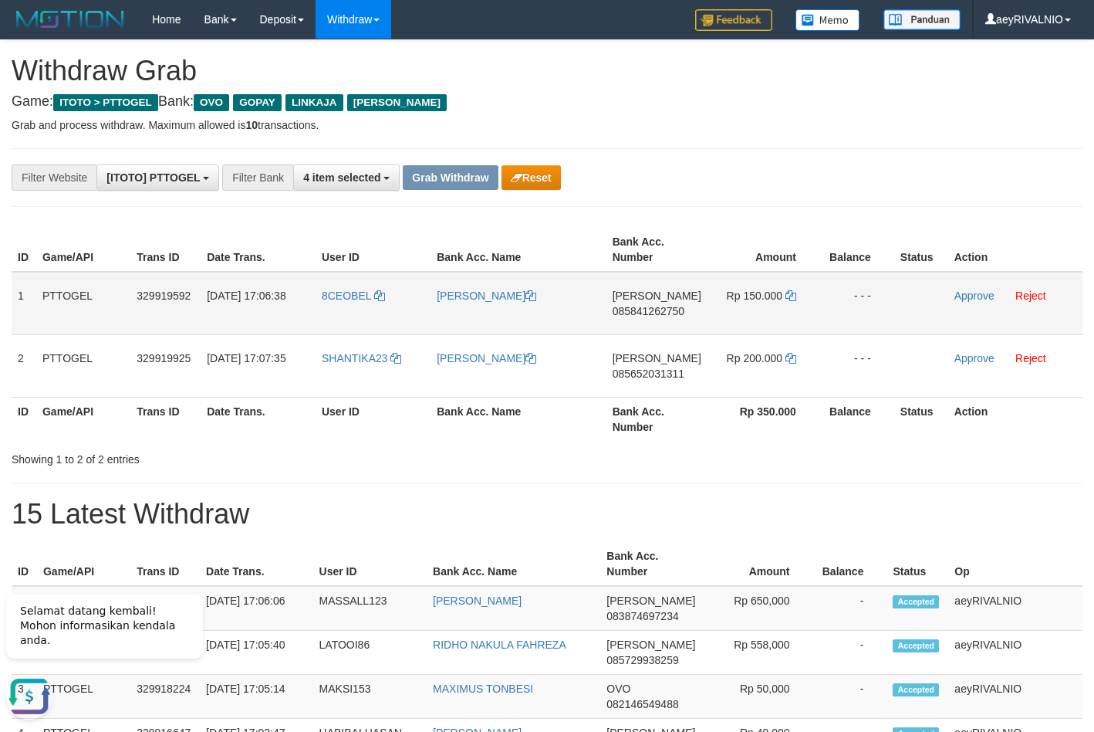
click at [661, 313] on span "085841262750" at bounding box center [649, 311] width 72 height 12
copy span "085841262750"
click at [786, 297] on icon at bounding box center [791, 295] width 11 height 11
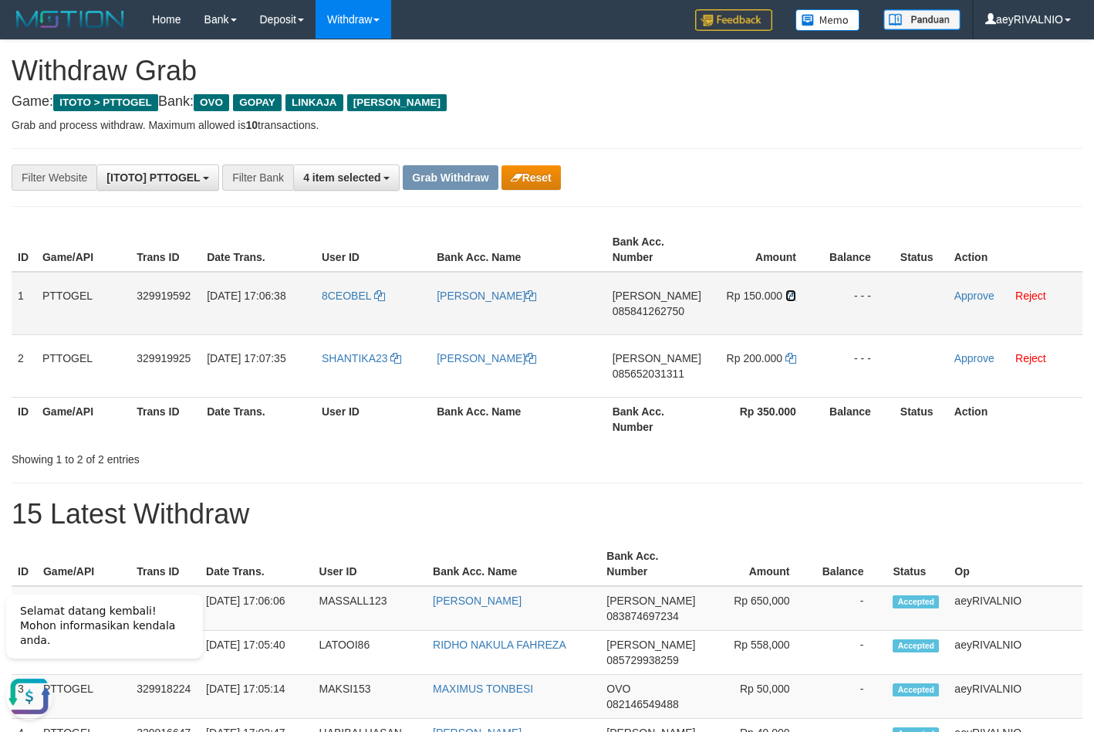
click at [786, 297] on icon at bounding box center [791, 295] width 11 height 11
click at [955, 293] on link "Approve" at bounding box center [975, 295] width 40 height 12
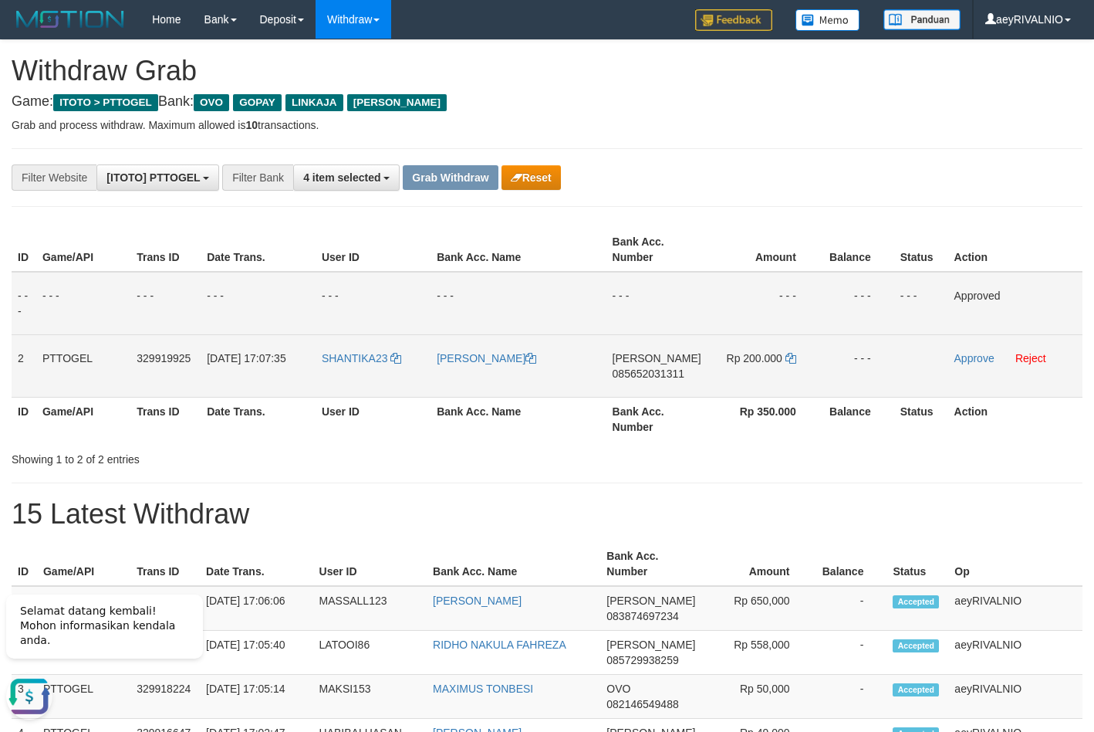
click at [651, 377] on span "085652031311" at bounding box center [649, 373] width 72 height 12
copy span "085652031311"
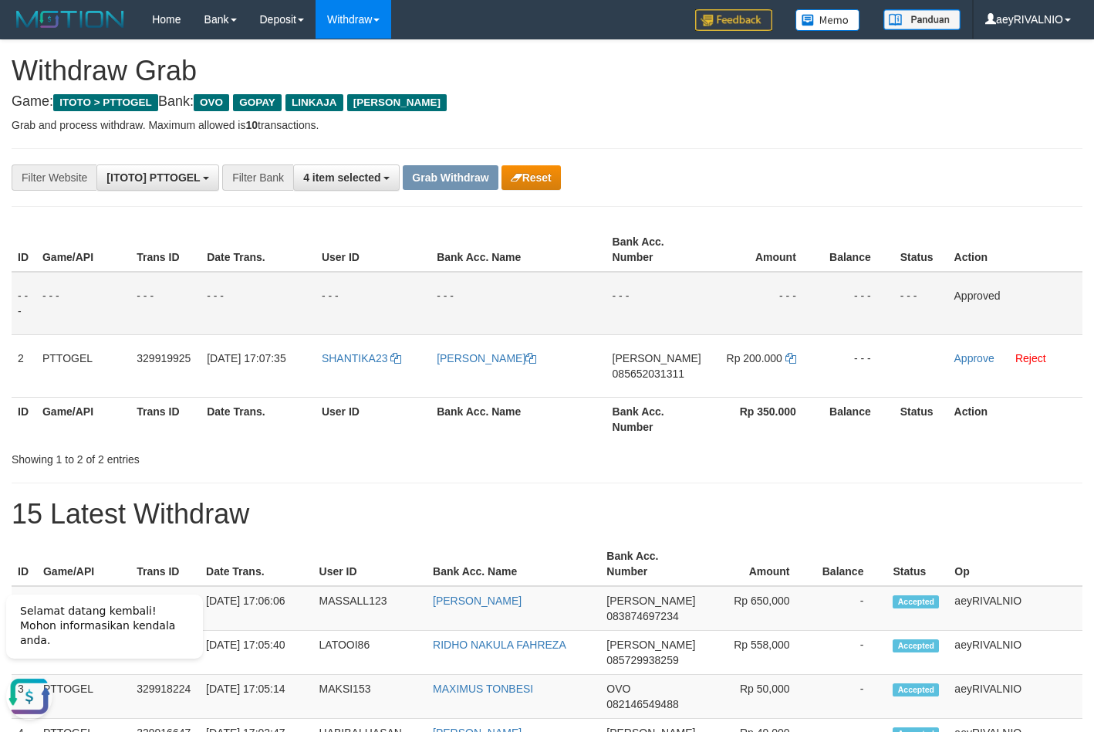
click at [644, 308] on td "- - -" at bounding box center [657, 303] width 101 height 63
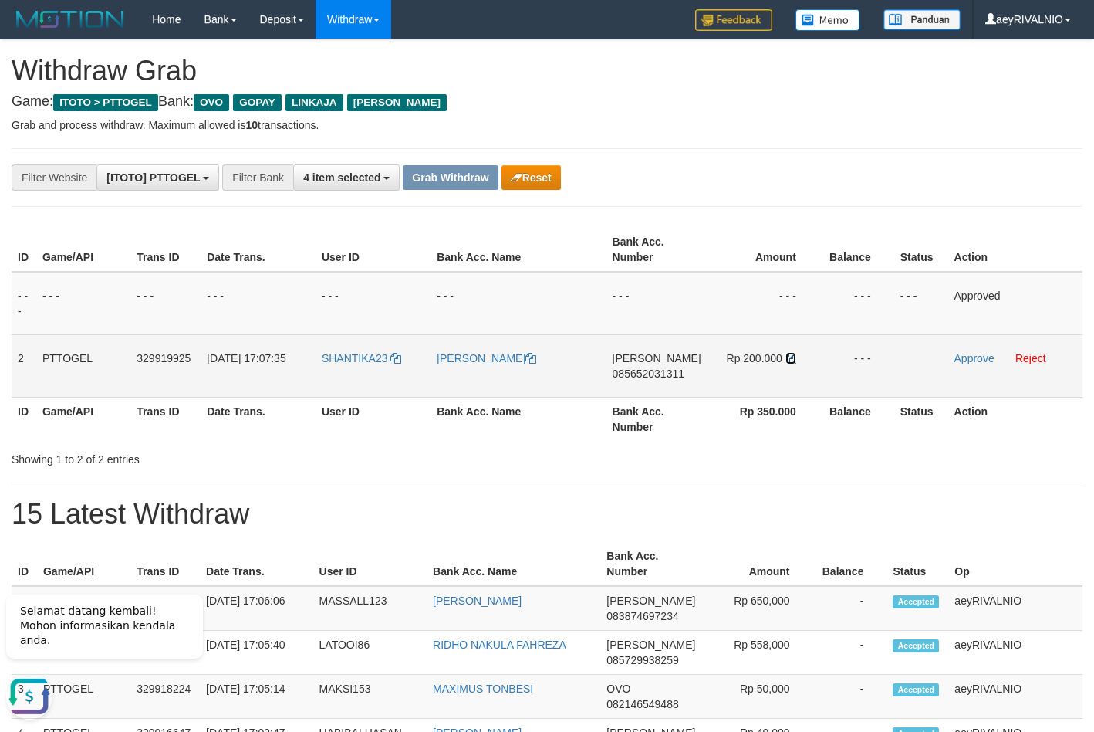
click at [793, 363] on icon at bounding box center [791, 358] width 11 height 11
click at [971, 361] on link "Approve" at bounding box center [975, 358] width 40 height 12
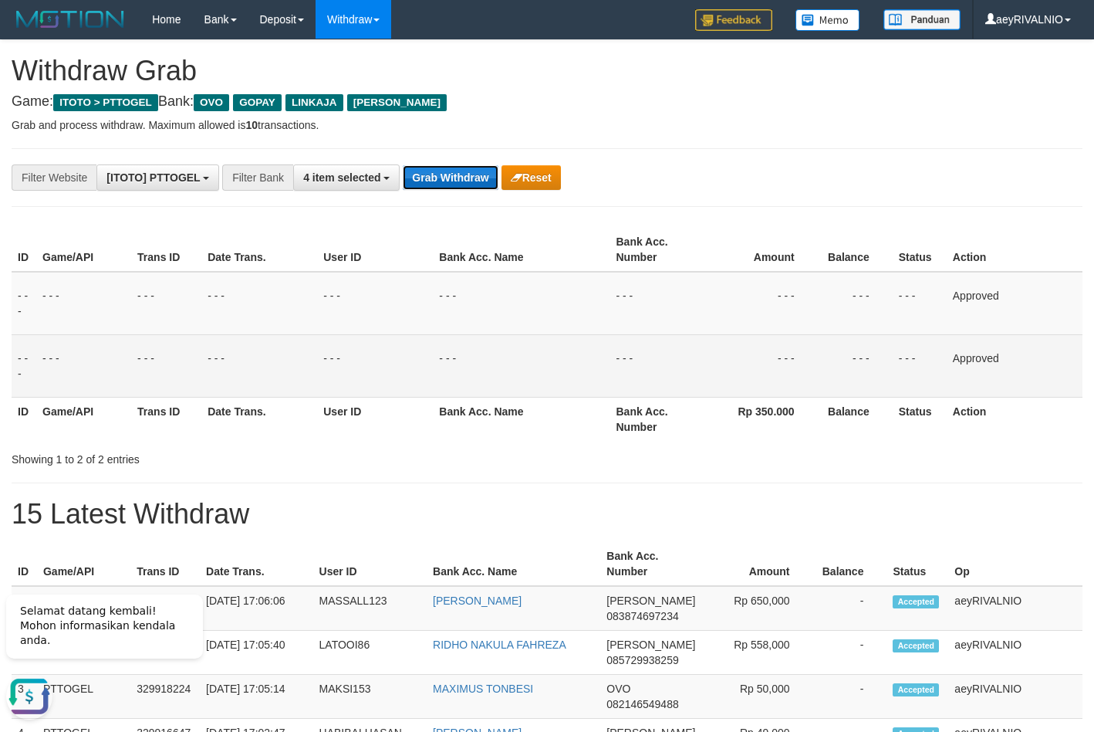
click at [421, 187] on button "Grab Withdraw" at bounding box center [450, 177] width 95 height 25
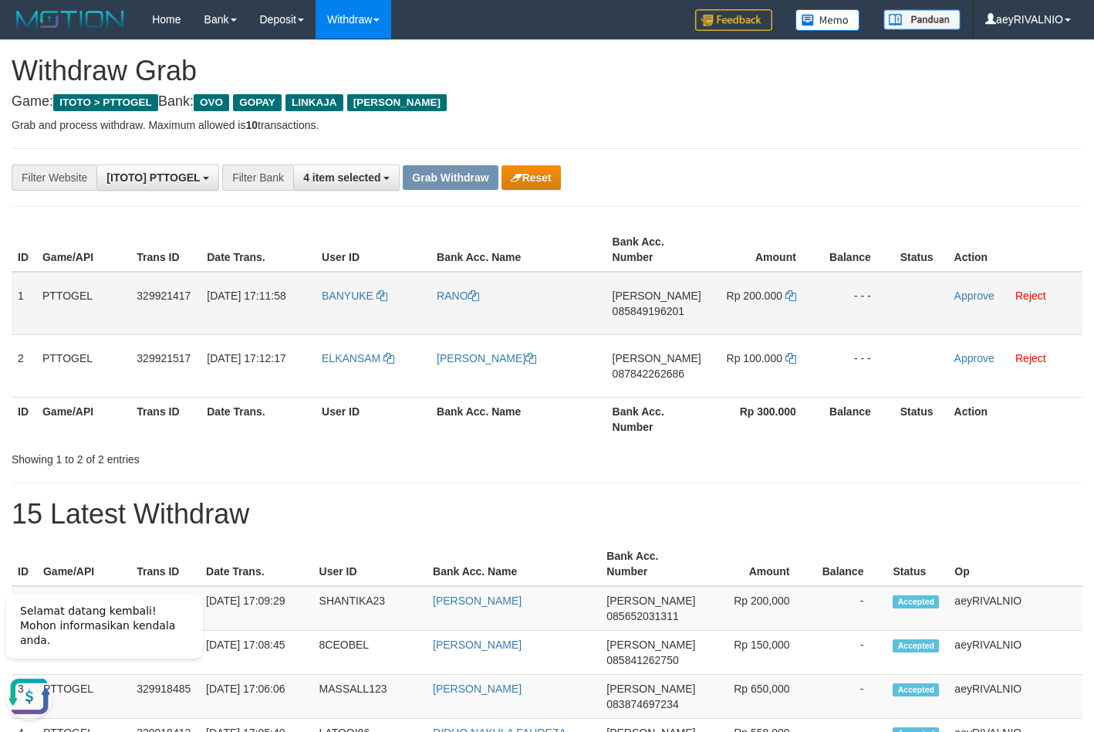
drag, startPoint x: 361, startPoint y: 389, endPoint x: 766, endPoint y: 303, distance: 414.3
click at [778, 283] on tbody "1 PTTOGEL 329921417 [DATE] 17:11:58 [GEOGRAPHIC_DATA] [PERSON_NAME] 08584919620…" at bounding box center [547, 335] width 1071 height 126
click at [624, 308] on span "085849196201" at bounding box center [649, 311] width 72 height 12
copy span "085849196201"
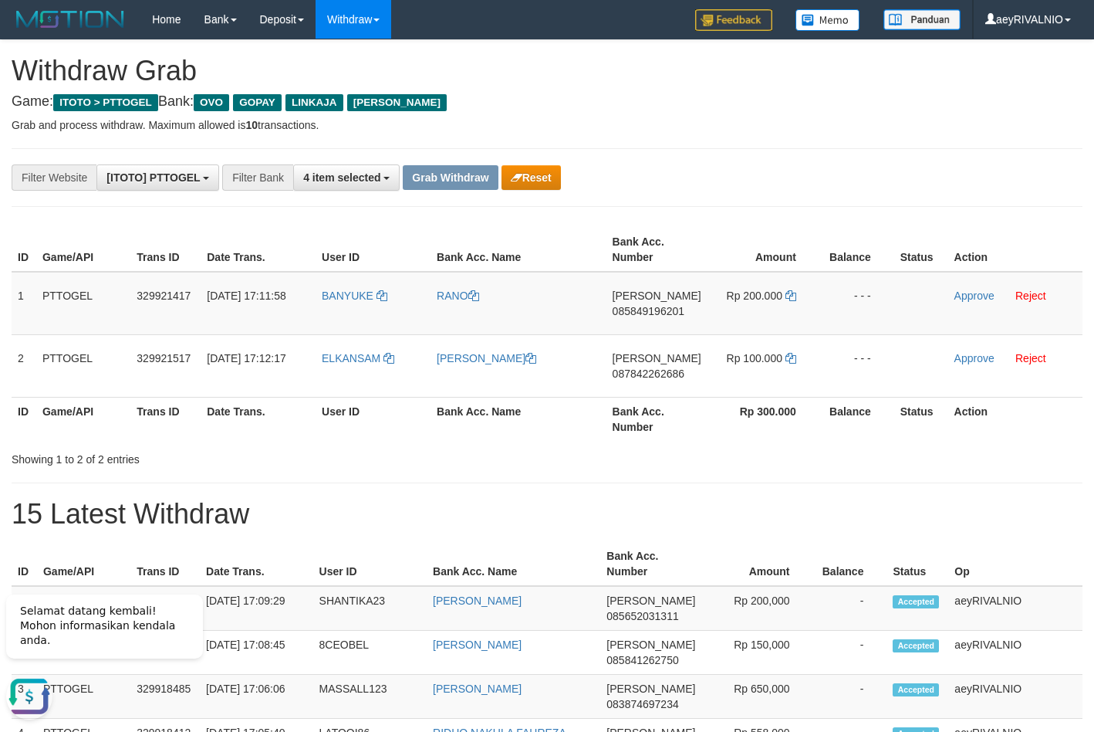
drag, startPoint x: 658, startPoint y: 208, endPoint x: 668, endPoint y: 245, distance: 39.1
click at [788, 295] on icon at bounding box center [791, 295] width 11 height 11
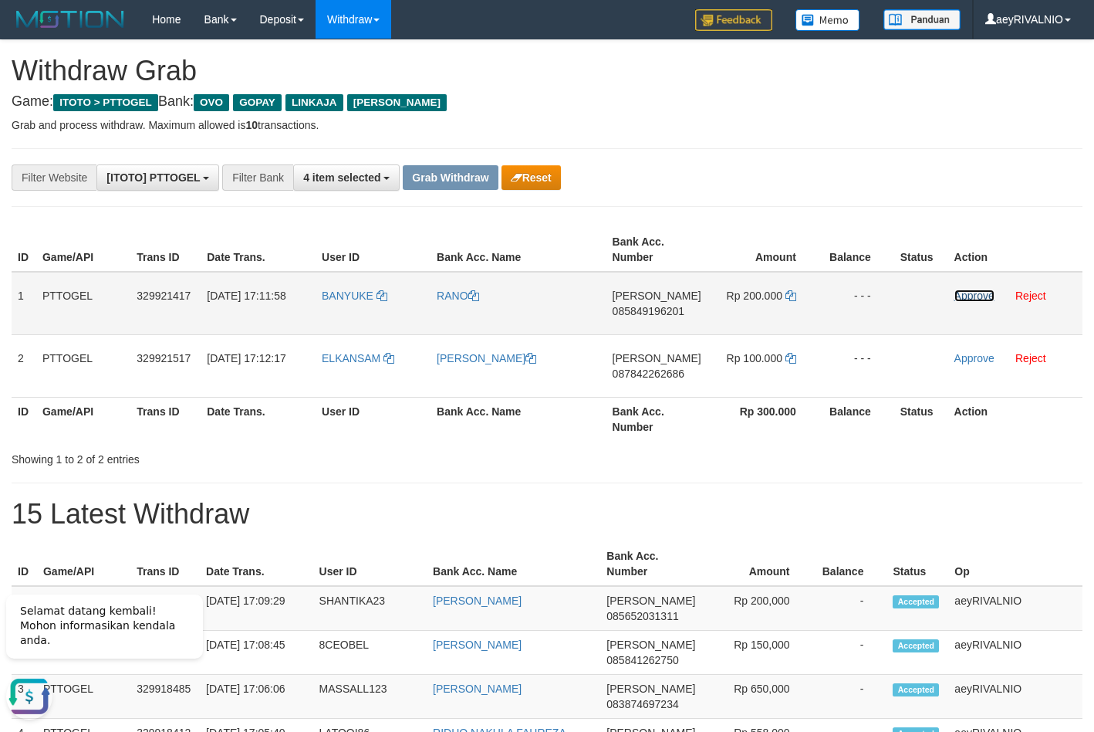
click at [959, 299] on link "Approve" at bounding box center [975, 295] width 40 height 12
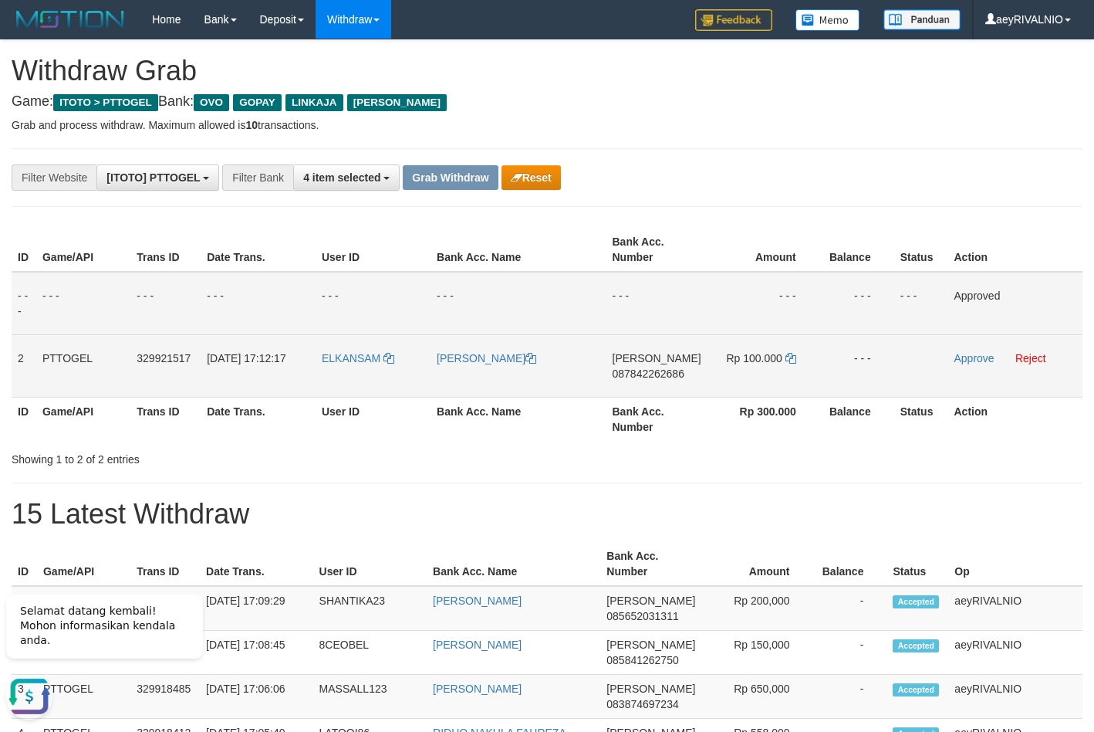
click at [641, 373] on span "087842262686" at bounding box center [649, 373] width 72 height 12
copy span "087842262686"
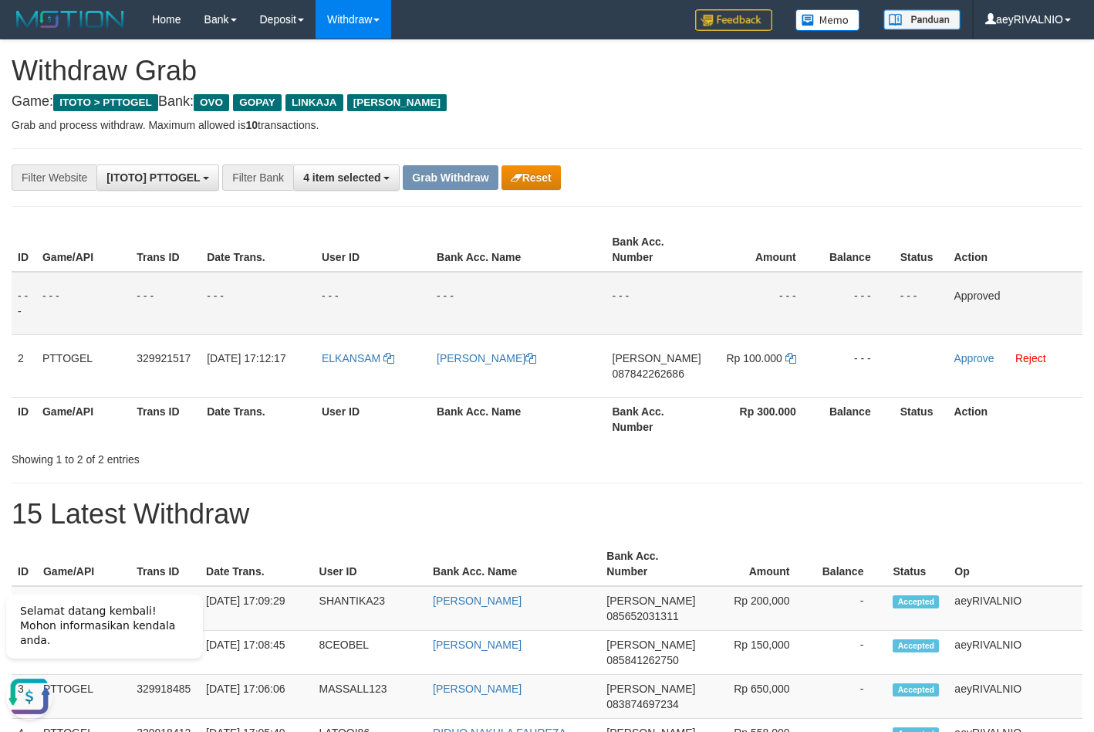
click at [570, 306] on td "- - -" at bounding box center [518, 303] width 175 height 63
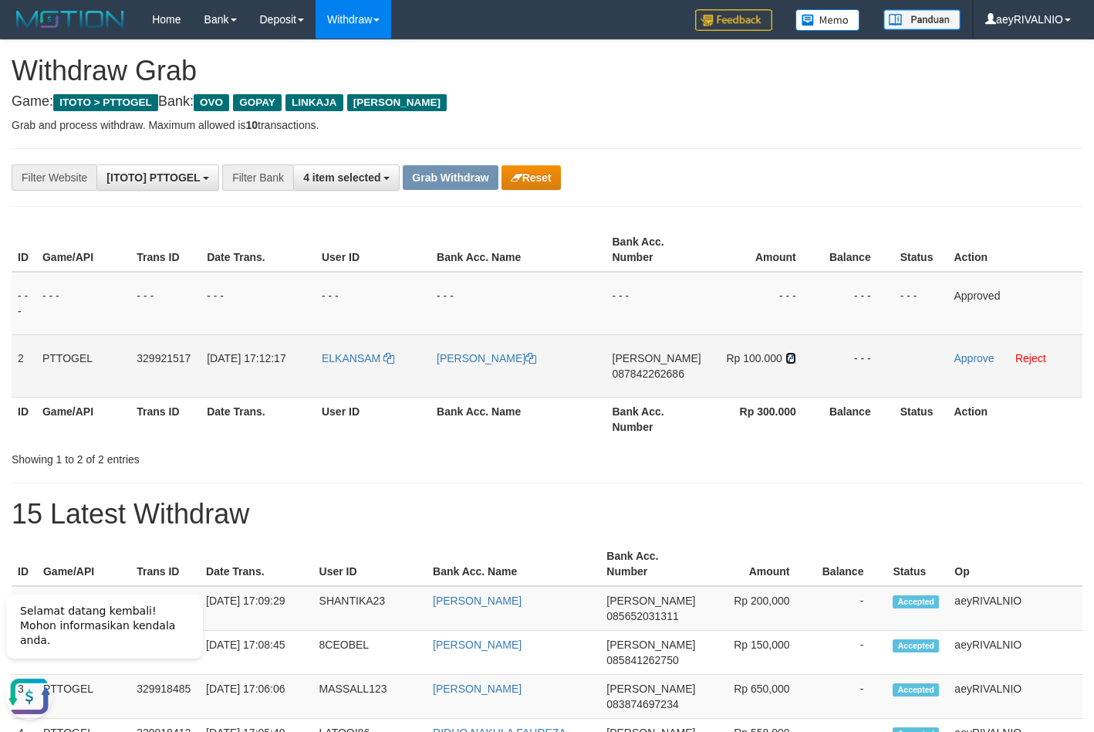
click at [792, 362] on icon at bounding box center [791, 358] width 11 height 11
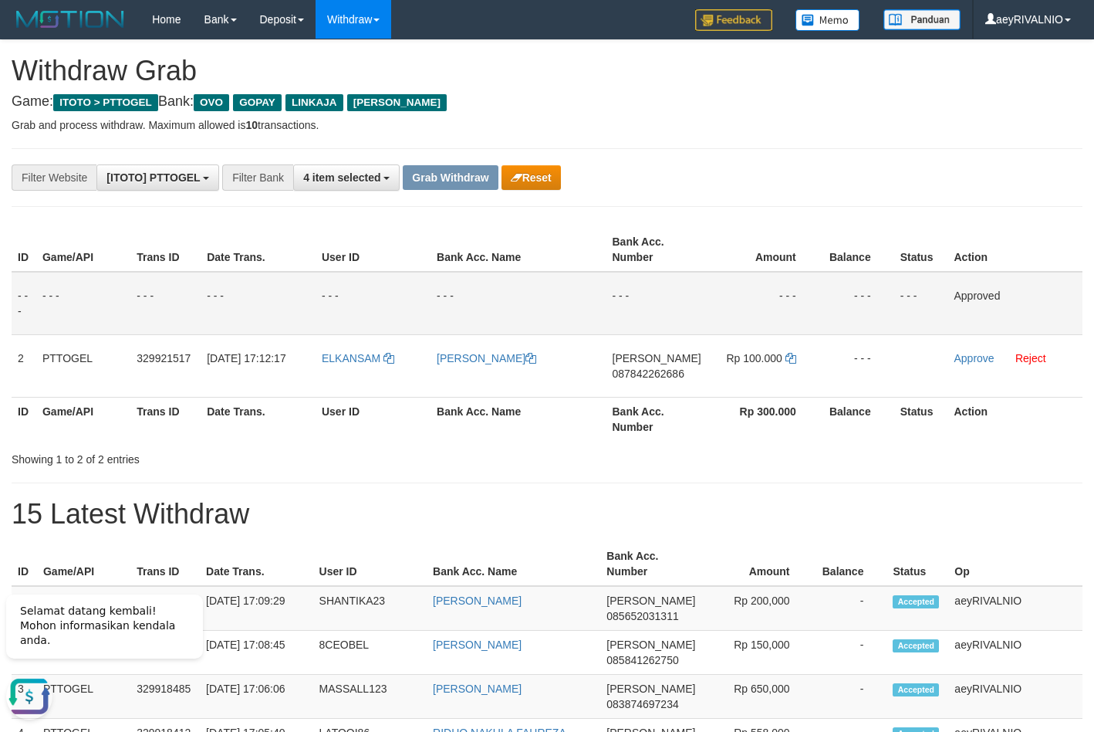
click at [772, 327] on td "- - -" at bounding box center [764, 303] width 112 height 63
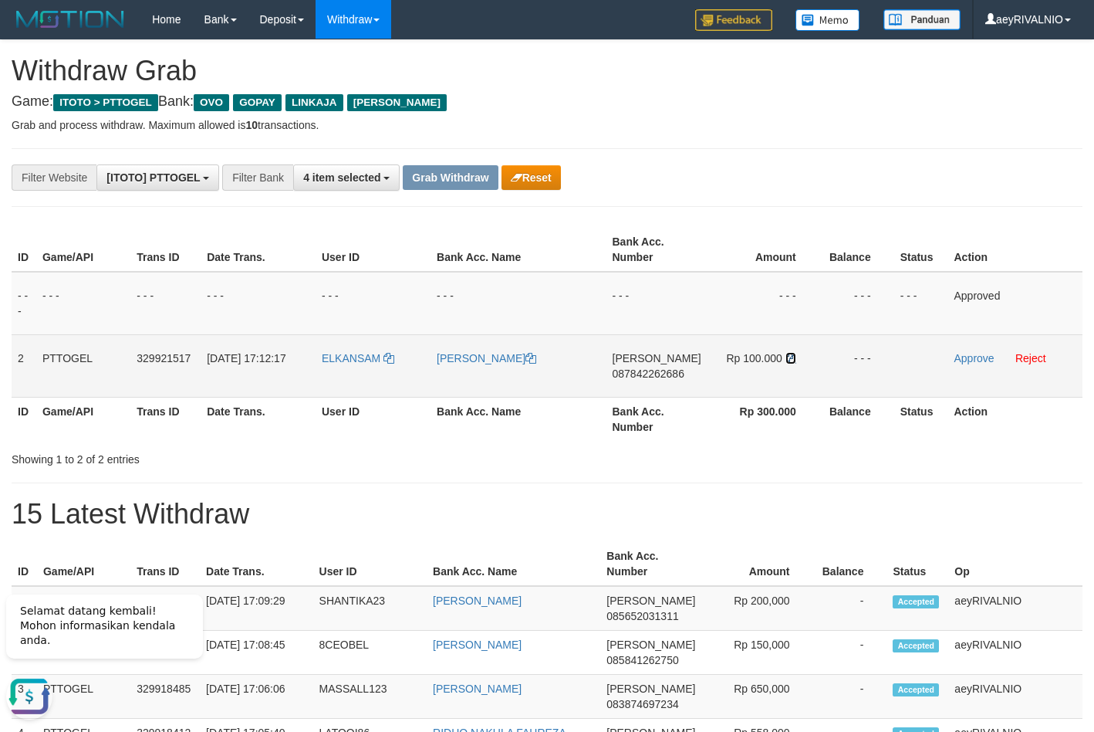
click at [794, 363] on icon at bounding box center [791, 358] width 11 height 11
click at [793, 363] on icon at bounding box center [791, 358] width 11 height 11
click at [790, 360] on icon at bounding box center [791, 358] width 11 height 11
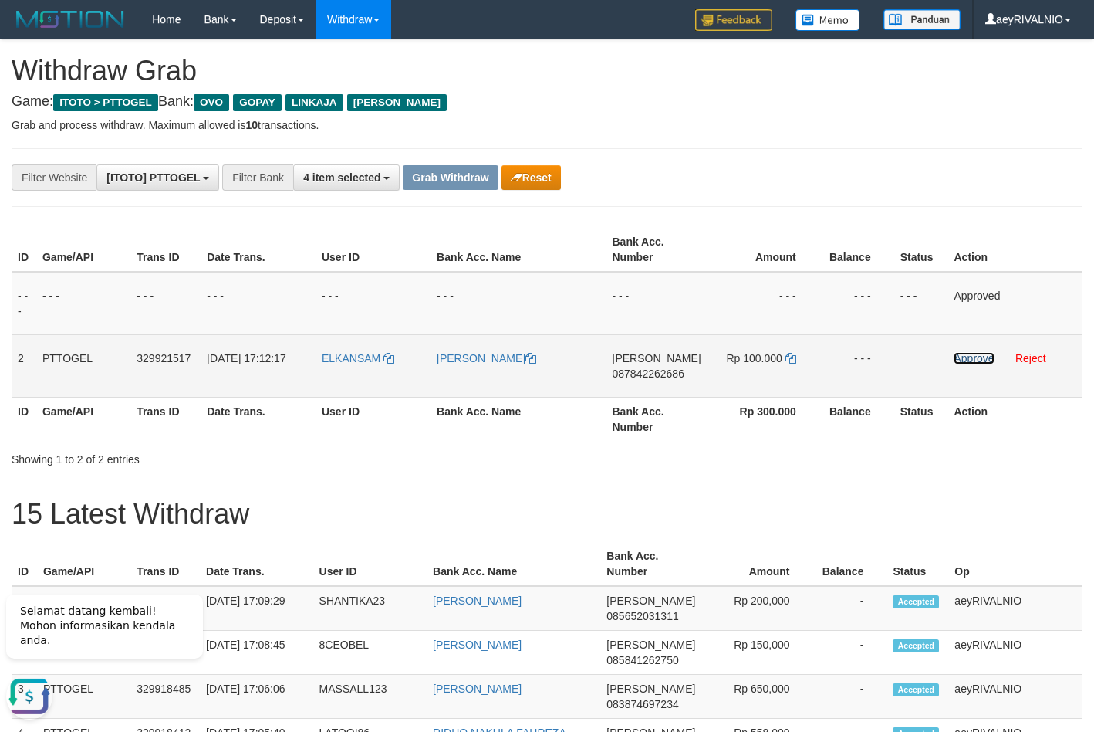
click at [962, 359] on link "Approve" at bounding box center [974, 358] width 40 height 12
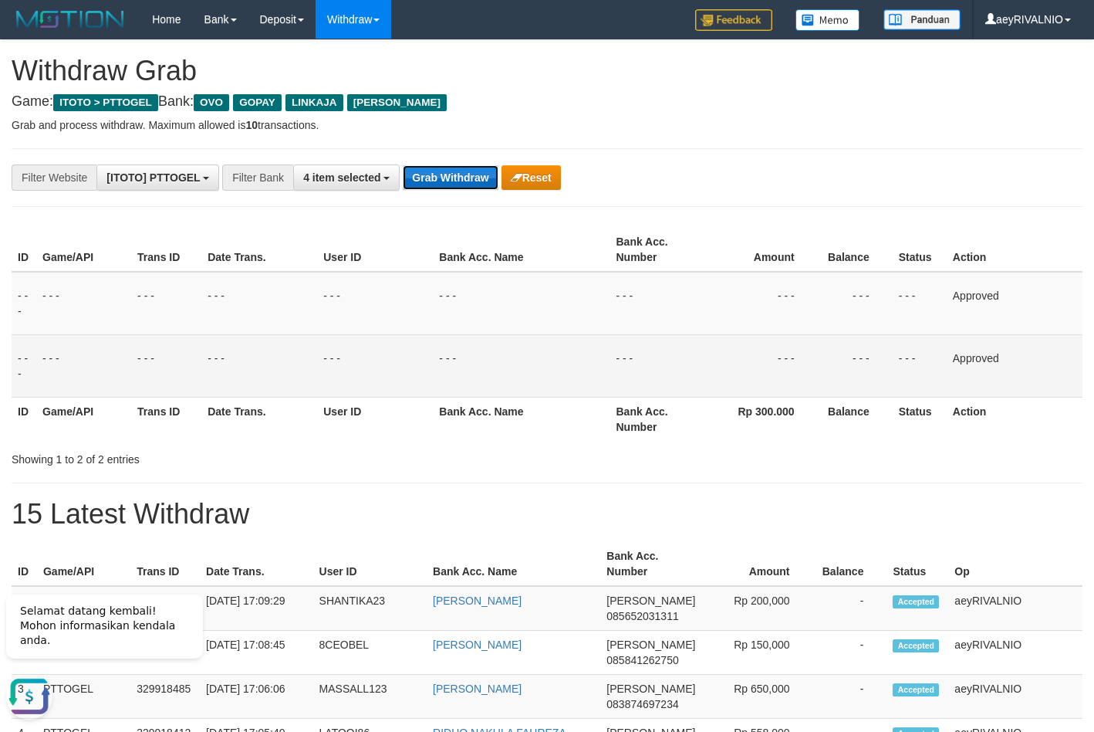
click at [454, 182] on button "Grab Withdraw" at bounding box center [450, 177] width 95 height 25
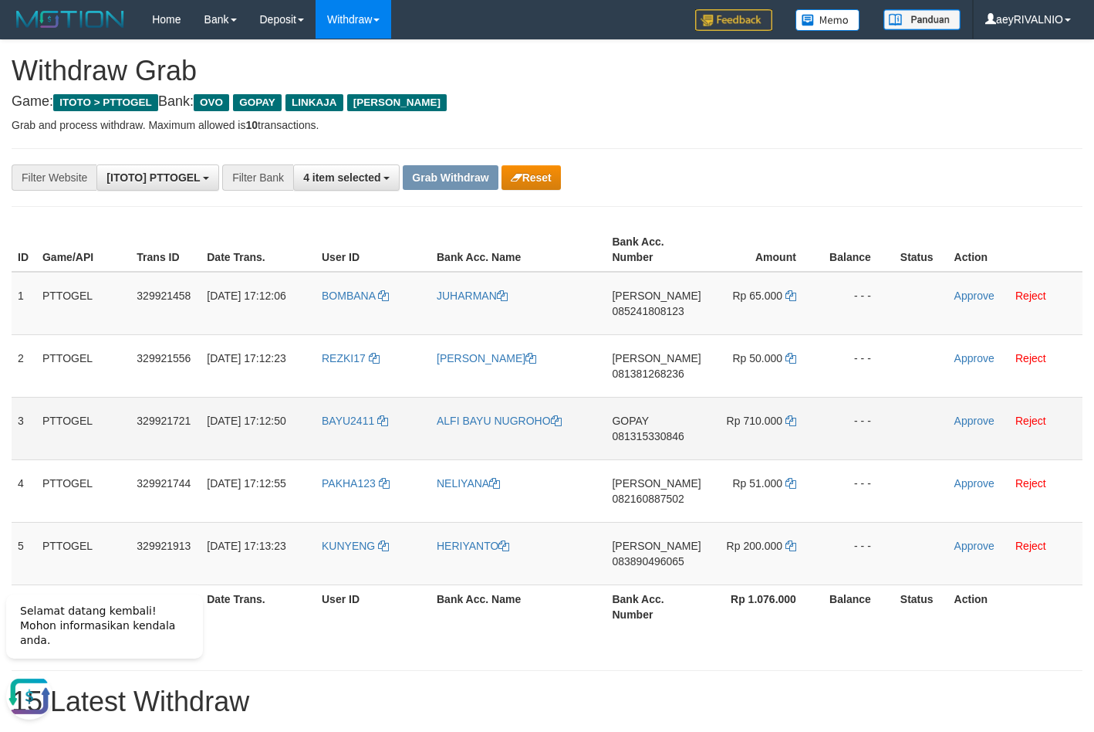
drag, startPoint x: 349, startPoint y: 439, endPoint x: 770, endPoint y: 439, distance: 421.4
click at [770, 439] on tr "3 PTTOGEL 329921721 31/08/2025 17:12:50 BAYU2411 ALFI BAYU NUGROHO GOPAY 081315…" at bounding box center [547, 428] width 1071 height 63
click at [672, 427] on td "GOPAY 081315330846" at bounding box center [656, 428] width 101 height 63
click at [673, 438] on span "081315330846" at bounding box center [648, 436] width 72 height 12
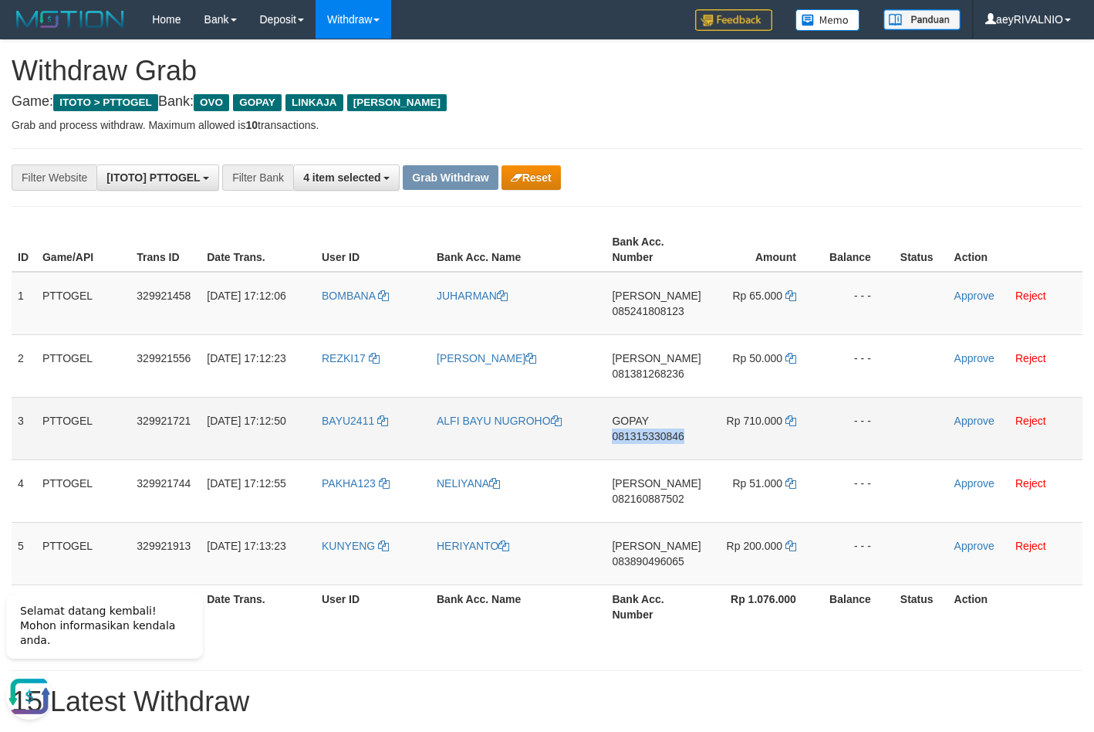
copy span "081315330846"
click at [506, 398] on td "ALFI BAYU NUGROHO" at bounding box center [518, 428] width 175 height 63
click at [791, 418] on icon at bounding box center [791, 420] width 11 height 11
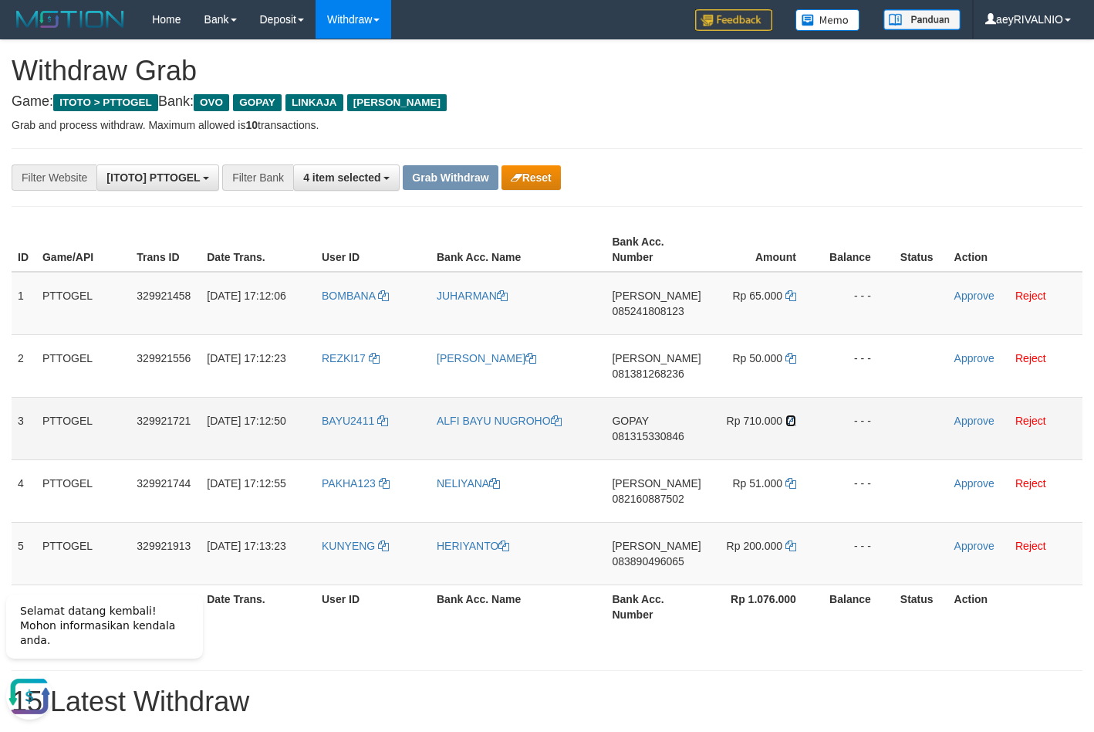
click at [791, 418] on icon at bounding box center [791, 420] width 11 height 11
click at [972, 419] on link "Approve" at bounding box center [975, 420] width 40 height 12
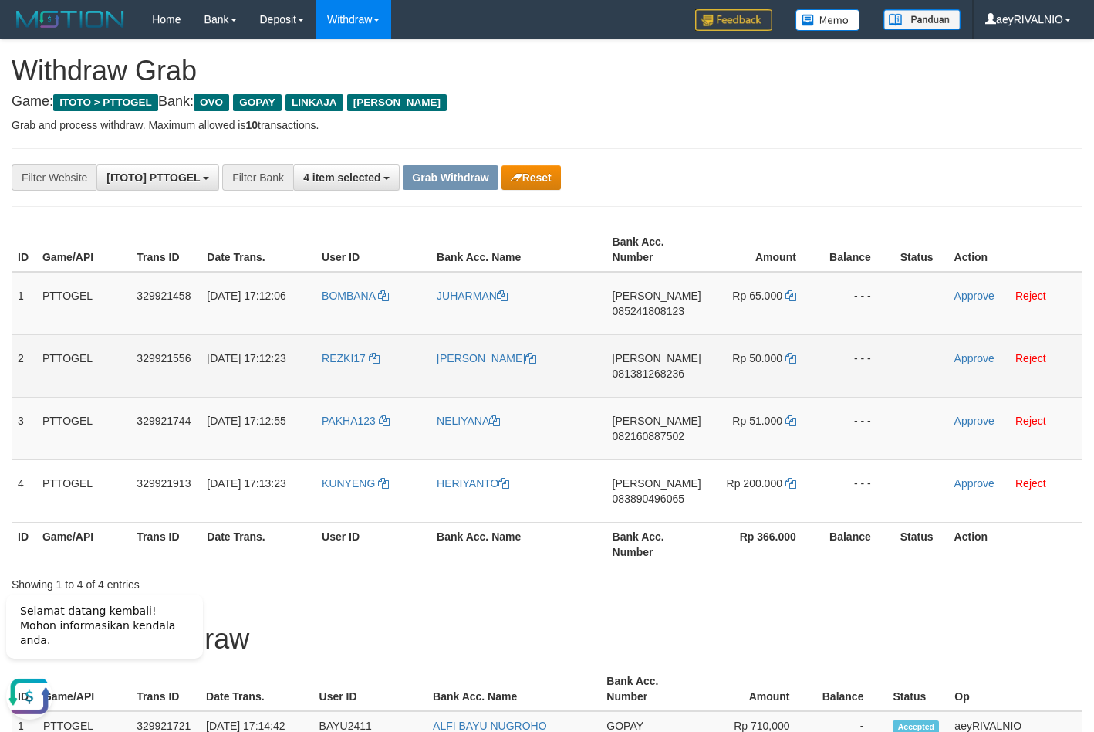
drag, startPoint x: 705, startPoint y: 191, endPoint x: 632, endPoint y: 337, distance: 162.2
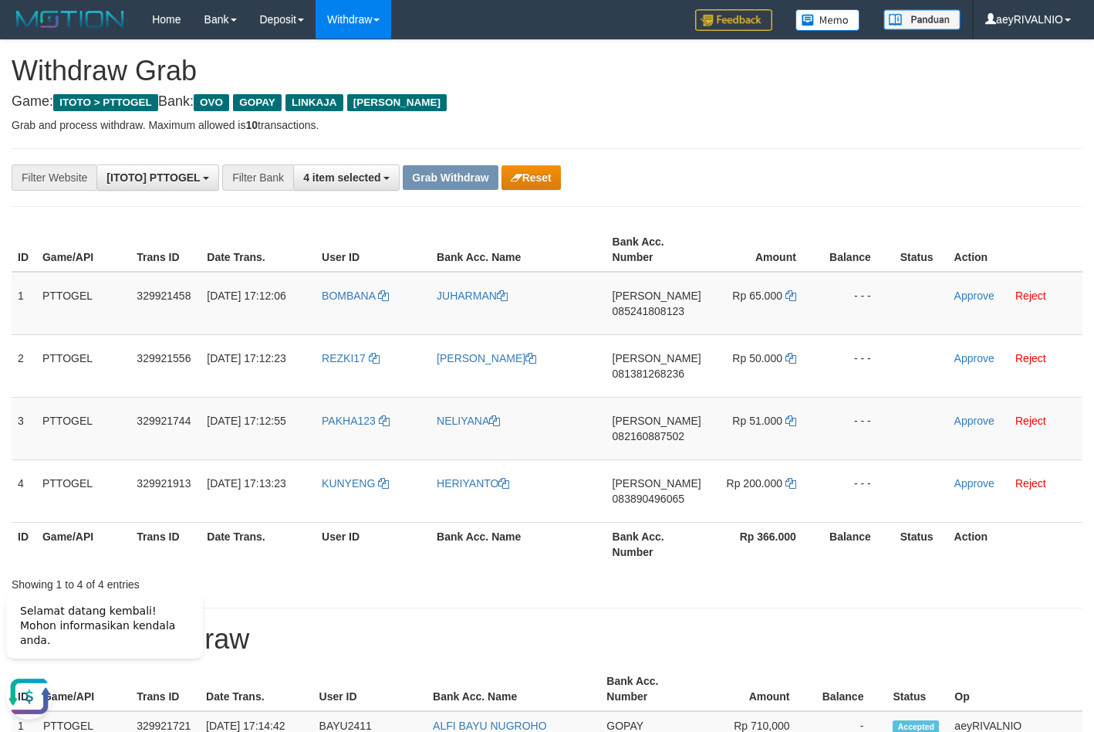
scroll to position [315, 0]
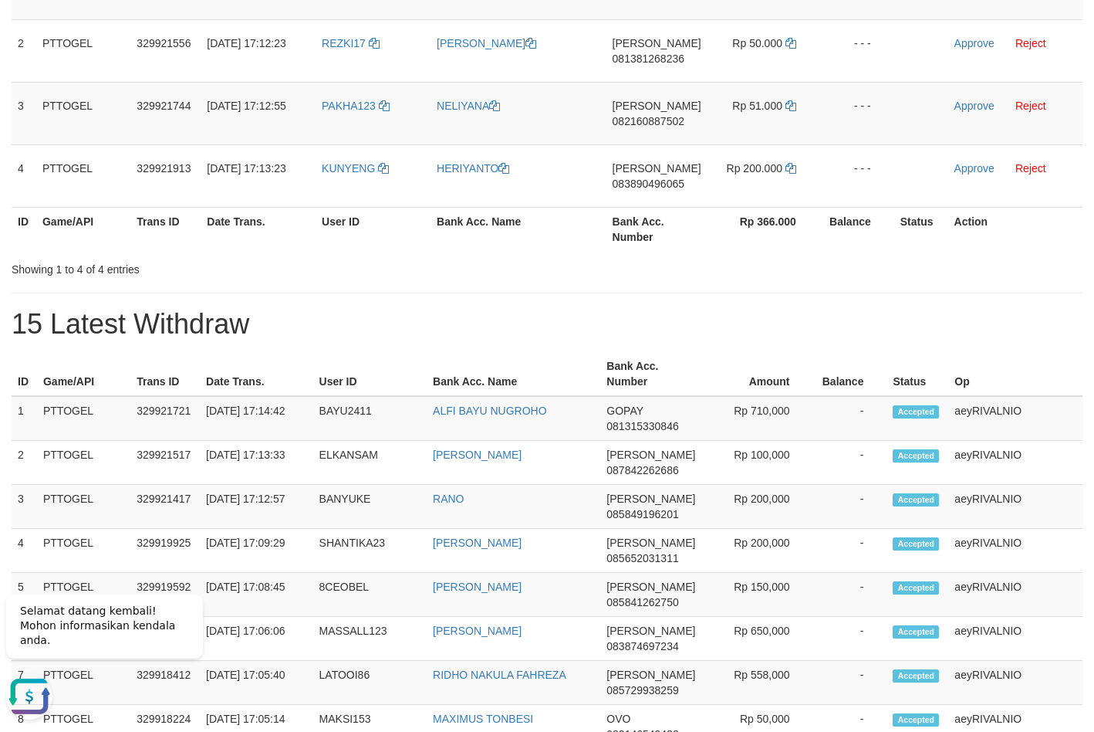
click at [552, 294] on div "**********" at bounding box center [547, 645] width 1094 height 1841
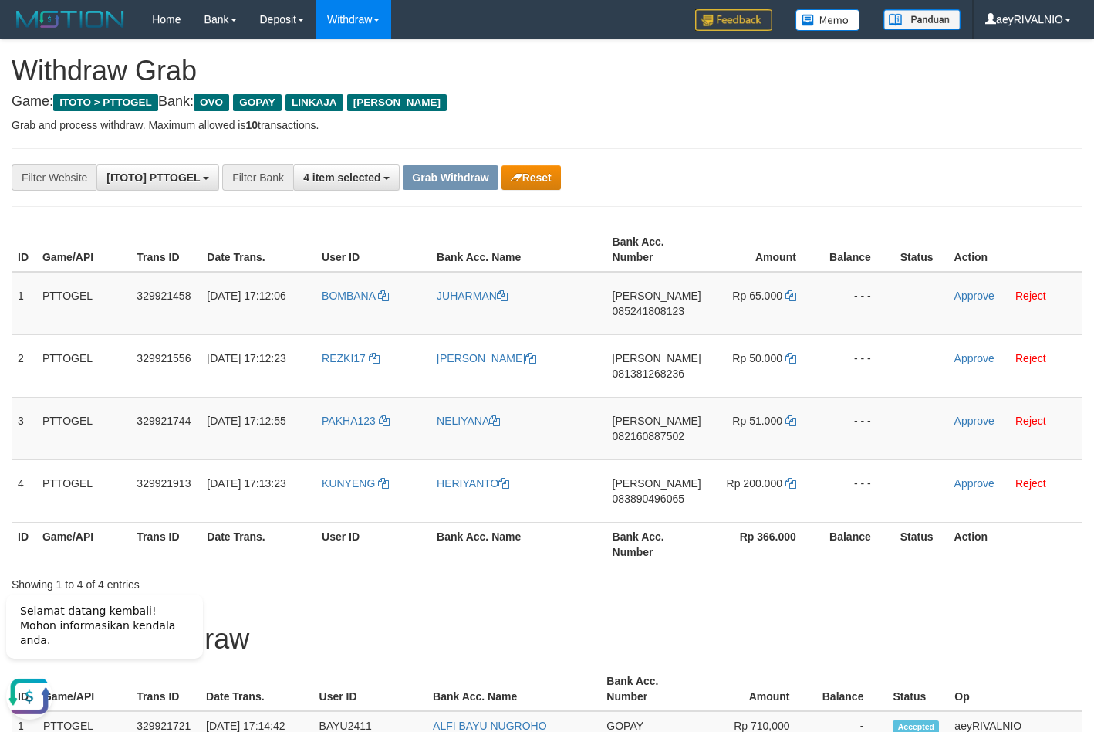
scroll to position [79, 0]
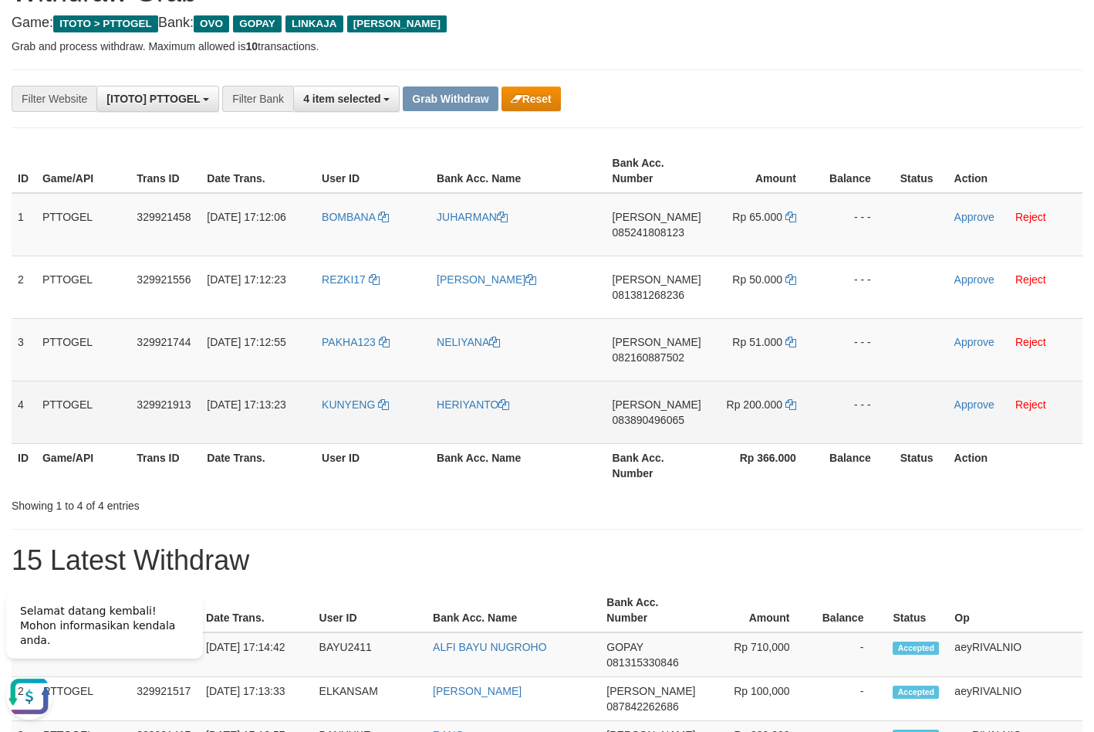
drag, startPoint x: 364, startPoint y: 201, endPoint x: 766, endPoint y: 399, distance: 448.7
click at [766, 399] on tbody "1 PTTOGEL 329921458 [DATE] 17:12:06 [GEOGRAPHIC_DATA] JUHARMAN [PERSON_NAME] 08…" at bounding box center [547, 318] width 1071 height 251
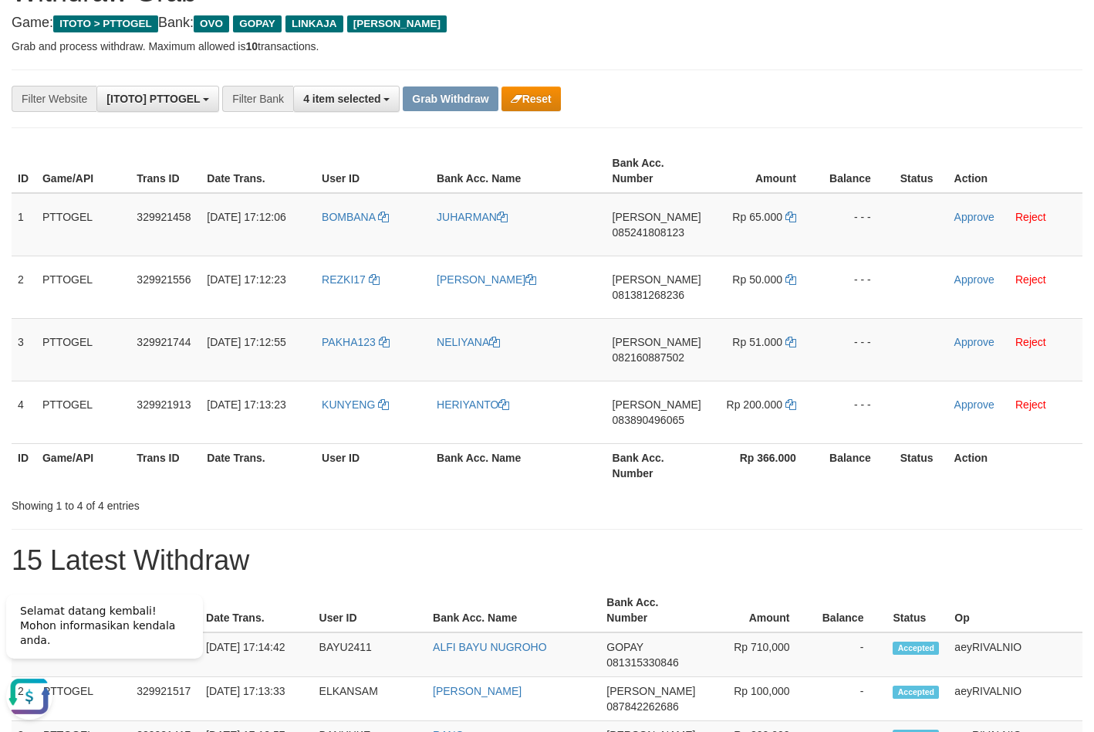
copy tr
click at [653, 231] on span "085241808123" at bounding box center [649, 232] width 72 height 12
copy tr
click at [653, 231] on span "085241808123" at bounding box center [649, 232] width 72 height 12
copy span "085241808123"
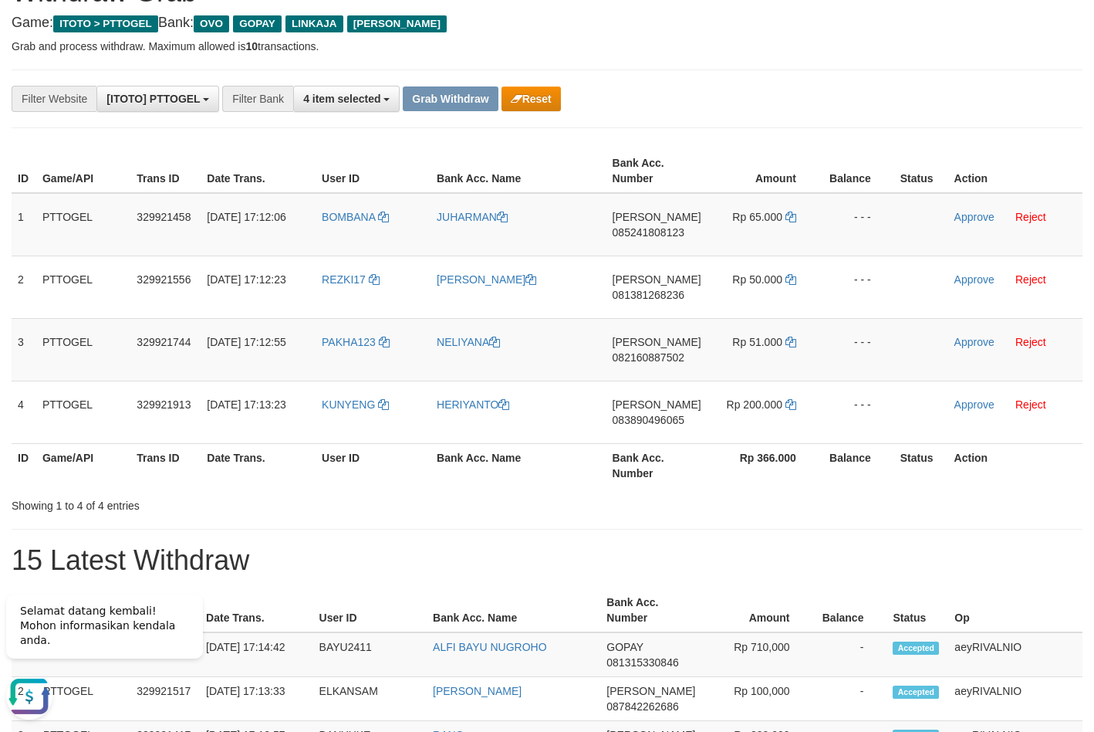
drag, startPoint x: 663, startPoint y: 101, endPoint x: 671, endPoint y: 118, distance: 19.0
click at [667, 108] on div "**********" at bounding box center [456, 99] width 912 height 26
click at [787, 221] on icon at bounding box center [791, 216] width 11 height 11
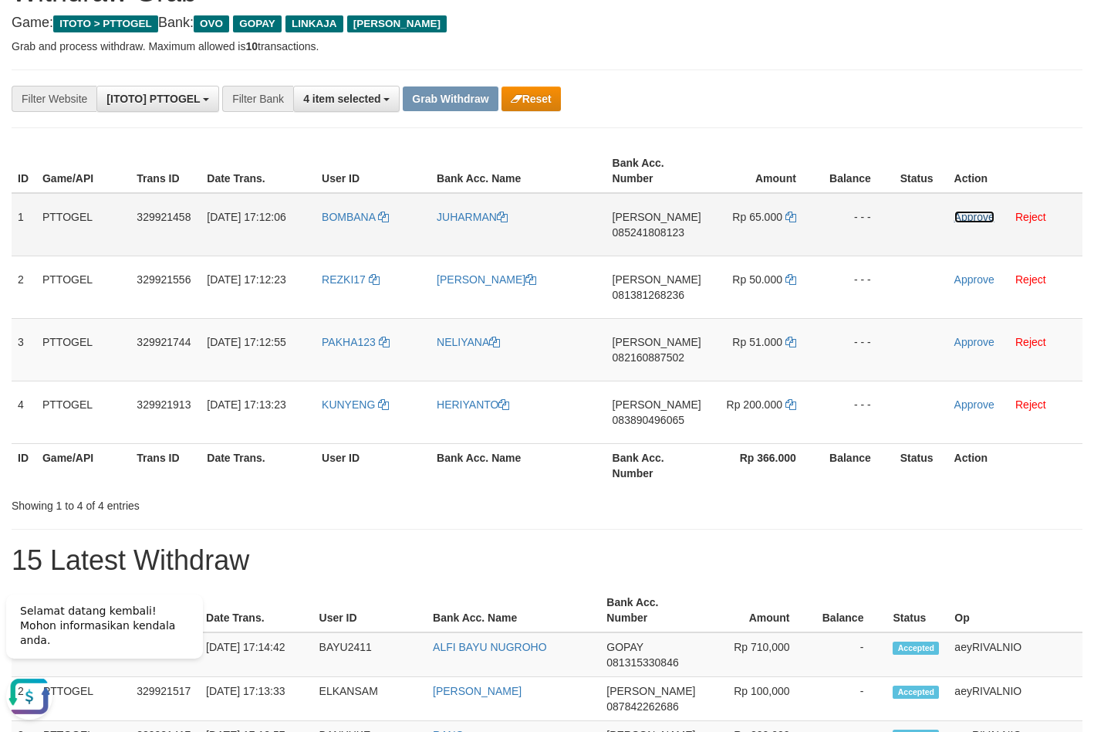
click at [969, 221] on link "Approve" at bounding box center [975, 217] width 40 height 12
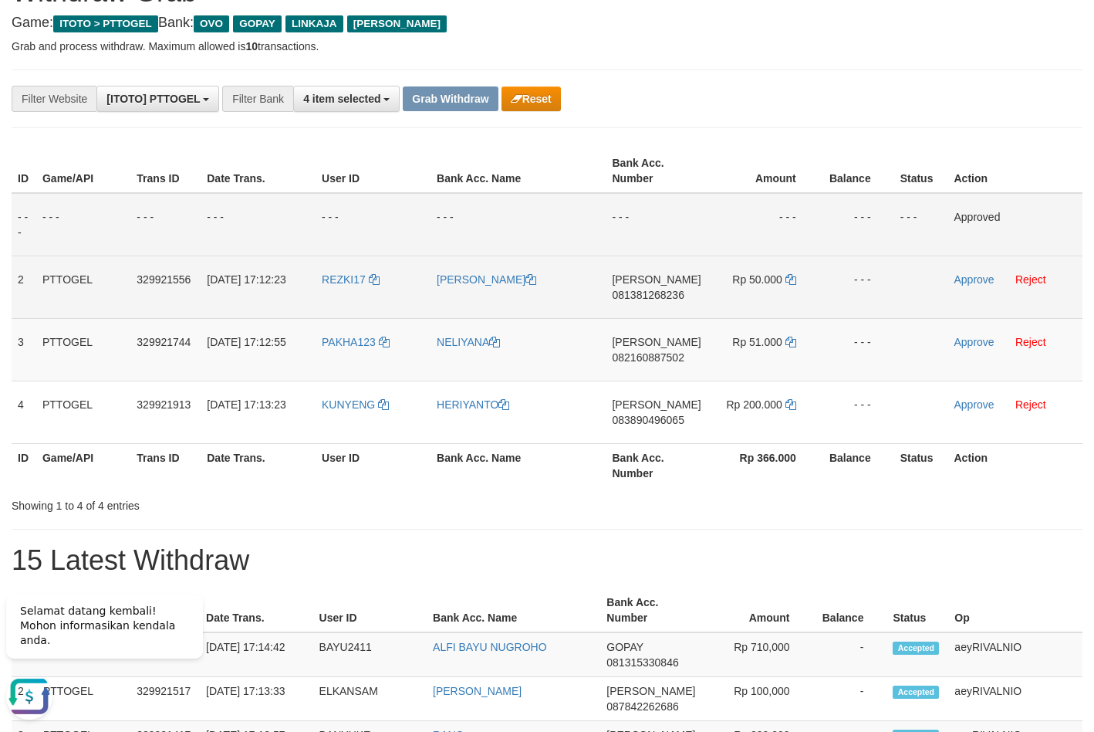
click at [631, 299] on span "081381268236" at bounding box center [648, 295] width 72 height 12
copy span "081381268236"
drag, startPoint x: 690, startPoint y: 245, endPoint x: 685, endPoint y: 262, distance: 17.1
click at [688, 246] on td "- - -" at bounding box center [656, 224] width 101 height 63
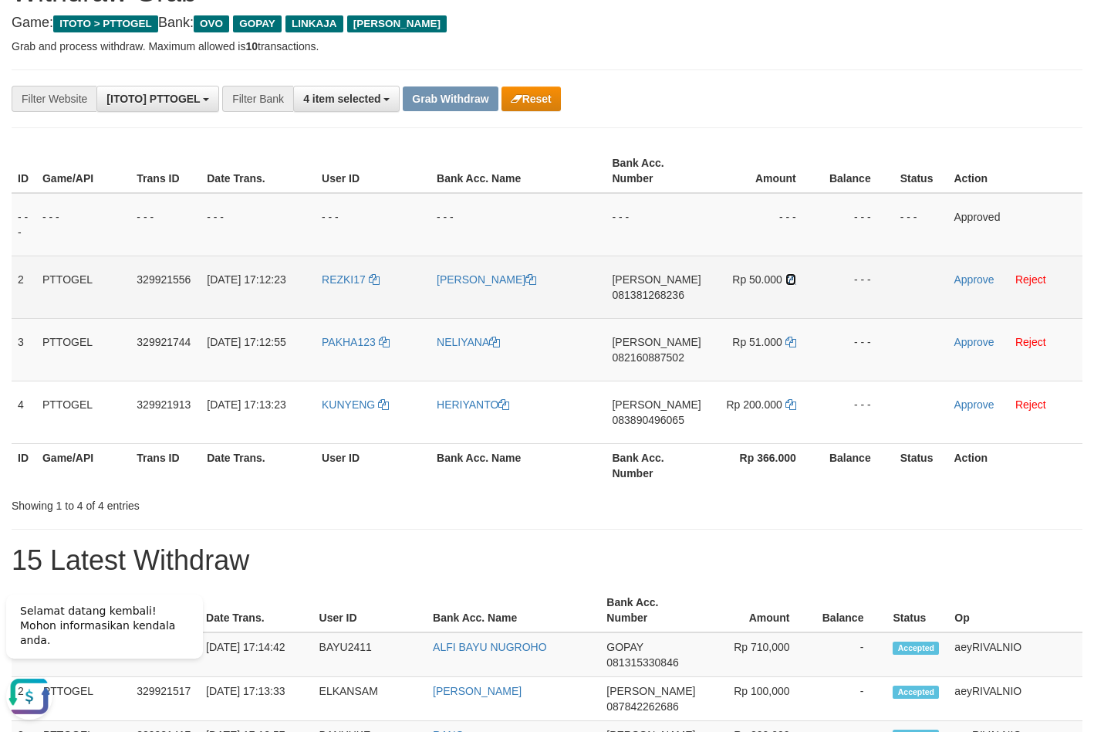
click at [790, 279] on icon at bounding box center [791, 279] width 11 height 11
click at [788, 281] on icon at bounding box center [791, 279] width 11 height 11
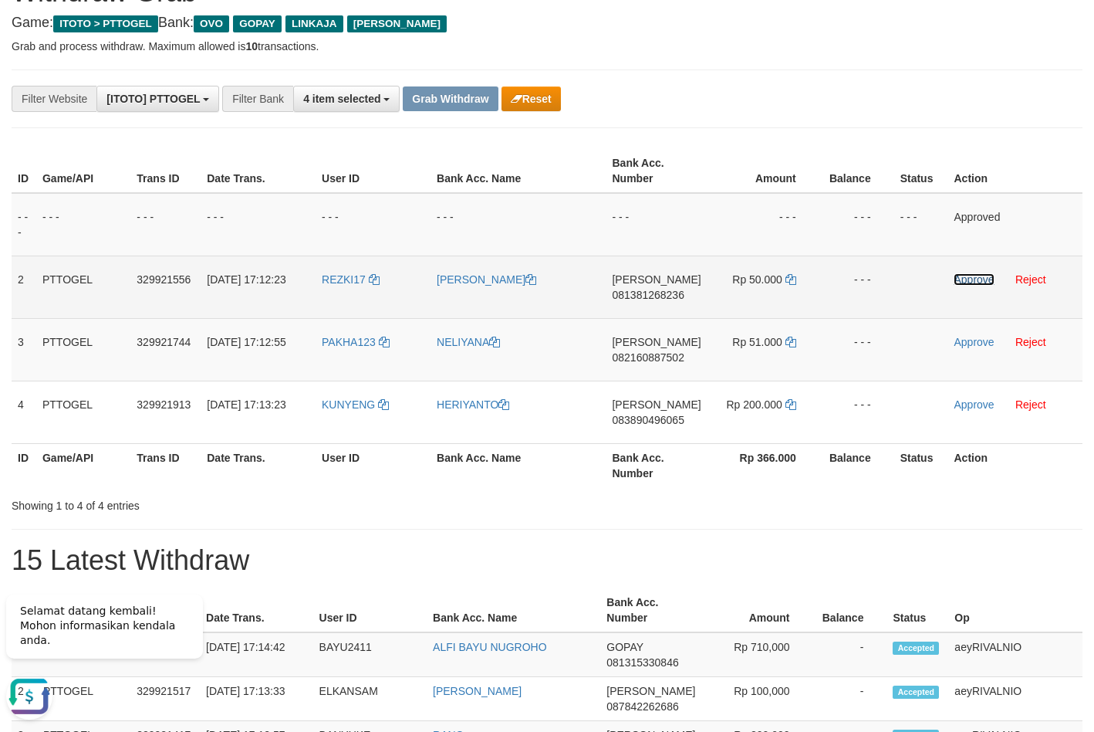
click at [971, 285] on link "Approve" at bounding box center [974, 279] width 40 height 12
click at [660, 362] on span "082160887502" at bounding box center [648, 357] width 72 height 12
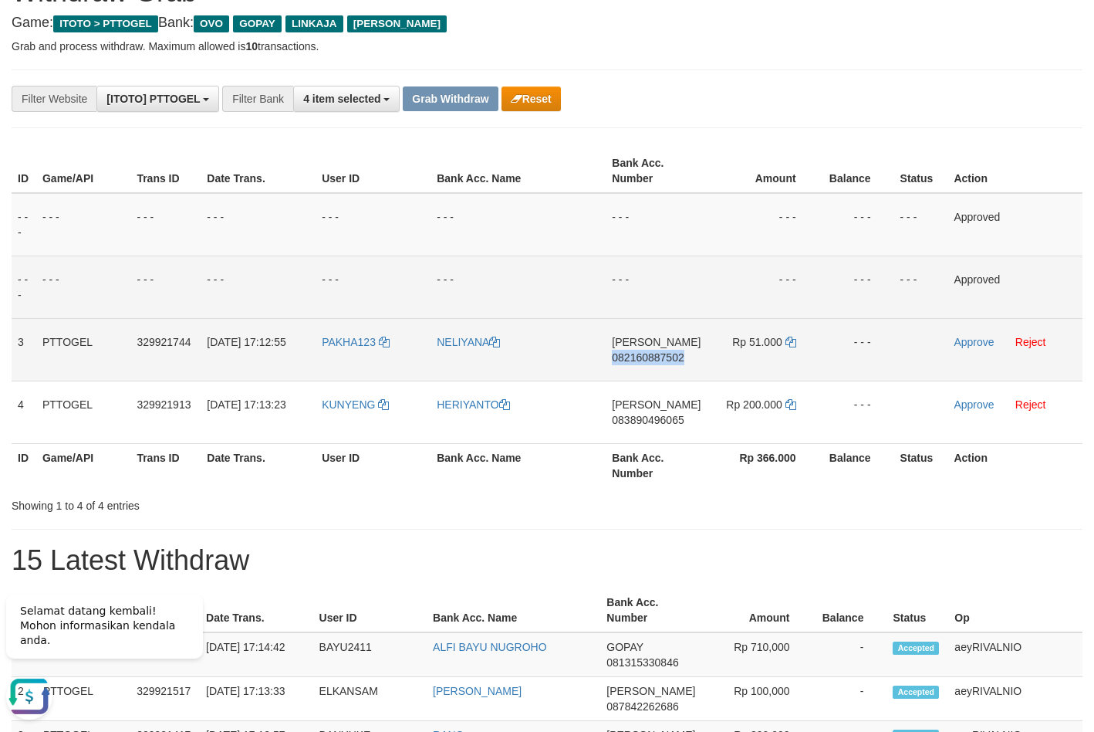
click at [660, 362] on span "082160887502" at bounding box center [648, 357] width 72 height 12
copy span "082160887502"
click at [563, 279] on td "- - -" at bounding box center [518, 286] width 175 height 63
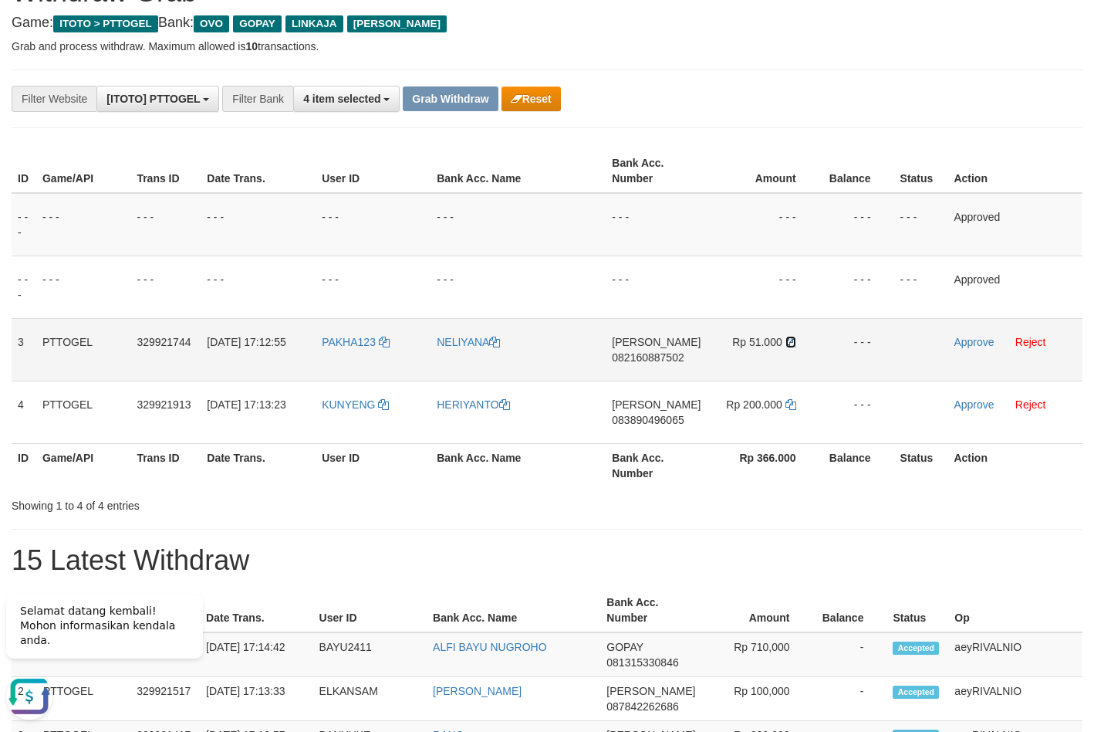
click at [790, 337] on icon at bounding box center [791, 342] width 11 height 11
click at [789, 337] on icon at bounding box center [791, 342] width 11 height 11
click at [968, 344] on link "Approve" at bounding box center [974, 342] width 40 height 12
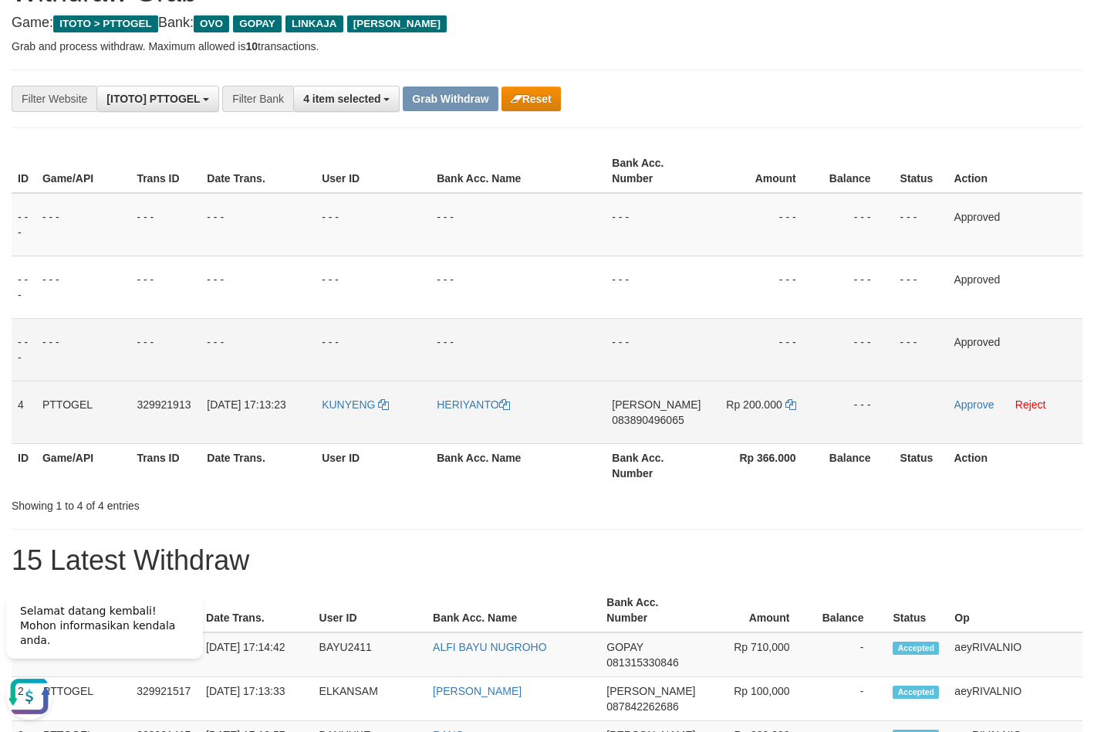
click at [668, 420] on span "083890496065" at bounding box center [648, 420] width 72 height 12
copy span "083890496065"
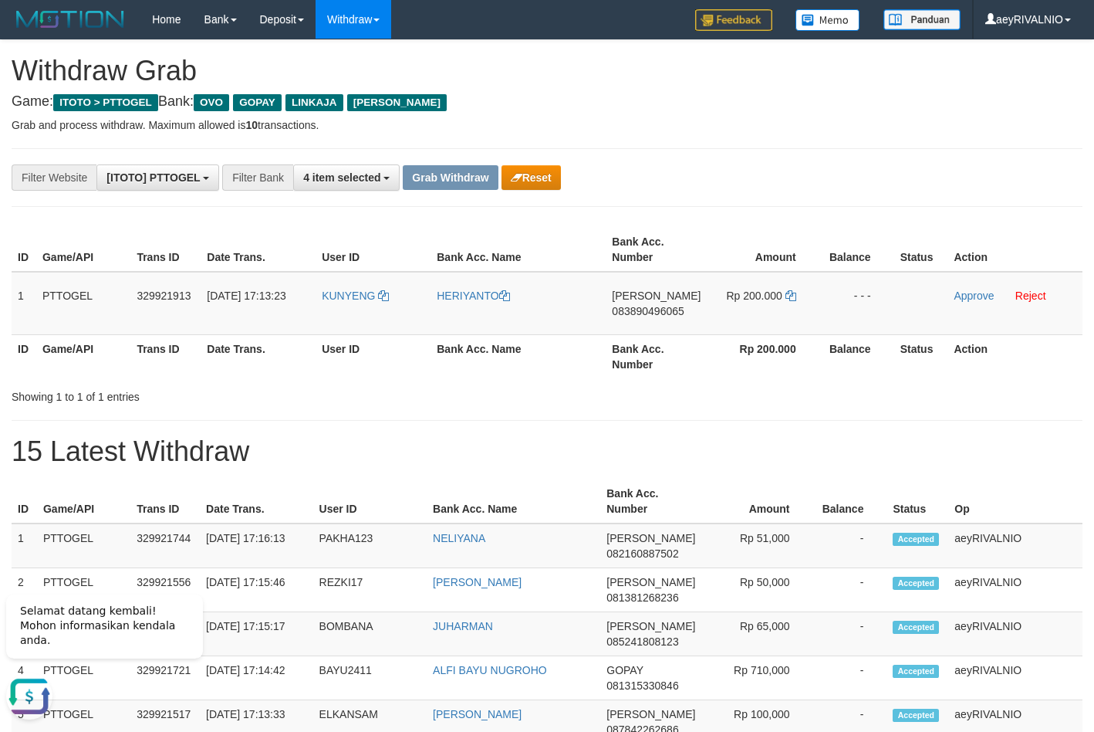
drag, startPoint x: 709, startPoint y: 139, endPoint x: 641, endPoint y: 164, distance: 72.3
click at [536, 176] on button "Reset" at bounding box center [531, 177] width 59 height 25
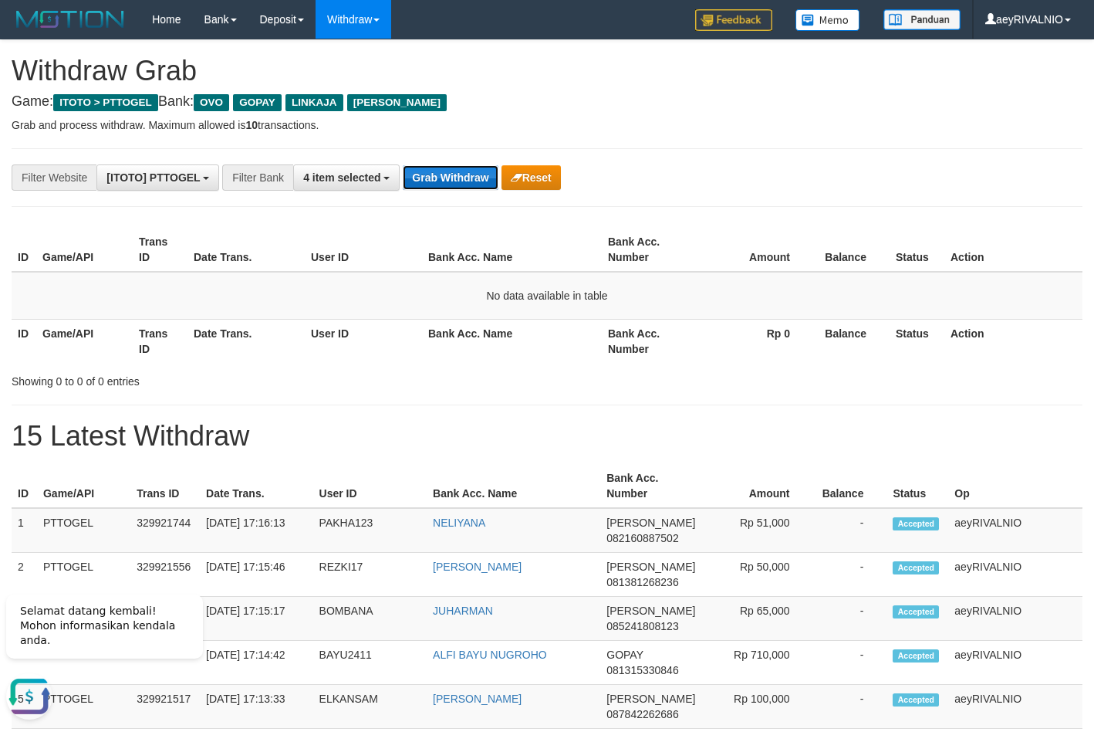
click at [459, 185] on button "Grab Withdraw" at bounding box center [450, 177] width 95 height 25
click at [466, 188] on button "Grab Withdraw" at bounding box center [450, 177] width 95 height 25
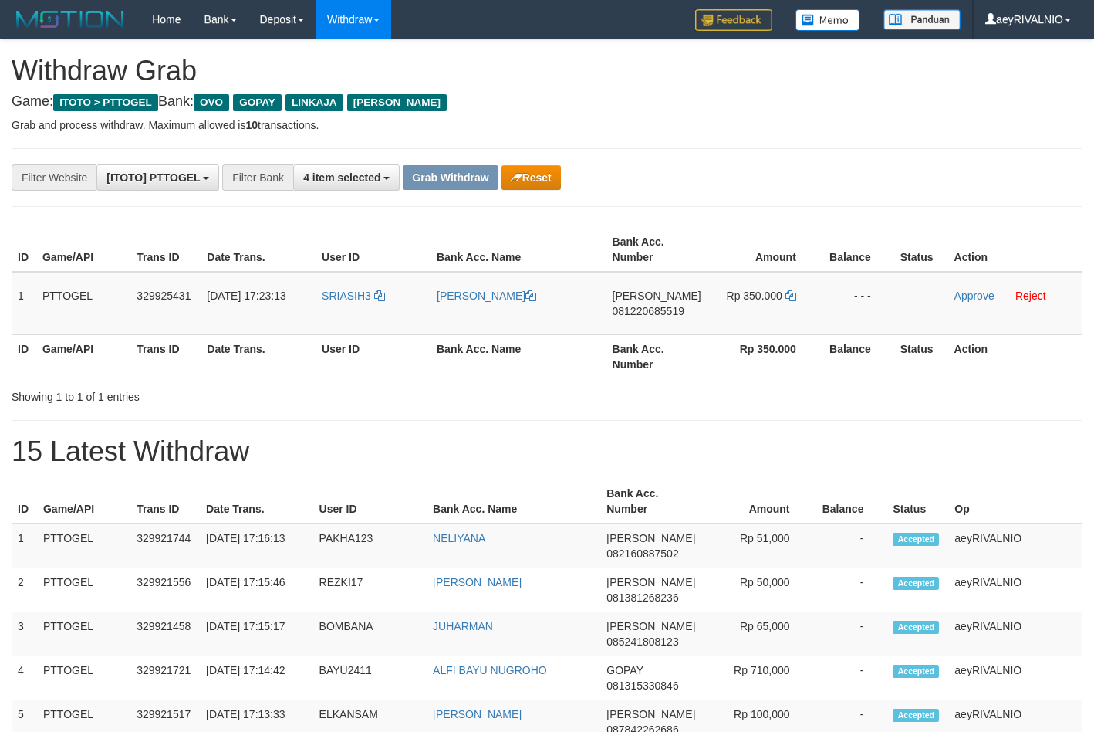
scroll to position [224, 0]
drag, startPoint x: 364, startPoint y: 333, endPoint x: 769, endPoint y: 299, distance: 406.6
click at [769, 299] on tr "1 PTTOGEL 329925431 31/08/2025 17:23:13 SRIASIH3 ERIK RIKOROBANA DANA 081220685…" at bounding box center [547, 303] width 1071 height 63
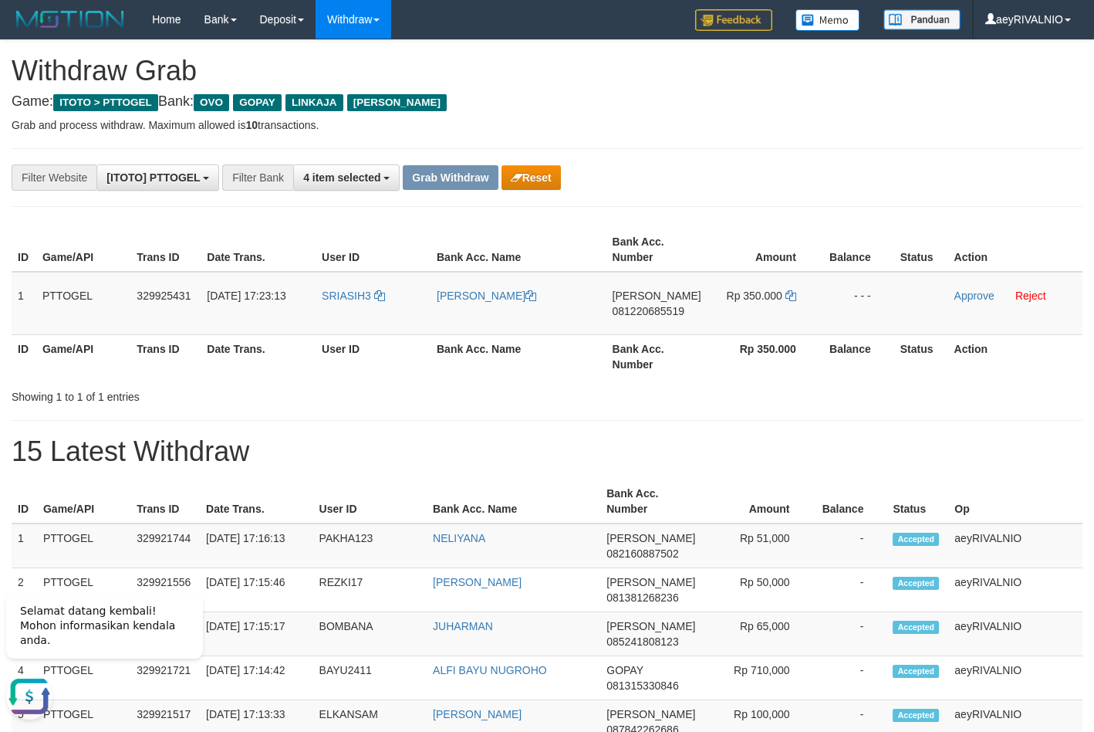
copy tr
click at [547, 175] on button "Reset" at bounding box center [531, 177] width 59 height 25
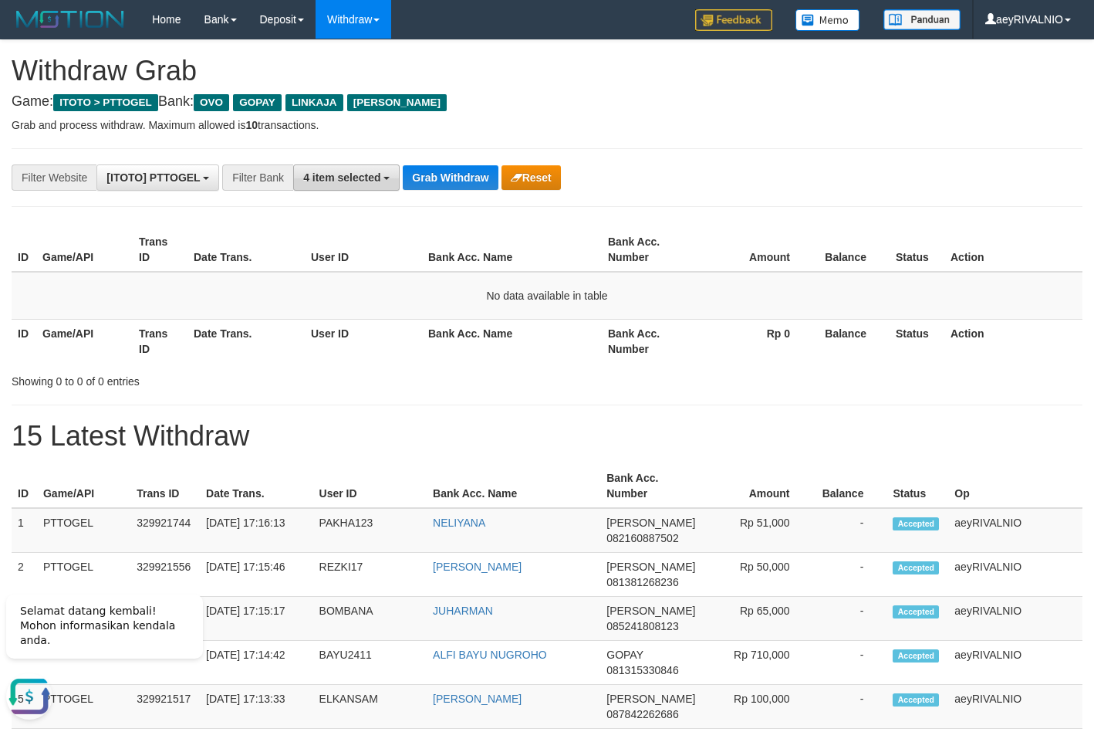
click at [349, 176] on span "4 item selected" at bounding box center [341, 177] width 77 height 12
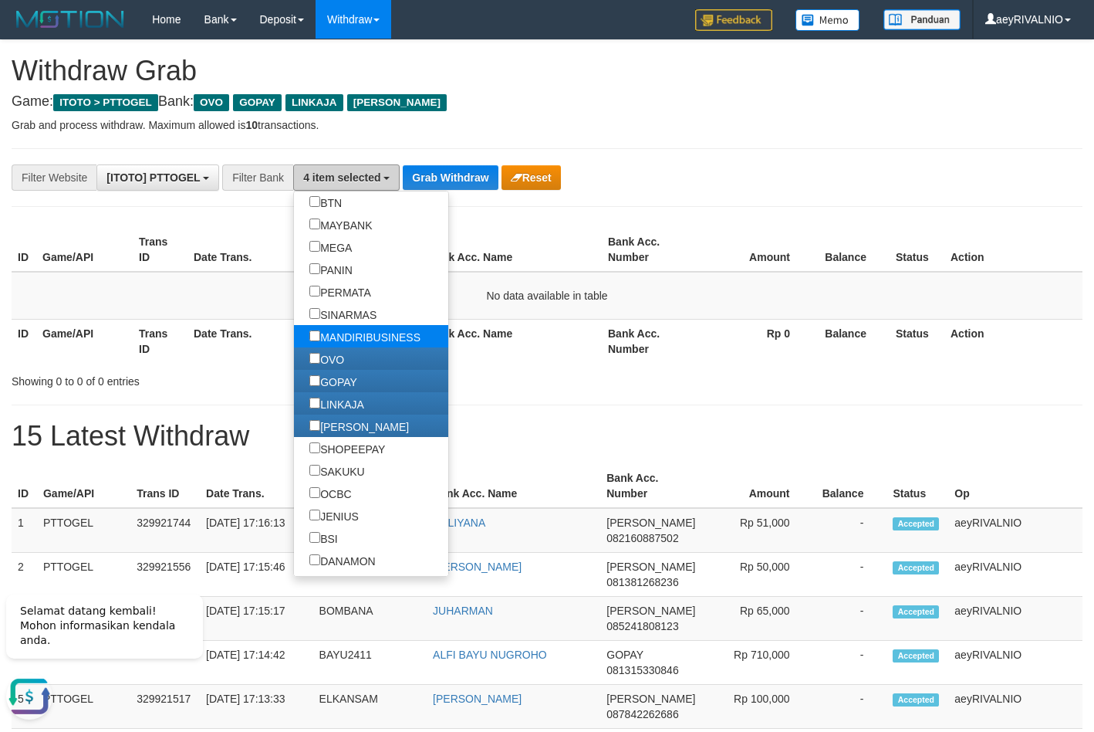
scroll to position [222, 0]
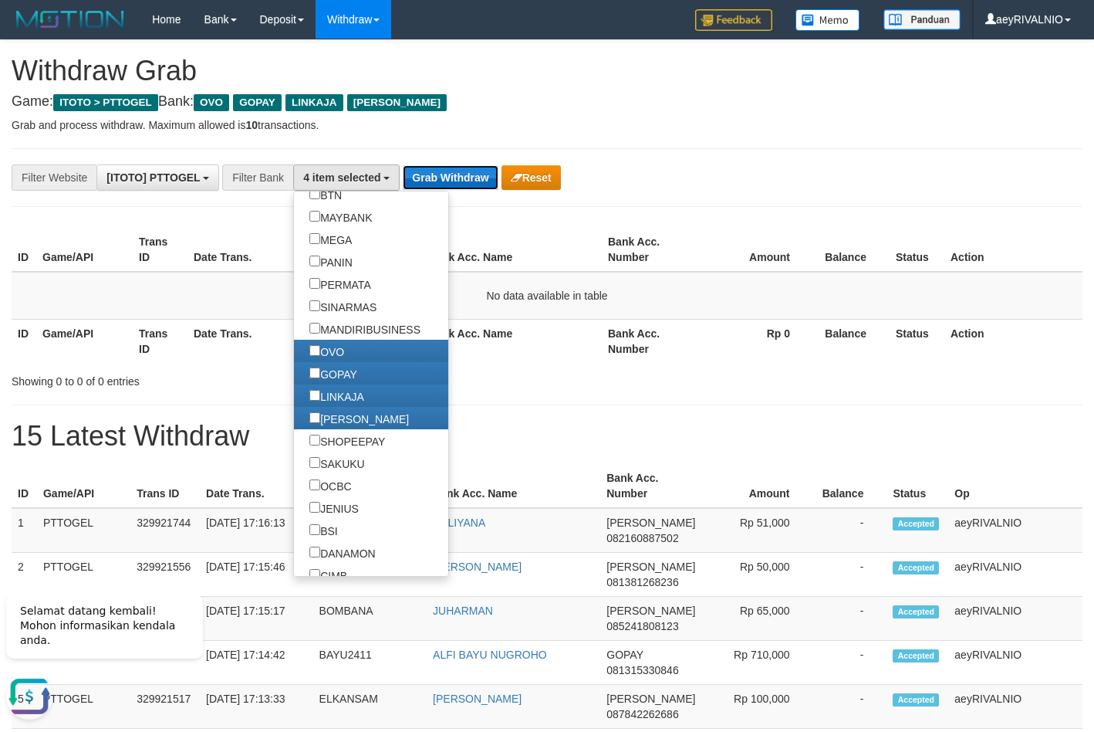
click at [465, 175] on button "Grab Withdraw" at bounding box center [450, 177] width 95 height 25
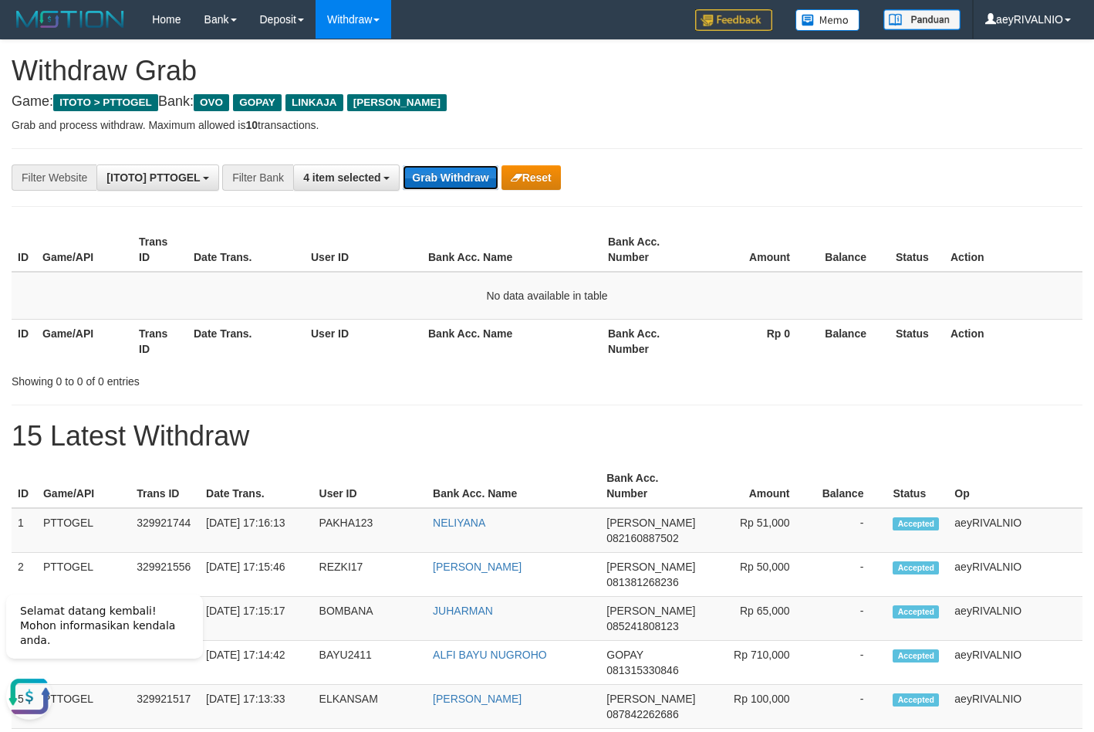
click at [465, 175] on button "Grab Withdraw" at bounding box center [450, 177] width 95 height 25
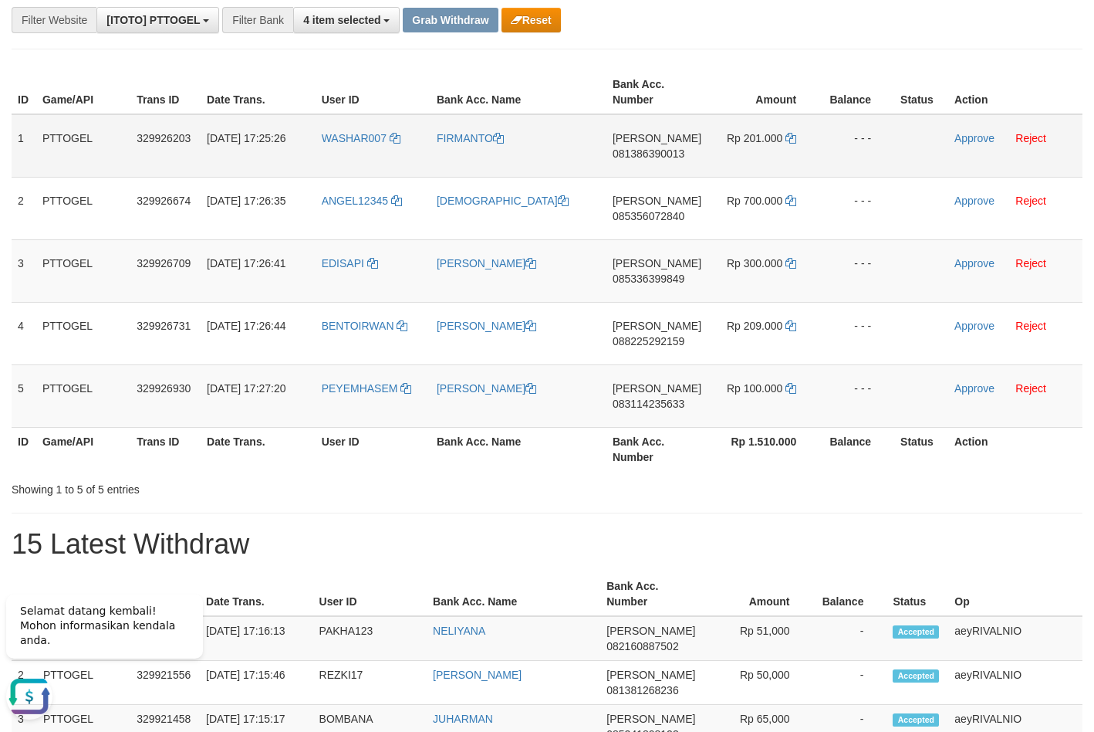
drag, startPoint x: 363, startPoint y: 418, endPoint x: 786, endPoint y: 157, distance: 497.2
click at [786, 157] on tbody "1 PTTOGEL 329926203 31/08/2025 17:25:26 WASHAR007 FIRMANTO DANA 081386390013 Rp…" at bounding box center [547, 270] width 1071 height 313
click at [658, 151] on span "081386390013" at bounding box center [649, 153] width 72 height 12
copy span "081386390013"
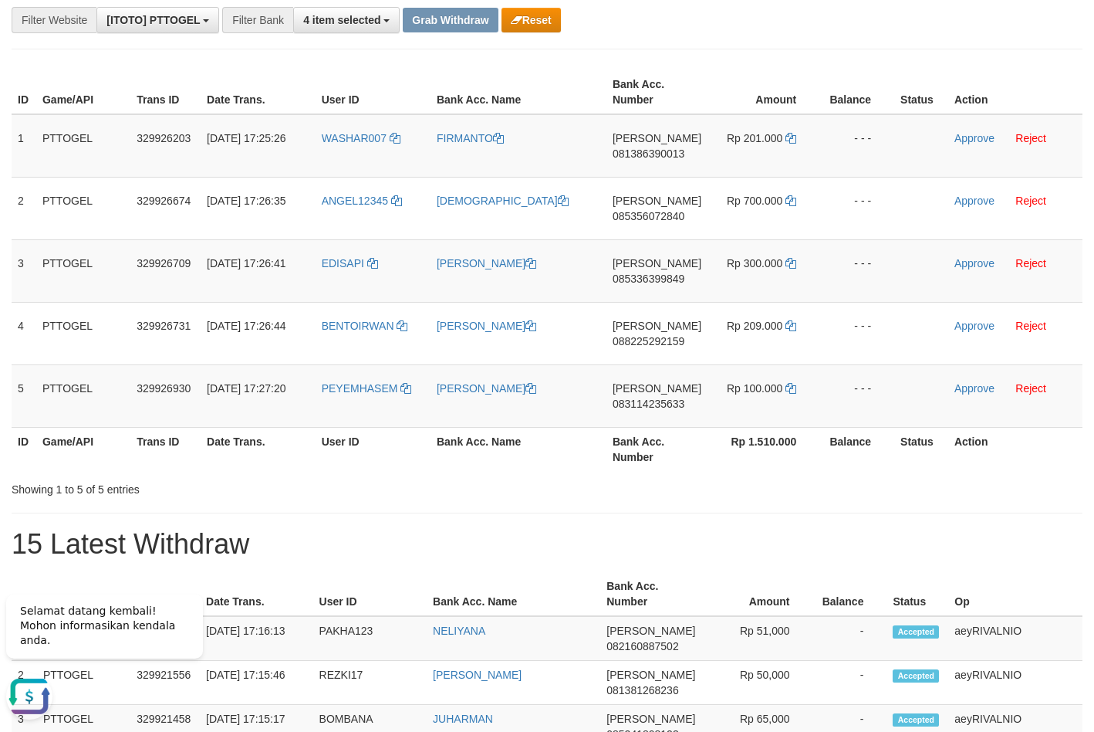
drag, startPoint x: 668, startPoint y: 63, endPoint x: 793, endPoint y: 203, distance: 188.1
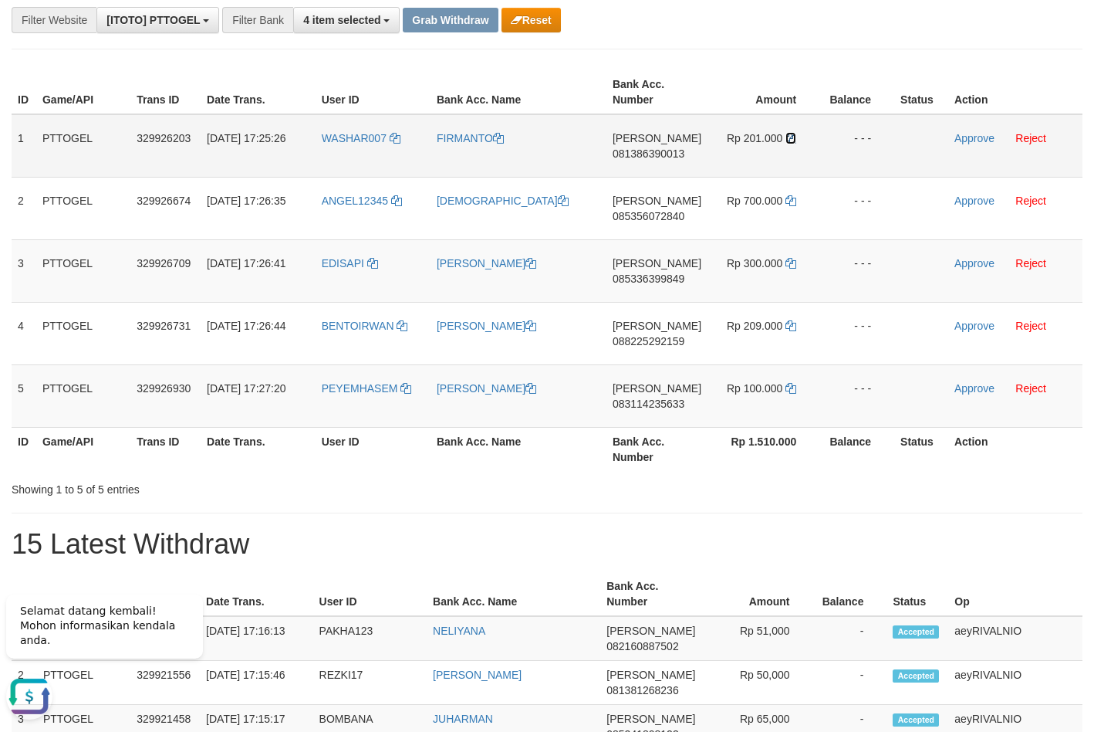
click at [791, 137] on icon at bounding box center [791, 138] width 11 height 11
click at [971, 131] on td "Approve Reject" at bounding box center [1016, 145] width 134 height 63
click at [968, 136] on link "Approve" at bounding box center [975, 138] width 40 height 12
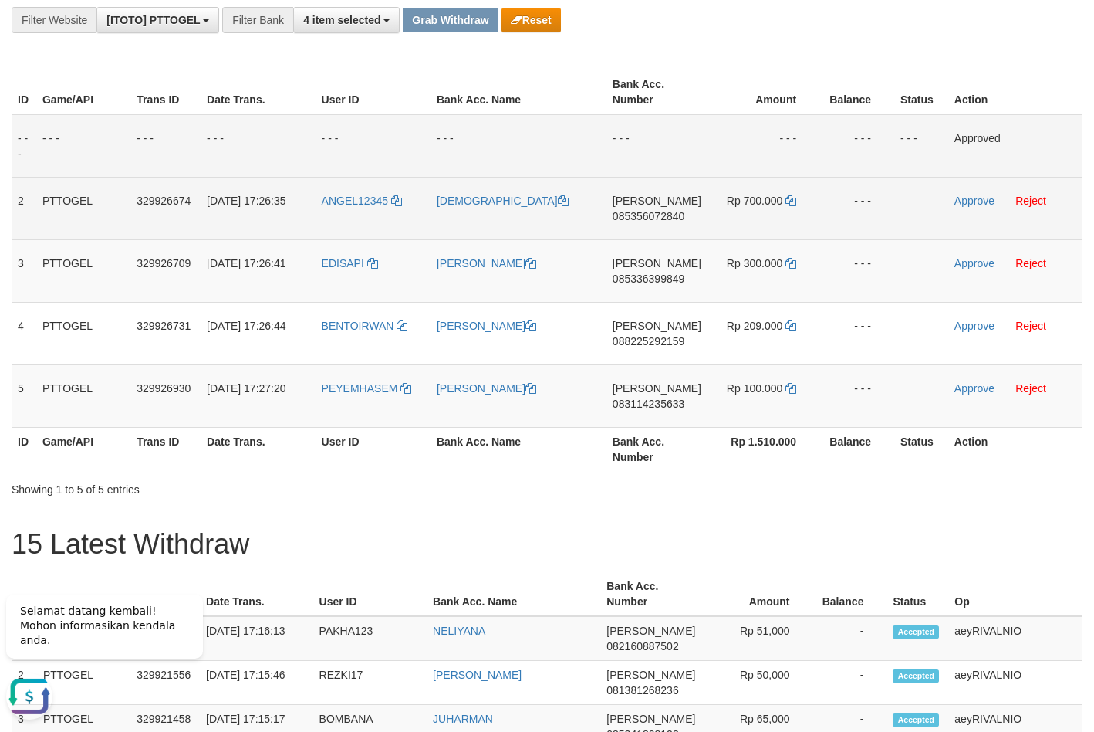
click at [654, 210] on span "085356072840" at bounding box center [649, 216] width 72 height 12
copy span "085356072840"
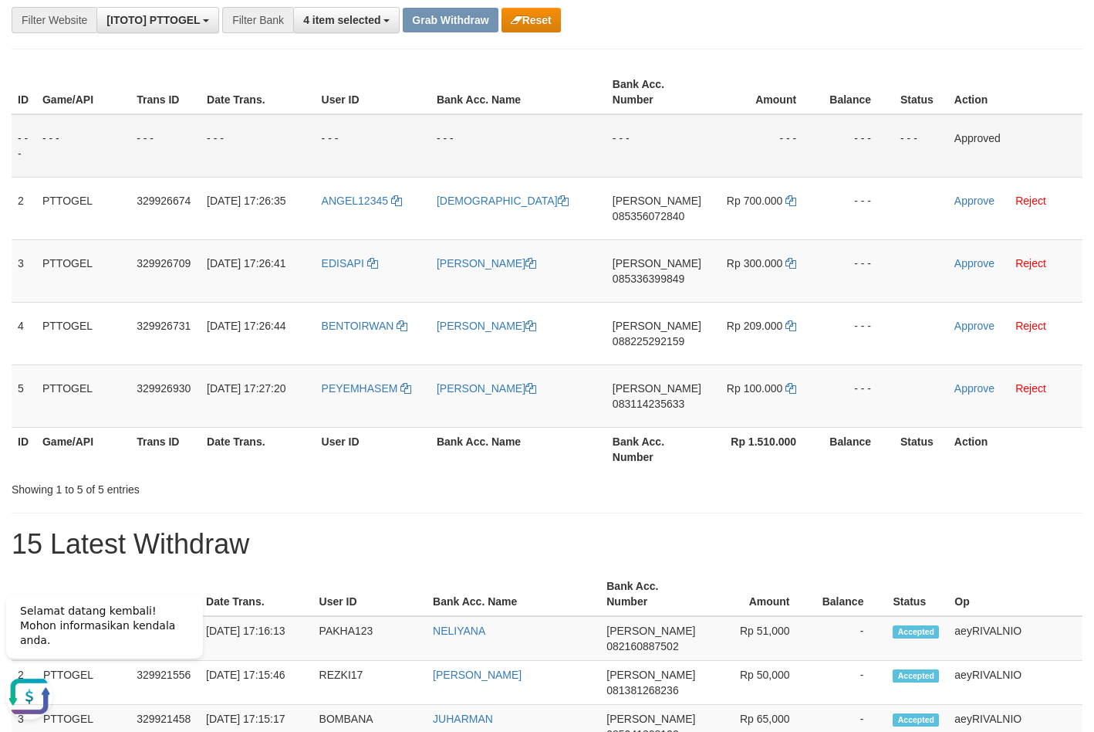
click at [595, 135] on td "- - -" at bounding box center [519, 145] width 176 height 63
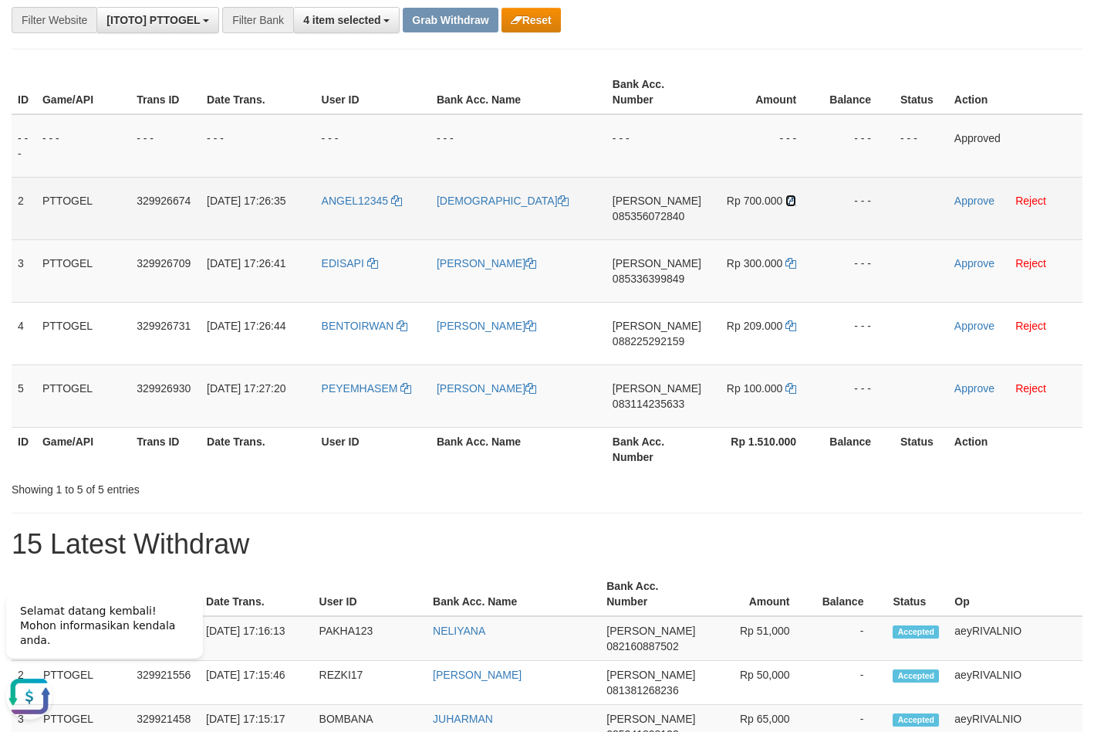
click at [790, 198] on icon at bounding box center [791, 200] width 11 height 11
click at [790, 199] on icon at bounding box center [791, 200] width 11 height 11
click at [979, 205] on link "Approve" at bounding box center [975, 200] width 40 height 12
click at [671, 273] on span "085336399849" at bounding box center [649, 278] width 72 height 12
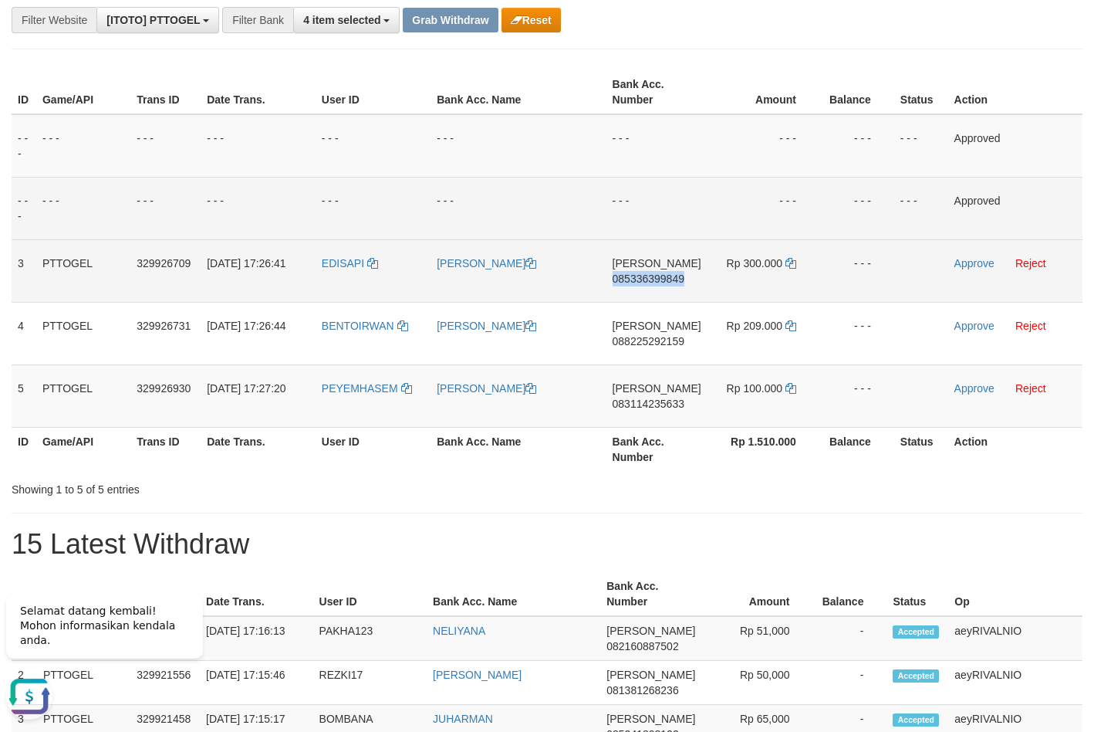
click at [671, 273] on span "085336399849" at bounding box center [649, 278] width 72 height 12
copy span "085336399849"
click at [662, 186] on td "- - -" at bounding box center [657, 208] width 101 height 63
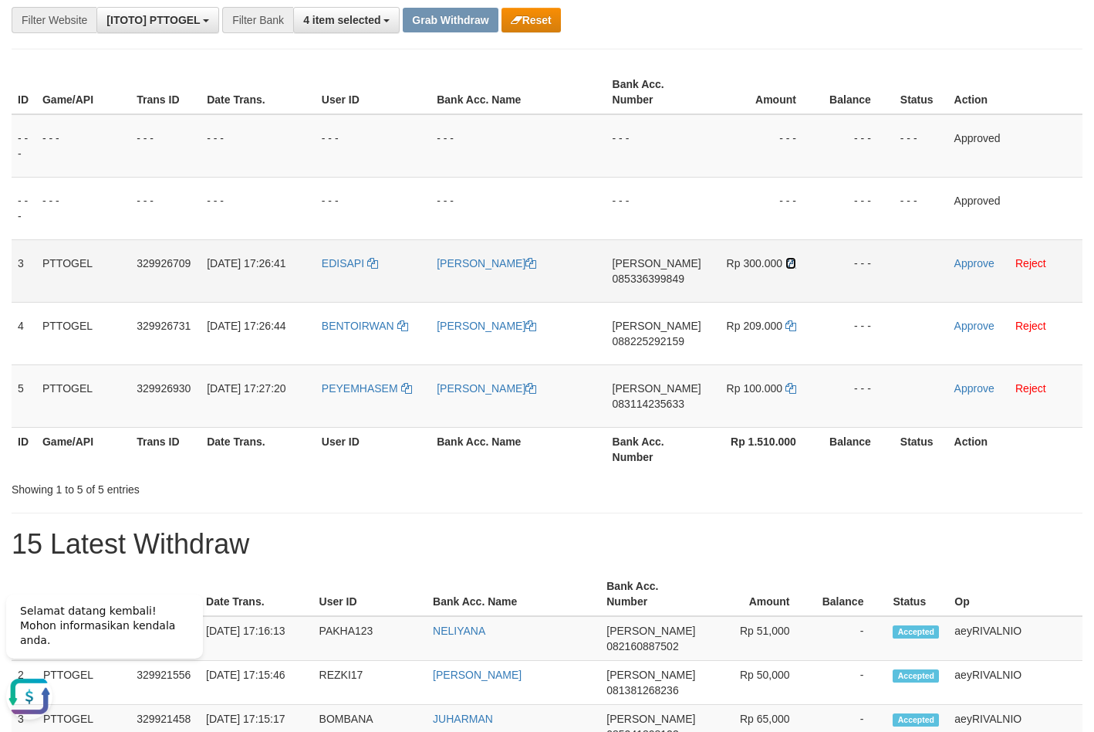
click at [793, 262] on icon at bounding box center [791, 263] width 11 height 11
click at [960, 266] on link "Approve" at bounding box center [975, 263] width 40 height 12
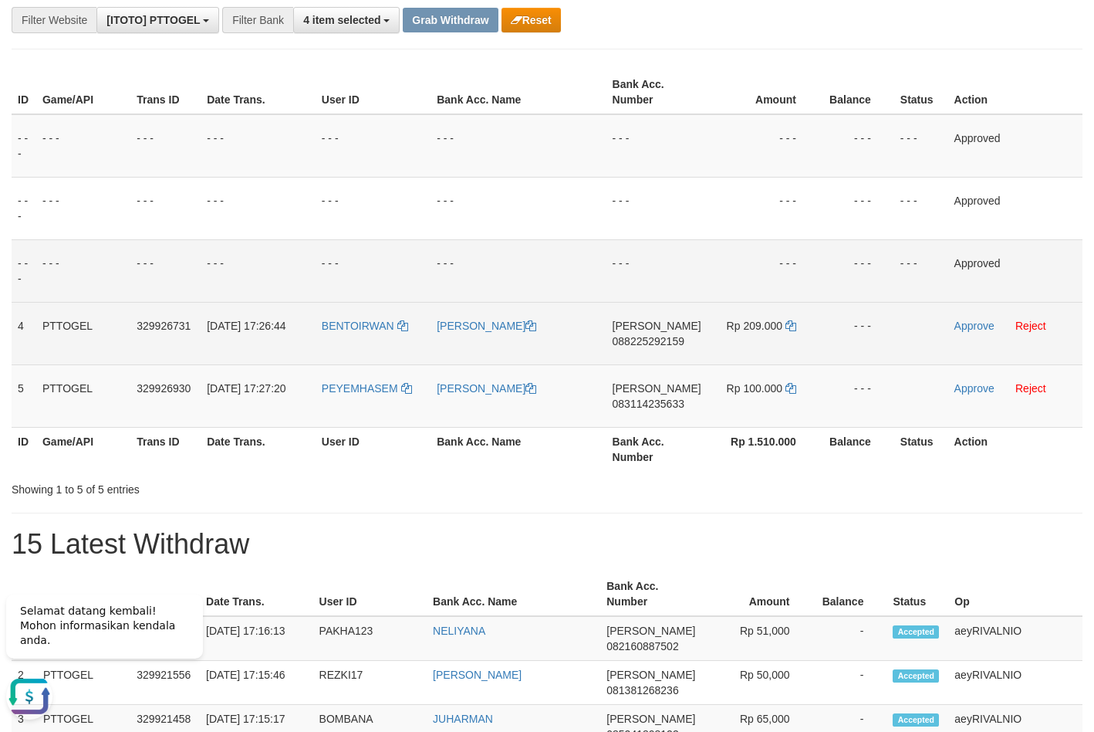
click at [662, 340] on span "088225292159" at bounding box center [649, 341] width 72 height 12
copy span "088225292159"
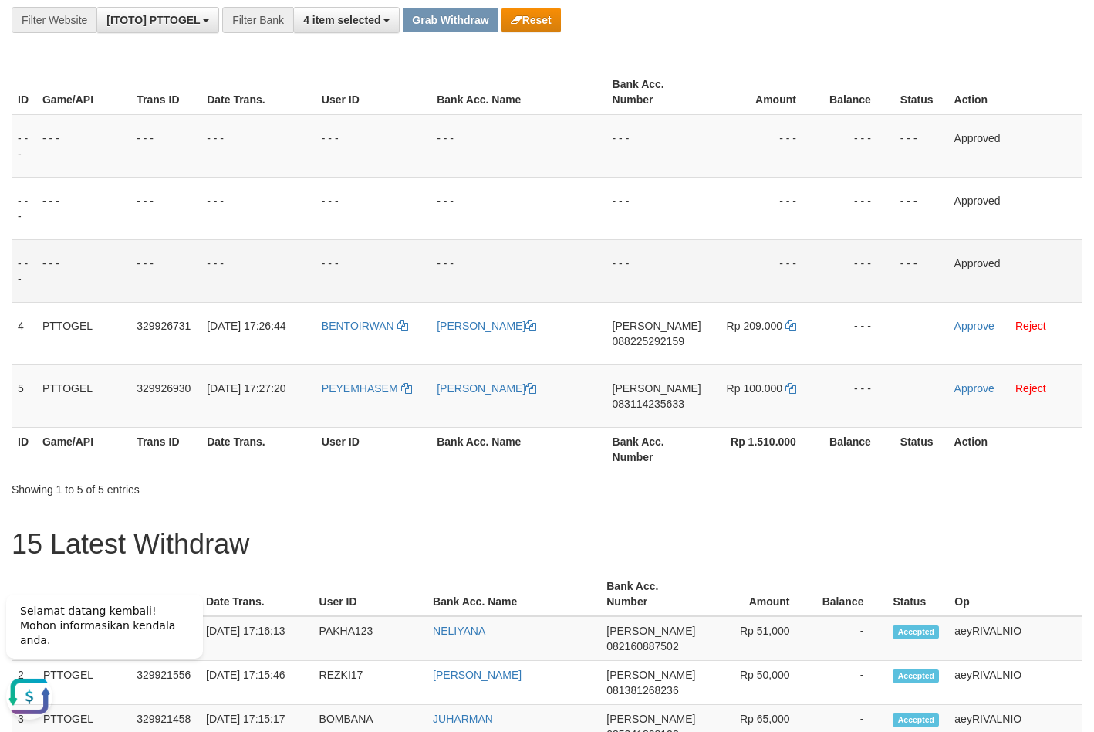
click at [594, 263] on td "- - -" at bounding box center [518, 270] width 175 height 63
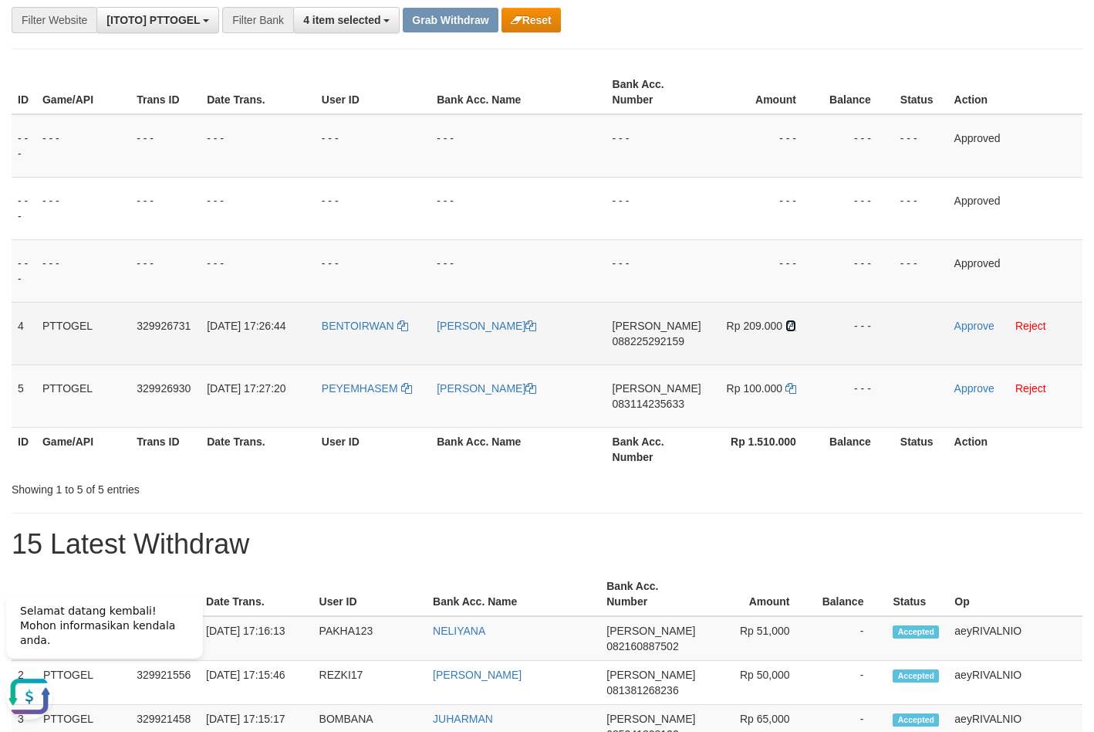
click at [787, 325] on icon at bounding box center [791, 325] width 11 height 11
click at [961, 326] on link "Approve" at bounding box center [975, 326] width 40 height 12
click at [631, 409] on span "083114235633" at bounding box center [649, 403] width 72 height 12
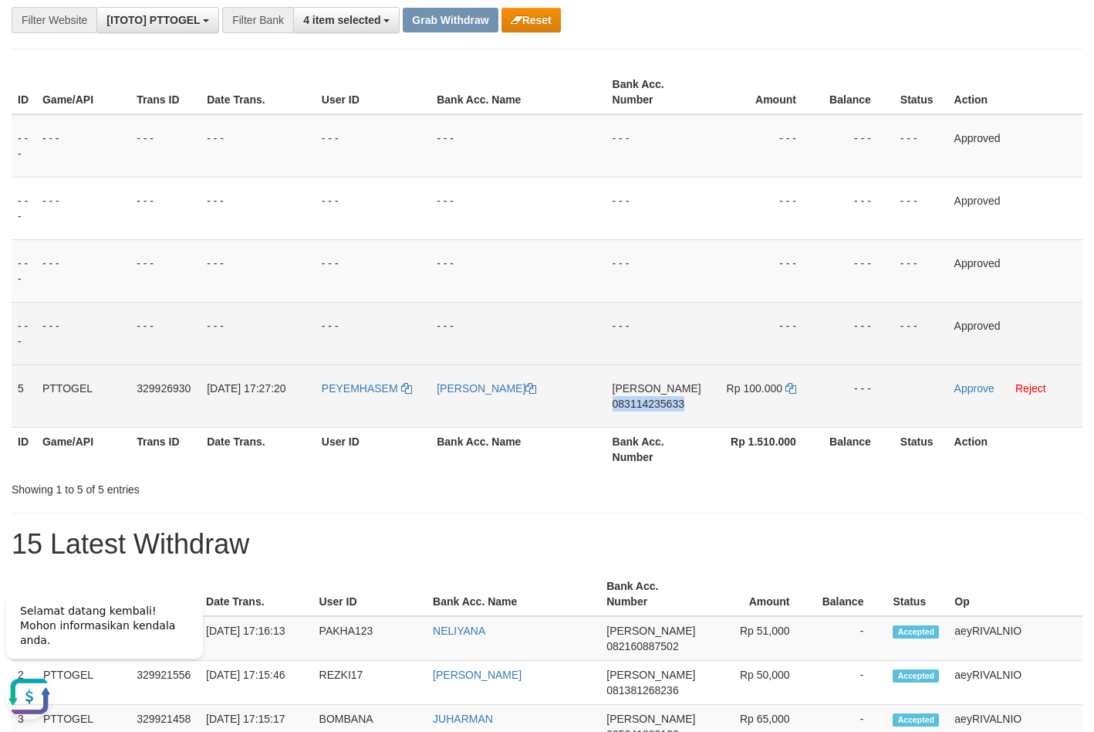
click at [631, 409] on span "083114235633" at bounding box center [649, 403] width 72 height 12
copy span "083114235633"
drag, startPoint x: 441, startPoint y: 299, endPoint x: 652, endPoint y: 361, distance: 220.5
click at [443, 306] on tbody "- - - - - - - - - - - - - - - - - - - - - - - - - - - - - - Approved - - - - - …" at bounding box center [547, 270] width 1071 height 313
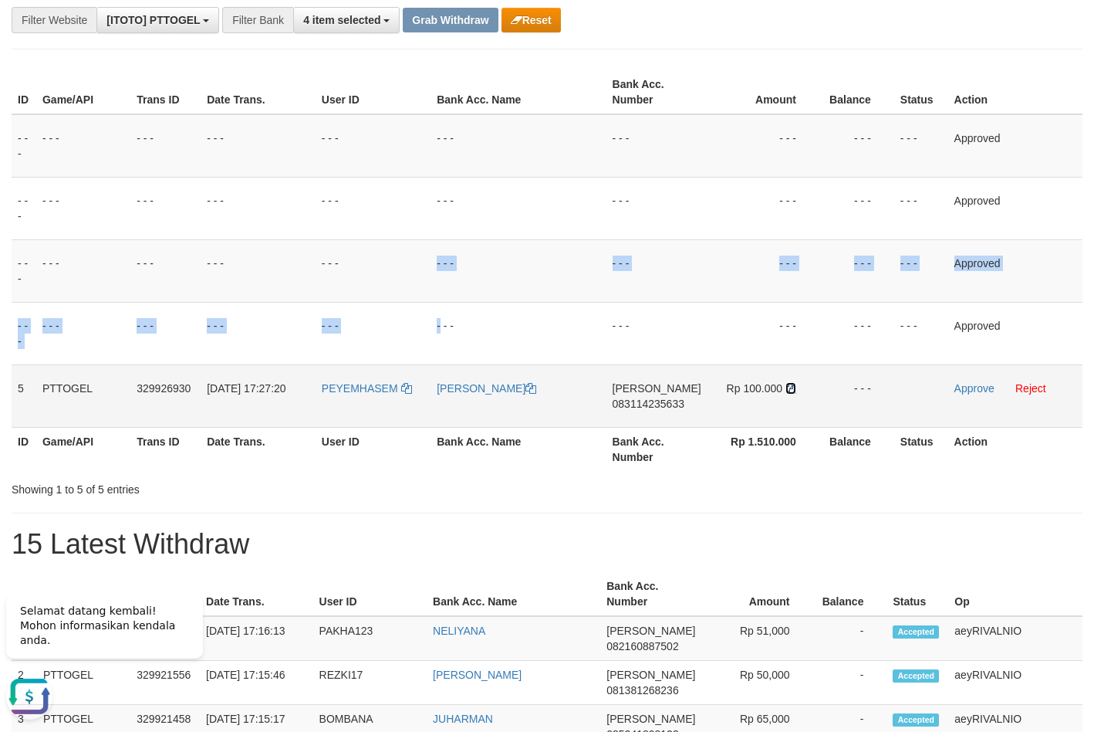
click at [793, 388] on icon at bounding box center [791, 388] width 11 height 11
copy tbody "- - - - - - - - - - - - - - - Approved - - - - - - - - - - - - - - - -"
click at [793, 388] on icon at bounding box center [791, 388] width 11 height 11
click at [979, 388] on link "Approve" at bounding box center [975, 388] width 40 height 12
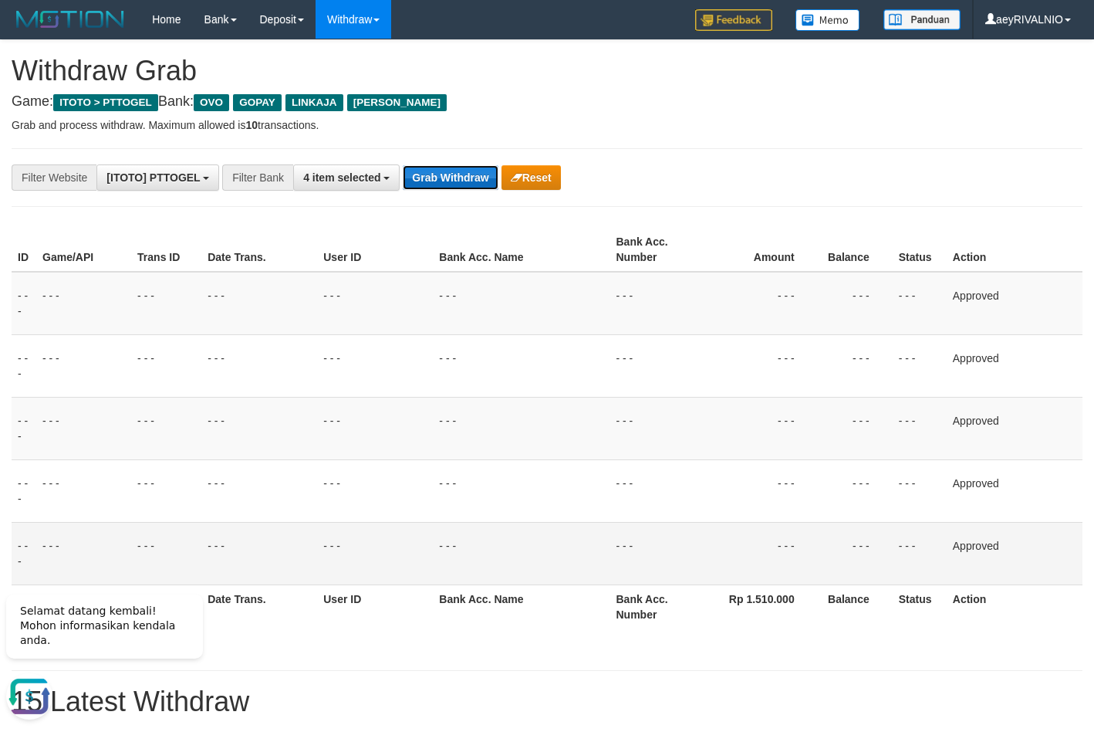
click at [444, 178] on button "Grab Withdraw" at bounding box center [450, 177] width 95 height 25
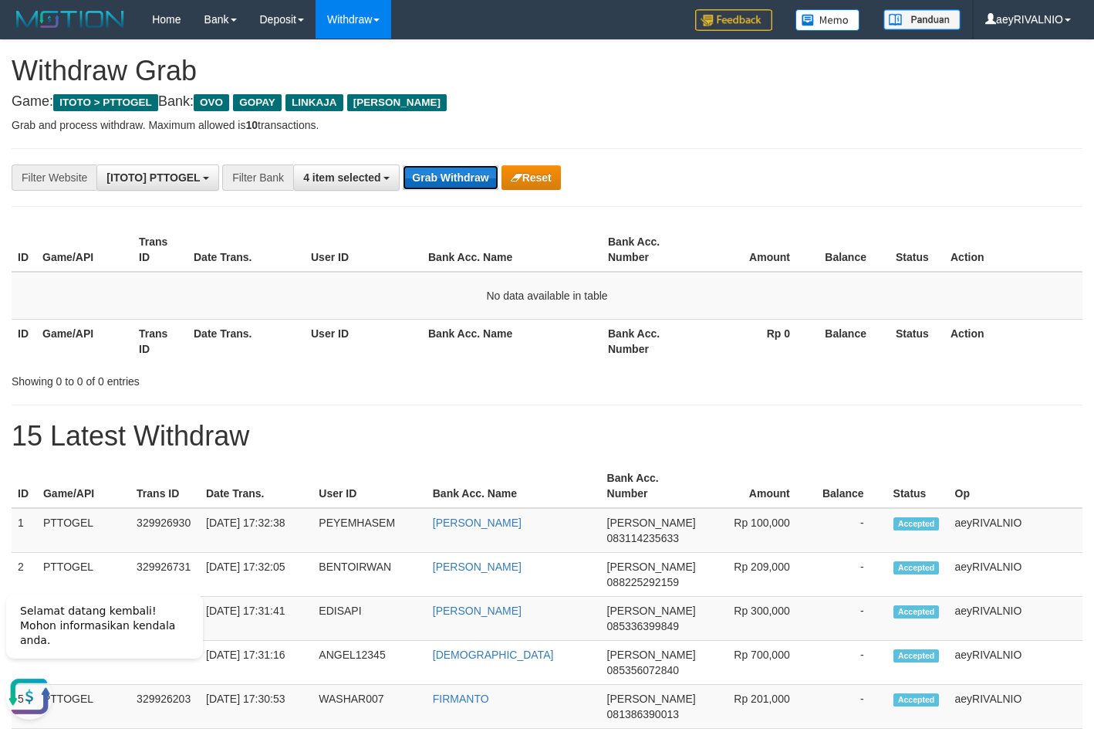
click at [465, 188] on button "Grab Withdraw" at bounding box center [450, 177] width 95 height 25
click at [796, 179] on div "**********" at bounding box center [456, 177] width 912 height 26
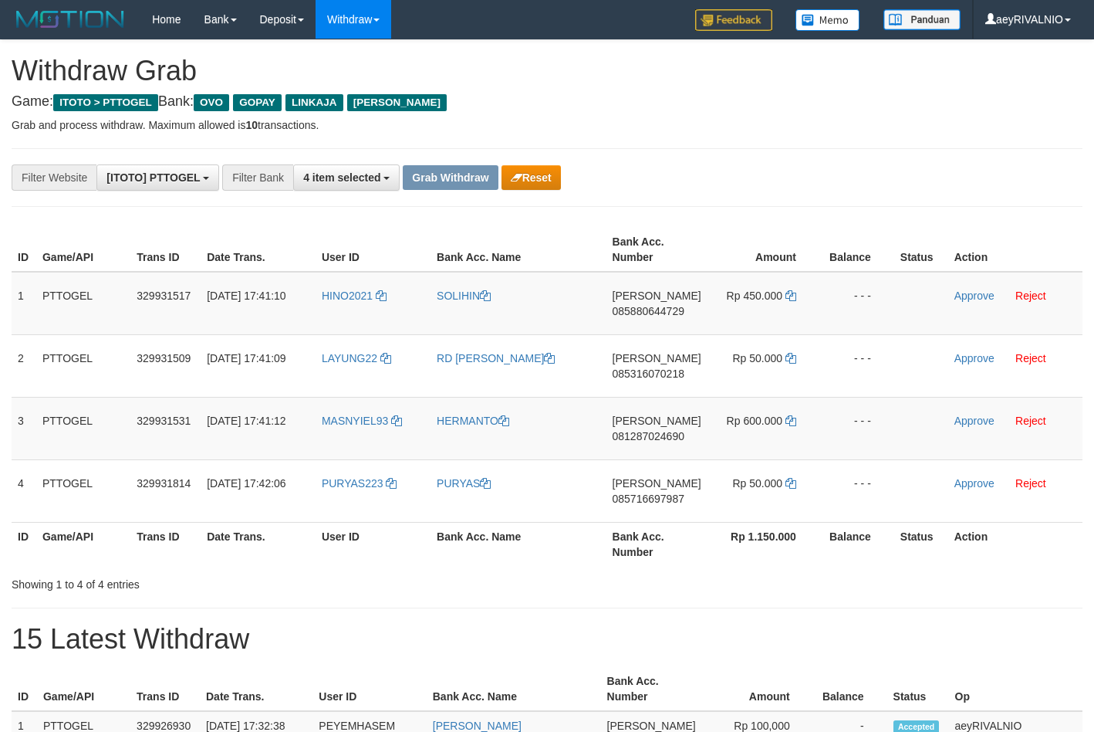
scroll to position [224, 0]
drag, startPoint x: 357, startPoint y: 499, endPoint x: 753, endPoint y: 293, distance: 446.0
click at [753, 293] on tbody "1 PTTOGEL 329931517 31/08/2025 17:41:10 HINO2021 SOLIHIN DANA 085880644729 Rp 4…" at bounding box center [547, 397] width 1071 height 251
click at [634, 313] on span "085880644729" at bounding box center [649, 311] width 72 height 12
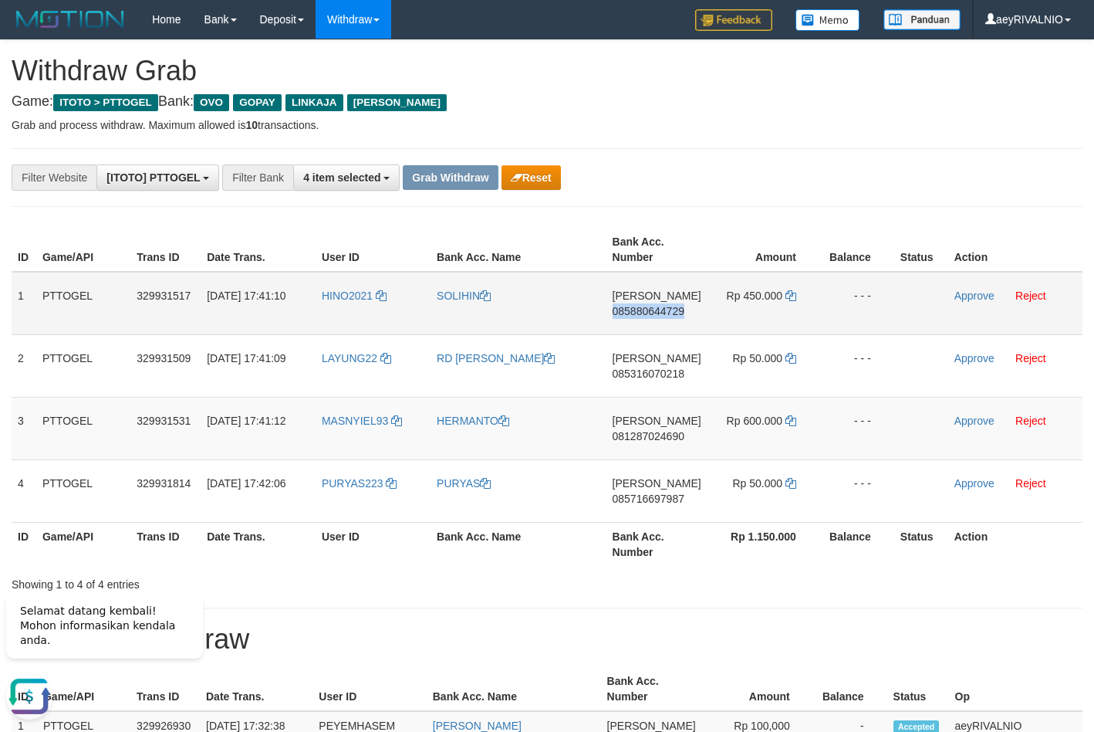
click at [634, 313] on span "085880644729" at bounding box center [649, 311] width 72 height 12
copy span "085880644729"
drag, startPoint x: 609, startPoint y: 175, endPoint x: 608, endPoint y: 188, distance: 13.1
click at [610, 175] on div "**********" at bounding box center [456, 177] width 912 height 26
click at [795, 296] on td "Rp 450.000" at bounding box center [764, 303] width 112 height 63
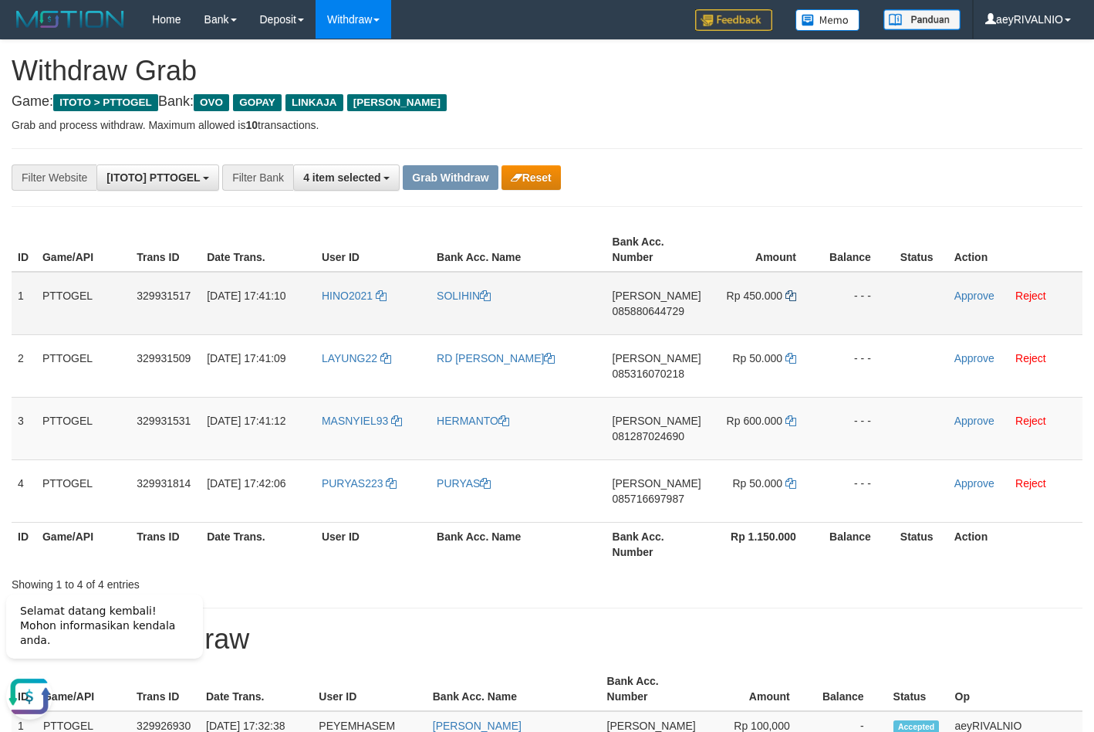
click at [796, 296] on td "Rp 450.000" at bounding box center [764, 303] width 112 height 63
click at [792, 299] on icon at bounding box center [791, 295] width 11 height 11
click at [989, 290] on link "Approve" at bounding box center [975, 295] width 40 height 12
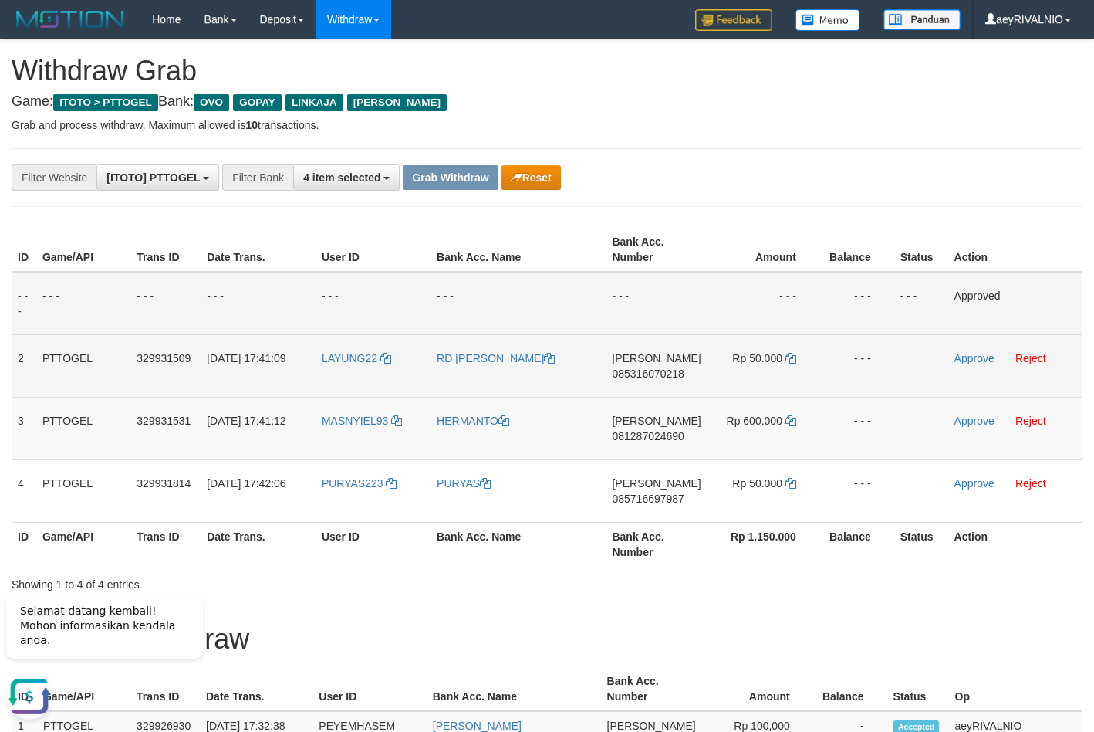
click at [629, 374] on span "085316070218" at bounding box center [648, 373] width 72 height 12
copy span "085316070218"
click at [789, 358] on icon at bounding box center [791, 358] width 11 height 11
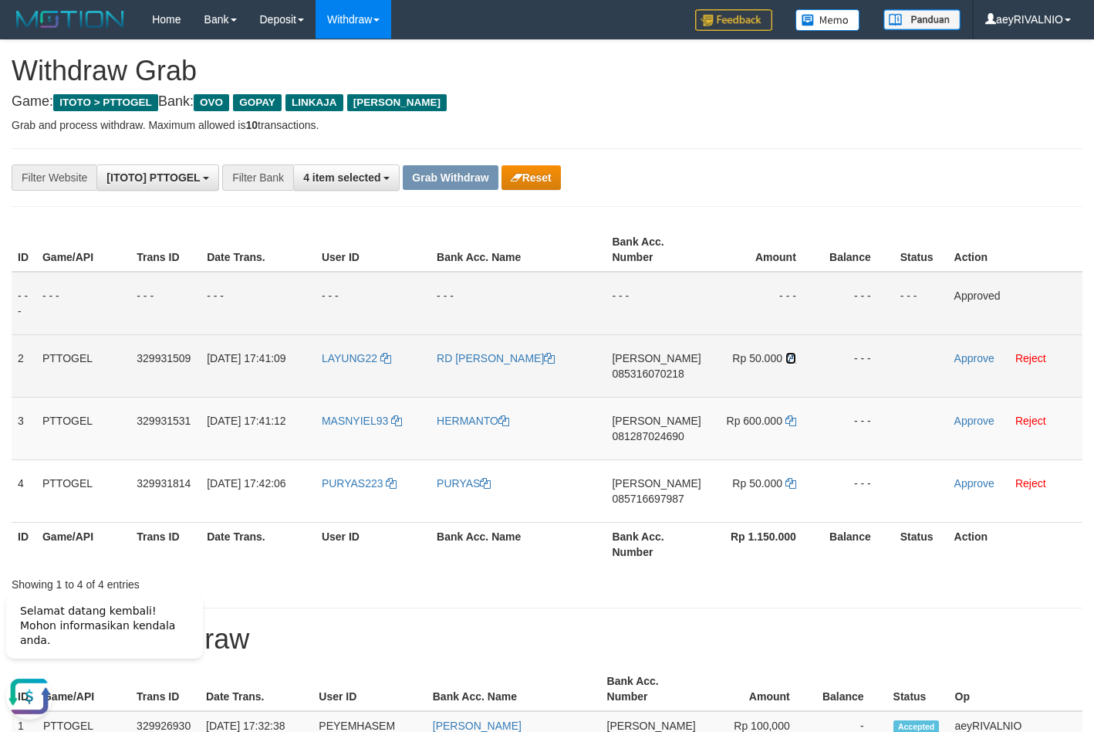
click at [789, 358] on icon at bounding box center [791, 358] width 11 height 11
click at [977, 357] on link "Approve" at bounding box center [975, 358] width 40 height 12
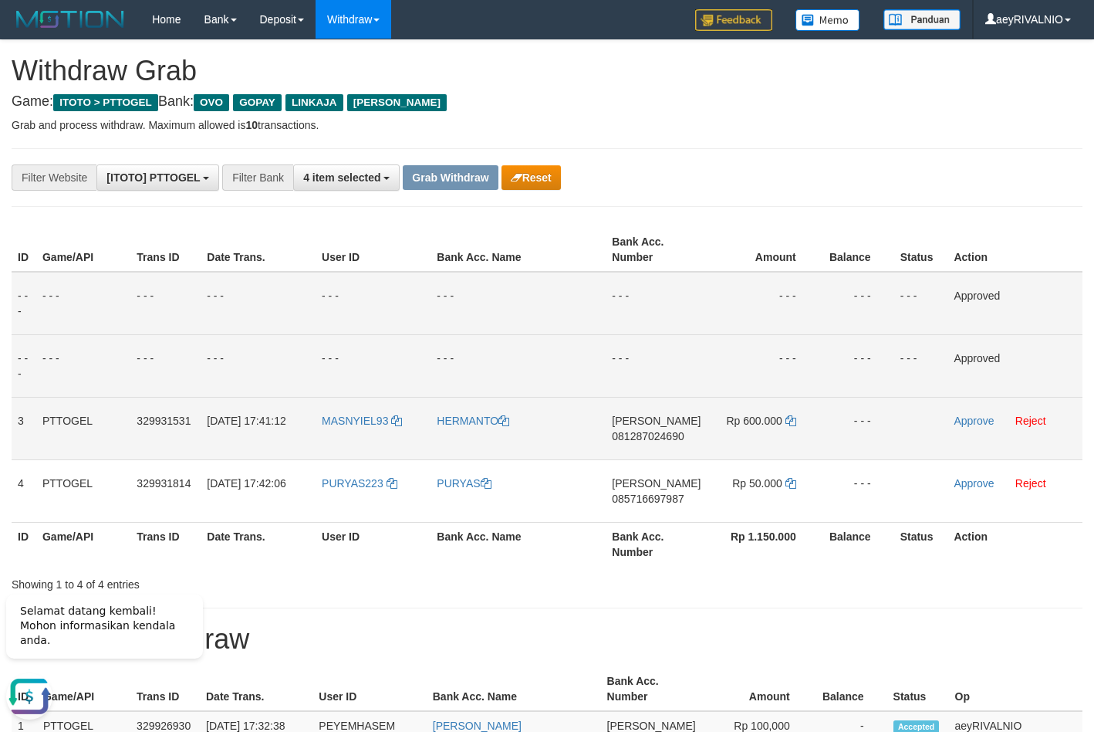
click at [628, 448] on td "DANA 081287024690" at bounding box center [656, 428] width 101 height 63
click at [634, 436] on span "081287024690" at bounding box center [648, 436] width 72 height 12
copy span "081287024690"
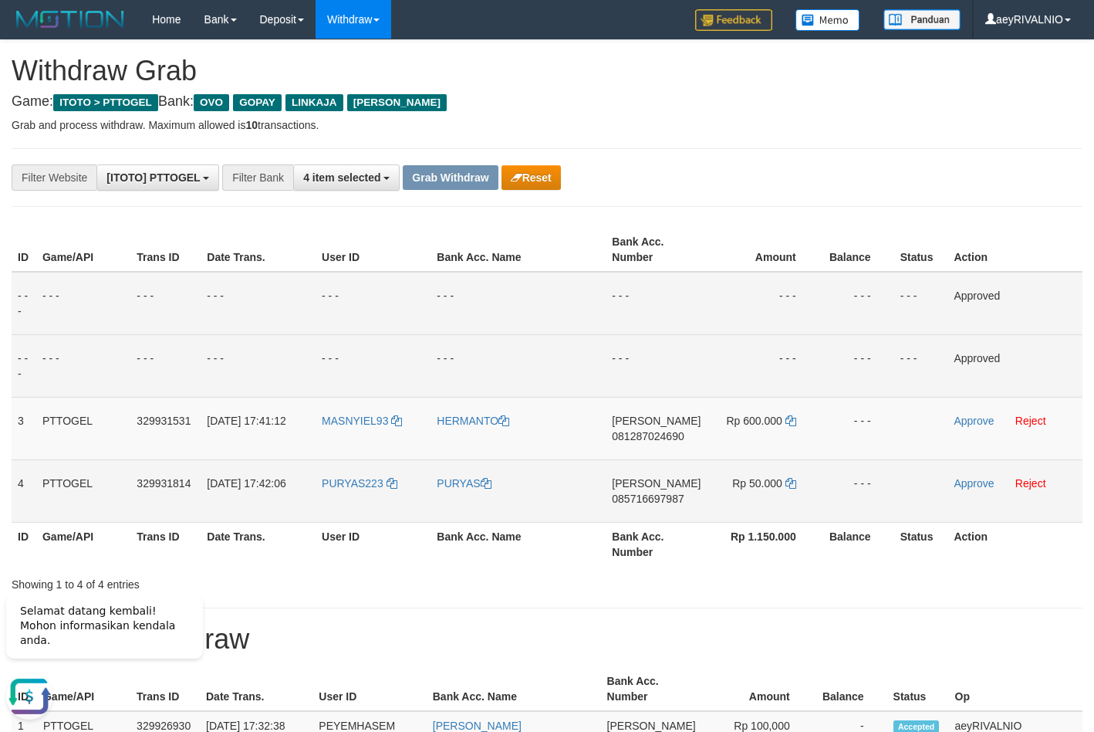
click at [629, 496] on span "085716697987" at bounding box center [648, 498] width 72 height 12
copy span "085716697987"
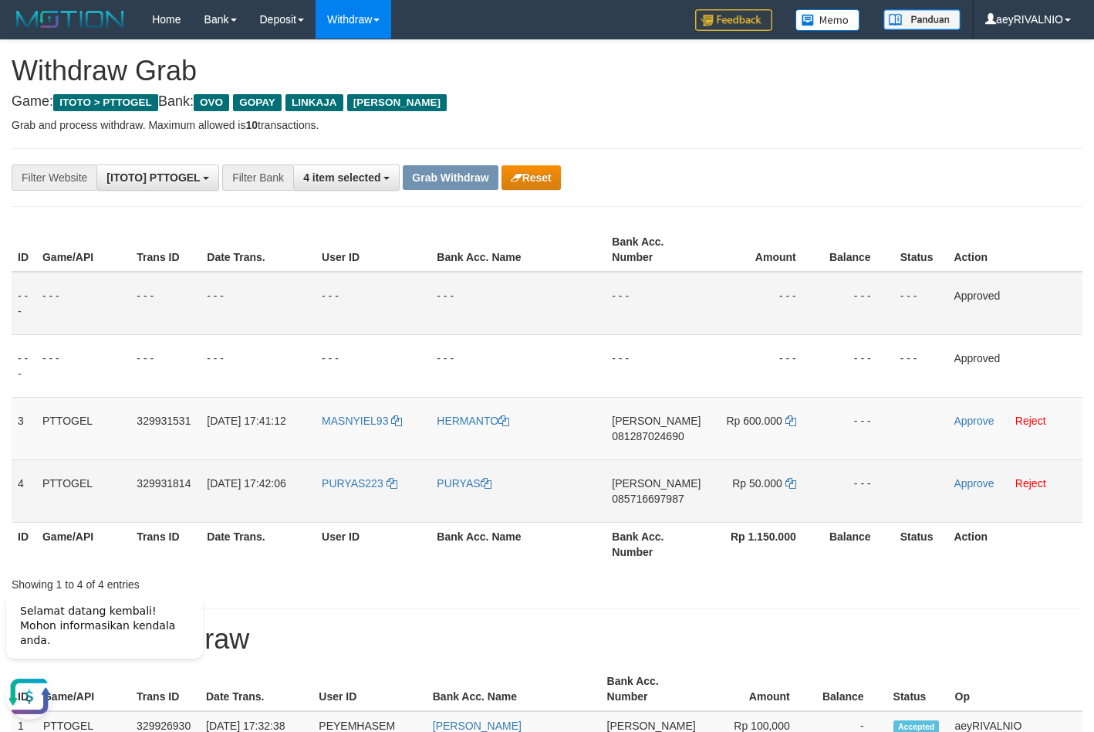
drag, startPoint x: 607, startPoint y: 341, endPoint x: 646, endPoint y: 472, distance: 136.2
click at [606, 348] on td "- - -" at bounding box center [518, 365] width 175 height 63
click at [790, 485] on icon at bounding box center [791, 483] width 11 height 11
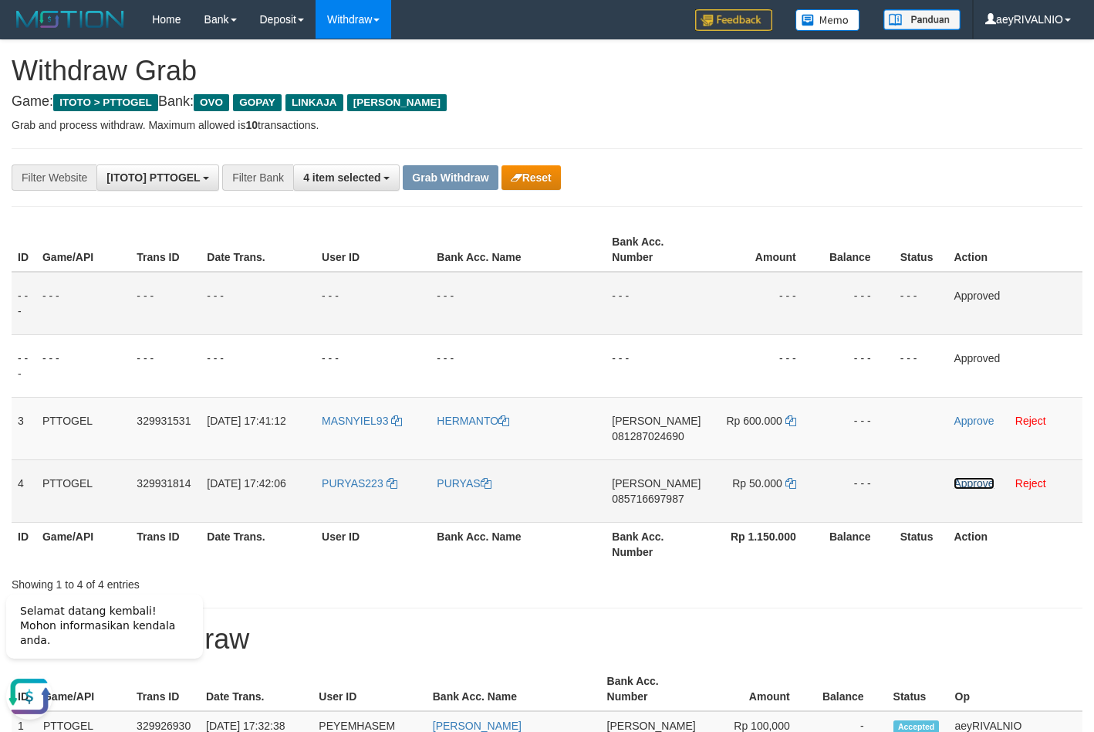
click at [968, 487] on link "Approve" at bounding box center [974, 483] width 40 height 12
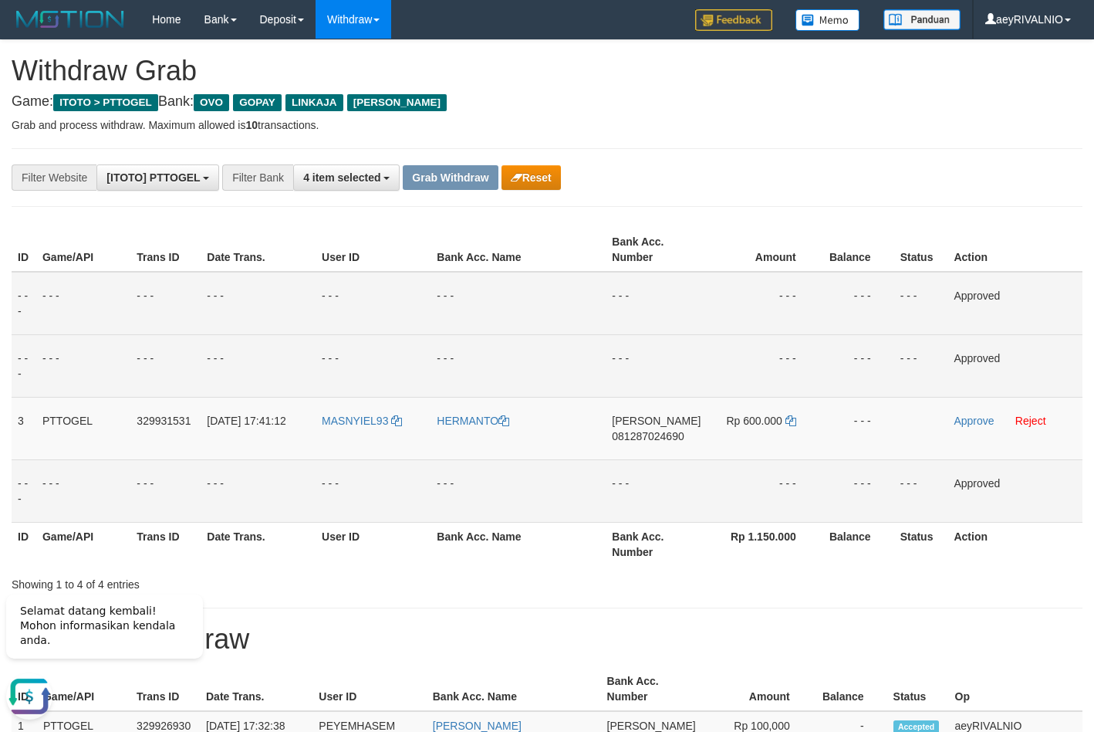
click at [601, 354] on td "- - -" at bounding box center [518, 365] width 175 height 63
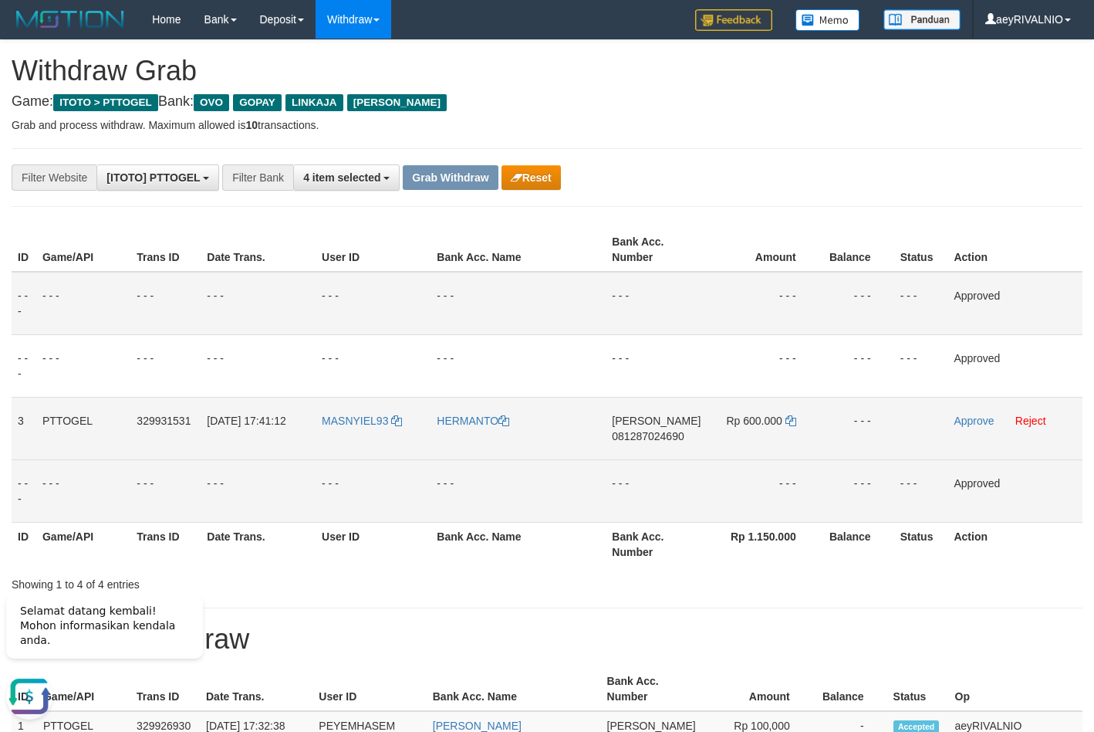
click at [783, 427] on tr "3 PTTOGEL 329931531 31/08/2025 17:41:12 MASNYIEL93 HERMANTO DANA 081287024690 R…" at bounding box center [547, 428] width 1071 height 63
click at [741, 452] on td "Rp 600.000" at bounding box center [763, 428] width 112 height 63
drag, startPoint x: 778, startPoint y: 445, endPoint x: 394, endPoint y: 441, distance: 384.4
click at [394, 441] on tr "3 PTTOGEL 329931531 31/08/2025 17:41:12 MASNYIEL93 HERMANTO DANA 081287024690 R…" at bounding box center [547, 428] width 1071 height 63
copy tr
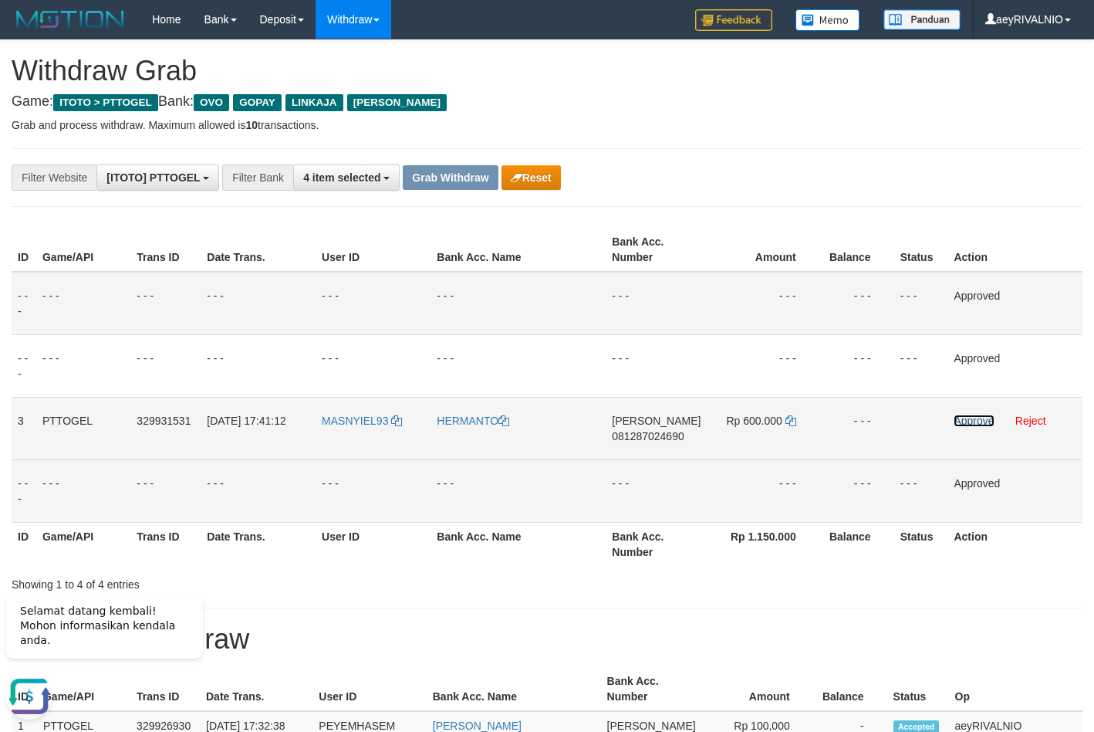
click at [978, 424] on link "Approve" at bounding box center [974, 420] width 40 height 12
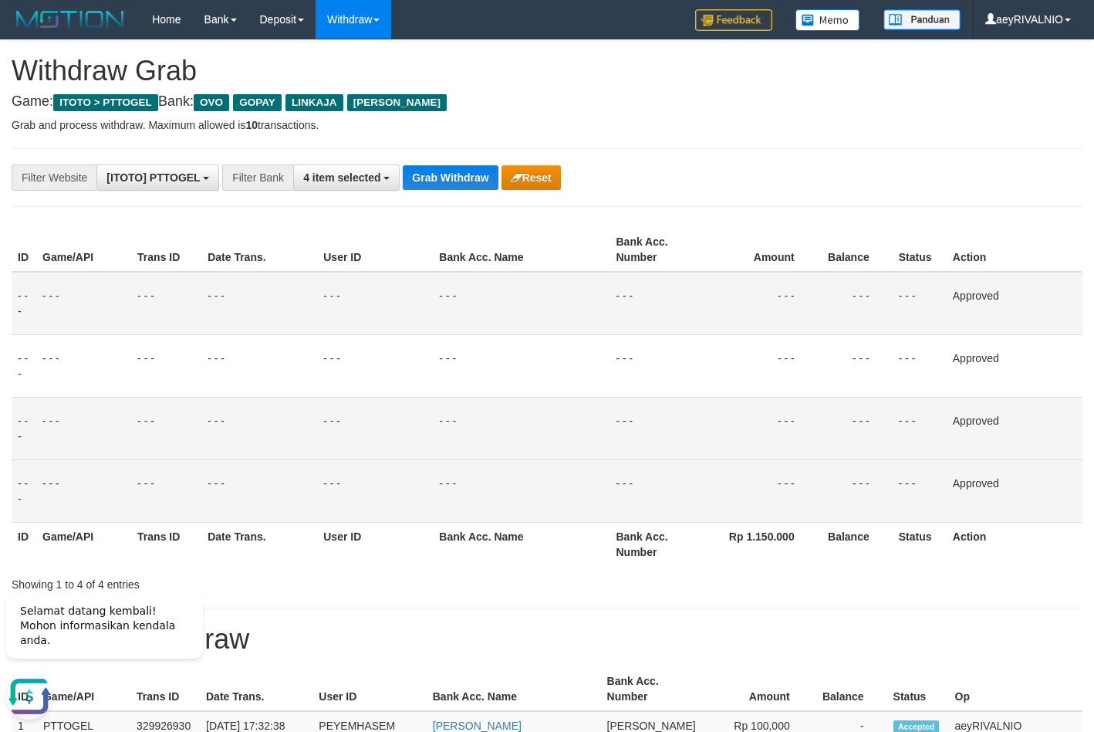
click at [802, 224] on div "ID Game/API Trans ID Date Trans. User ID Bank Acc. Name Bank Acc. Number Amount…" at bounding box center [547, 396] width 1094 height 347
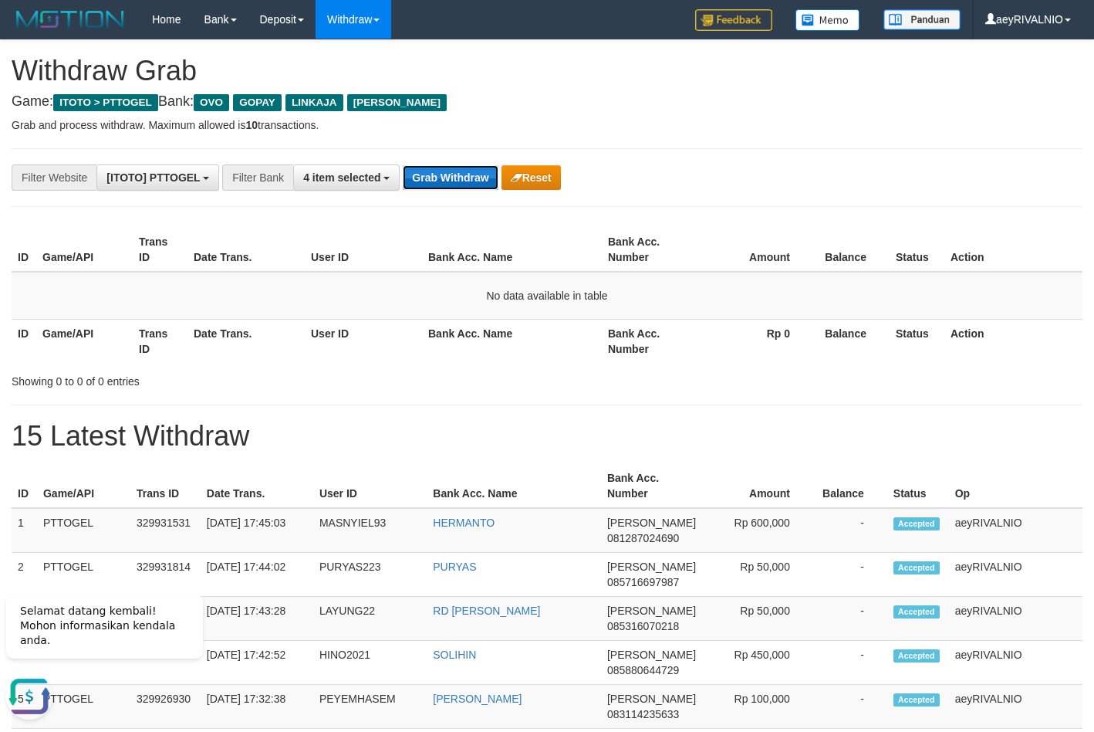
click at [424, 178] on button "Grab Withdraw" at bounding box center [450, 177] width 95 height 25
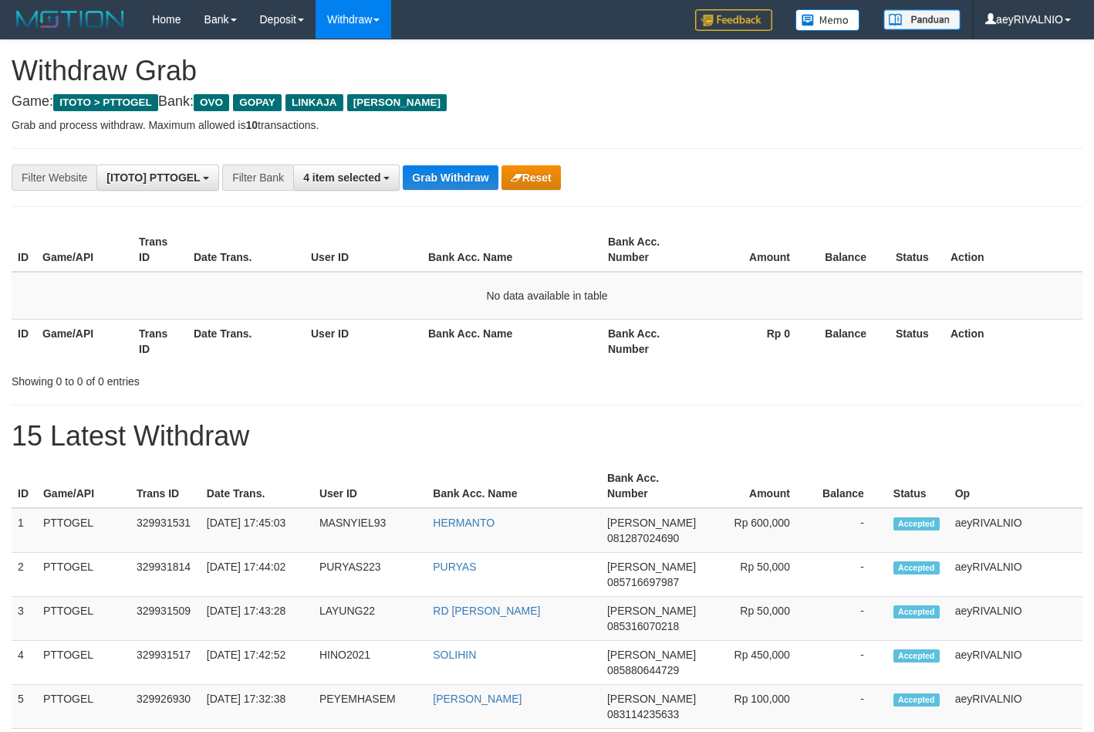
scroll to position [224, 0]
click at [472, 174] on button "Grab Withdraw" at bounding box center [450, 177] width 95 height 25
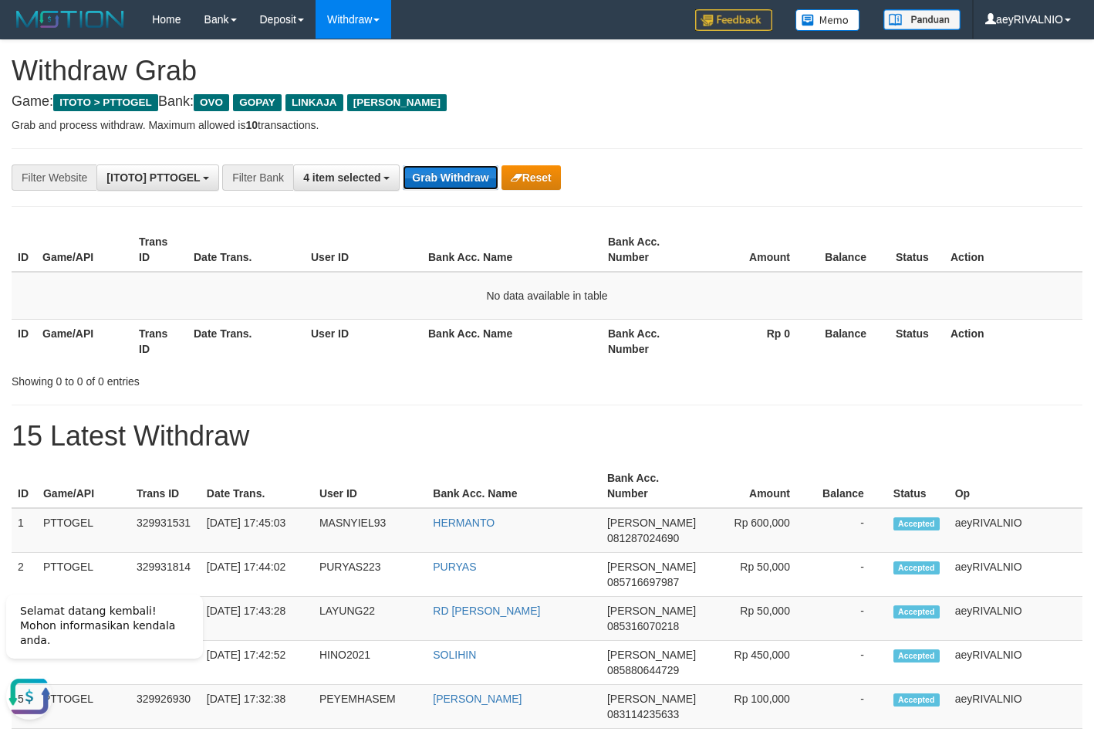
click at [460, 171] on button "Grab Withdraw" at bounding box center [450, 177] width 95 height 25
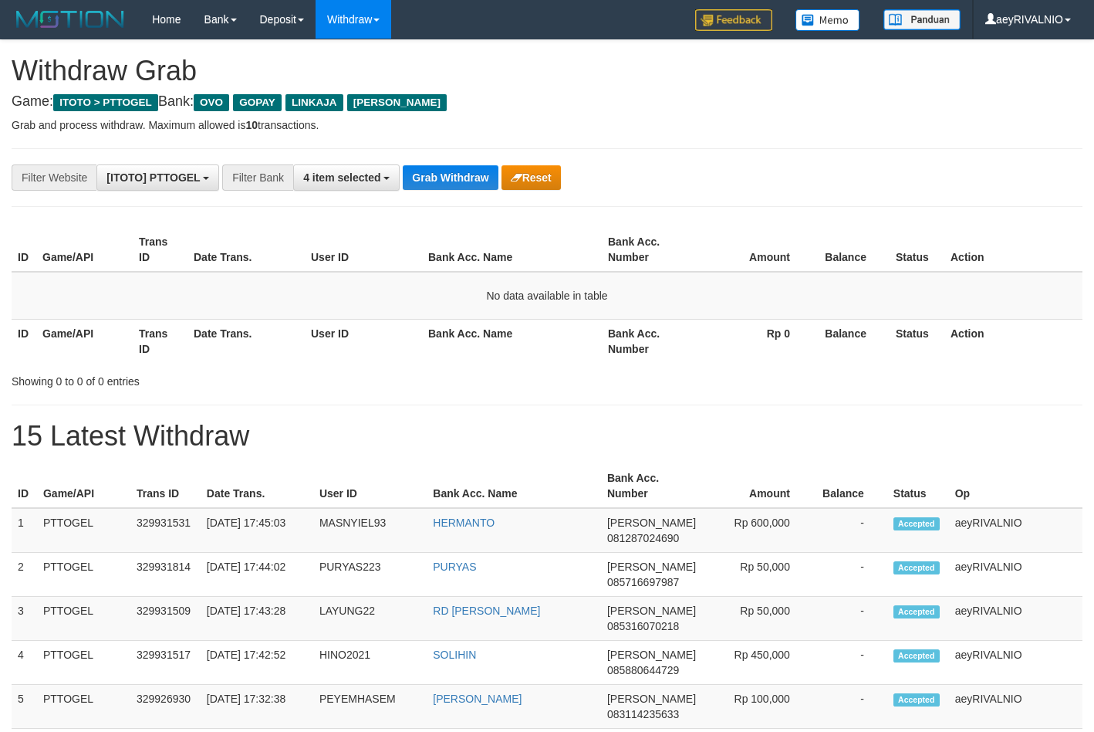
scroll to position [224, 0]
click at [458, 381] on div "Showing 0 to 0 of 0 entries" at bounding box center [547, 378] width 1094 height 22
click at [492, 129] on p "Grab and process withdraw. Maximum allowed is 10 transactions." at bounding box center [547, 124] width 1071 height 15
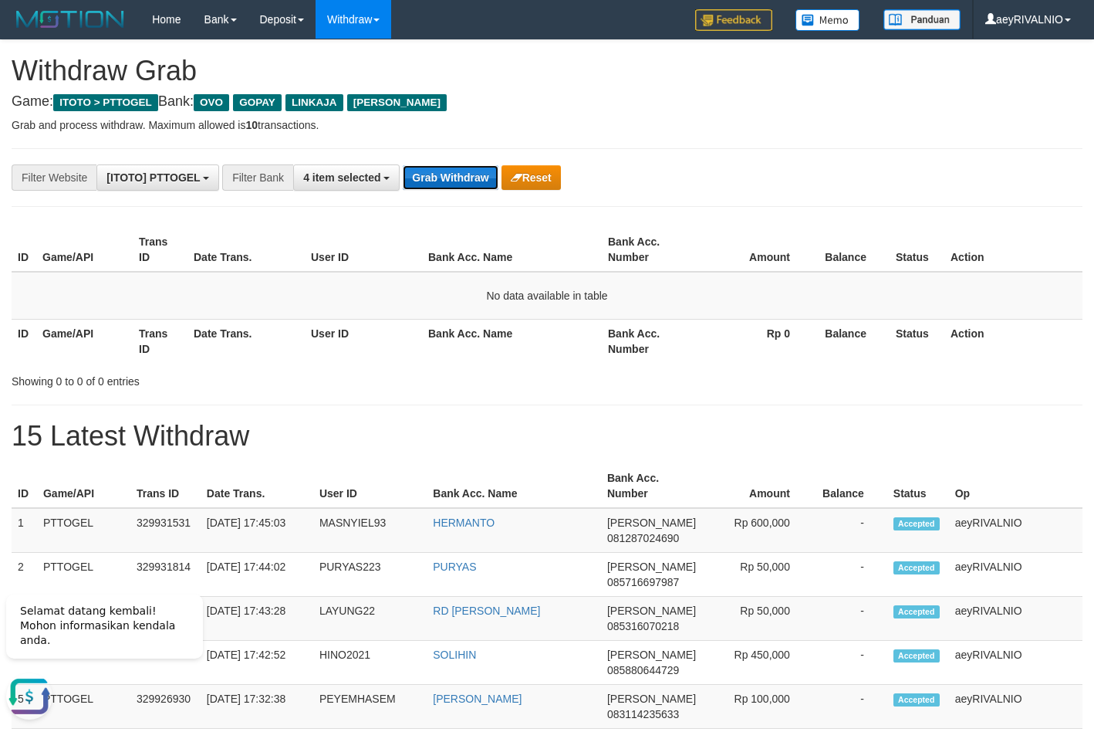
click at [439, 180] on button "Grab Withdraw" at bounding box center [450, 177] width 95 height 25
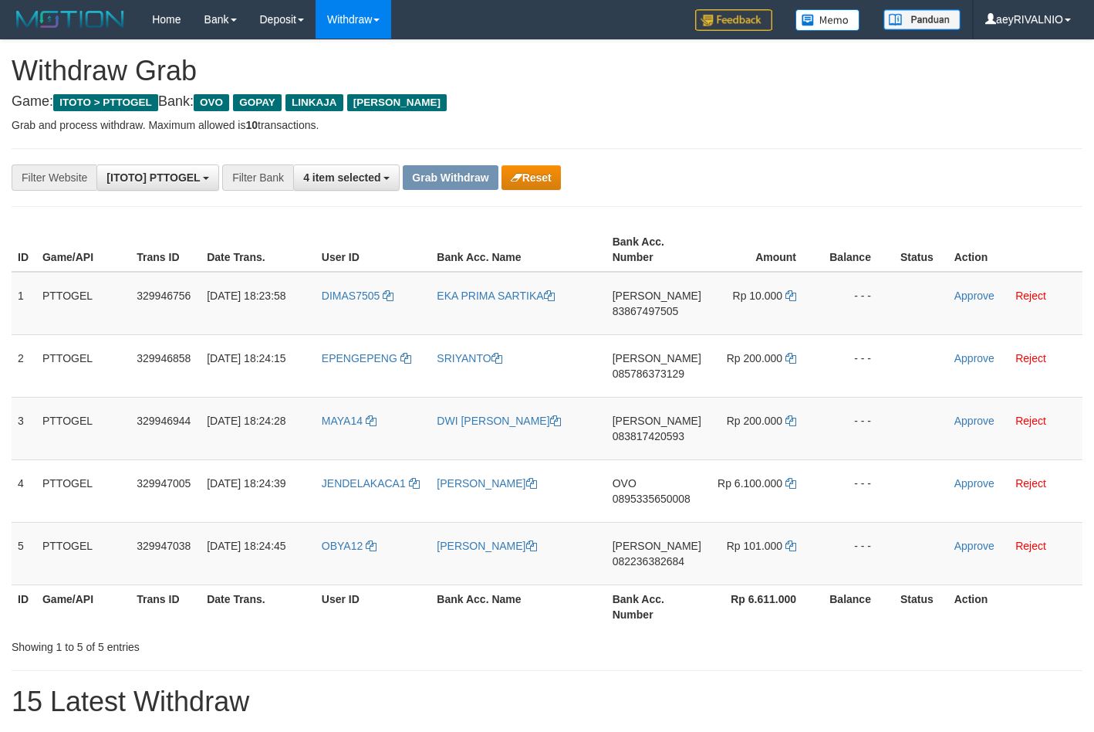
scroll to position [224, 0]
click at [689, 178] on div "**********" at bounding box center [456, 177] width 912 height 26
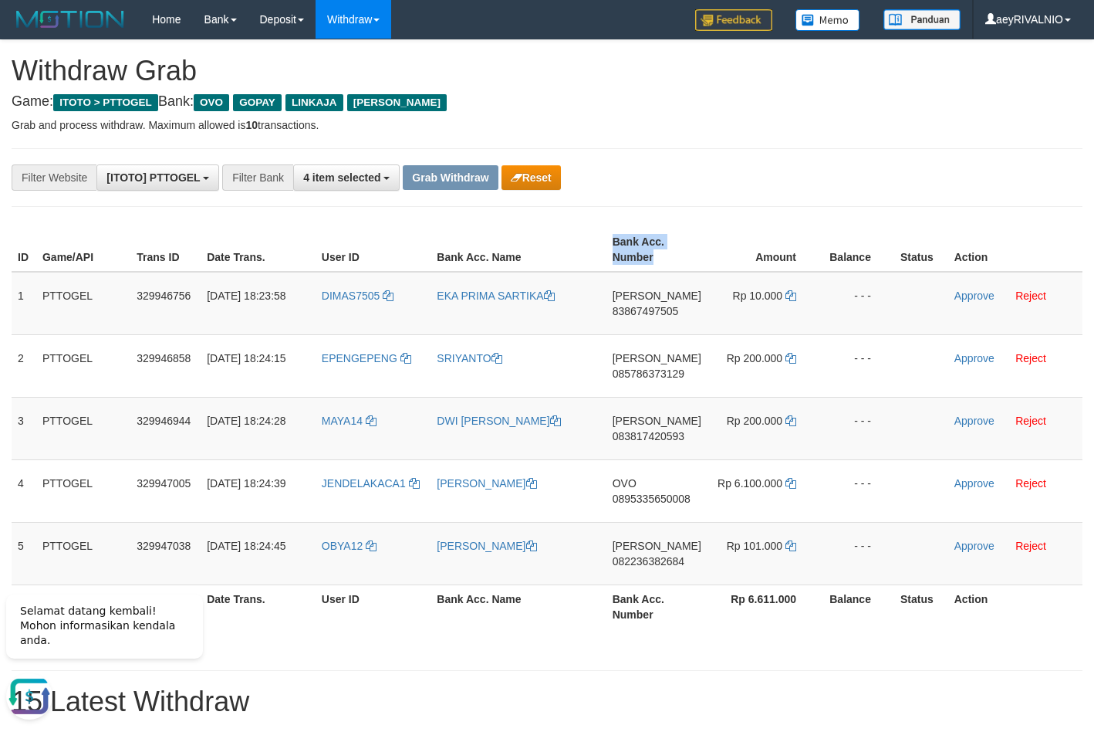
scroll to position [0, 0]
drag, startPoint x: 360, startPoint y: 556, endPoint x: 762, endPoint y: 304, distance: 474.8
click at [762, 304] on tbody "1 PTTOGEL 329946756 31/08/2025 18:23:58 DIMAS7505 EKA PRIMA SARTIKA DANA 838674…" at bounding box center [547, 428] width 1071 height 313
click at [528, 526] on td "[PERSON_NAME]" at bounding box center [518, 553] width 175 height 63
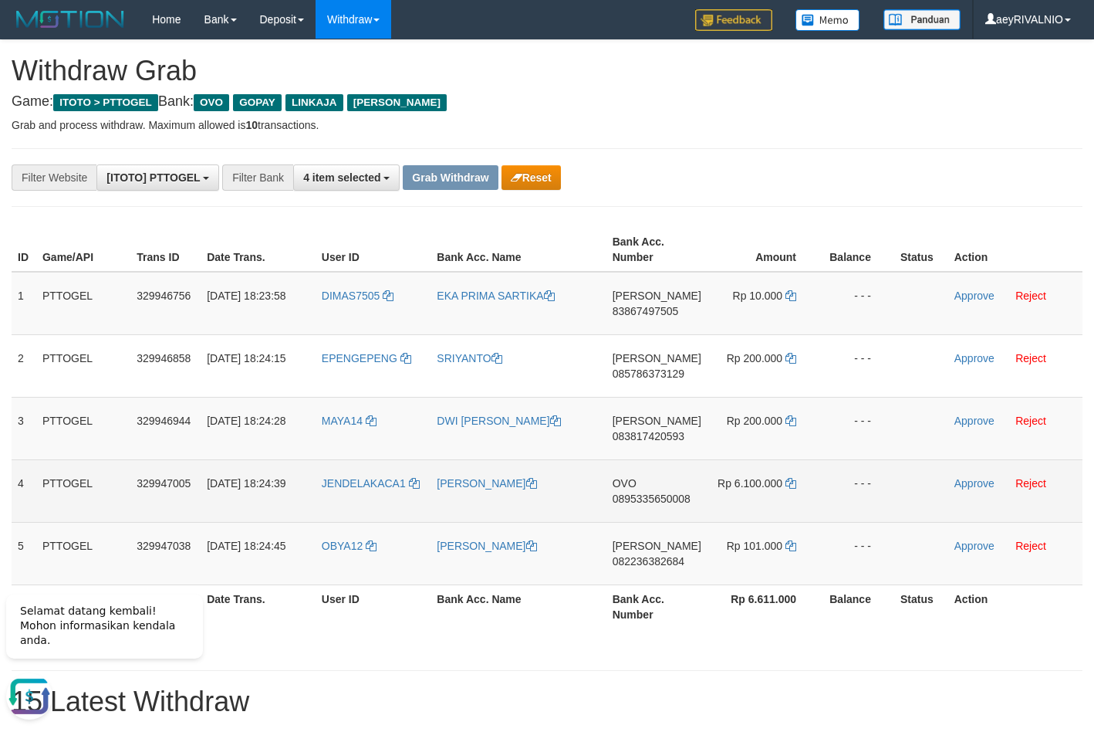
drag, startPoint x: 373, startPoint y: 508, endPoint x: 747, endPoint y: 479, distance: 375.5
click at [747, 479] on tr "4 PTTOGEL 329947005 31/08/2025 18:24:39 JENDELAKACA1 EDY GUNAWAN OVO 0895335650…" at bounding box center [547, 490] width 1071 height 63
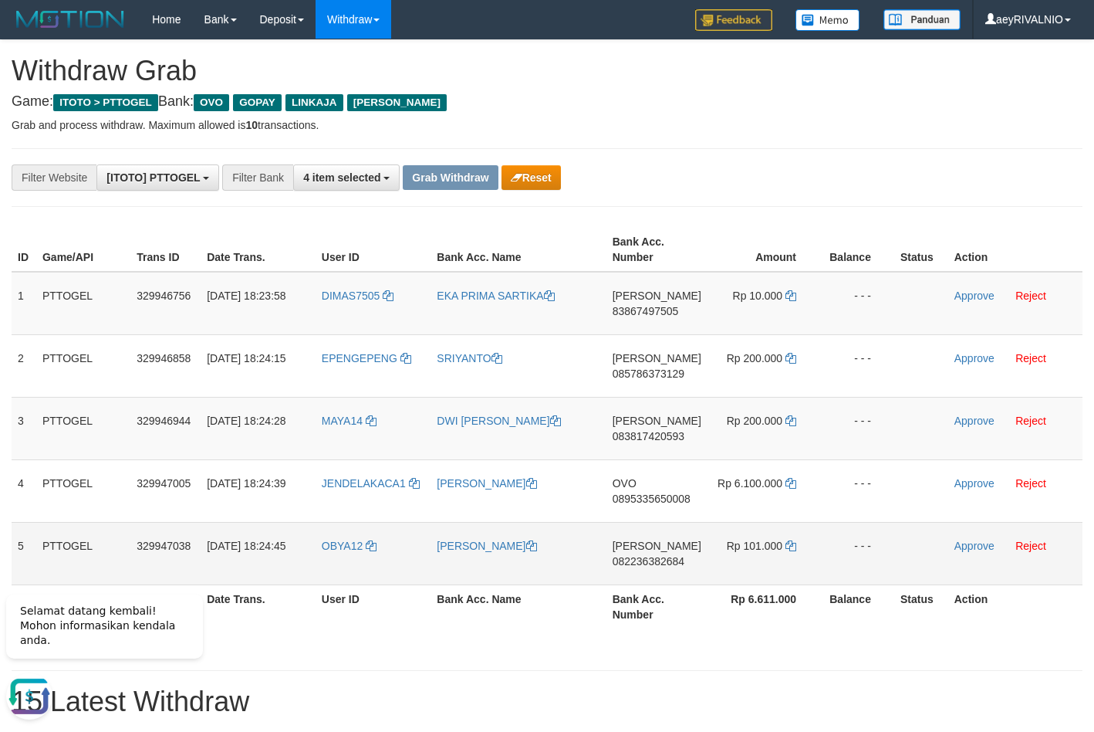
copy tr
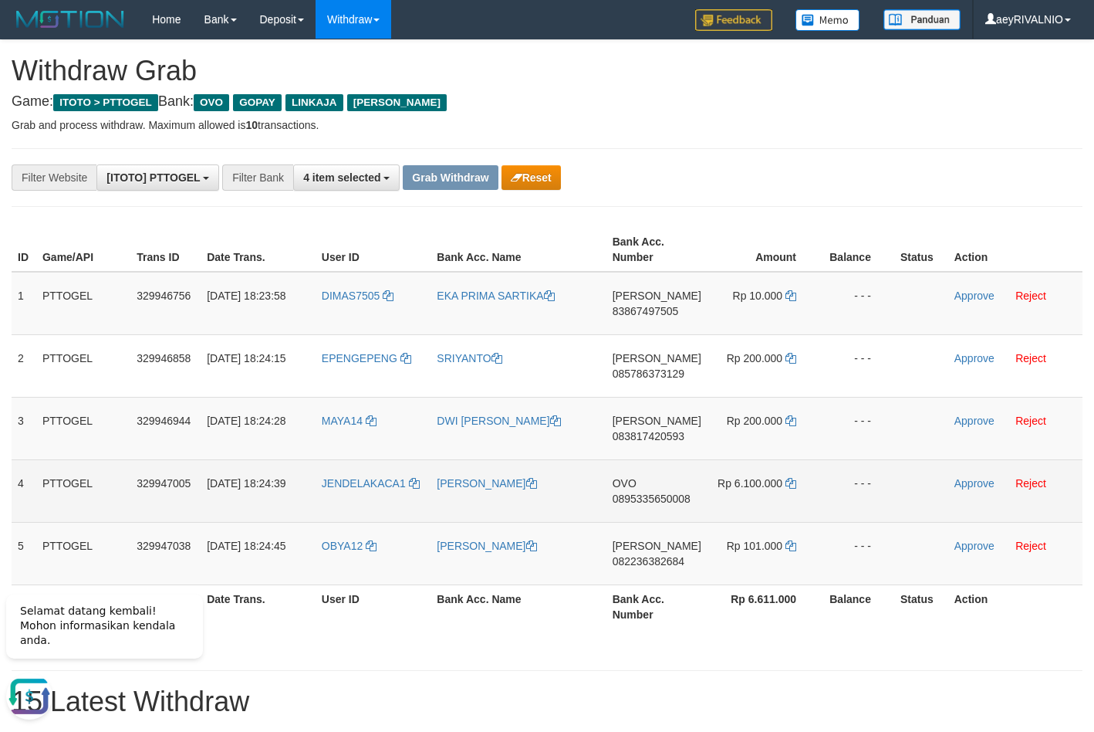
click at [667, 498] on span "0895335650008" at bounding box center [652, 498] width 78 height 12
copy tr
click at [667, 498] on span "0895335650008" at bounding box center [652, 498] width 78 height 12
copy span "0895335650008"
click at [786, 481] on icon at bounding box center [791, 483] width 11 height 11
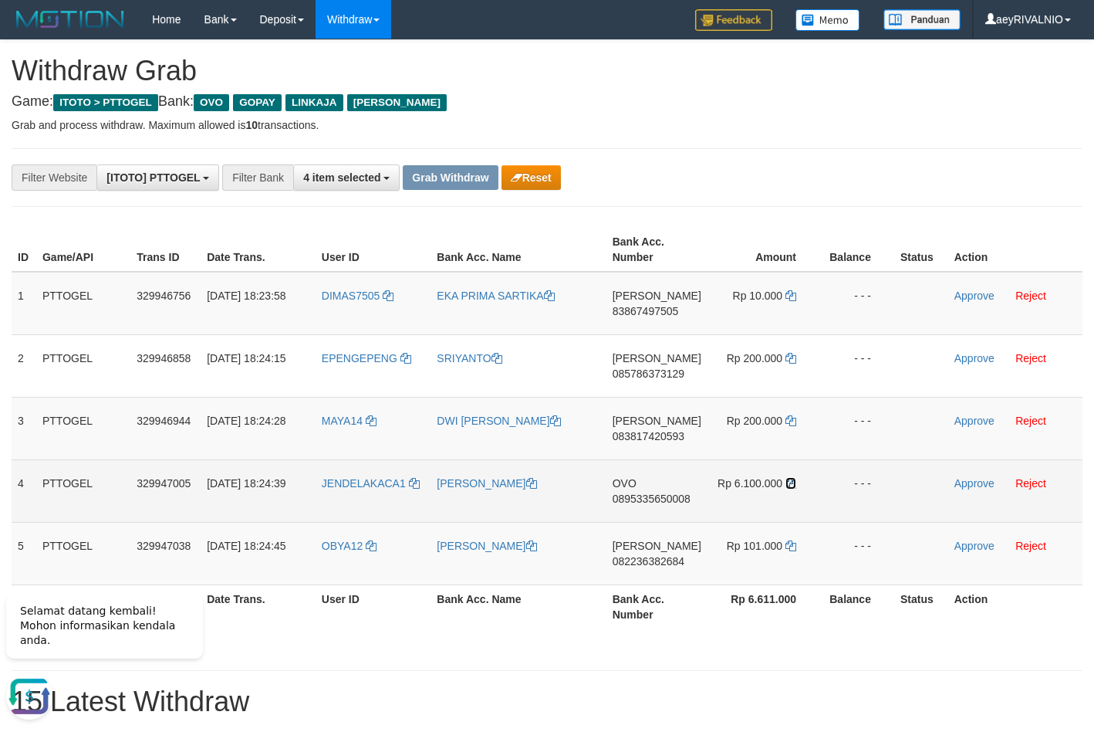
click at [786, 482] on icon at bounding box center [791, 483] width 11 height 11
click at [972, 477] on link "Approve" at bounding box center [975, 483] width 40 height 12
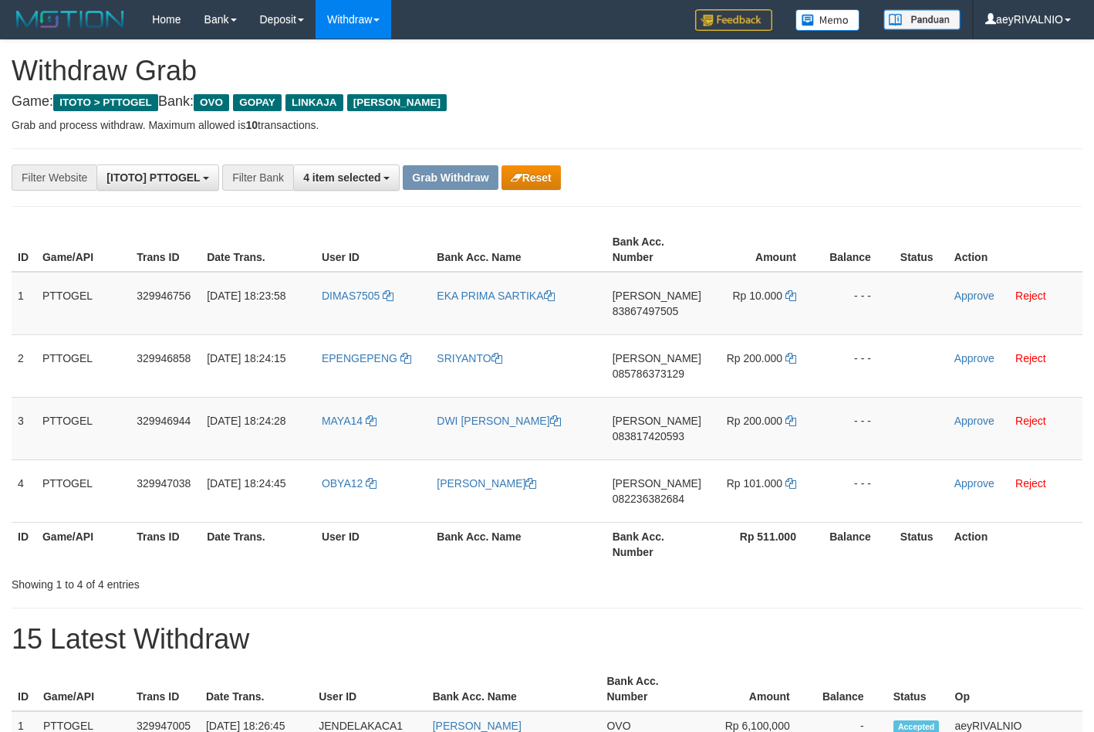
scroll to position [224, 0]
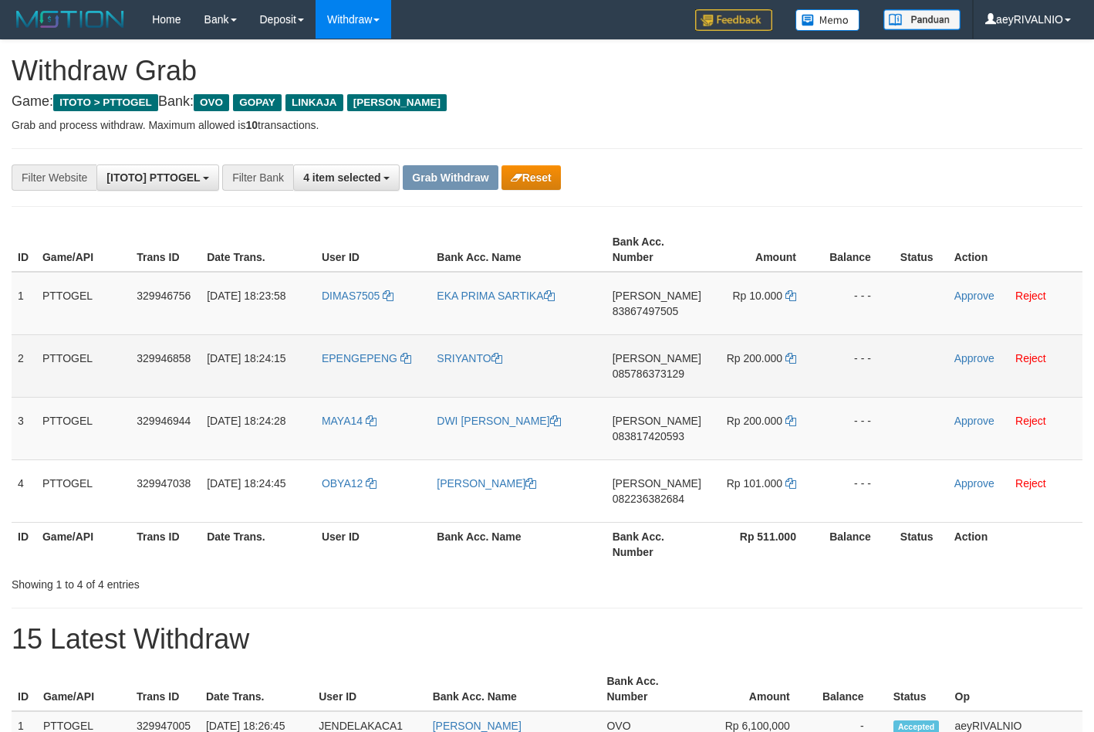
drag, startPoint x: 345, startPoint y: 268, endPoint x: 720, endPoint y: 346, distance: 383.1
click at [726, 348] on table "ID Game/API Trans ID Date Trans. User ID Bank Acc. Name Bank Acc. Number Amount…" at bounding box center [547, 397] width 1071 height 338
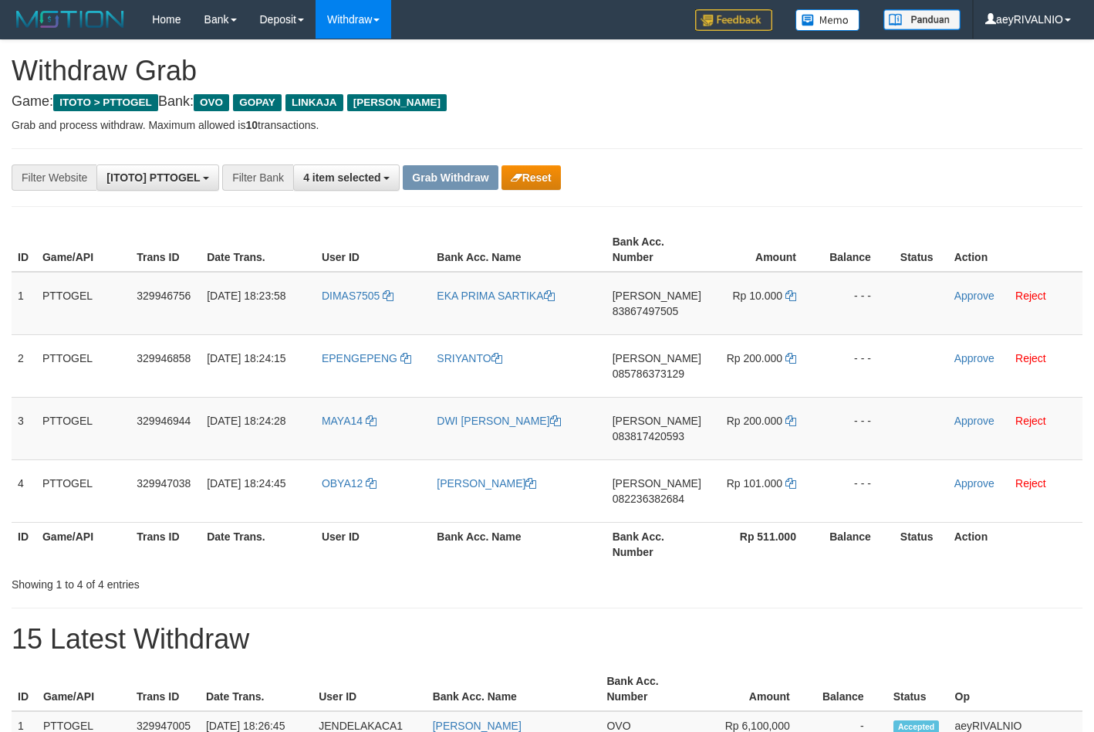
click at [773, 233] on th "Amount" at bounding box center [764, 250] width 112 height 44
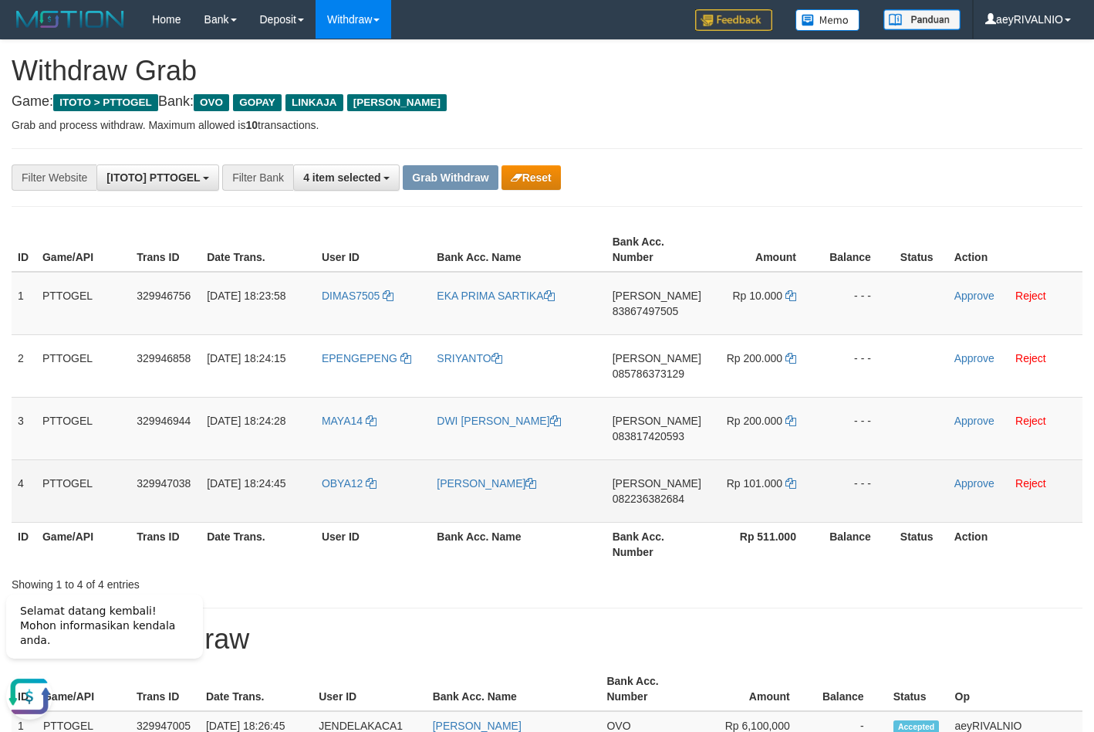
drag, startPoint x: 381, startPoint y: 282, endPoint x: 743, endPoint y: 482, distance: 413.8
click at [743, 482] on tbody "1 PTTOGEL 329946756 [DATE] 18:23:58 DIMAS7505 EKA PRIMA [PERSON_NAME] 838674975…" at bounding box center [547, 397] width 1071 height 251
copy tr
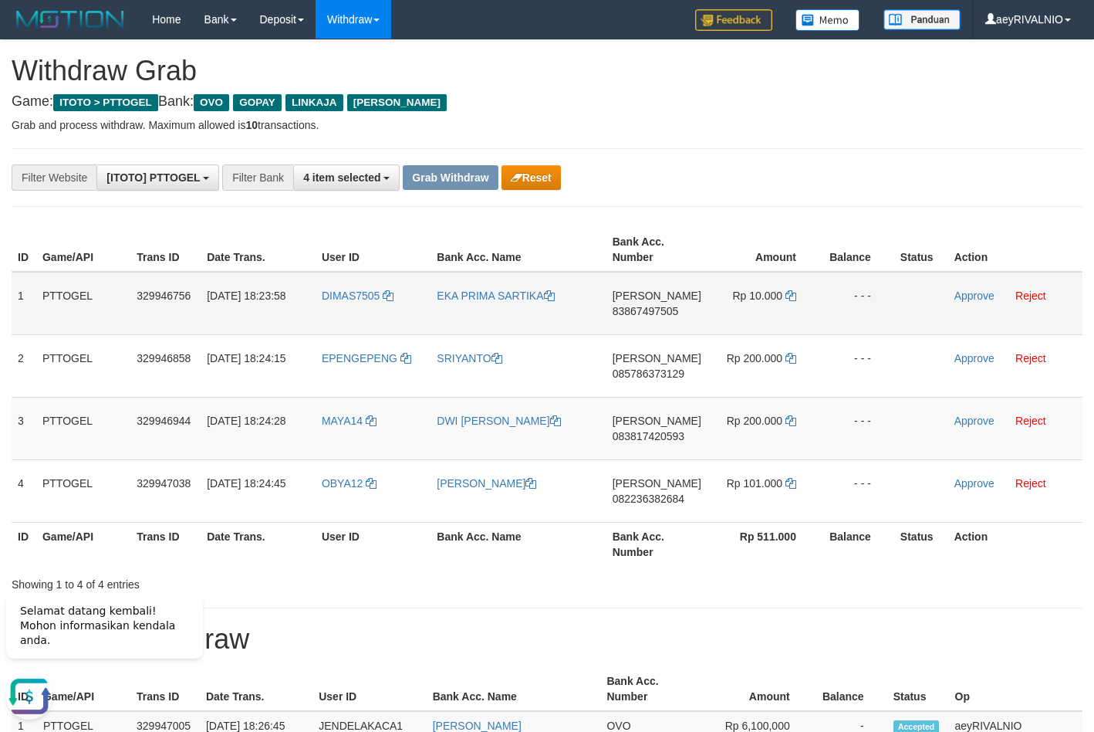
click at [666, 312] on span "83867497505" at bounding box center [646, 311] width 66 height 12
copy tr
click at [666, 312] on span "83867497505" at bounding box center [646, 311] width 66 height 12
copy span "83867497505"
click at [357, 299] on span "DIMAS7505" at bounding box center [351, 295] width 58 height 12
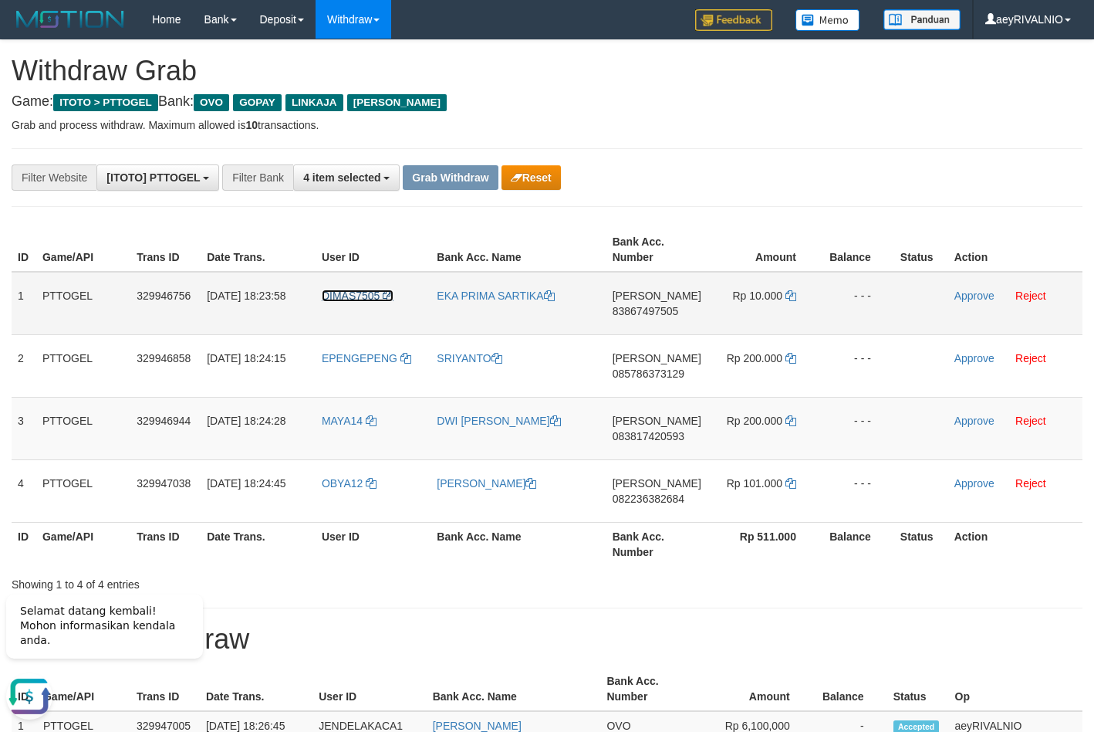
click at [357, 299] on span "DIMAS7505" at bounding box center [351, 295] width 58 height 12
drag, startPoint x: 683, startPoint y: 157, endPoint x: 688, endPoint y: 164, distance: 8.3
click at [360, 298] on span "DIMAS7505" at bounding box center [351, 295] width 58 height 12
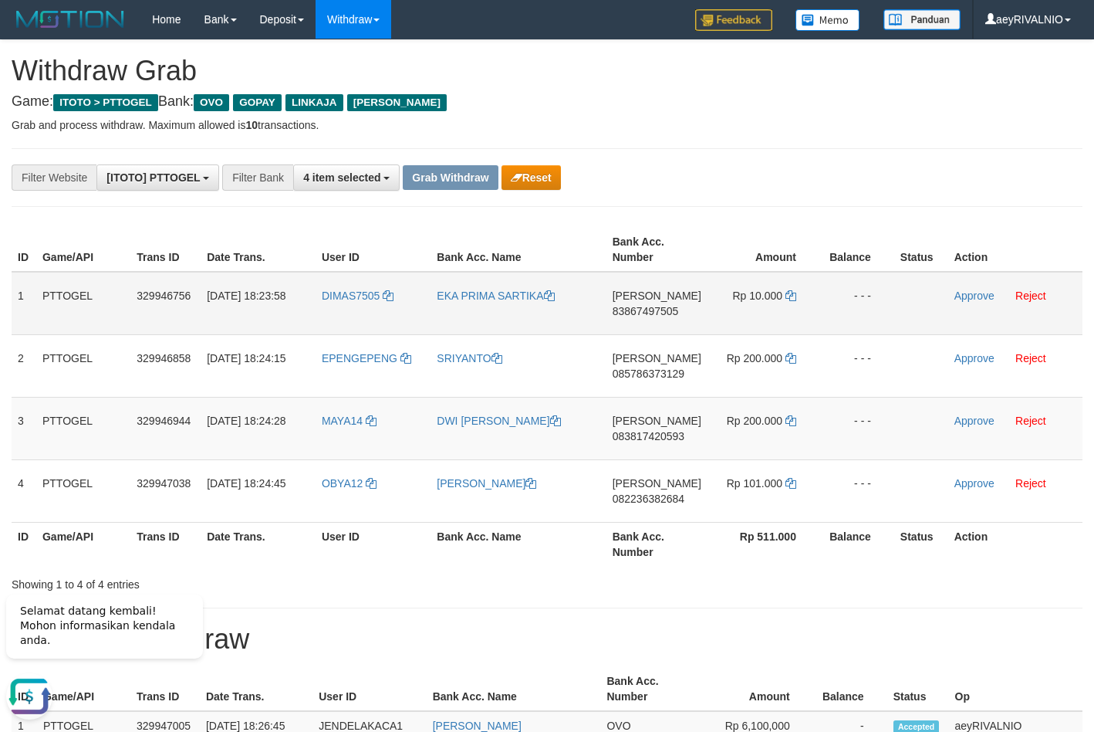
drag, startPoint x: 799, startPoint y: 181, endPoint x: 810, endPoint y: 313, distance: 132.4
click at [799, 184] on div "**********" at bounding box center [456, 177] width 912 height 26
click at [1034, 299] on link "Reject" at bounding box center [1031, 295] width 31 height 12
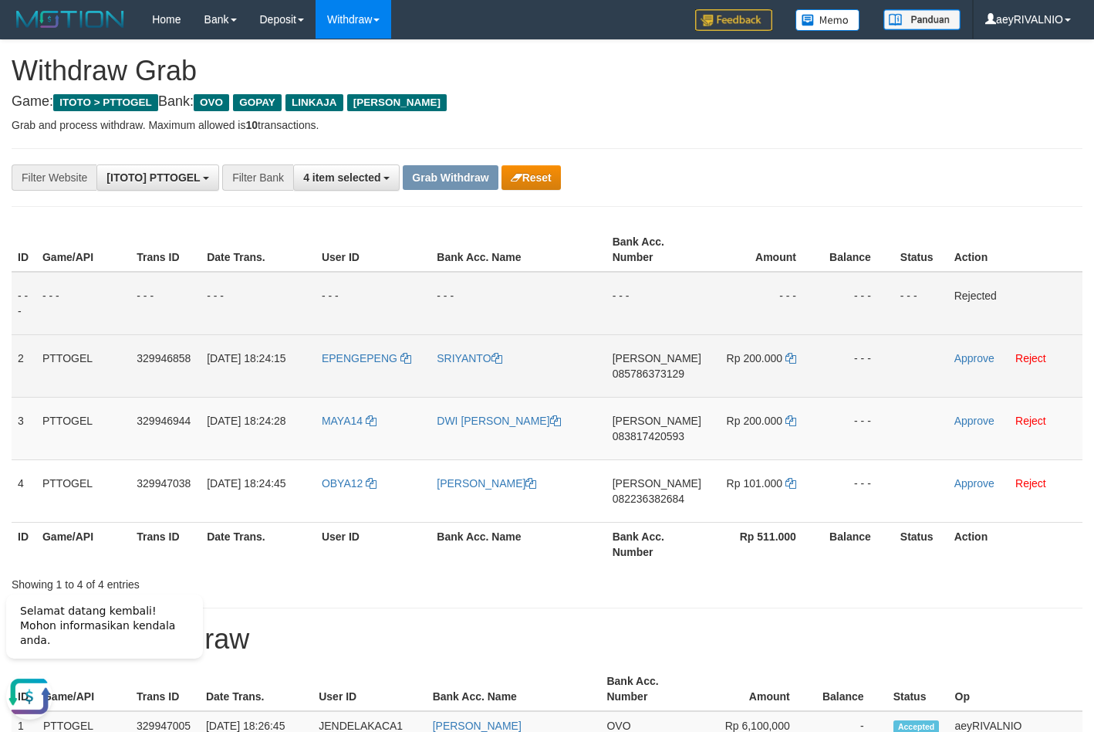
click at [635, 377] on span "085786373129" at bounding box center [649, 373] width 72 height 12
copy span "085786373129"
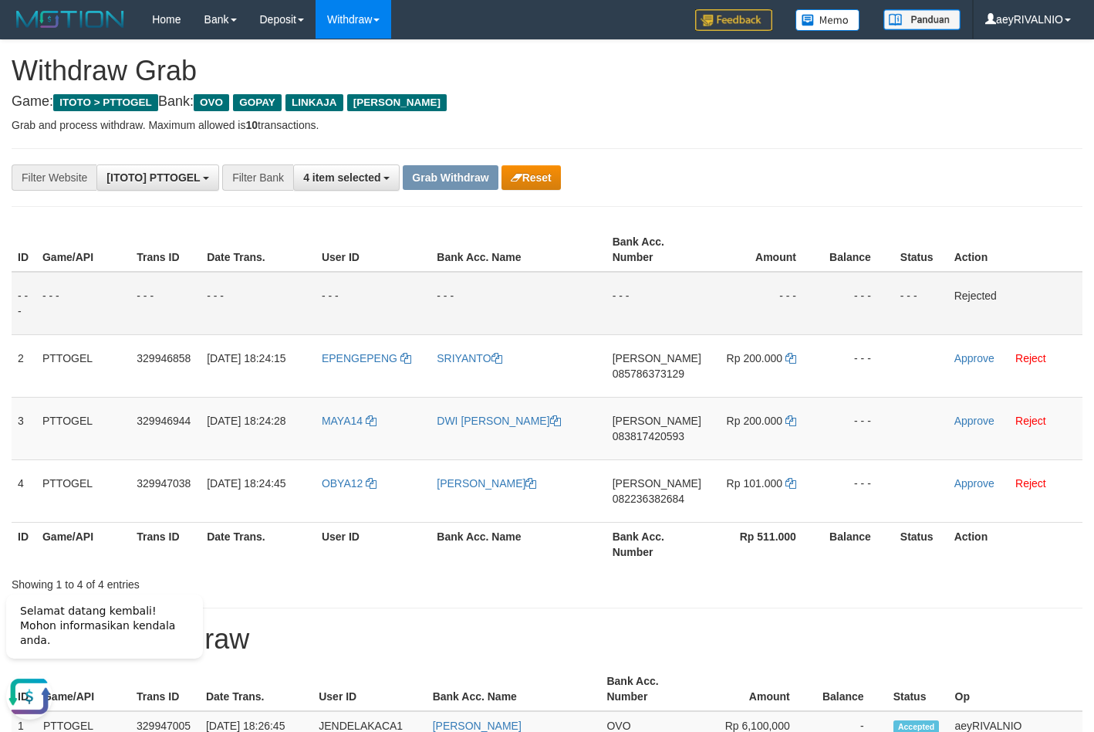
click at [500, 320] on td "- - -" at bounding box center [518, 303] width 175 height 63
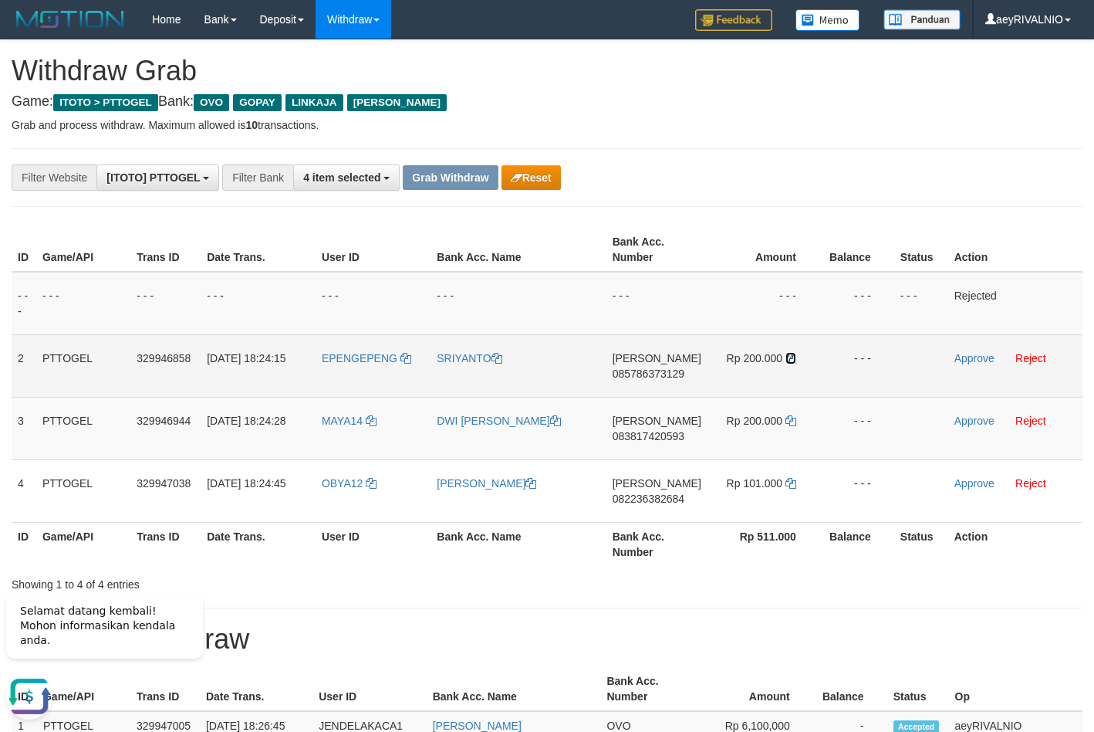
click at [793, 361] on icon at bounding box center [791, 358] width 11 height 11
click at [970, 363] on link "Approve" at bounding box center [975, 358] width 40 height 12
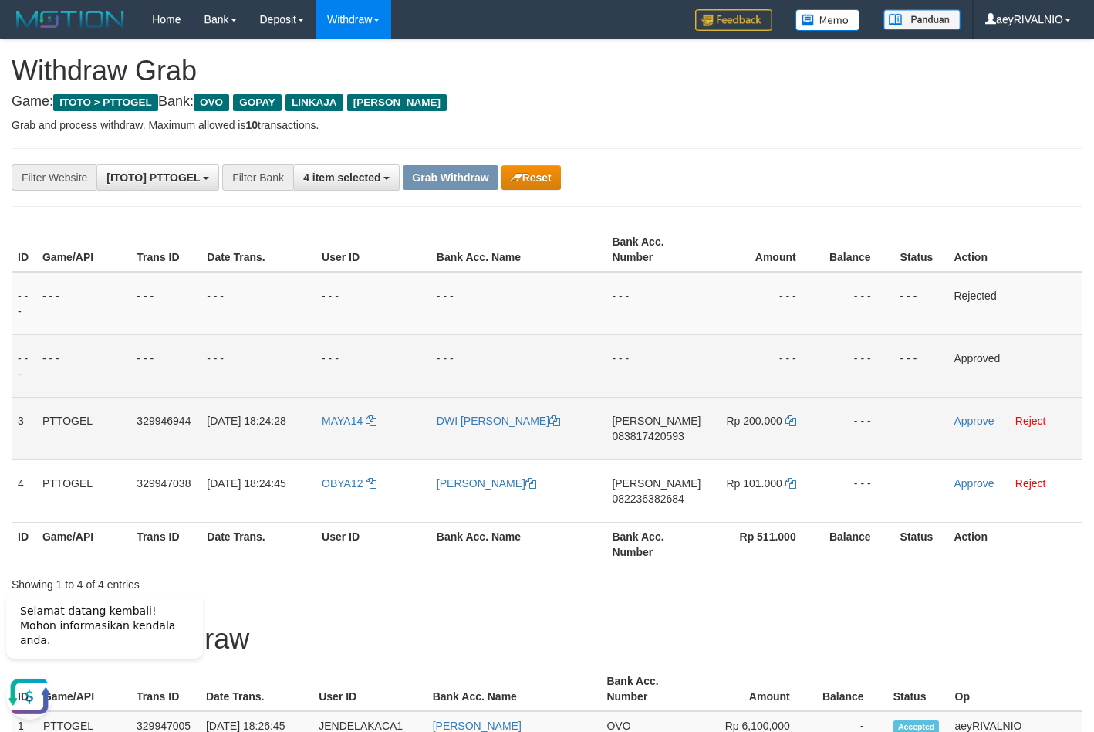
click at [650, 445] on td "DANA 083817420593" at bounding box center [656, 428] width 101 height 63
click at [661, 436] on span "083817420593" at bounding box center [648, 436] width 72 height 12
copy span "083817420593"
click at [392, 334] on td "- - -" at bounding box center [373, 303] width 115 height 63
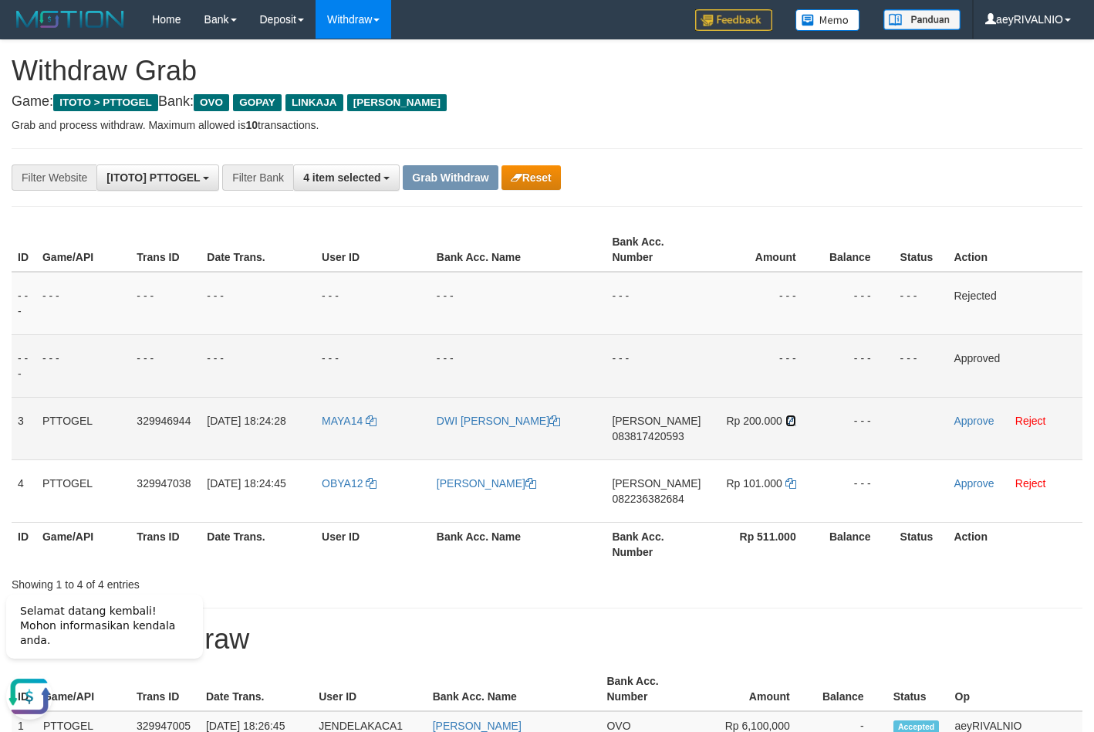
click at [787, 422] on icon at bounding box center [791, 420] width 11 height 11
click at [986, 423] on link "Approve" at bounding box center [974, 420] width 40 height 12
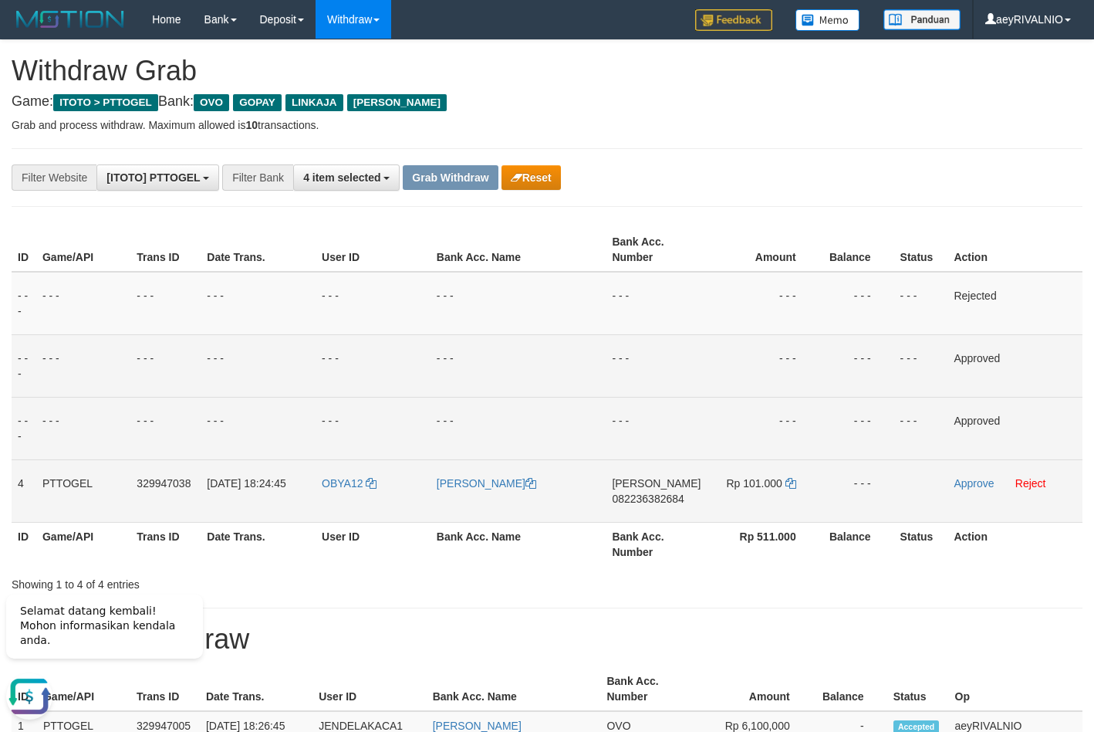
click at [652, 499] on span "082236382684" at bounding box center [648, 498] width 72 height 12
copy span "082236382684"
click at [787, 483] on icon at bounding box center [791, 483] width 11 height 11
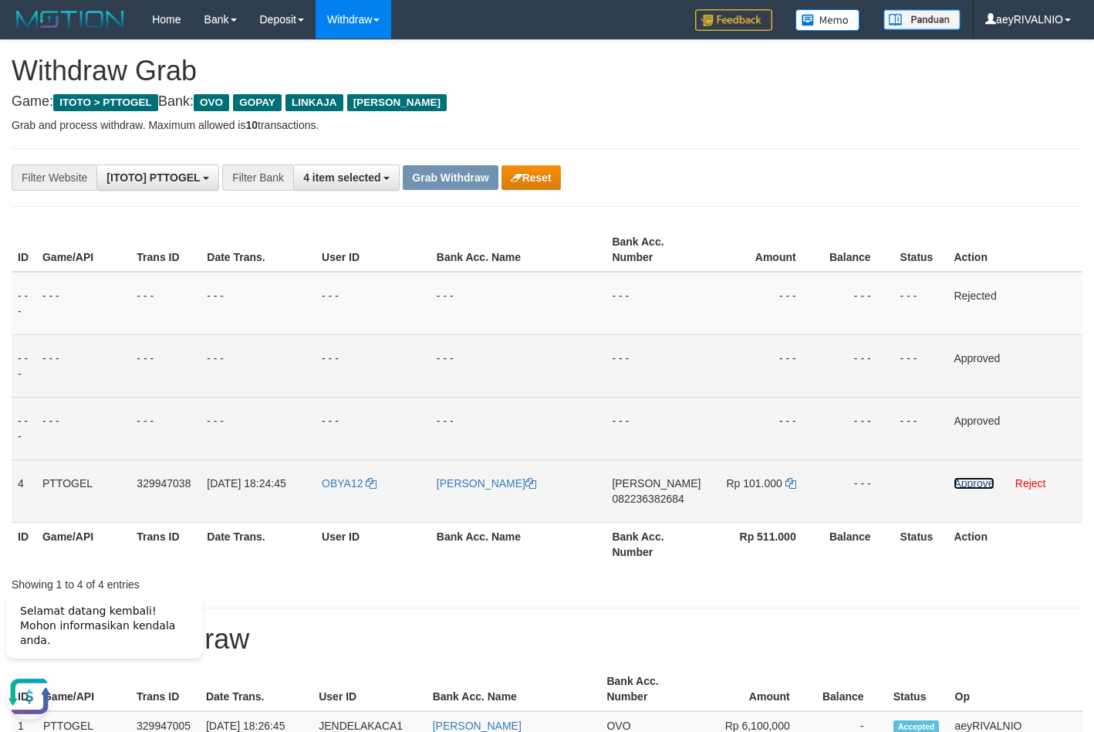
click at [956, 482] on link "Approve" at bounding box center [974, 483] width 40 height 12
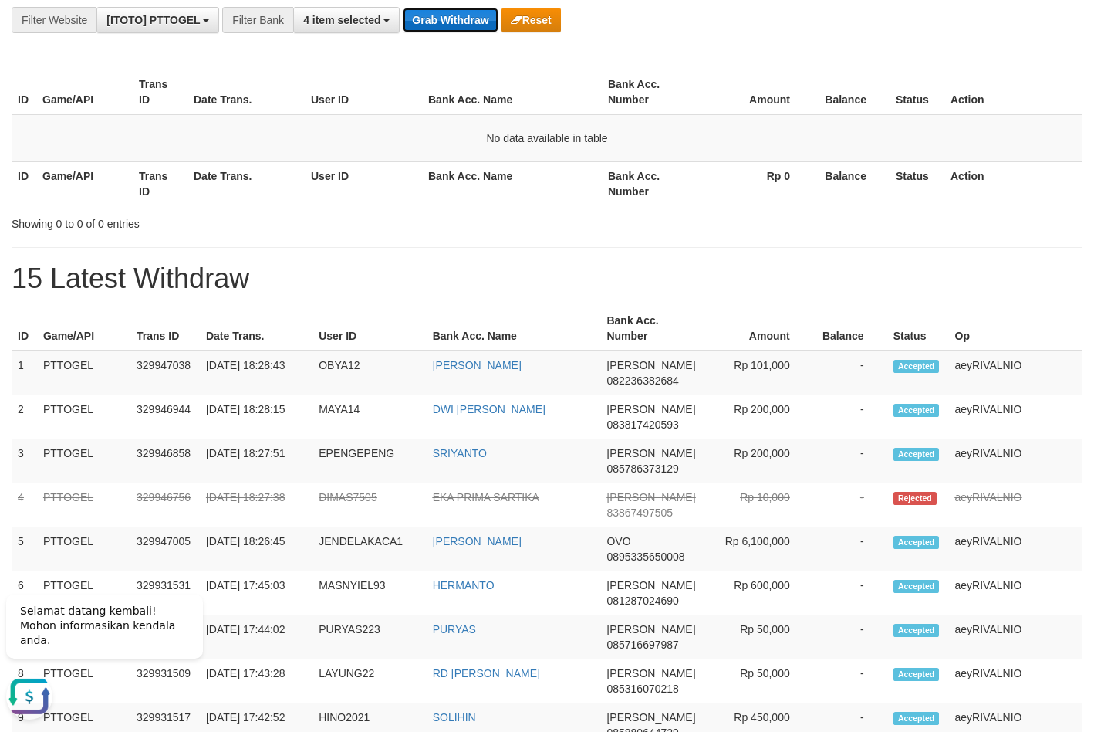
click at [442, 15] on button "Grab Withdraw" at bounding box center [450, 20] width 95 height 25
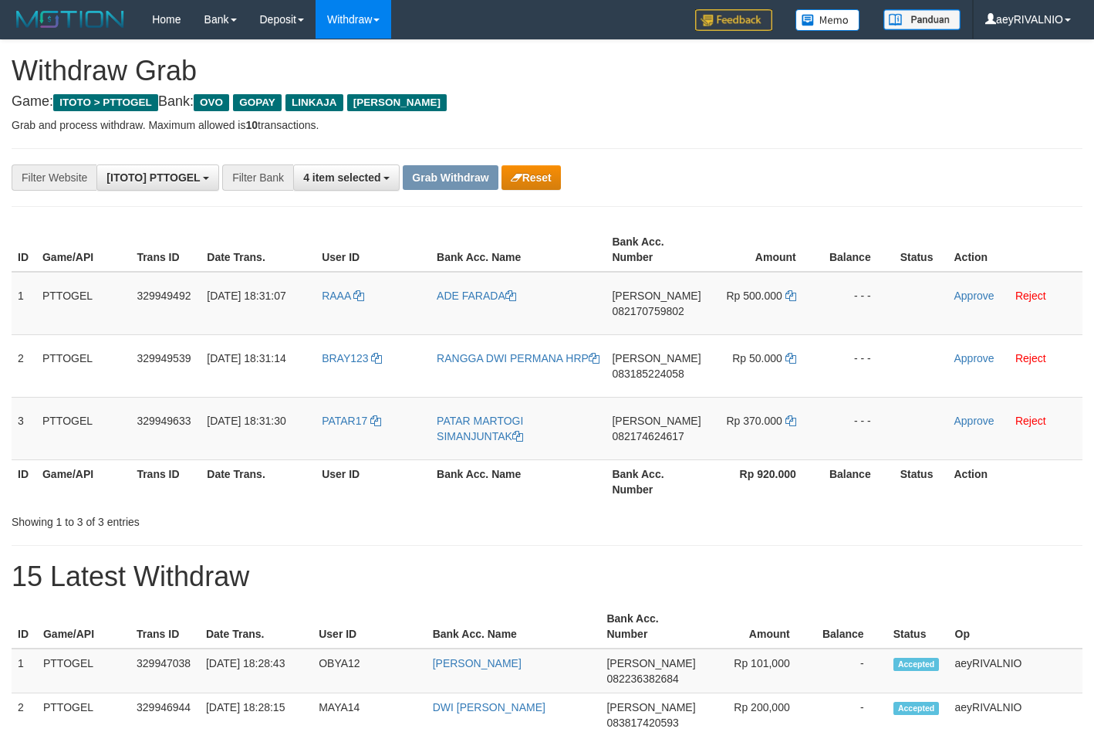
scroll to position [224, 0]
click at [768, 178] on div "**********" at bounding box center [456, 177] width 912 height 26
drag, startPoint x: 343, startPoint y: 441, endPoint x: 739, endPoint y: 293, distance: 422.5
click at [739, 293] on tbody "1 PTTOGEL 329949492 31/08/2025 18:31:07 RAAA ADE FARADA DANA 082170759802 Rp 50…" at bounding box center [547, 366] width 1071 height 188
copy tr
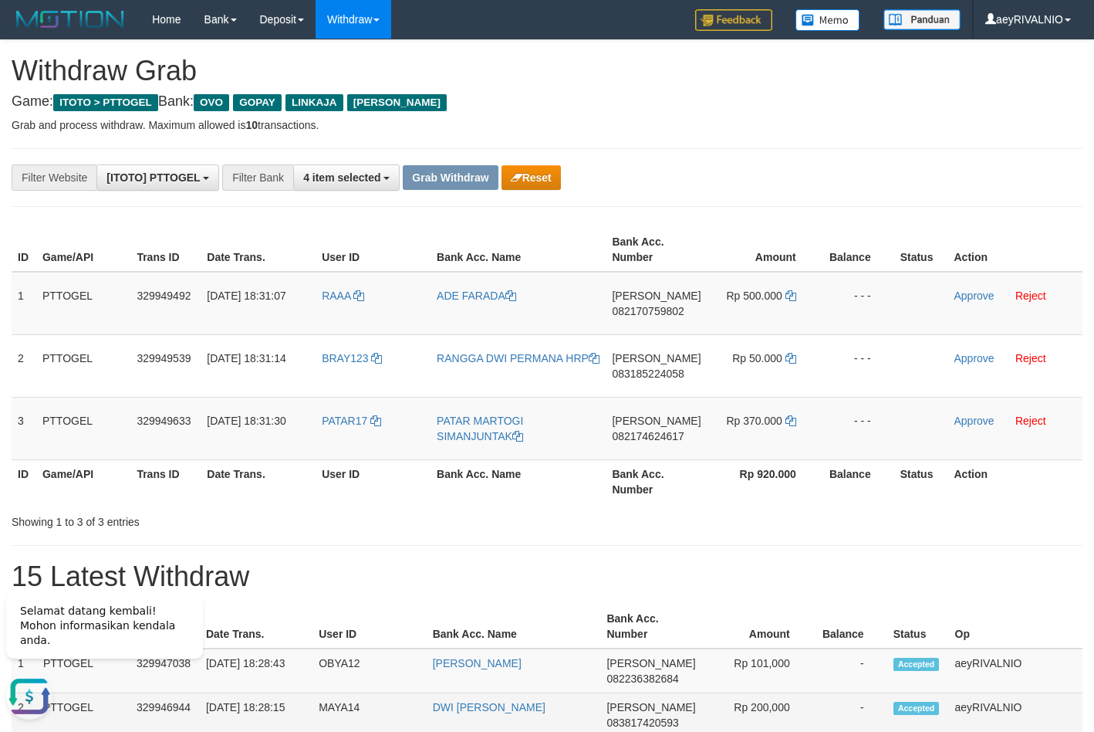
scroll to position [0, 0]
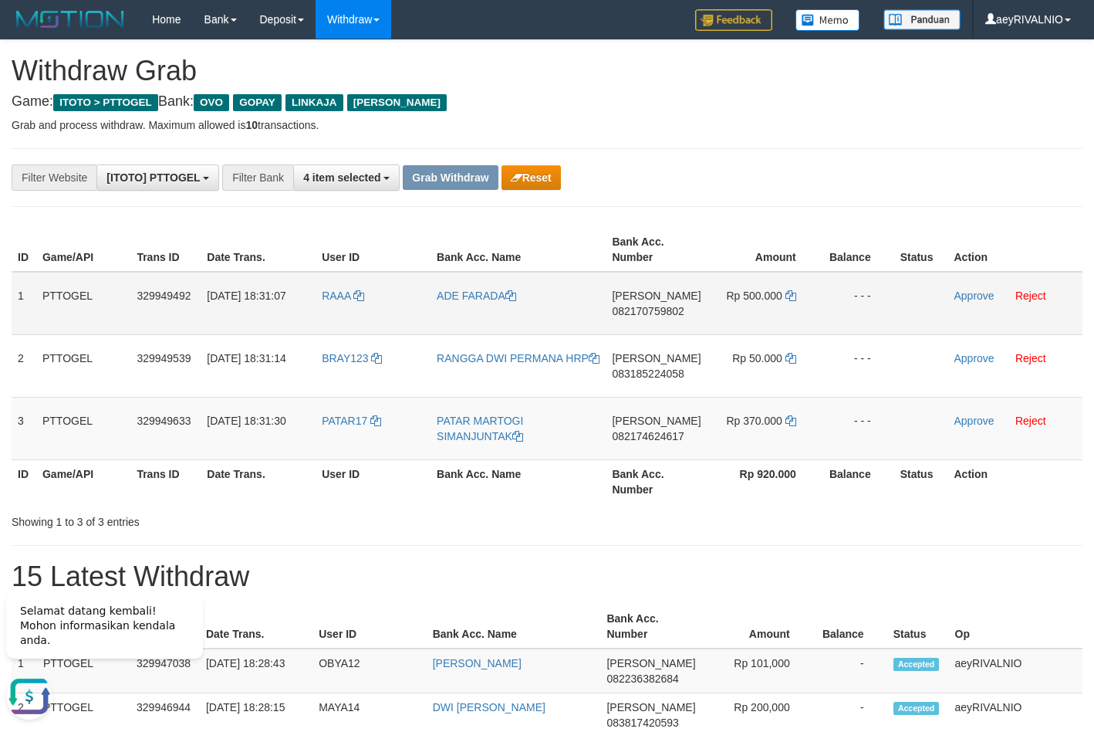
click at [651, 317] on td "DANA 082170759802" at bounding box center [656, 303] width 101 height 63
click at [651, 316] on span "082170759802" at bounding box center [648, 311] width 72 height 12
copy span "082170759802"
click at [651, 316] on span "082170759802" at bounding box center [648, 311] width 72 height 12
copy td "DANA 082170759802"
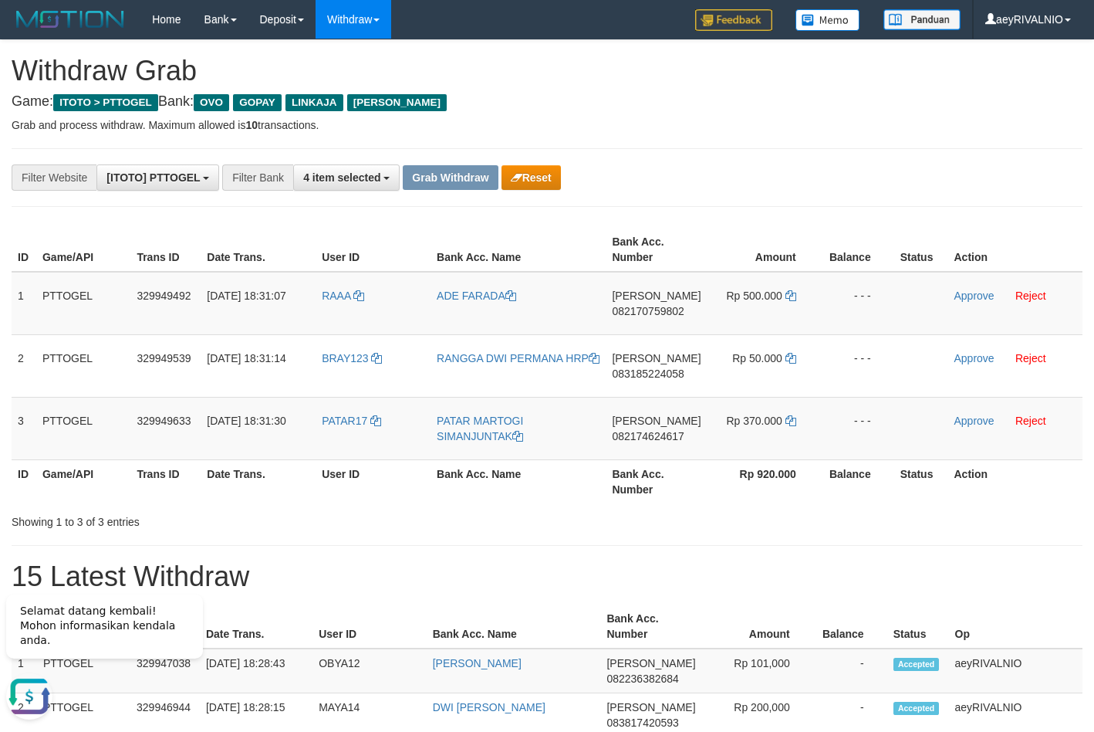
click at [793, 298] on icon at bounding box center [791, 295] width 11 height 11
click at [969, 296] on link "Approve" at bounding box center [975, 295] width 40 height 12
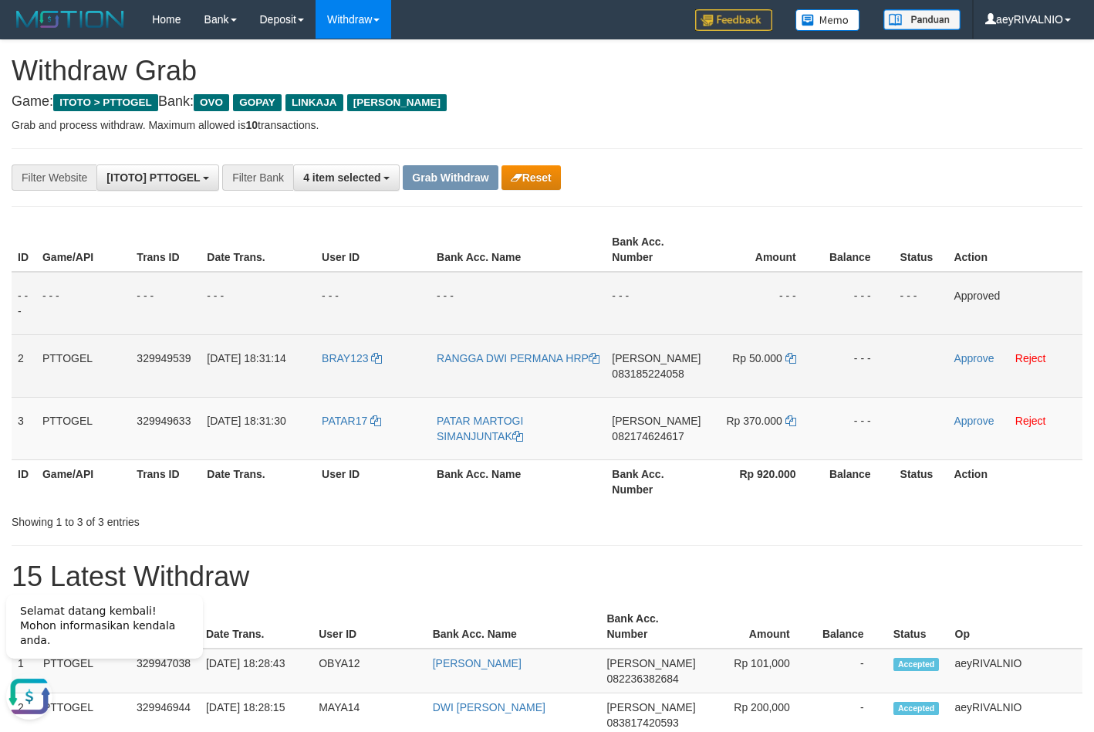
click at [665, 375] on span "083185224058" at bounding box center [648, 373] width 72 height 12
copy span "083185224058"
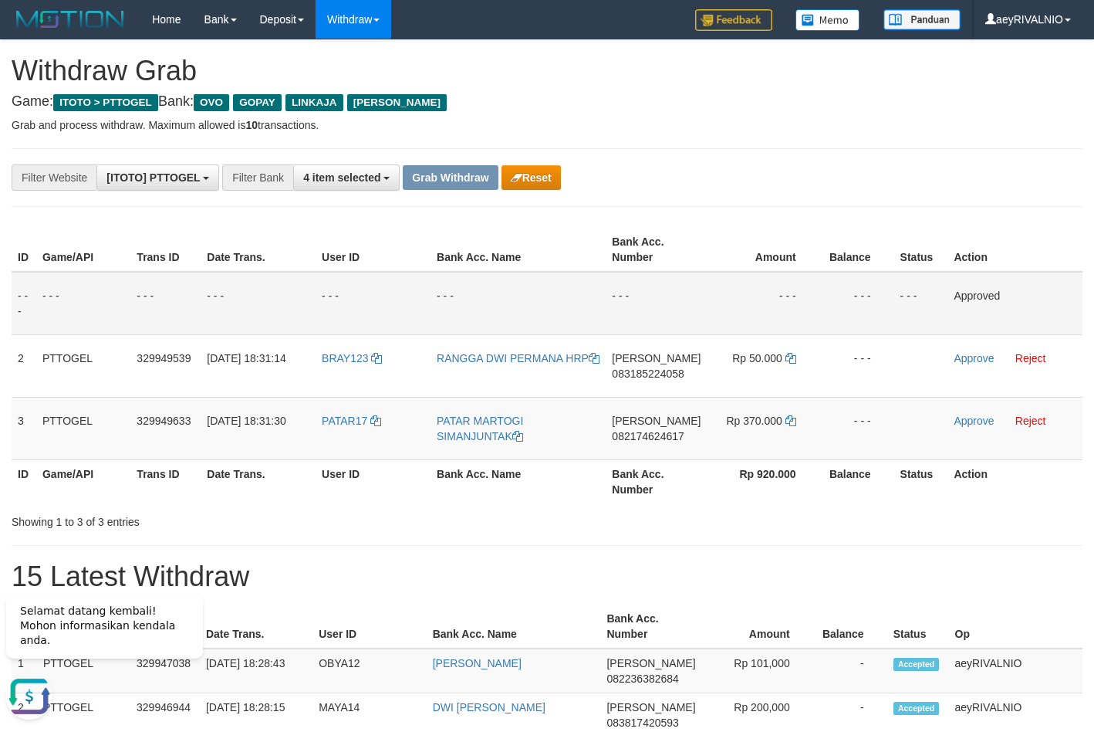
click at [627, 306] on td "- - -" at bounding box center [656, 303] width 101 height 63
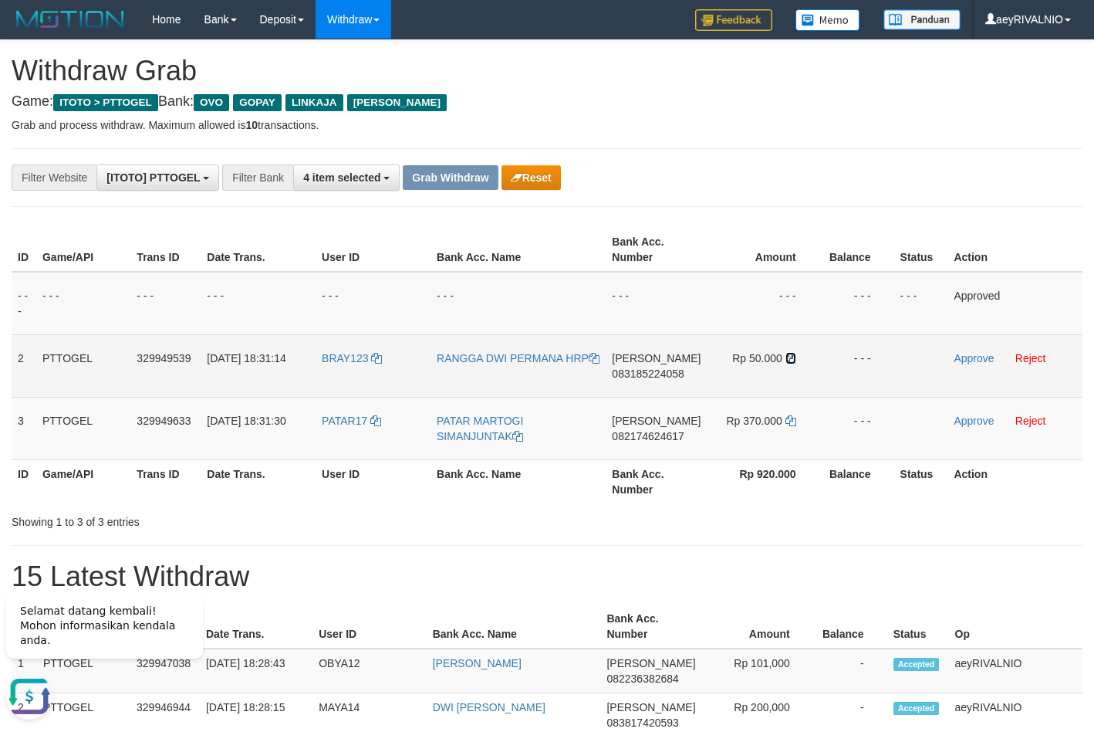
click at [786, 361] on icon at bounding box center [791, 358] width 11 height 11
click at [983, 359] on link "Approve" at bounding box center [974, 358] width 40 height 12
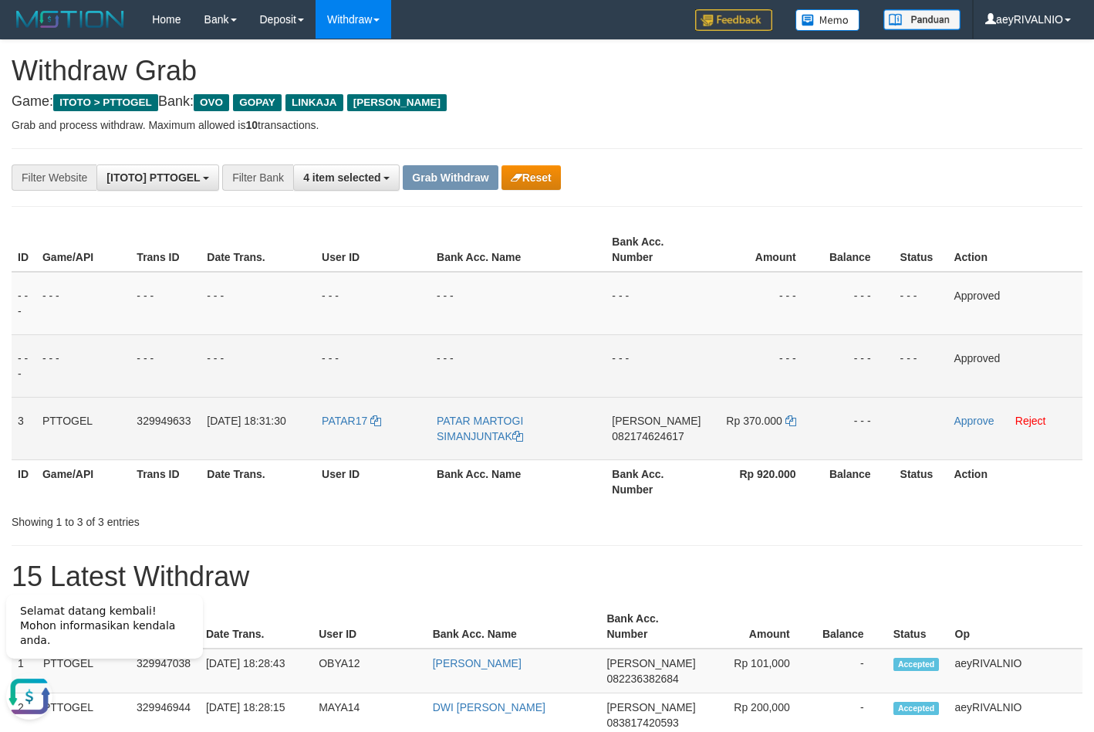
click at [621, 440] on span "082174624617" at bounding box center [648, 436] width 72 height 12
copy span "082174624617"
click at [614, 334] on td "- - -" at bounding box center [656, 303] width 101 height 63
click at [787, 423] on icon at bounding box center [791, 420] width 11 height 11
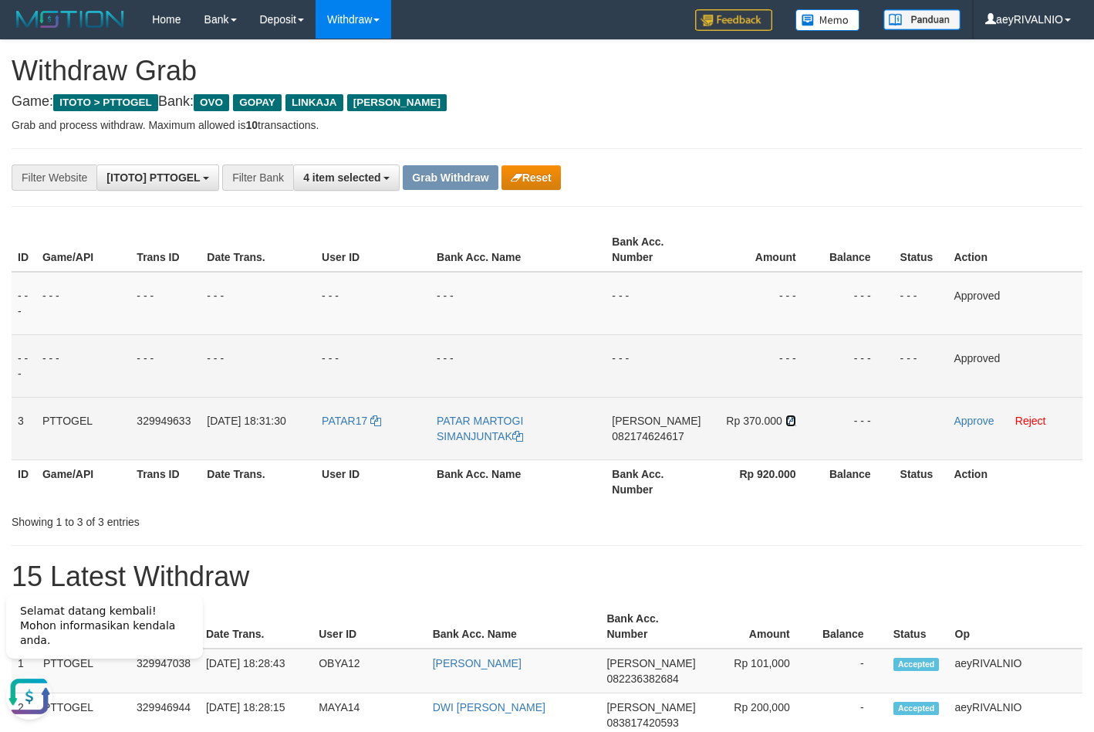
click at [788, 422] on icon at bounding box center [791, 420] width 11 height 11
click at [972, 424] on link "Approve" at bounding box center [974, 420] width 40 height 12
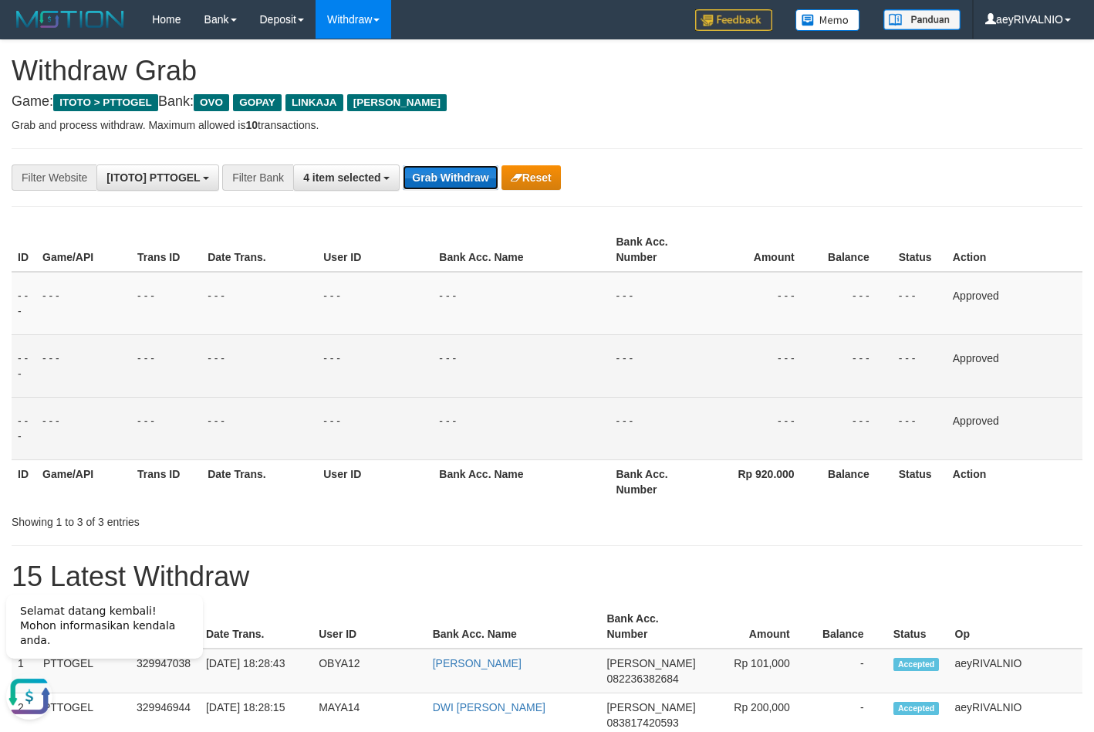
click at [446, 165] on button "Grab Withdraw" at bounding box center [450, 177] width 95 height 25
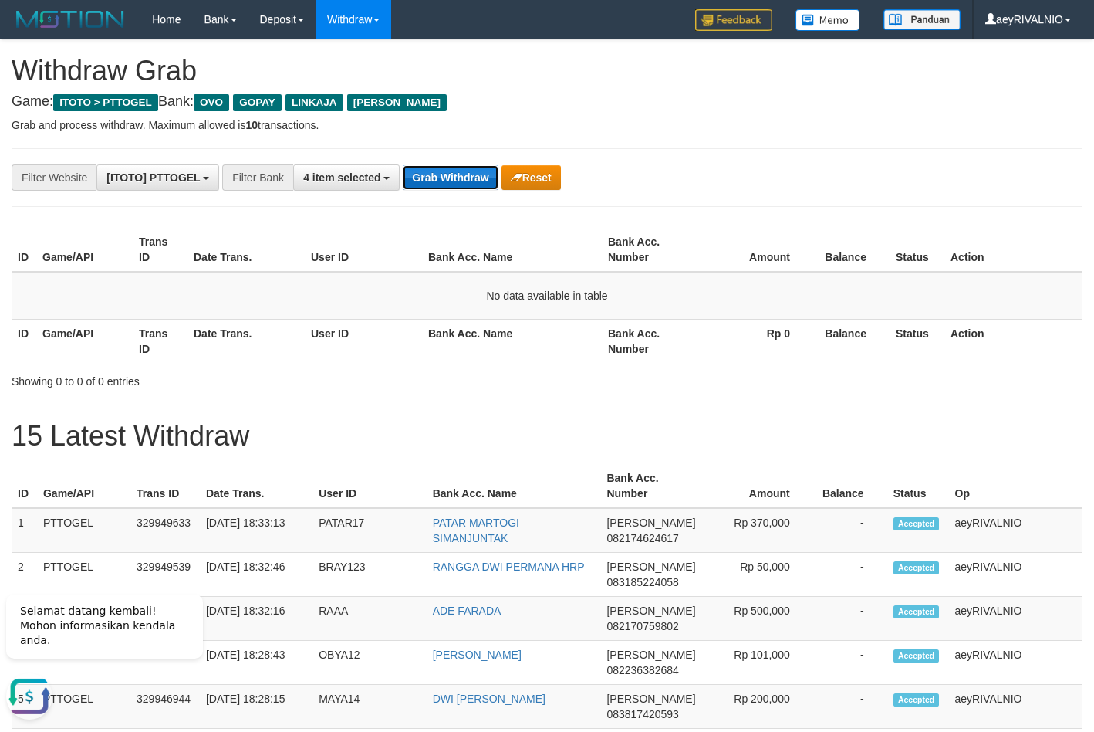
click at [458, 178] on button "Grab Withdraw" at bounding box center [450, 177] width 95 height 25
click at [429, 178] on button "Grab Withdraw" at bounding box center [450, 177] width 95 height 25
click at [435, 174] on button "Grab Withdraw" at bounding box center [450, 177] width 95 height 25
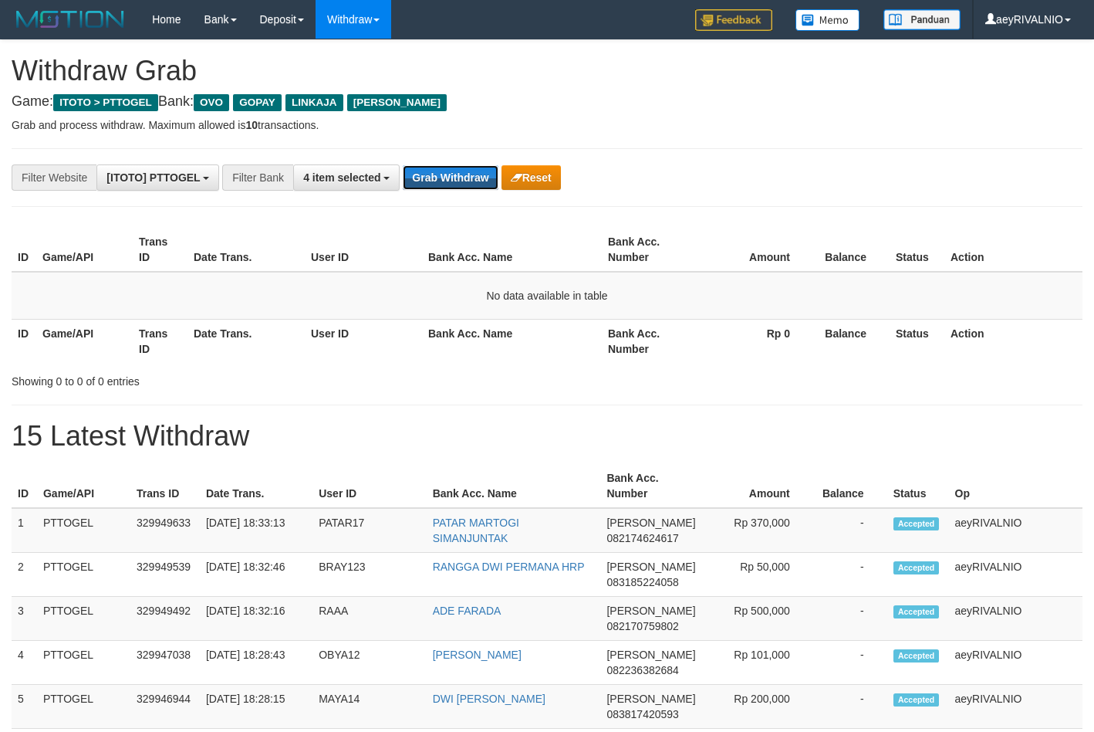
scroll to position [224, 0]
click at [435, 174] on button "Grab Withdraw" at bounding box center [450, 177] width 95 height 25
click at [431, 174] on button "Grab Withdraw" at bounding box center [450, 177] width 95 height 25
click at [430, 174] on button "Grab Withdraw" at bounding box center [450, 177] width 95 height 25
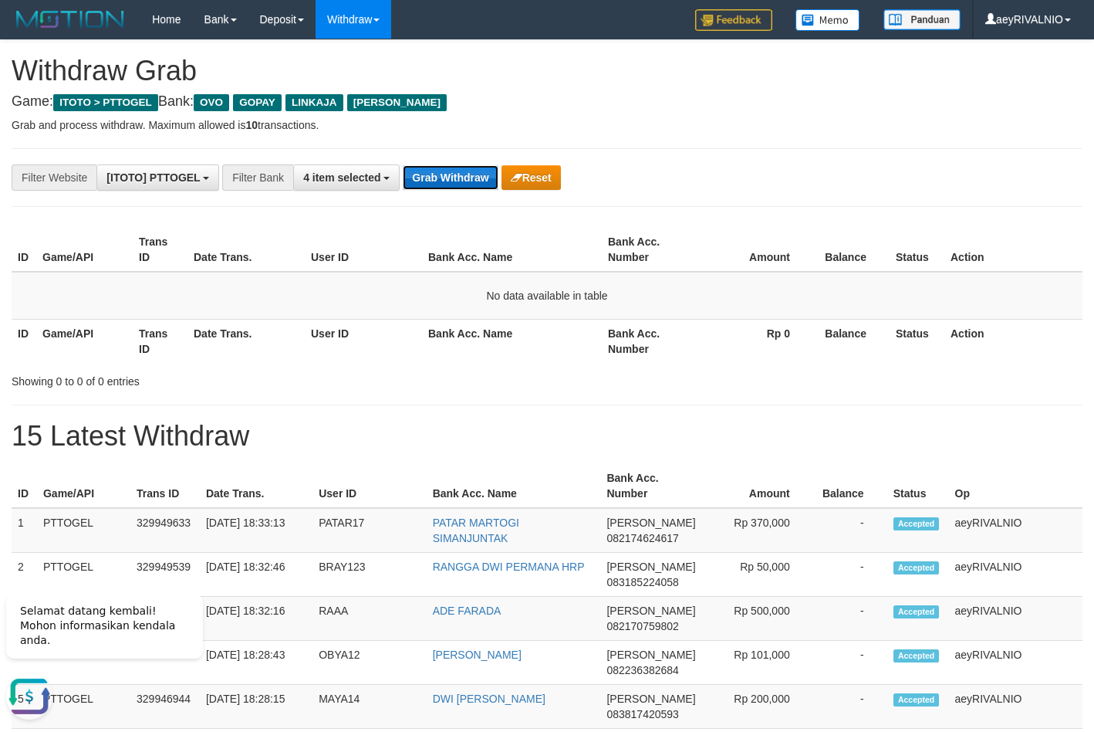
click at [430, 174] on button "Grab Withdraw" at bounding box center [450, 177] width 95 height 25
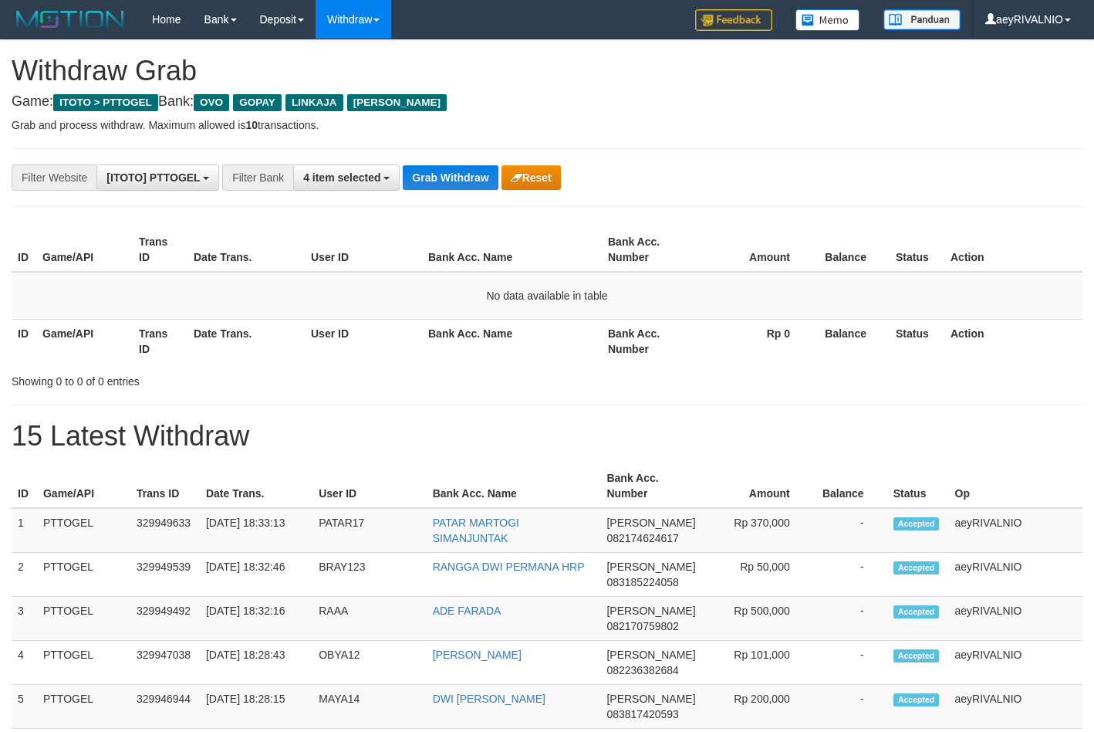
scroll to position [224, 0]
click at [430, 174] on button "Grab Withdraw" at bounding box center [450, 177] width 95 height 25
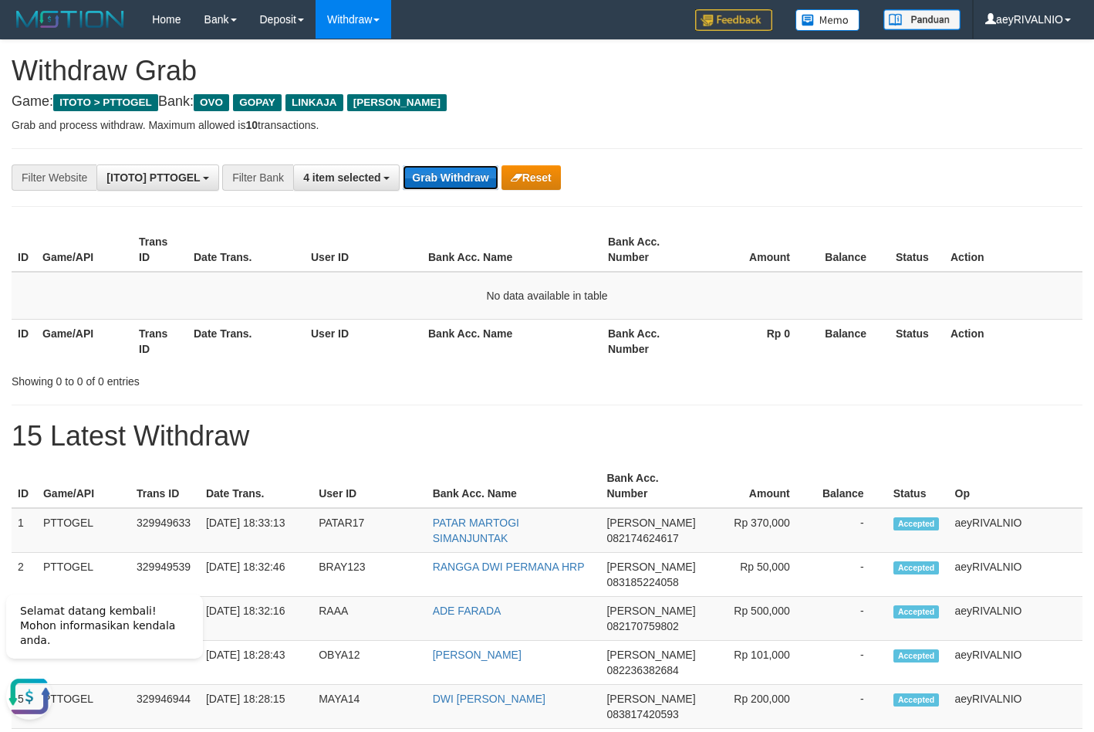
click at [412, 172] on button "Grab Withdraw" at bounding box center [450, 177] width 95 height 25
click at [425, 170] on button "Grab Withdraw" at bounding box center [450, 177] width 95 height 25
click at [418, 176] on button "Grab Withdraw" at bounding box center [450, 177] width 95 height 25
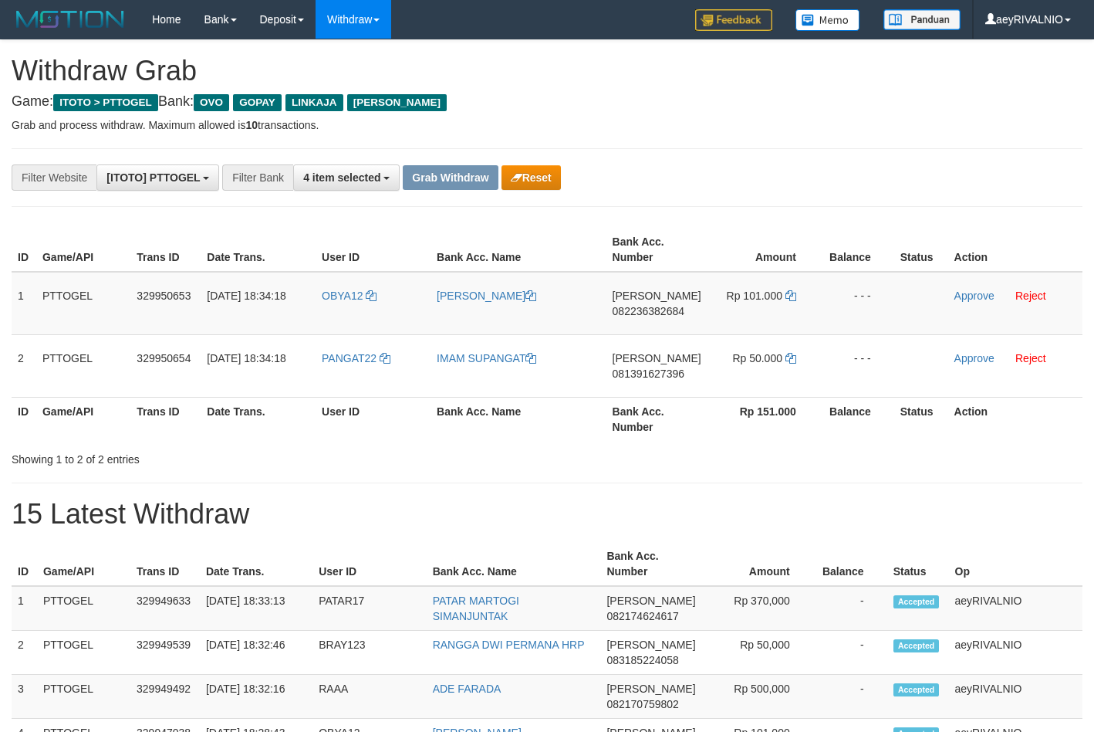
scroll to position [224, 0]
drag, startPoint x: 345, startPoint y: 377, endPoint x: 732, endPoint y: 315, distance: 392.3
click at [732, 315] on tbody "1 PTTOGEL 329950653 31/08/2025 18:34:18 OBYA12 OBI BANUNU DANA 082236382684 Rp …" at bounding box center [547, 335] width 1071 height 126
click at [662, 313] on span "082236382684" at bounding box center [649, 311] width 72 height 12
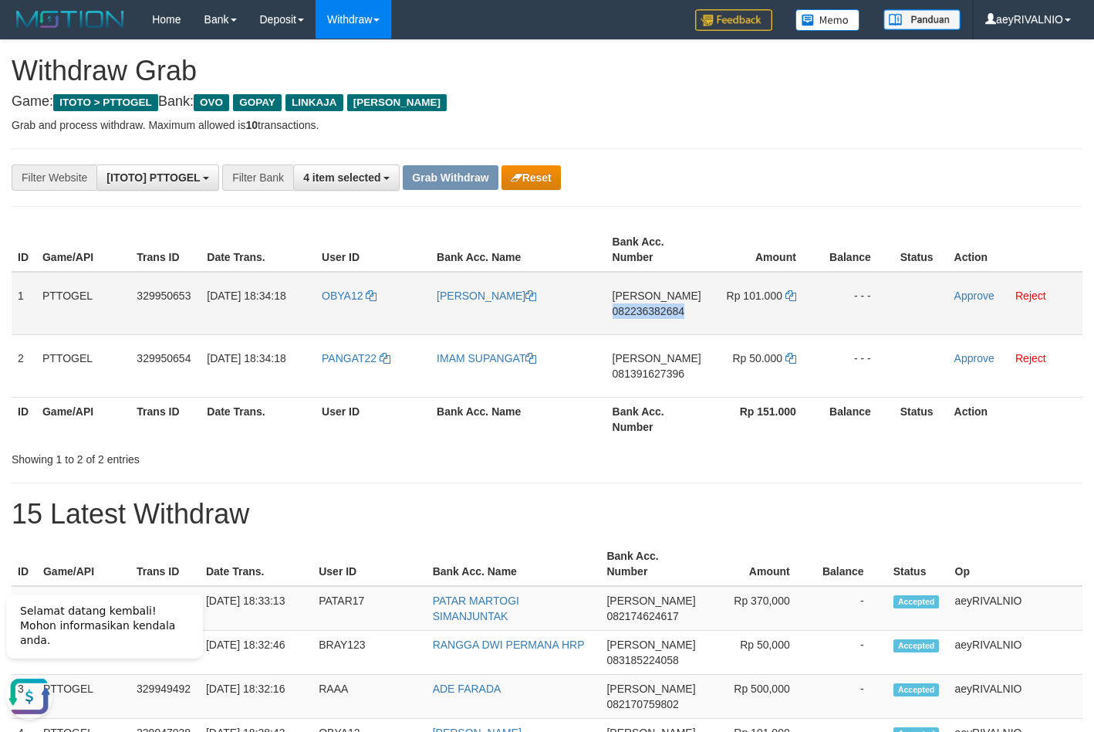
click at [662, 313] on span "082236382684" at bounding box center [649, 311] width 72 height 12
copy span "082236382684"
click at [672, 180] on div "**********" at bounding box center [456, 177] width 912 height 26
click at [793, 300] on icon at bounding box center [791, 295] width 11 height 11
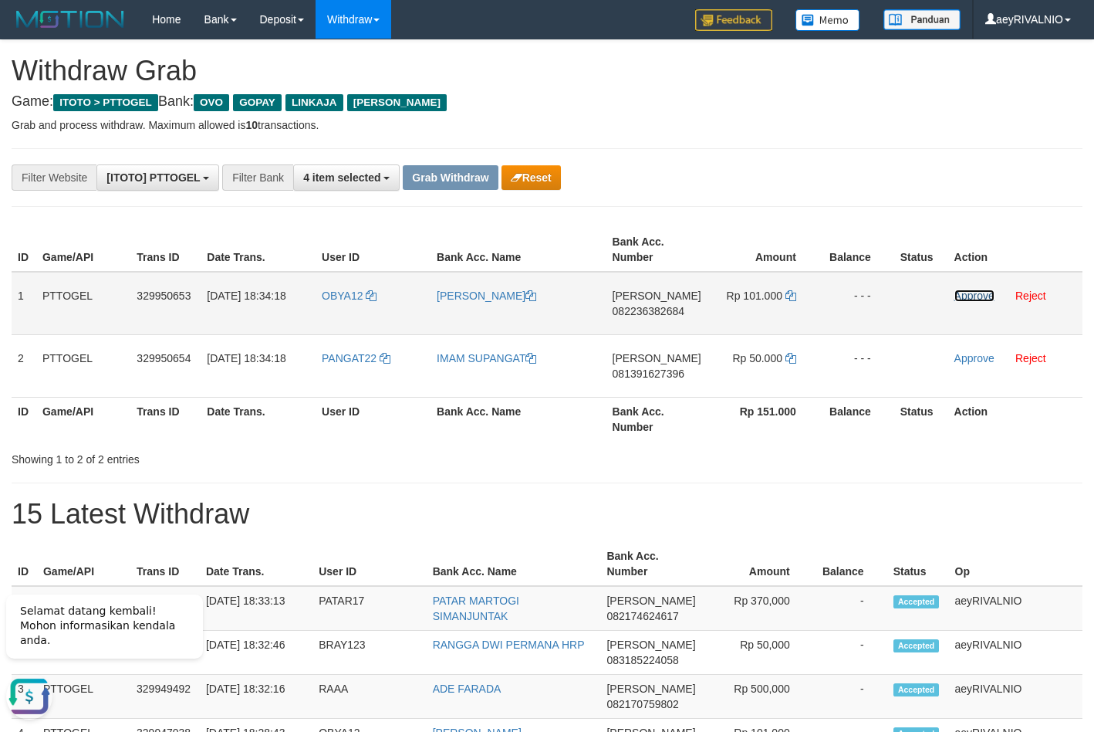
click at [976, 296] on link "Approve" at bounding box center [975, 295] width 40 height 12
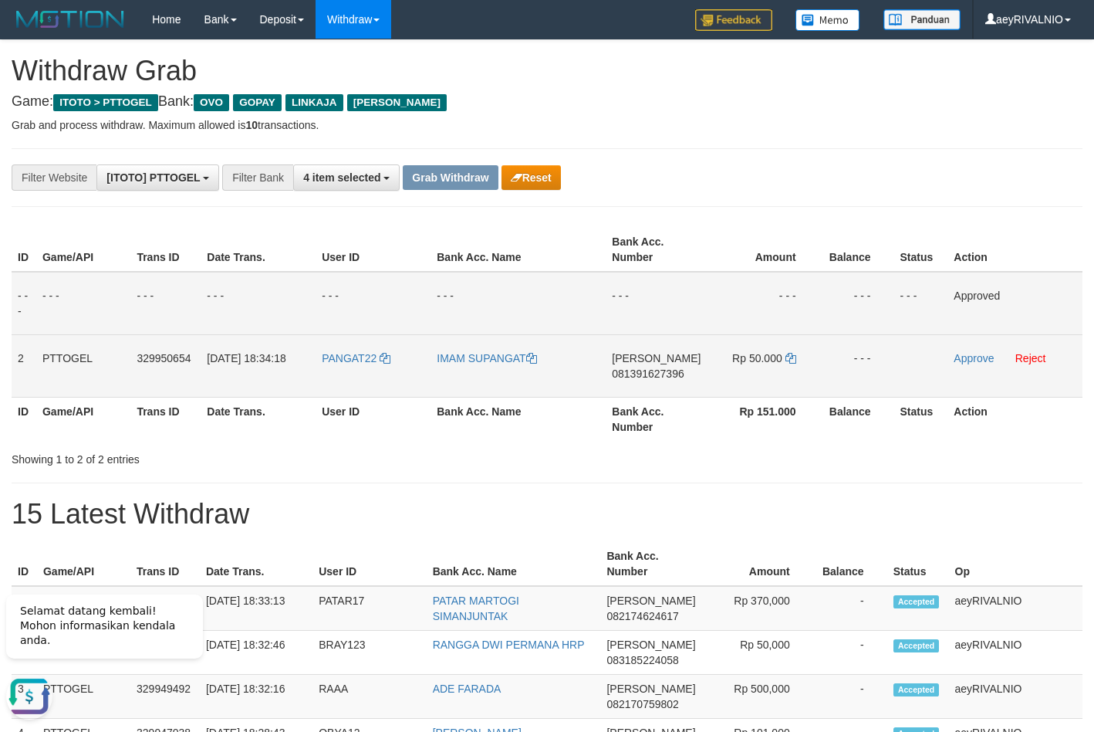
click at [657, 379] on span "081391627396" at bounding box center [648, 373] width 72 height 12
copy span "081391627396"
click at [646, 374] on span "081391627396" at bounding box center [648, 373] width 72 height 12
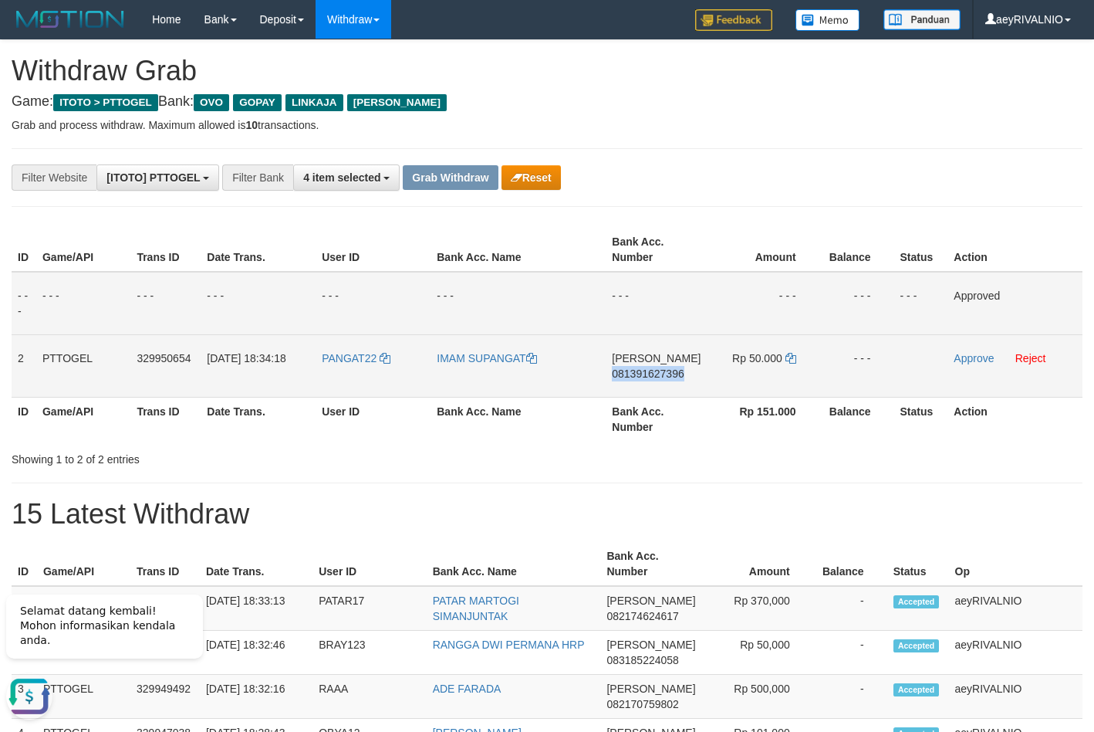
copy span "081391627396"
drag, startPoint x: 552, startPoint y: 458, endPoint x: 669, endPoint y: 387, distance: 137.5
click at [553, 458] on div "Showing 1 to 2 of 2 entries" at bounding box center [547, 456] width 1094 height 22
click icon
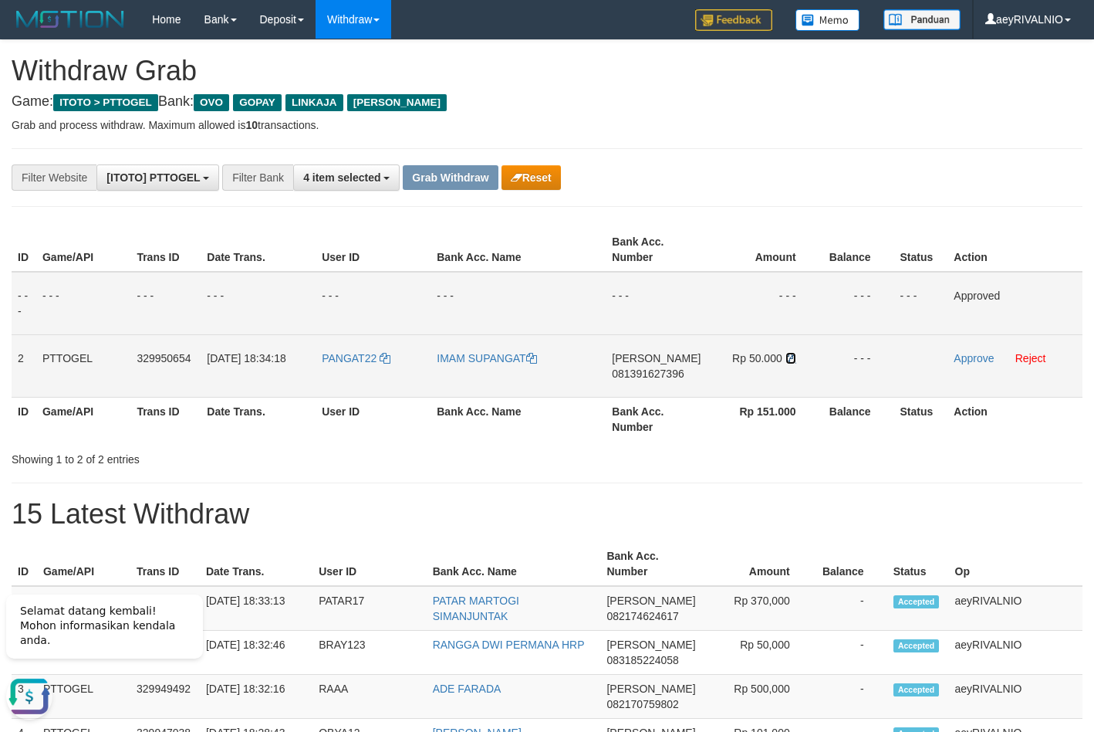
click icon
click link "Approve"
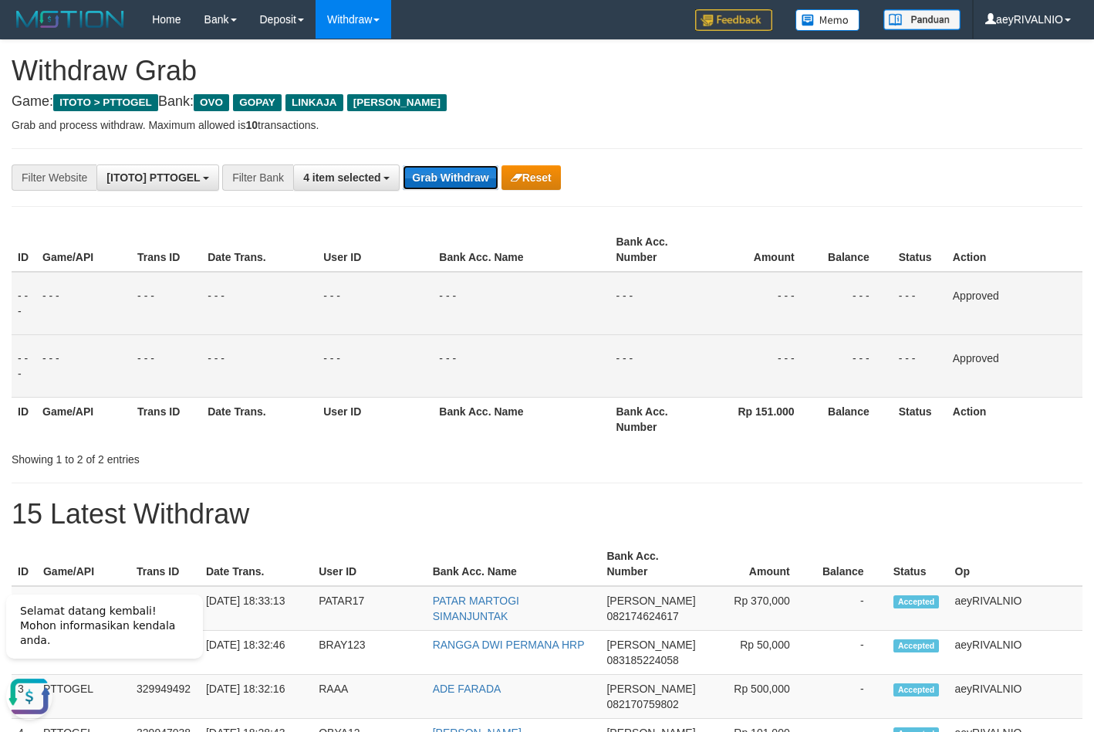
click button "Grab Withdraw"
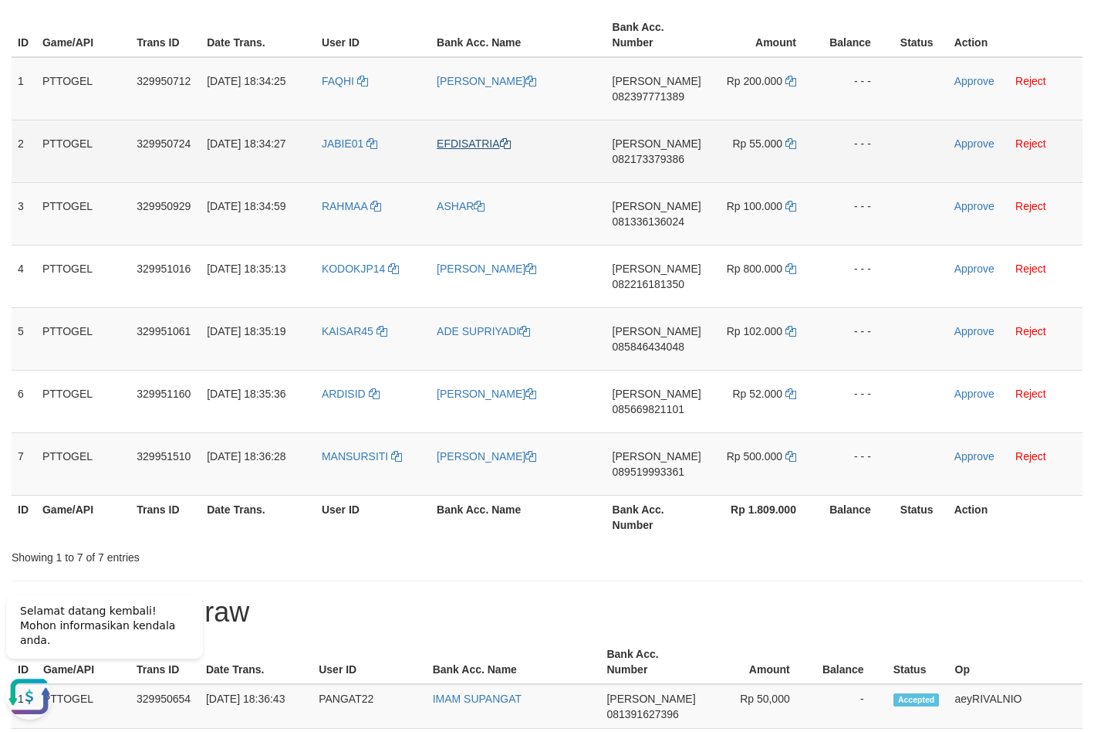
scroll to position [157, 0]
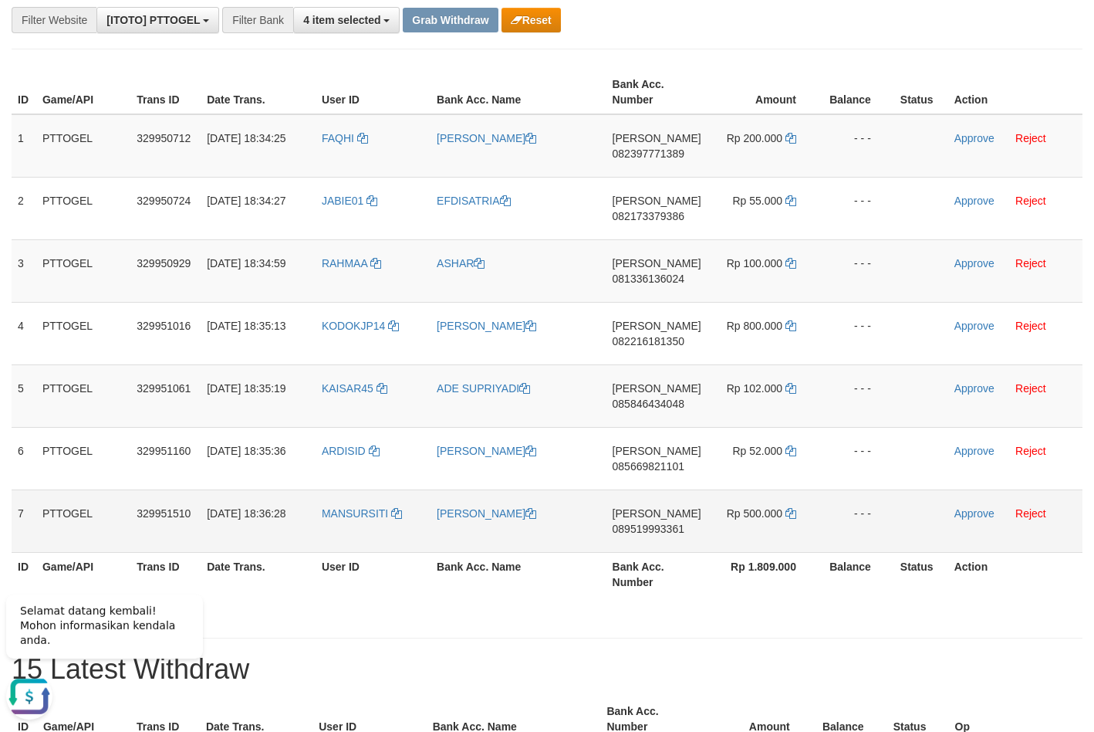
drag, startPoint x: 339, startPoint y: 125, endPoint x: 712, endPoint y: 513, distance: 538.8
click at [712, 513] on tbody "1 PTTOGEL 329950712 [DATE] 18:34:25 [GEOGRAPHIC_DATA] [PERSON_NAME] 08239777138…" at bounding box center [547, 333] width 1071 height 438
click at [641, 154] on span "082397771389" at bounding box center [649, 153] width 72 height 12
copy span "082397771389"
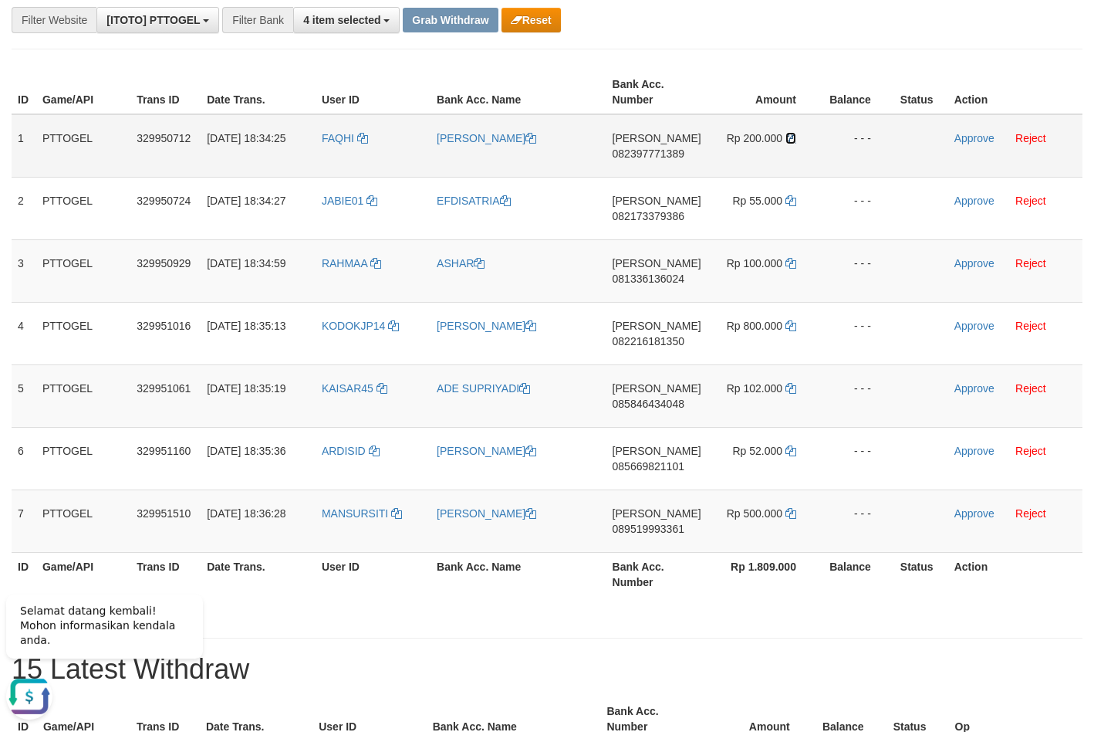
click at [786, 140] on icon at bounding box center [791, 138] width 11 height 11
click at [789, 139] on icon at bounding box center [791, 138] width 11 height 11
click at [970, 139] on link "Approve" at bounding box center [975, 138] width 40 height 12
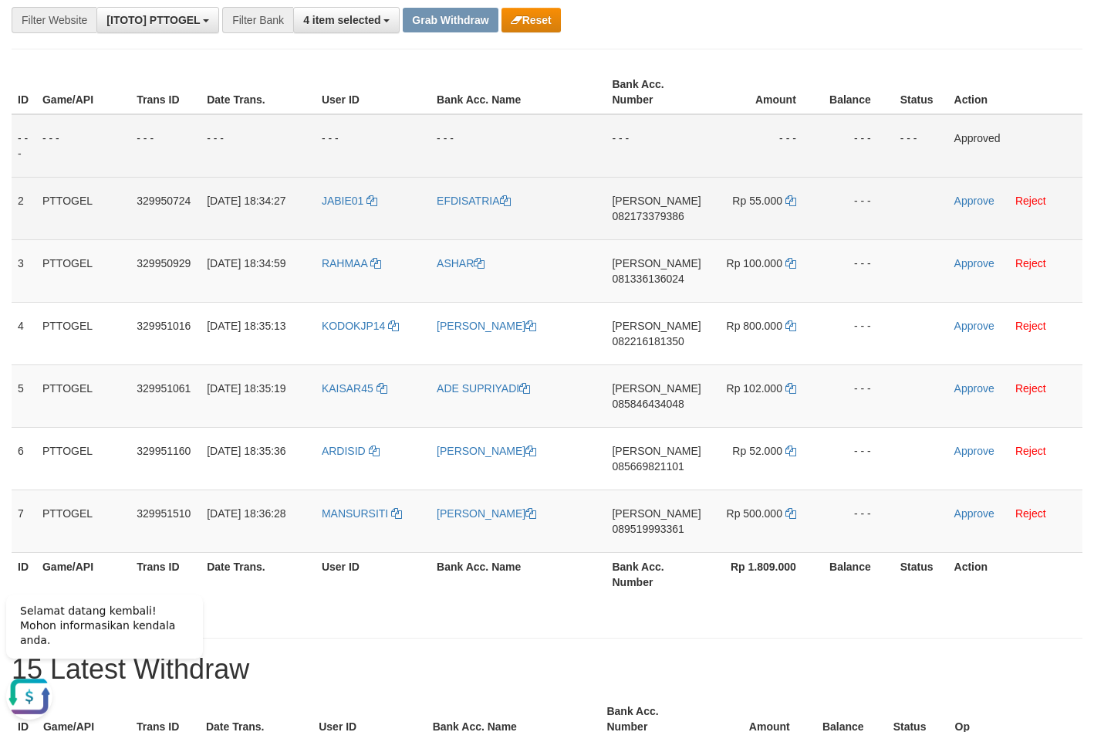
click at [645, 214] on span "082173379386" at bounding box center [648, 216] width 72 height 12
copy span "082173379386"
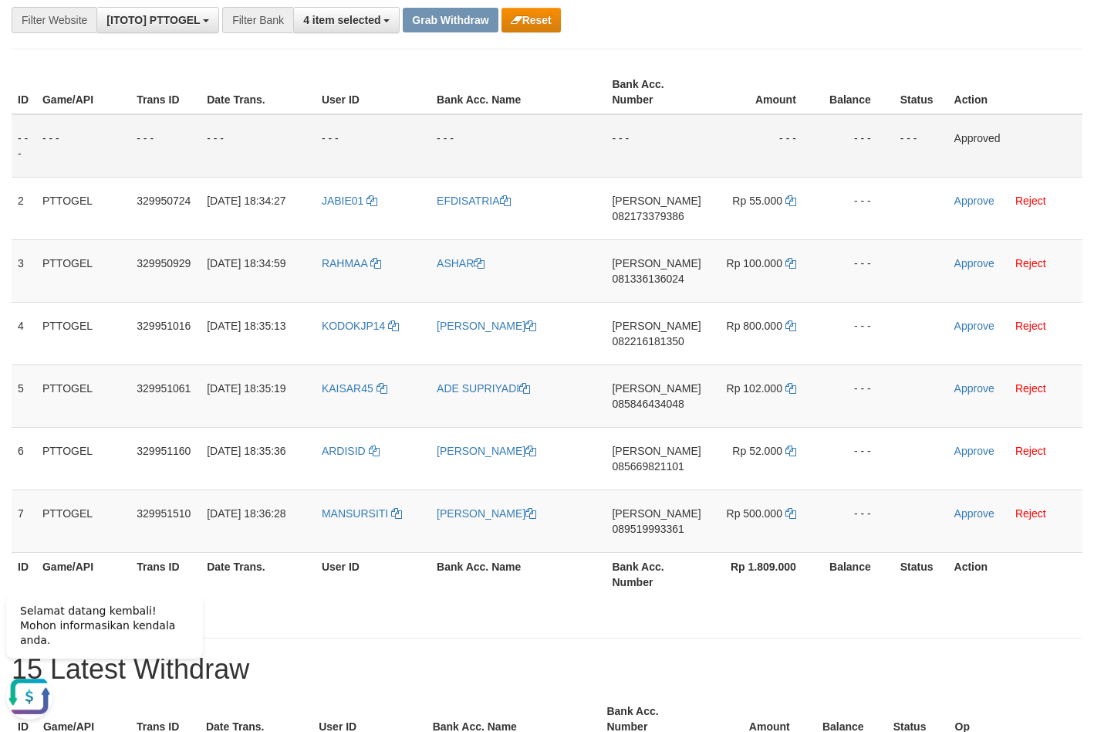
click at [597, 154] on td "- - -" at bounding box center [518, 145] width 175 height 63
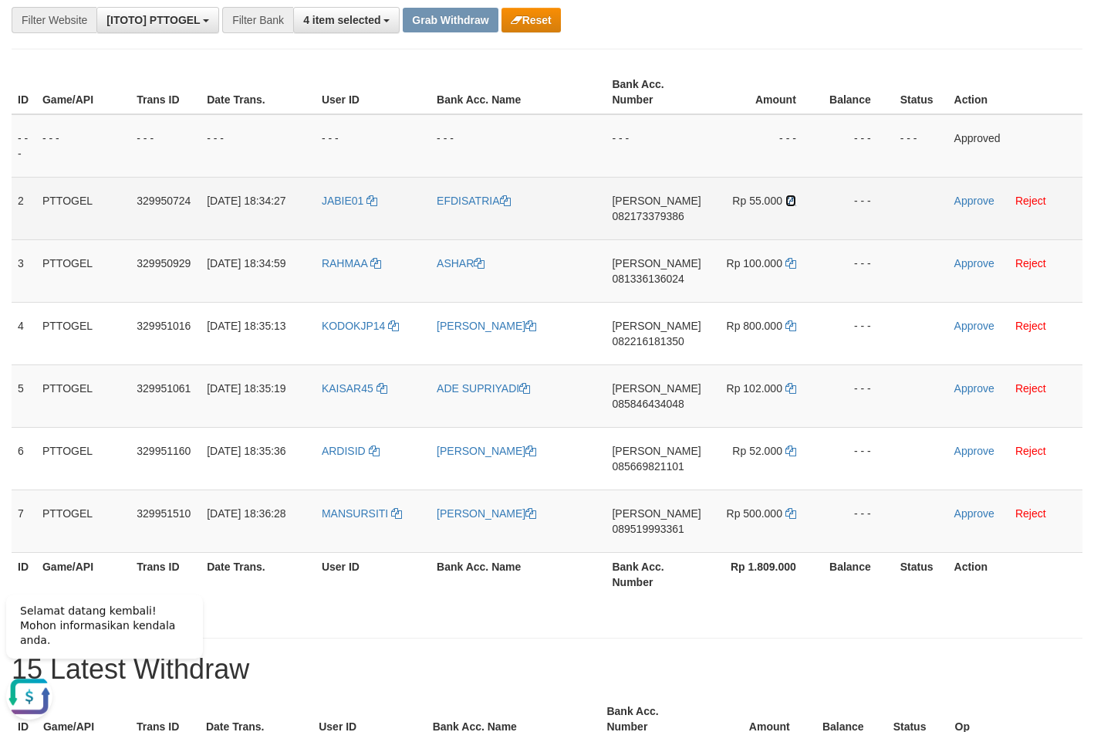
click at [786, 202] on icon at bounding box center [791, 200] width 11 height 11
click at [787, 202] on icon at bounding box center [791, 200] width 11 height 11
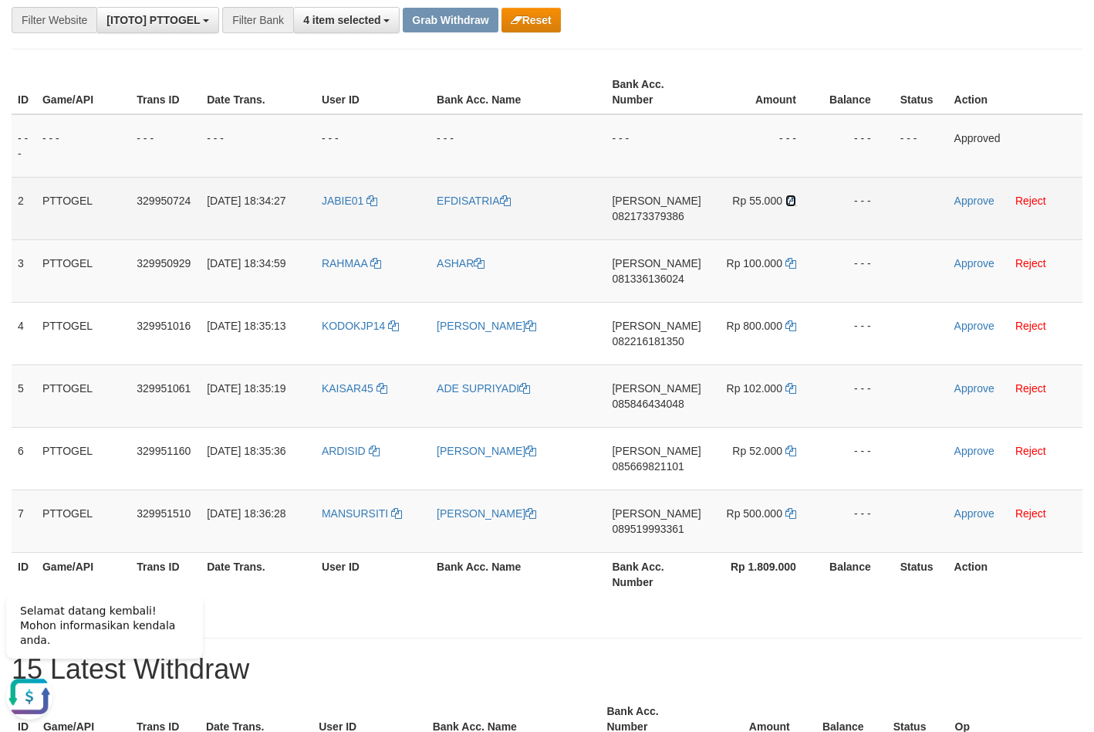
click at [787, 202] on icon at bounding box center [791, 200] width 11 height 11
click at [978, 195] on link "Approve" at bounding box center [975, 200] width 40 height 12
click at [646, 276] on span "081336136024" at bounding box center [648, 278] width 72 height 12
copy span "081336136024"
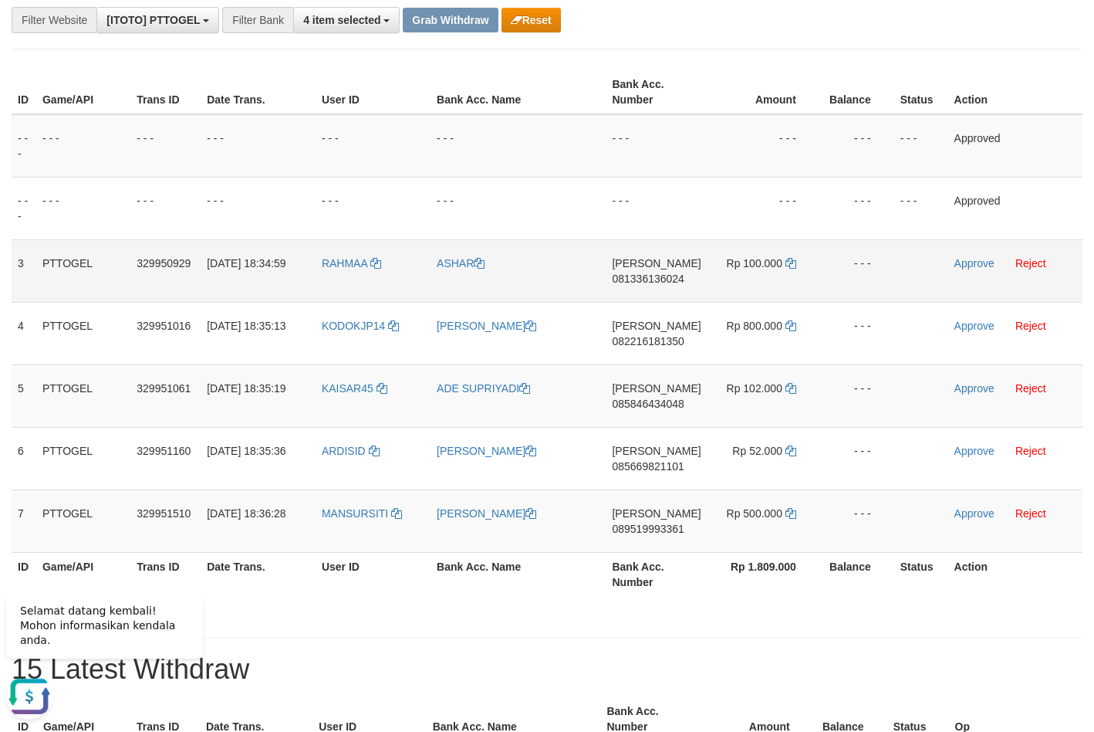
drag, startPoint x: 593, startPoint y: 194, endPoint x: 644, endPoint y: 250, distance: 76.0
click at [594, 196] on td "- - -" at bounding box center [518, 208] width 175 height 63
click at [790, 262] on icon at bounding box center [791, 263] width 11 height 11
click at [964, 261] on link "Approve" at bounding box center [975, 263] width 40 height 12
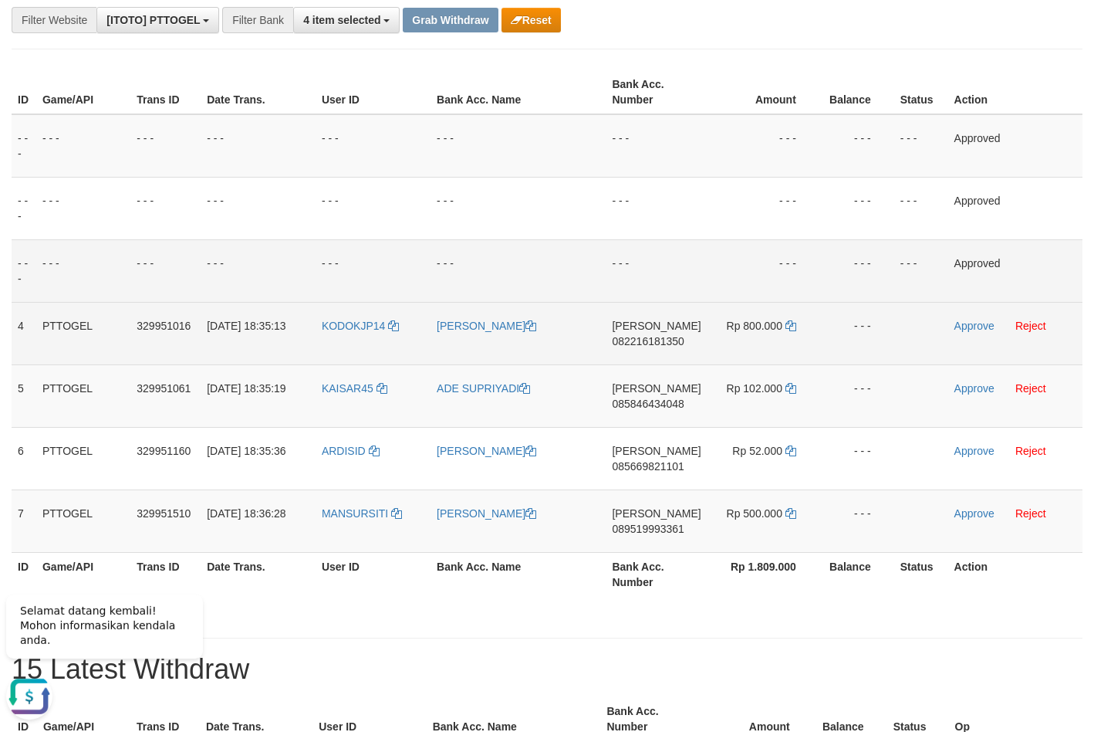
click at [678, 344] on span "082216181350" at bounding box center [648, 341] width 72 height 12
click at [678, 343] on span "082216181350" at bounding box center [648, 341] width 72 height 12
copy span "082216181350"
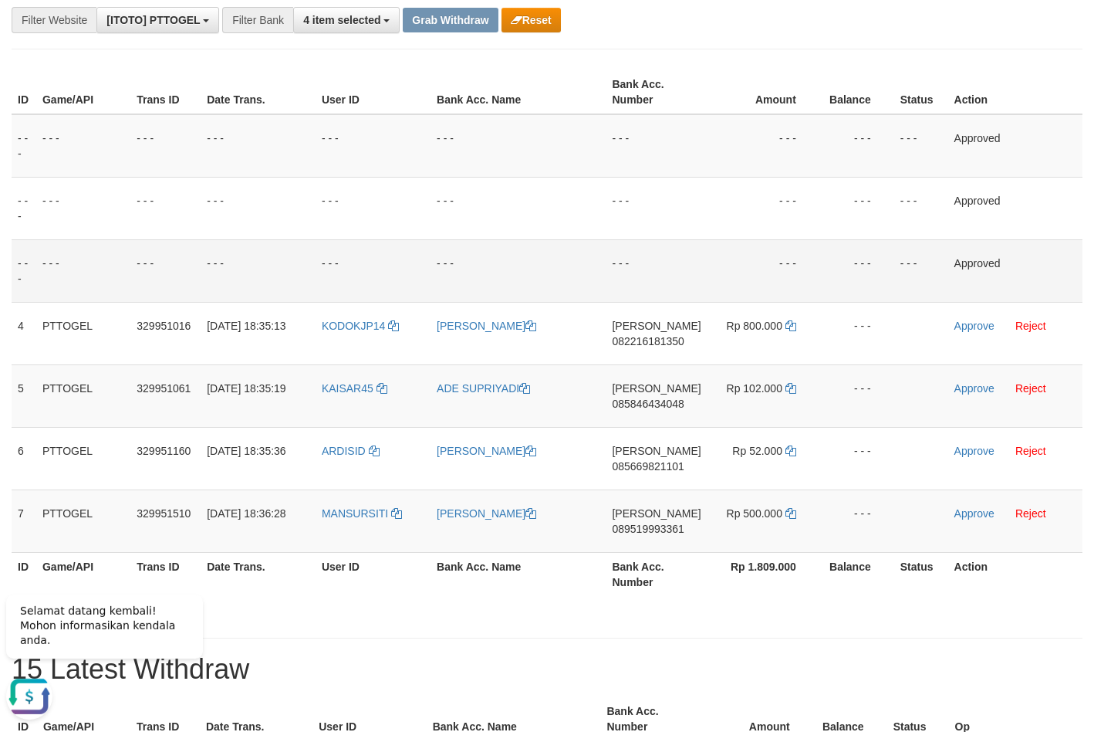
click at [428, 249] on td "- - -" at bounding box center [373, 270] width 115 height 63
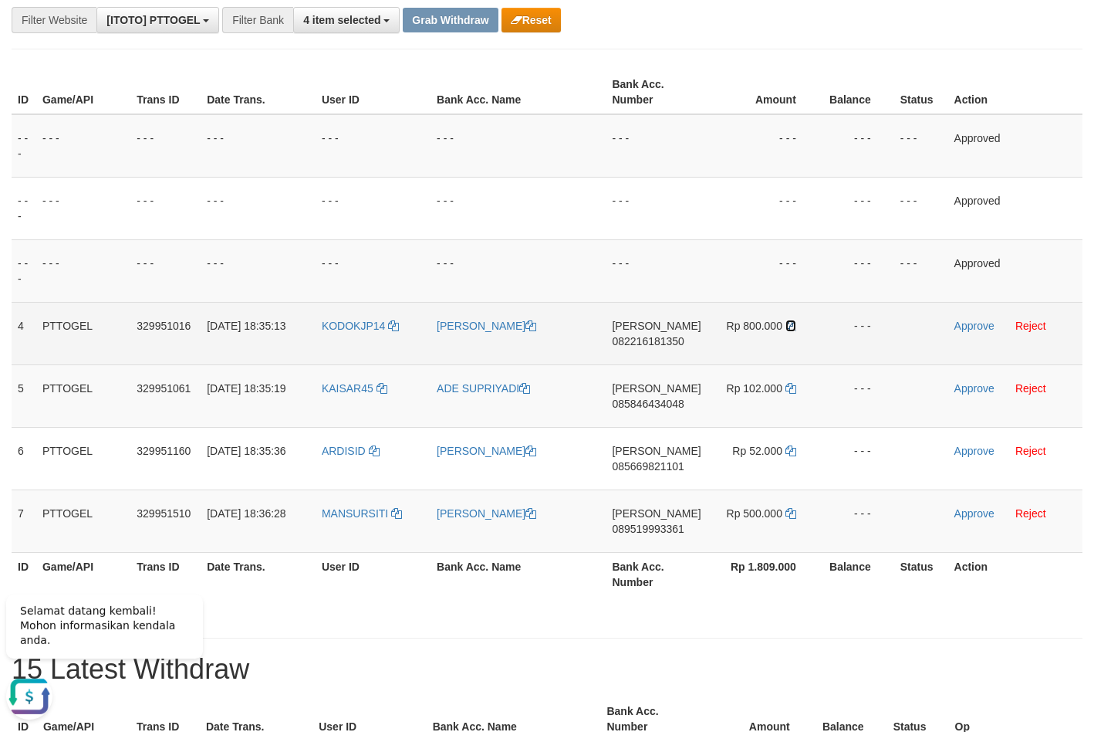
click at [792, 331] on link at bounding box center [791, 326] width 11 height 12
click at [980, 325] on link "Approve" at bounding box center [975, 326] width 40 height 12
click at [624, 402] on span "085846434048" at bounding box center [648, 403] width 72 height 12
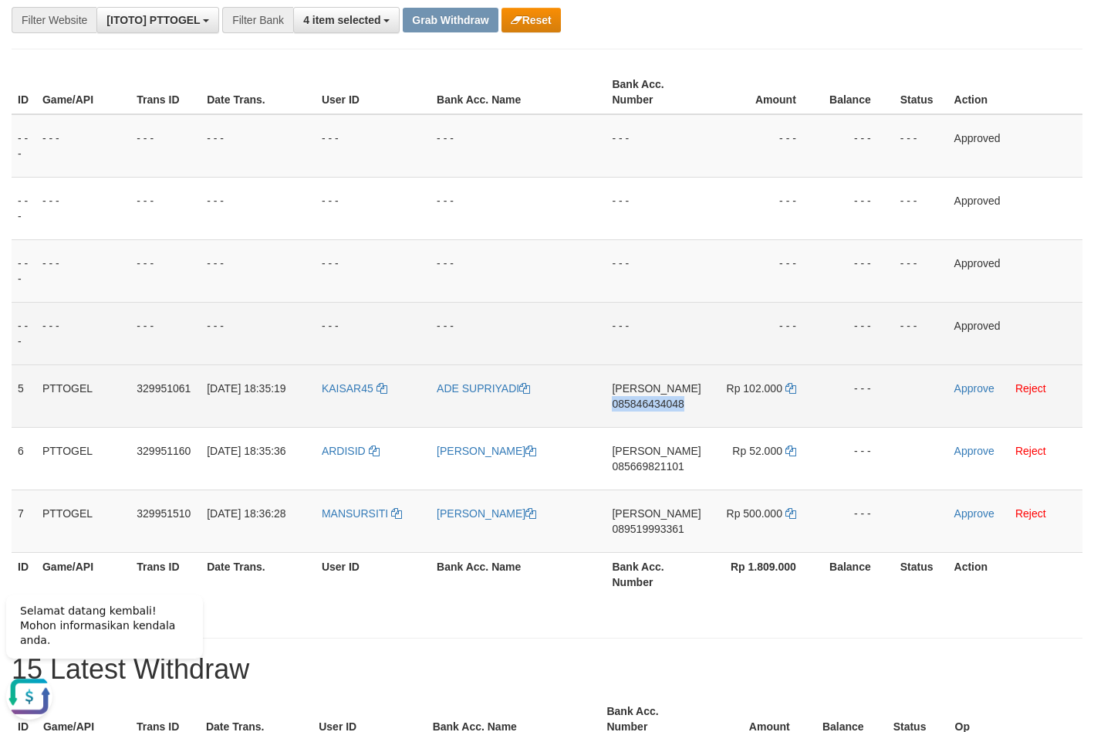
click at [624, 401] on span "085846434048" at bounding box center [648, 403] width 72 height 12
copy span "085846434048"
click at [794, 384] on icon at bounding box center [791, 388] width 11 height 11
click at [971, 387] on link "Approve" at bounding box center [975, 388] width 40 height 12
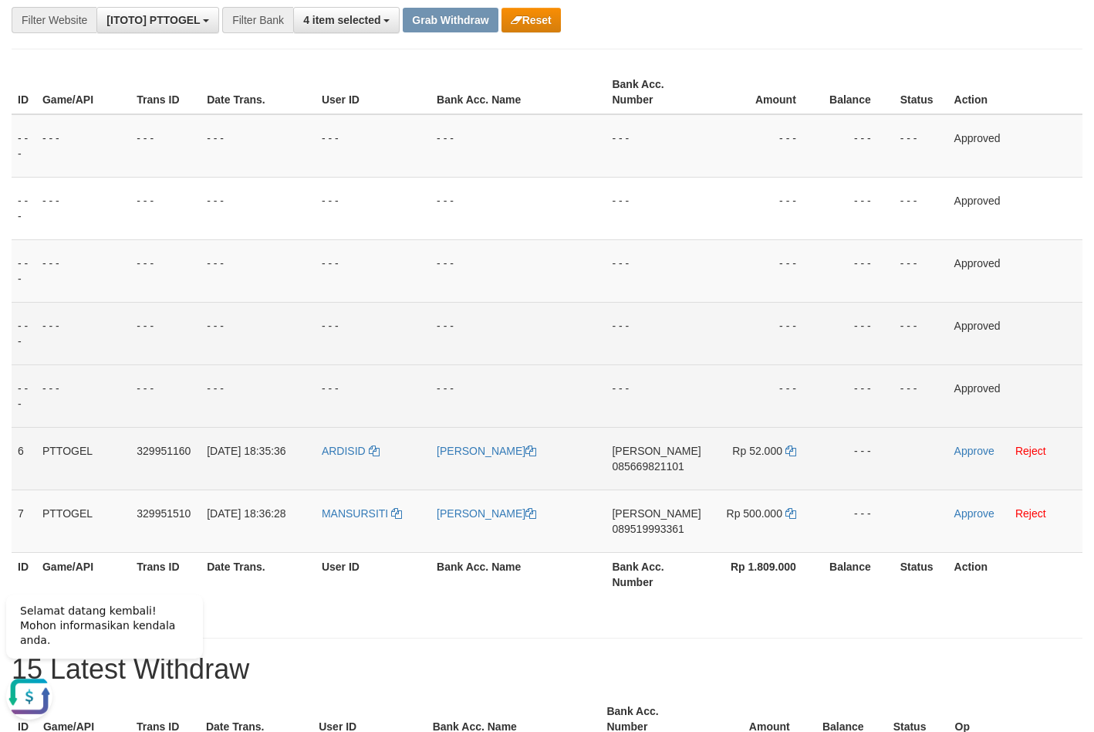
click at [654, 468] on span "085669821101" at bounding box center [648, 466] width 72 height 12
copy span "085669821101"
click at [787, 446] on icon at bounding box center [791, 450] width 11 height 11
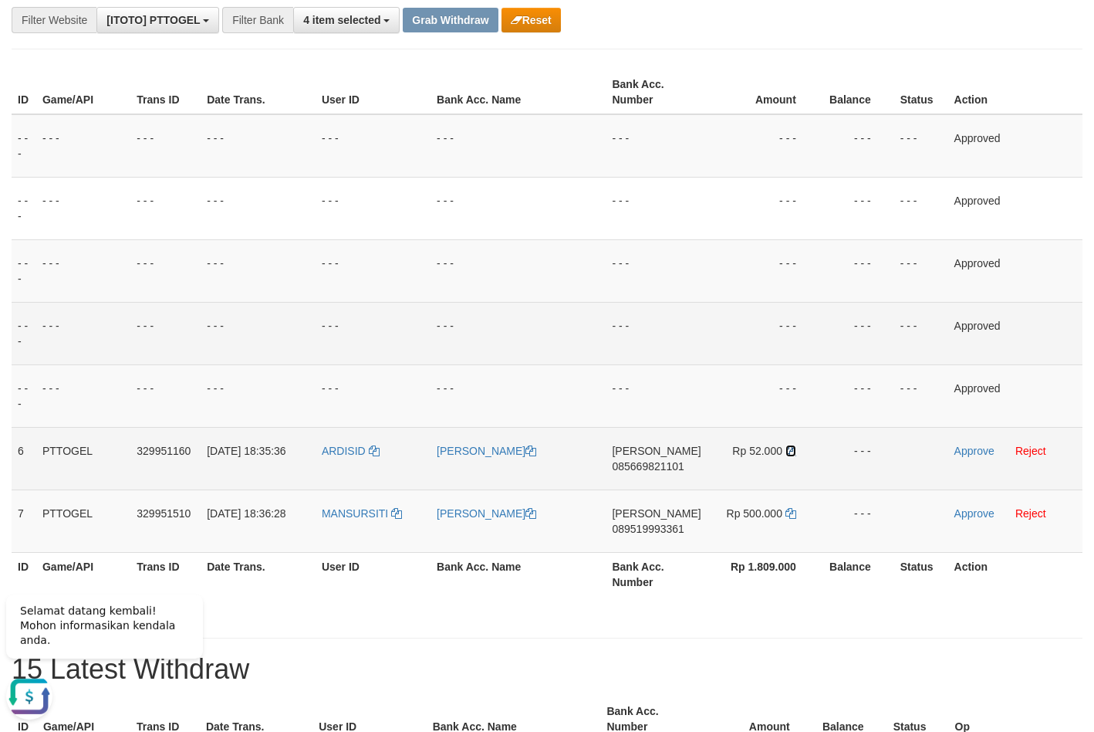
click at [787, 446] on icon at bounding box center [791, 450] width 11 height 11
click at [966, 451] on link "Approve" at bounding box center [975, 451] width 40 height 12
click at [655, 523] on span "089519993361" at bounding box center [648, 529] width 72 height 12
copy span "089519993361"
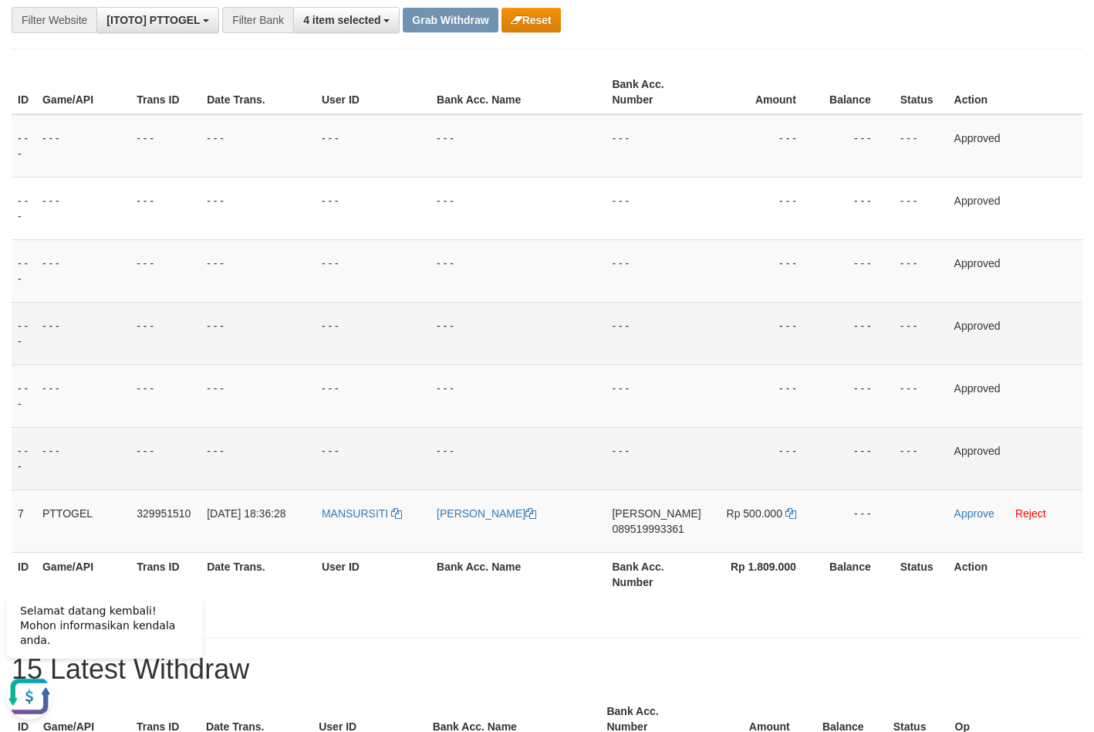
click at [592, 348] on td "- - -" at bounding box center [518, 333] width 175 height 63
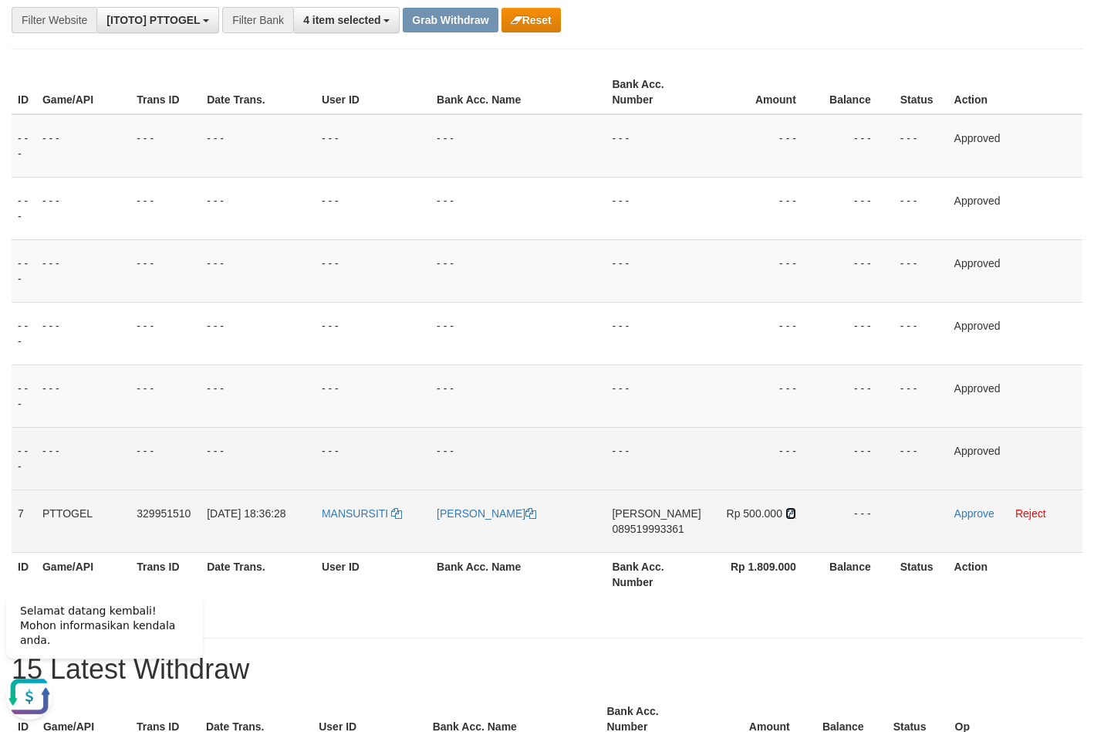
click at [787, 512] on icon at bounding box center [791, 513] width 11 height 11
click at [972, 516] on link "Approve" at bounding box center [975, 513] width 40 height 12
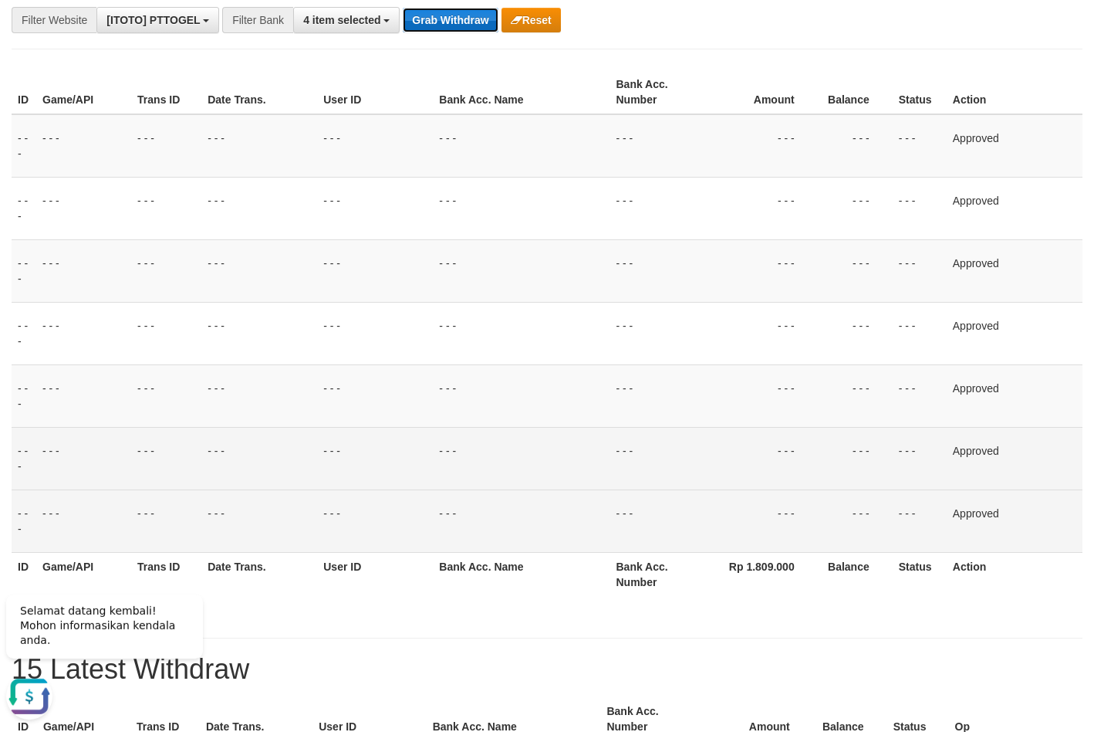
click at [471, 24] on button "Grab Withdraw" at bounding box center [450, 20] width 95 height 25
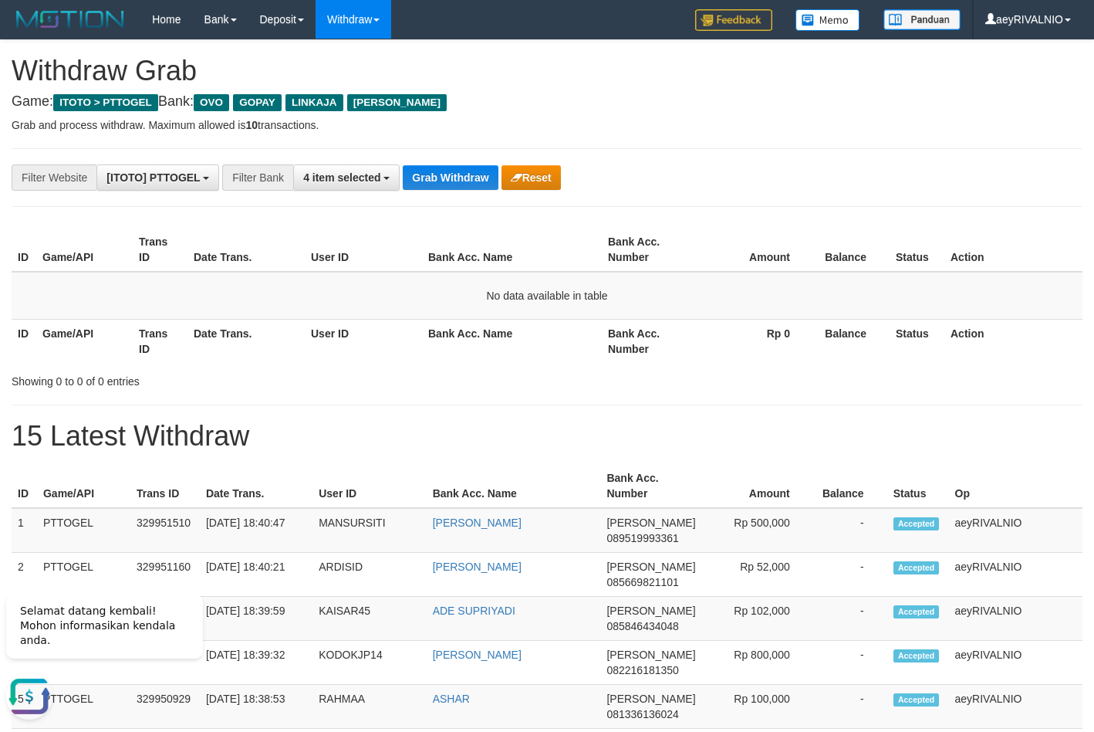
click at [438, 164] on div "**********" at bounding box center [456, 177] width 912 height 26
click at [438, 179] on button "Grab Withdraw" at bounding box center [450, 177] width 95 height 25
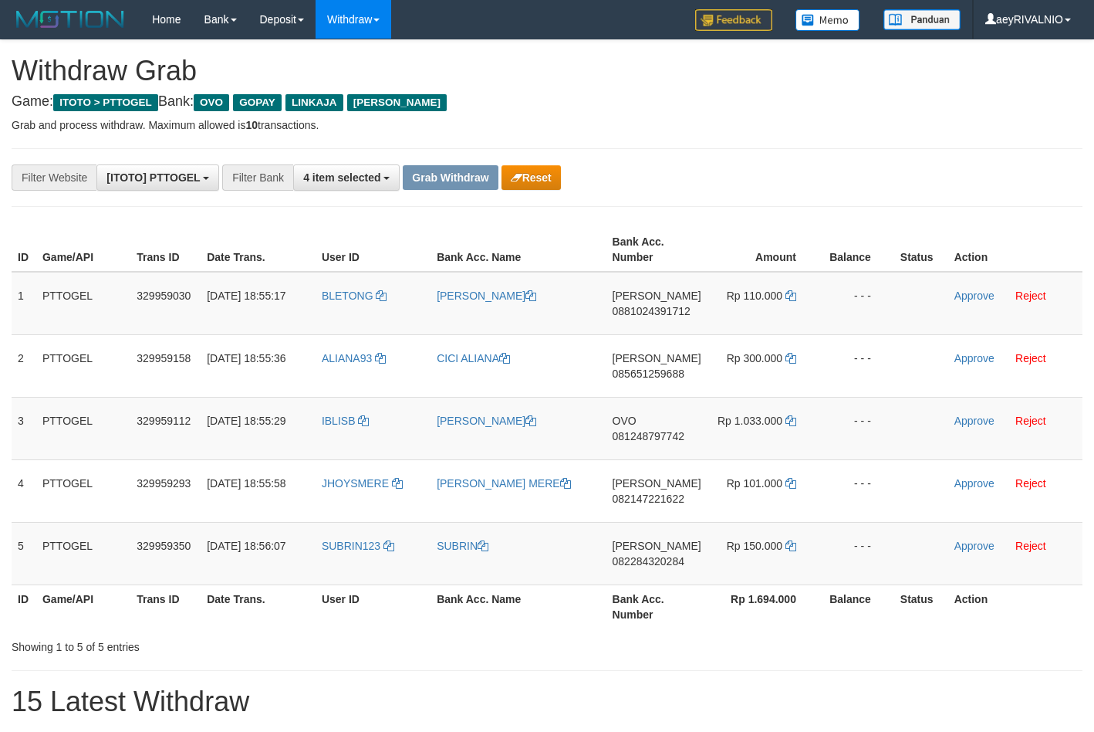
scroll to position [224, 0]
click at [737, 167] on div "**********" at bounding box center [456, 177] width 912 height 26
drag, startPoint x: 343, startPoint y: 455, endPoint x: 778, endPoint y: 445, distance: 435.4
click at [778, 445] on tr "3 PTTOGEL 329959112 [DATE] 18:55:29 IBLISB [PERSON_NAME] OVO 081248797742 Rp 1.…" at bounding box center [547, 428] width 1071 height 63
copy tr
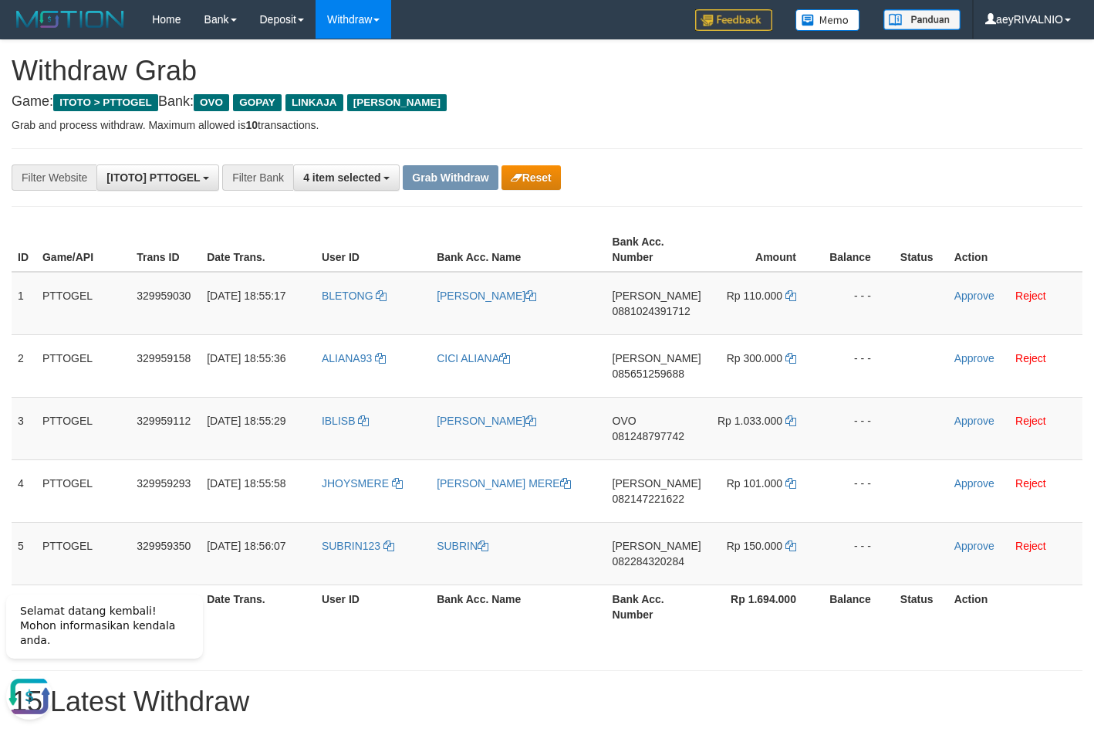
scroll to position [0, 0]
click at [650, 433] on span "081248797742" at bounding box center [649, 436] width 72 height 12
copy tr
click at [650, 433] on span "081248797742" at bounding box center [649, 436] width 72 height 12
copy span "081248797742"
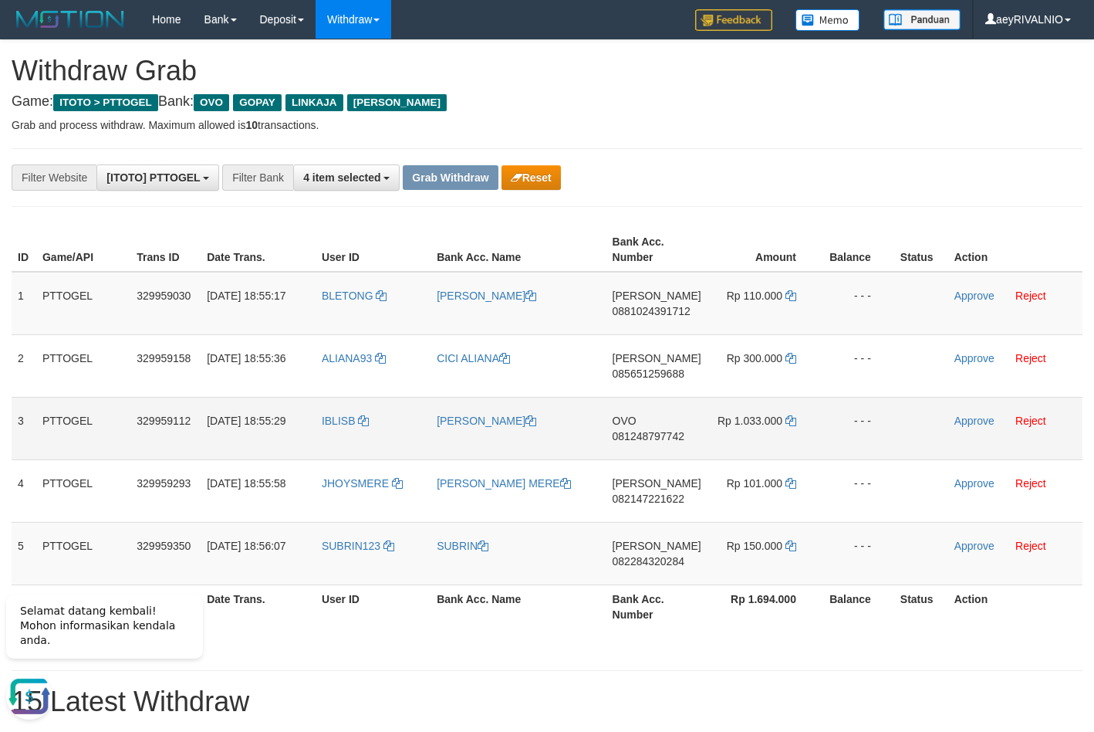
click at [578, 438] on td "[PERSON_NAME]" at bounding box center [518, 428] width 175 height 63
click at [790, 421] on icon at bounding box center [791, 420] width 11 height 11
click at [789, 421] on icon at bounding box center [791, 420] width 11 height 11
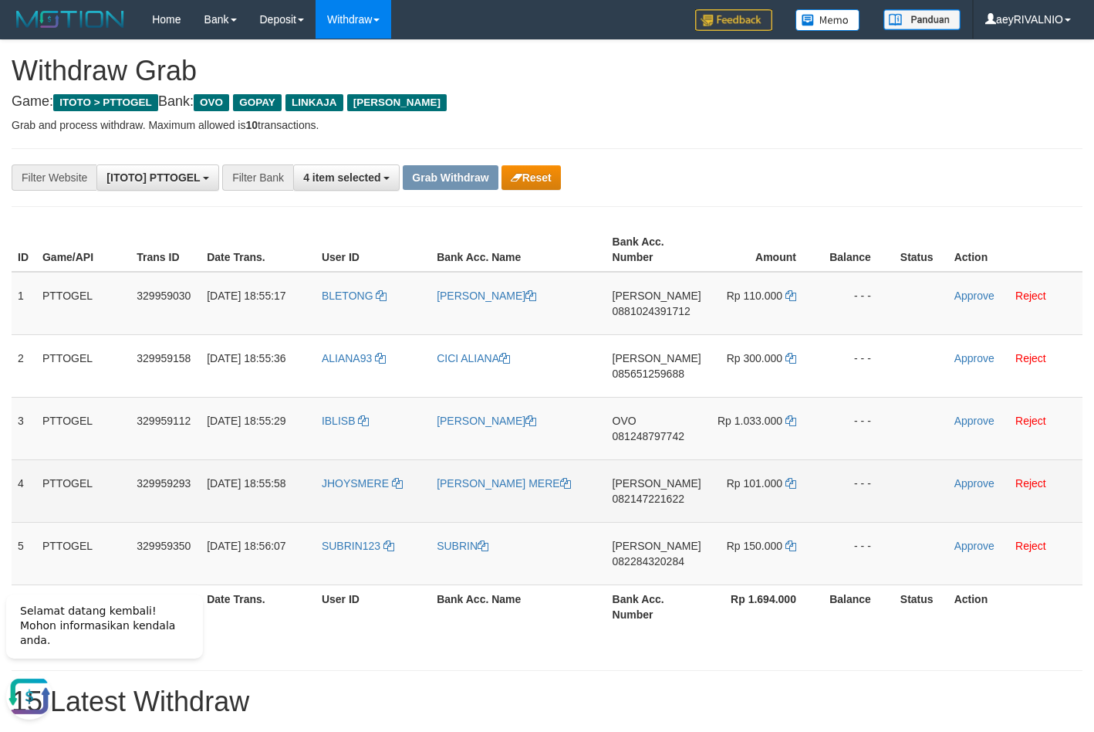
click at [648, 468] on td "DANA 082147221622" at bounding box center [657, 490] width 101 height 63
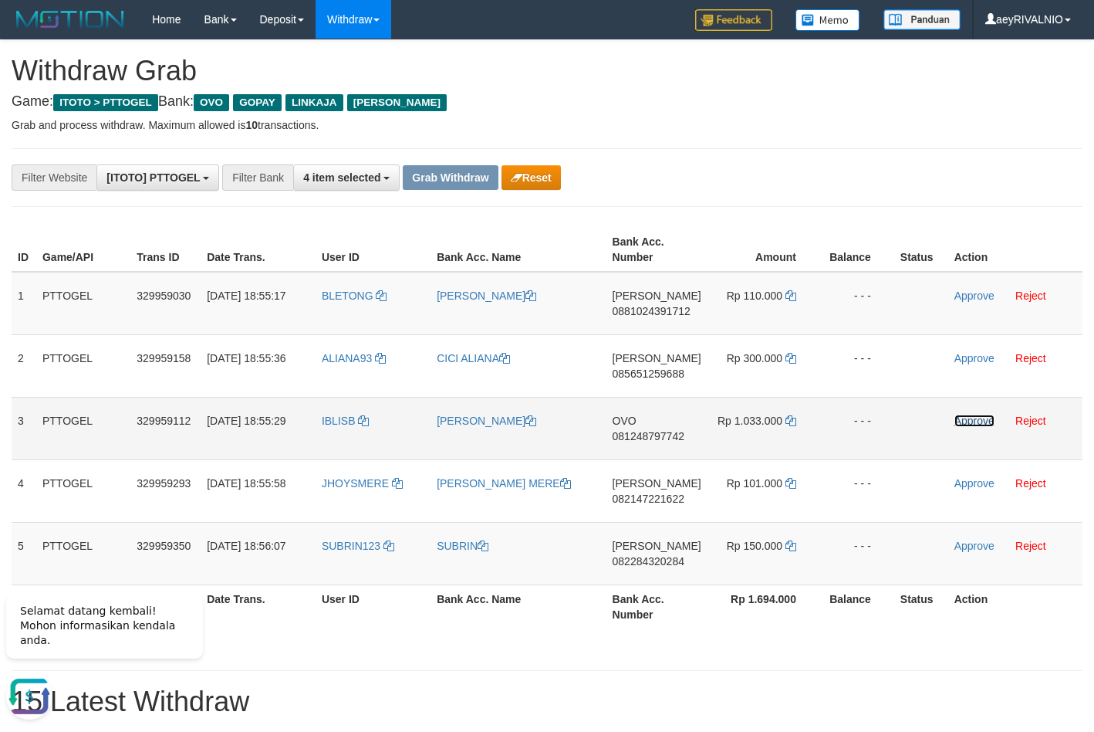
click at [979, 415] on link "Approve" at bounding box center [975, 420] width 40 height 12
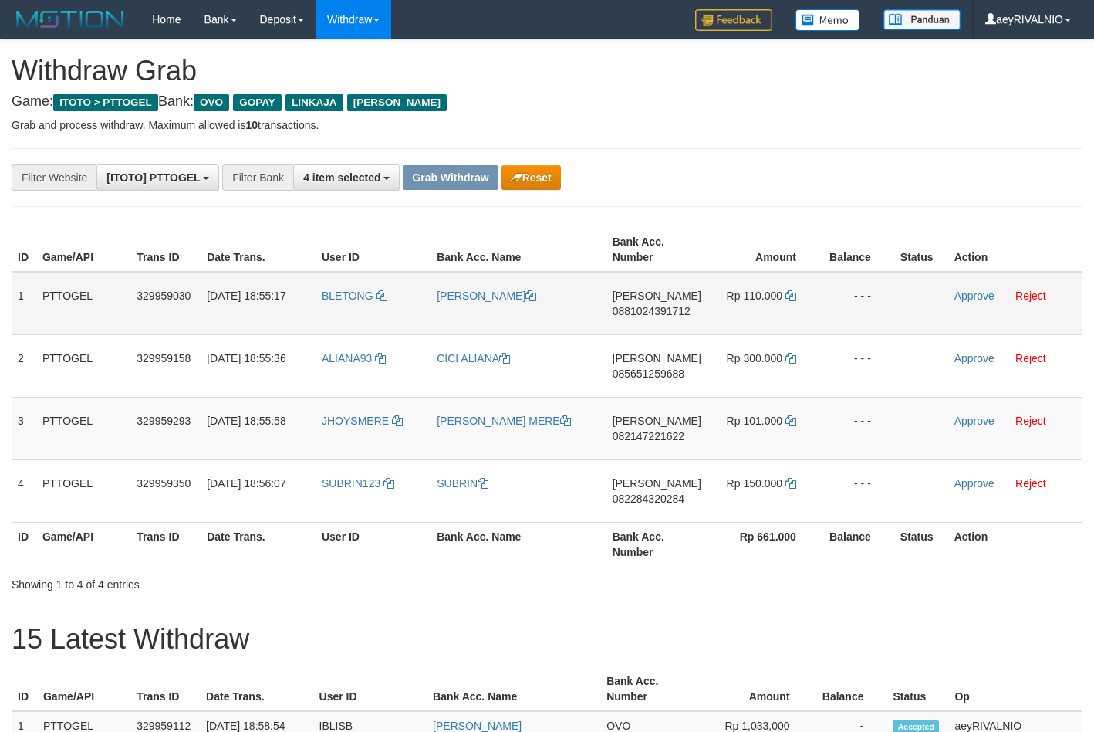
scroll to position [224, 0]
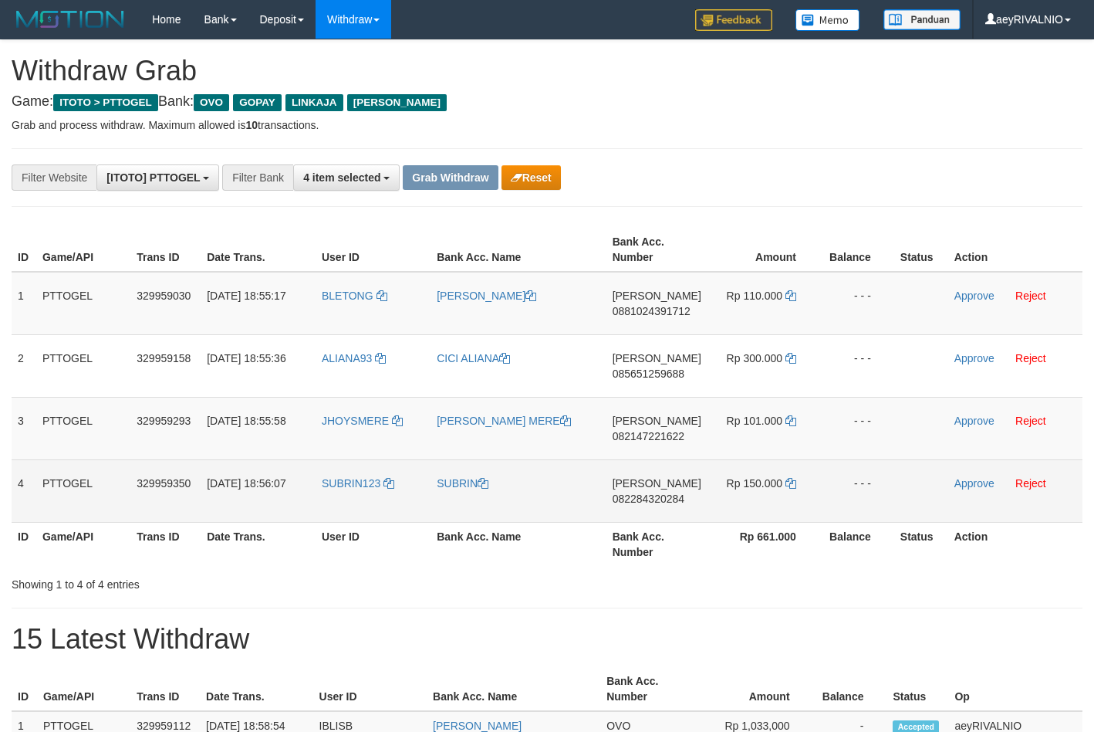
drag, startPoint x: 370, startPoint y: 280, endPoint x: 730, endPoint y: 490, distance: 417.1
click at [730, 490] on tbody "1 PTTOGEL 329959030 [DATE] 18:55:17 [GEOGRAPHIC_DATA] [PERSON_NAME] 08810243917…" at bounding box center [547, 397] width 1071 height 251
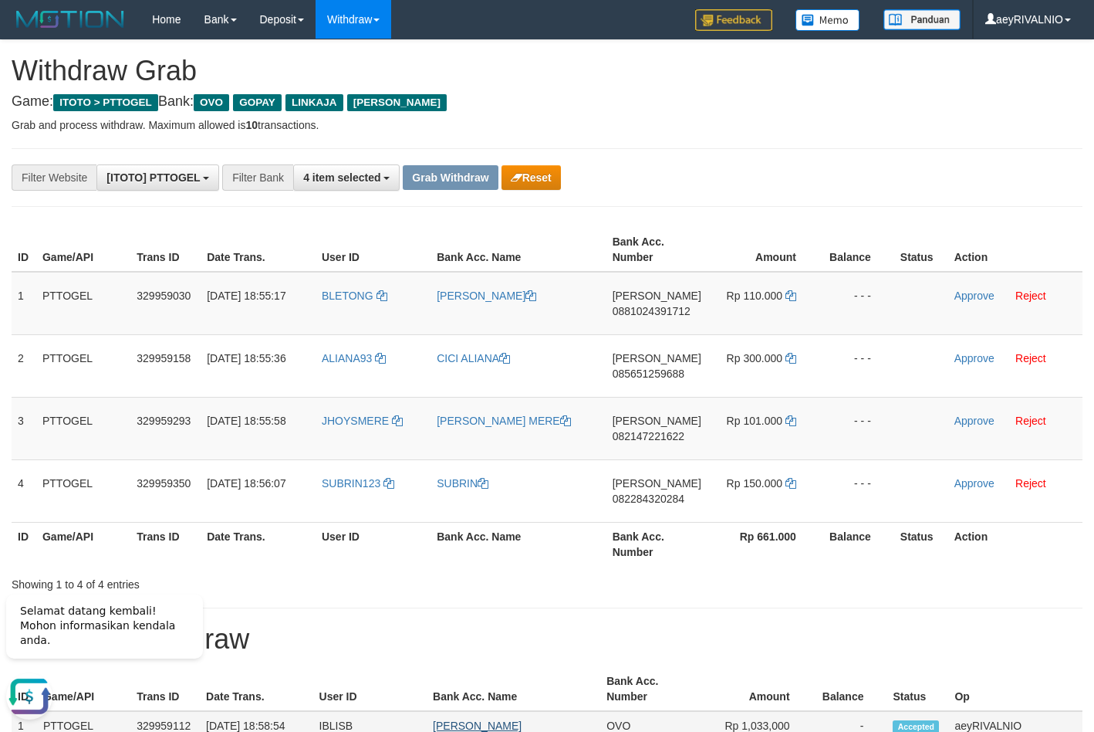
scroll to position [0, 0]
click at [652, 312] on span "0881024391712" at bounding box center [652, 311] width 78 height 12
drag, startPoint x: 652, startPoint y: 312, endPoint x: 653, endPoint y: 304, distance: 7.8
click at [651, 312] on span "0881024391712" at bounding box center [652, 311] width 78 height 12
copy span "0881024391712"
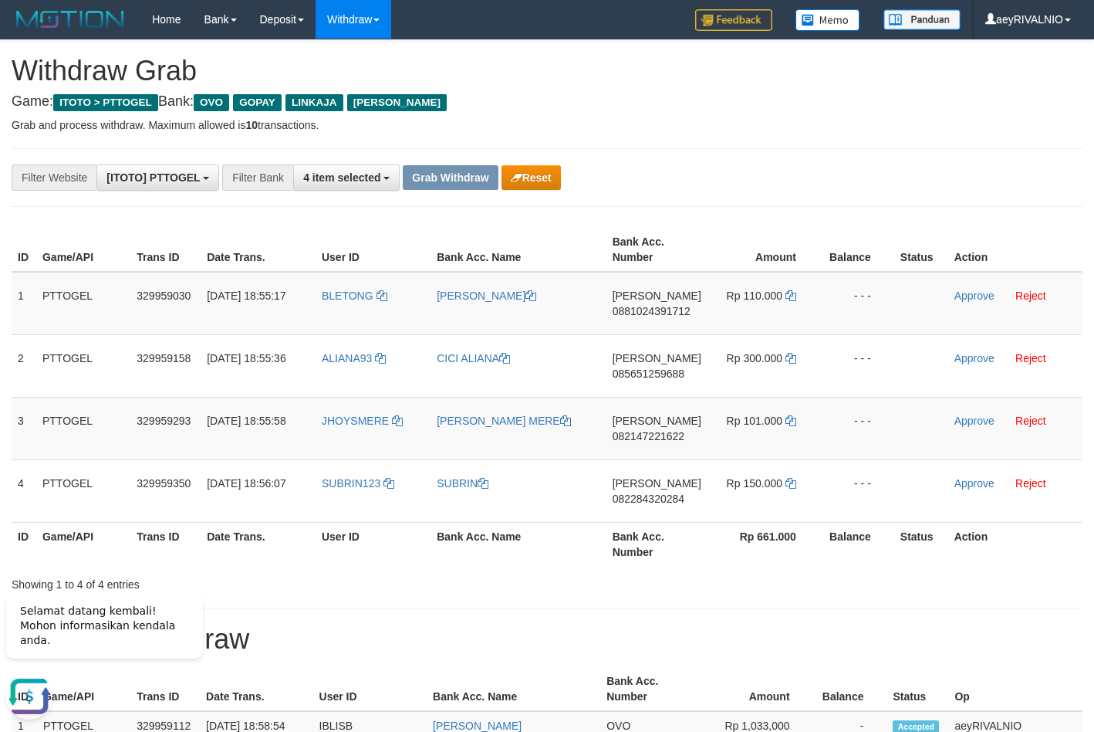
click at [788, 294] on icon at bounding box center [791, 295] width 11 height 11
click at [959, 295] on link "Approve" at bounding box center [975, 295] width 40 height 12
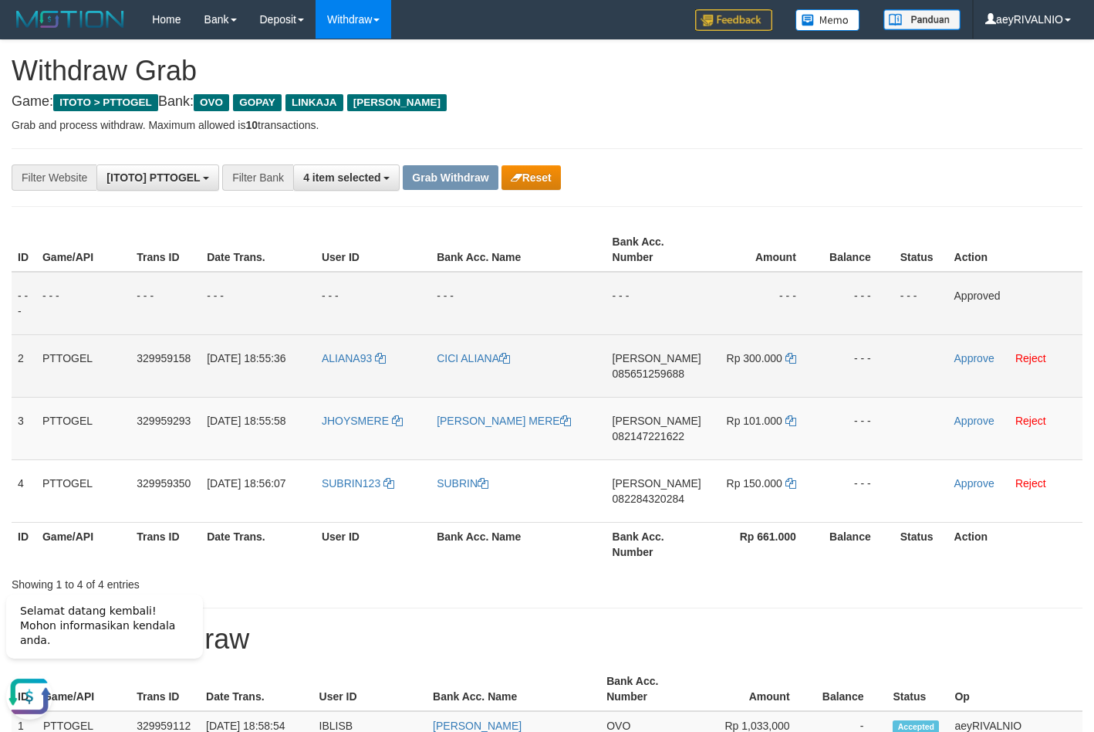
click at [646, 381] on td "DANA 085651259688" at bounding box center [657, 365] width 101 height 63
click at [650, 374] on span "085651259688" at bounding box center [649, 373] width 72 height 12
copy span "085651259688"
click at [650, 374] on span "085651259688" at bounding box center [649, 373] width 72 height 12
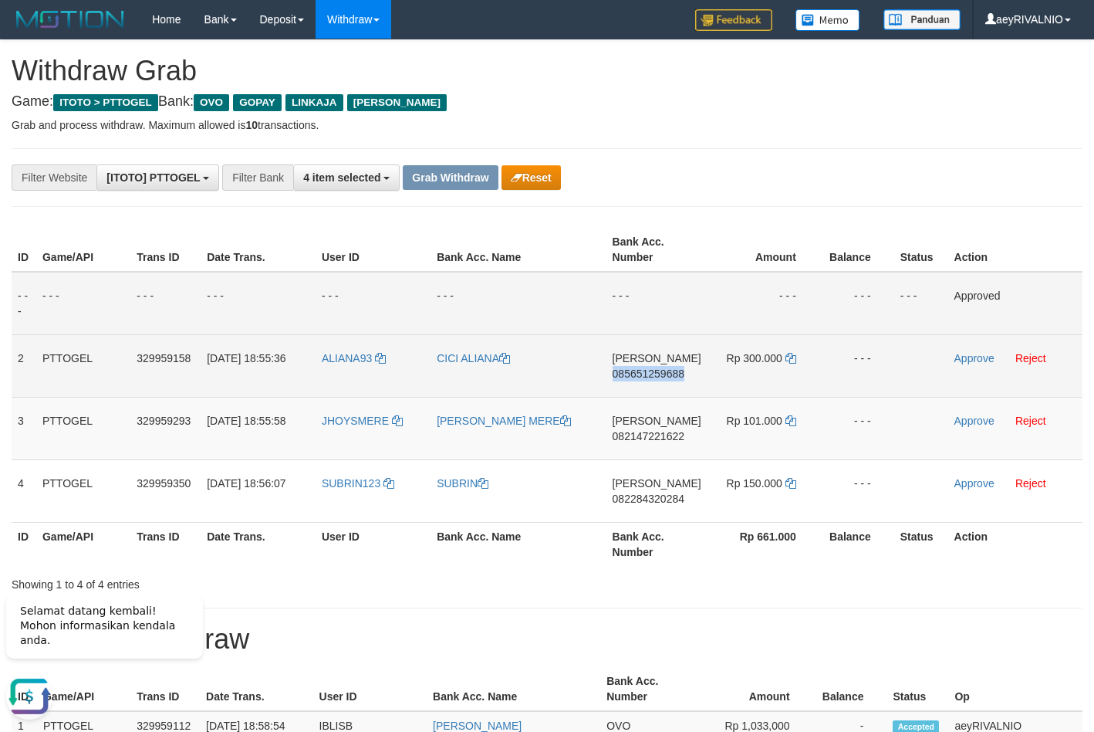
copy span "085651259688"
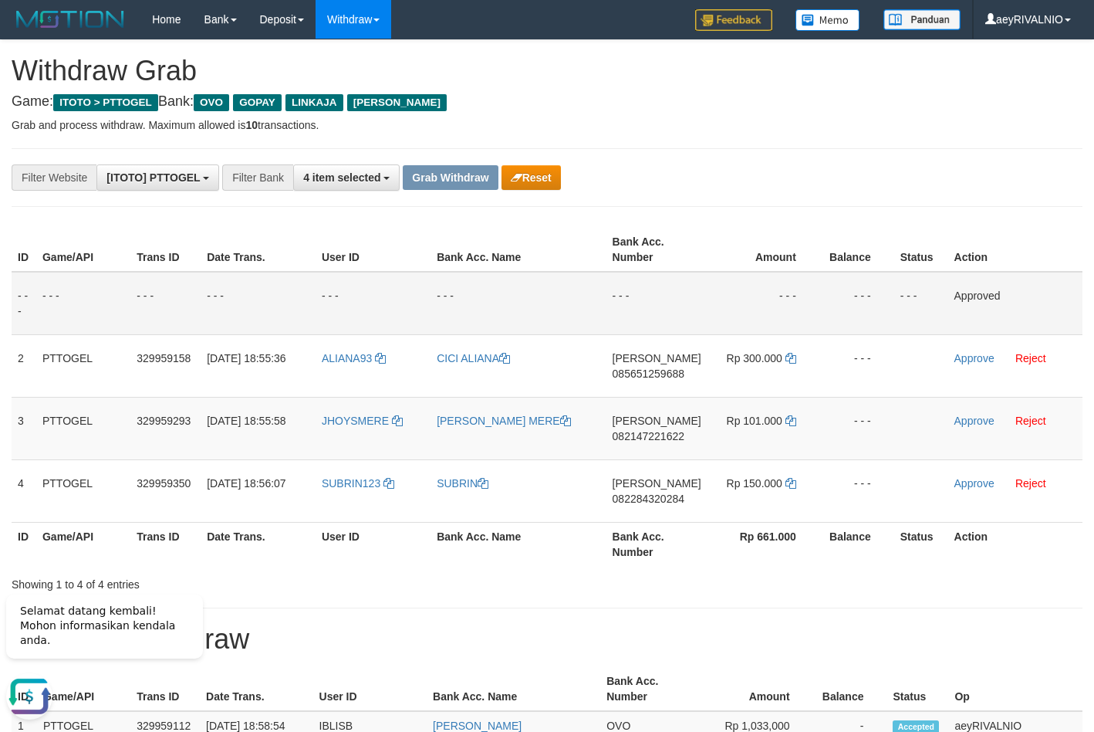
click at [496, 305] on td "- - -" at bounding box center [518, 303] width 175 height 63
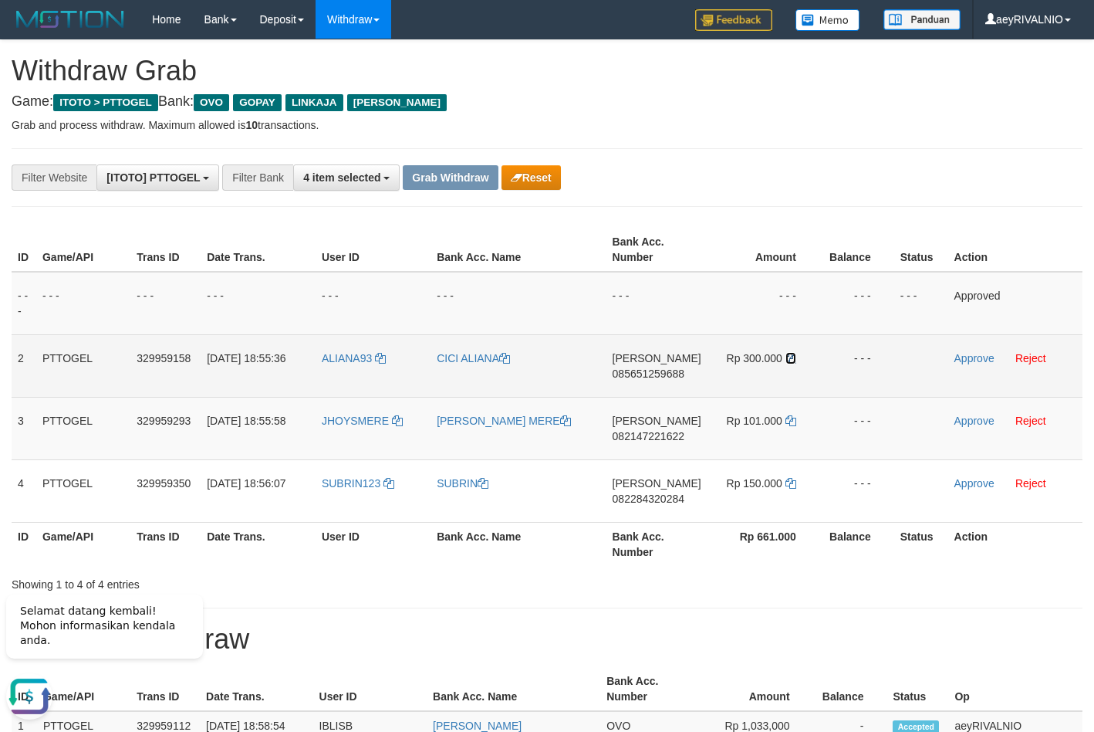
click at [788, 364] on link at bounding box center [791, 358] width 11 height 12
click at [973, 360] on link "Approve" at bounding box center [975, 358] width 40 height 12
click at [660, 441] on span "082147221622" at bounding box center [649, 436] width 72 height 12
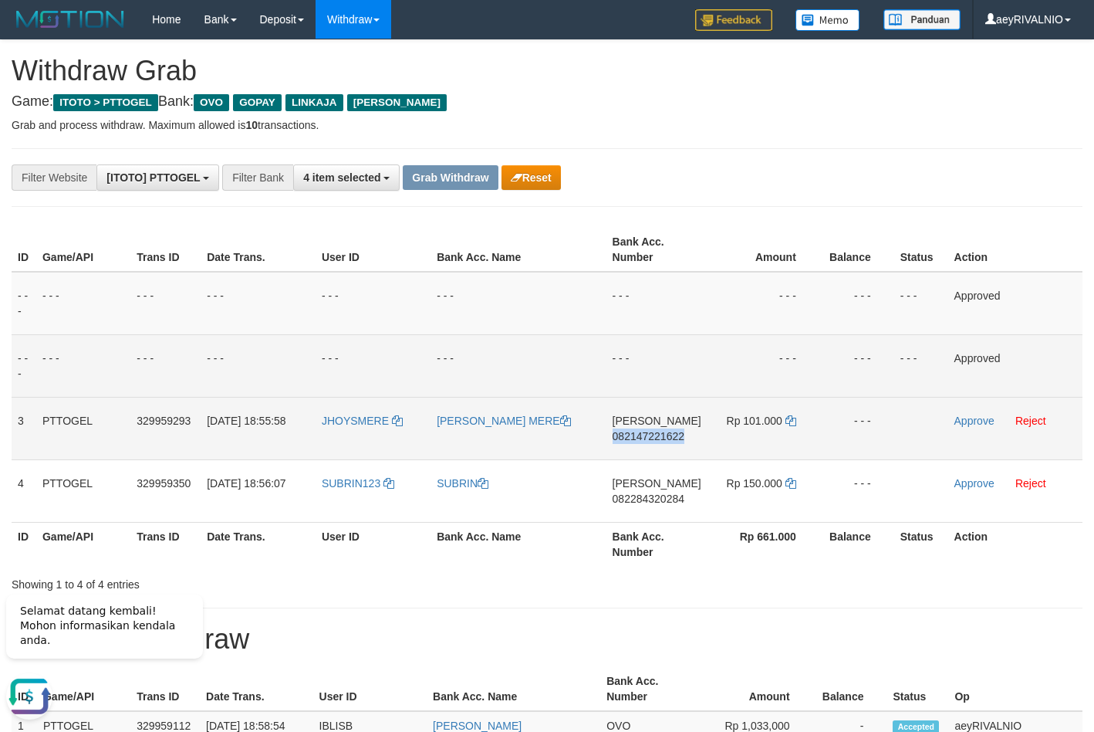
click at [660, 441] on span "082147221622" at bounding box center [649, 436] width 72 height 12
copy span "082147221622"
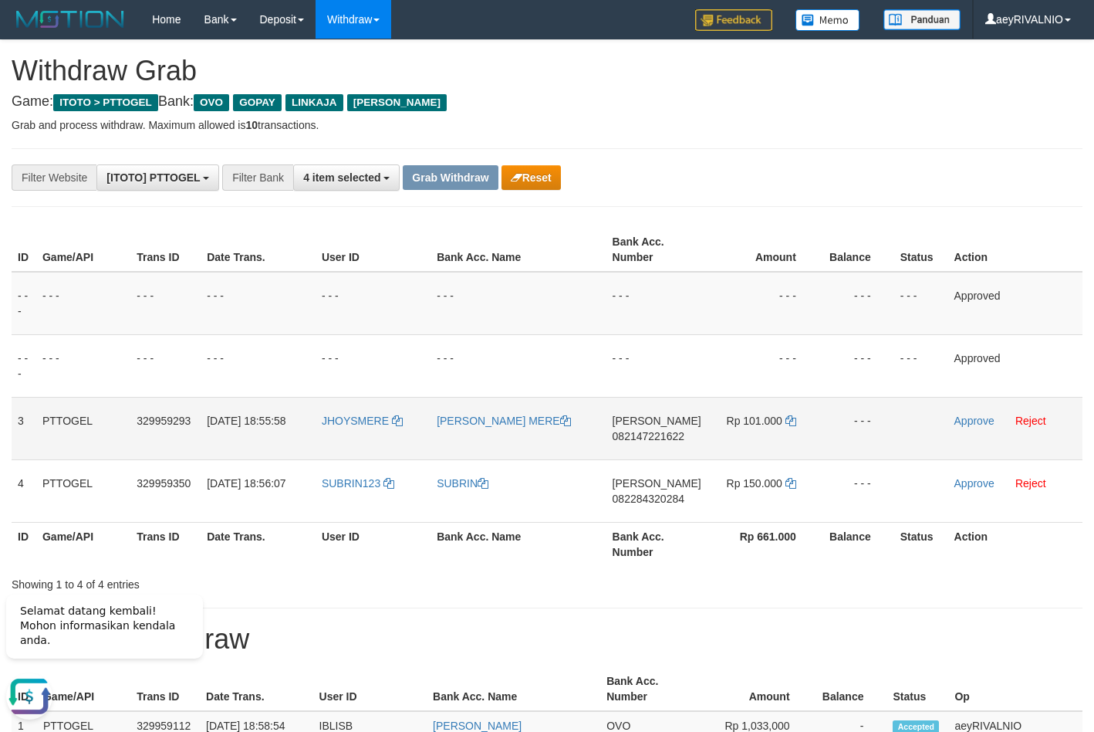
drag, startPoint x: 527, startPoint y: 364, endPoint x: 630, endPoint y: 431, distance: 123.1
click at [530, 372] on td "- - -" at bounding box center [518, 365] width 175 height 63
click at [790, 420] on icon at bounding box center [791, 420] width 11 height 11
click at [966, 424] on link "Approve" at bounding box center [975, 420] width 40 height 12
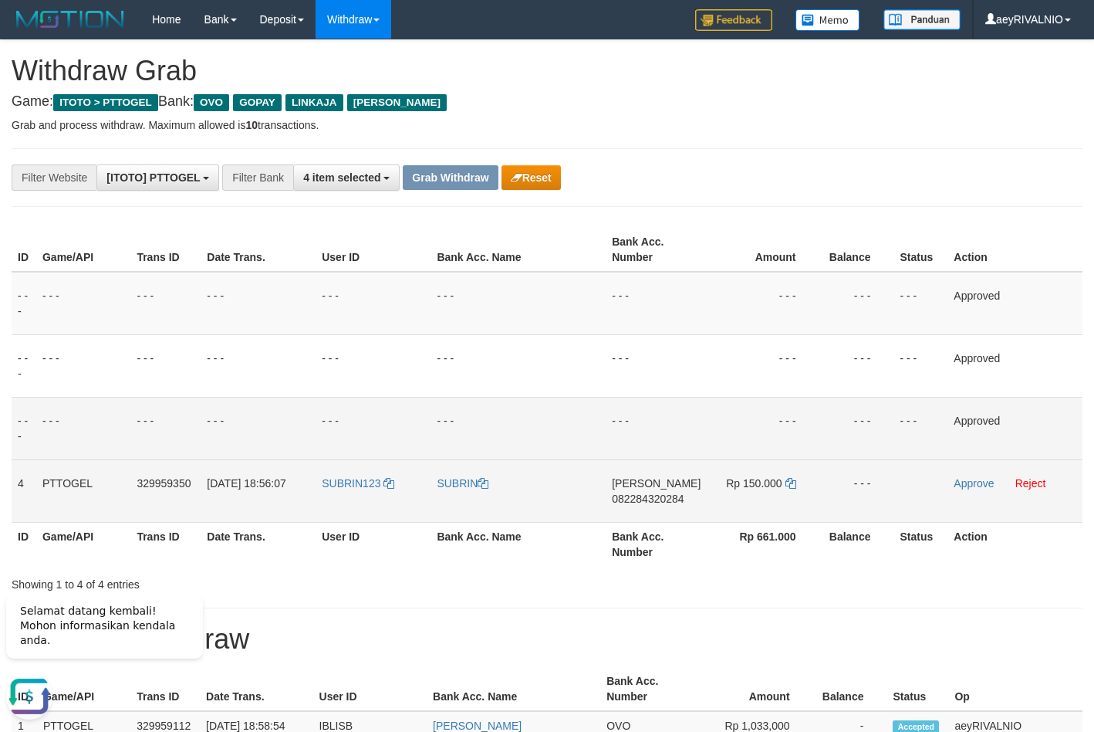
click at [656, 499] on span "082284320284" at bounding box center [648, 498] width 72 height 12
copy span "082284320284"
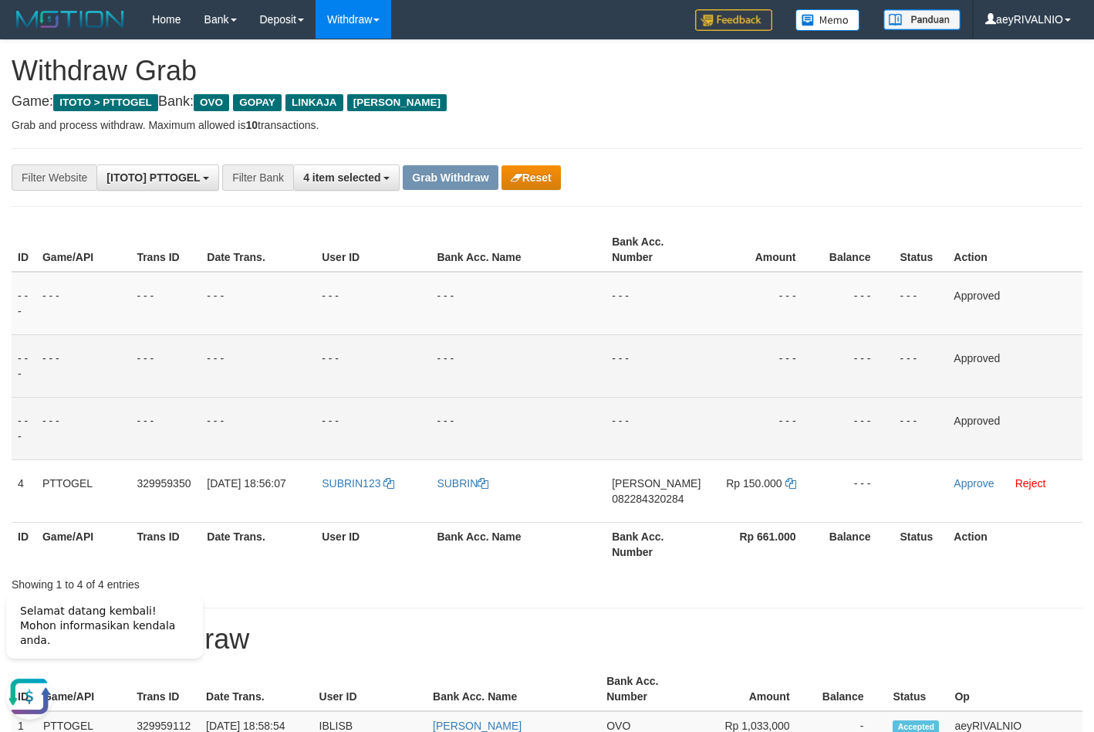
click at [576, 392] on td "- - -" at bounding box center [518, 365] width 175 height 63
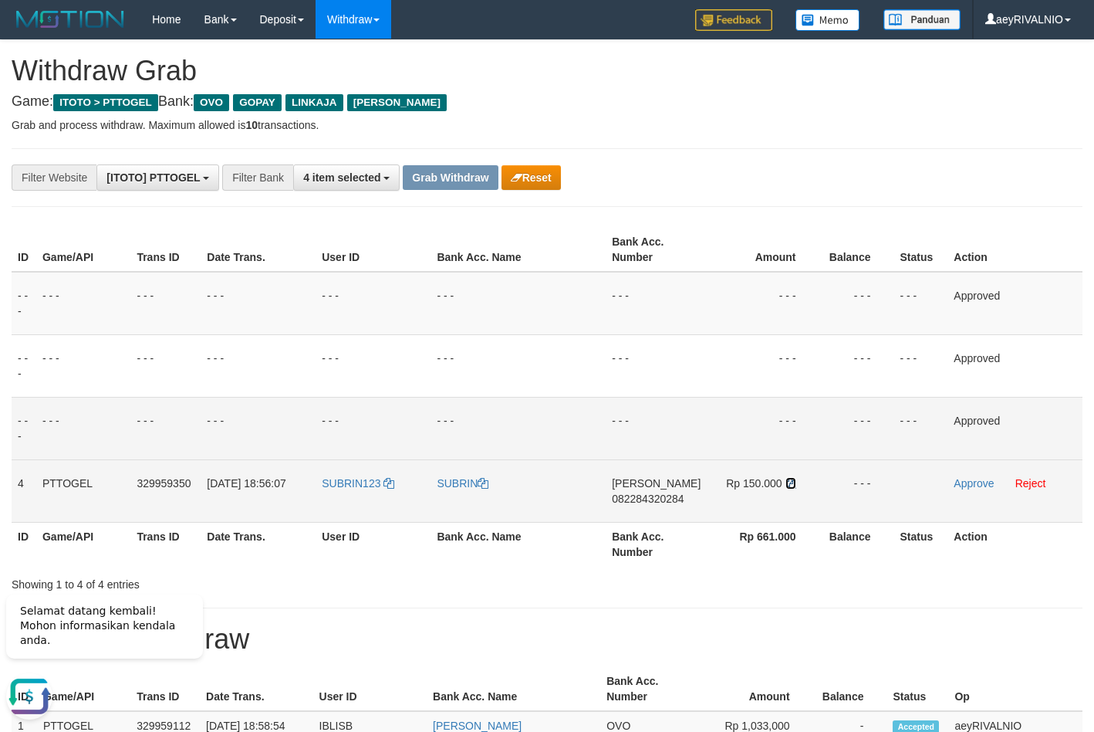
click at [792, 487] on icon at bounding box center [791, 483] width 11 height 11
click at [960, 487] on link "Approve" at bounding box center [974, 483] width 40 height 12
